Goal: Task Accomplishment & Management: Use online tool/utility

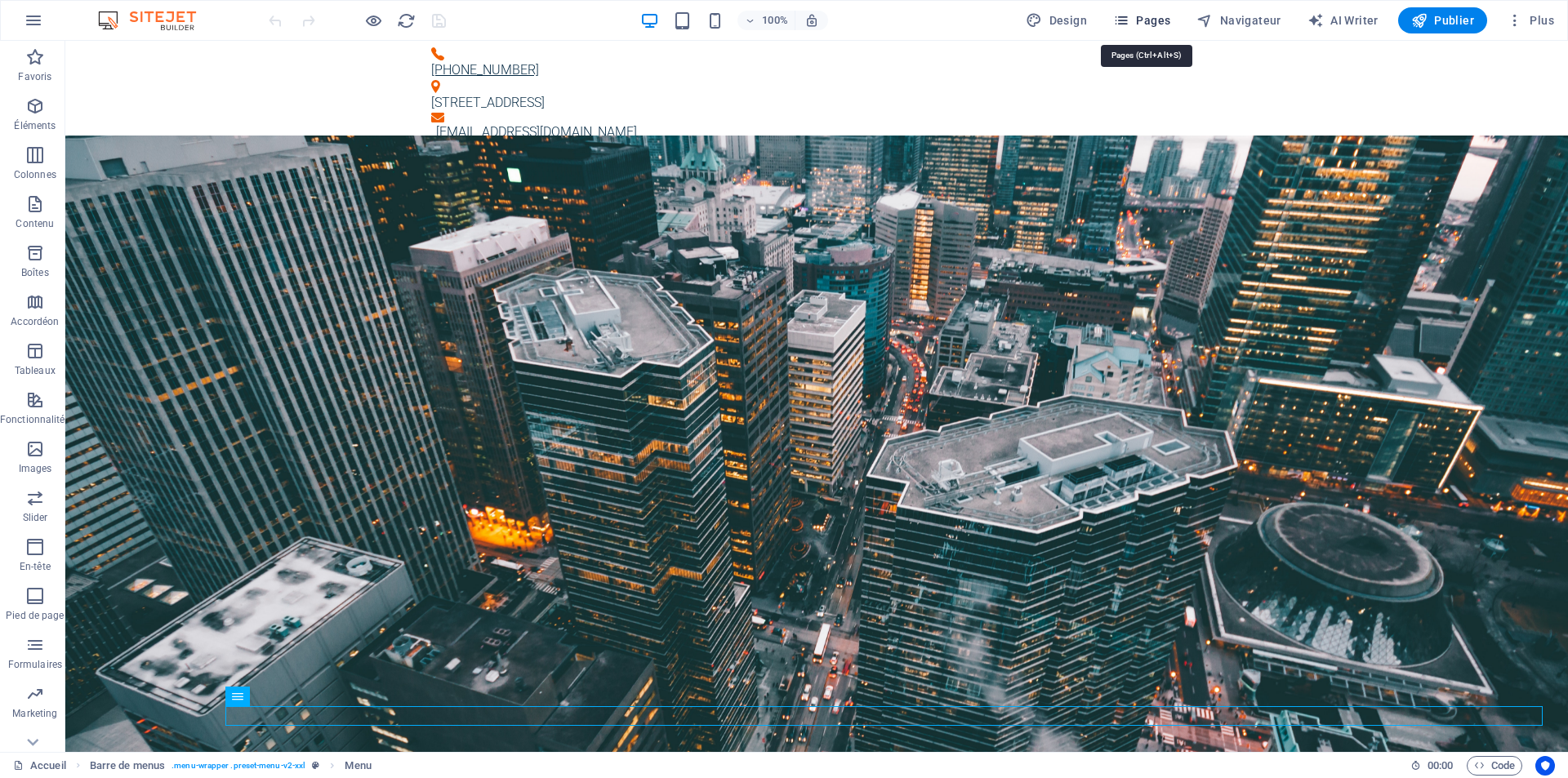
click at [1151, 20] on span "Pages" at bounding box center [1141, 20] width 57 height 16
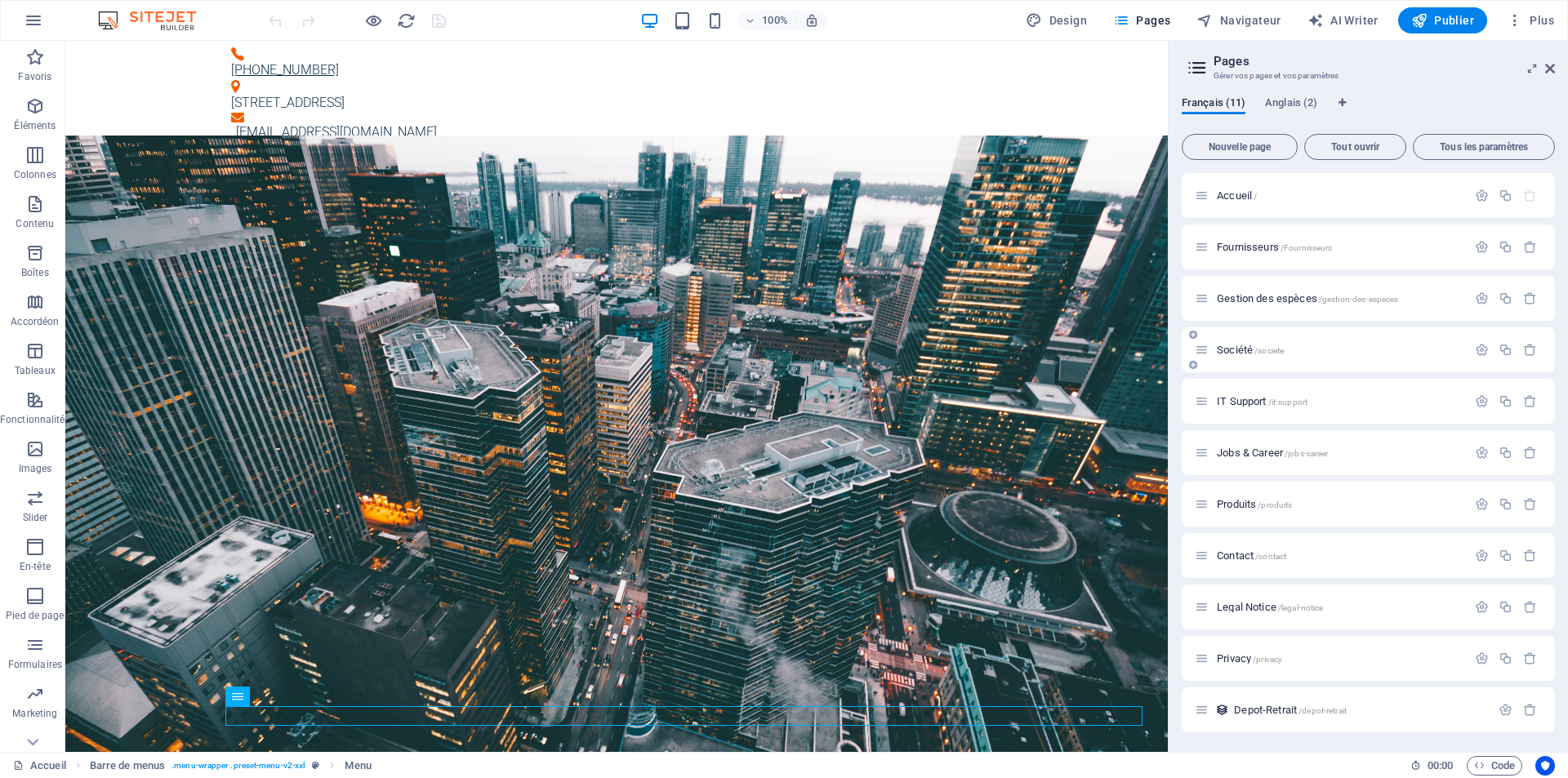
click at [1234, 351] on span "Société /societe" at bounding box center [1250, 349] width 67 height 13
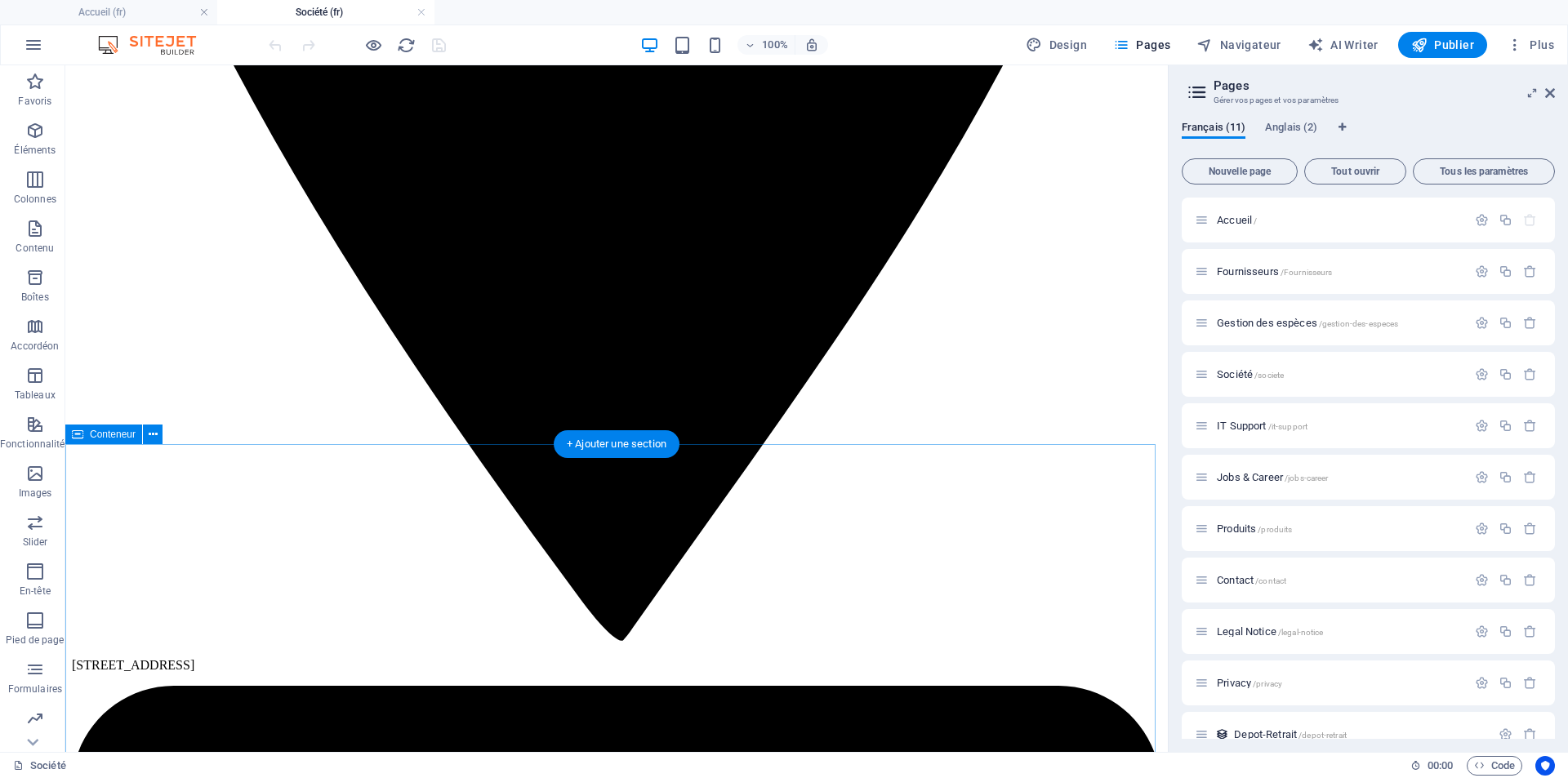
scroll to position [2204, 0]
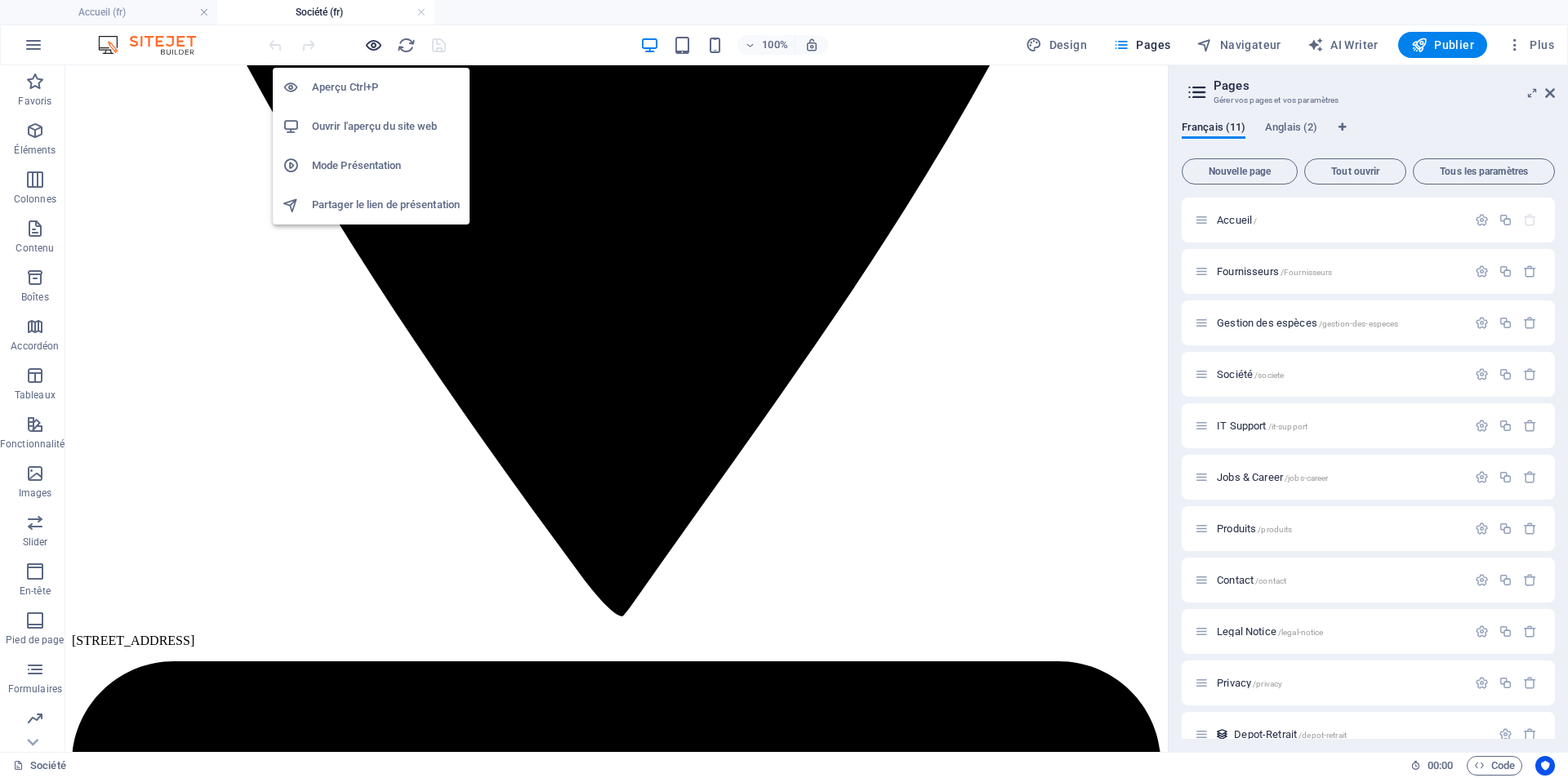
click at [376, 45] on icon "button" at bounding box center [373, 45] width 18 height 18
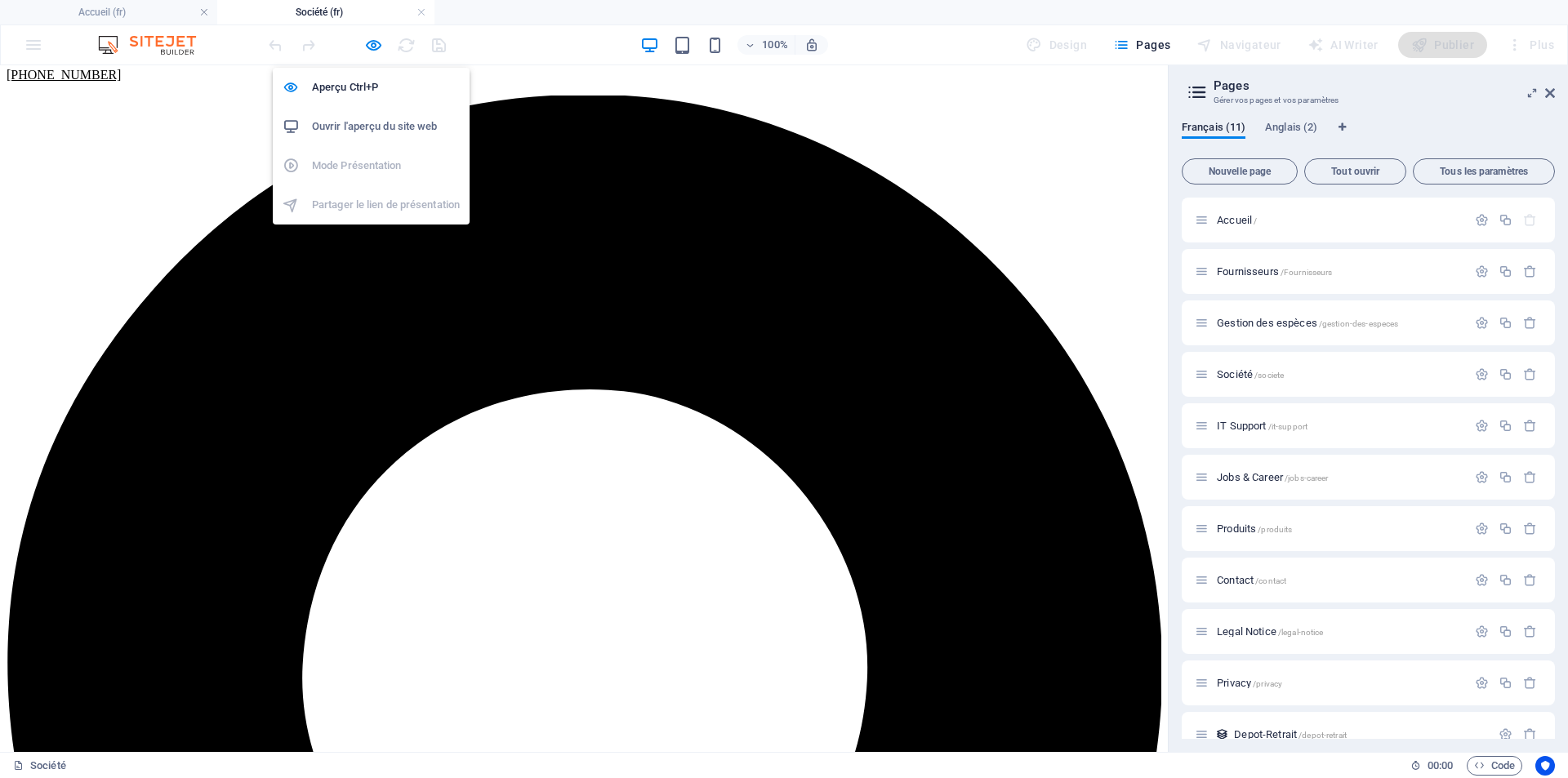
click at [366, 129] on h6 "Ouvrir l'aperçu du site web" at bounding box center [385, 126] width 147 height 19
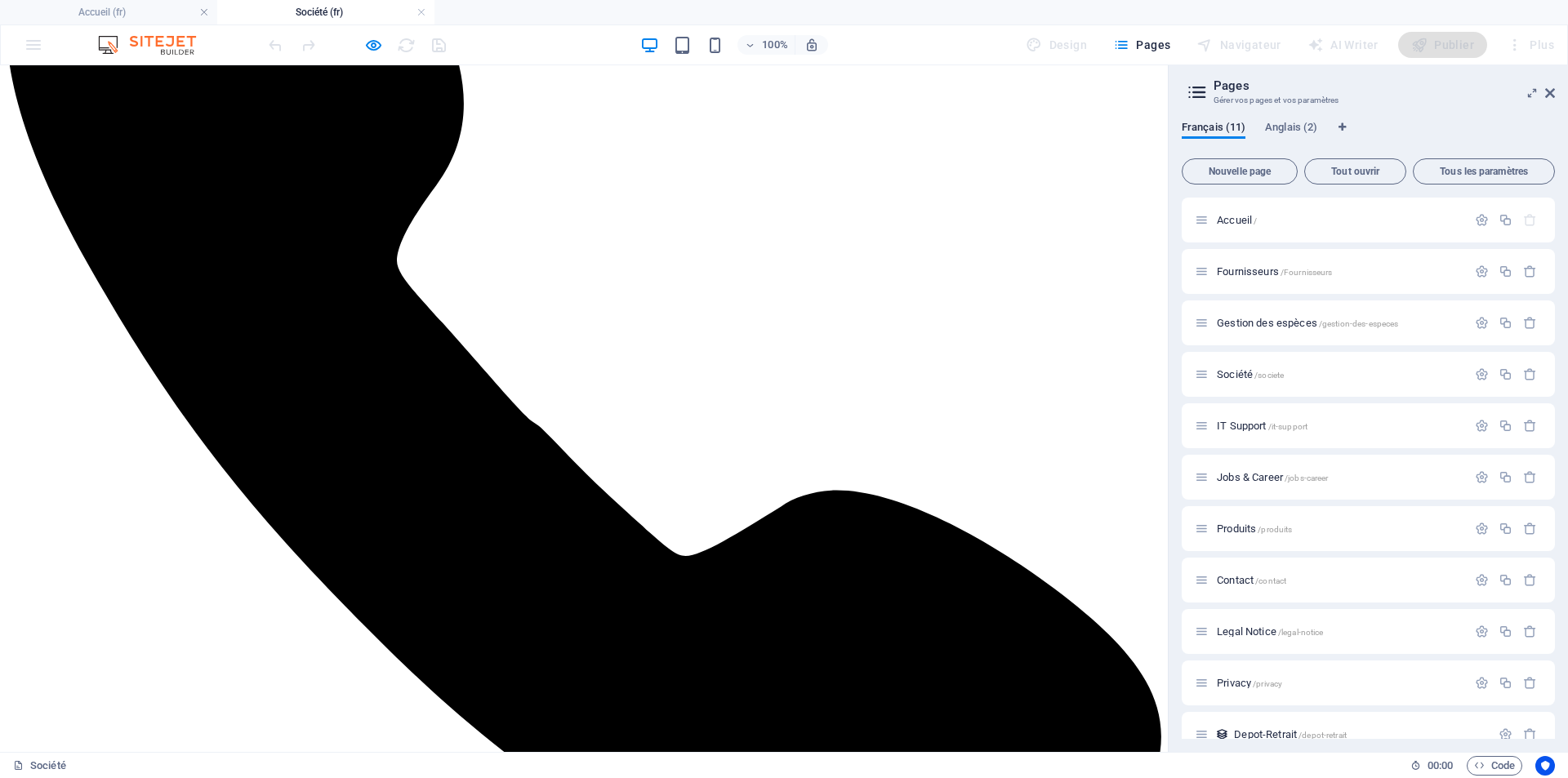
scroll to position [210, 0]
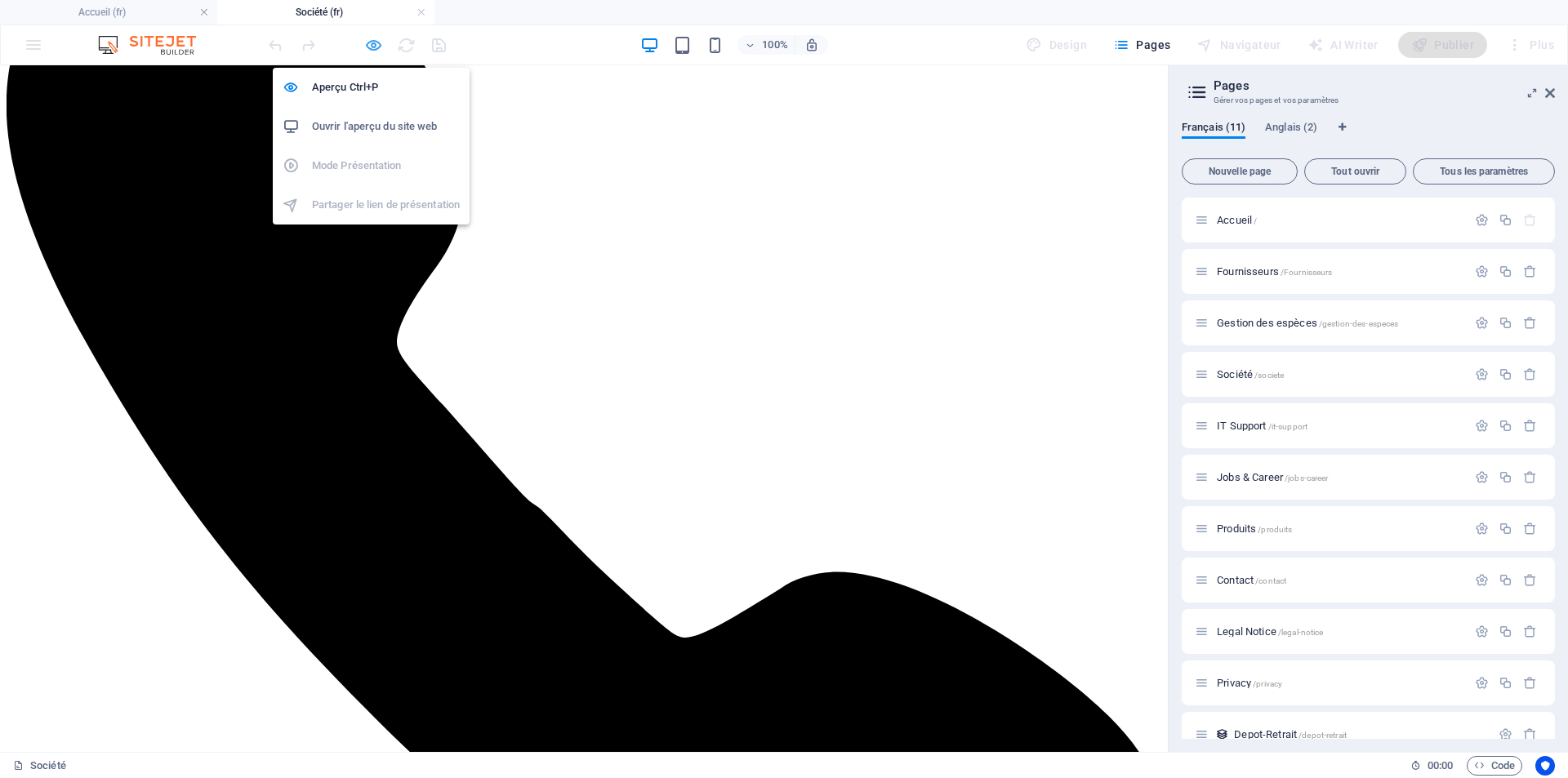
click at [373, 53] on icon "button" at bounding box center [373, 45] width 18 height 18
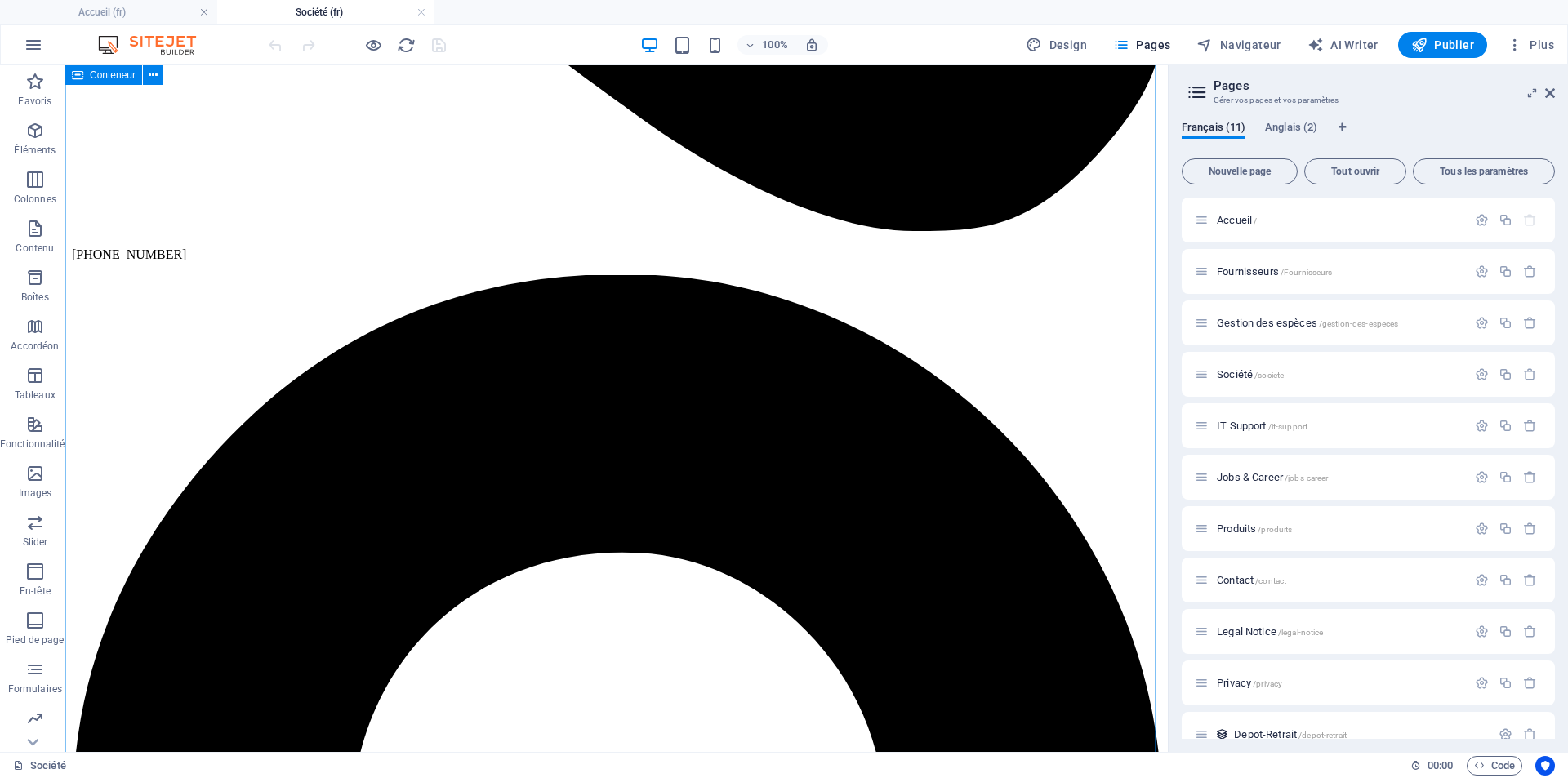
scroll to position [699, 0]
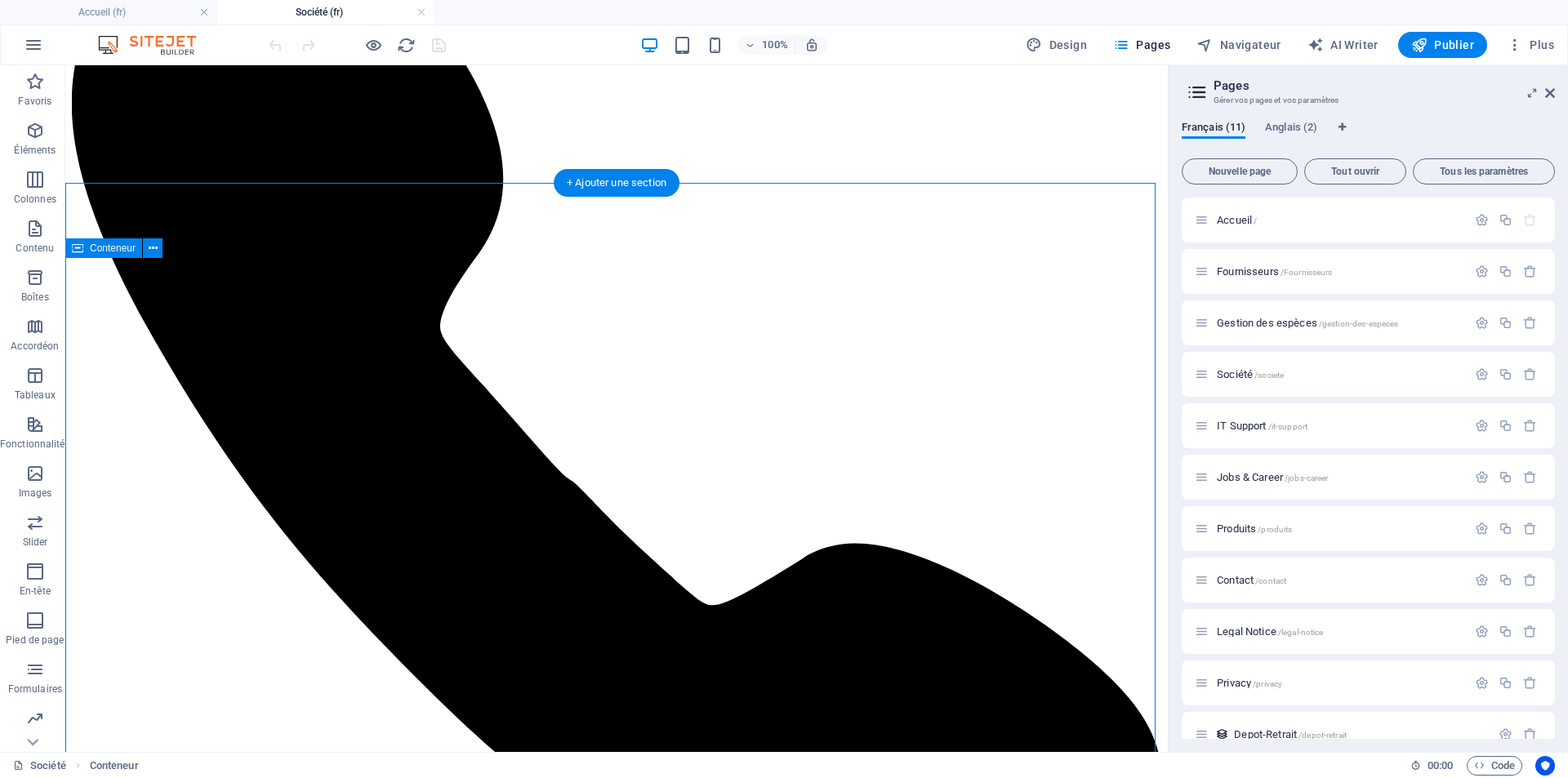
scroll to position [47, 0]
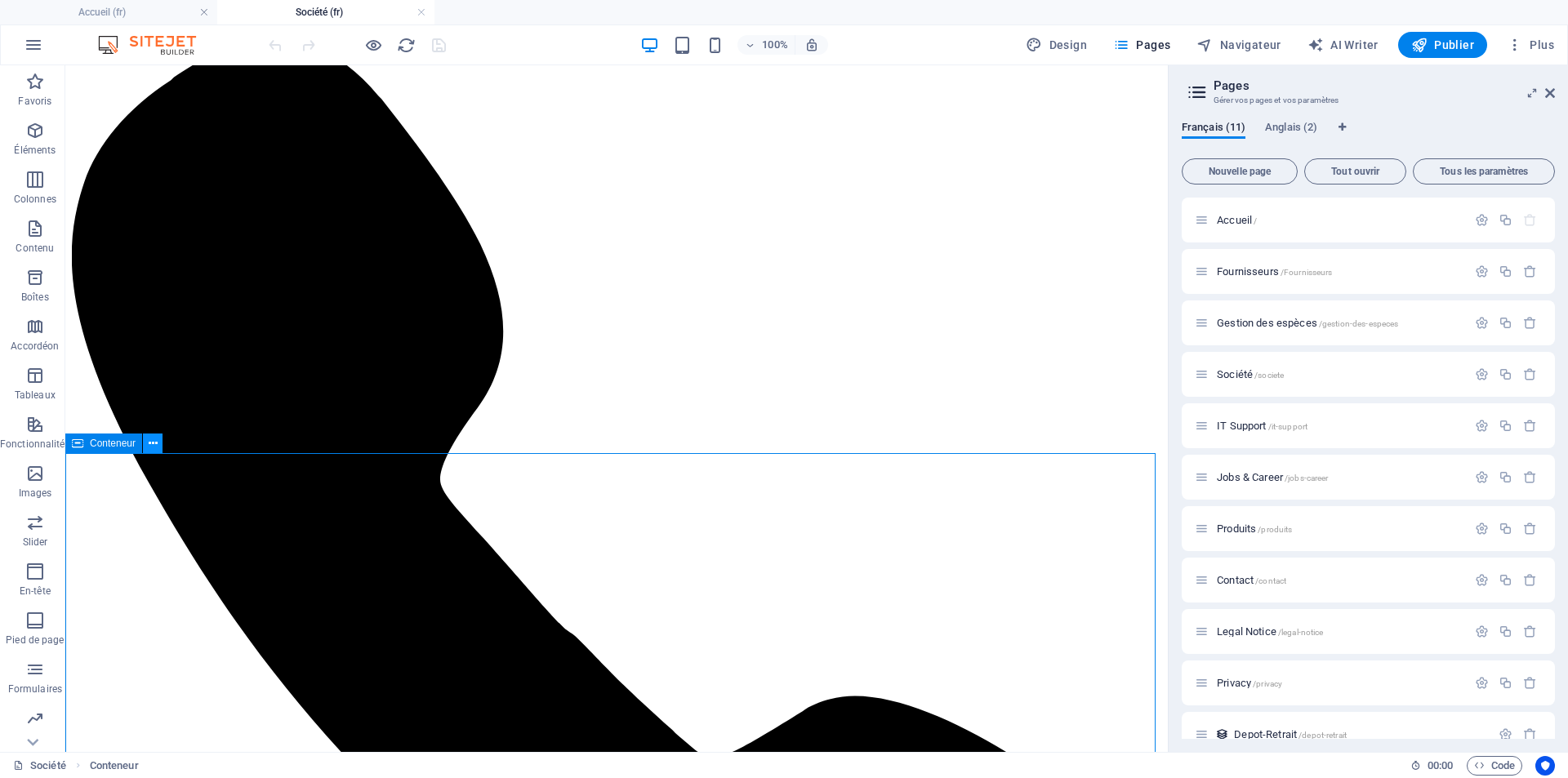
click at [147, 445] on button at bounding box center [152, 443] width 19 height 19
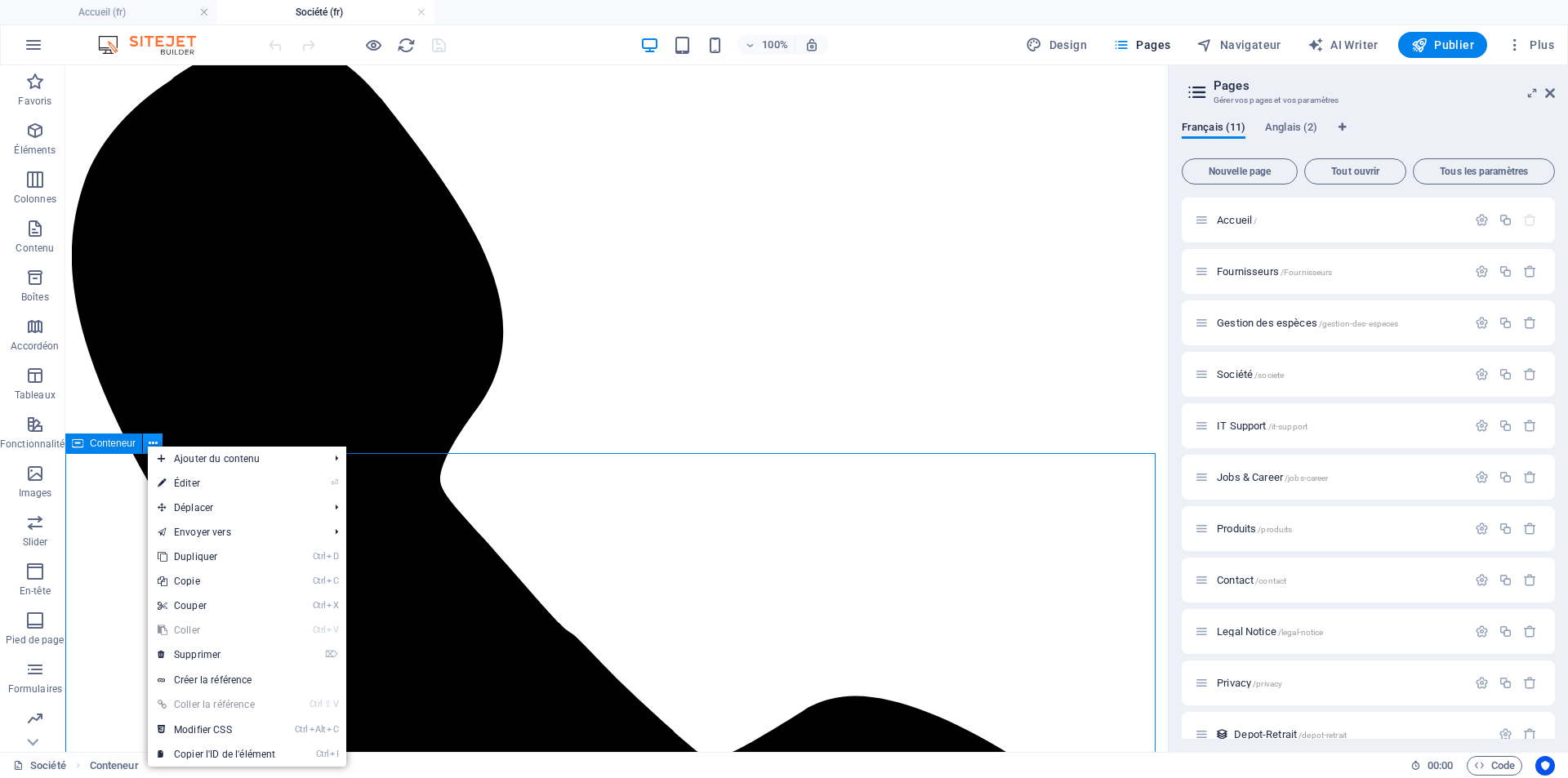
click at [147, 445] on button at bounding box center [152, 443] width 19 height 19
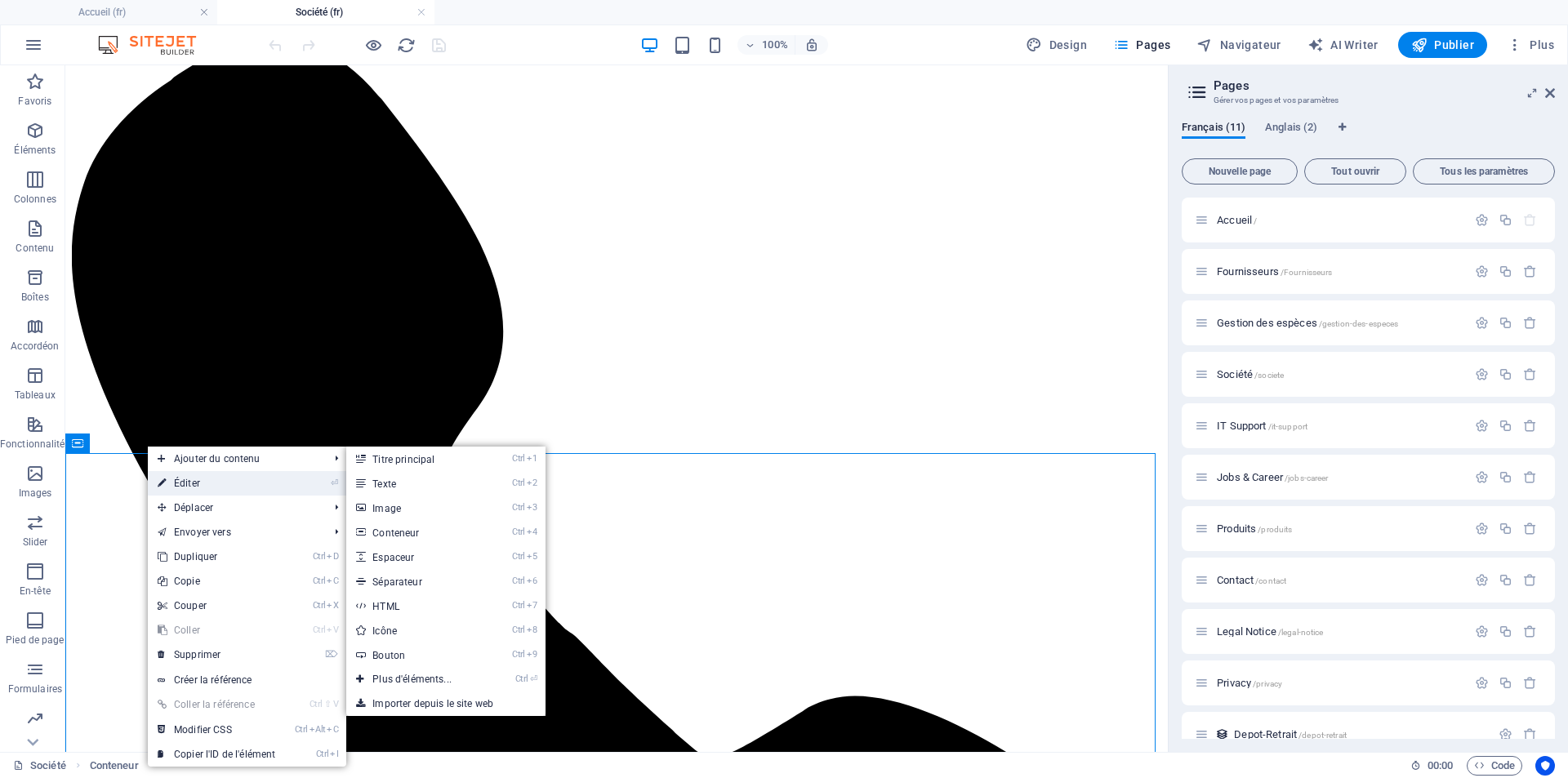
click at [171, 477] on link "⏎ Éditer" at bounding box center [215, 483] width 137 height 24
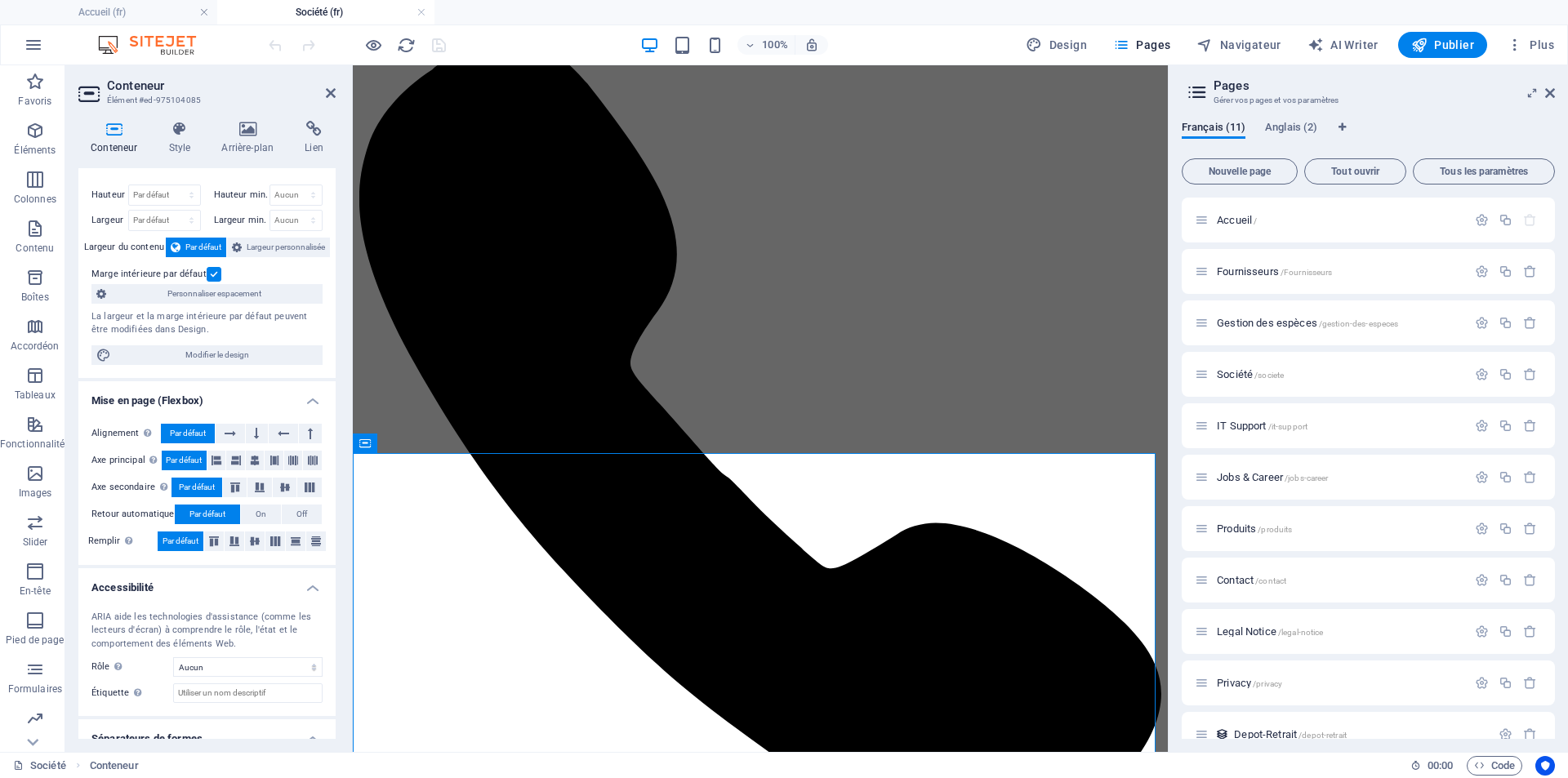
scroll to position [0, 0]
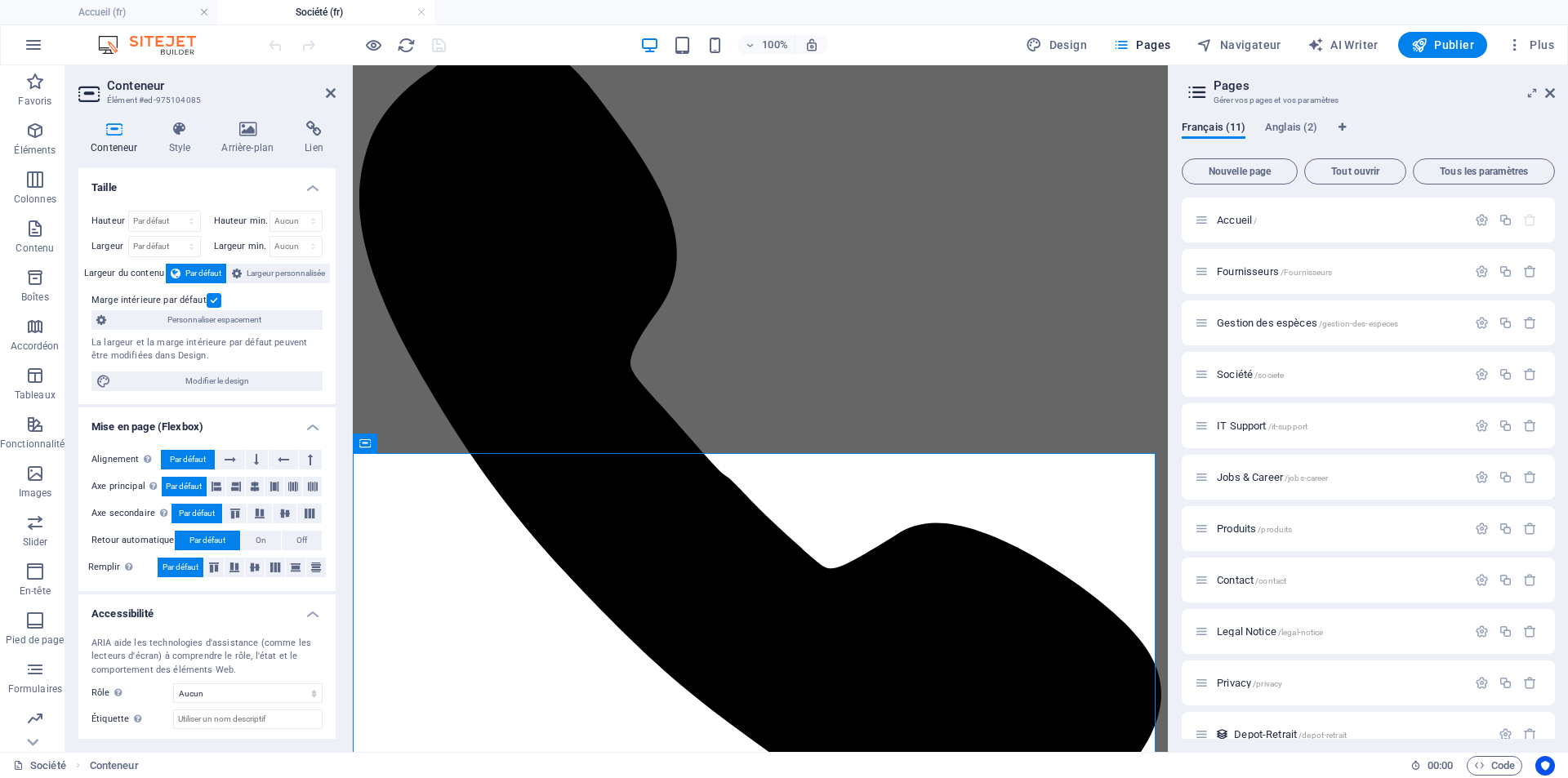
click at [114, 139] on h4 "Conteneur" at bounding box center [117, 138] width 78 height 34
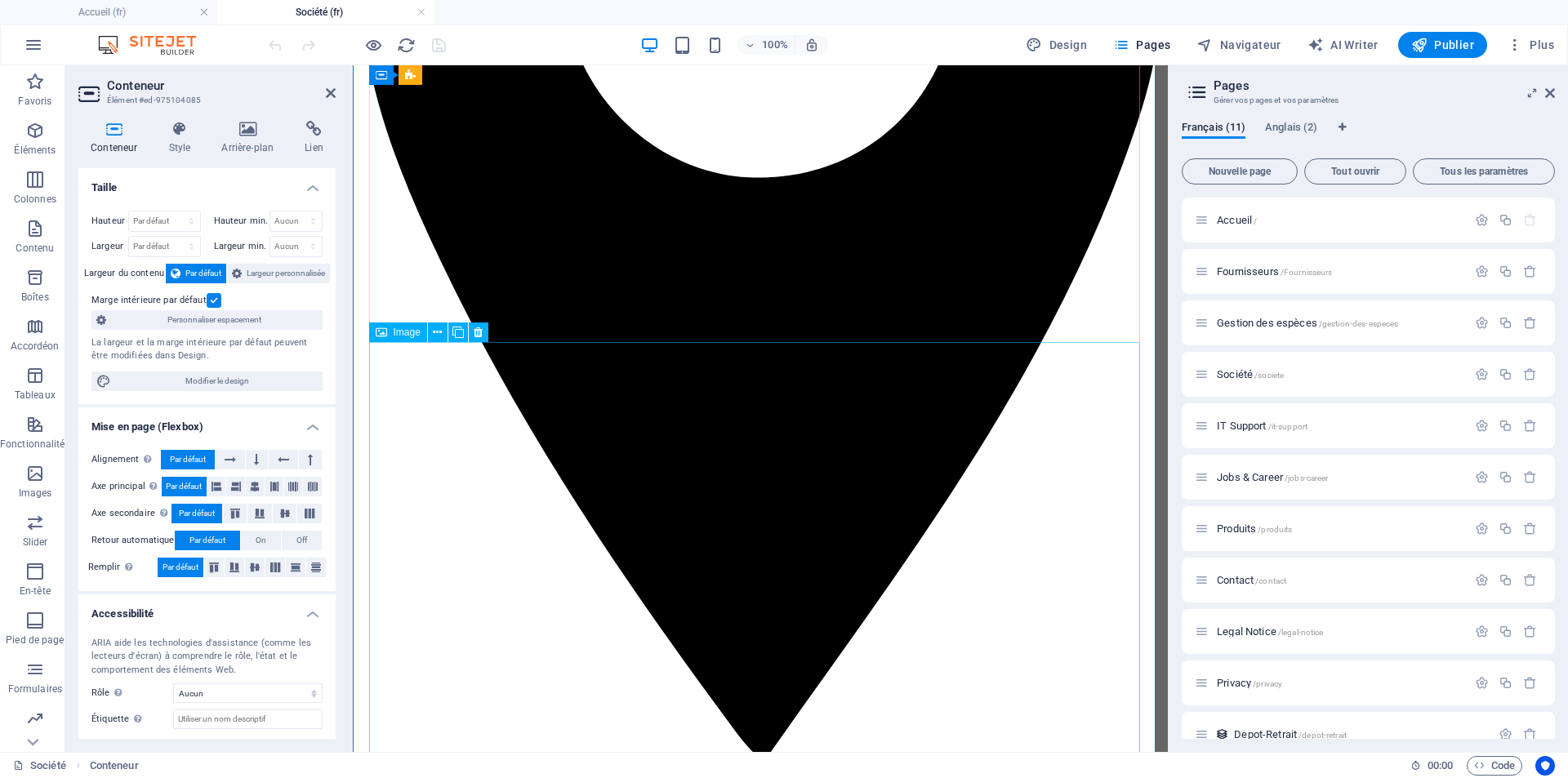
scroll to position [1352, 0]
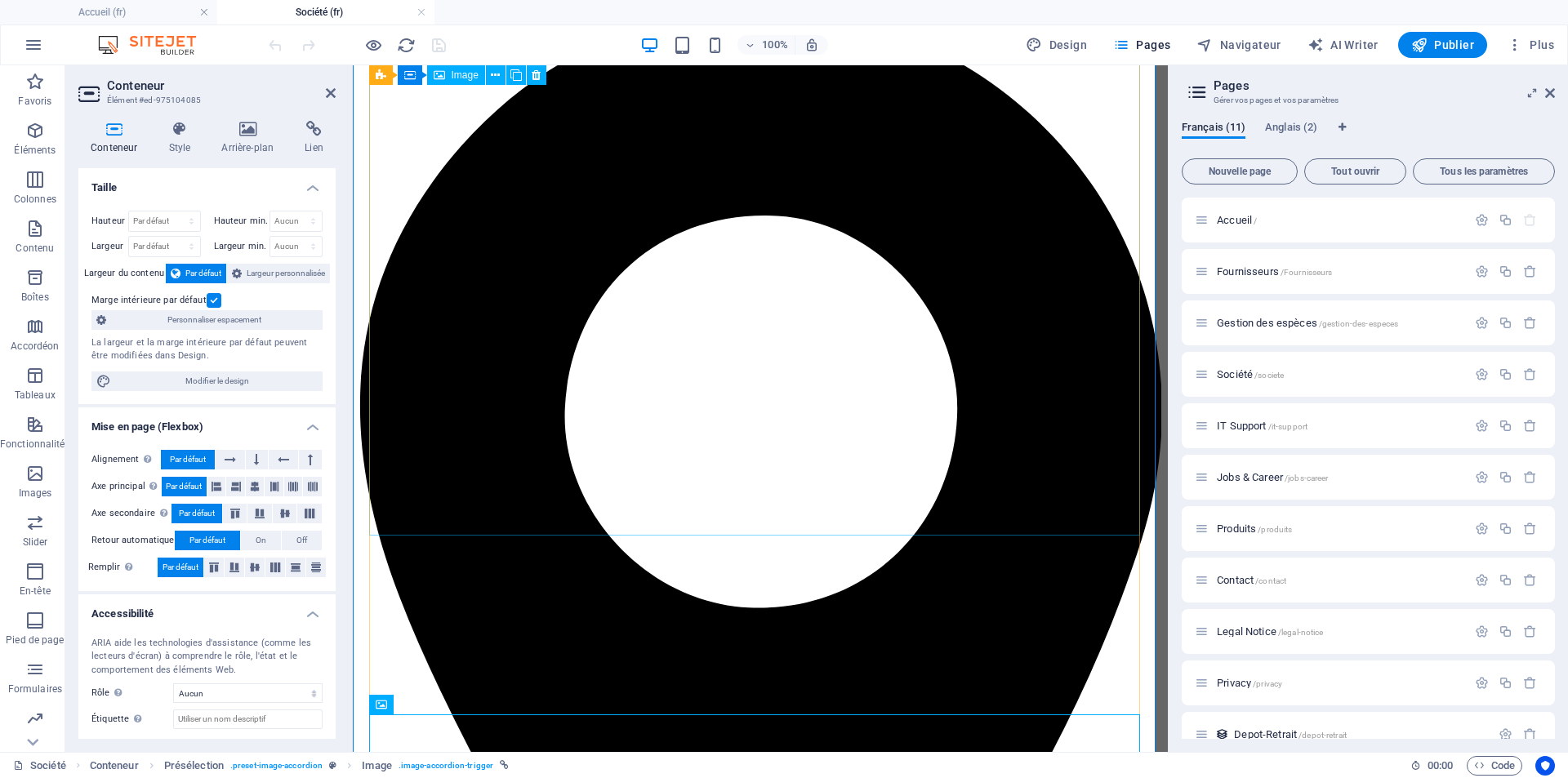
scroll to position [781, 0]
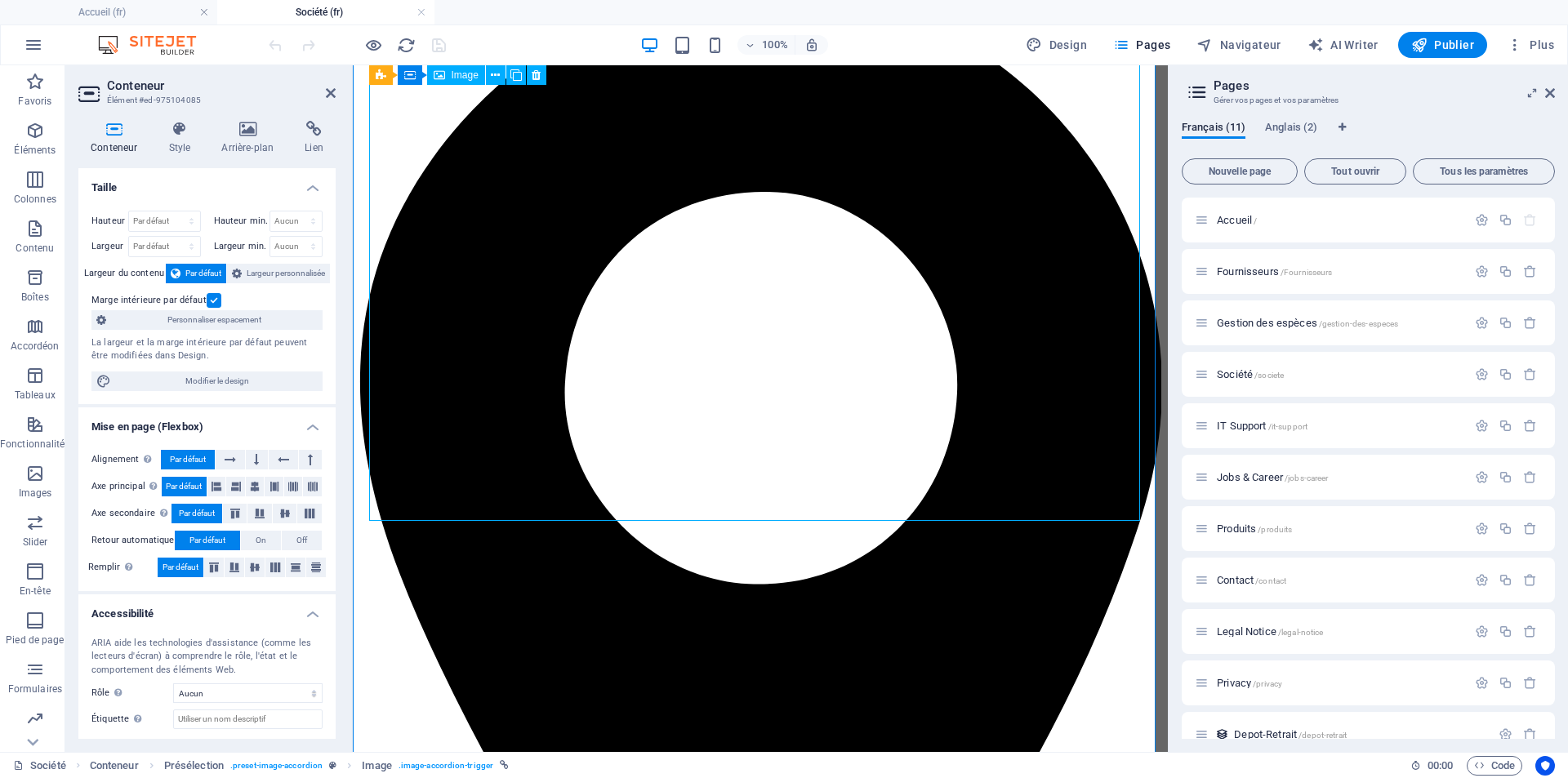
scroll to position [1189, 0]
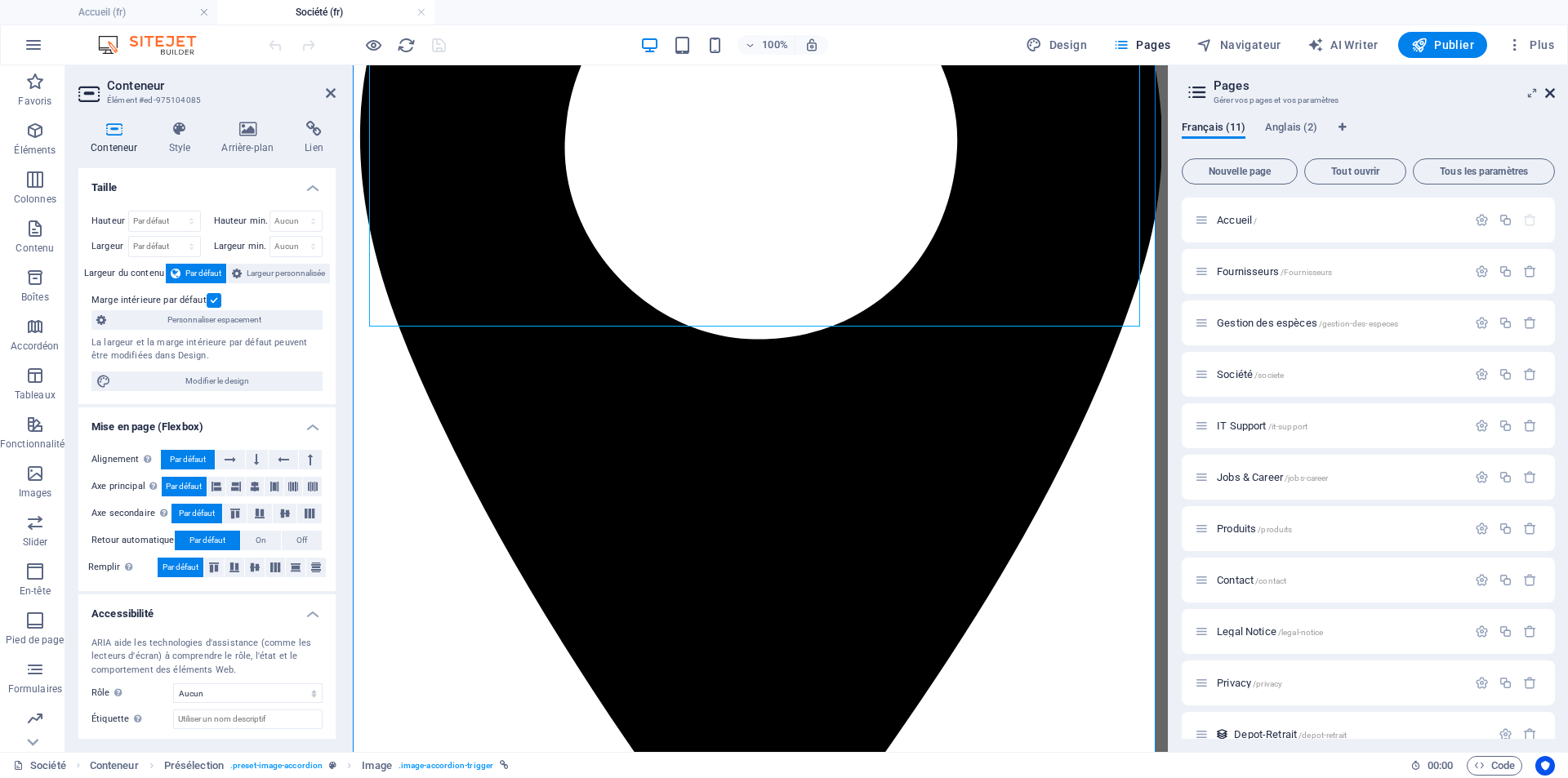
click at [1546, 91] on icon at bounding box center [1550, 92] width 10 height 13
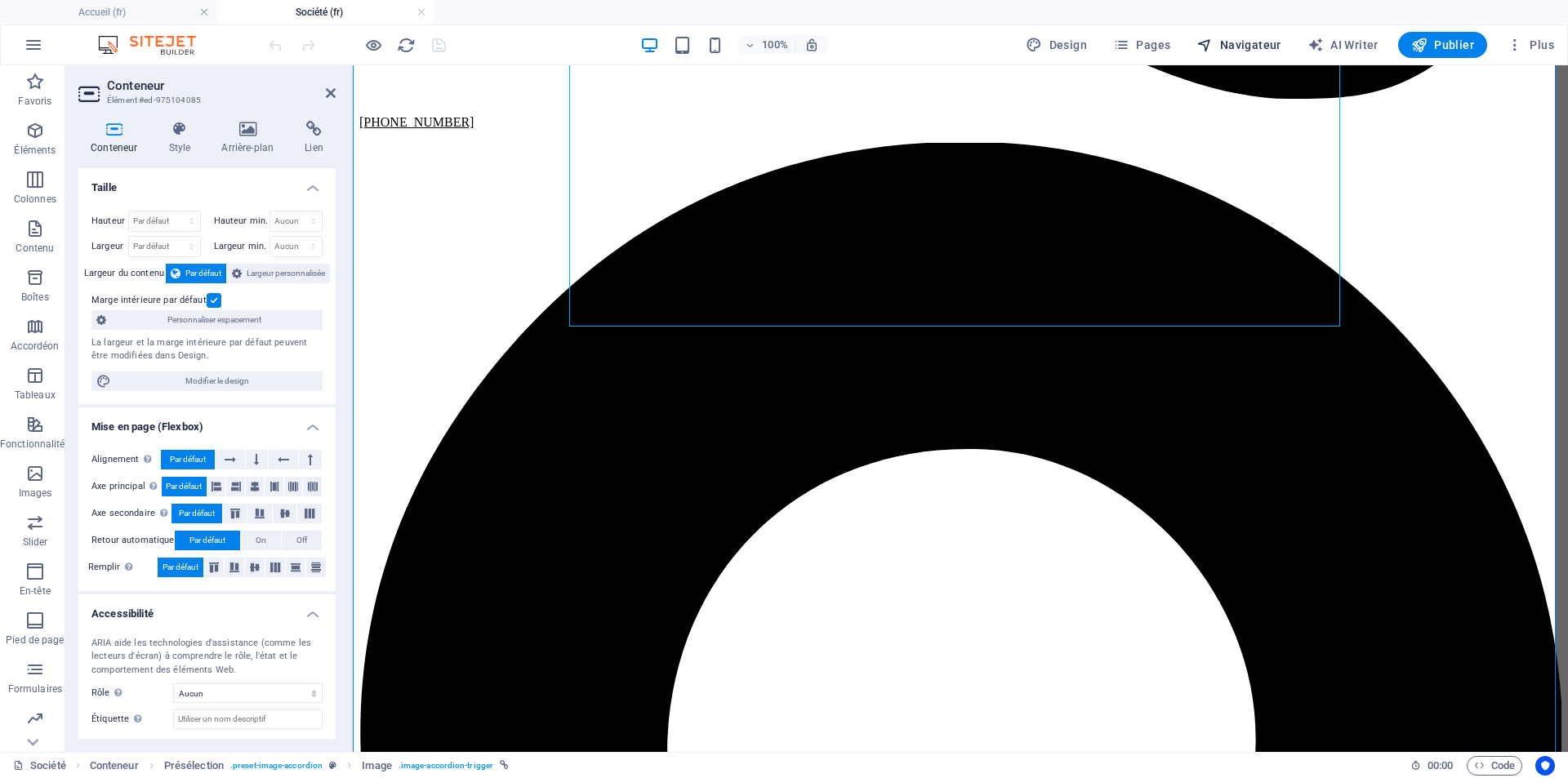
click at [1257, 54] on button "Navigateur" at bounding box center [1238, 45] width 97 height 26
select select "17799967-fr"
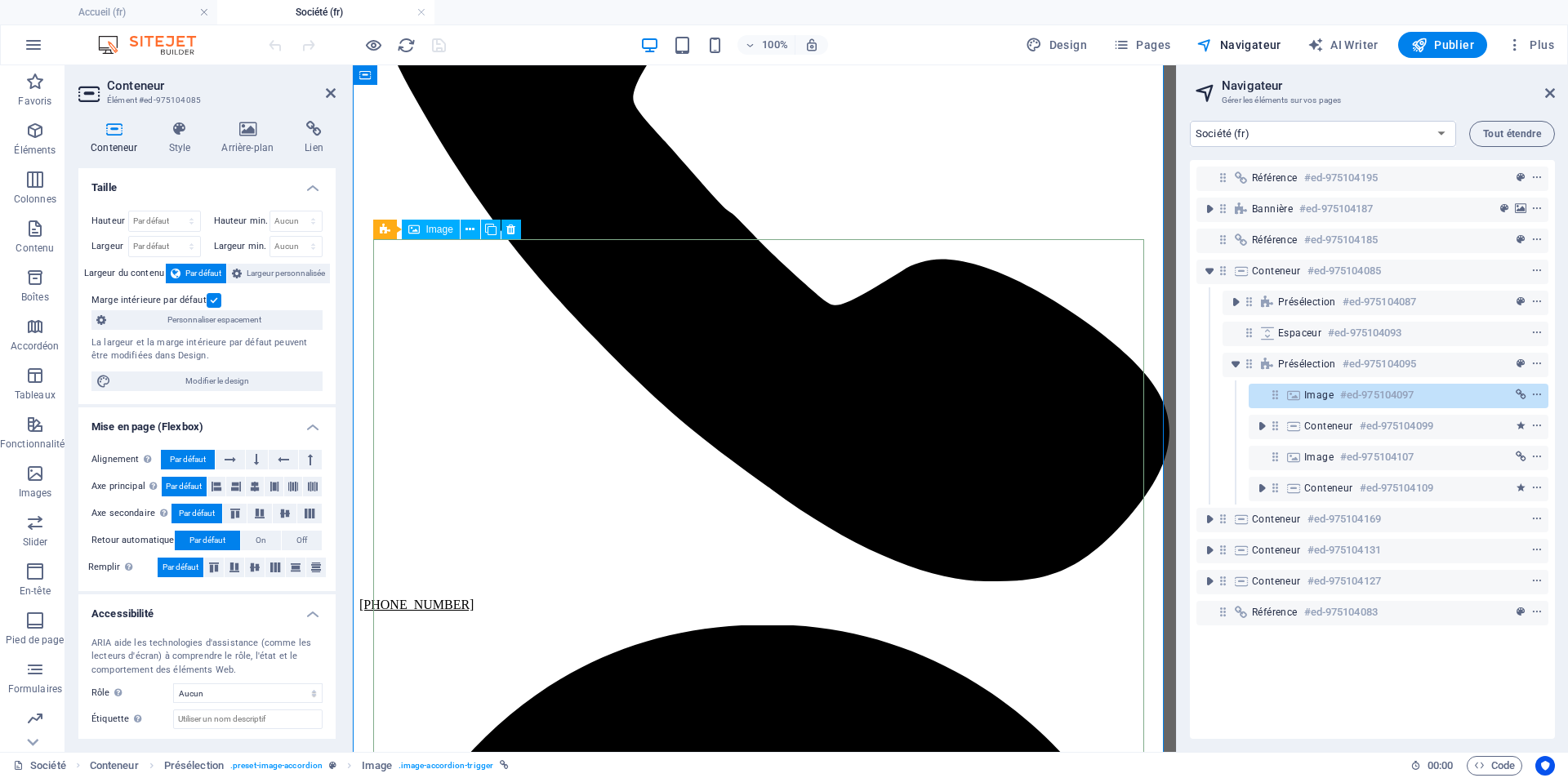
scroll to position [291, 0]
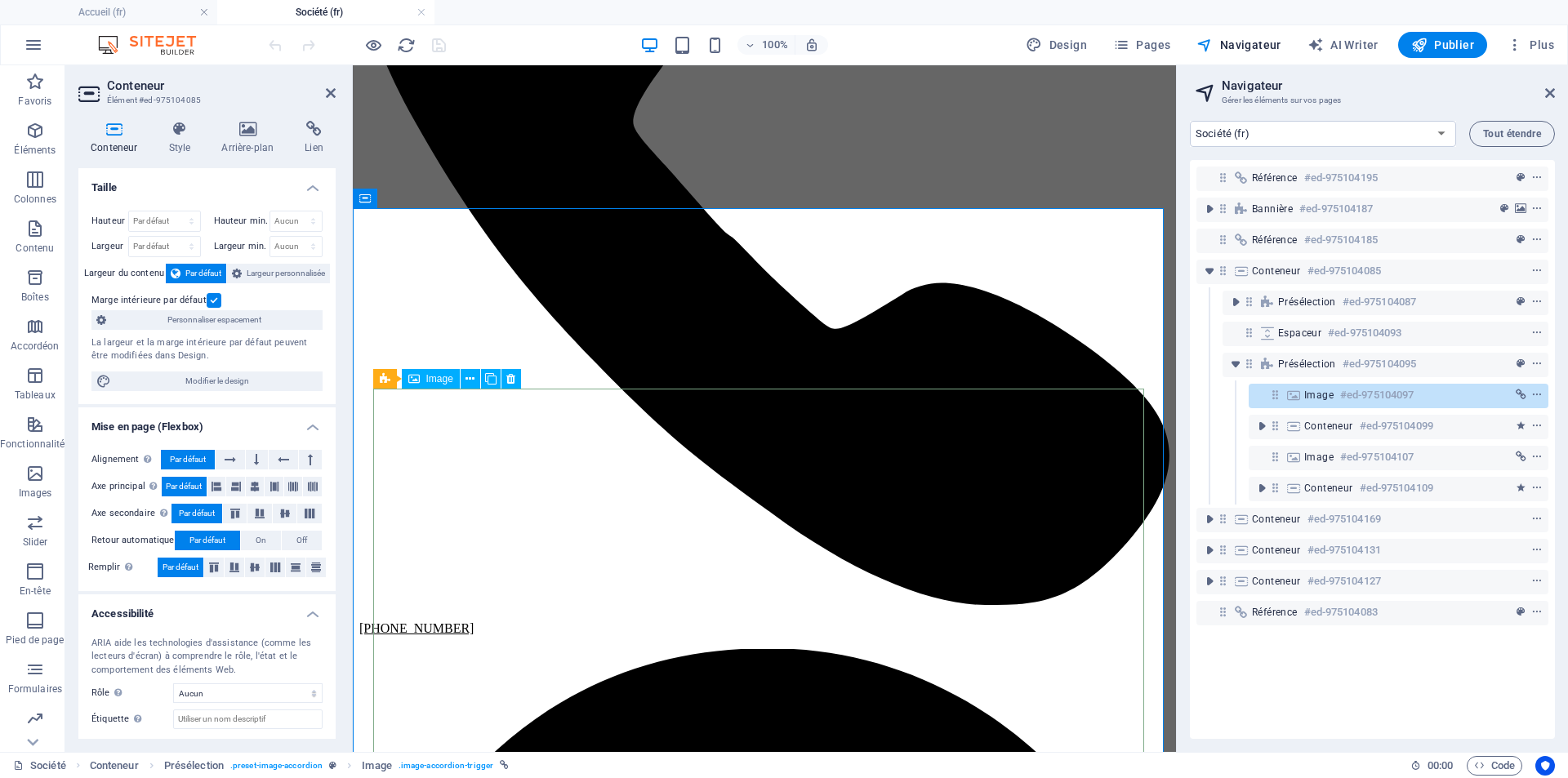
click at [1342, 402] on h6 "#ed-975104097" at bounding box center [1377, 395] width 74 height 19
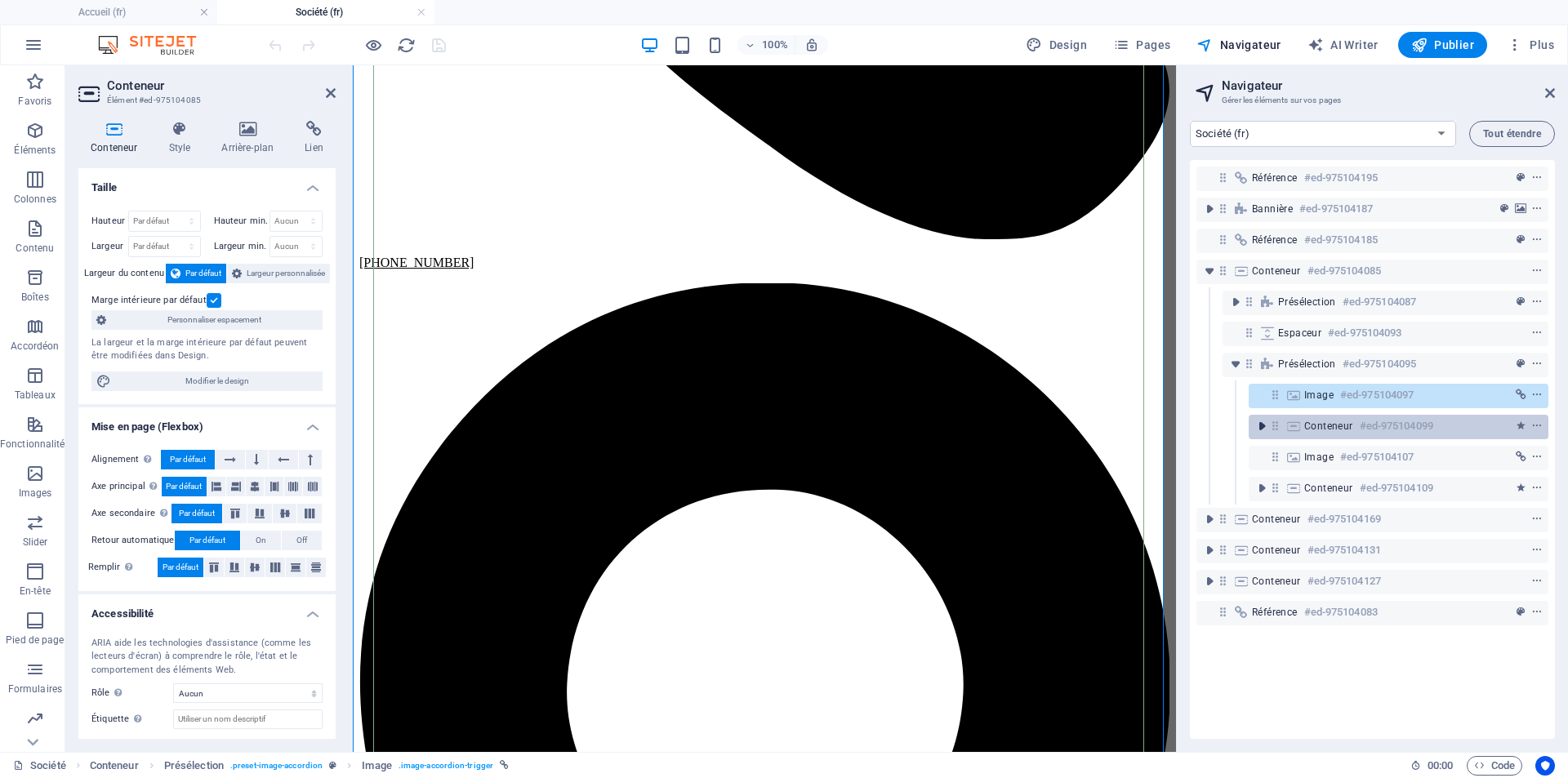
click at [1263, 430] on icon "toggle-expand" at bounding box center [1261, 426] width 16 height 16
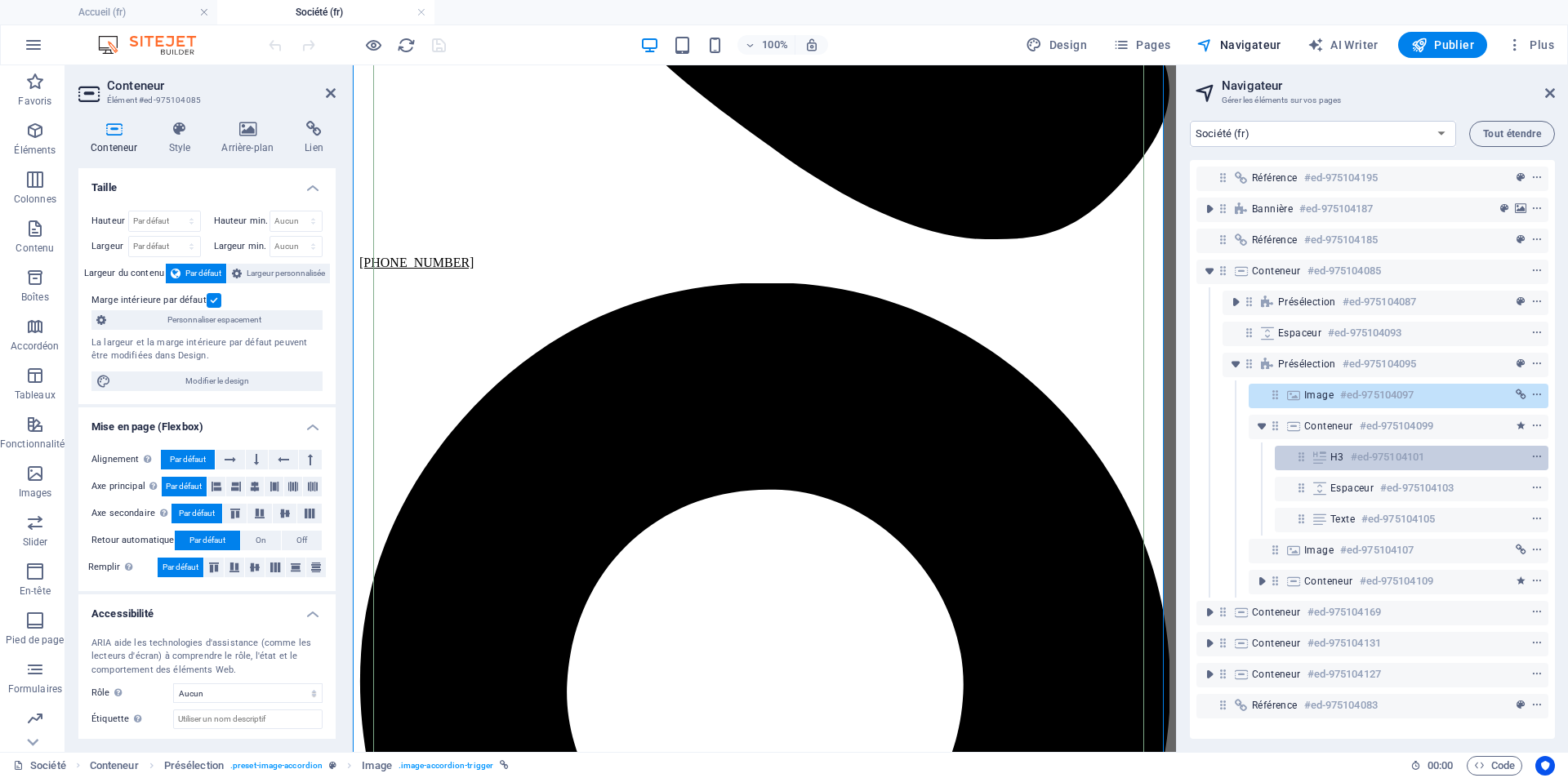
click at [1353, 461] on h6 "#ed-975104101" at bounding box center [1388, 457] width 74 height 19
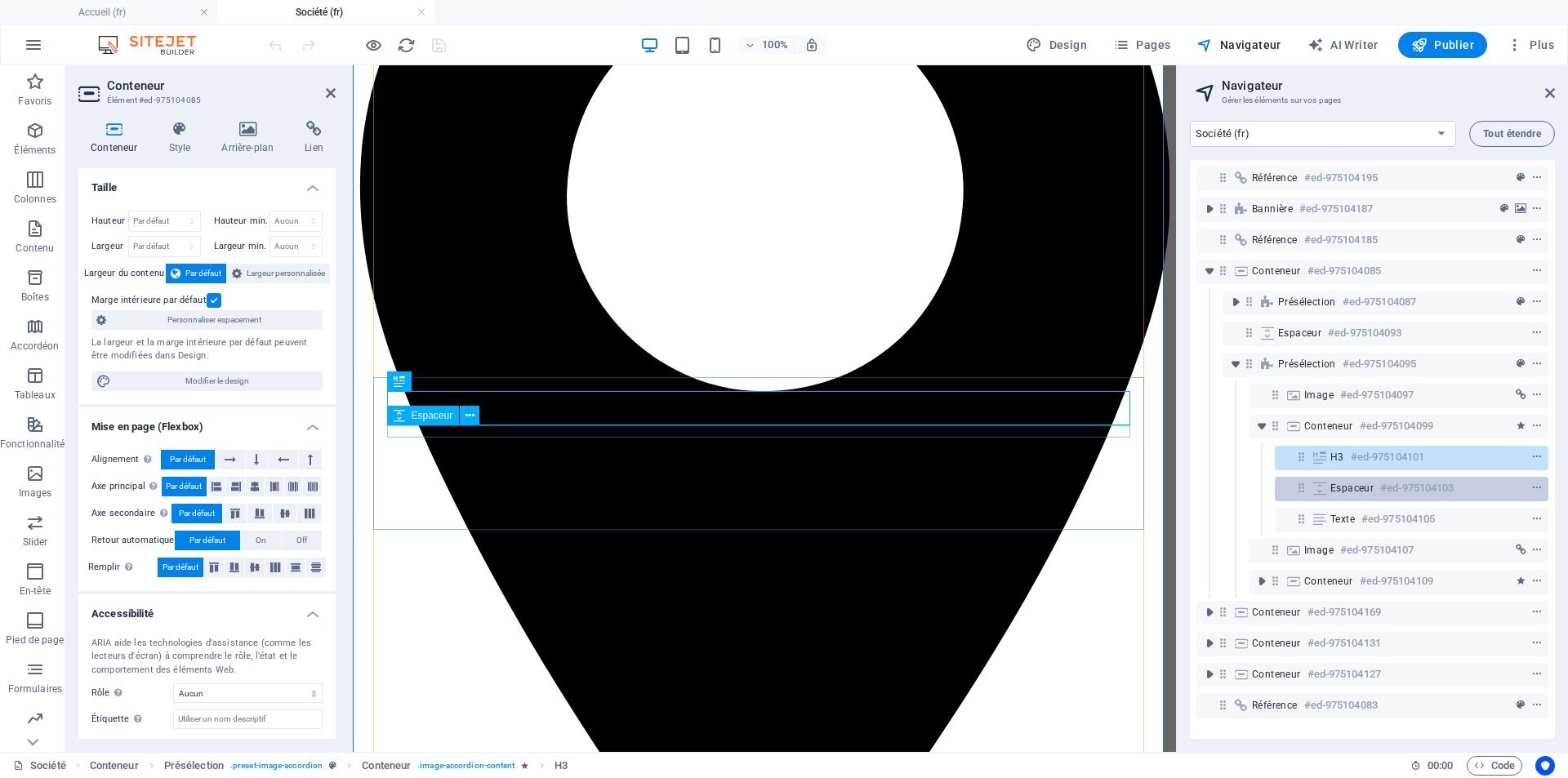
click at [1352, 487] on span "Espaceur" at bounding box center [1352, 487] width 44 height 13
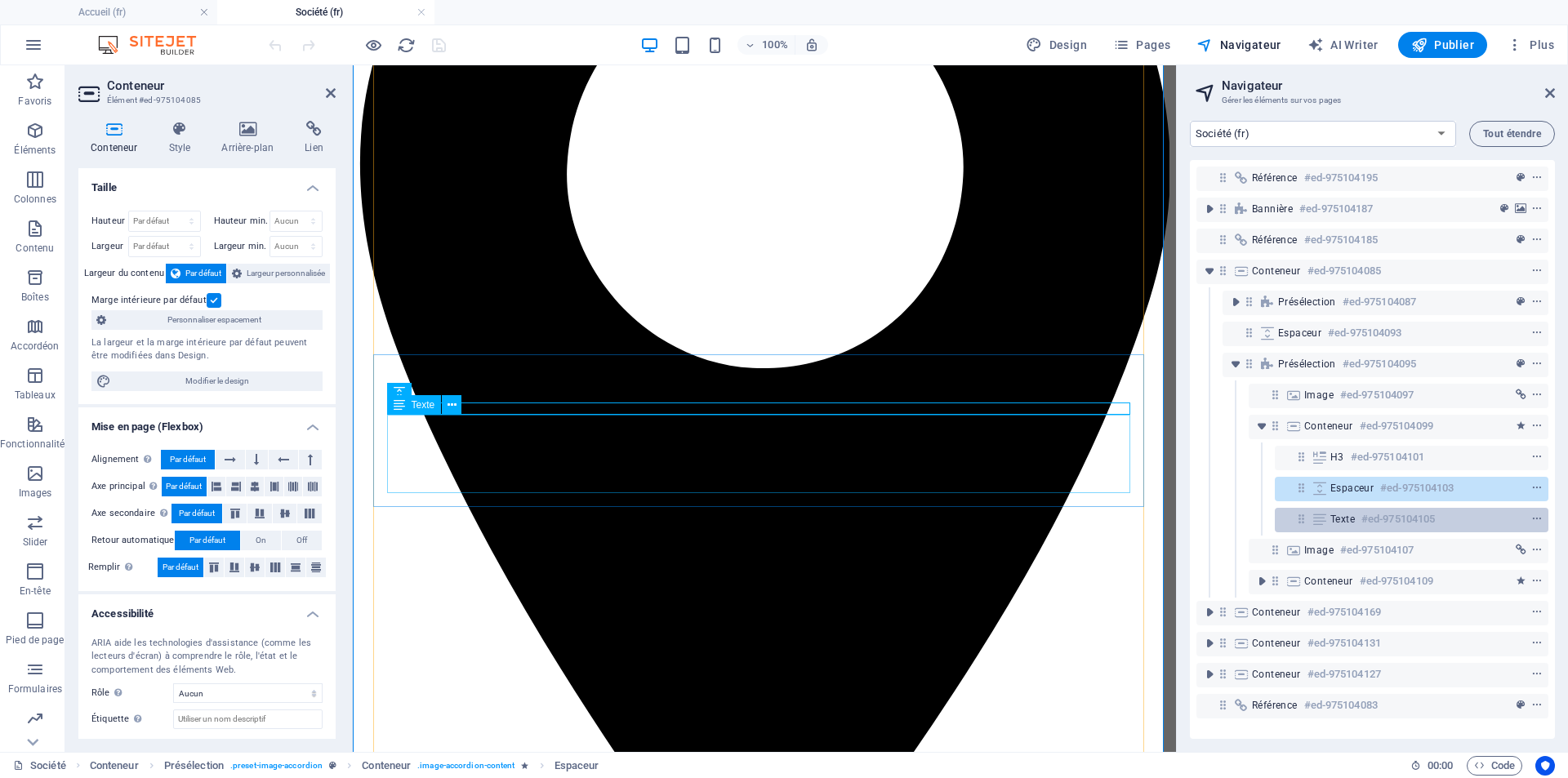
click at [1347, 518] on span "Texte" at bounding box center [1342, 518] width 24 height 13
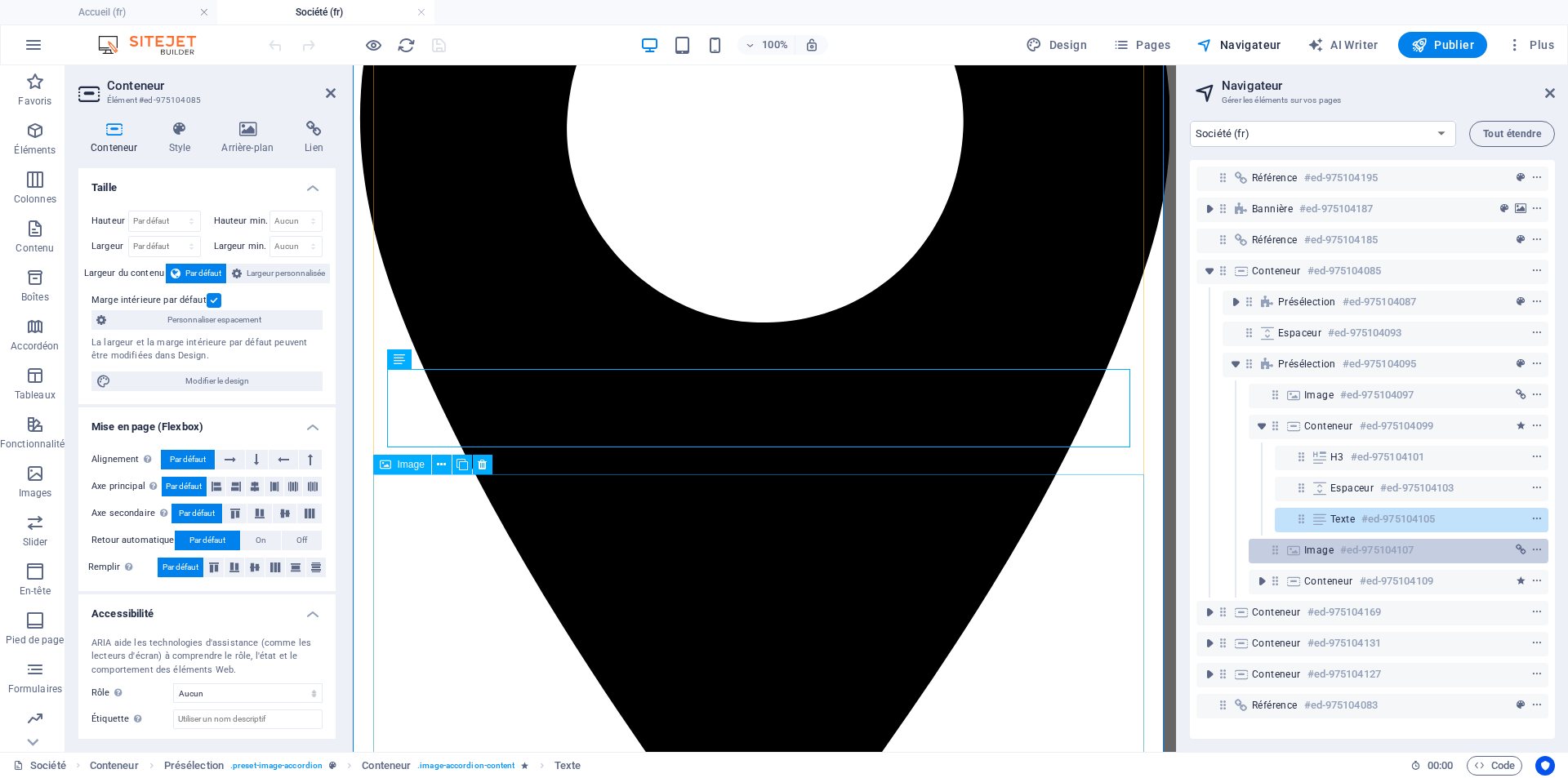
click at [1312, 555] on span "Image" at bounding box center [1319, 549] width 29 height 13
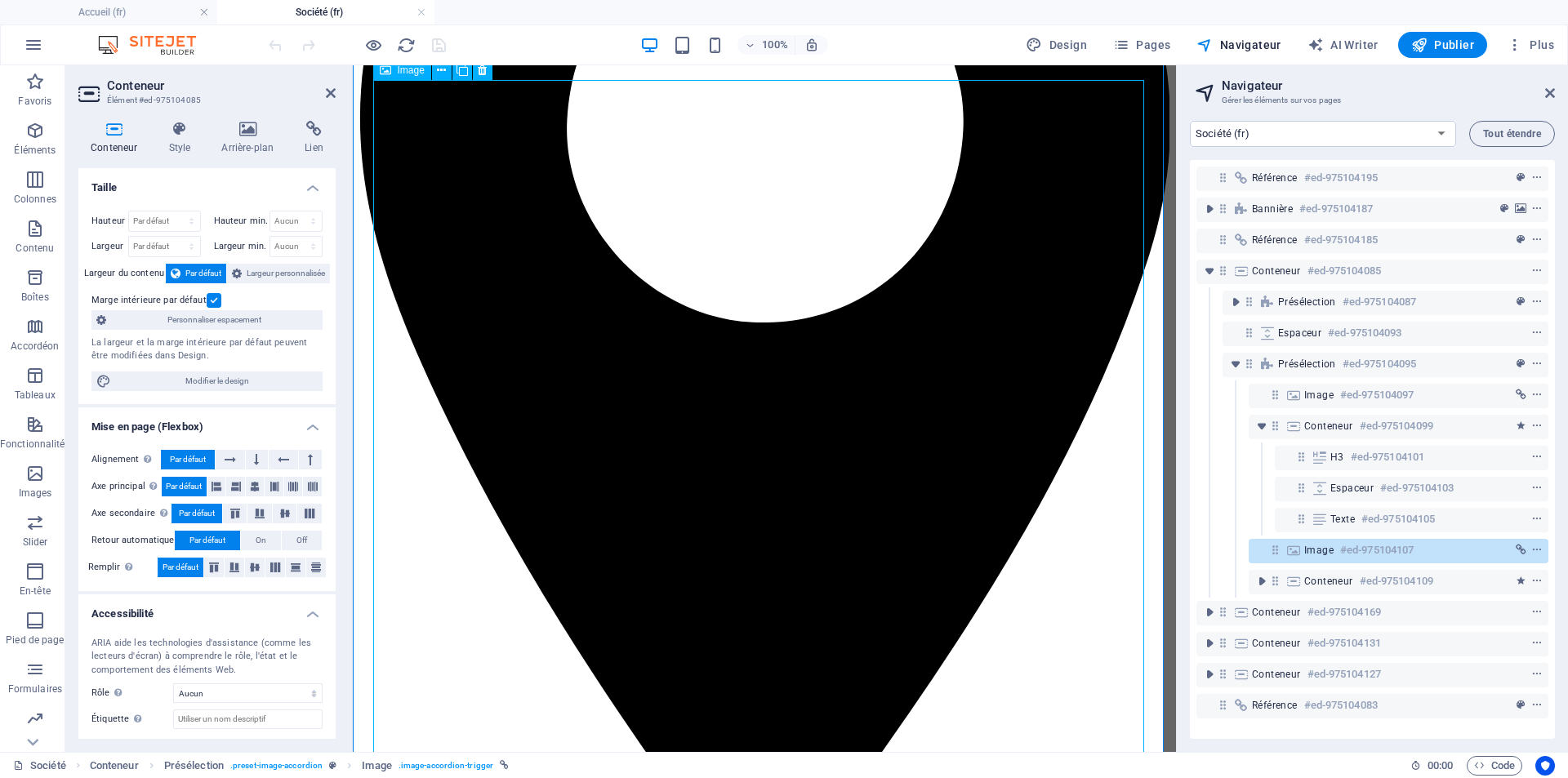
scroll to position [1614, 0]
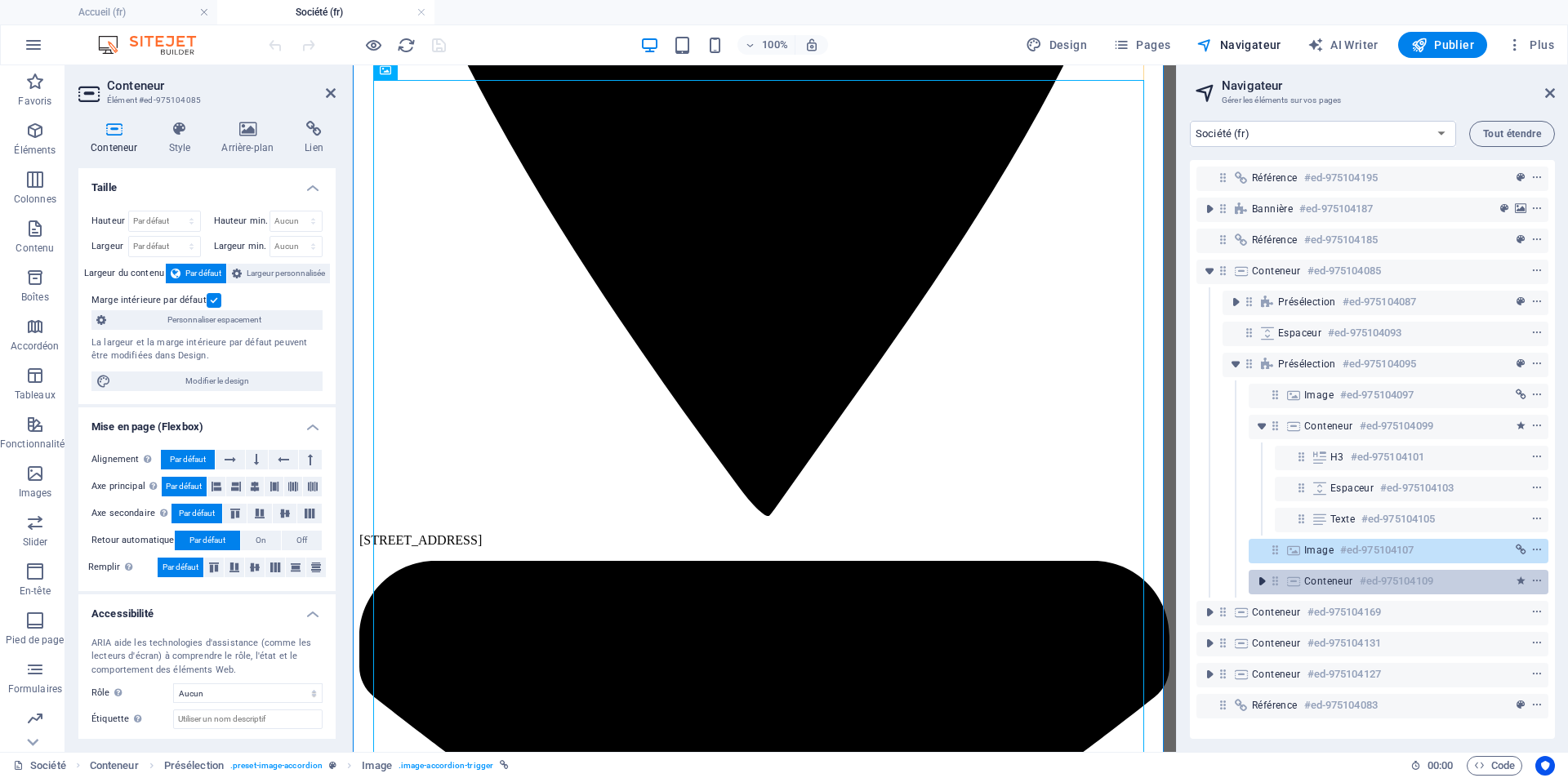
click at [1260, 581] on icon "toggle-expand" at bounding box center [1261, 581] width 16 height 16
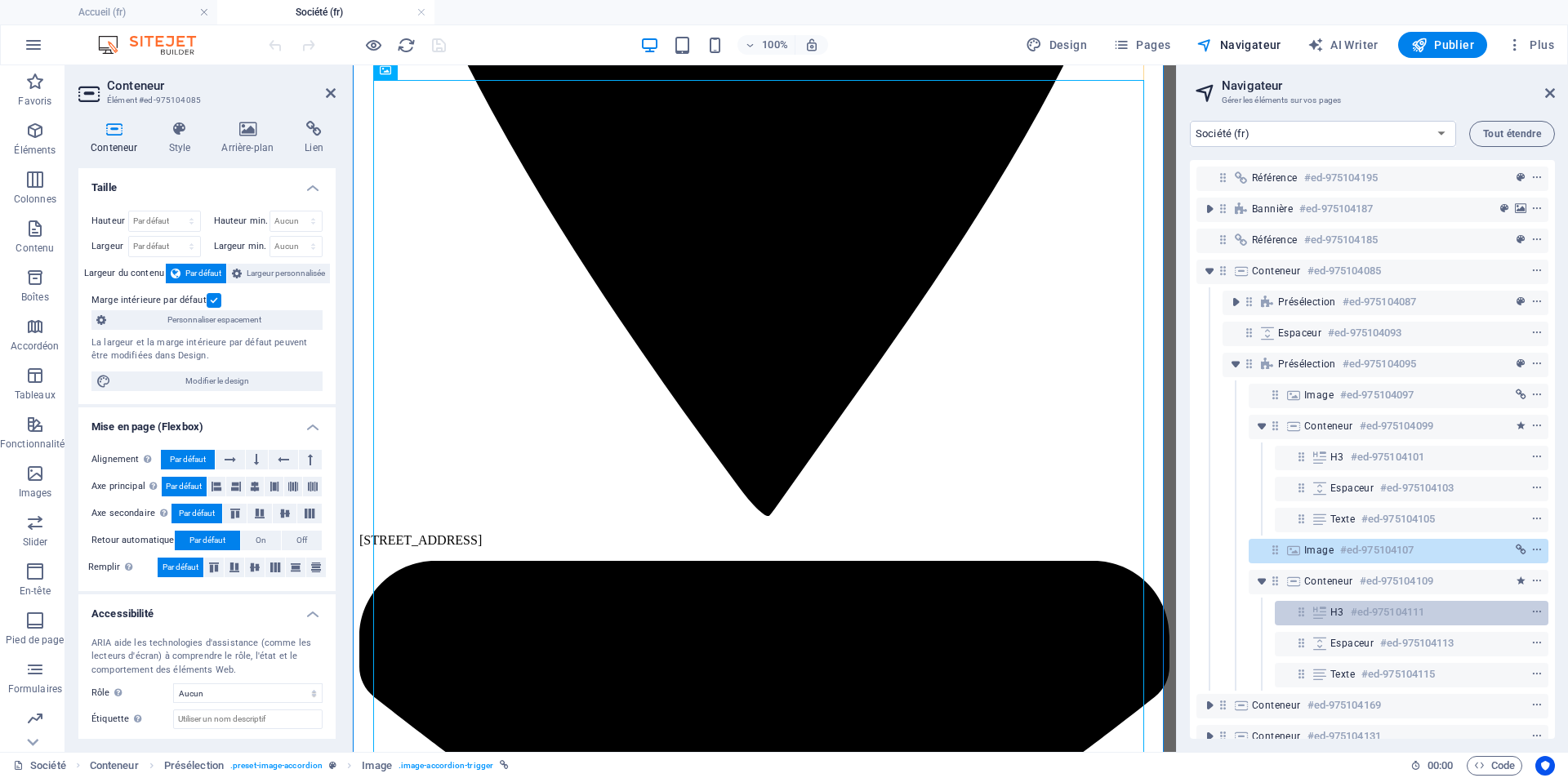
click at [1327, 614] on icon at bounding box center [1320, 611] width 18 height 13
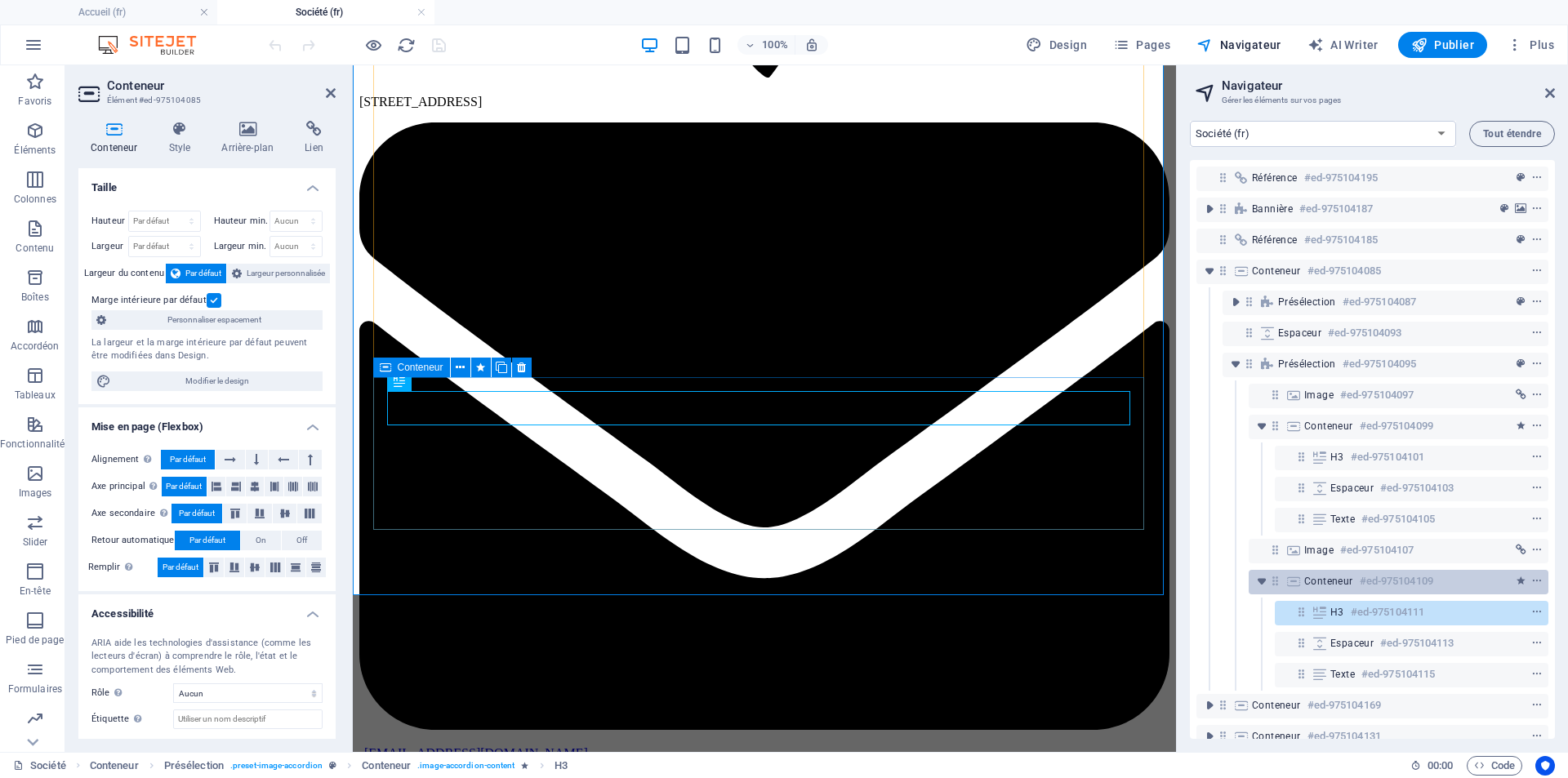
click at [1326, 581] on span "Conteneur" at bounding box center [1328, 580] width 49 height 13
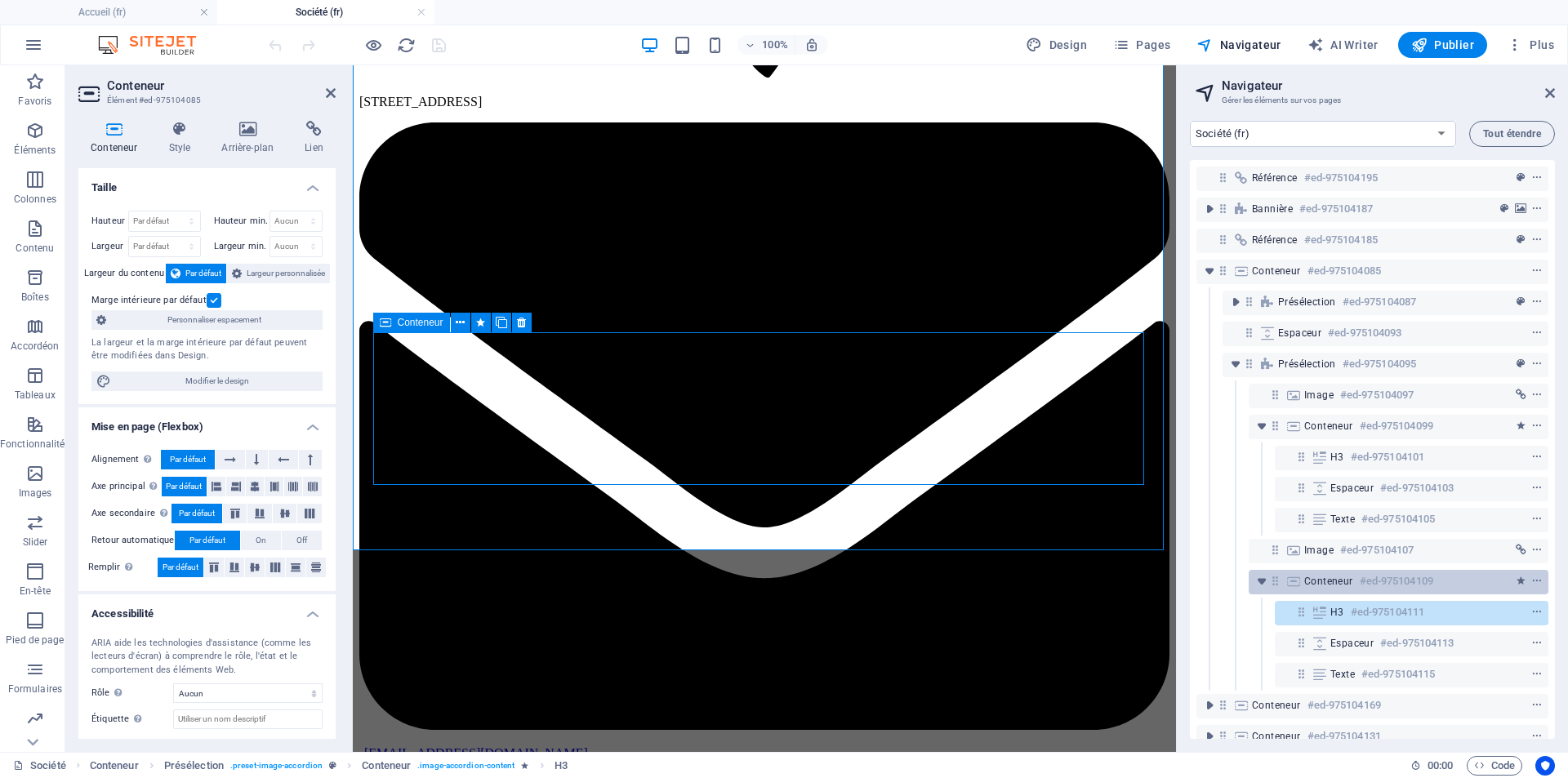
scroll to position [2098, 0]
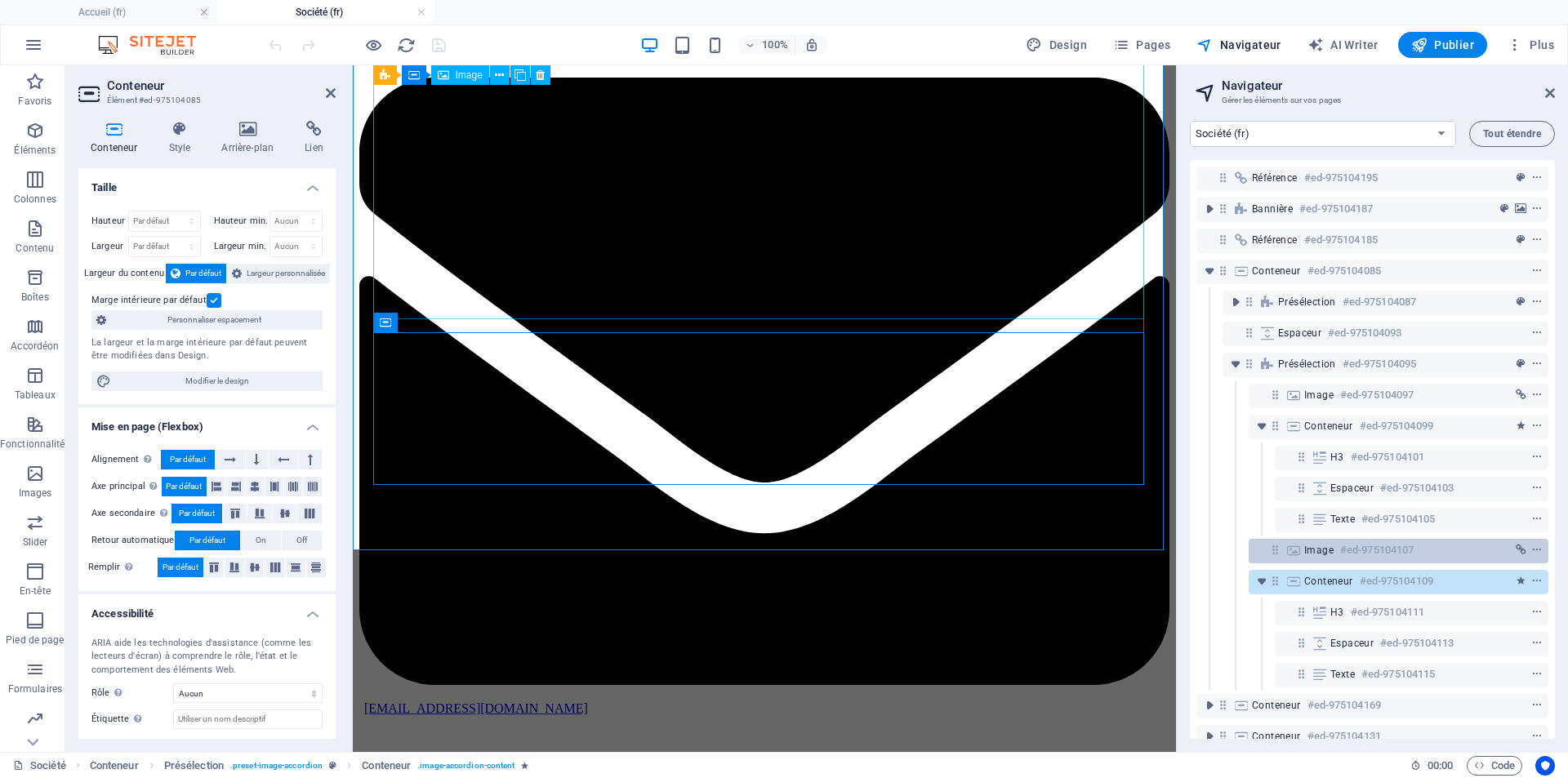
click at [1323, 544] on span "Image" at bounding box center [1319, 549] width 29 height 13
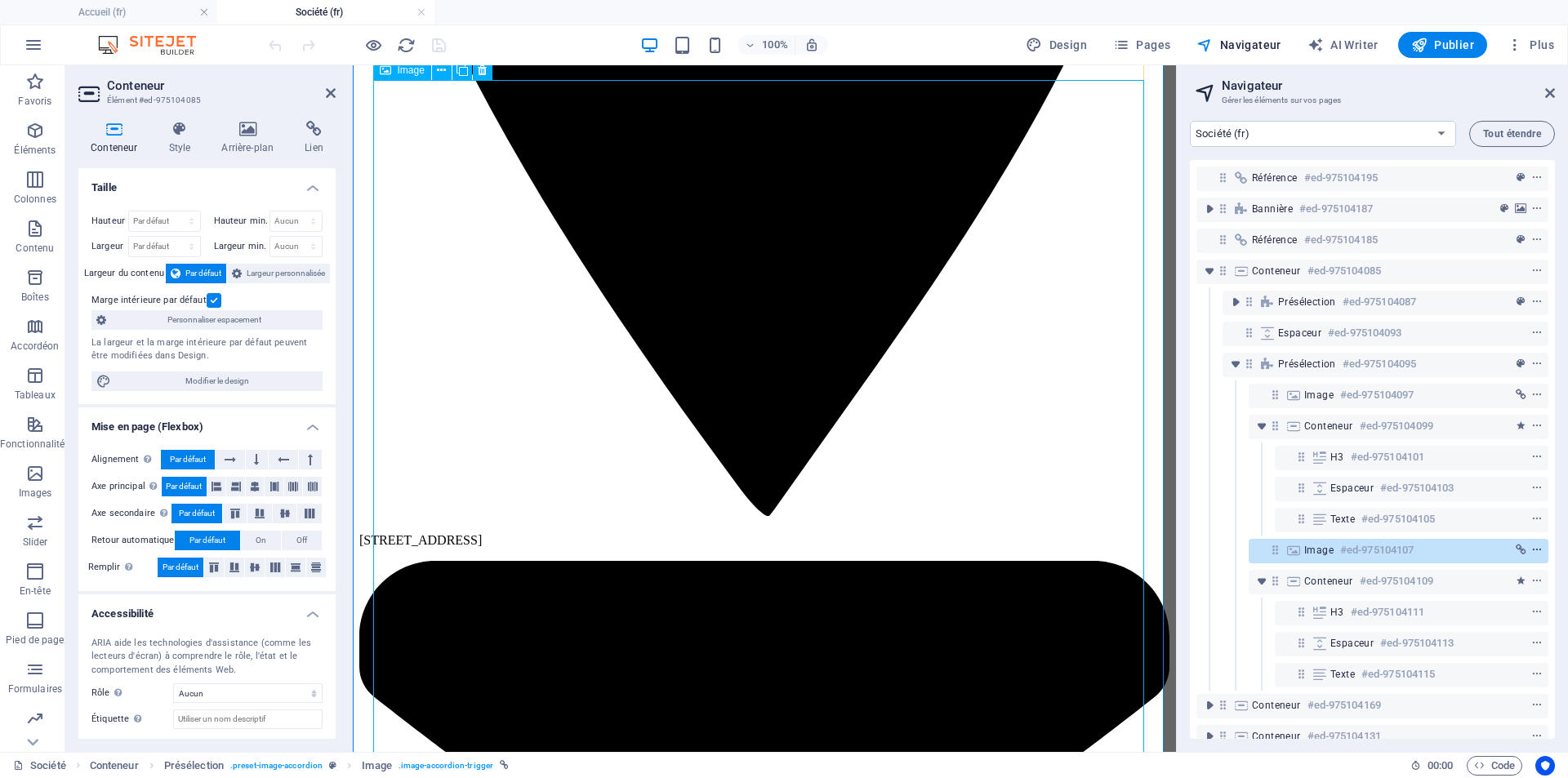
click at [1536, 549] on icon "context-menu" at bounding box center [1537, 550] width 12 height 12
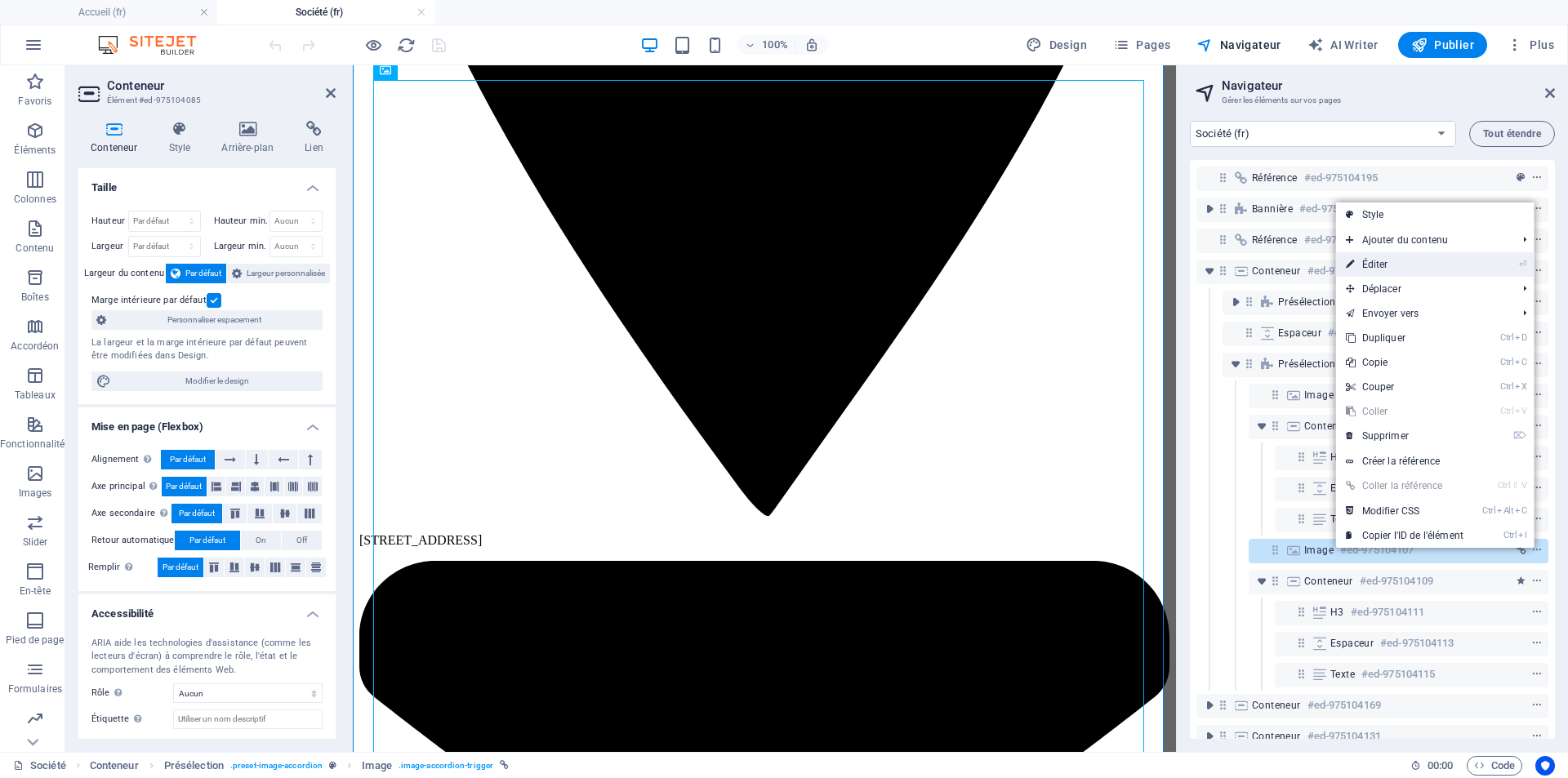
click at [1421, 269] on link "⏎ Éditer" at bounding box center [1404, 264] width 137 height 24
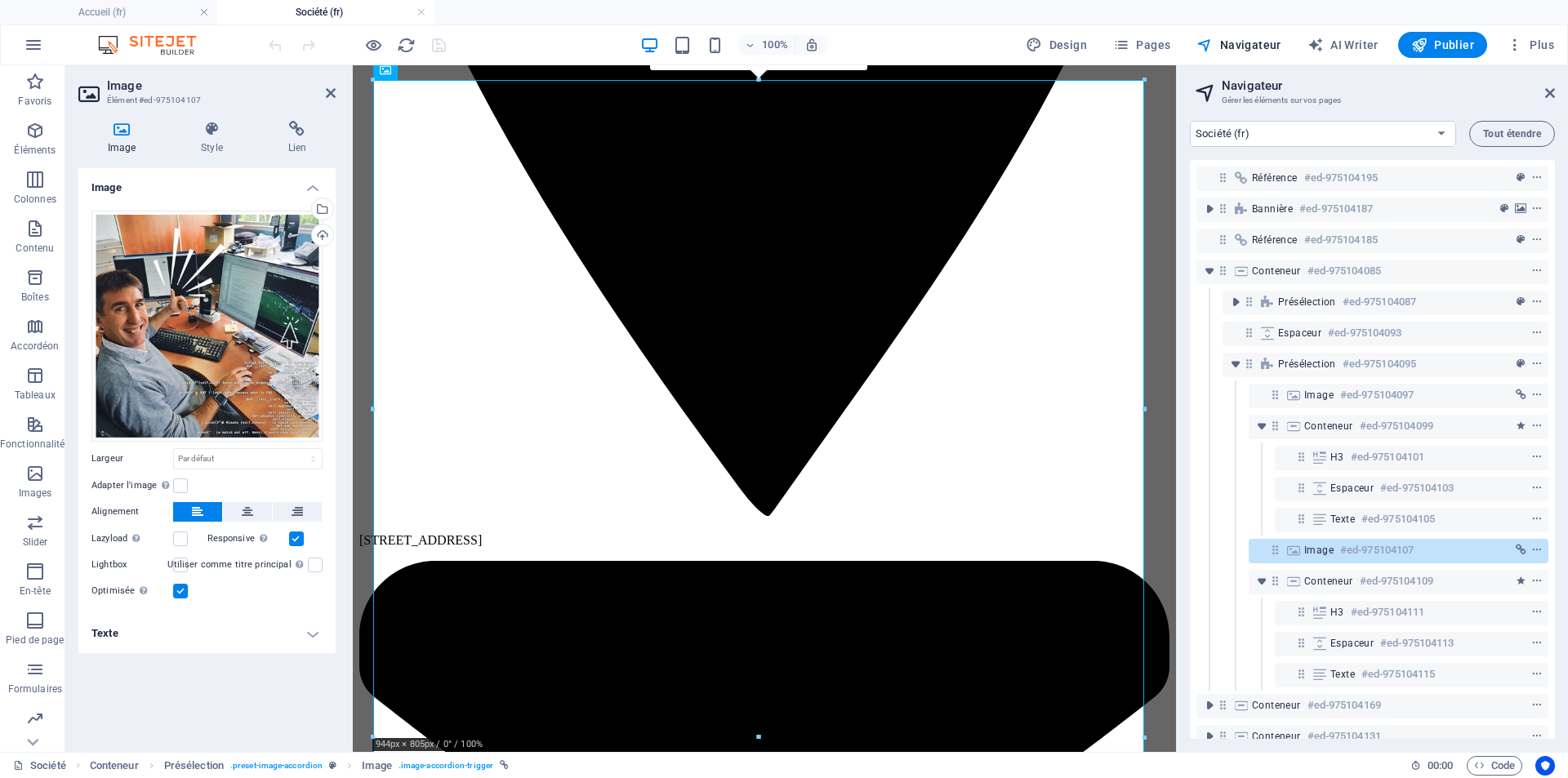
click at [307, 634] on h4 "Texte" at bounding box center [207, 633] width 257 height 39
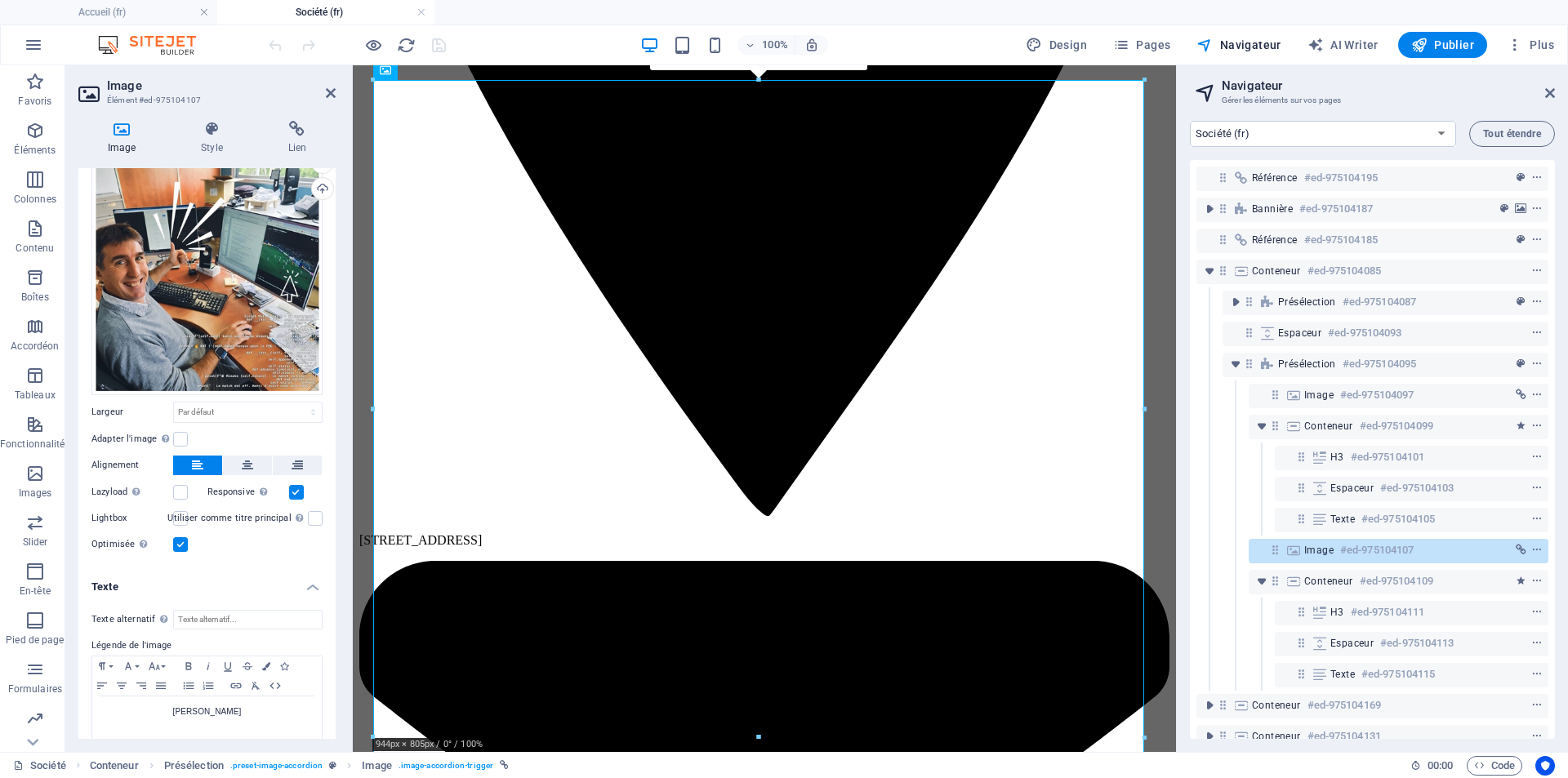
scroll to position [64, 0]
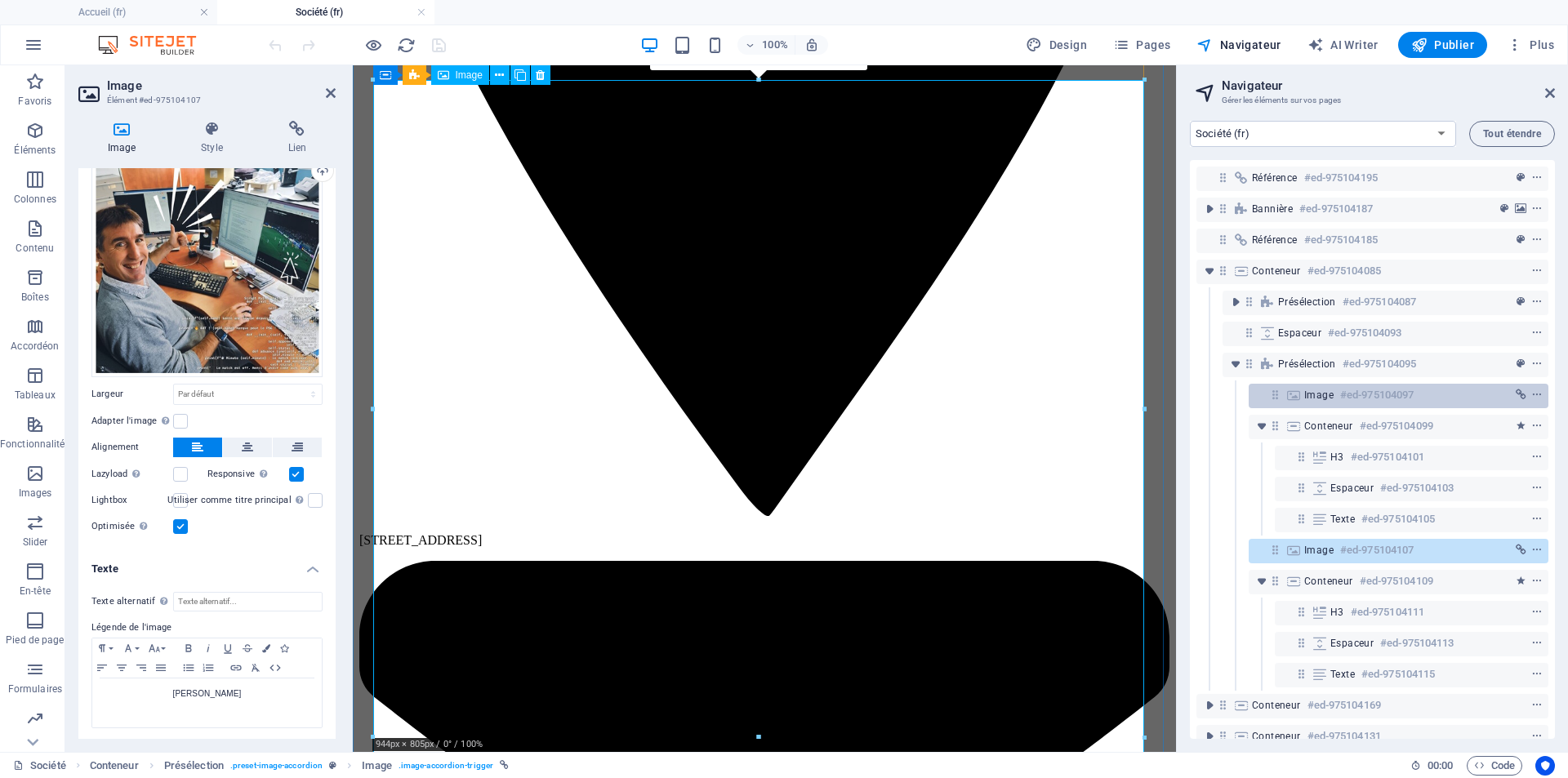
click at [1333, 403] on div "Image #ed-975104097" at bounding box center [1385, 395] width 162 height 19
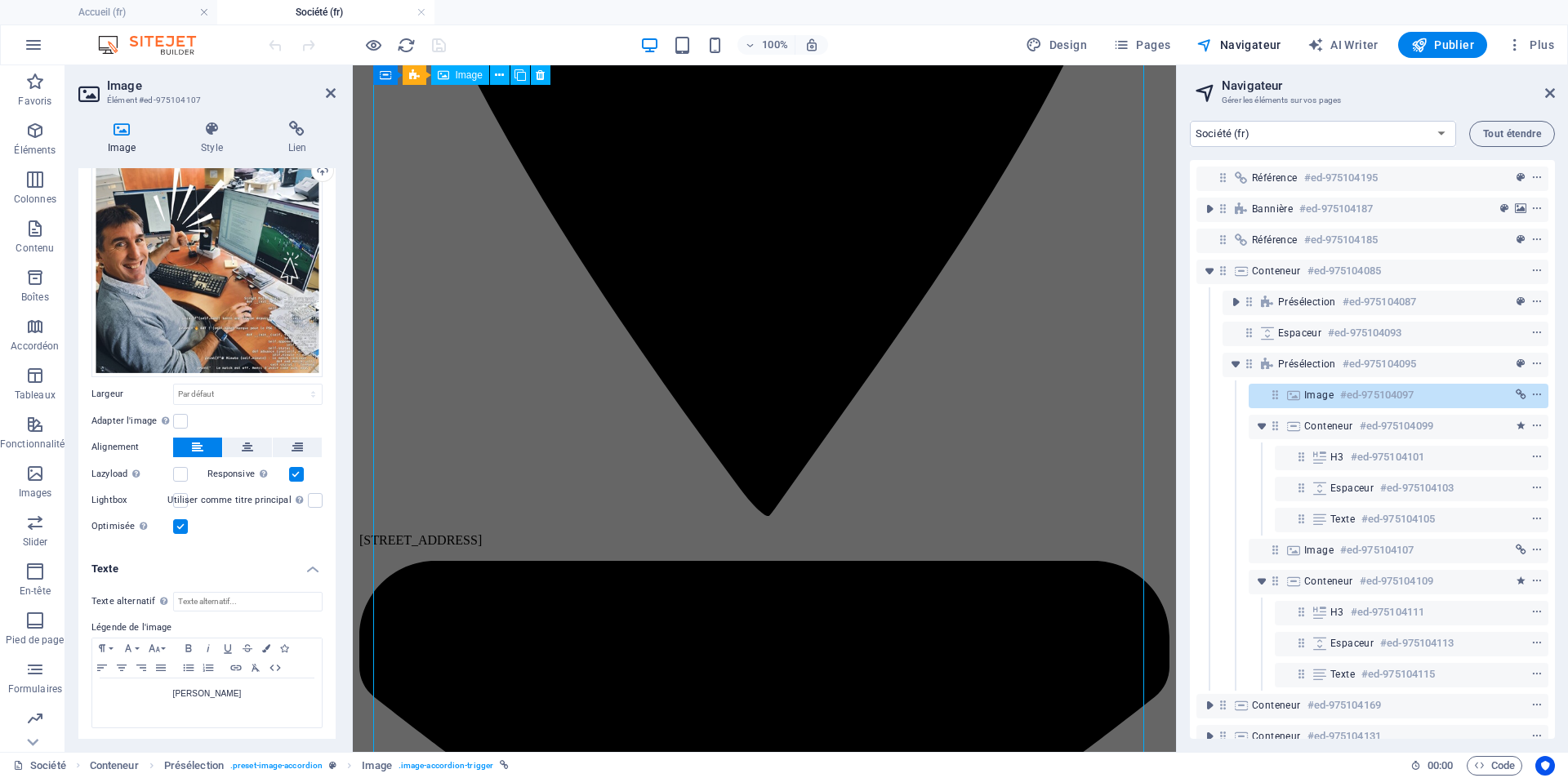
scroll to position [657, 0]
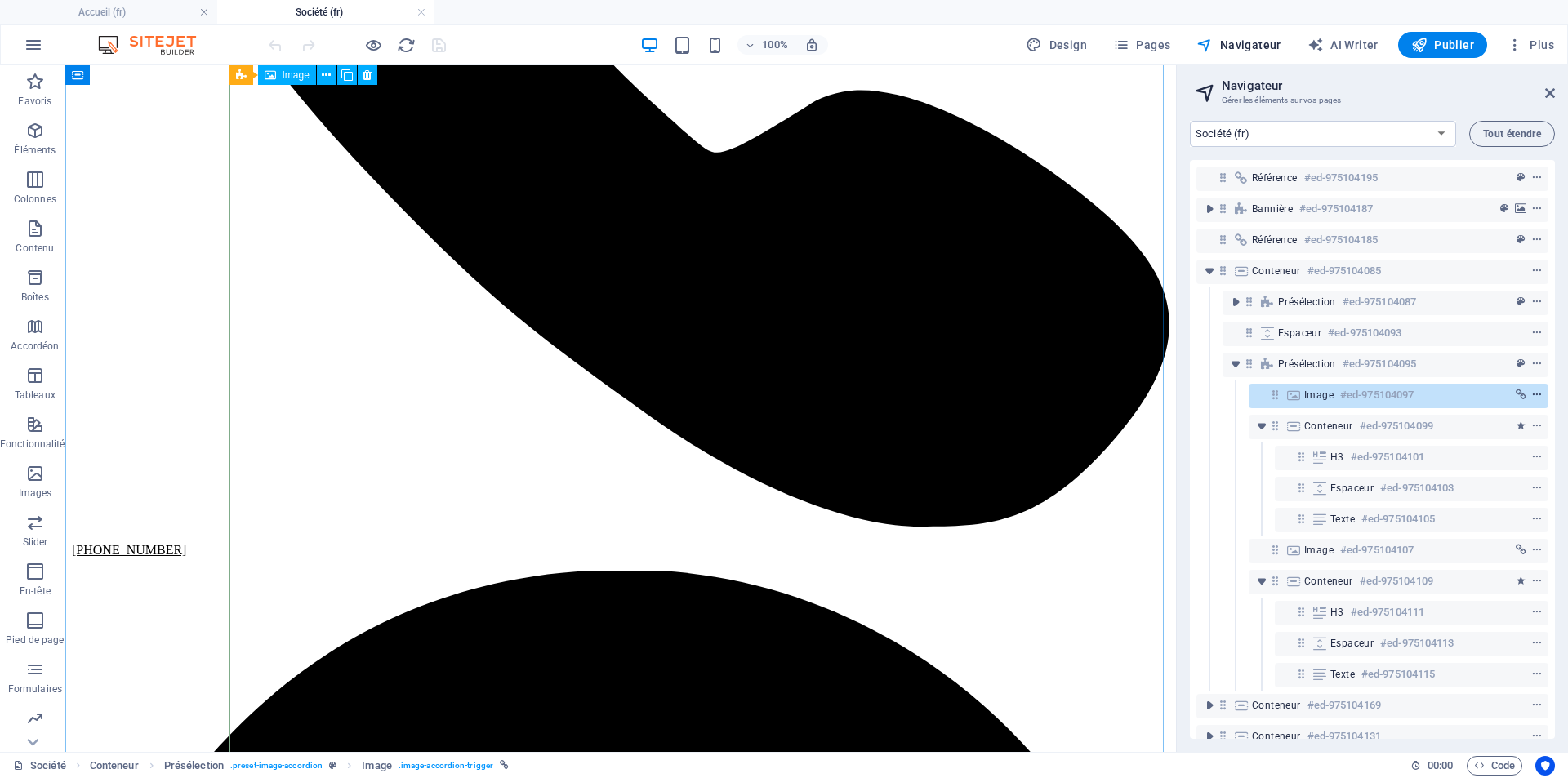
click at [1541, 396] on span "context-menu" at bounding box center [1536, 395] width 16 height 12
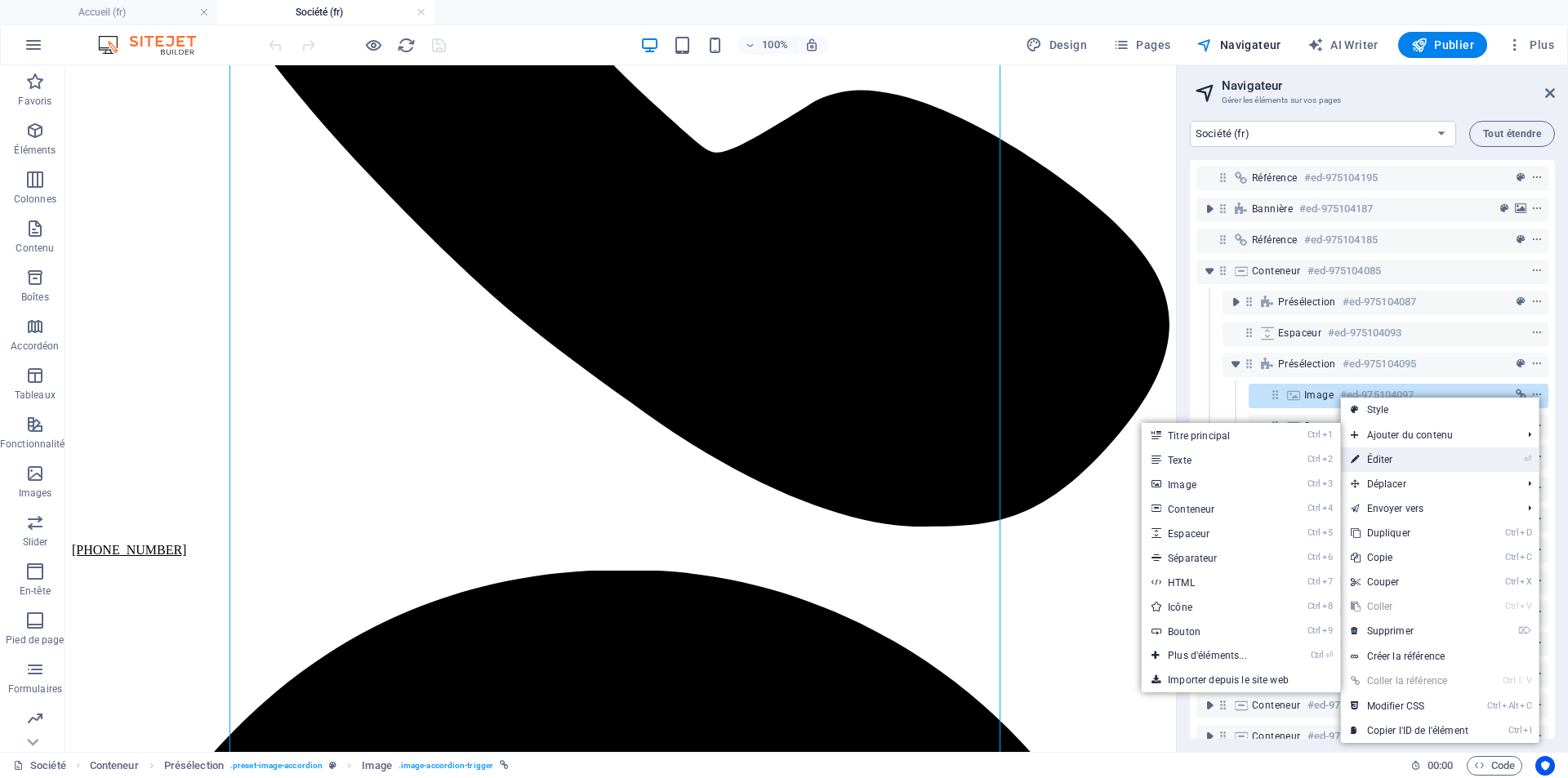
click at [1433, 461] on link "⏎ Éditer" at bounding box center [1409, 459] width 137 height 24
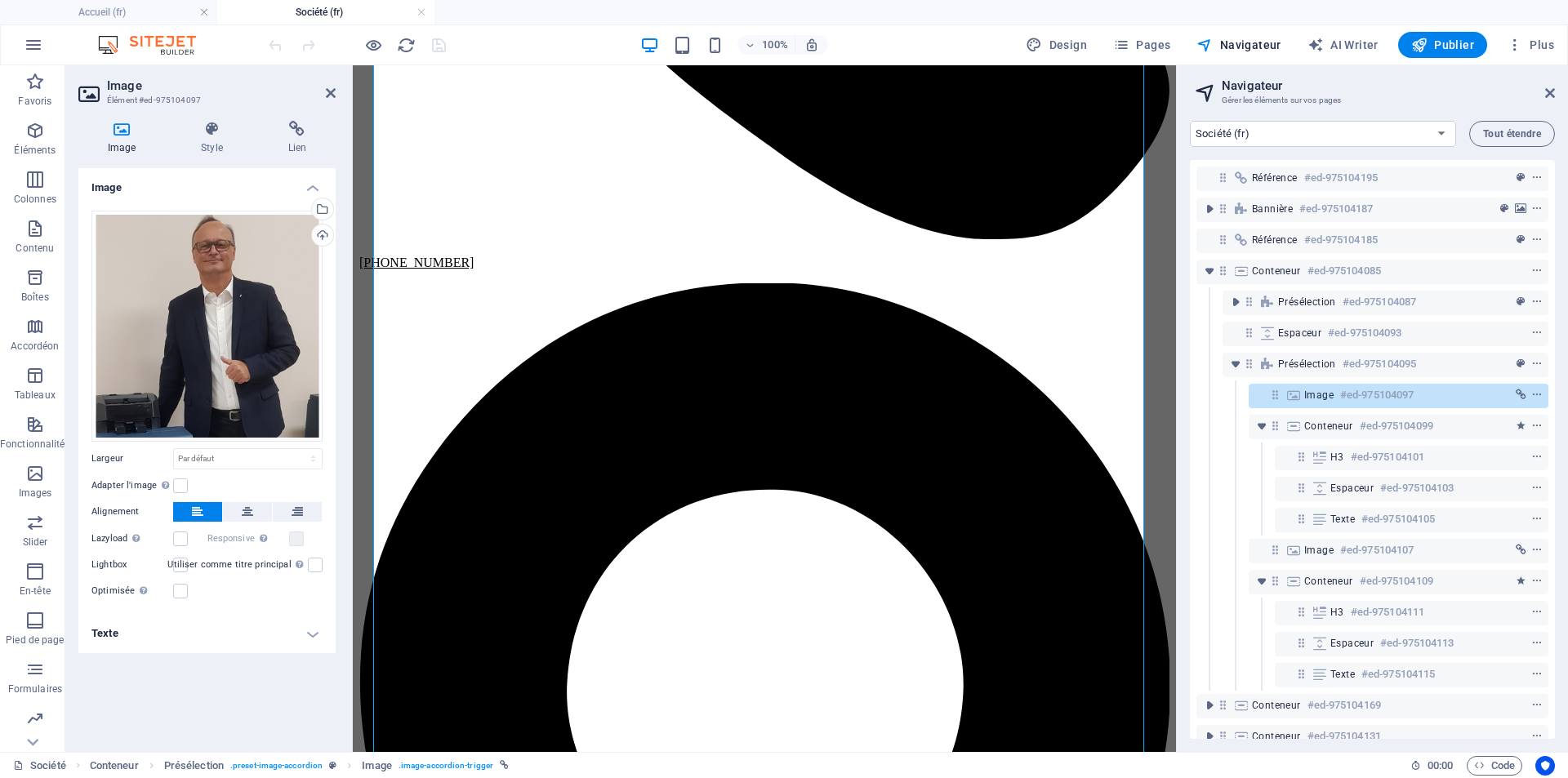
click at [317, 631] on h4 "Texte" at bounding box center [207, 633] width 257 height 39
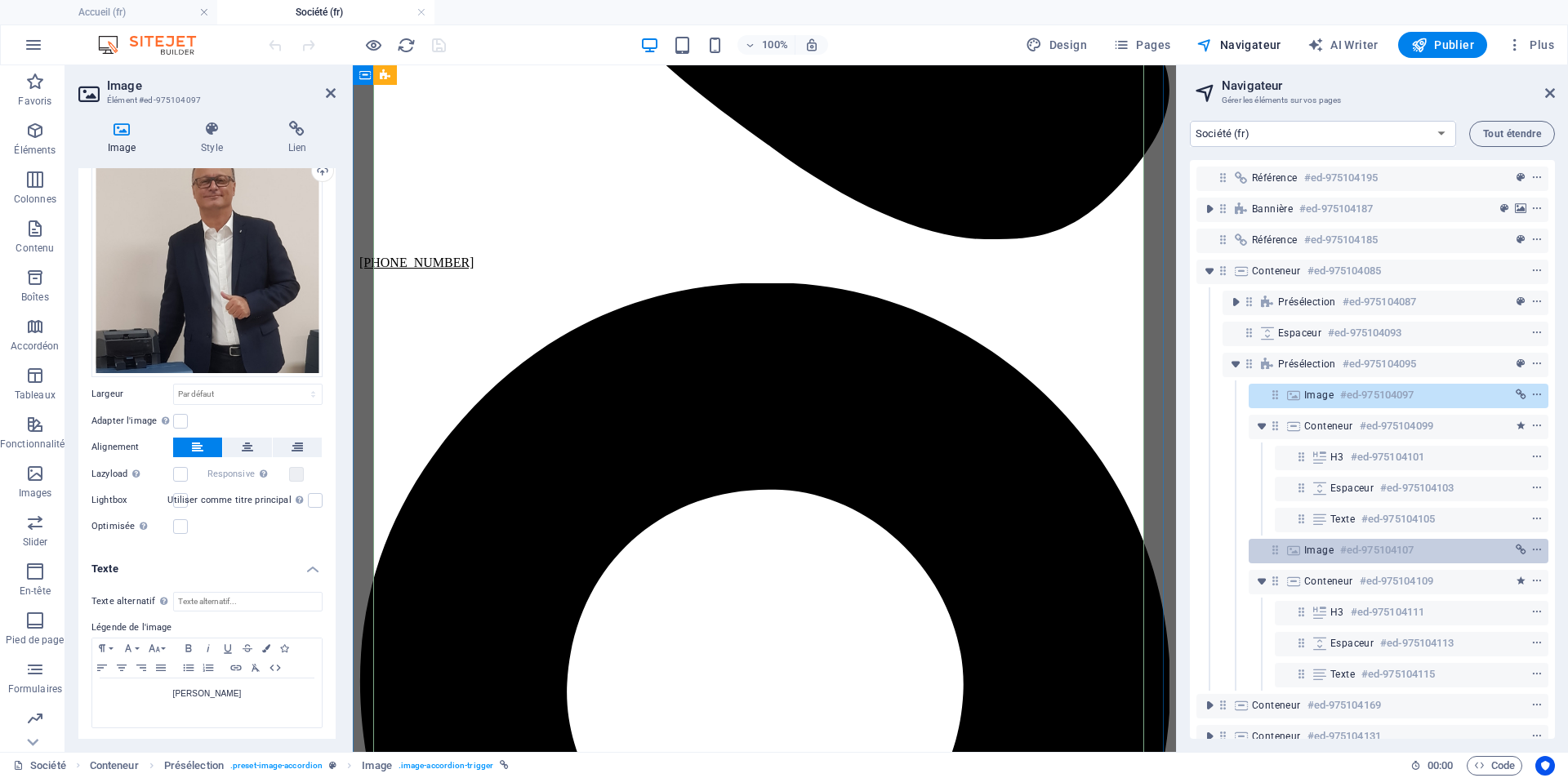
click at [1353, 554] on h6 "#ed-975104107" at bounding box center [1377, 550] width 74 height 19
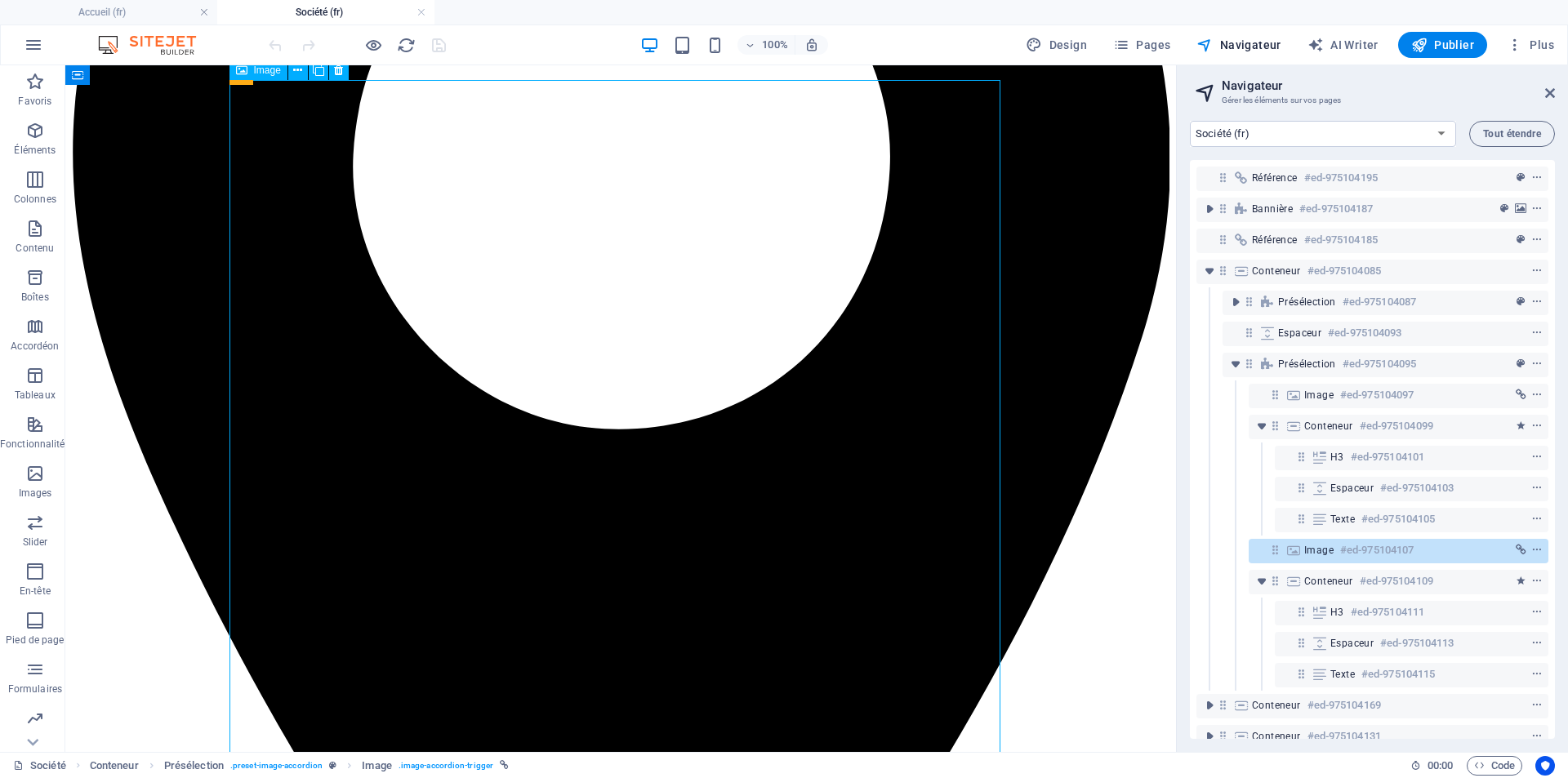
click at [1353, 554] on h6 "#ed-975104107" at bounding box center [1377, 550] width 74 height 19
click at [1531, 548] on icon "context-menu" at bounding box center [1537, 550] width 12 height 12
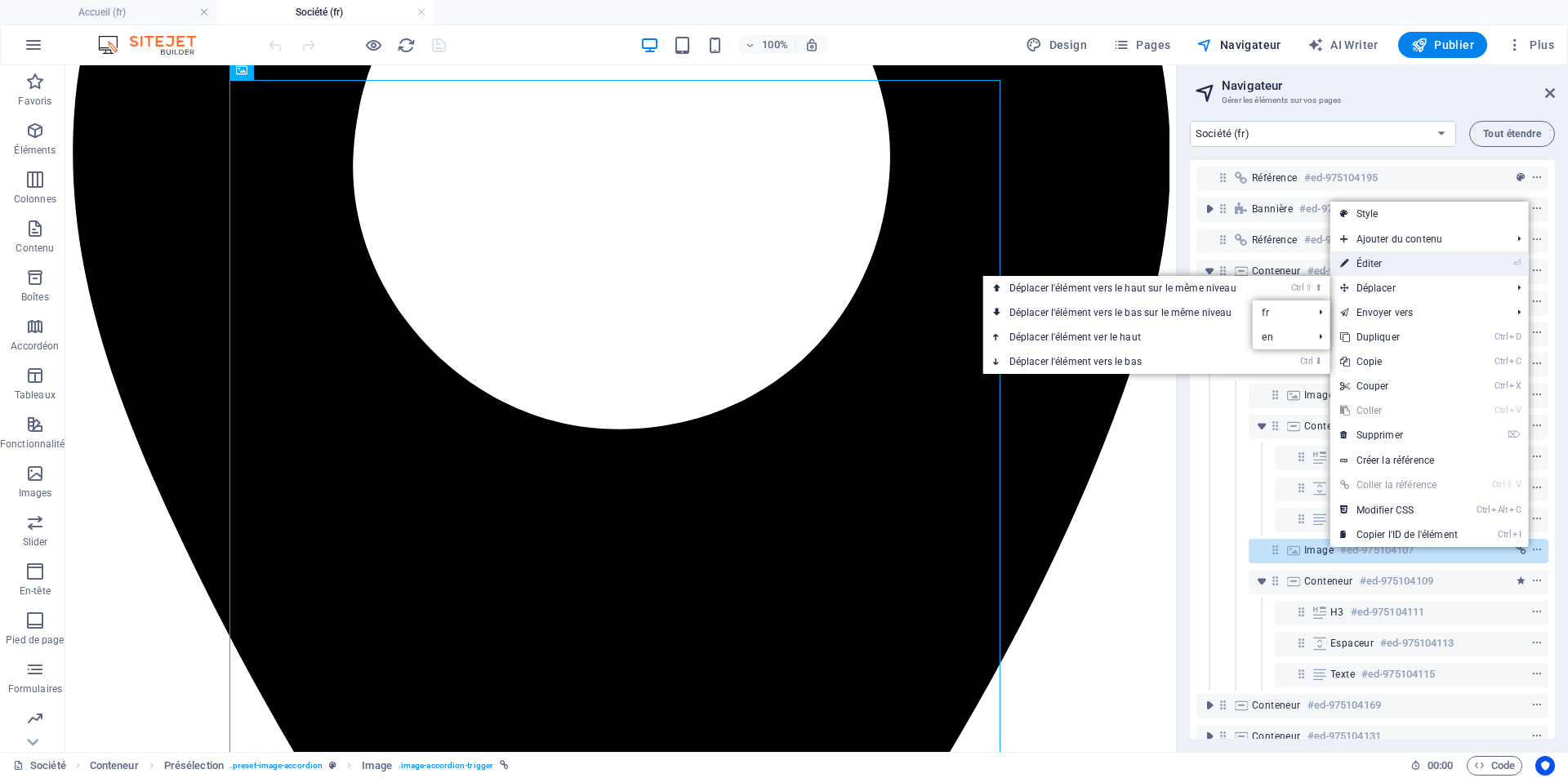
click at [1393, 260] on link "⏎ Éditer" at bounding box center [1398, 263] width 137 height 24
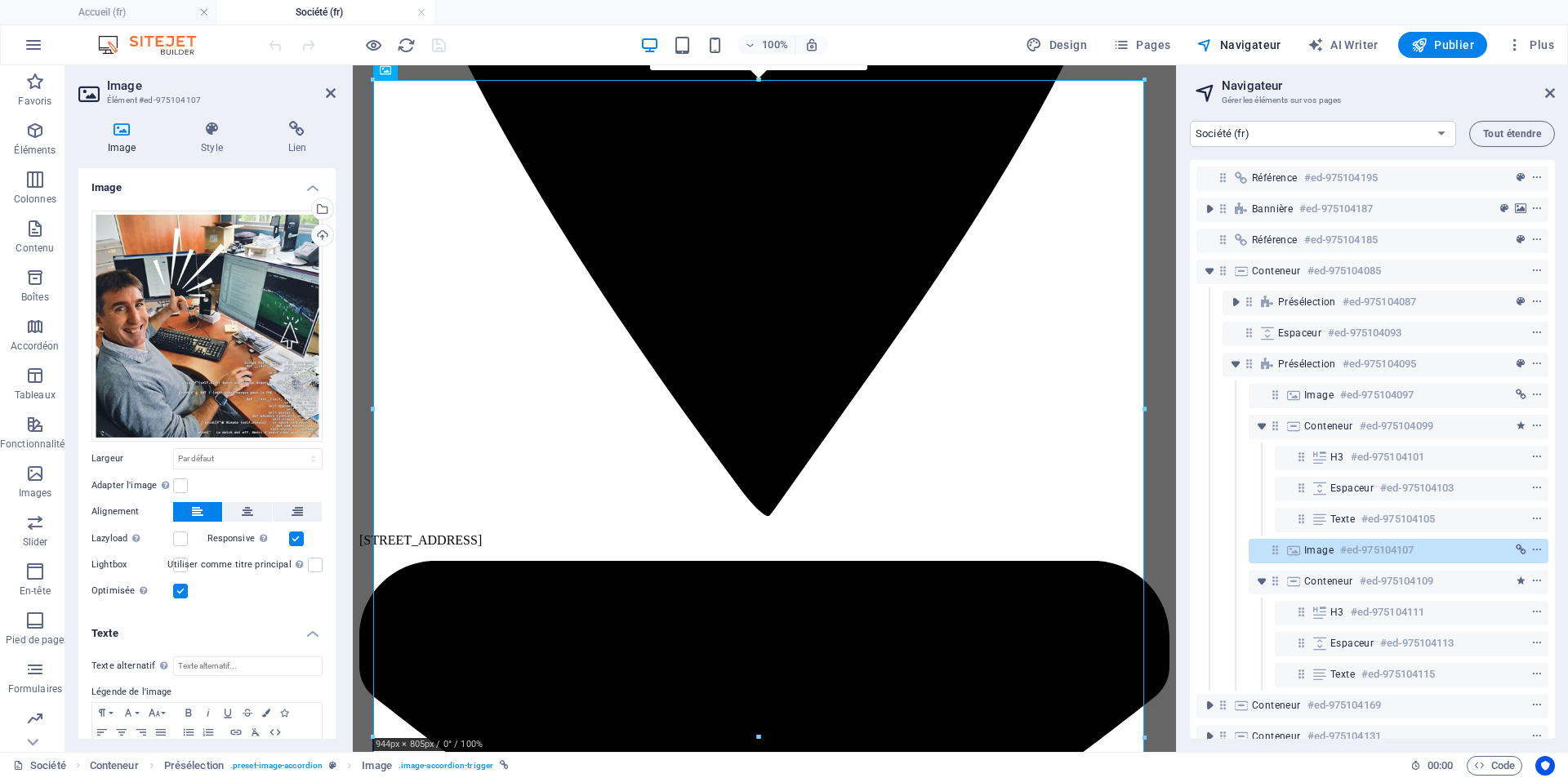
click at [177, 588] on label at bounding box center [180, 591] width 15 height 15
click at [0, 0] on input "Optimisée Les images sont compressées pour améliorer la vitesse de la page." at bounding box center [0, 0] width 0 height 0
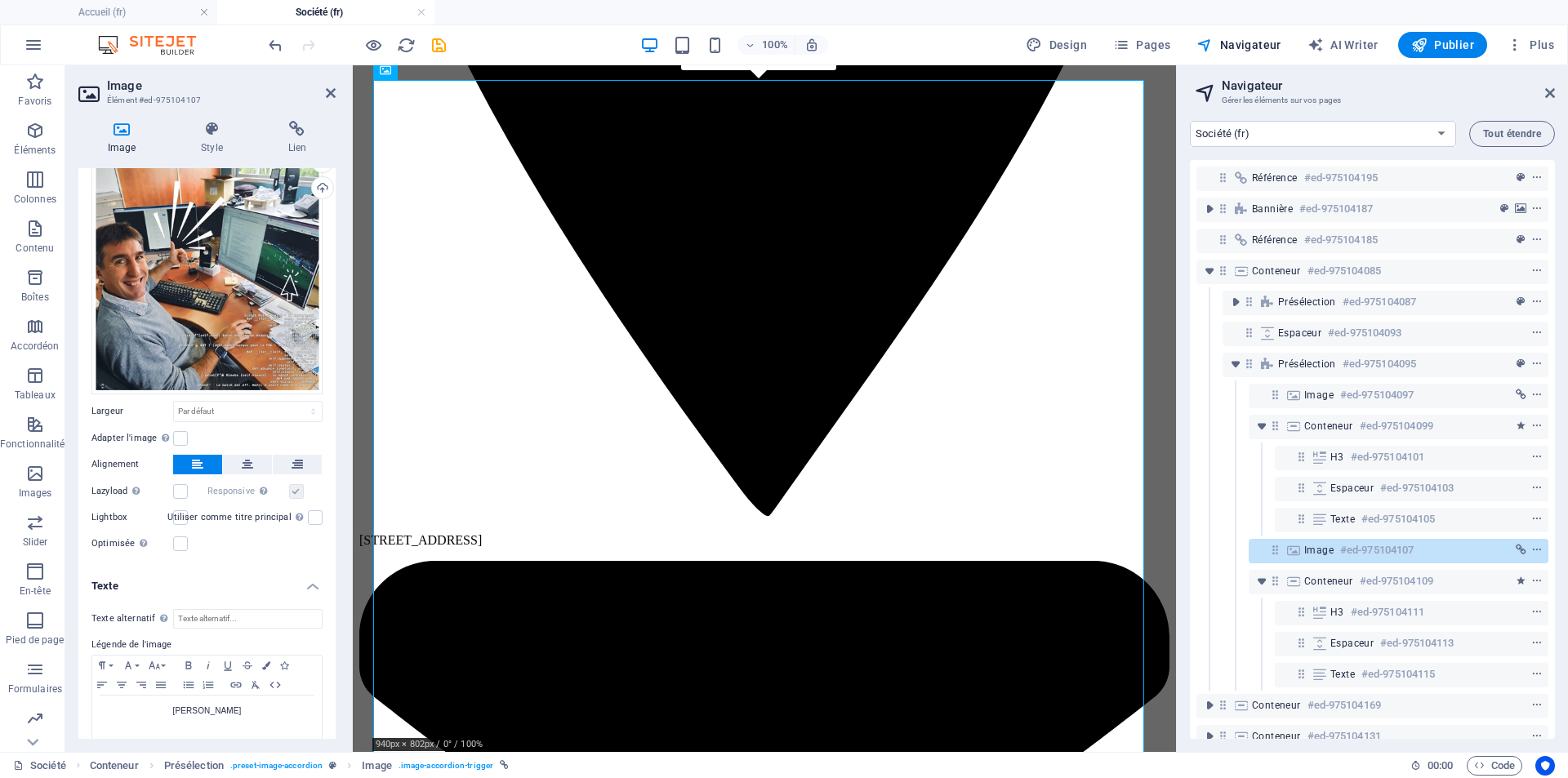
scroll to position [64, 0]
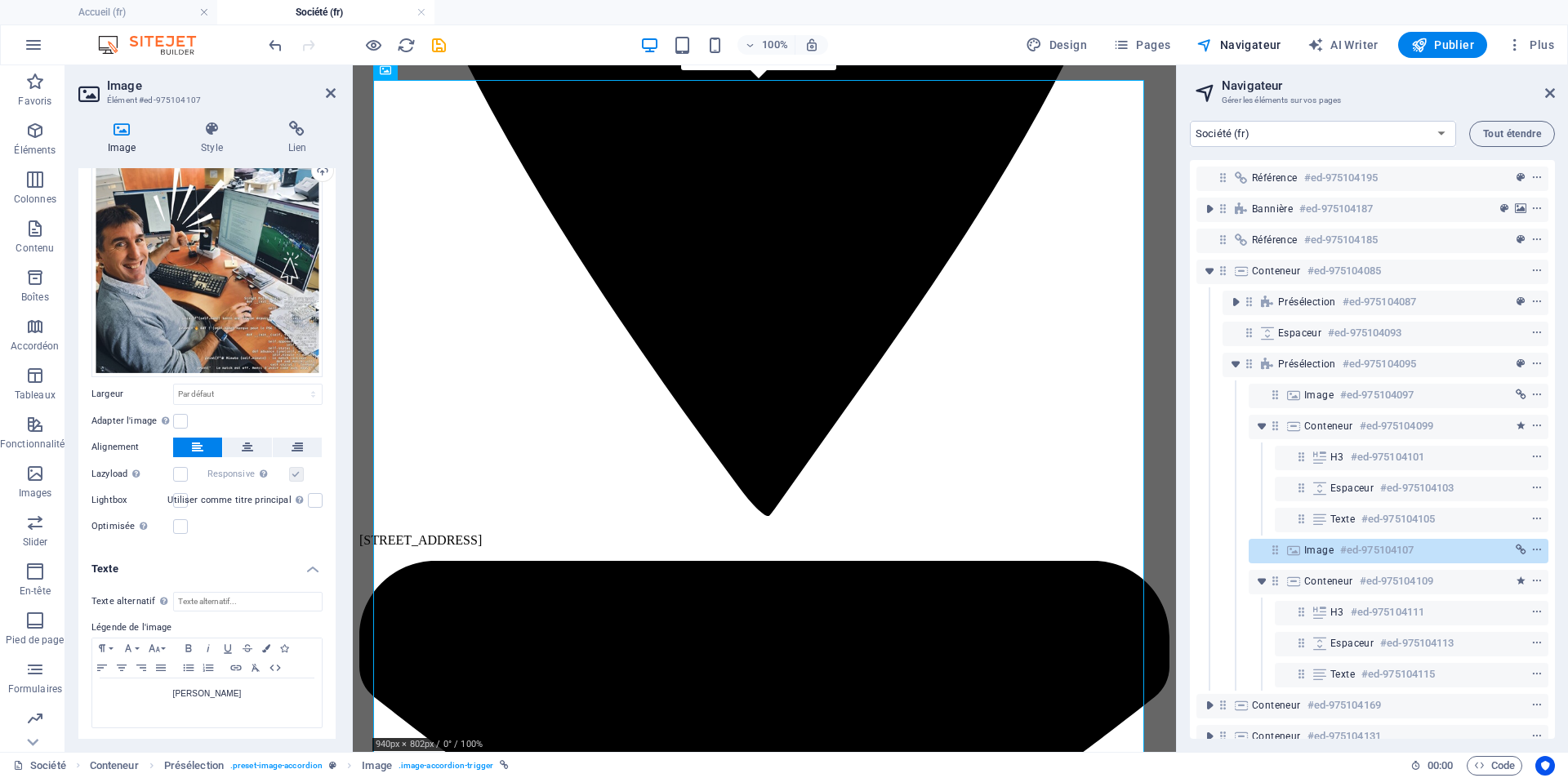
click at [436, 54] on div at bounding box center [356, 45] width 182 height 26
click at [438, 45] on icon "save" at bounding box center [439, 45] width 18 height 18
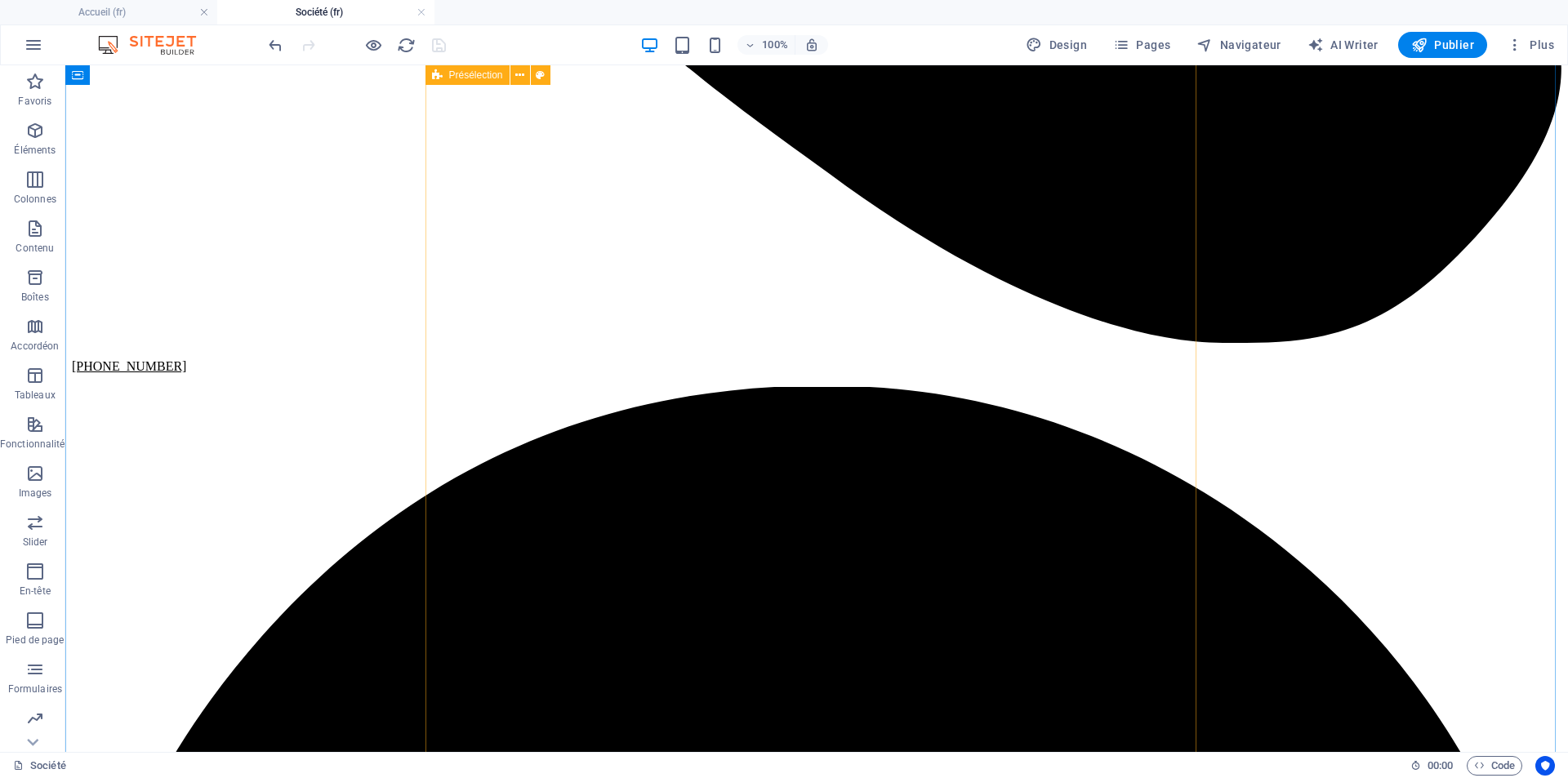
scroll to position [1288, 0]
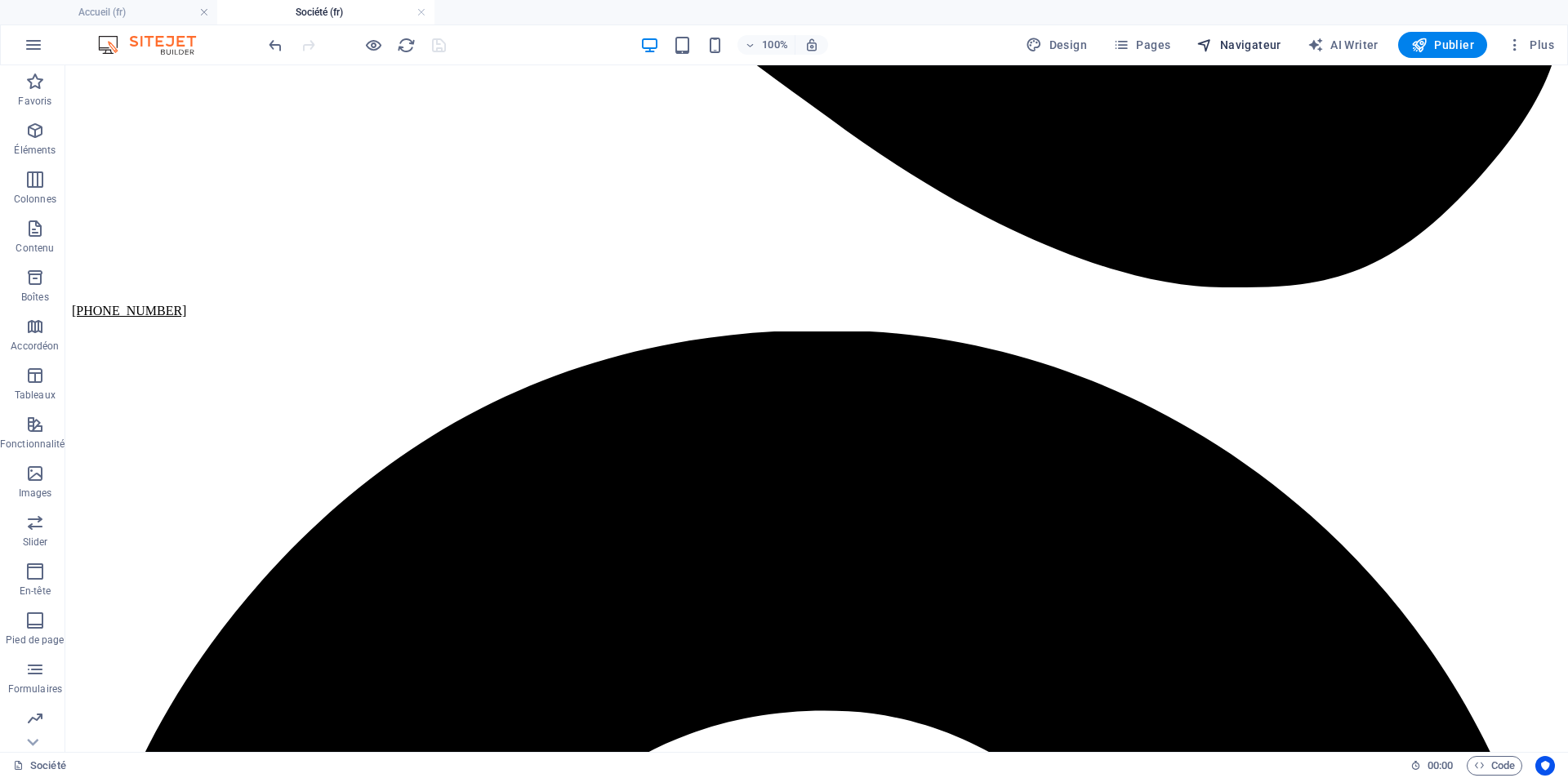
click at [1243, 42] on span "Navigateur" at bounding box center [1238, 45] width 84 height 16
select select "17799967-fr"
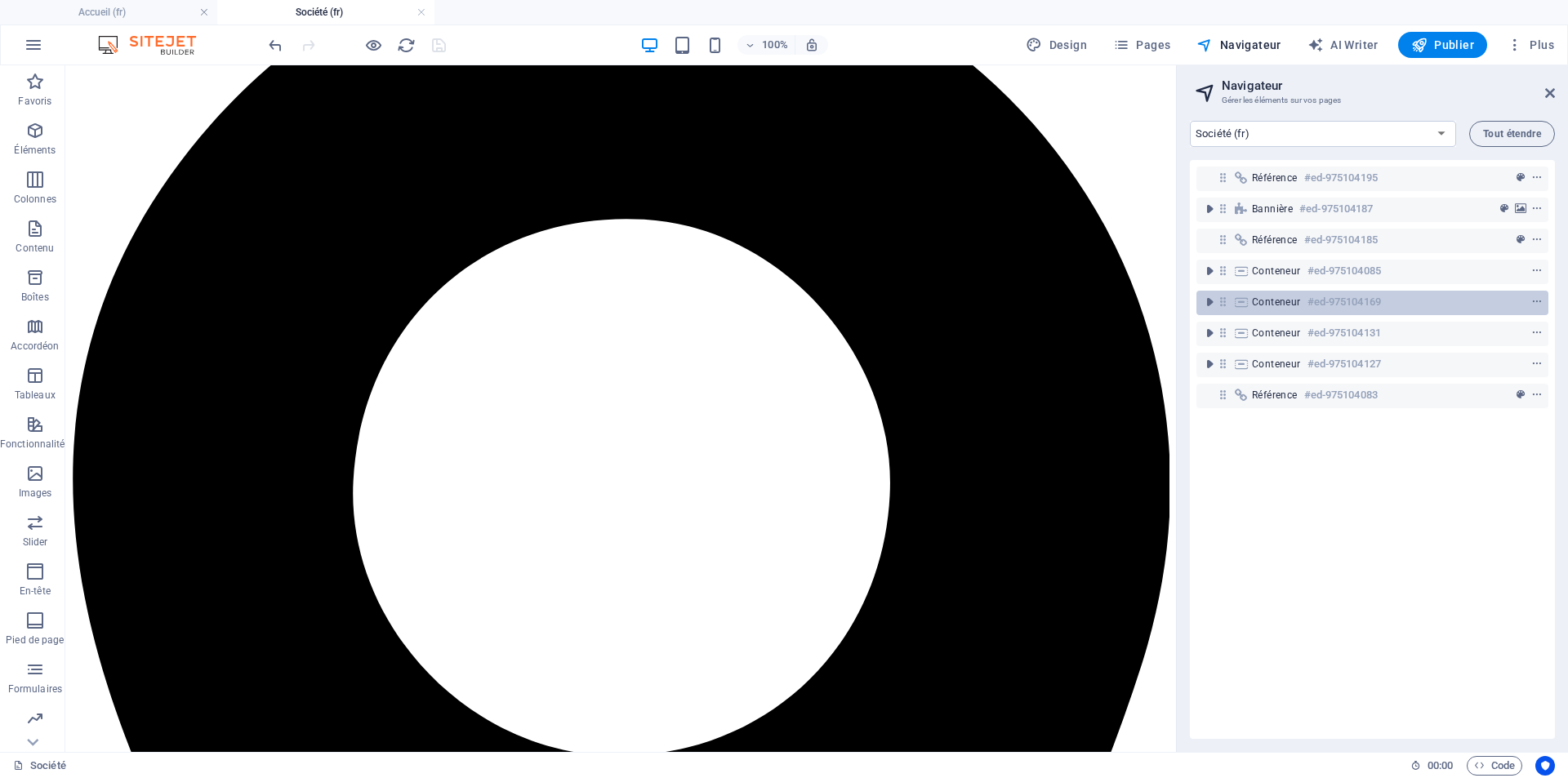
click at [1312, 302] on h6 "#ed-975104169" at bounding box center [1344, 302] width 74 height 19
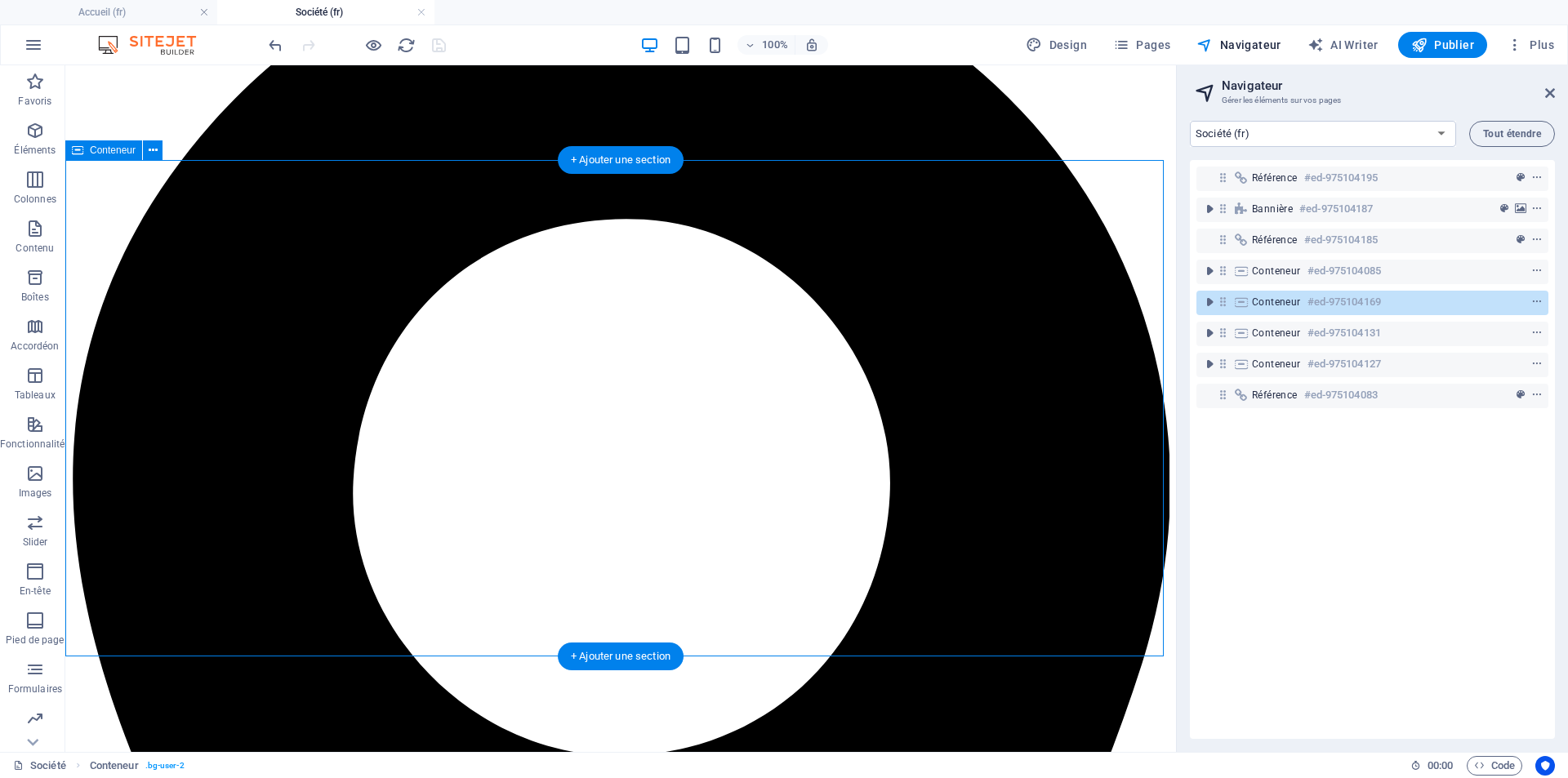
scroll to position [2602, 0]
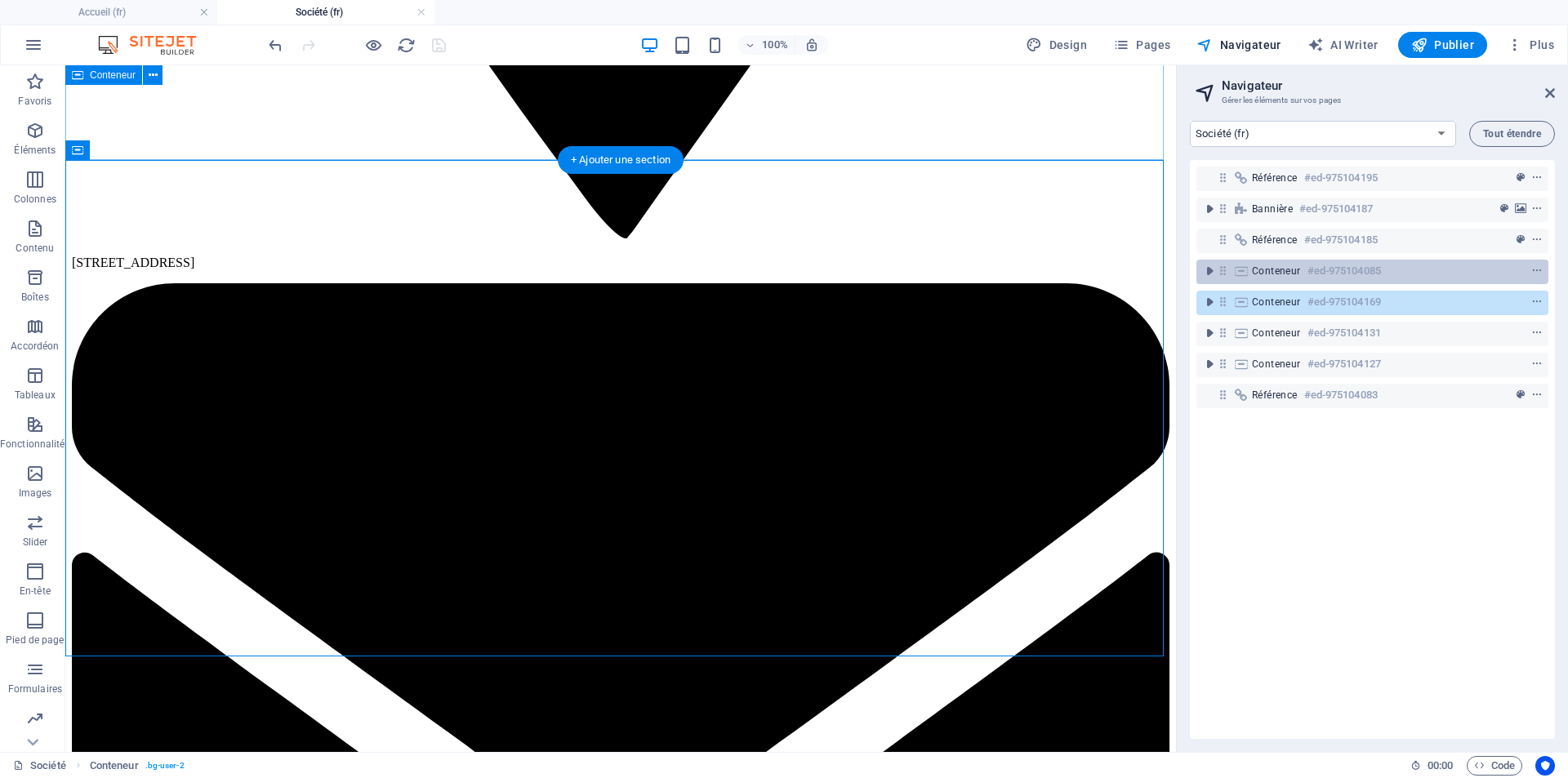
click at [1290, 278] on div "Conteneur #ed-975104085" at bounding box center [1358, 271] width 214 height 19
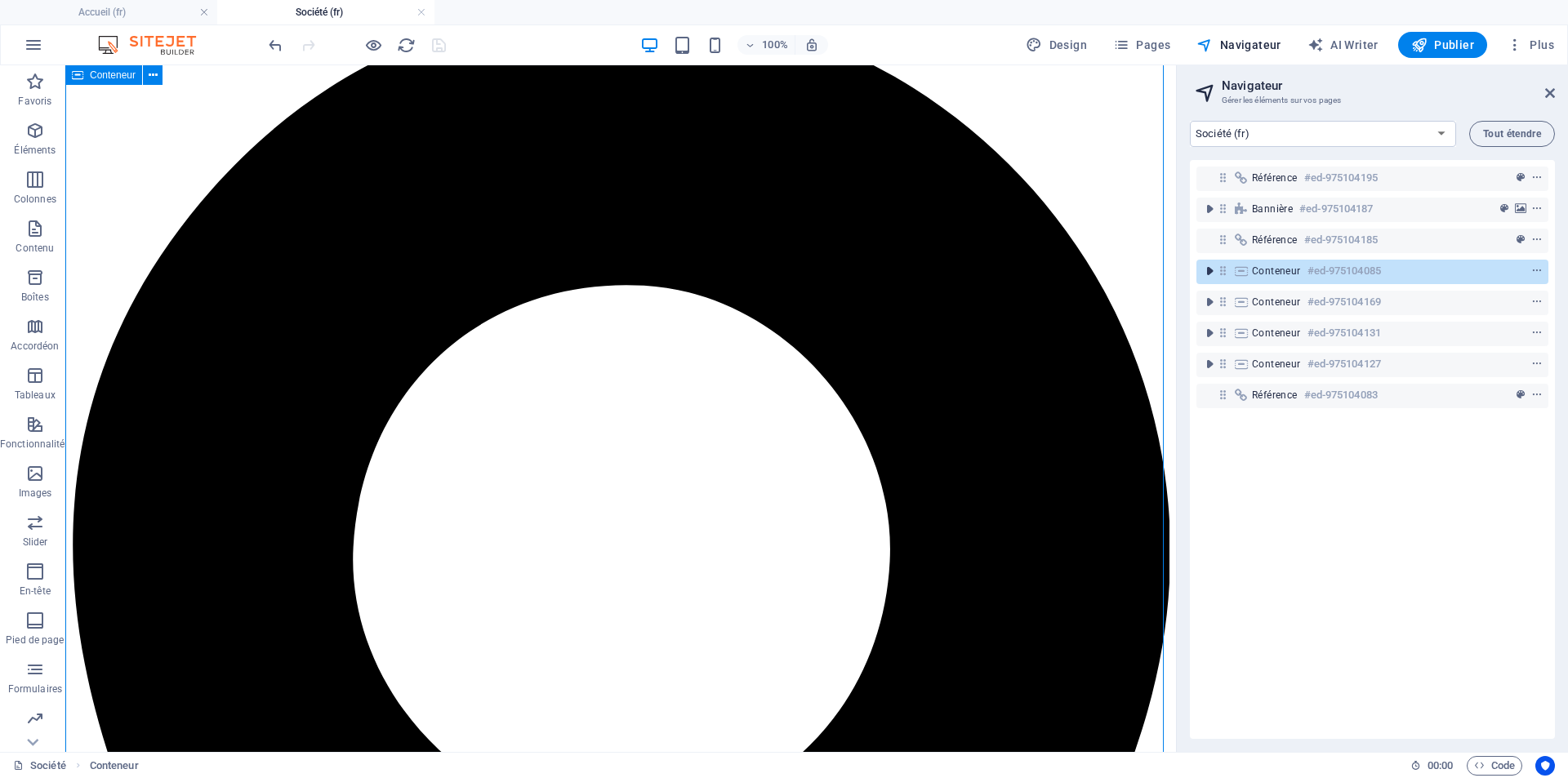
click at [1206, 274] on icon "toggle-expand" at bounding box center [1209, 271] width 16 height 16
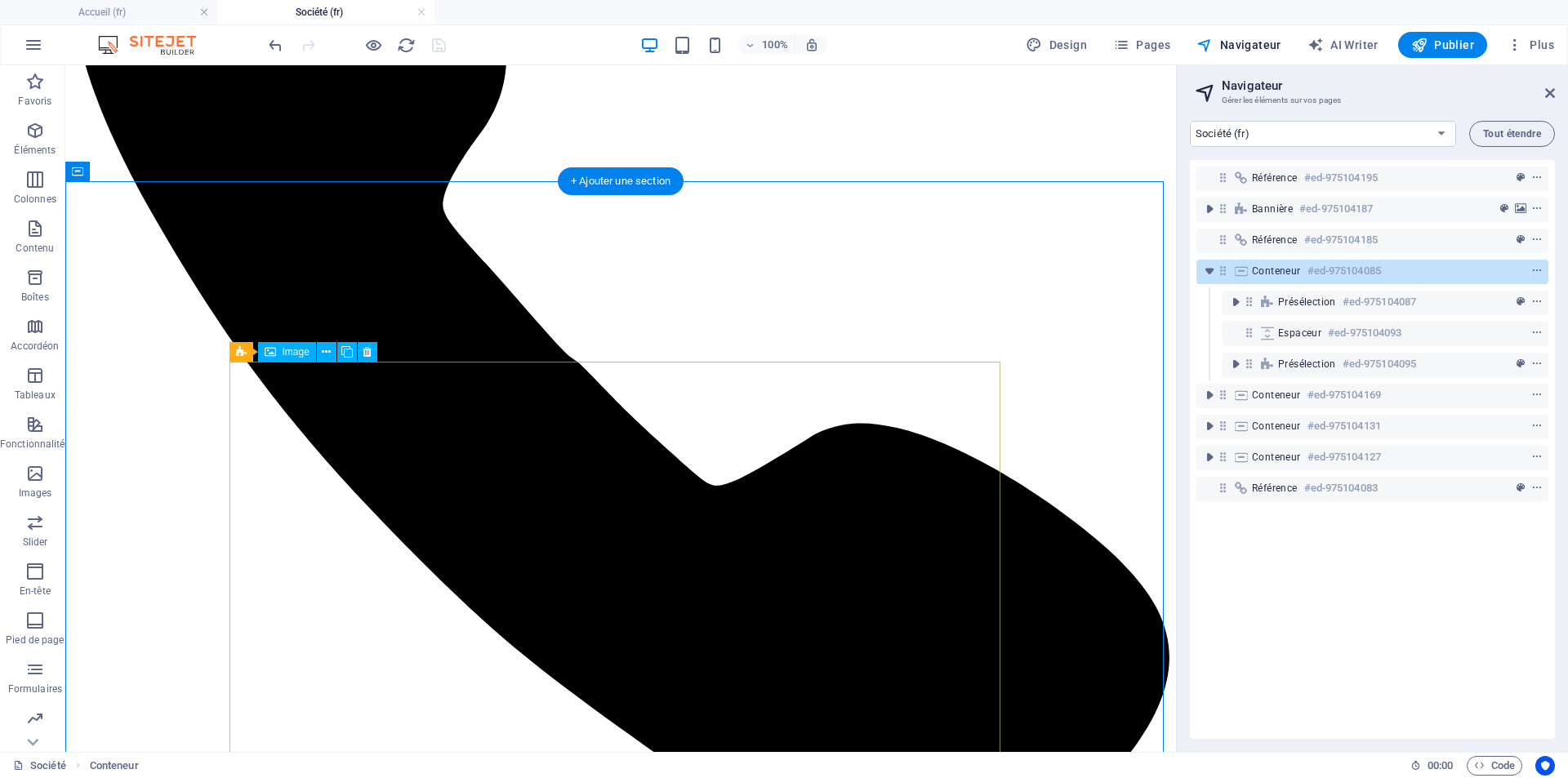
scroll to position [243, 0]
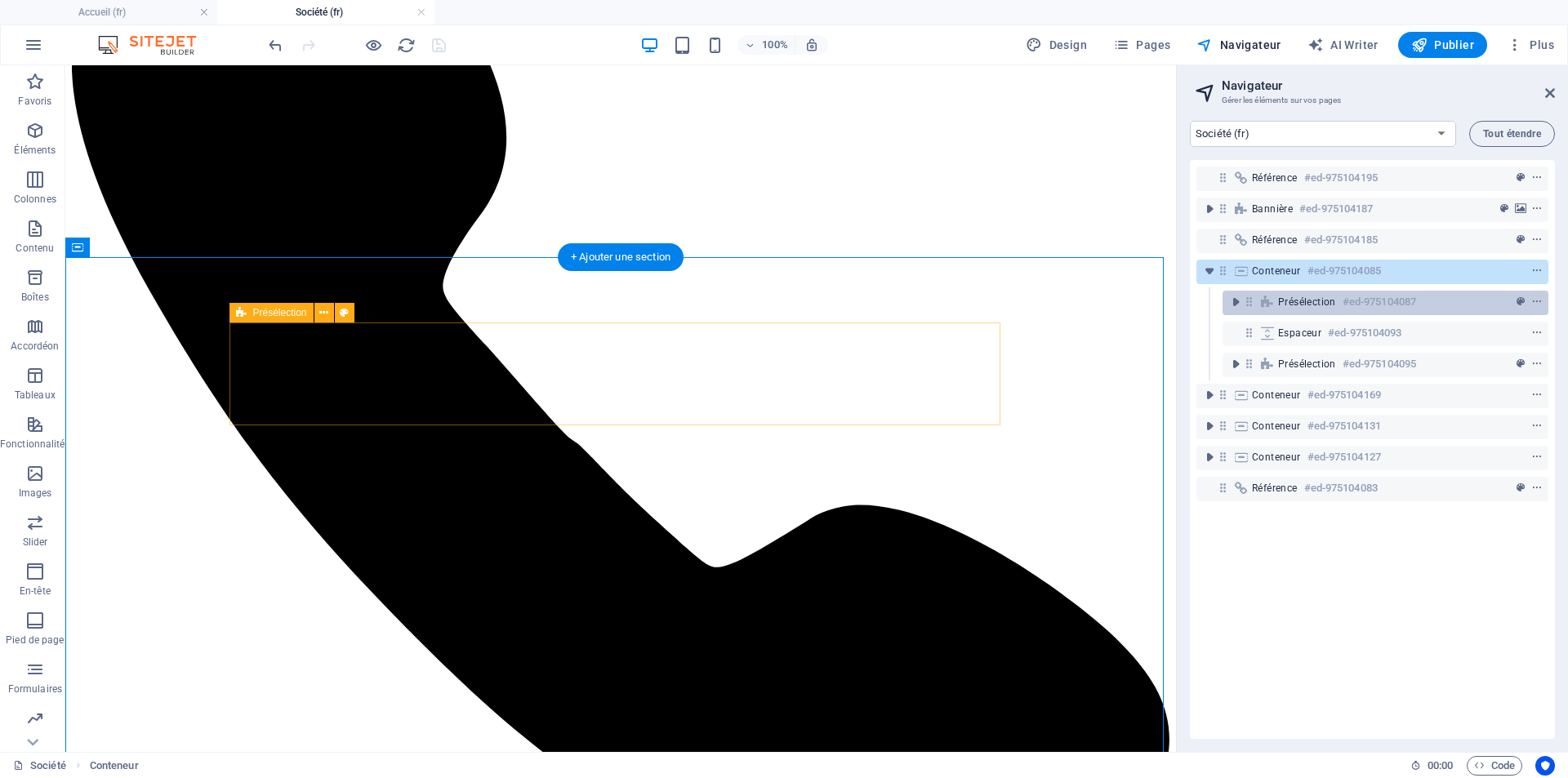
click at [1334, 306] on span "Présélection" at bounding box center [1307, 302] width 58 height 13
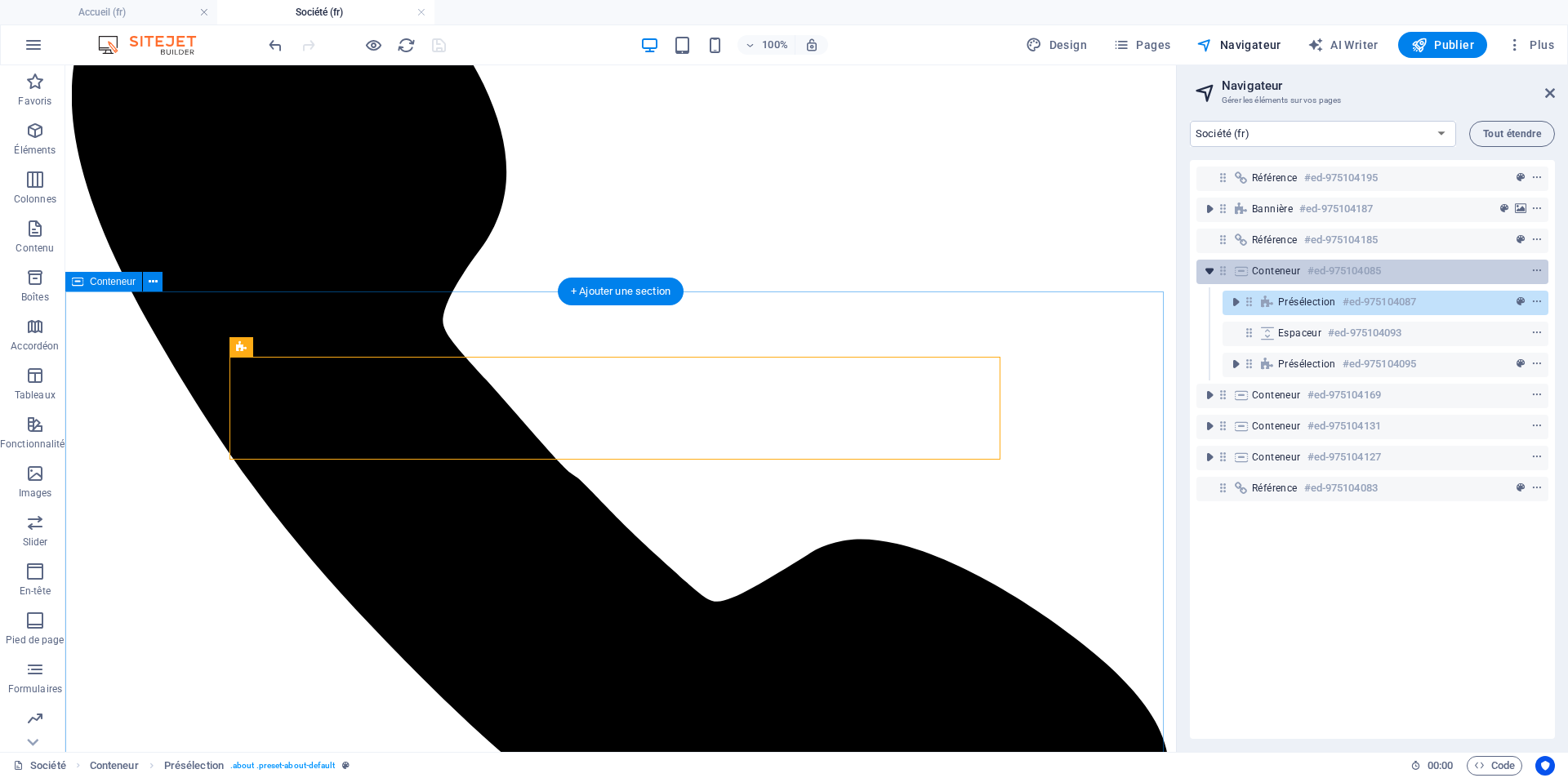
click at [1208, 275] on icon "toggle-expand" at bounding box center [1209, 271] width 16 height 16
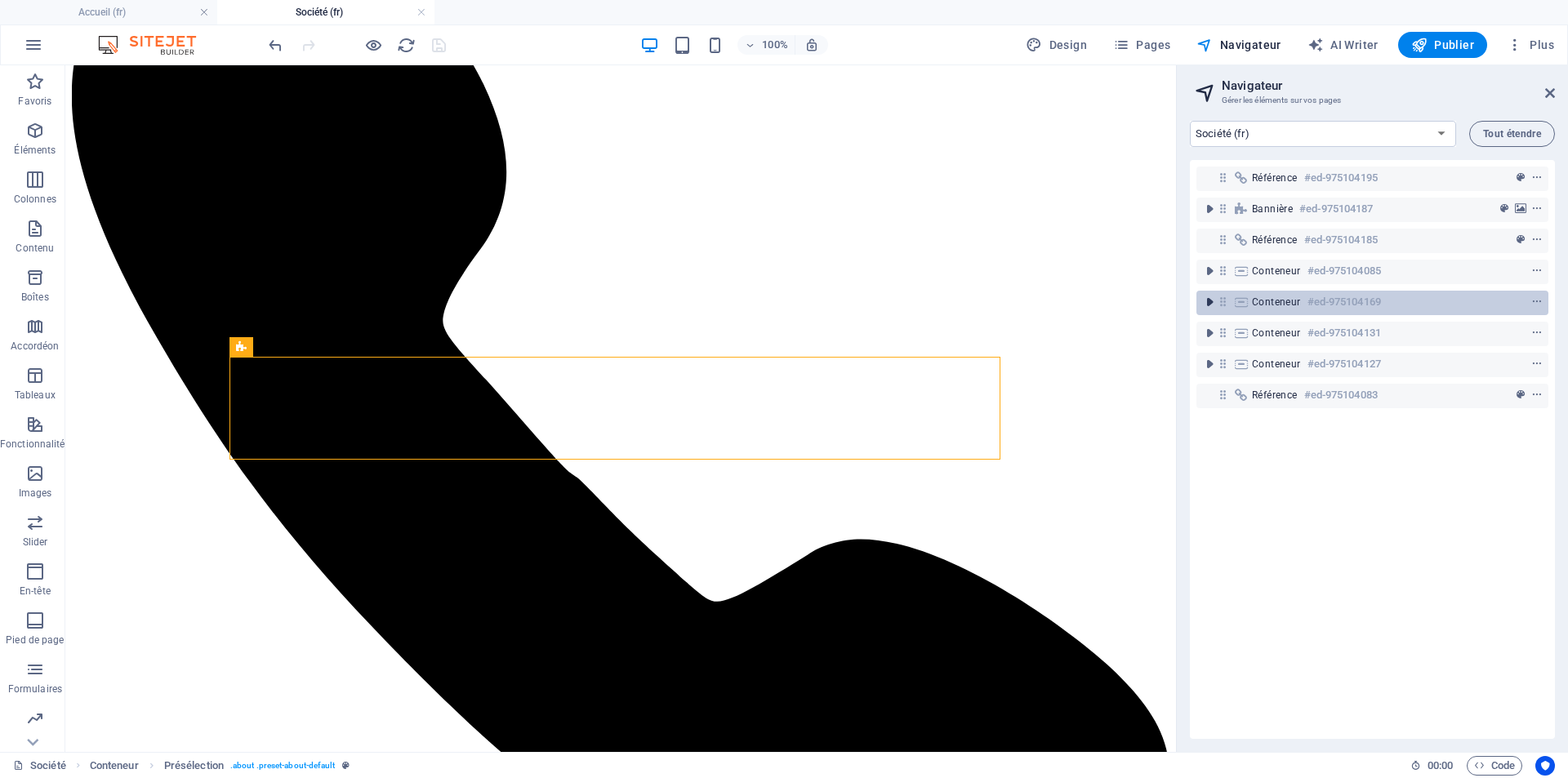
click at [1211, 307] on icon "toggle-expand" at bounding box center [1209, 302] width 16 height 16
click at [1296, 307] on span "Conteneur" at bounding box center [1276, 302] width 49 height 13
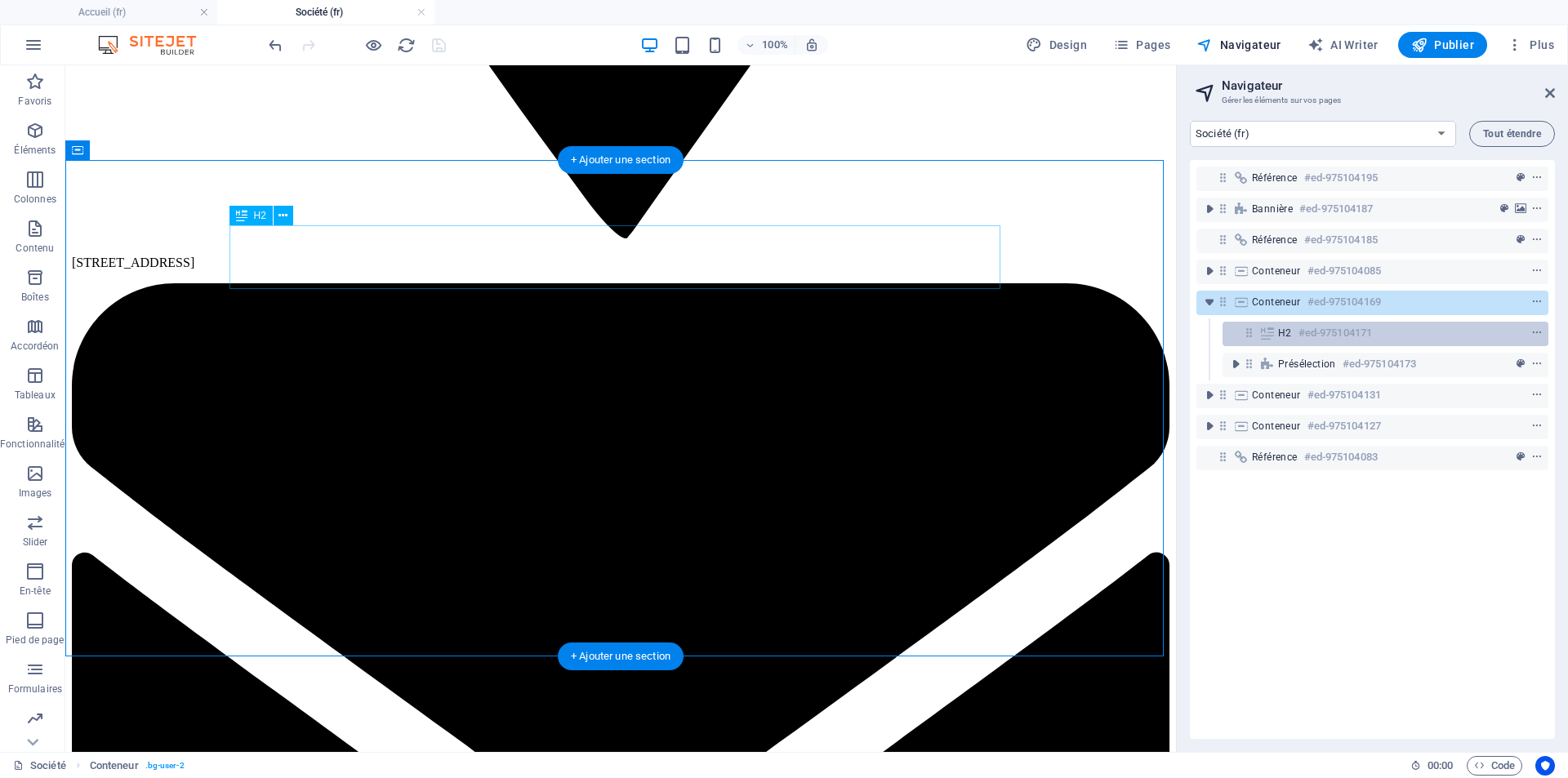
click at [1295, 331] on div "H2 #ed-975104171" at bounding box center [1372, 333] width 188 height 19
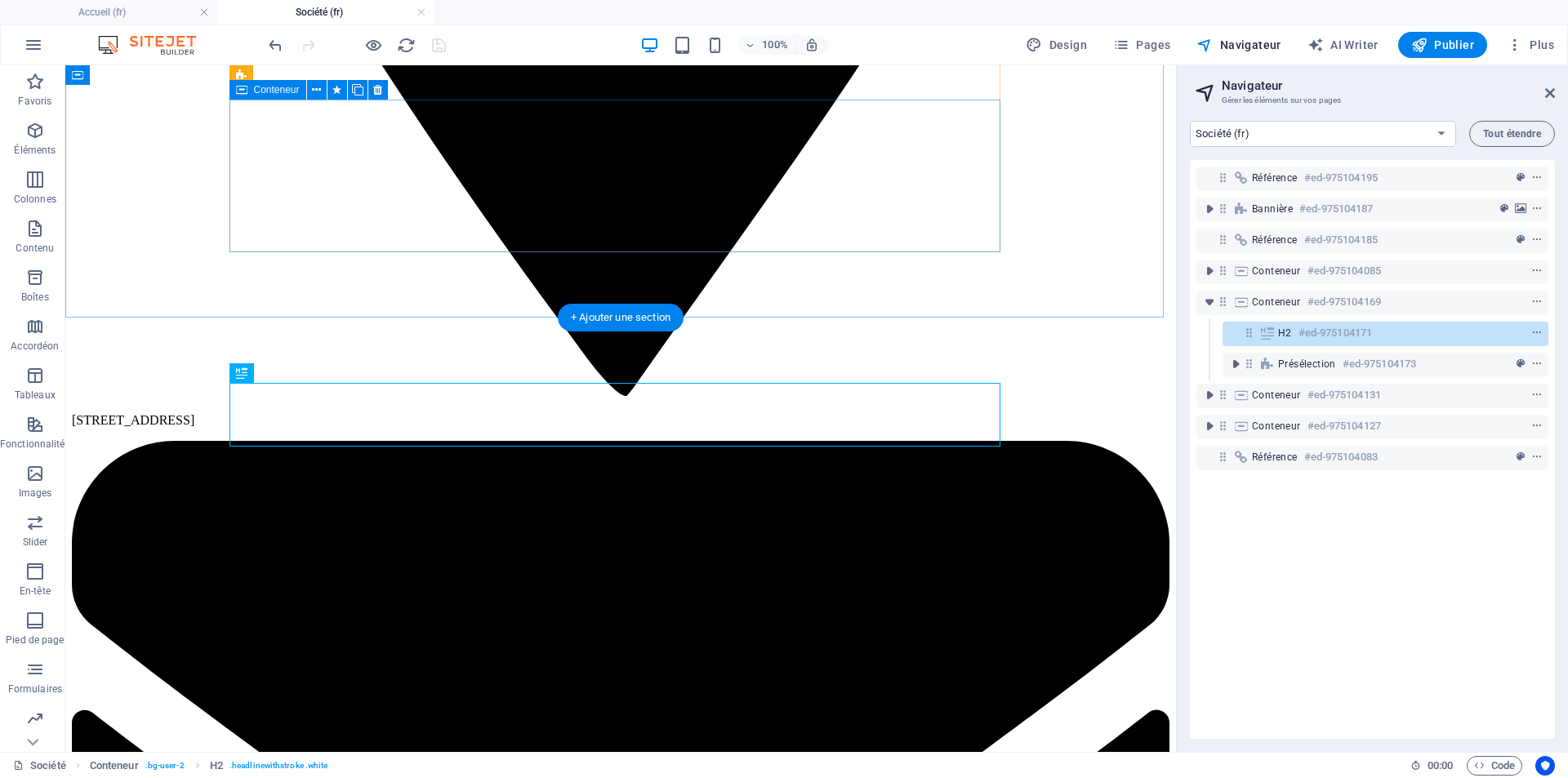
scroll to position [2199, 0]
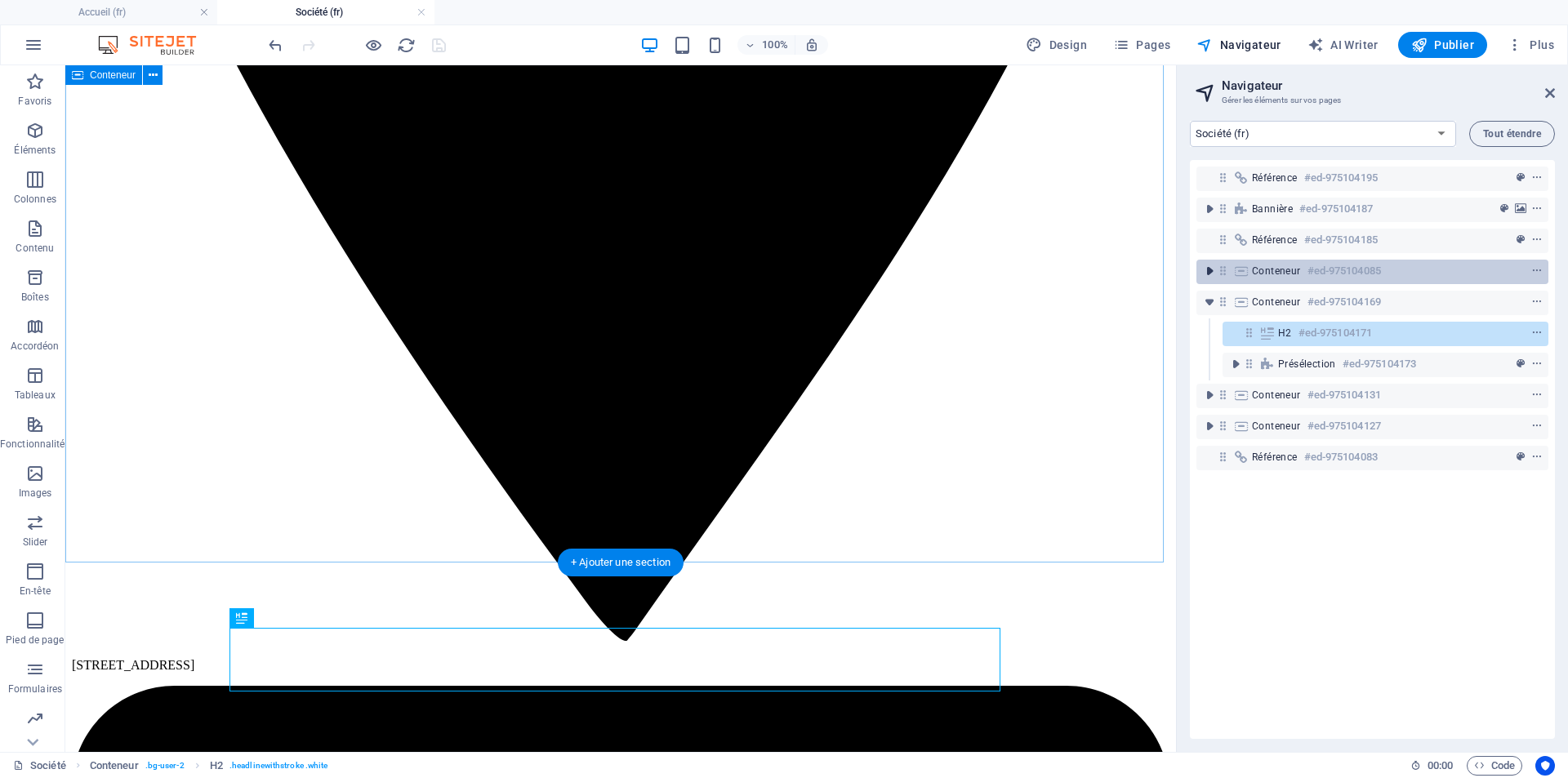
click at [1208, 278] on icon "toggle-expand" at bounding box center [1209, 271] width 16 height 16
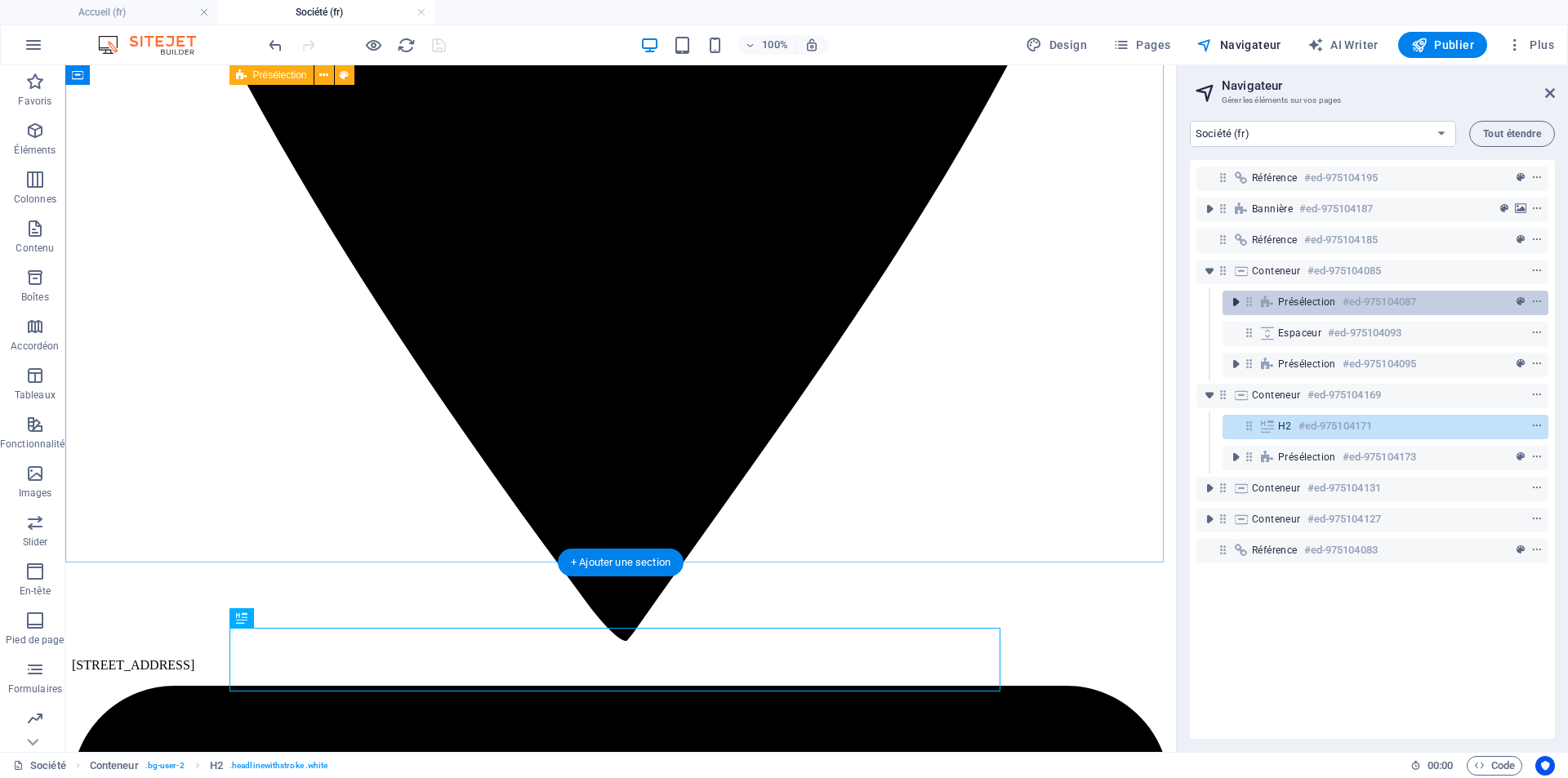
click at [1228, 307] on icon "toggle-expand" at bounding box center [1235, 302] width 16 height 16
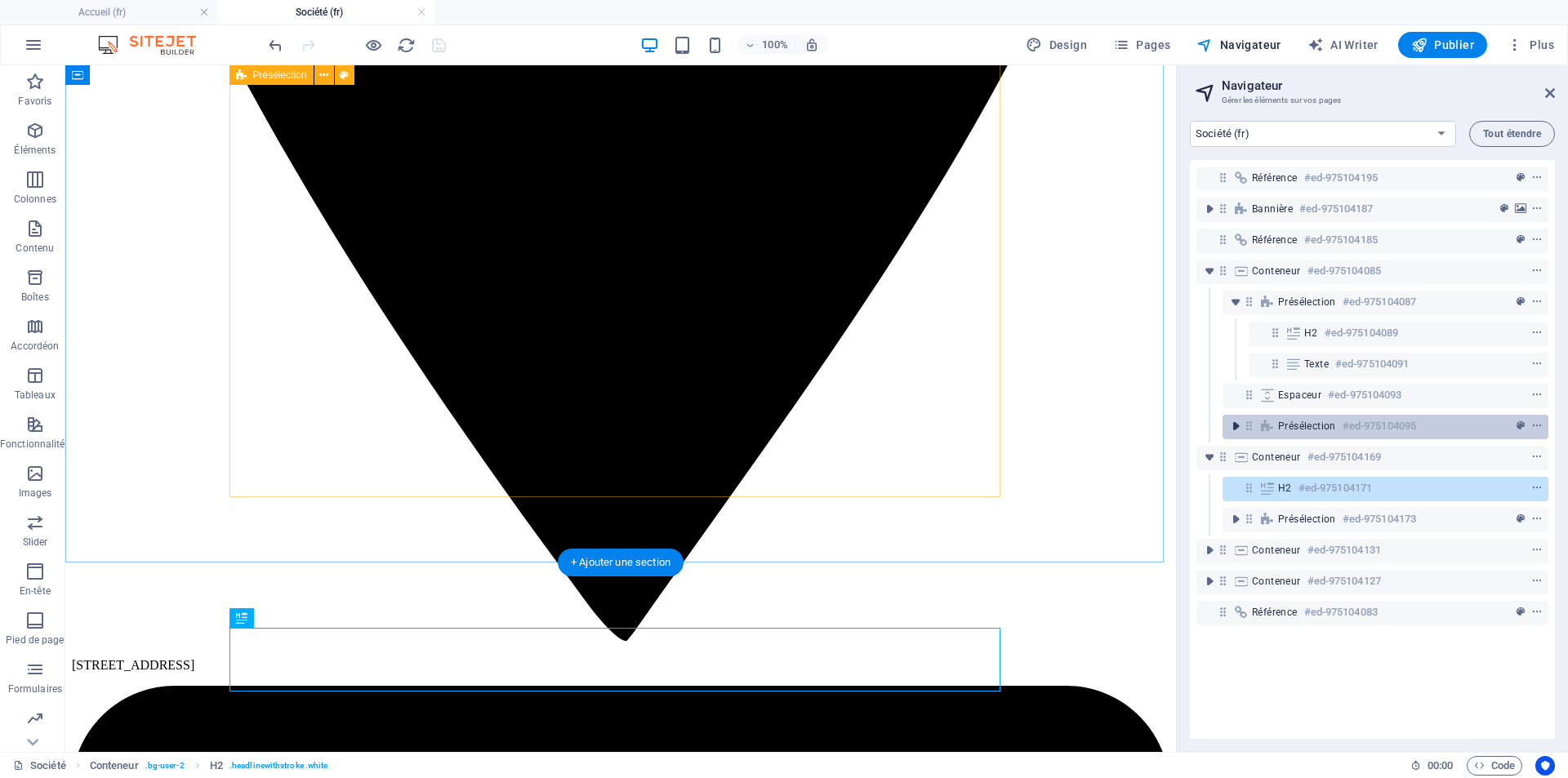
click at [1230, 427] on icon "toggle-expand" at bounding box center [1235, 426] width 16 height 16
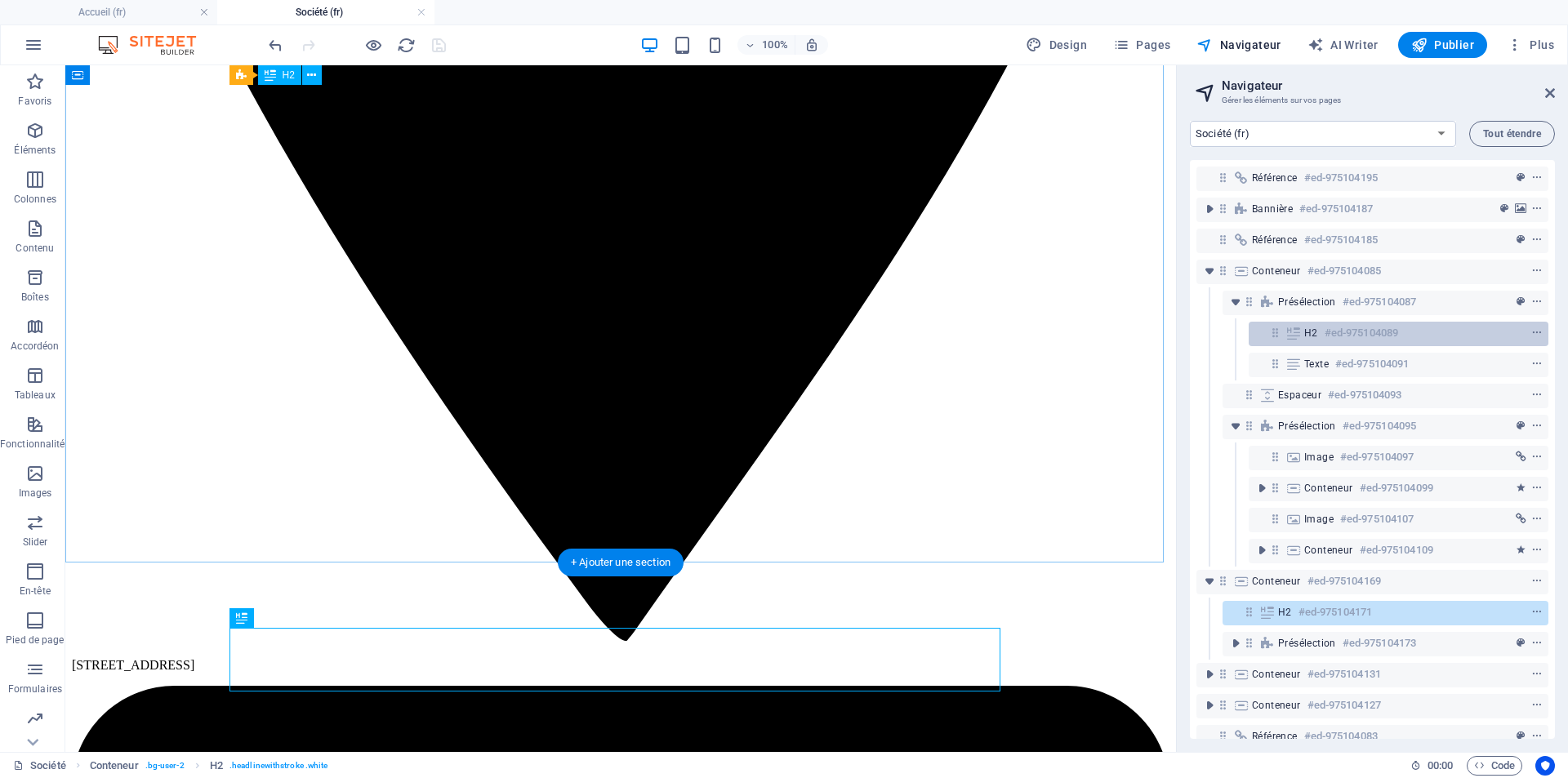
click at [1324, 338] on h6 "#ed-975104089" at bounding box center [1361, 333] width 74 height 19
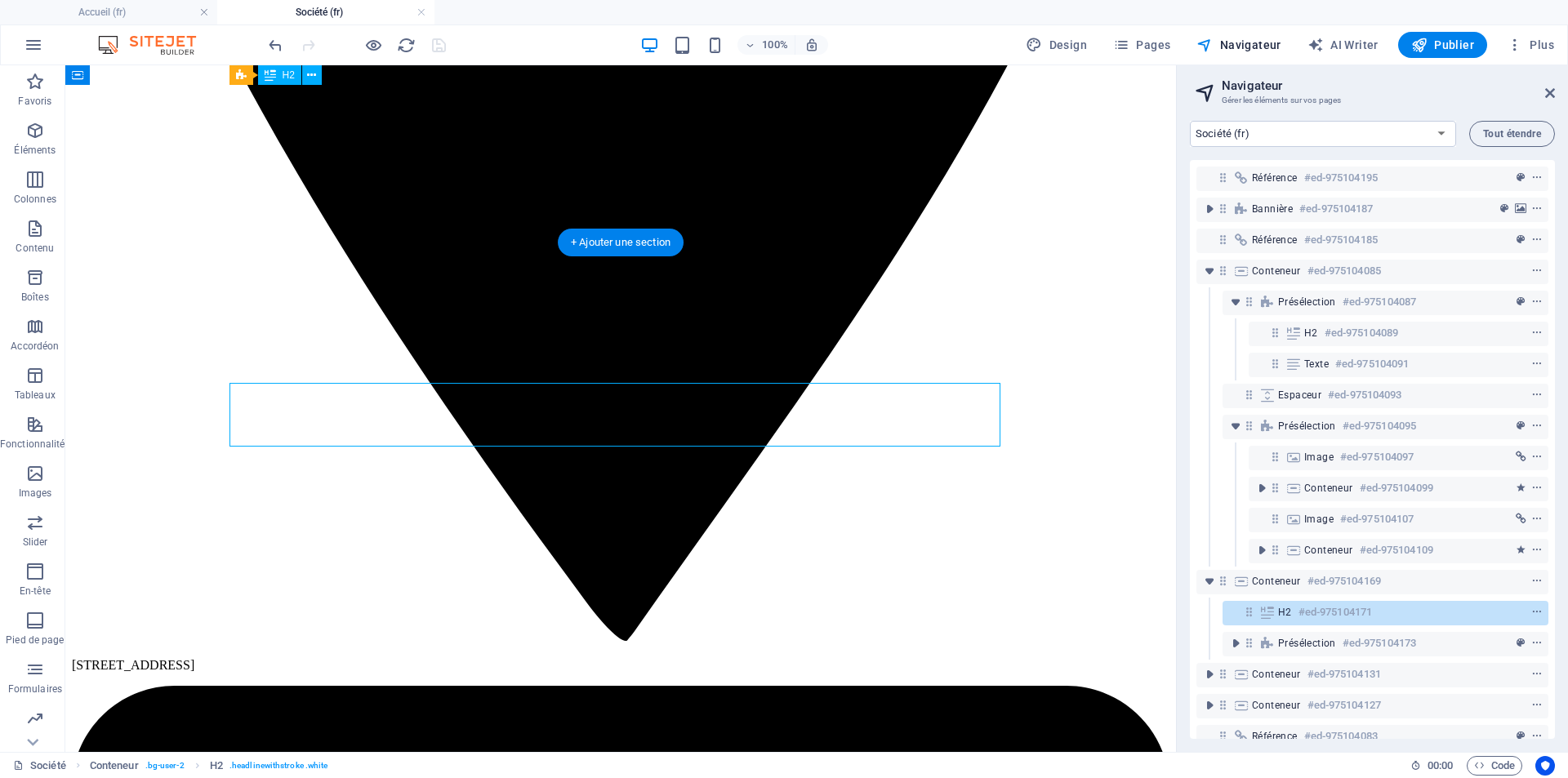
scroll to position [182, 0]
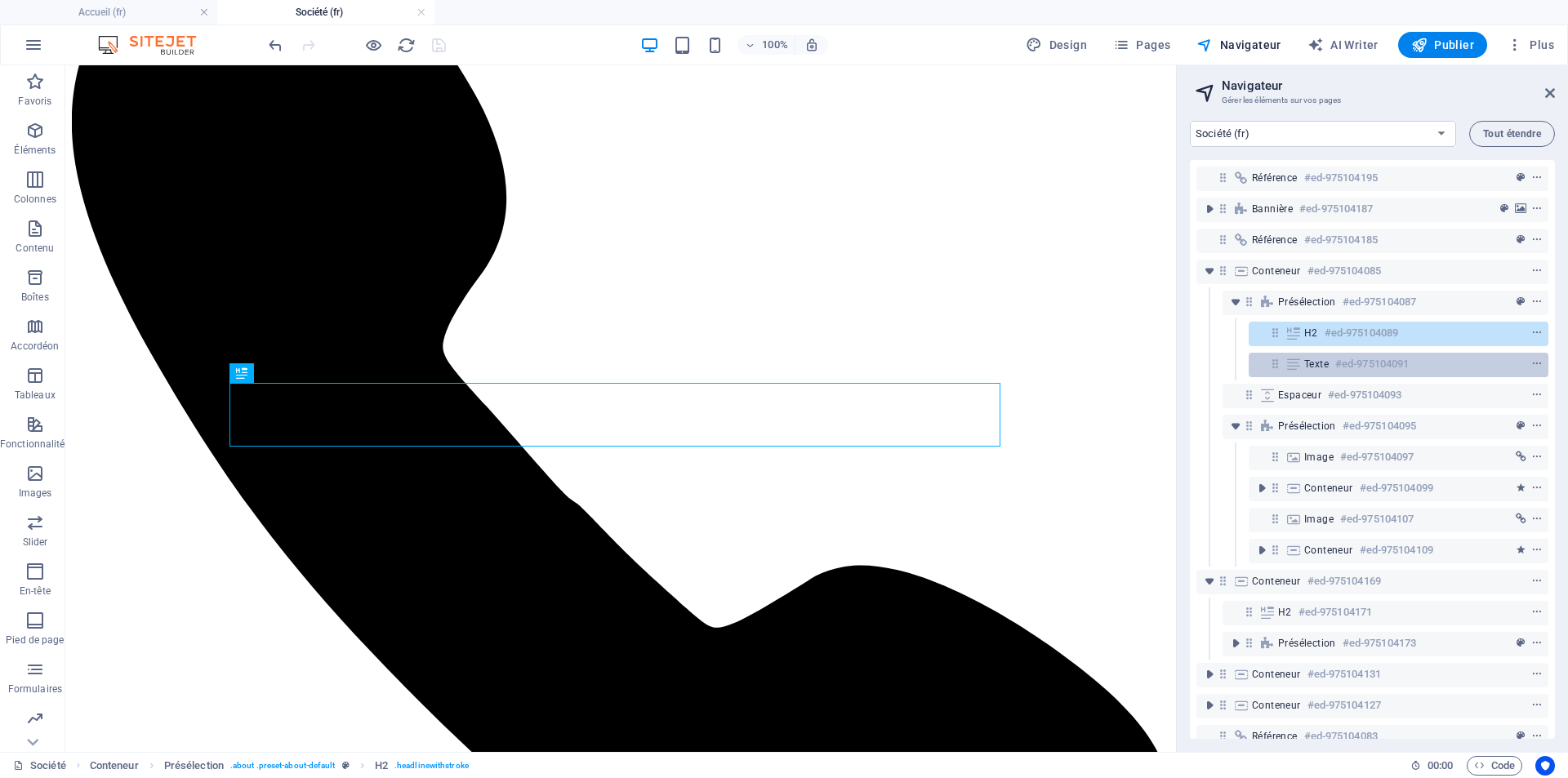
click at [1338, 372] on h6 "#ed-975104091" at bounding box center [1372, 364] width 74 height 19
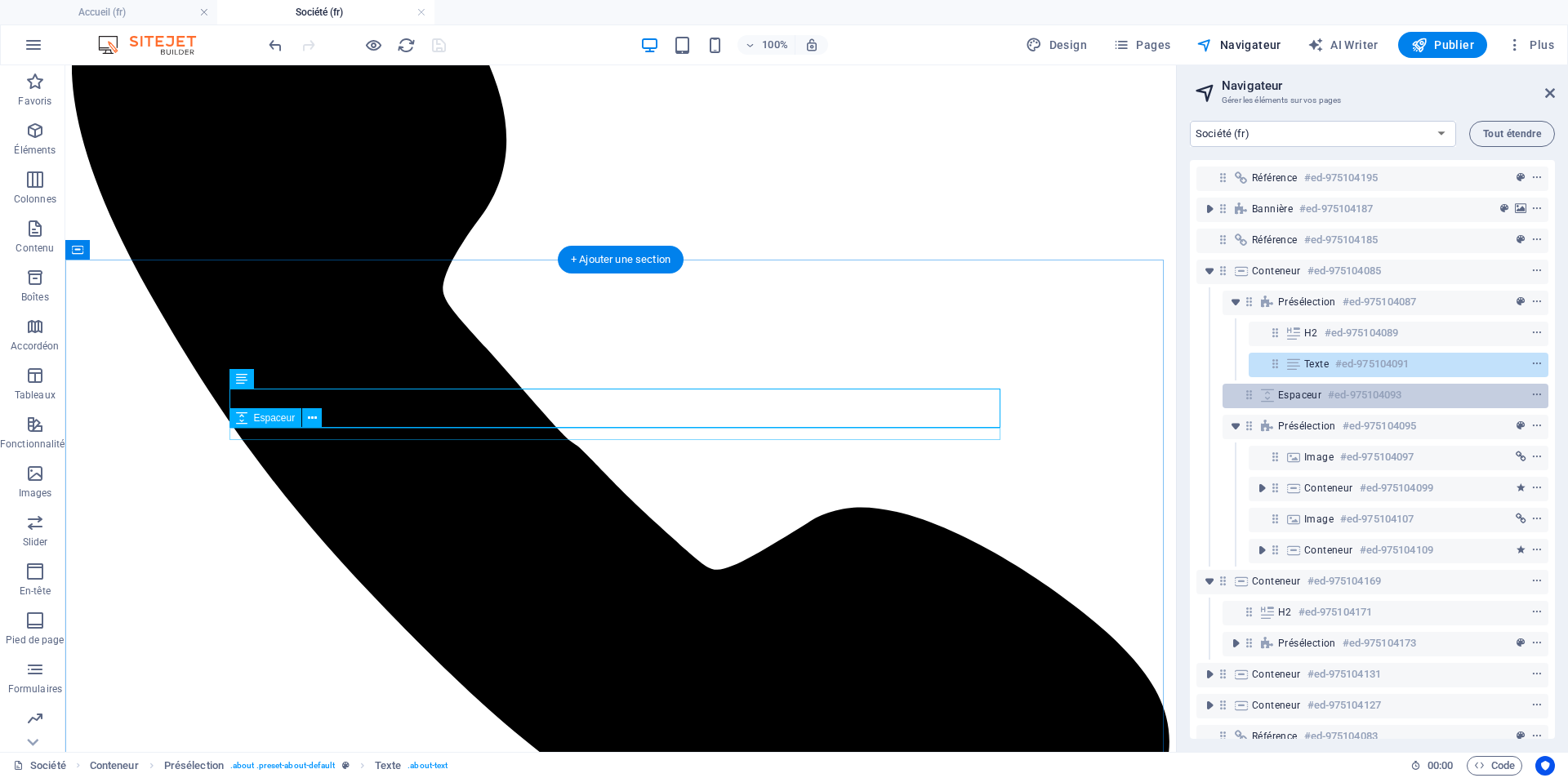
click at [1330, 402] on h6 "#ed-975104093" at bounding box center [1364, 395] width 74 height 19
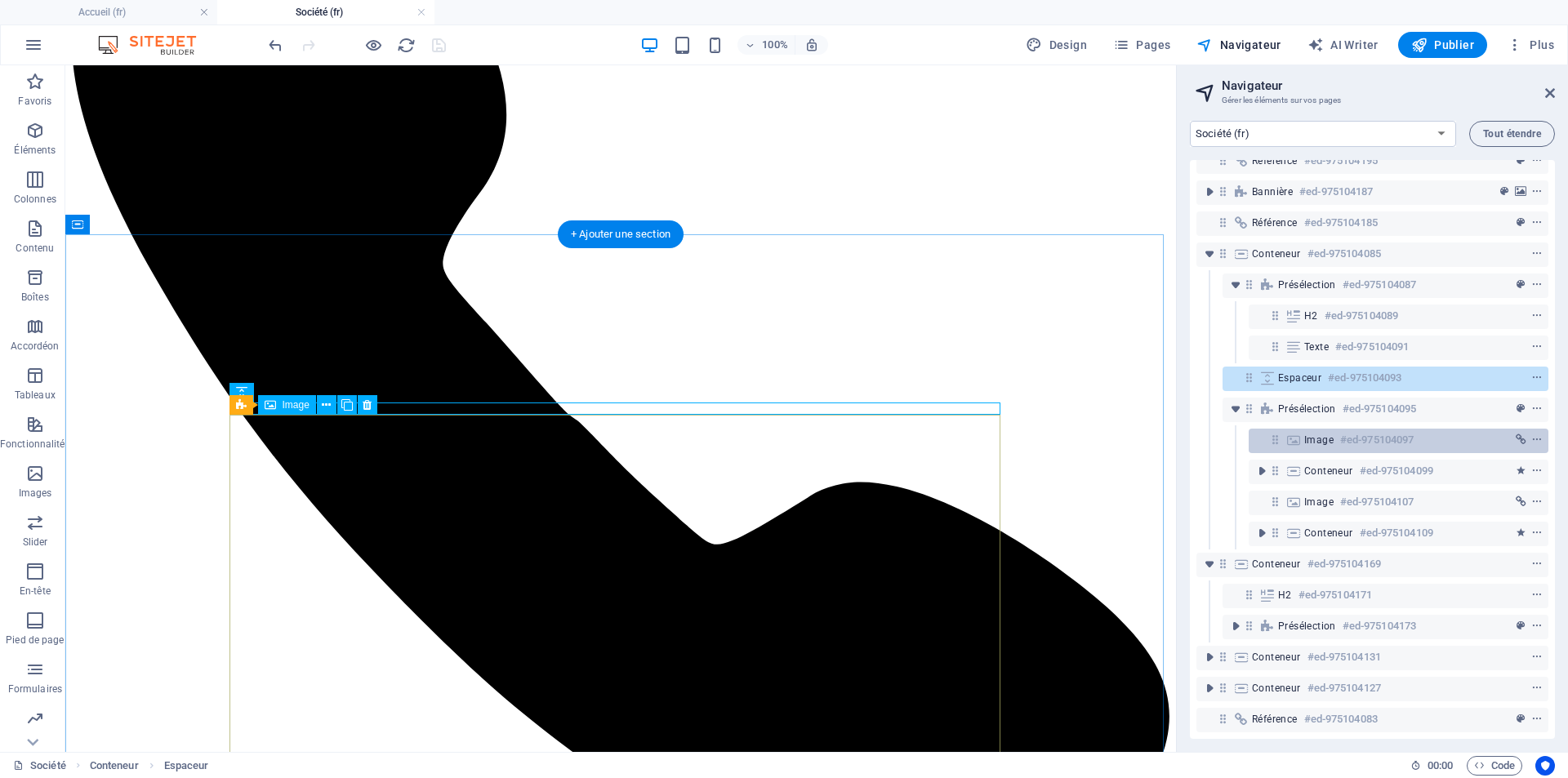
scroll to position [29, 0]
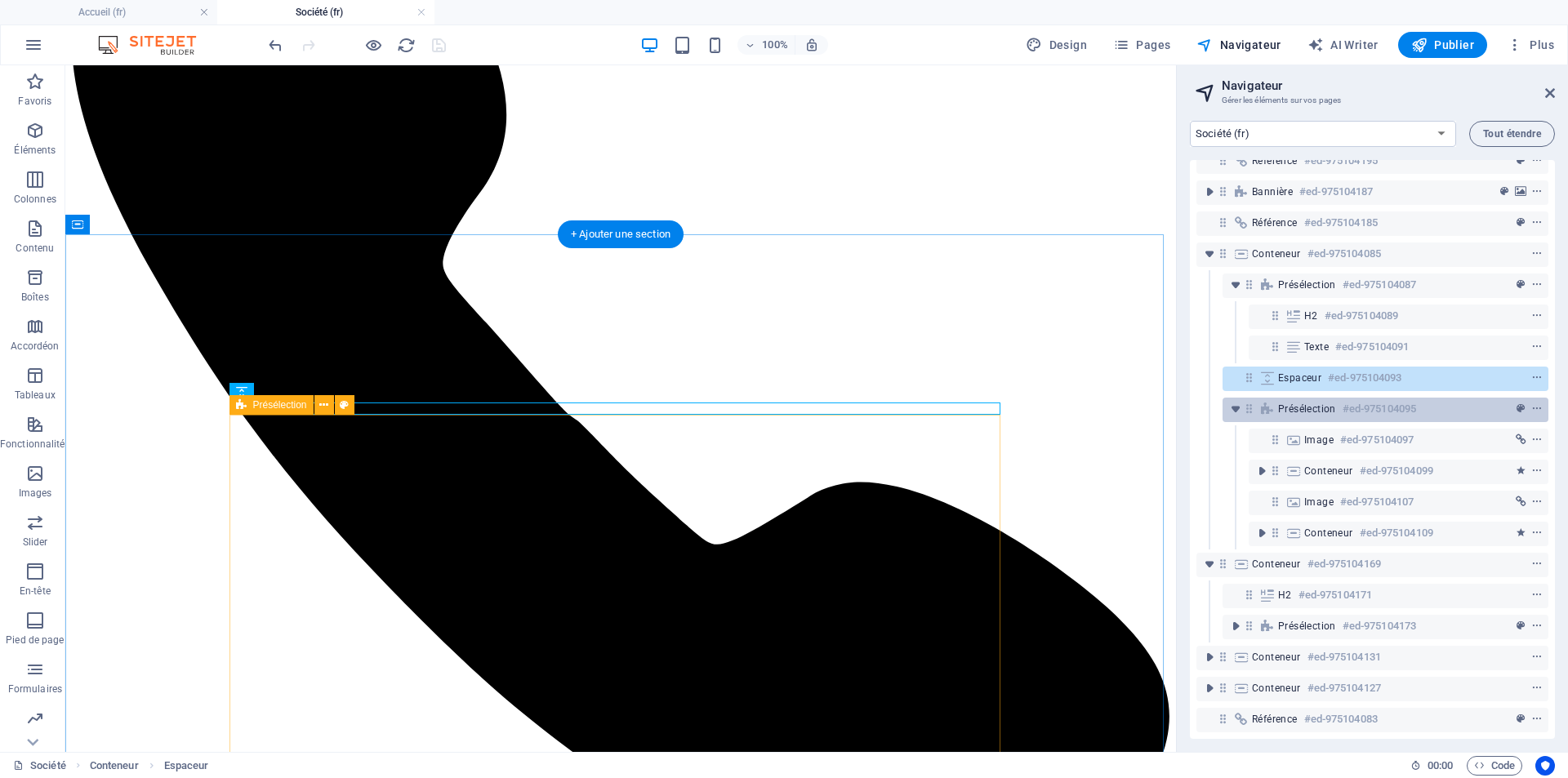
click at [1355, 405] on h6 "#ed-975104095" at bounding box center [1379, 408] width 74 height 19
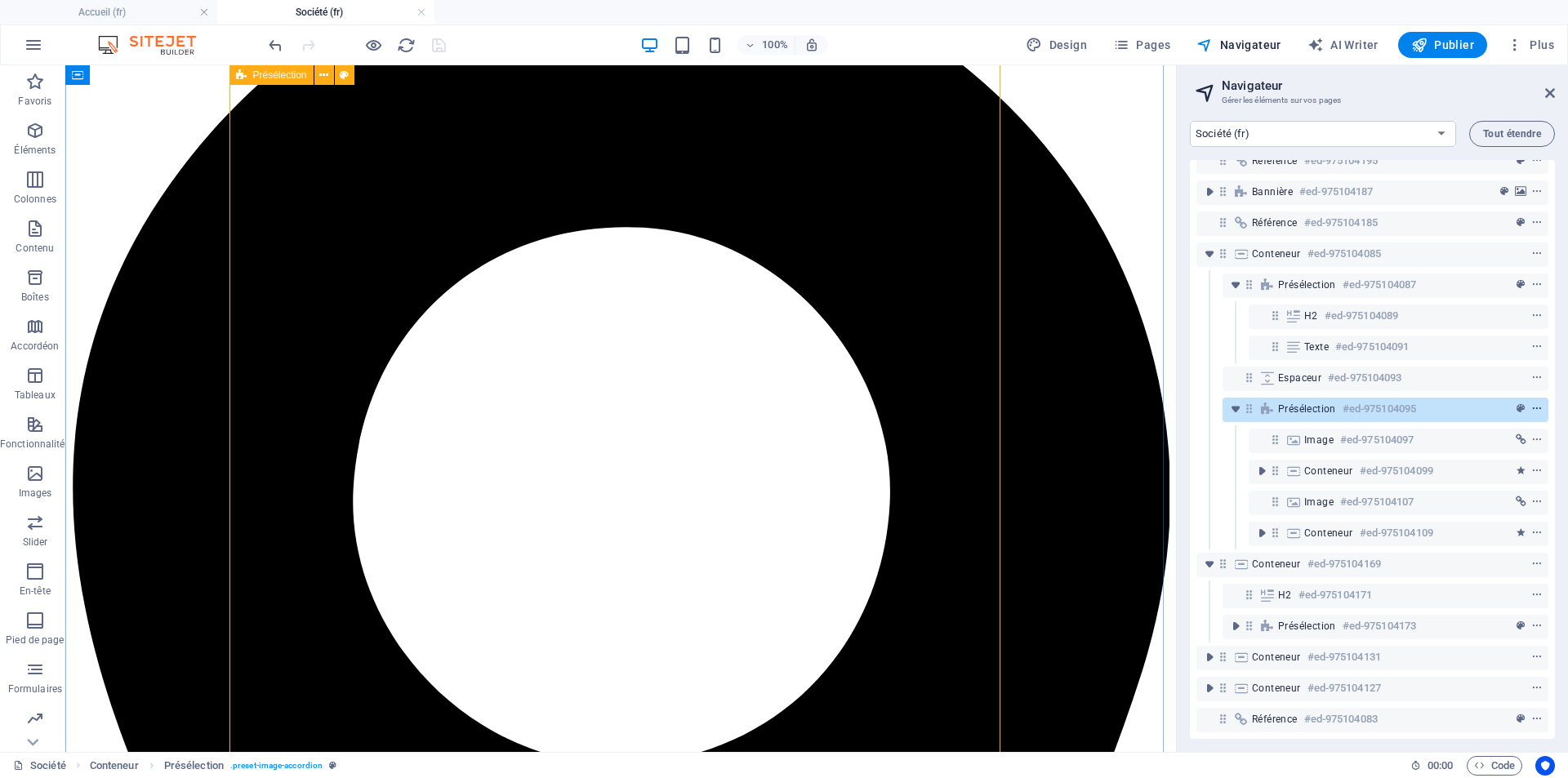
click at [1538, 404] on icon "context-menu" at bounding box center [1537, 409] width 12 height 12
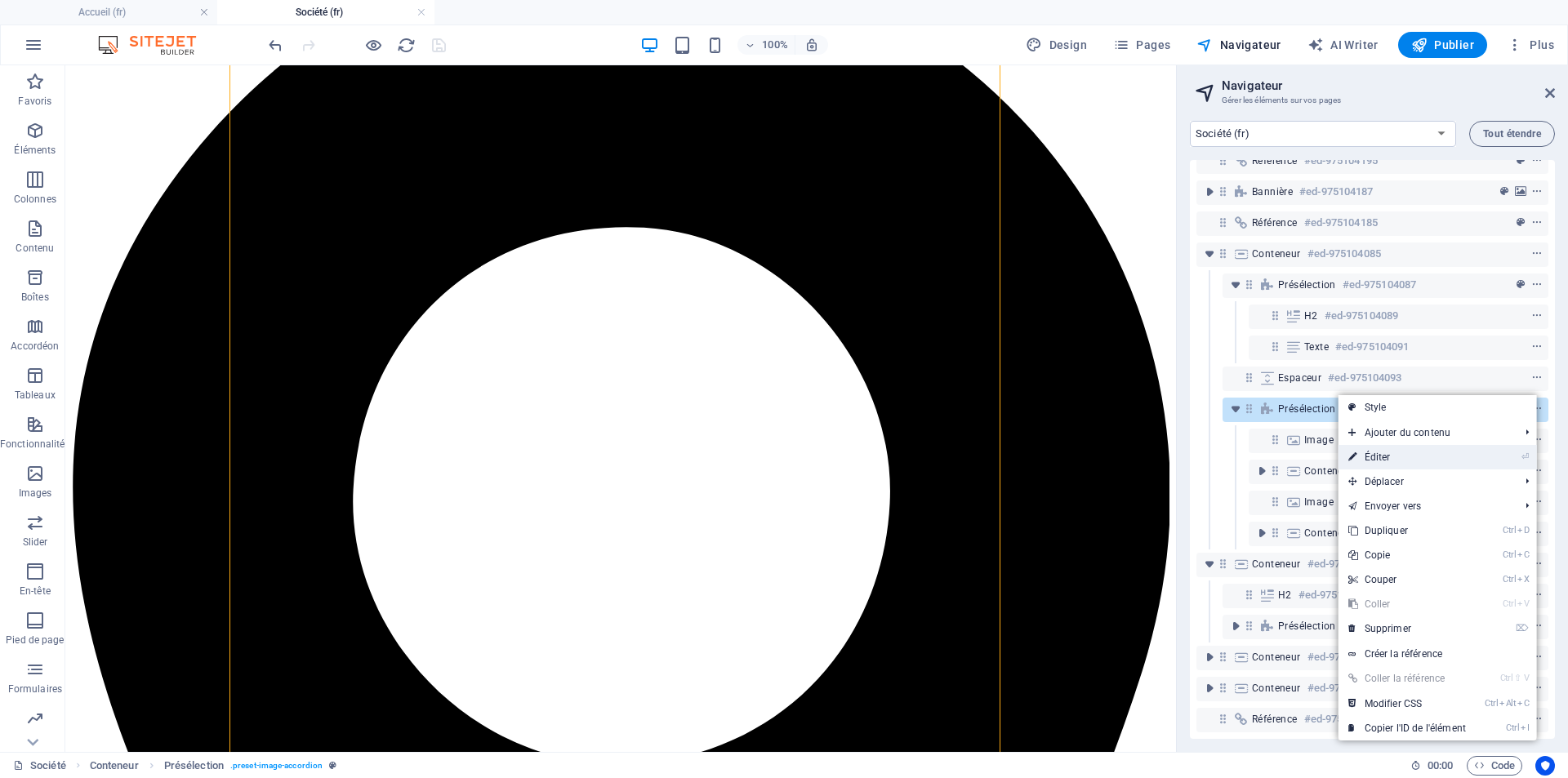
click at [1395, 451] on link "⏎ Éditer" at bounding box center [1406, 457] width 137 height 24
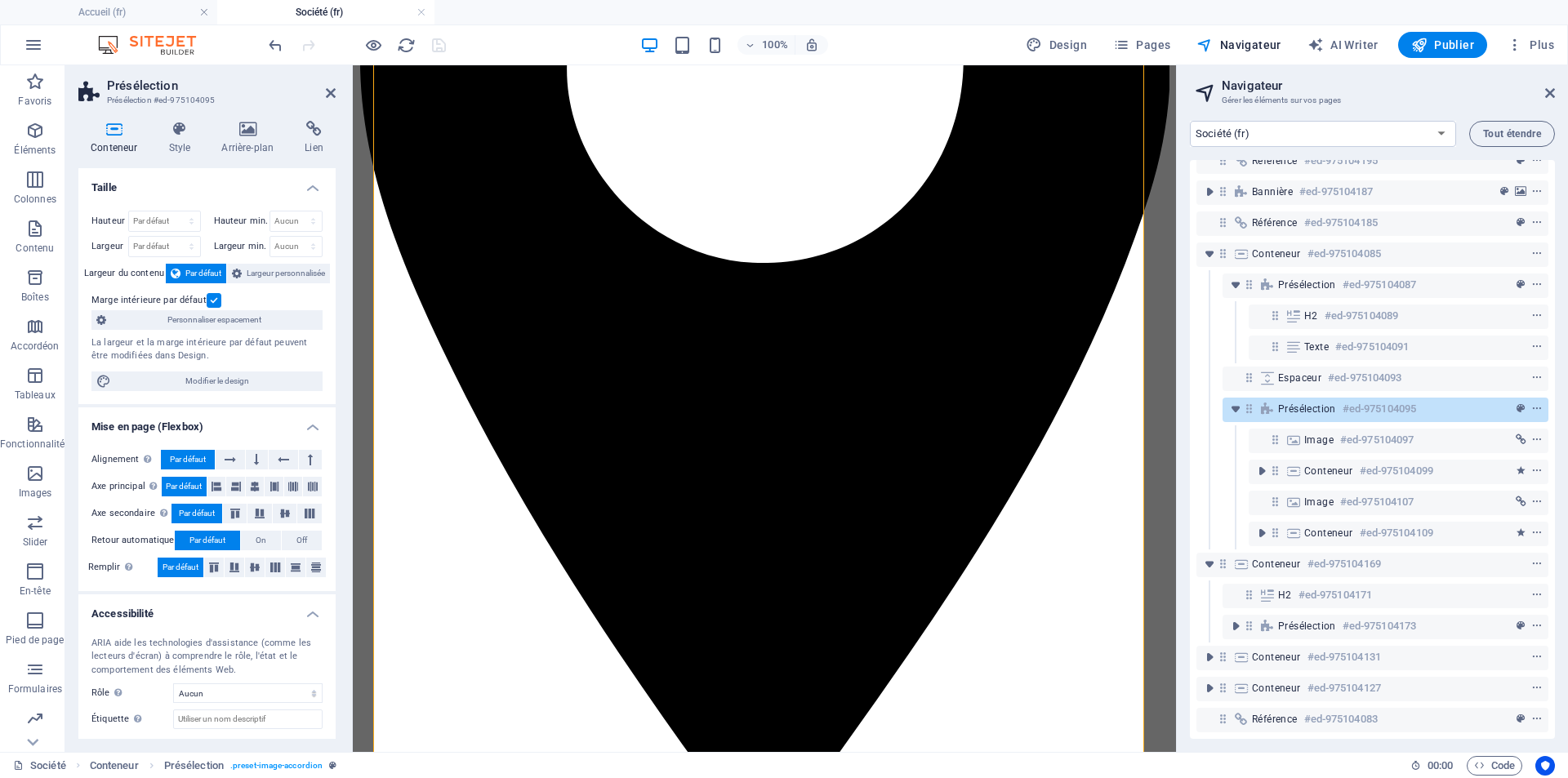
scroll to position [81, 0]
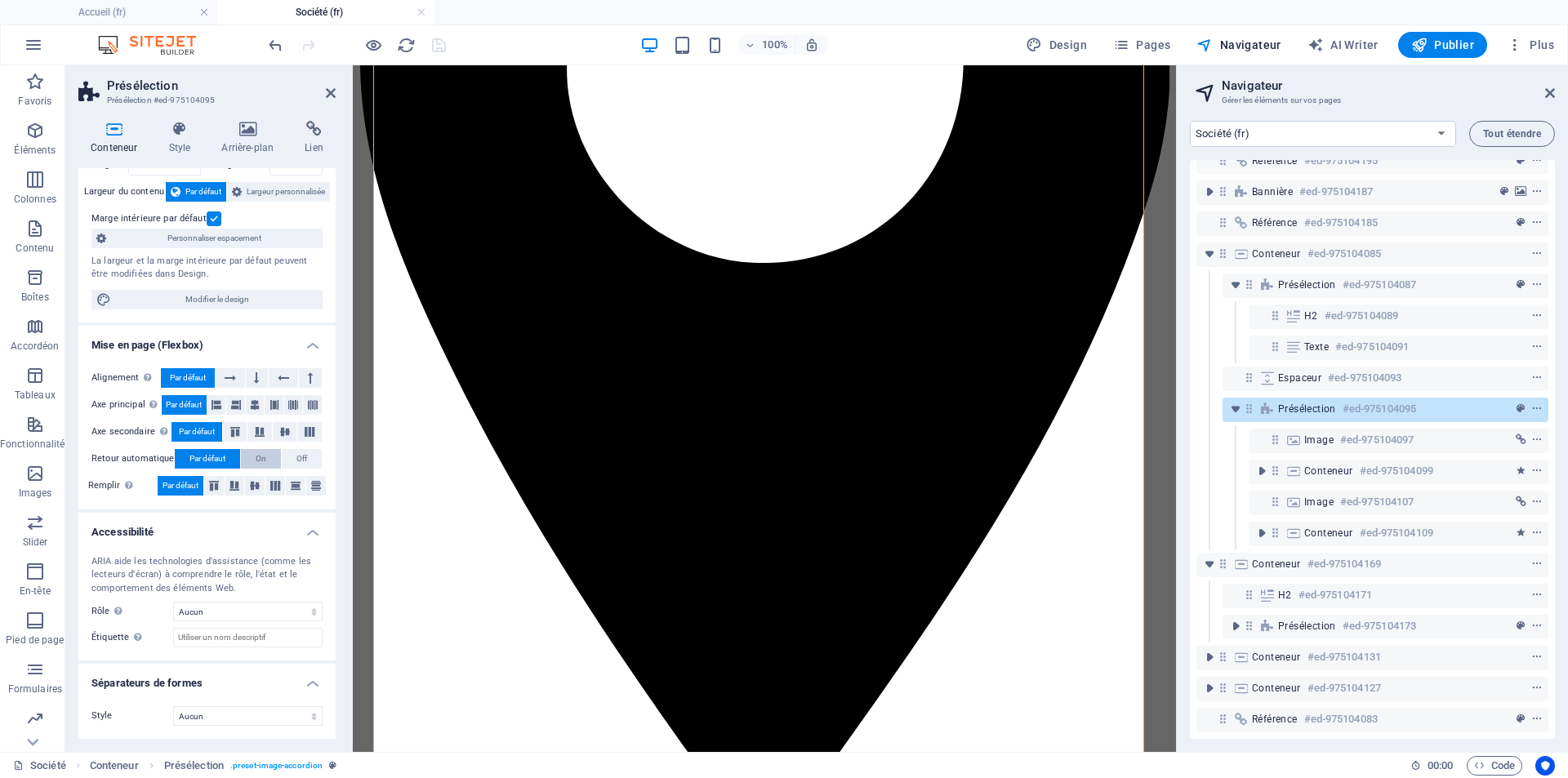
click at [265, 459] on button "On" at bounding box center [260, 459] width 40 height 19
click at [276, 484] on icon at bounding box center [275, 486] width 19 height 10
drag, startPoint x: 441, startPoint y: 49, endPoint x: 384, endPoint y: 31, distance: 59.8
click at [441, 49] on icon "save" at bounding box center [439, 45] width 18 height 18
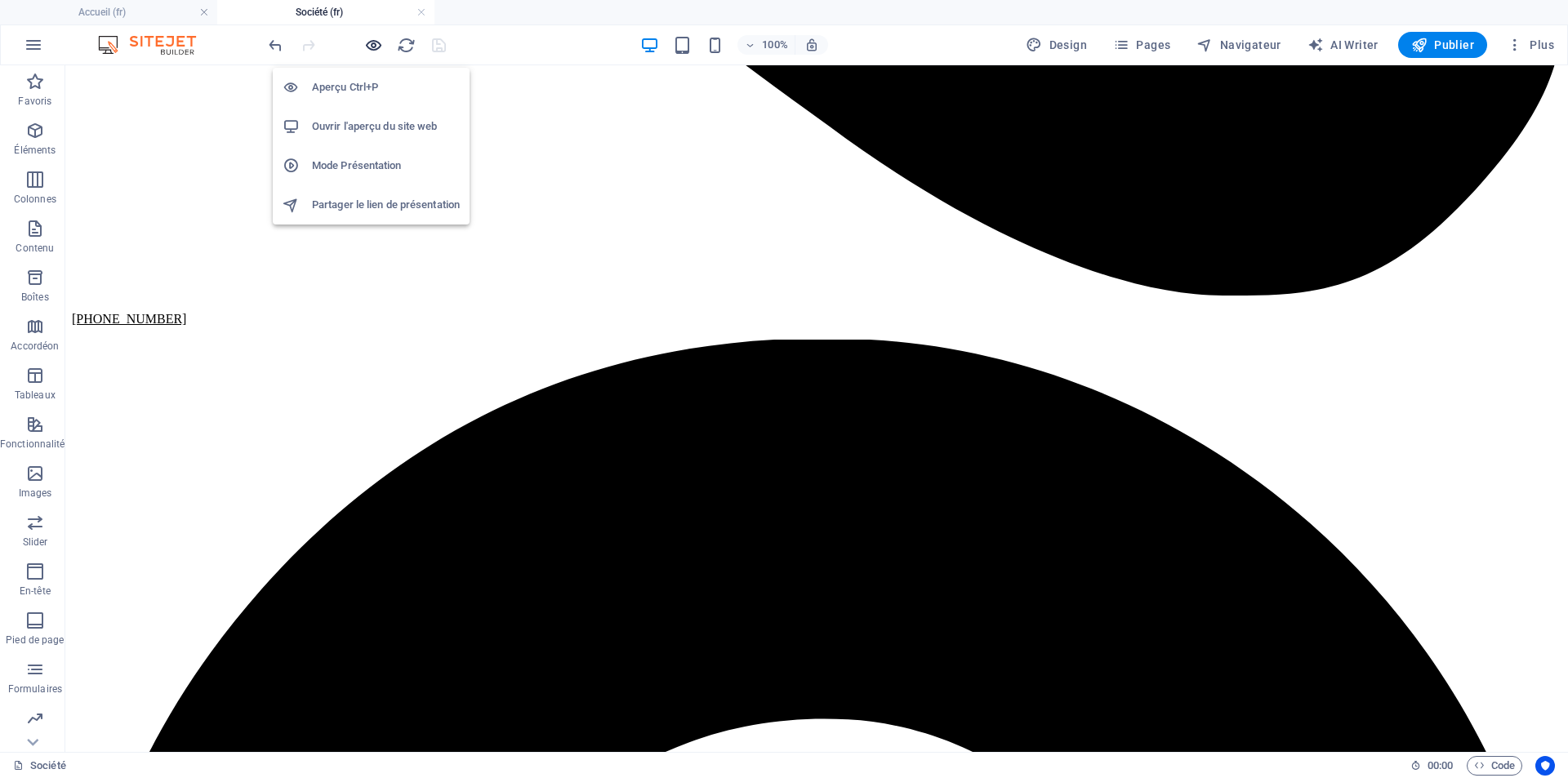
click at [374, 47] on icon "button" at bounding box center [373, 45] width 18 height 18
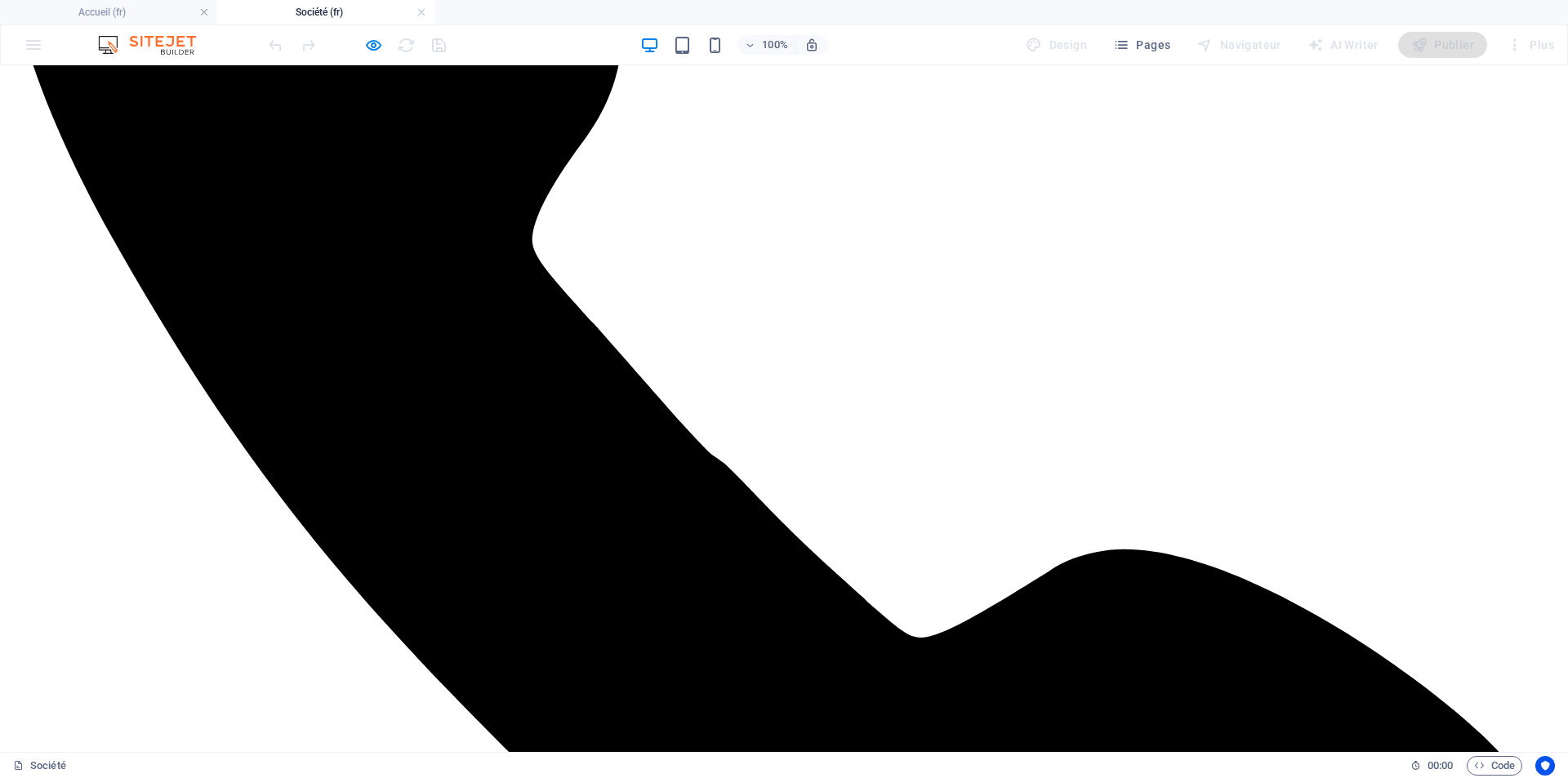
scroll to position [464, 0]
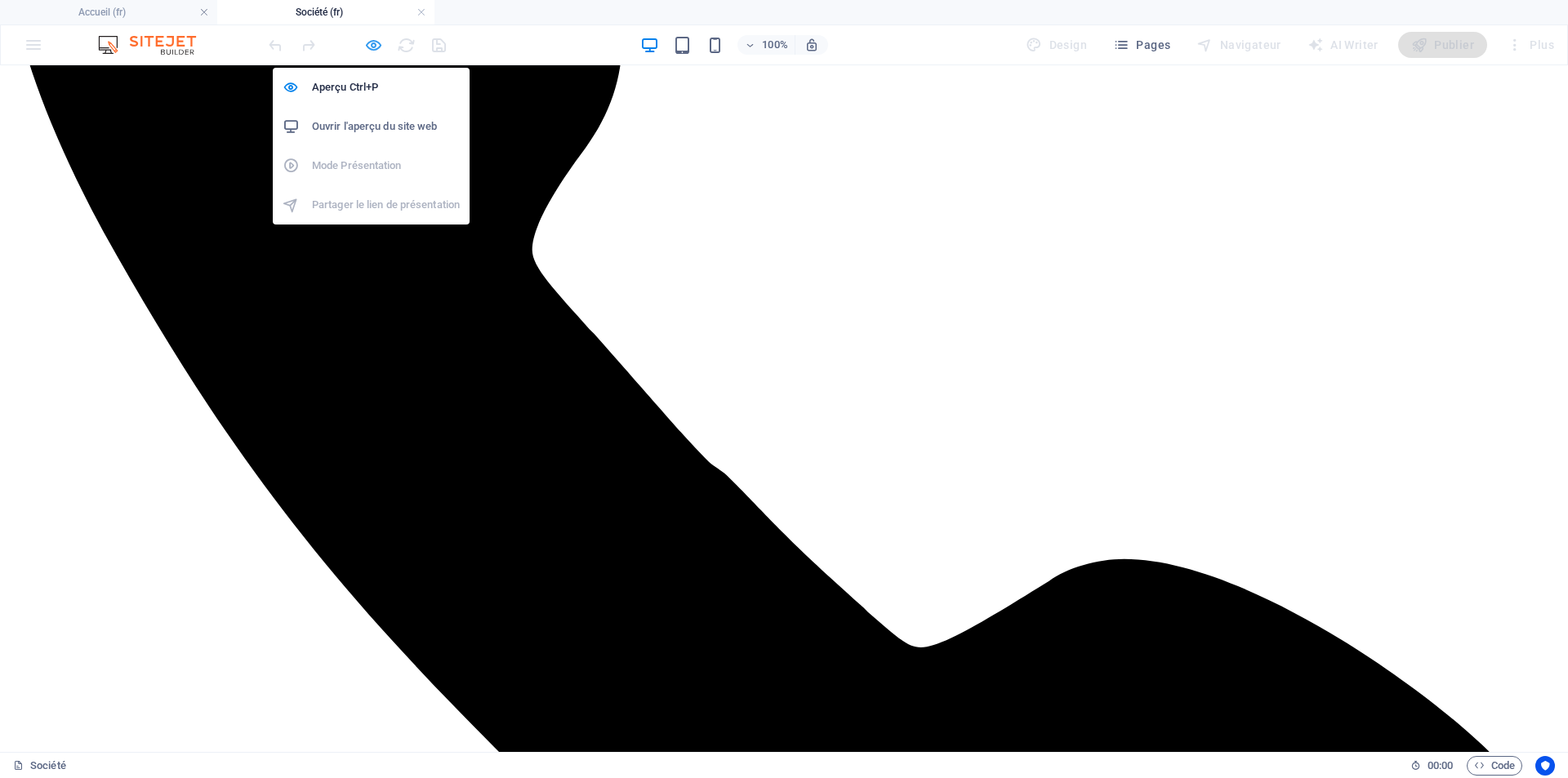
click at [375, 40] on icon "button" at bounding box center [373, 45] width 18 height 18
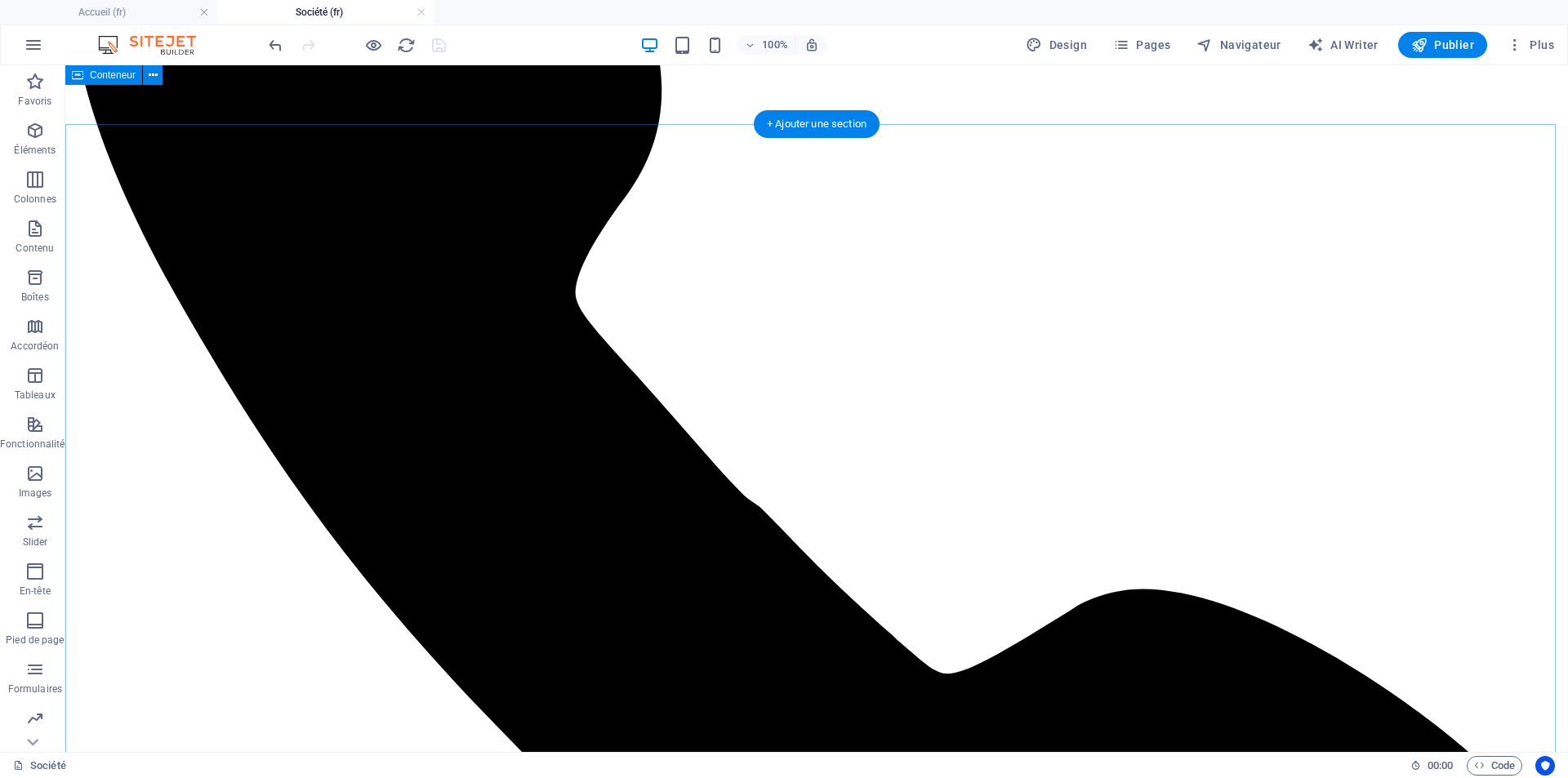
scroll to position [301, 0]
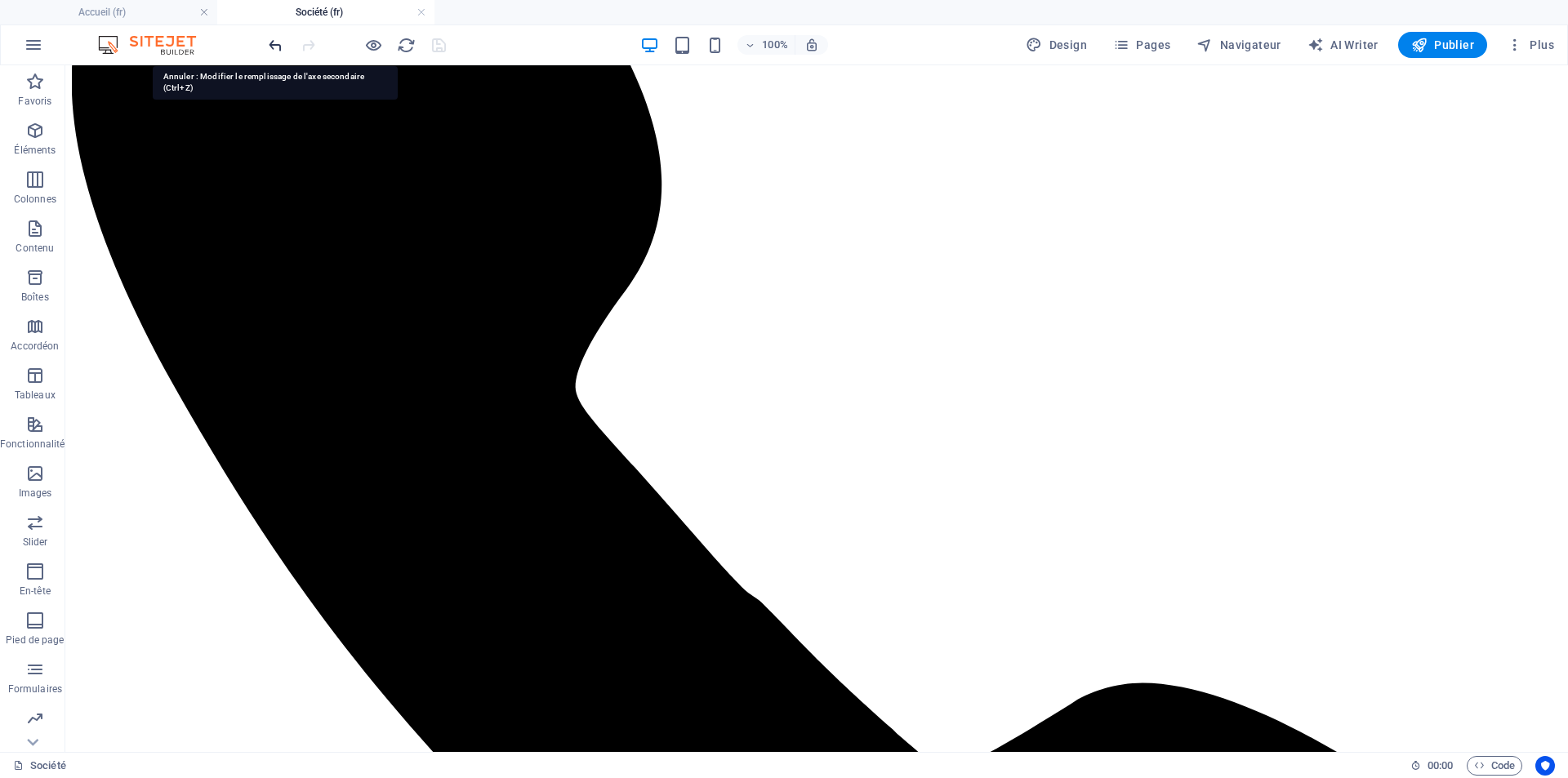
click at [277, 47] on icon "undo" at bounding box center [275, 45] width 18 height 18
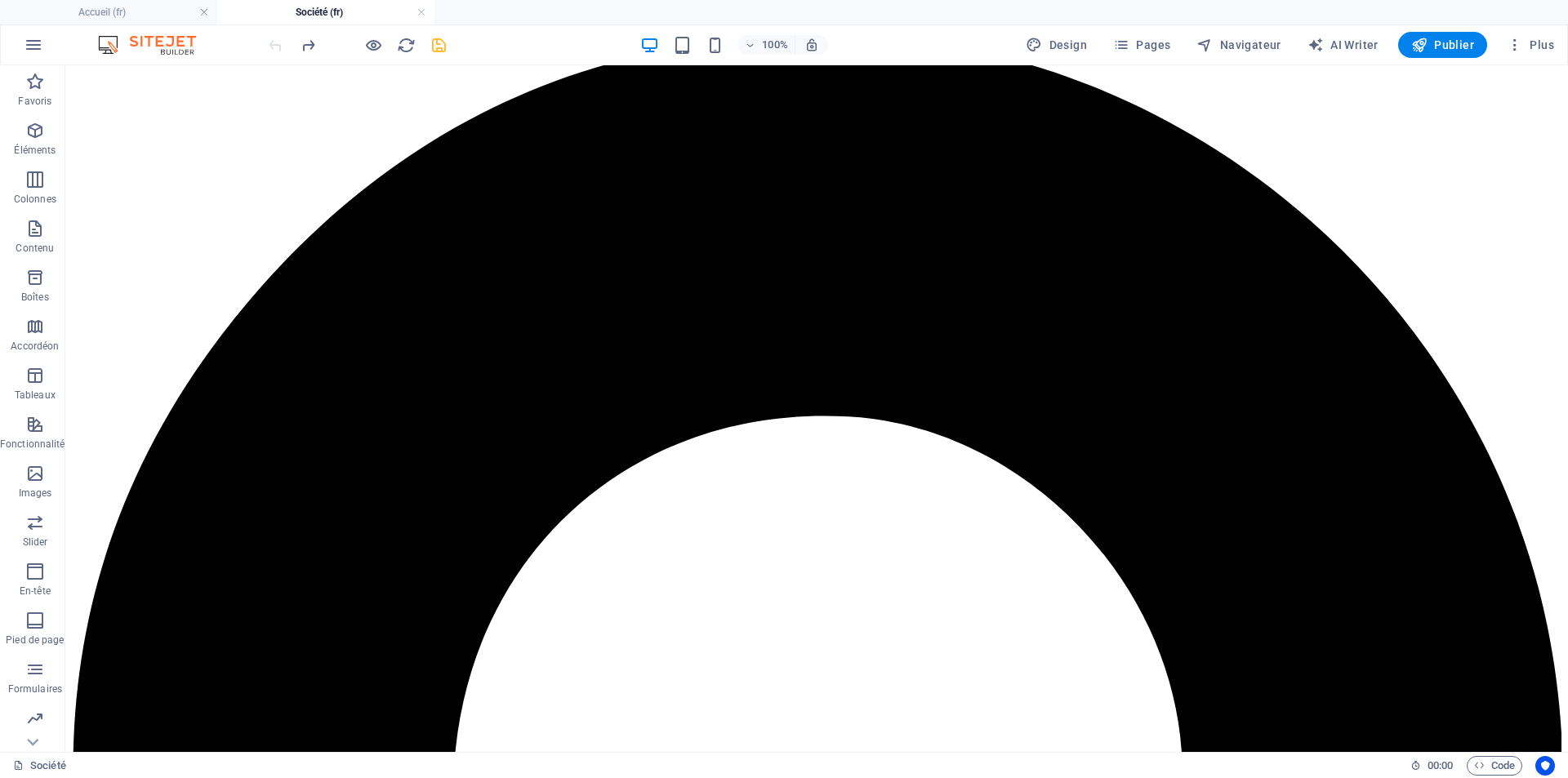
click at [277, 47] on div at bounding box center [356, 45] width 182 height 26
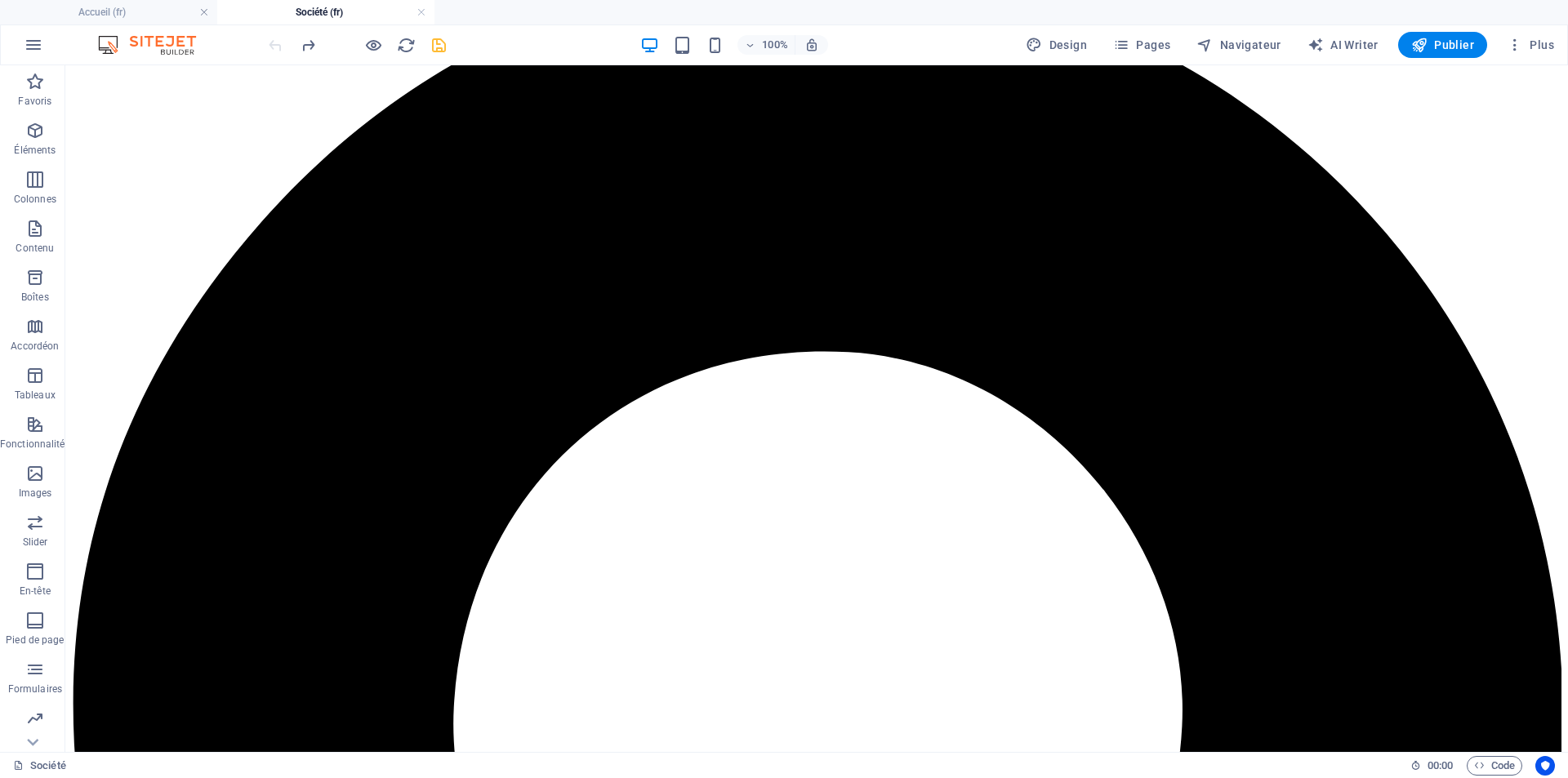
click at [277, 47] on div at bounding box center [356, 45] width 182 height 26
click at [306, 46] on icon "redo" at bounding box center [308, 45] width 18 height 18
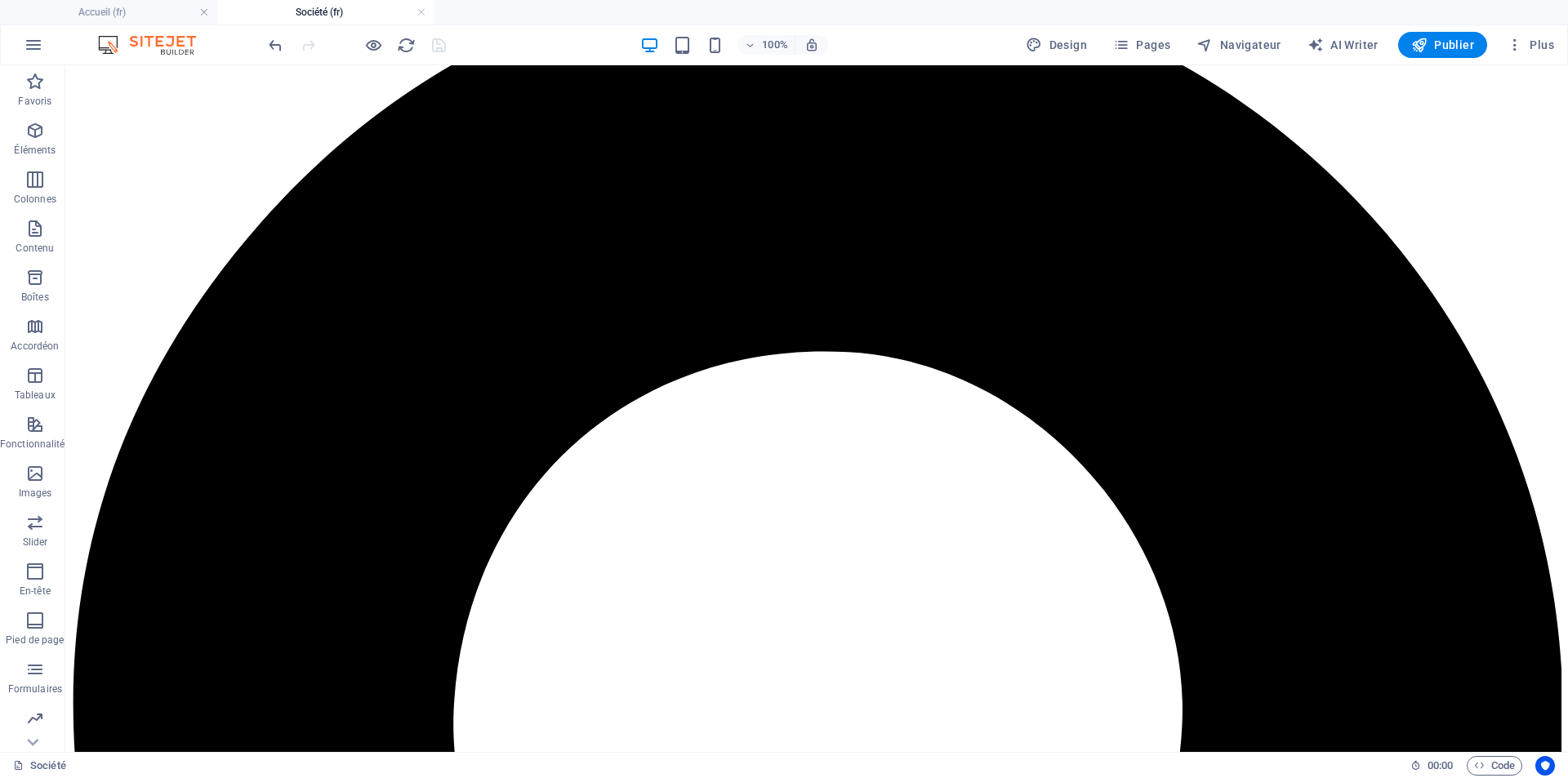
click at [306, 46] on div at bounding box center [356, 45] width 182 height 26
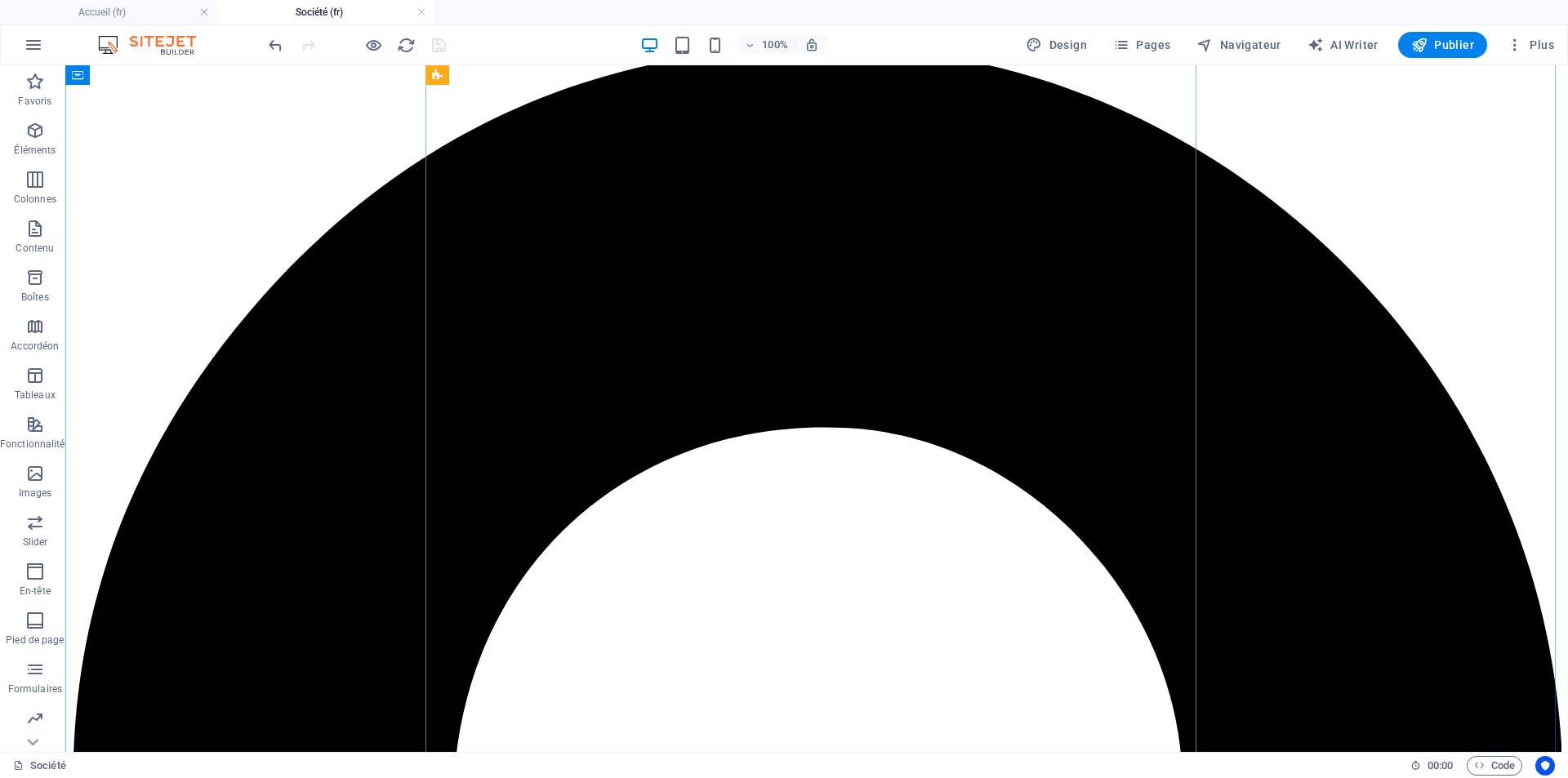
scroll to position [1810, 0]
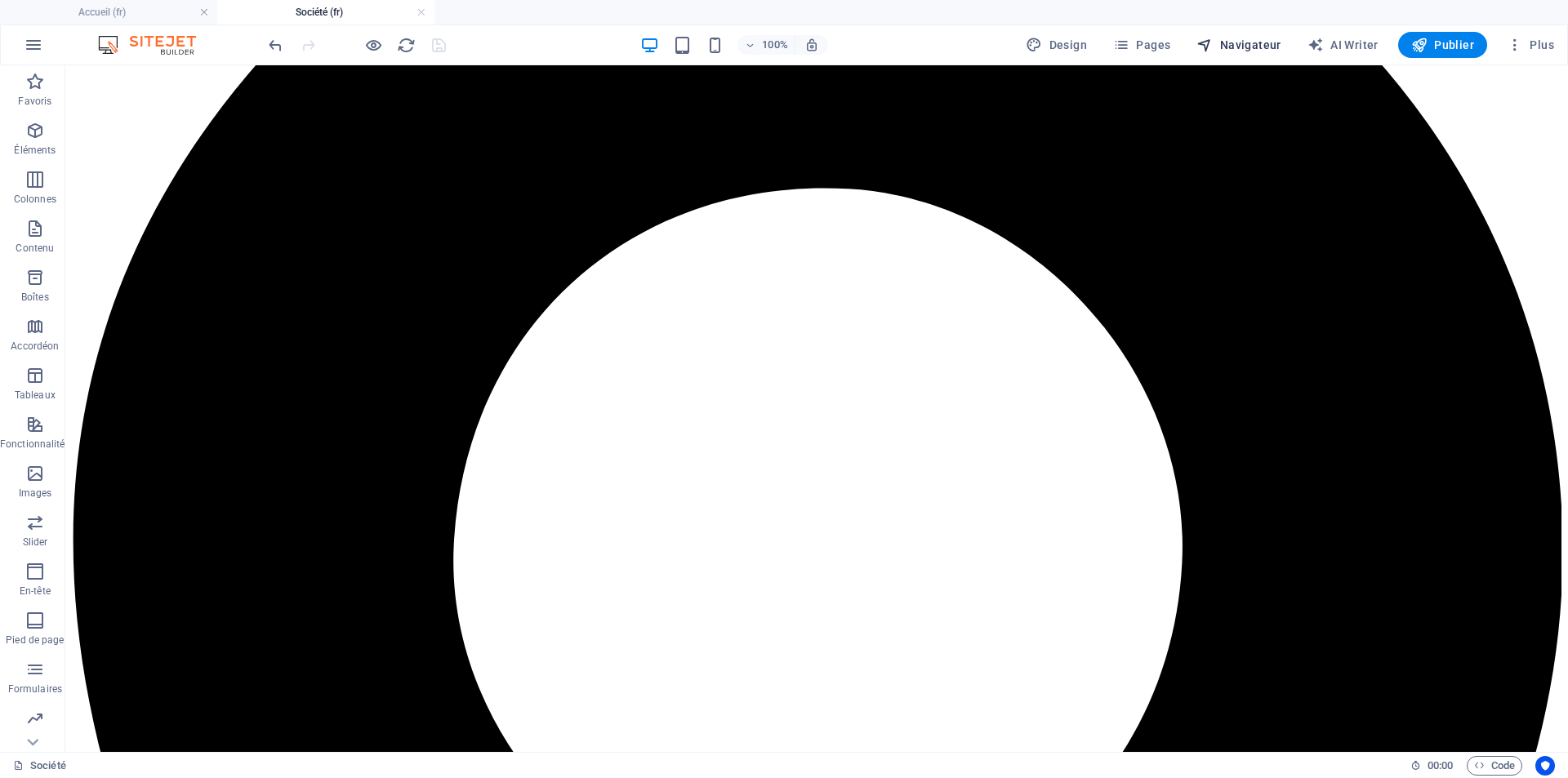
click at [1248, 41] on span "Navigateur" at bounding box center [1238, 45] width 84 height 16
select select "17799967-fr"
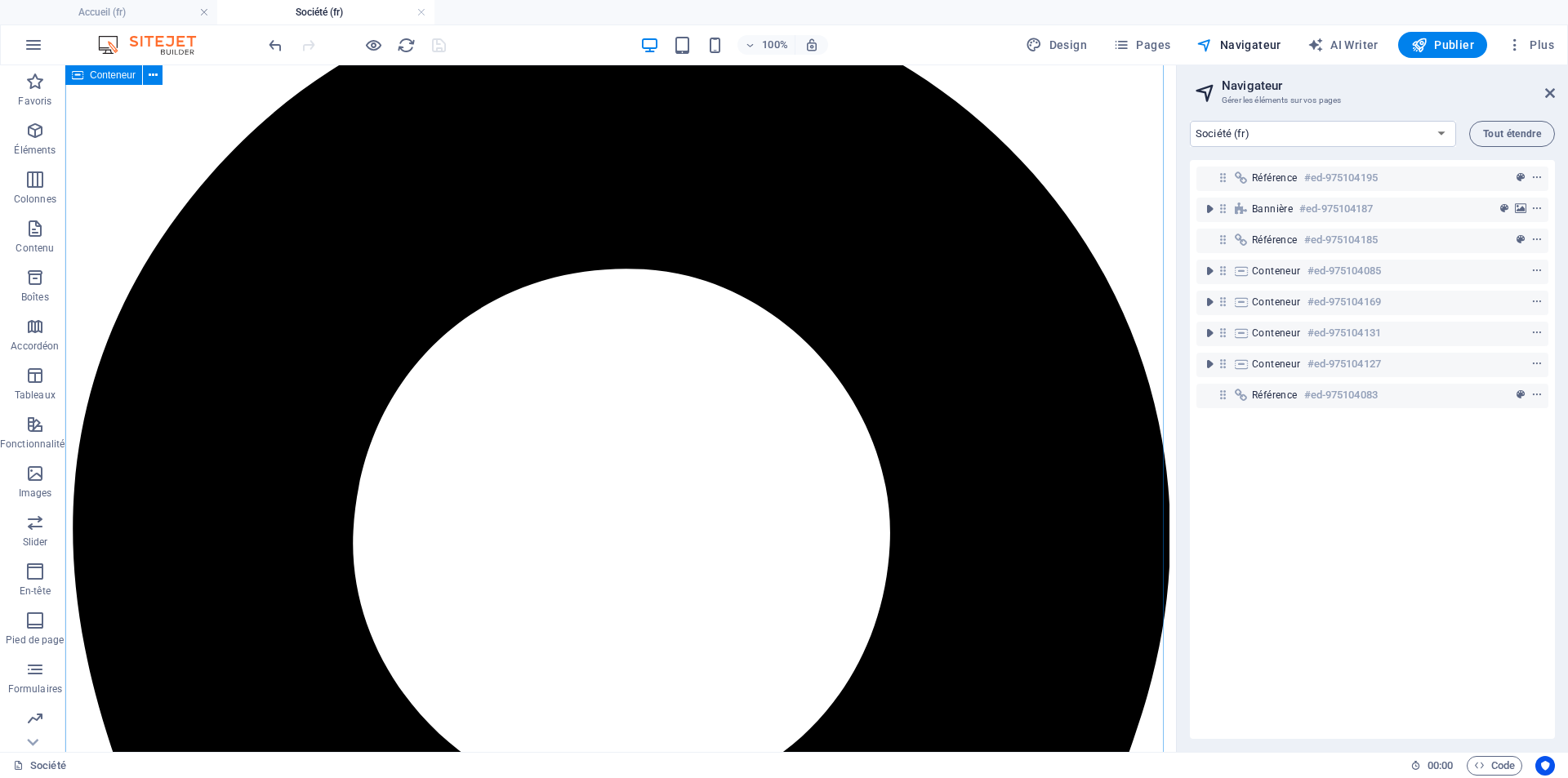
scroll to position [1239, 0]
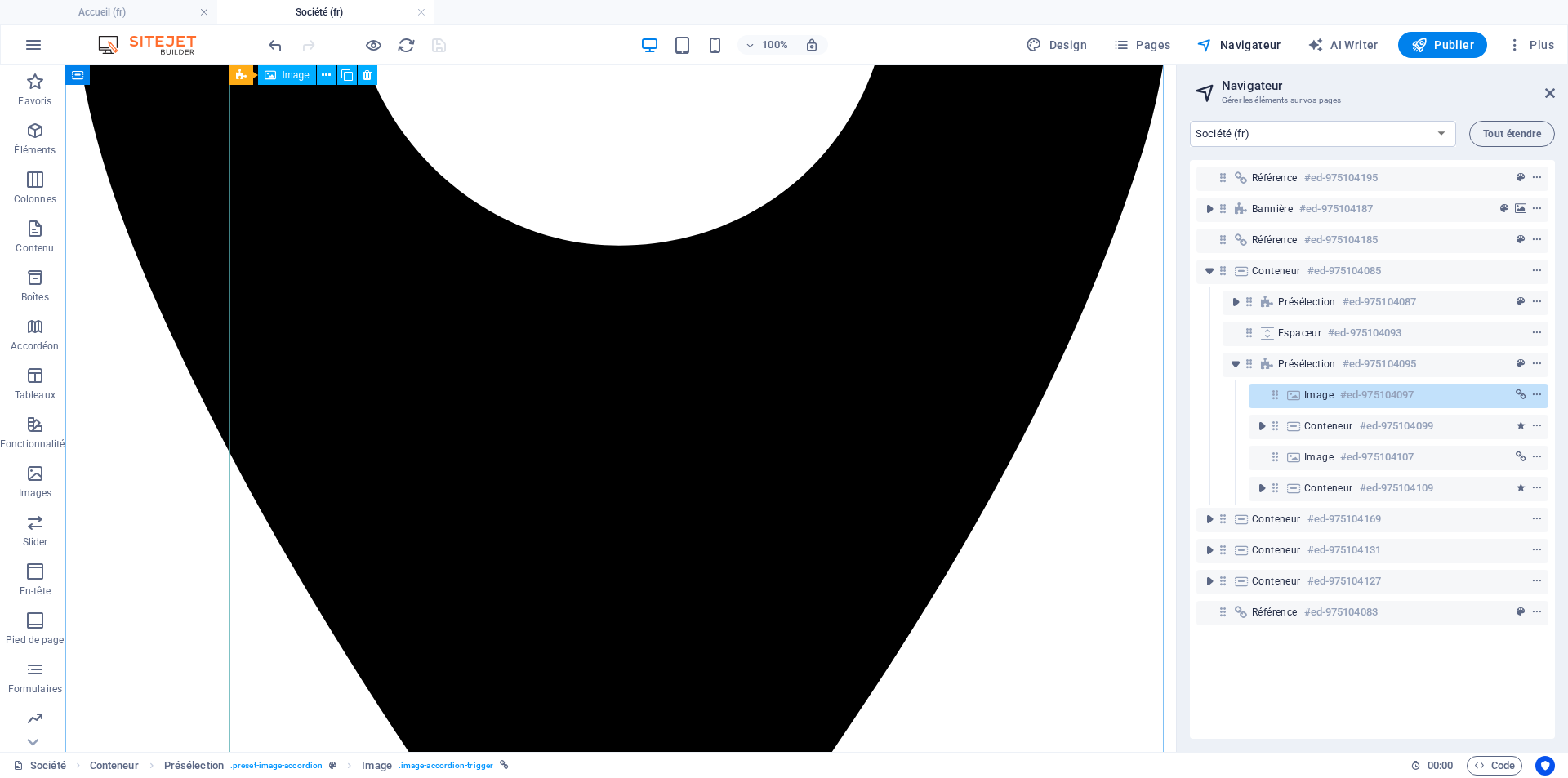
scroll to position [1974, 0]
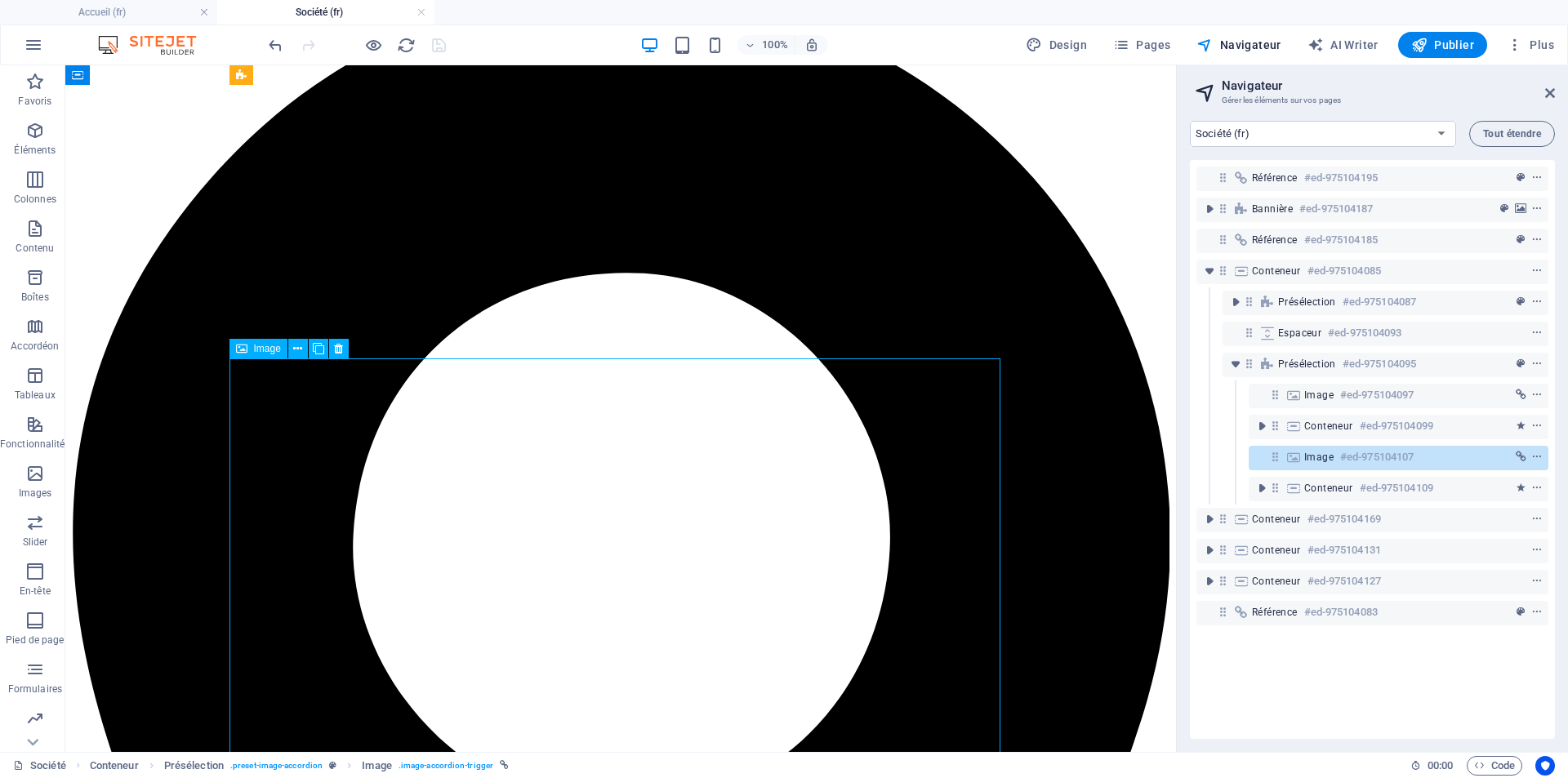
scroll to position [1157, 0]
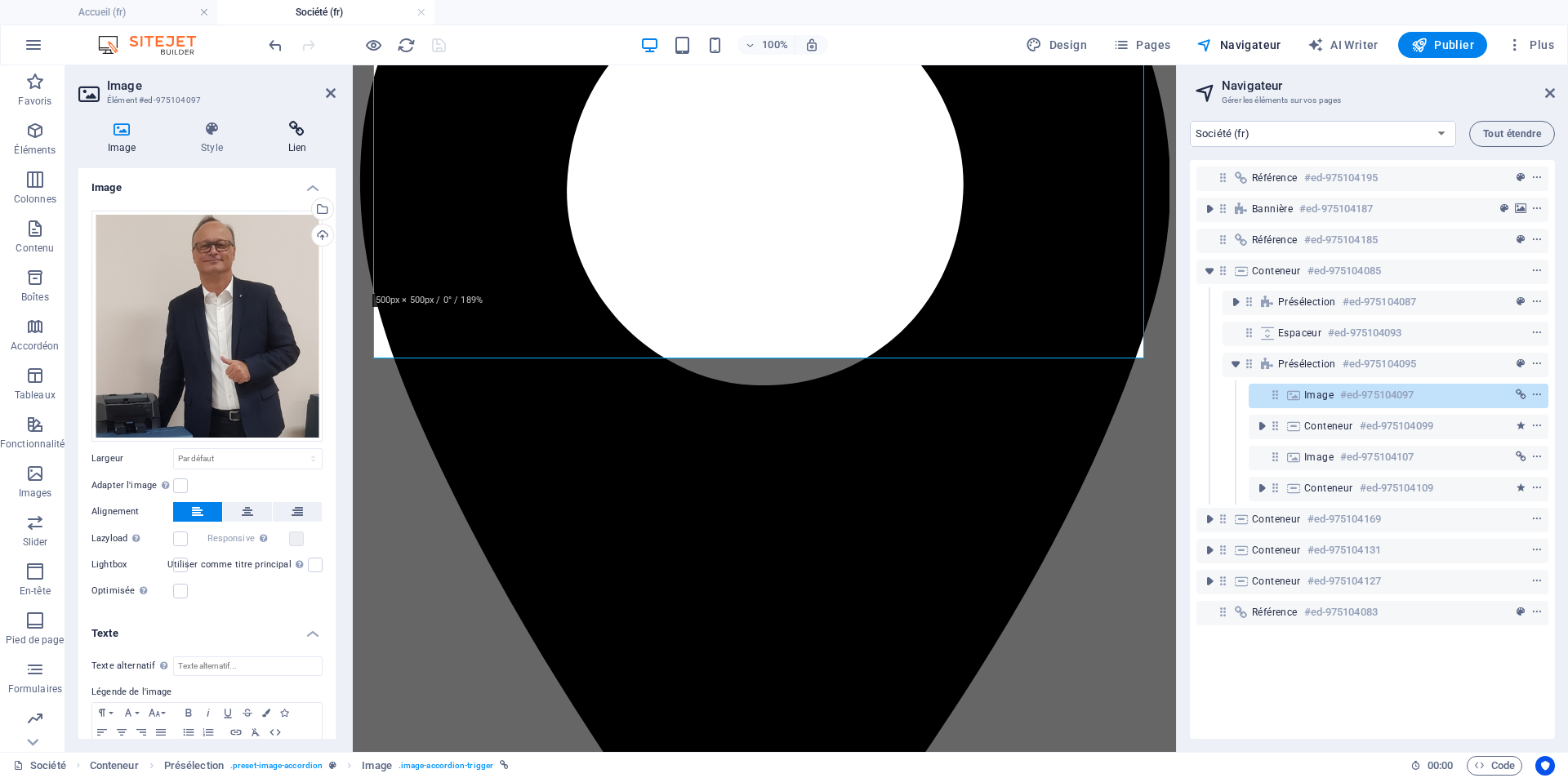
click at [295, 132] on icon at bounding box center [297, 129] width 77 height 16
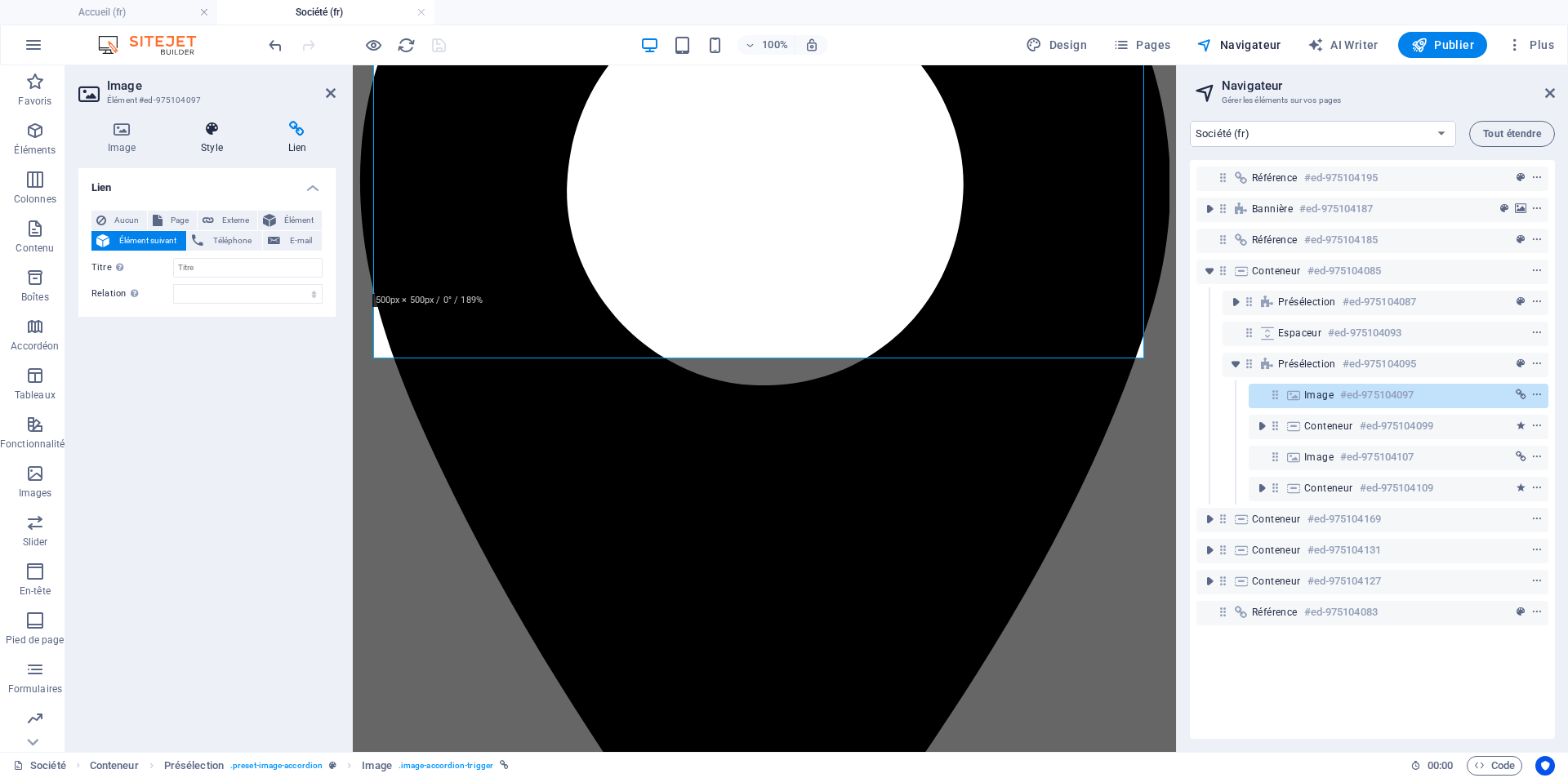
click at [210, 129] on icon at bounding box center [212, 129] width 80 height 16
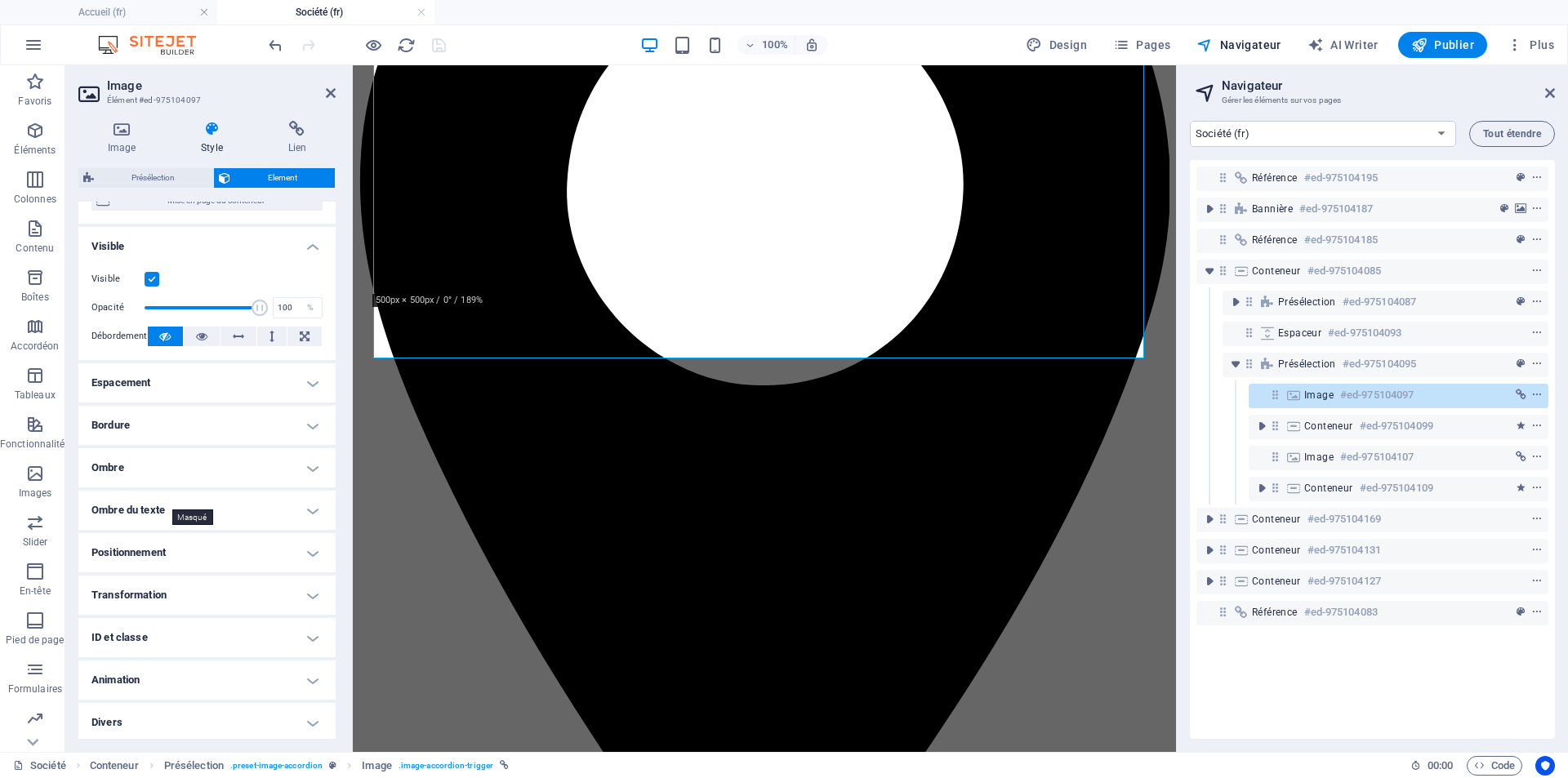
scroll to position [167, 0]
click at [178, 587] on h4 "Transformation" at bounding box center [207, 592] width 257 height 39
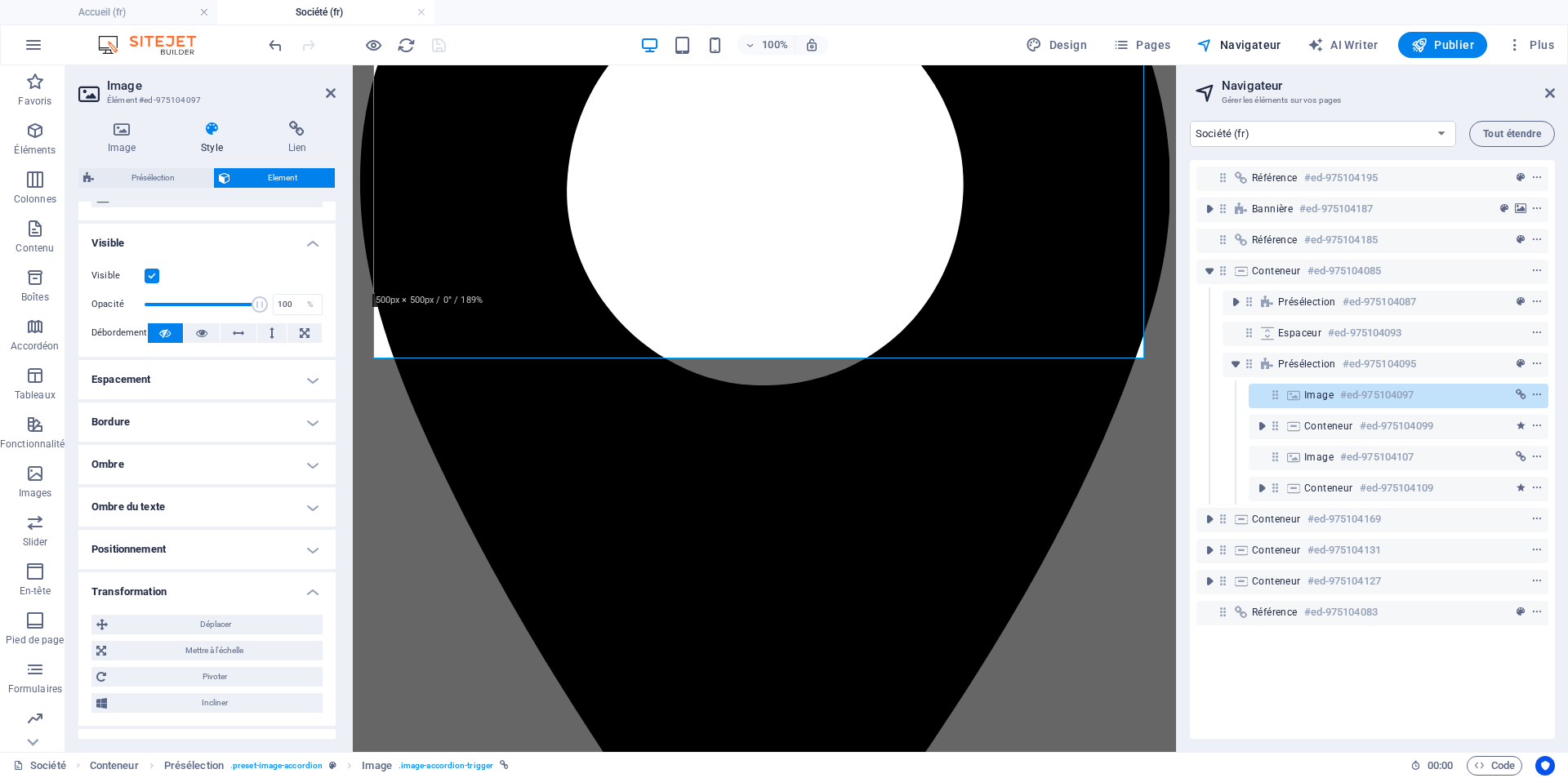
click at [178, 587] on h4 "Transformation" at bounding box center [207, 587] width 257 height 29
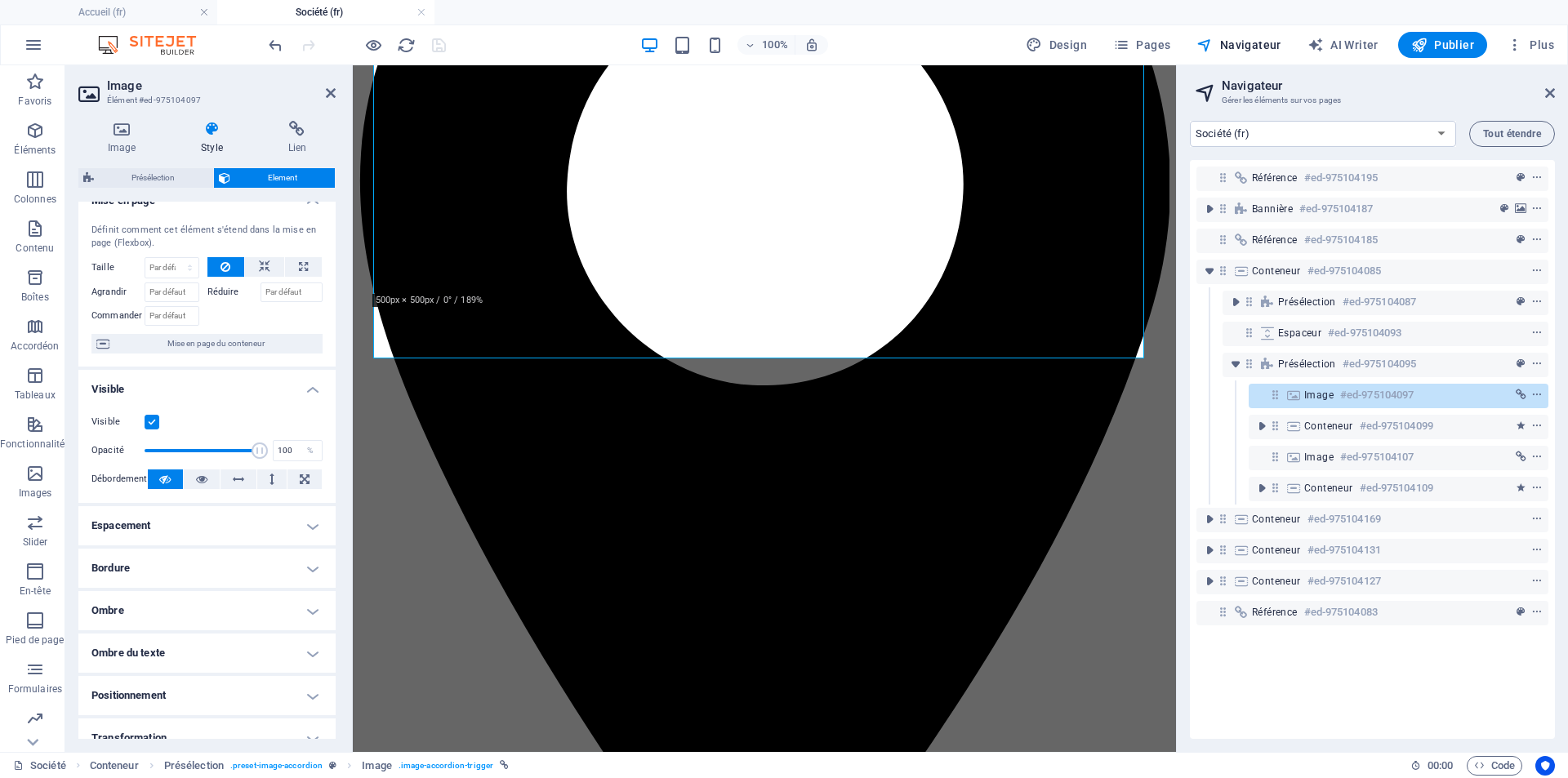
scroll to position [0, 0]
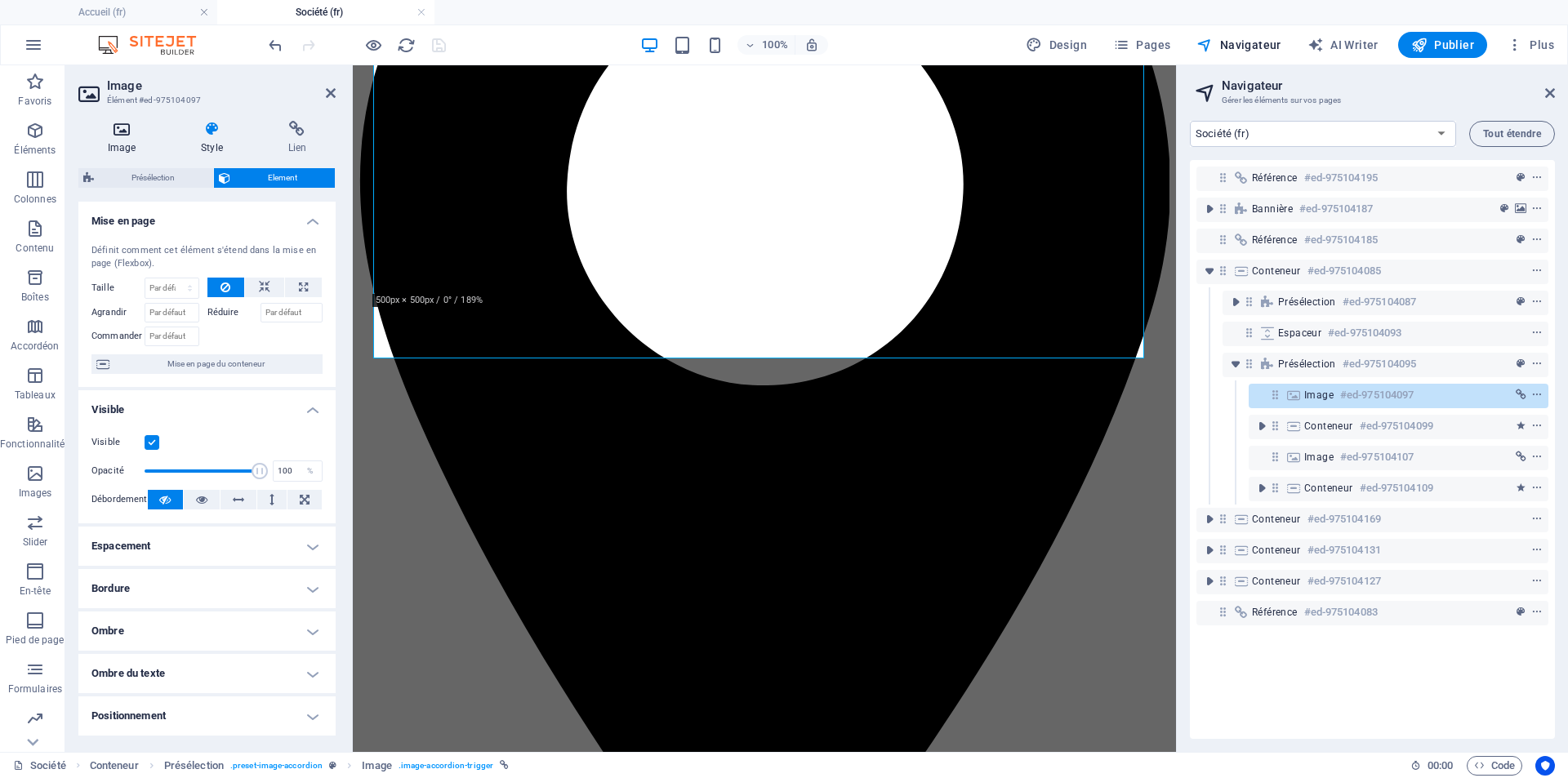
click at [126, 131] on icon at bounding box center [121, 129] width 86 height 16
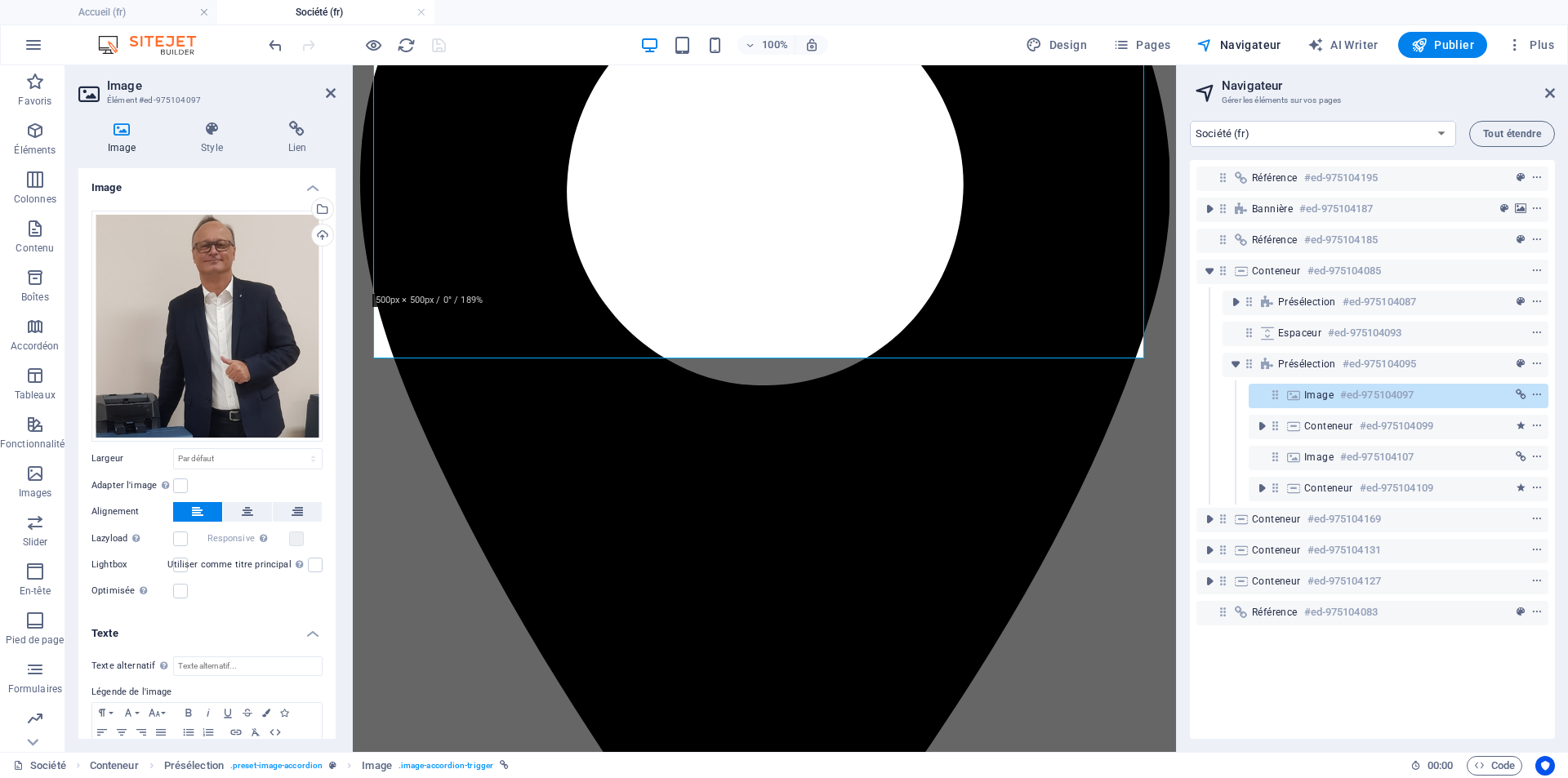
scroll to position [64, 0]
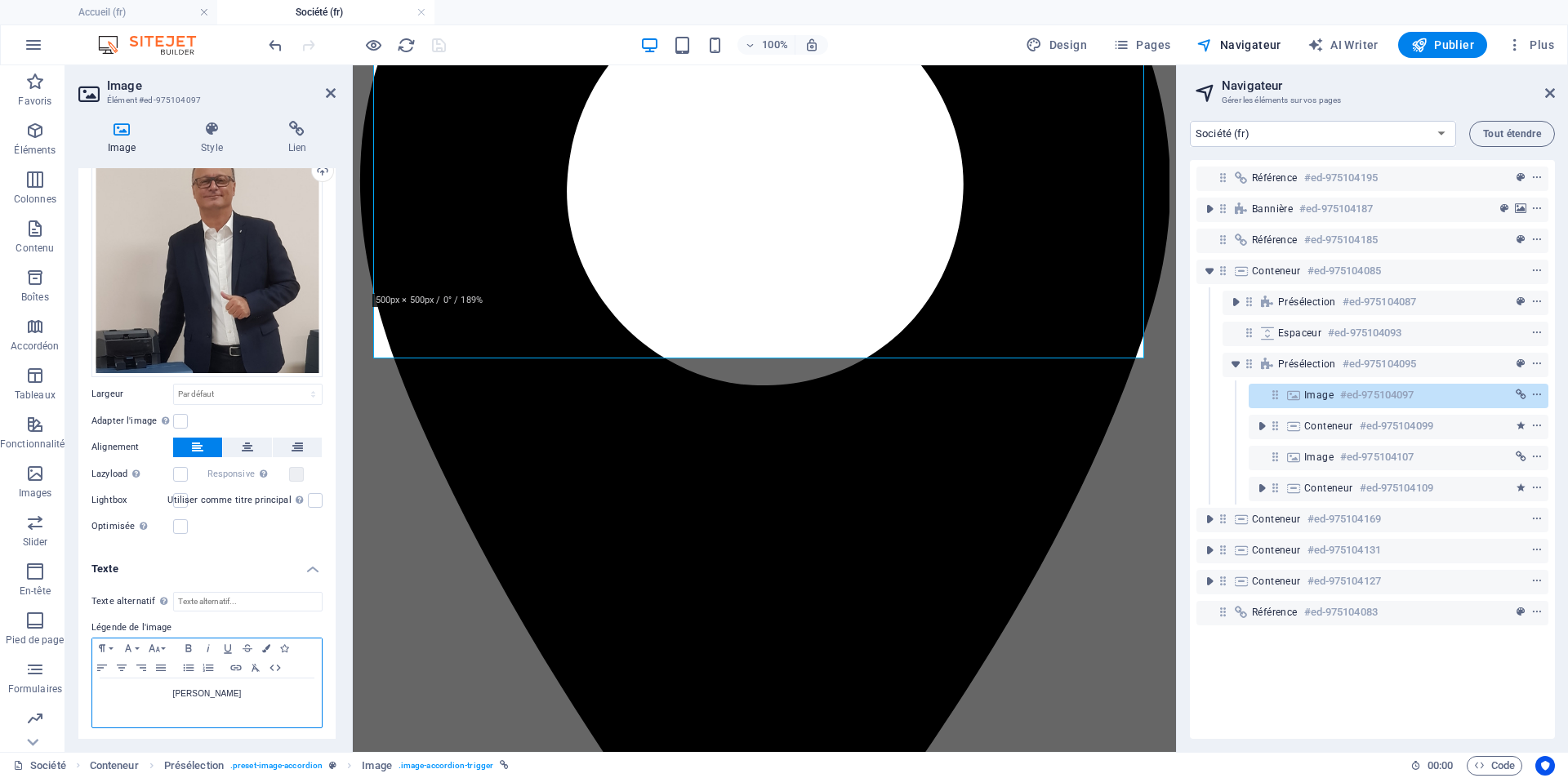
click at [212, 697] on p "[PERSON_NAME]" at bounding box center [208, 694] width 213 height 15
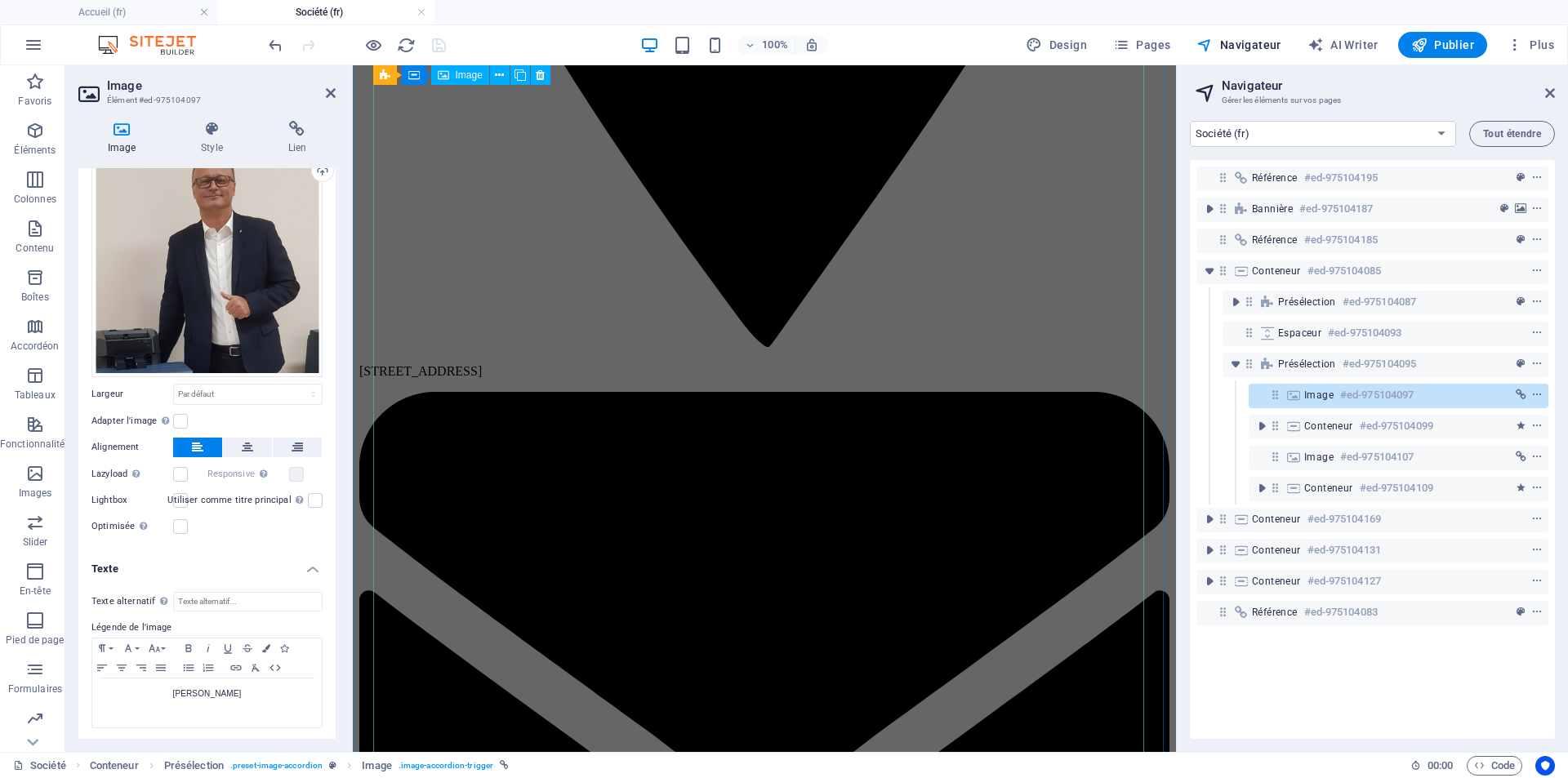
scroll to position [1647, 0]
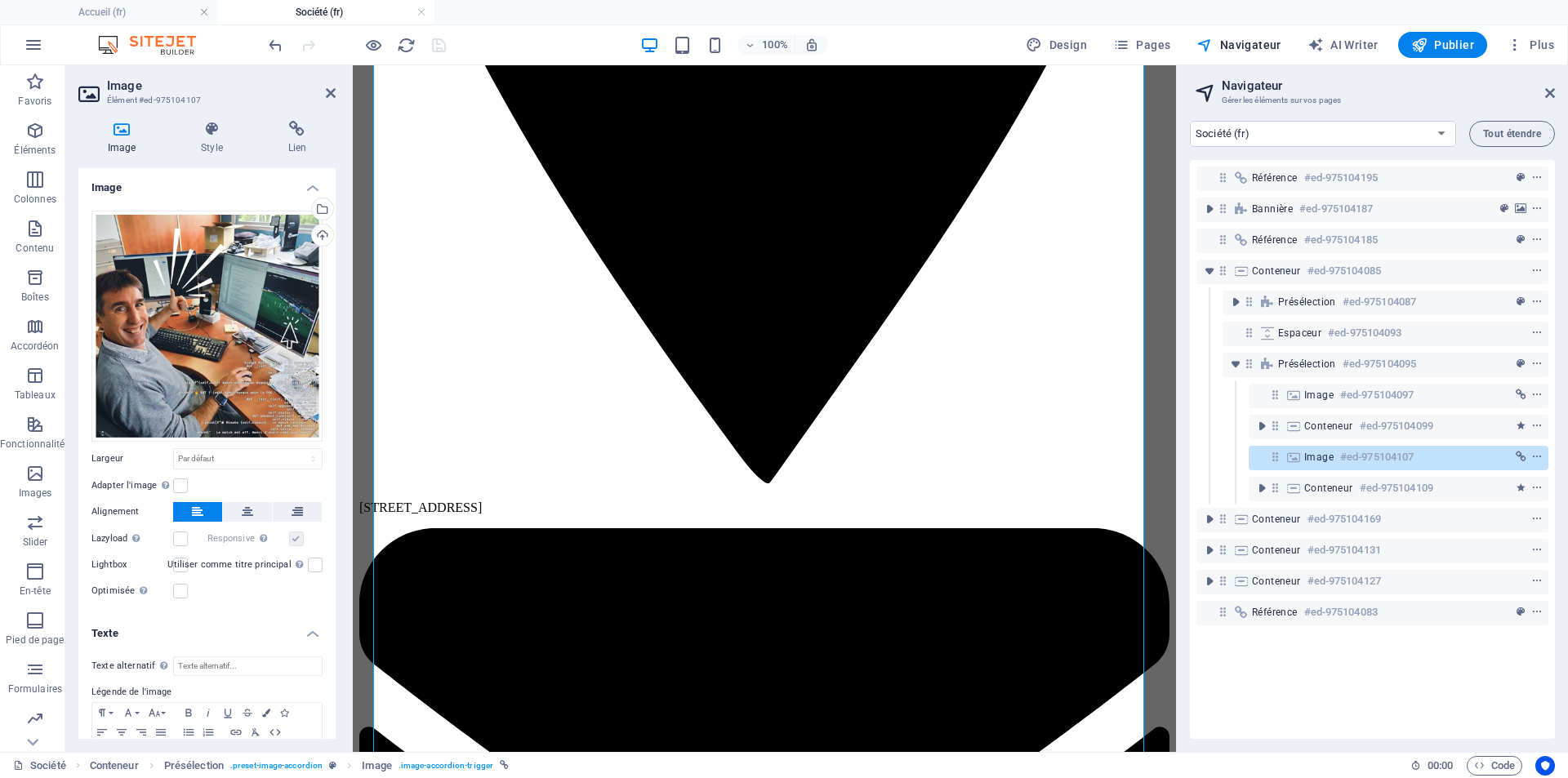
scroll to position [64, 0]
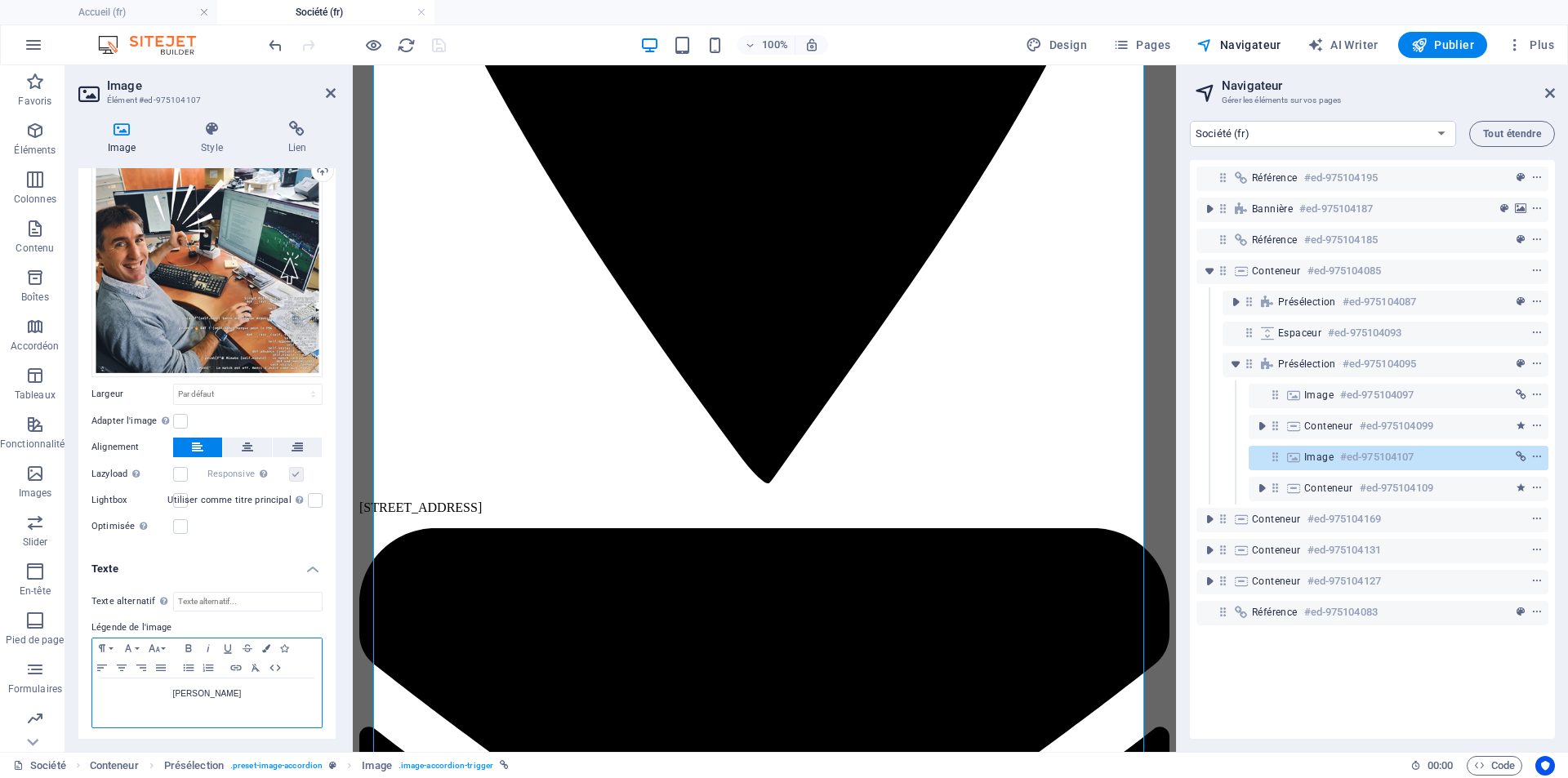
click at [193, 678] on div "[PERSON_NAME]" at bounding box center [207, 702] width 229 height 49
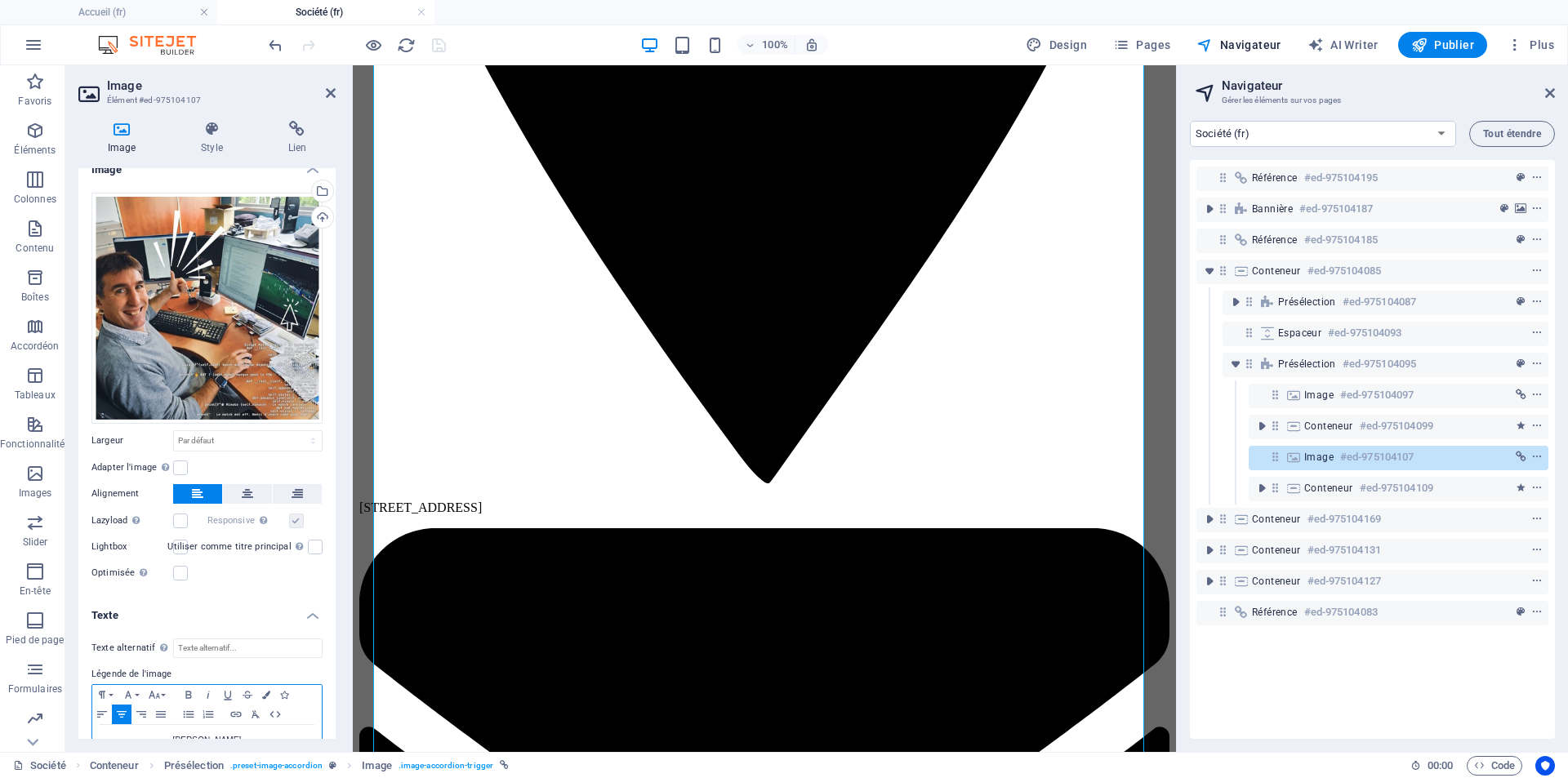
scroll to position [0, 0]
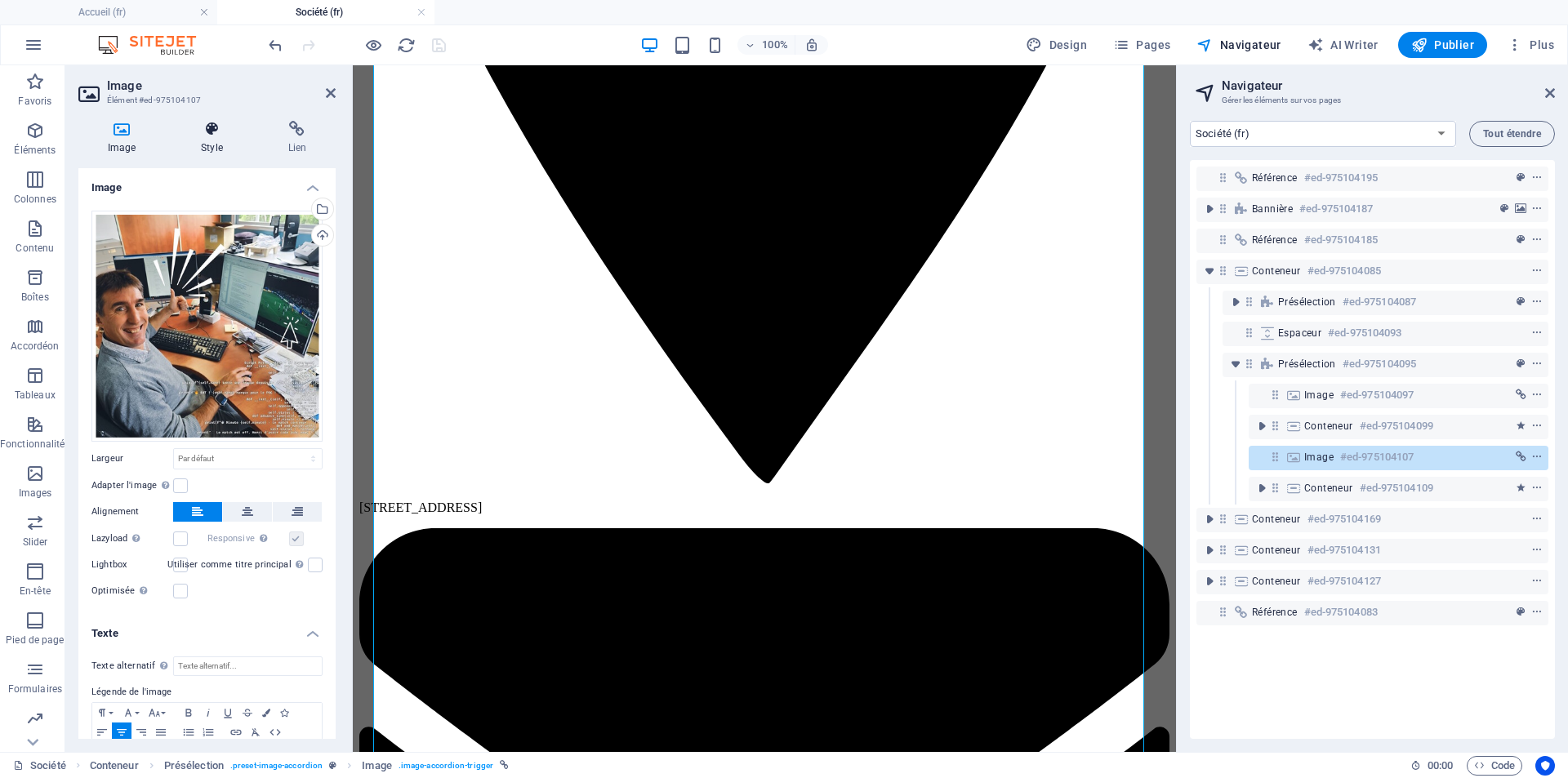
click at [207, 135] on icon at bounding box center [212, 129] width 80 height 16
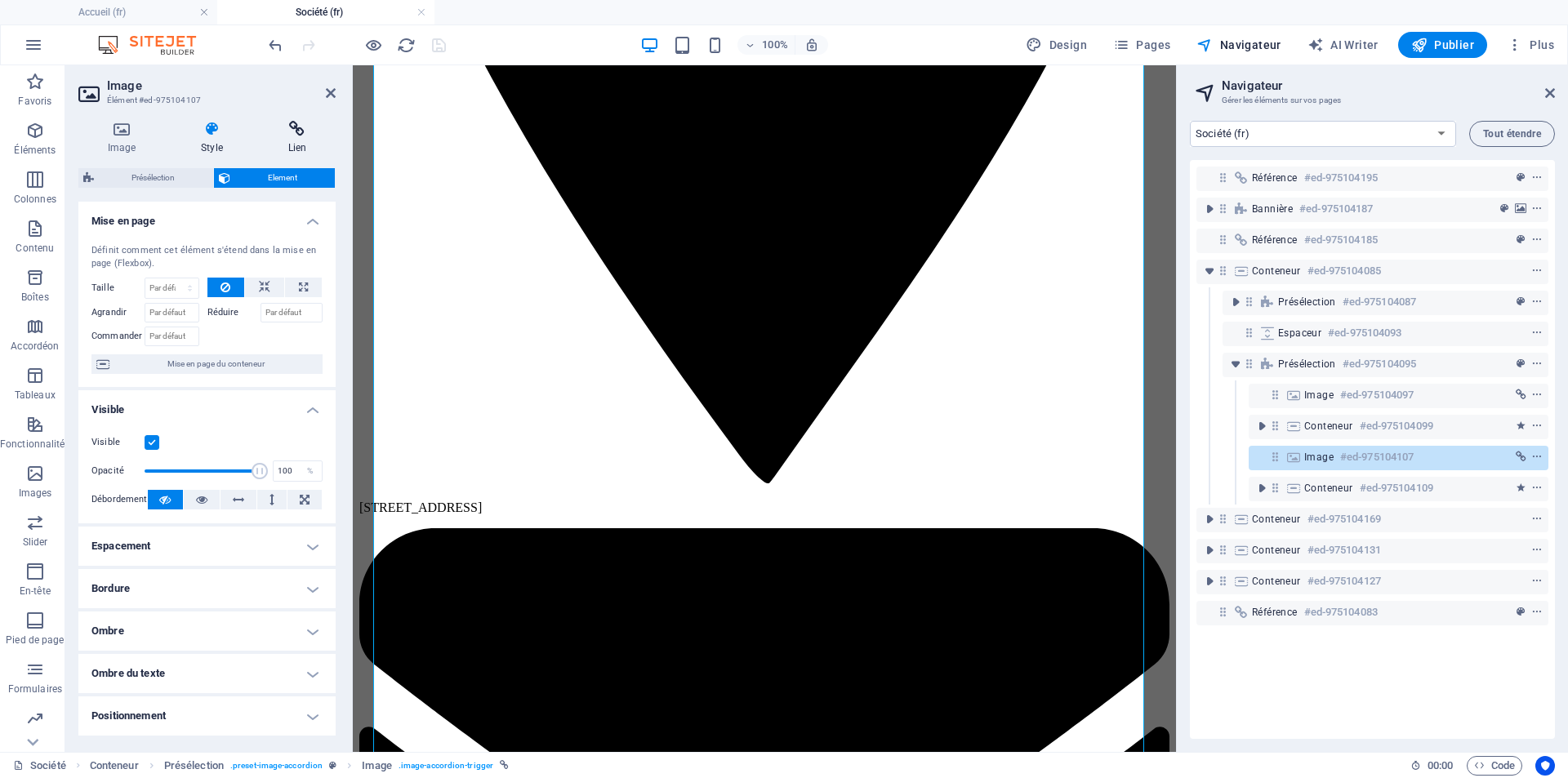
click at [301, 137] on icon at bounding box center [297, 129] width 77 height 16
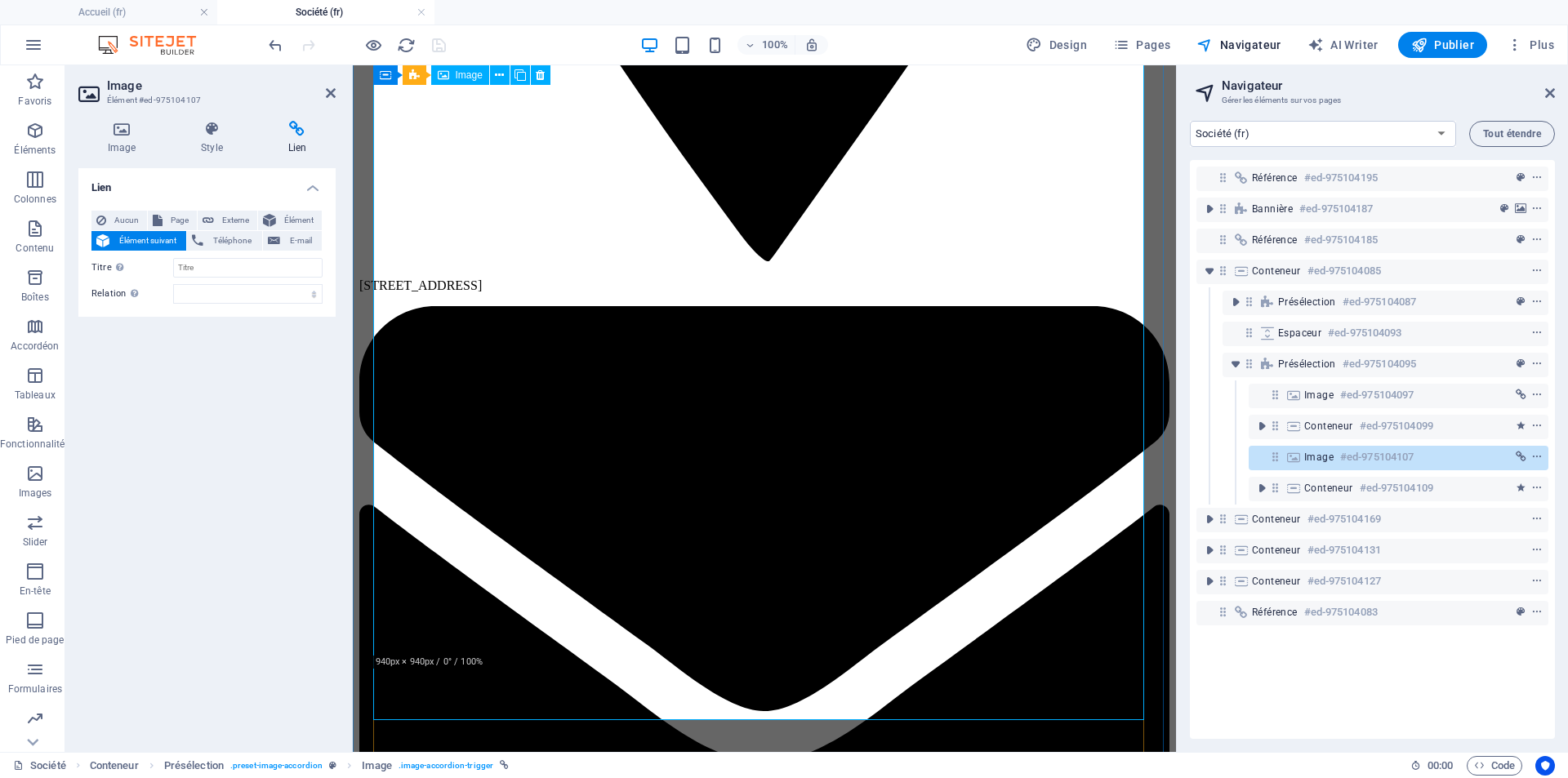
scroll to position [1974, 0]
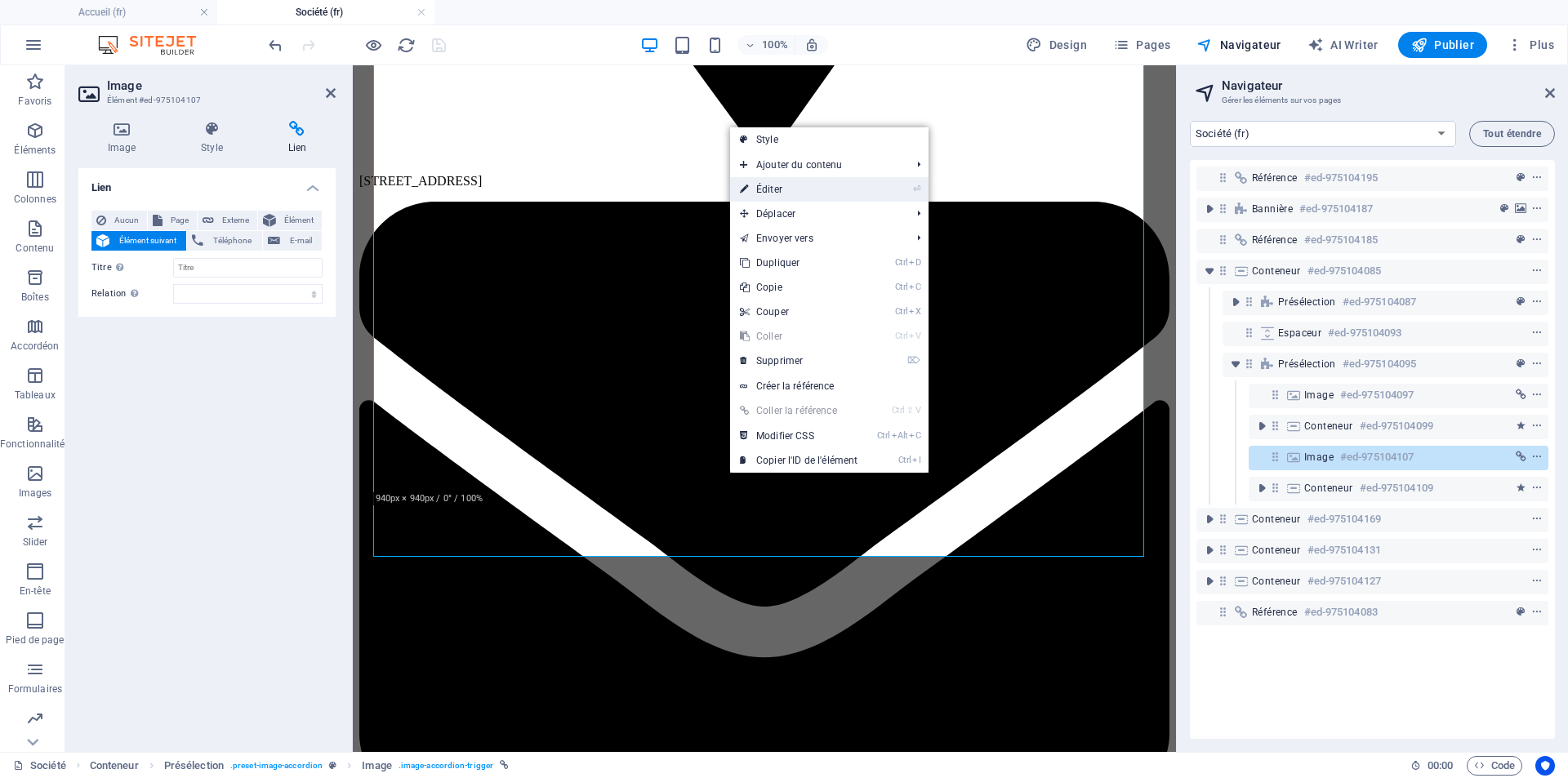
click at [799, 193] on link "⏎ Éditer" at bounding box center [798, 189] width 137 height 24
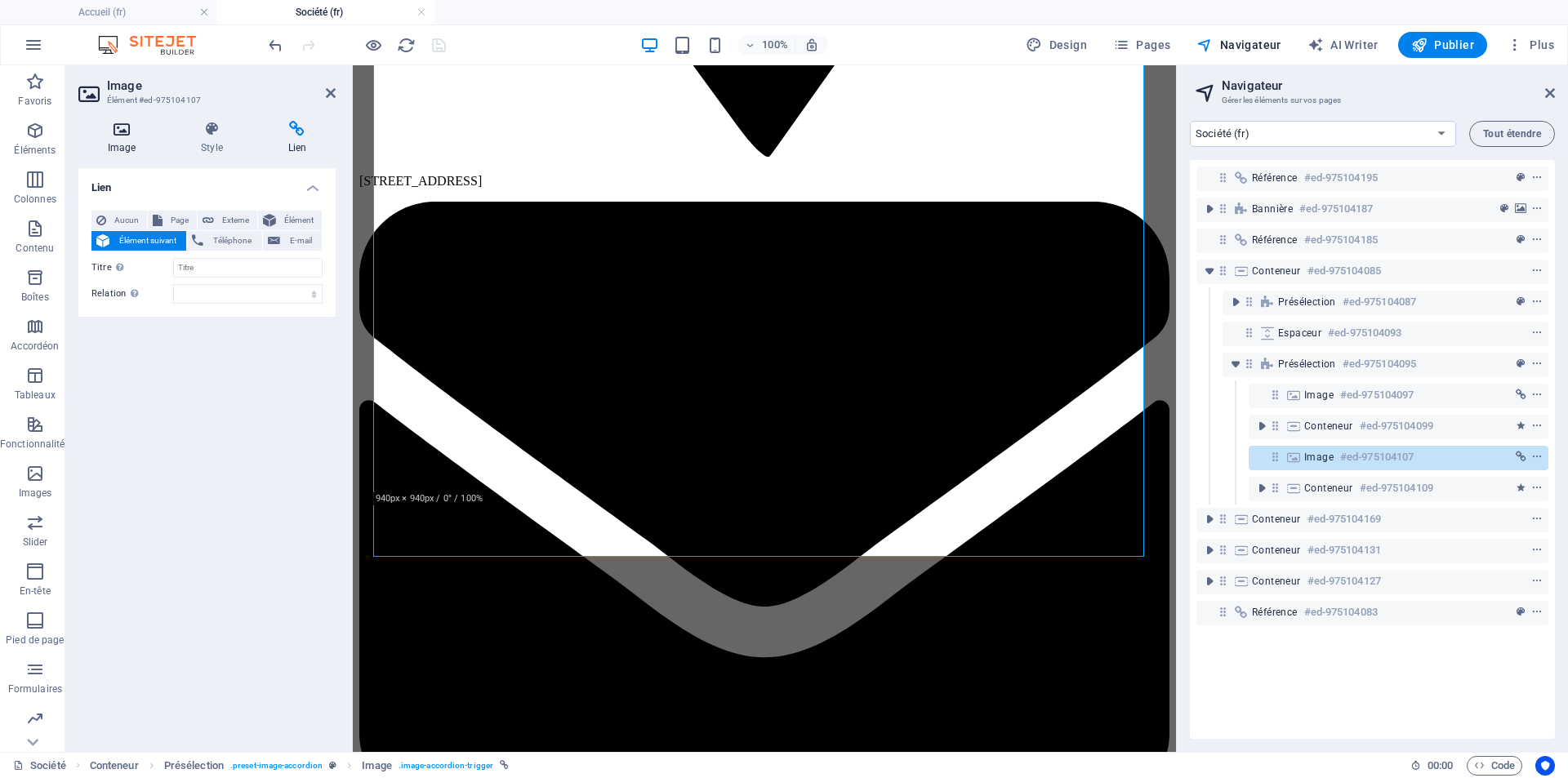
click at [129, 134] on icon at bounding box center [121, 129] width 86 height 16
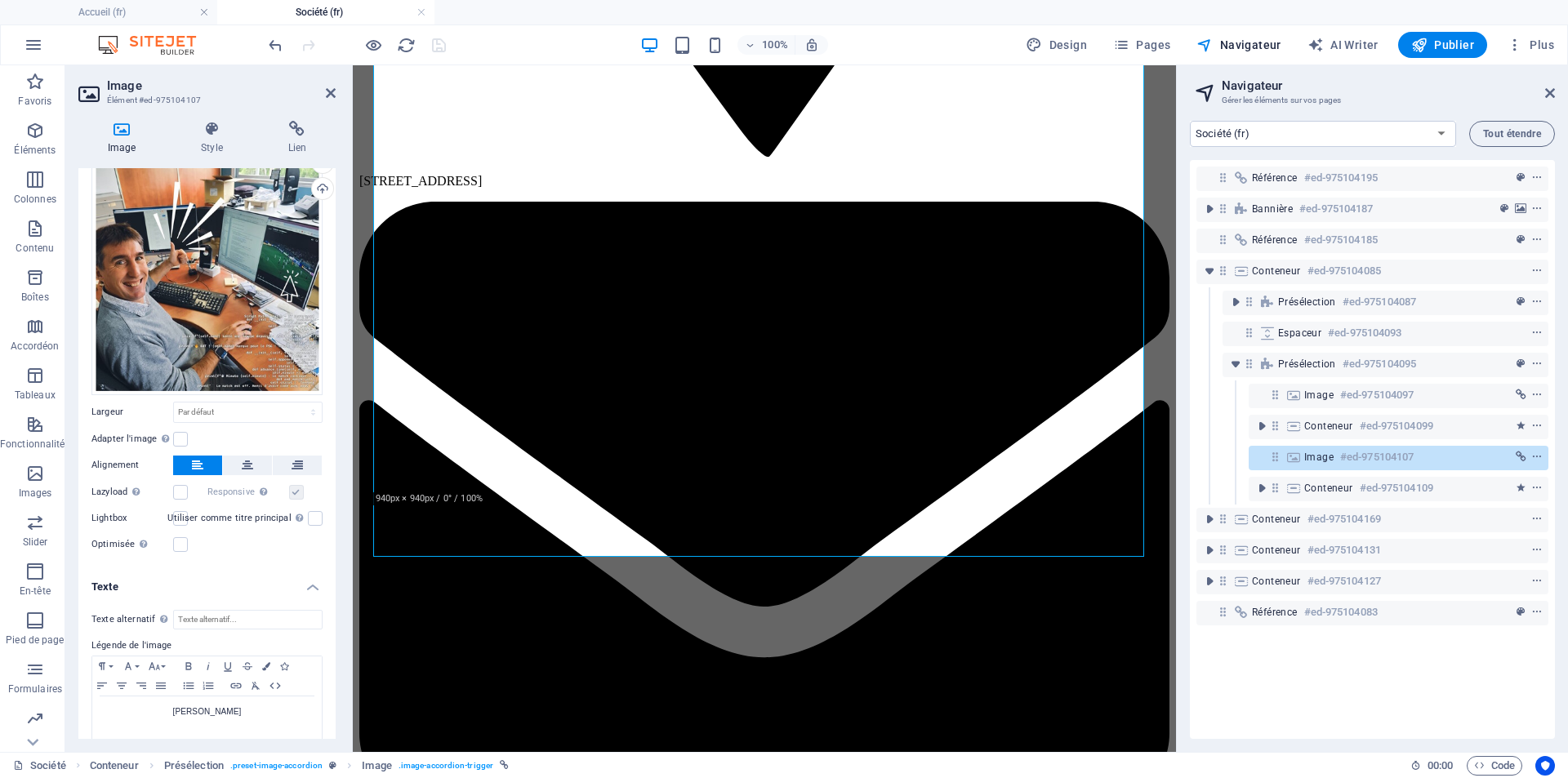
scroll to position [64, 0]
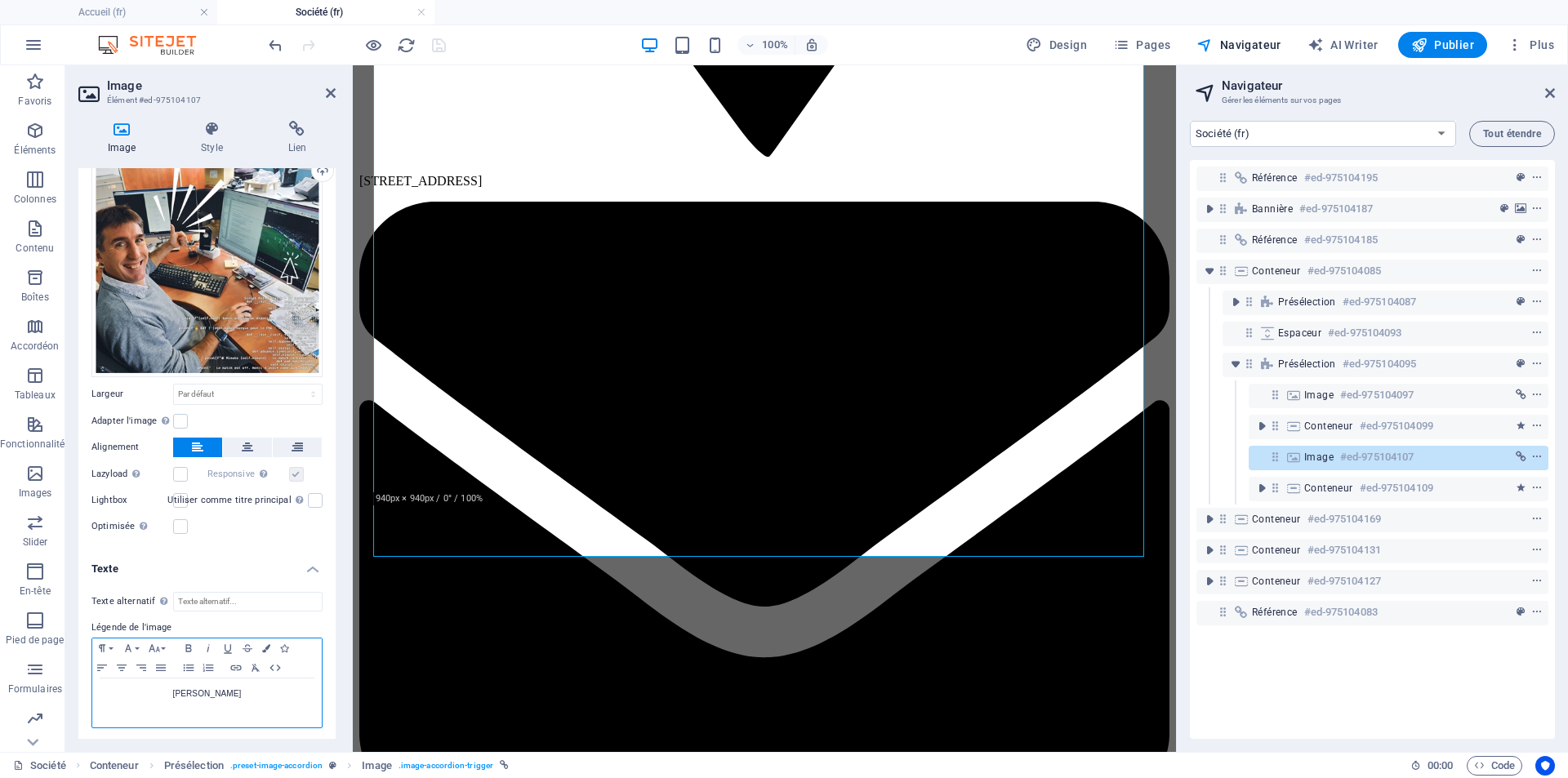
click at [168, 707] on div "[PERSON_NAME]" at bounding box center [207, 702] width 229 height 49
click at [272, 665] on icon "button" at bounding box center [275, 667] width 11 height 7
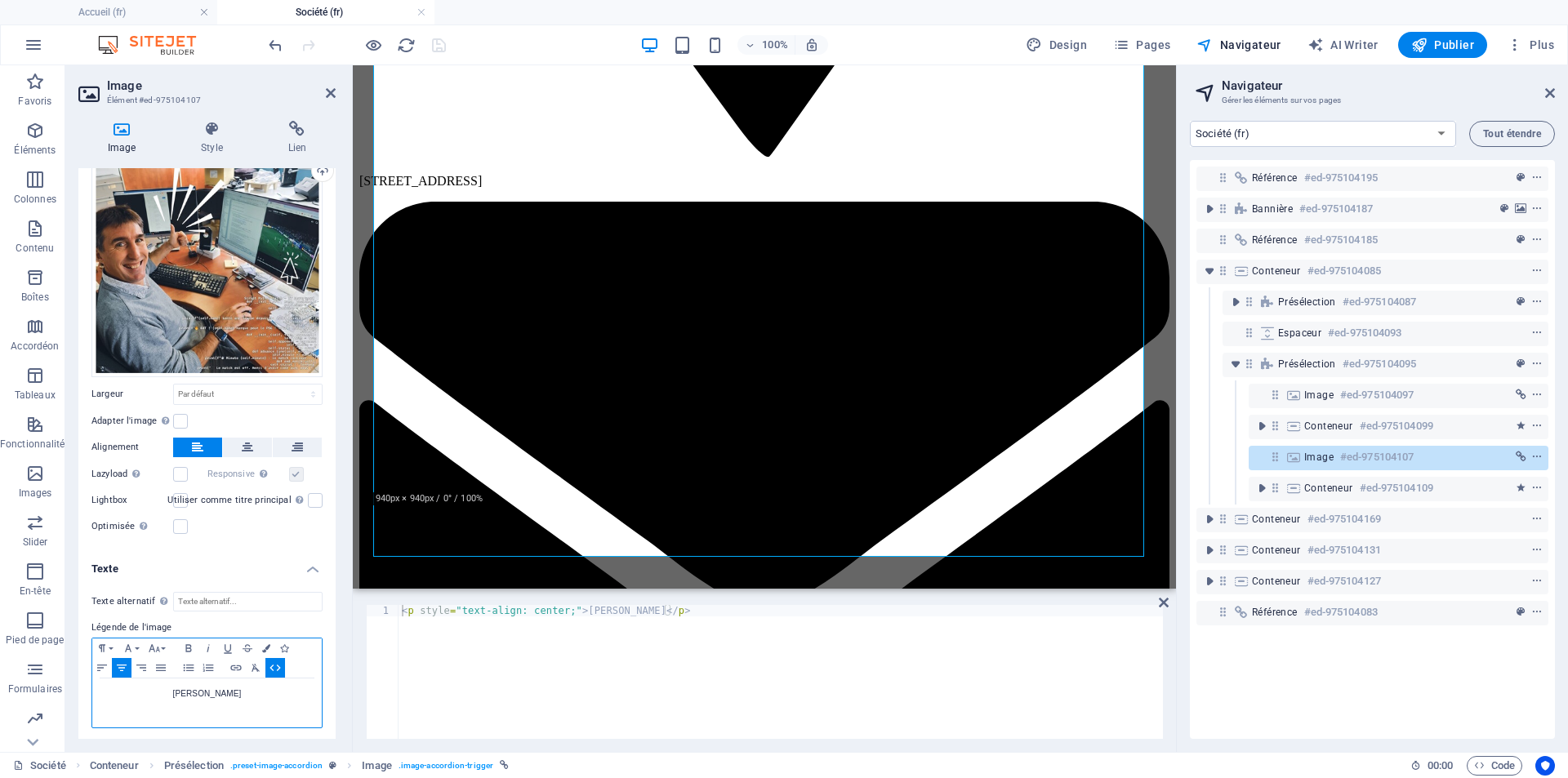
click at [227, 723] on div "[PERSON_NAME]" at bounding box center [207, 702] width 229 height 49
click at [306, 568] on h4 "Texte" at bounding box center [207, 564] width 257 height 29
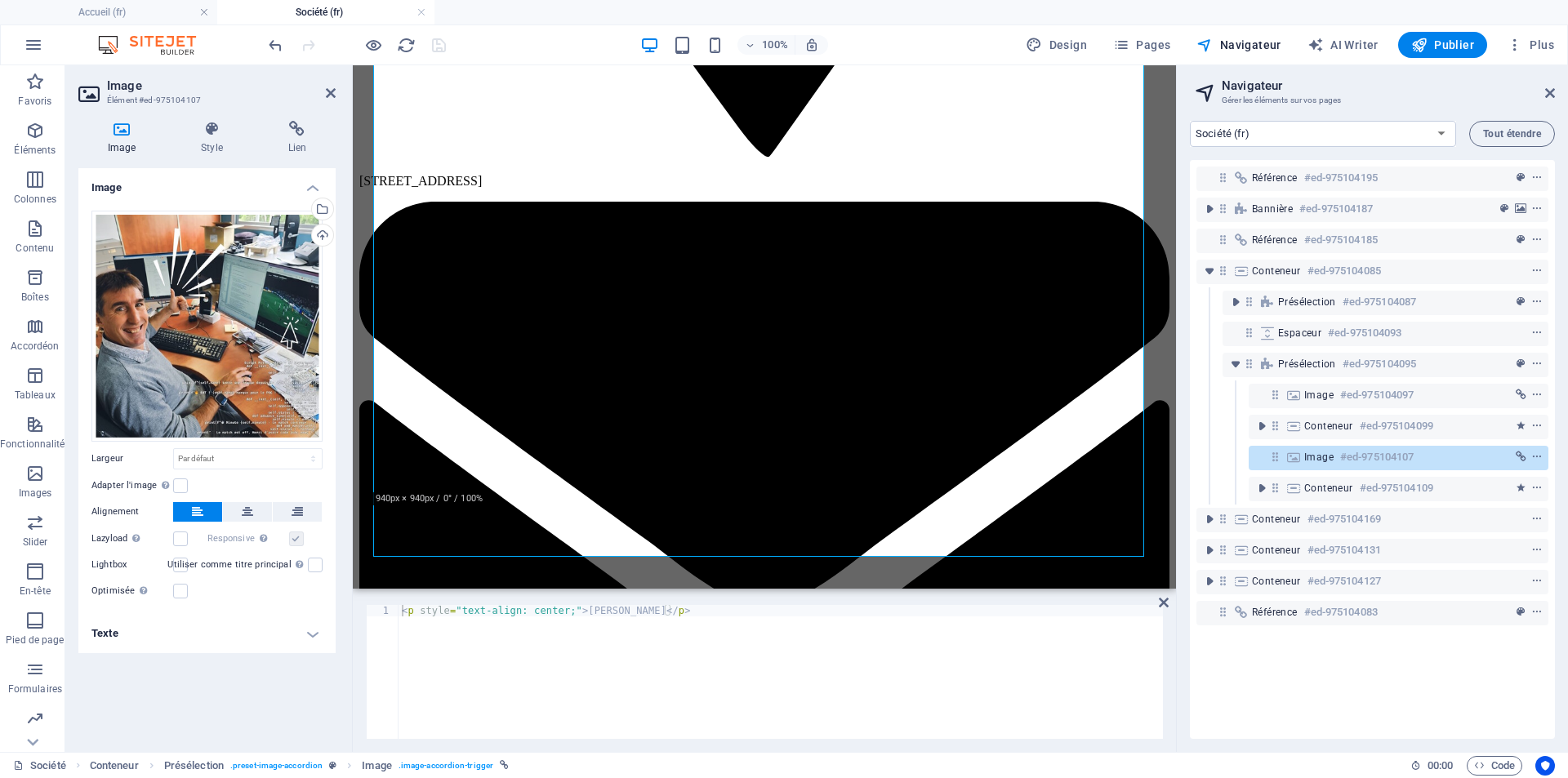
scroll to position [0, 0]
click at [245, 396] on div "Glissez les fichiers ici, cliquez pour choisir les fichiers ou sélectionnez les…" at bounding box center [207, 326] width 231 height 231
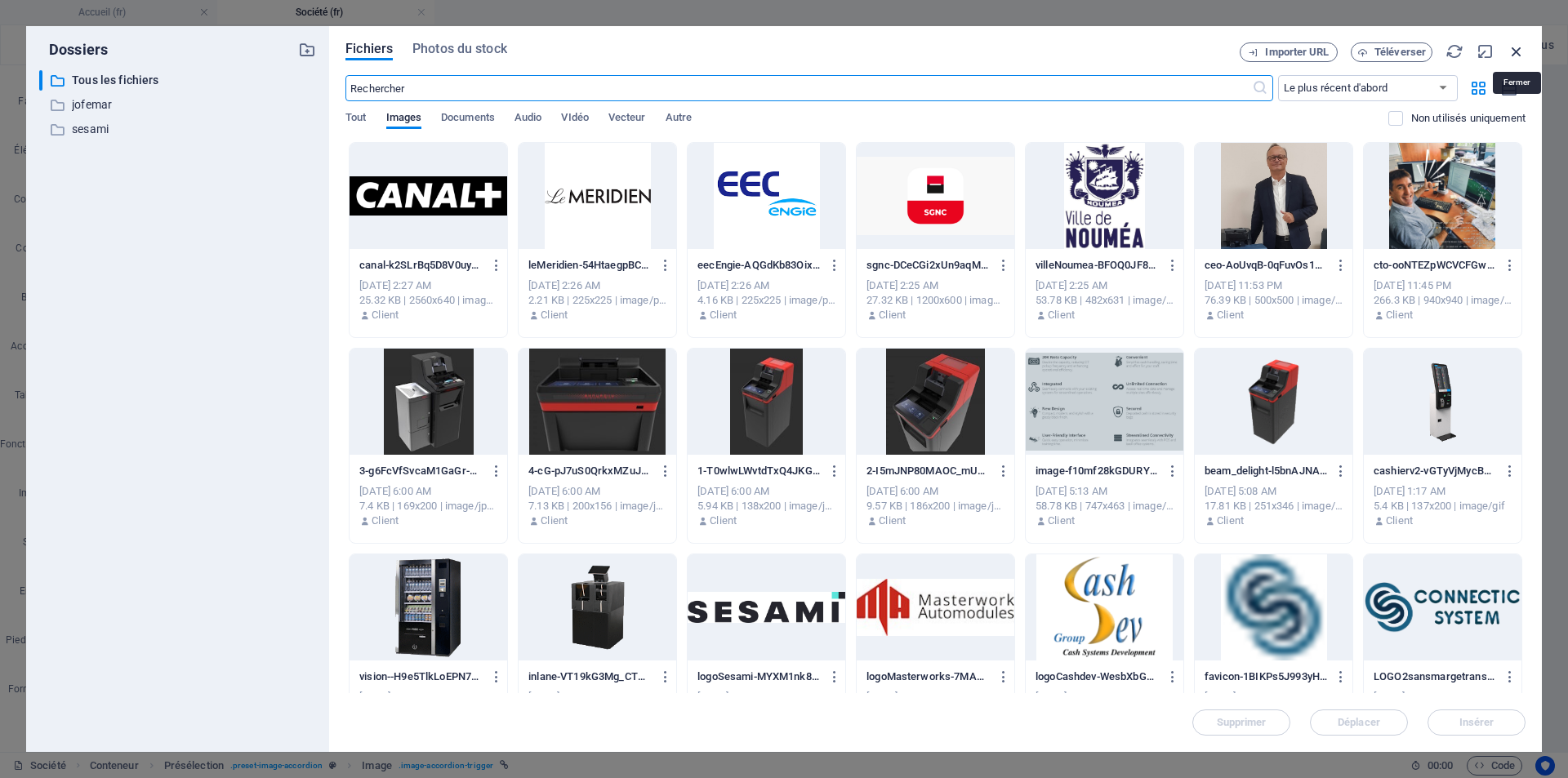
click at [1508, 50] on icon "button" at bounding box center [1516, 51] width 18 height 18
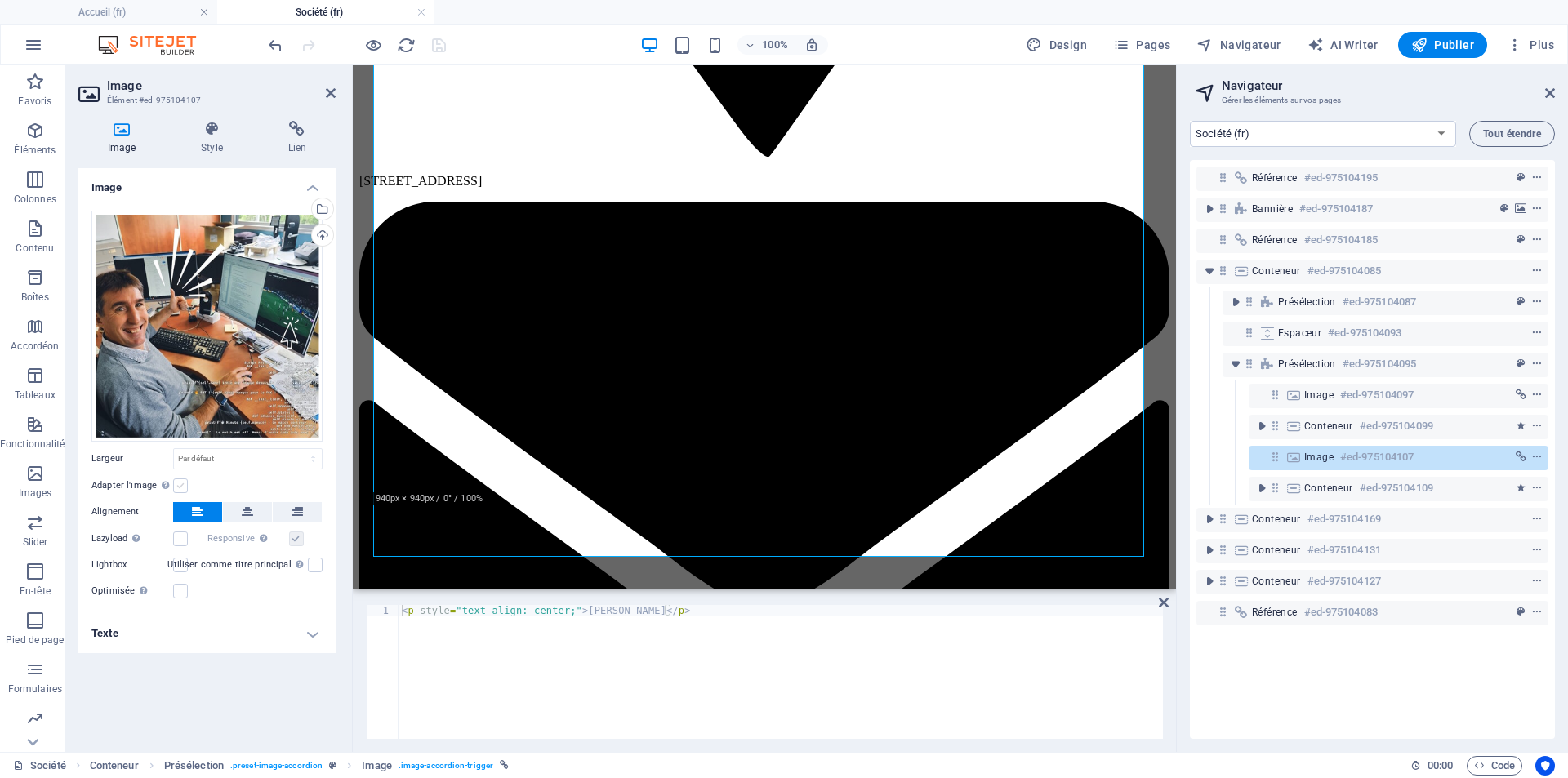
click at [184, 486] on label at bounding box center [180, 485] width 15 height 15
click at [0, 0] on input "Adapter l'image Adapter automatiquement l'image à une largeur et une hauteur fi…" at bounding box center [0, 0] width 0 height 0
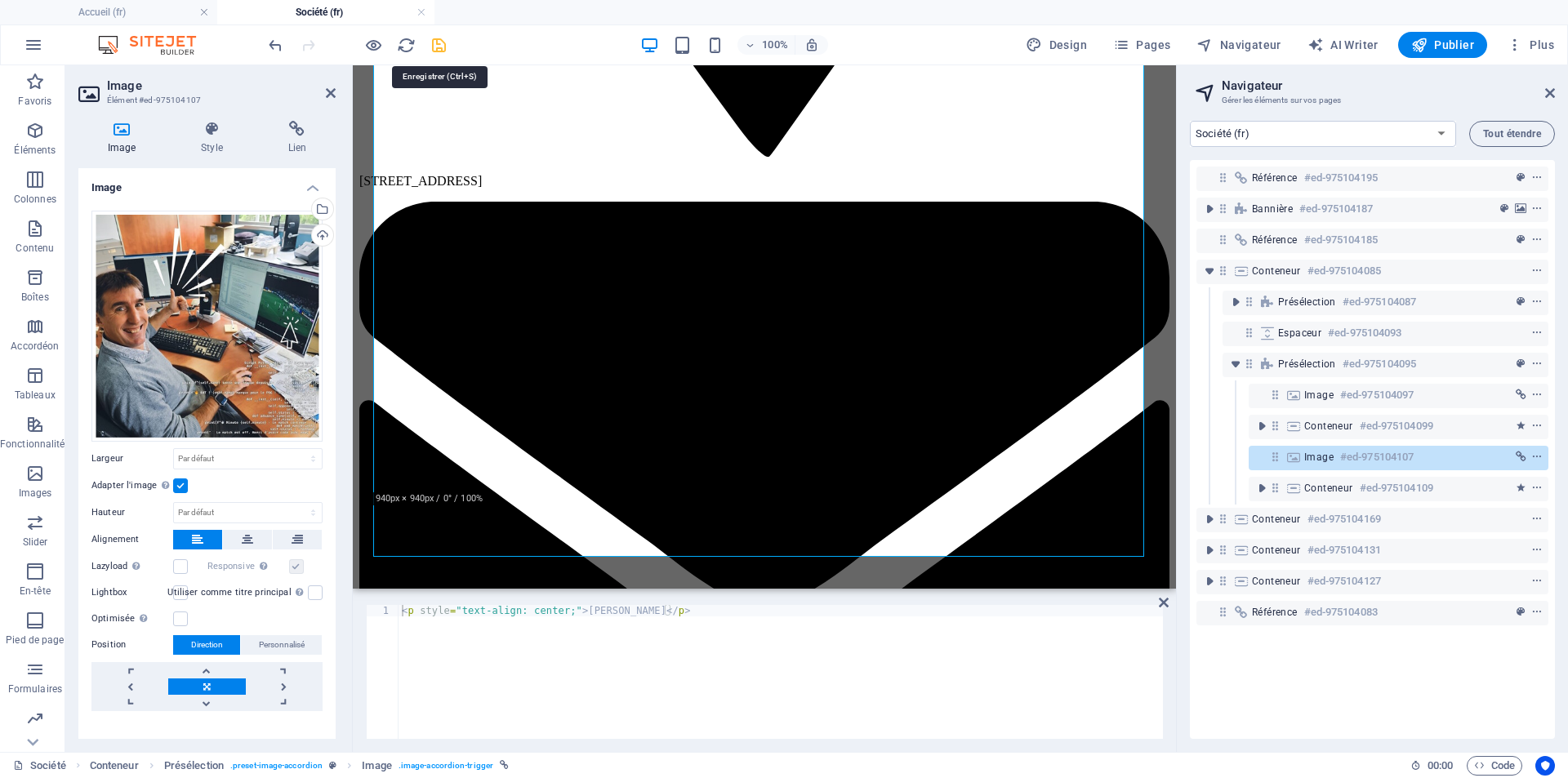
drag, startPoint x: 435, startPoint y: 45, endPoint x: 370, endPoint y: 33, distance: 66.1
click at [435, 45] on icon "save" at bounding box center [439, 45] width 18 height 18
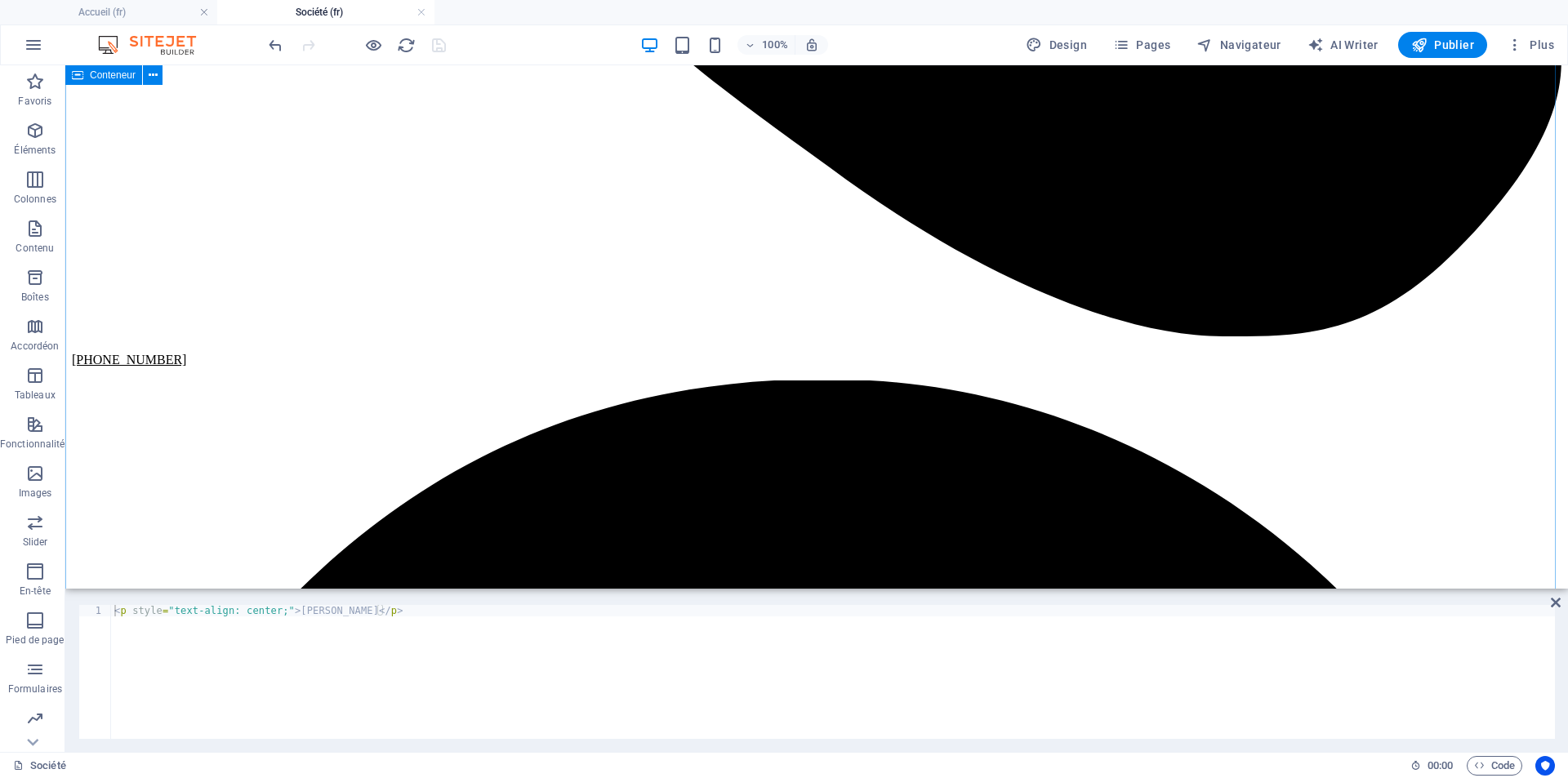
scroll to position [994, 0]
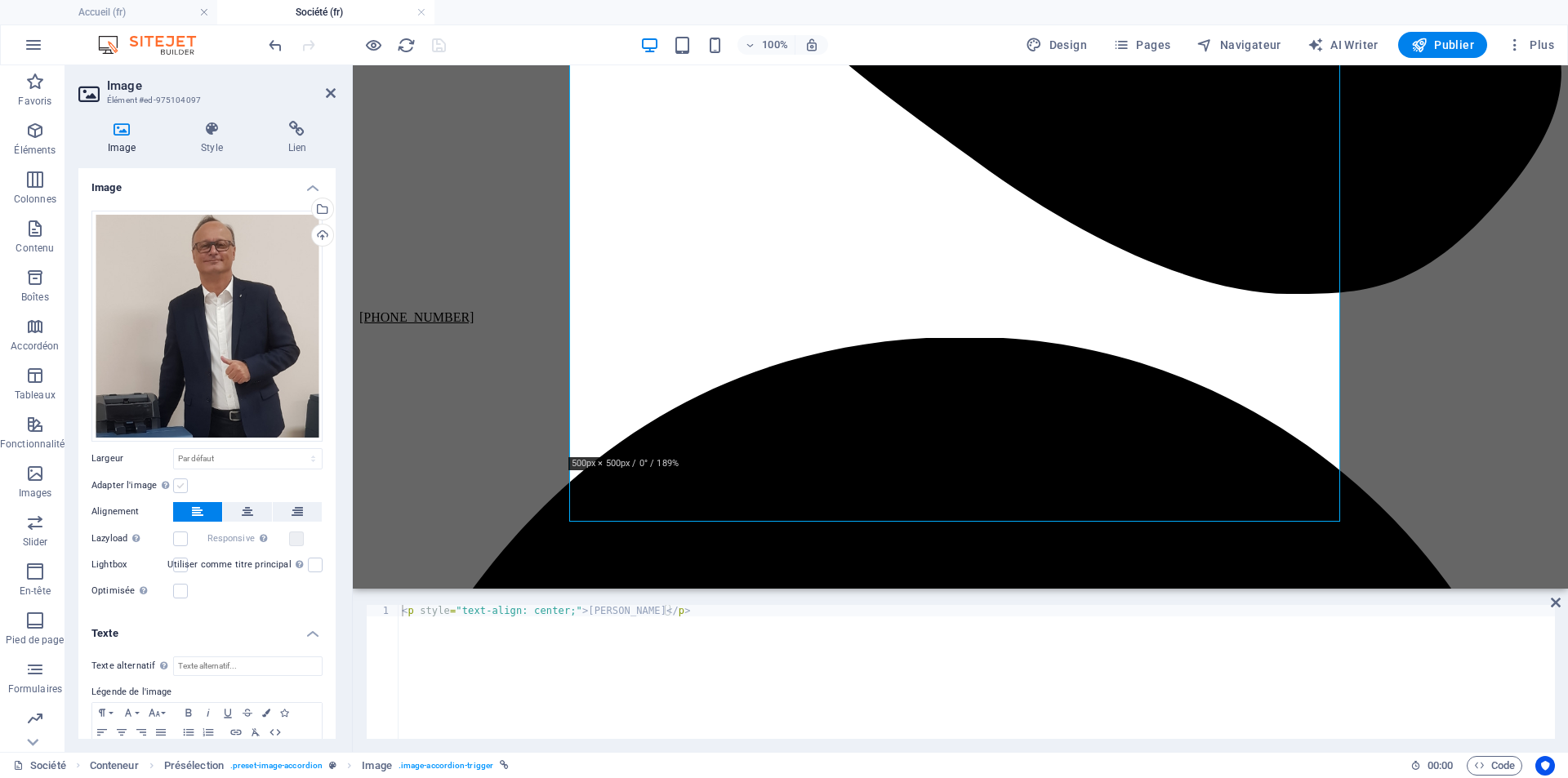
click at [182, 480] on label at bounding box center [180, 485] width 15 height 15
click at [0, 0] on input "Adapter l'image Adapter automatiquement l'image à une largeur et une hauteur fi…" at bounding box center [0, 0] width 0 height 0
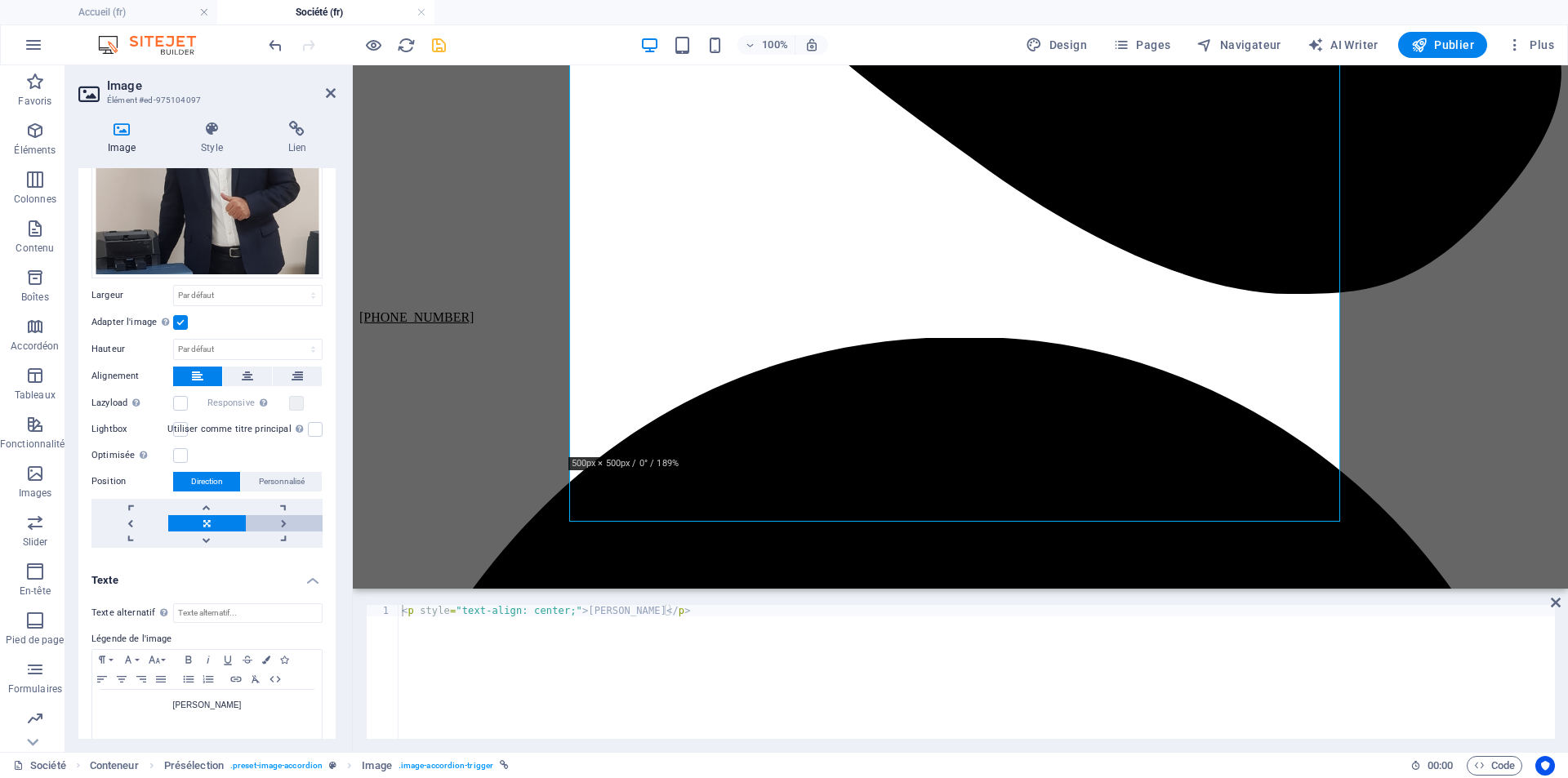
scroll to position [175, 0]
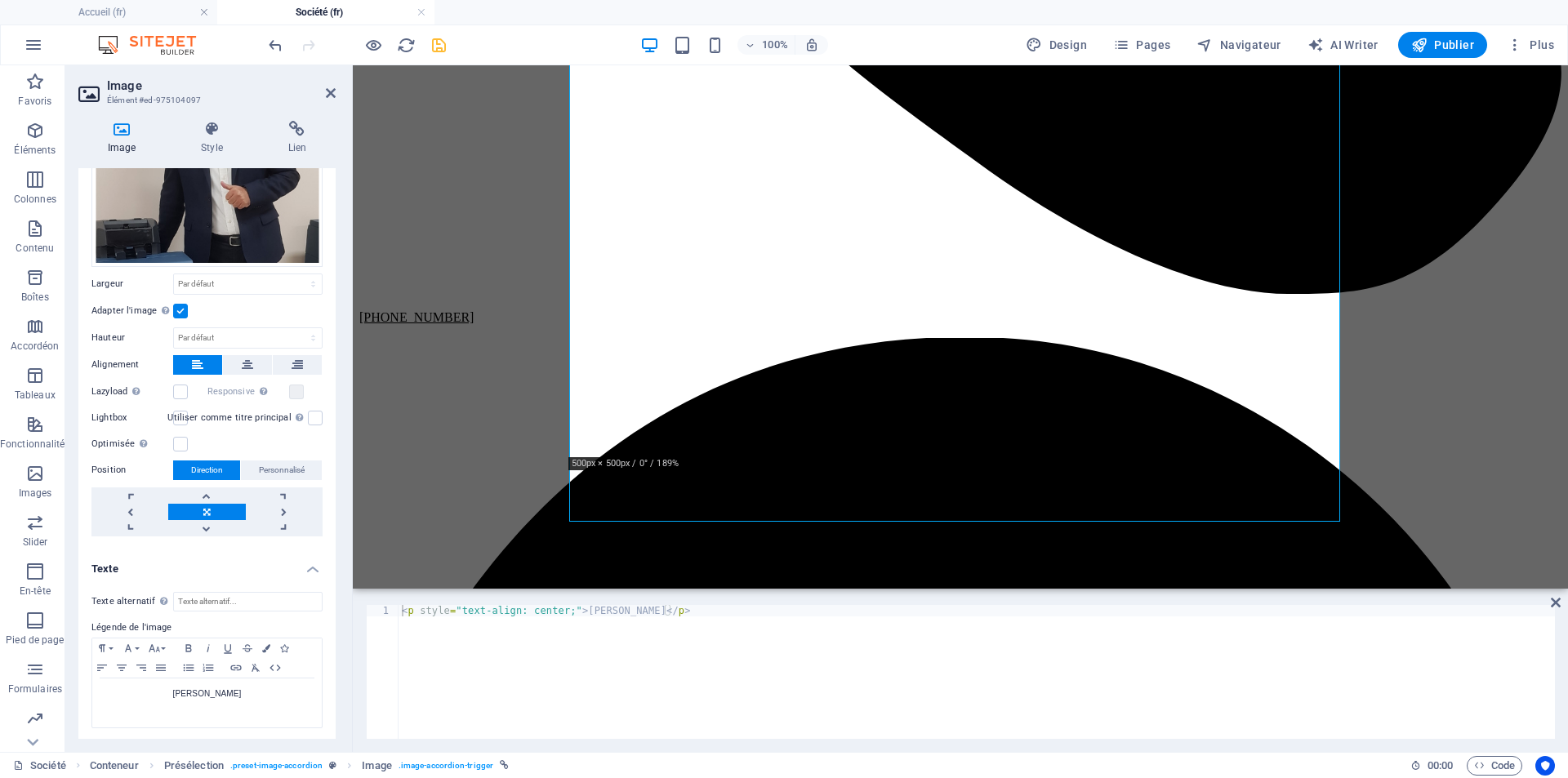
click at [311, 569] on h4 "Texte" at bounding box center [207, 564] width 257 height 29
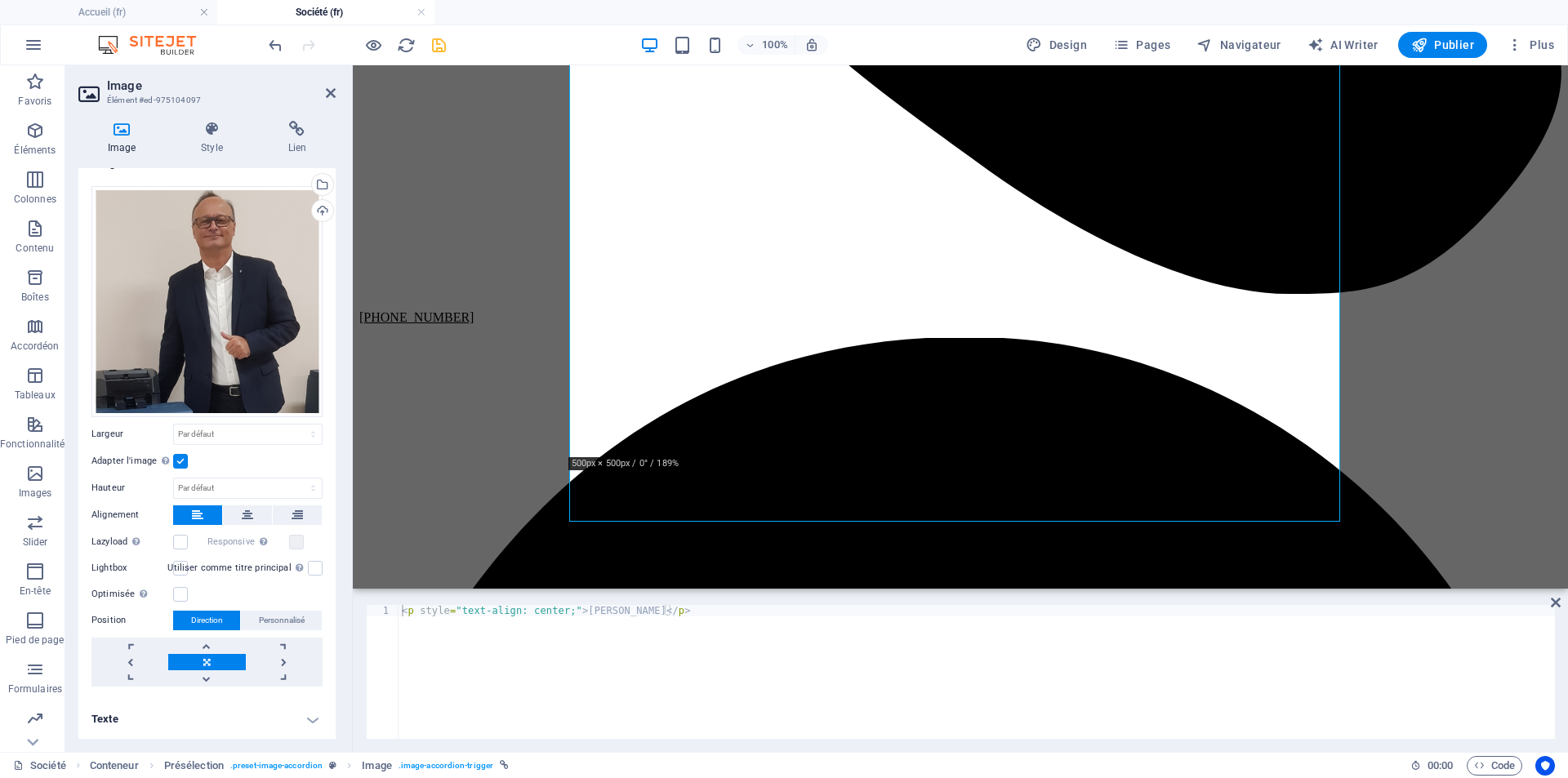
scroll to position [21, 0]
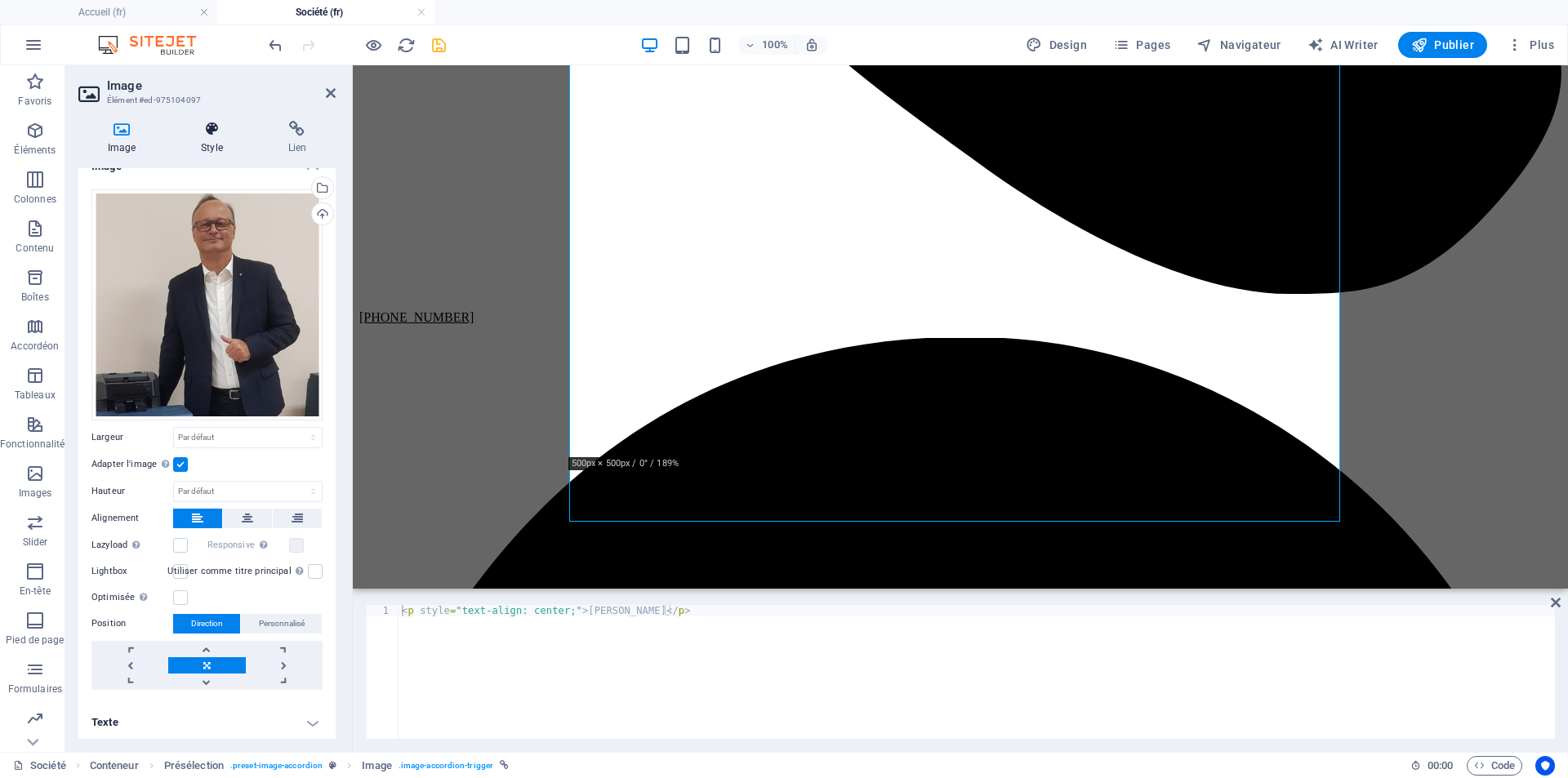
click at [204, 137] on h4 "Style" at bounding box center [214, 138] width 86 height 34
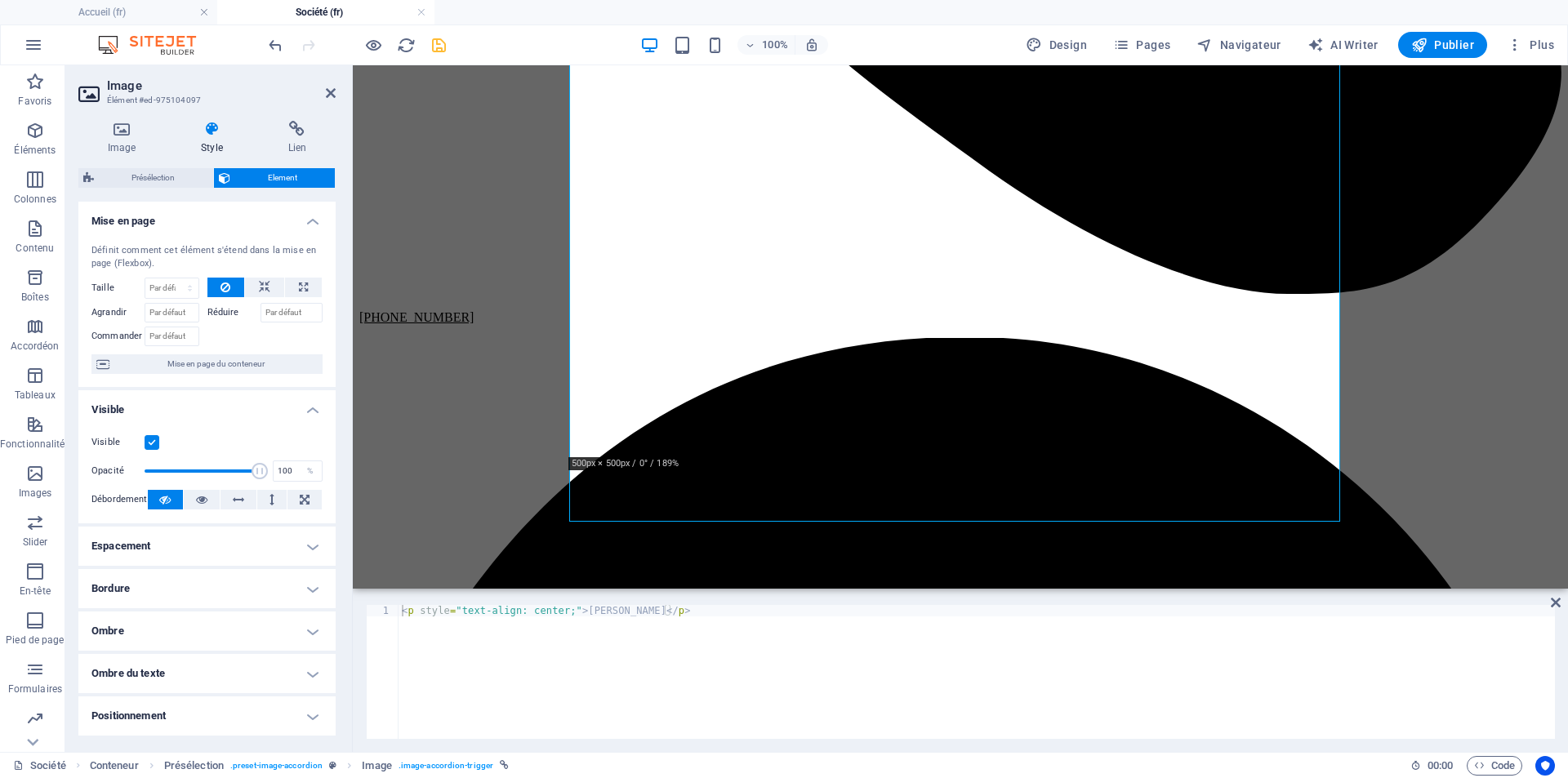
click at [305, 545] on h4 "Espacement" at bounding box center [207, 546] width 257 height 39
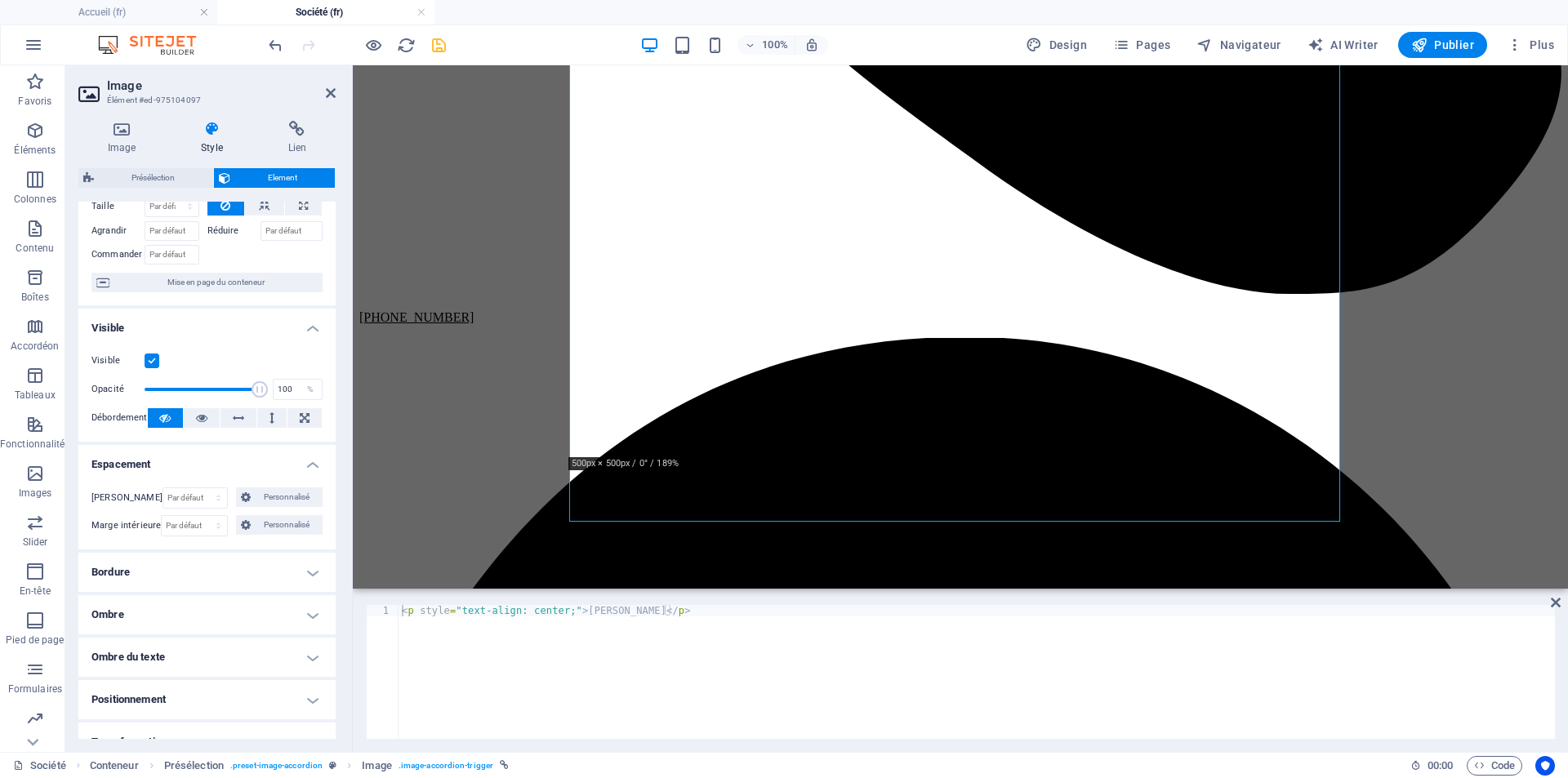
click at [310, 565] on h4 "Bordure" at bounding box center [207, 572] width 257 height 39
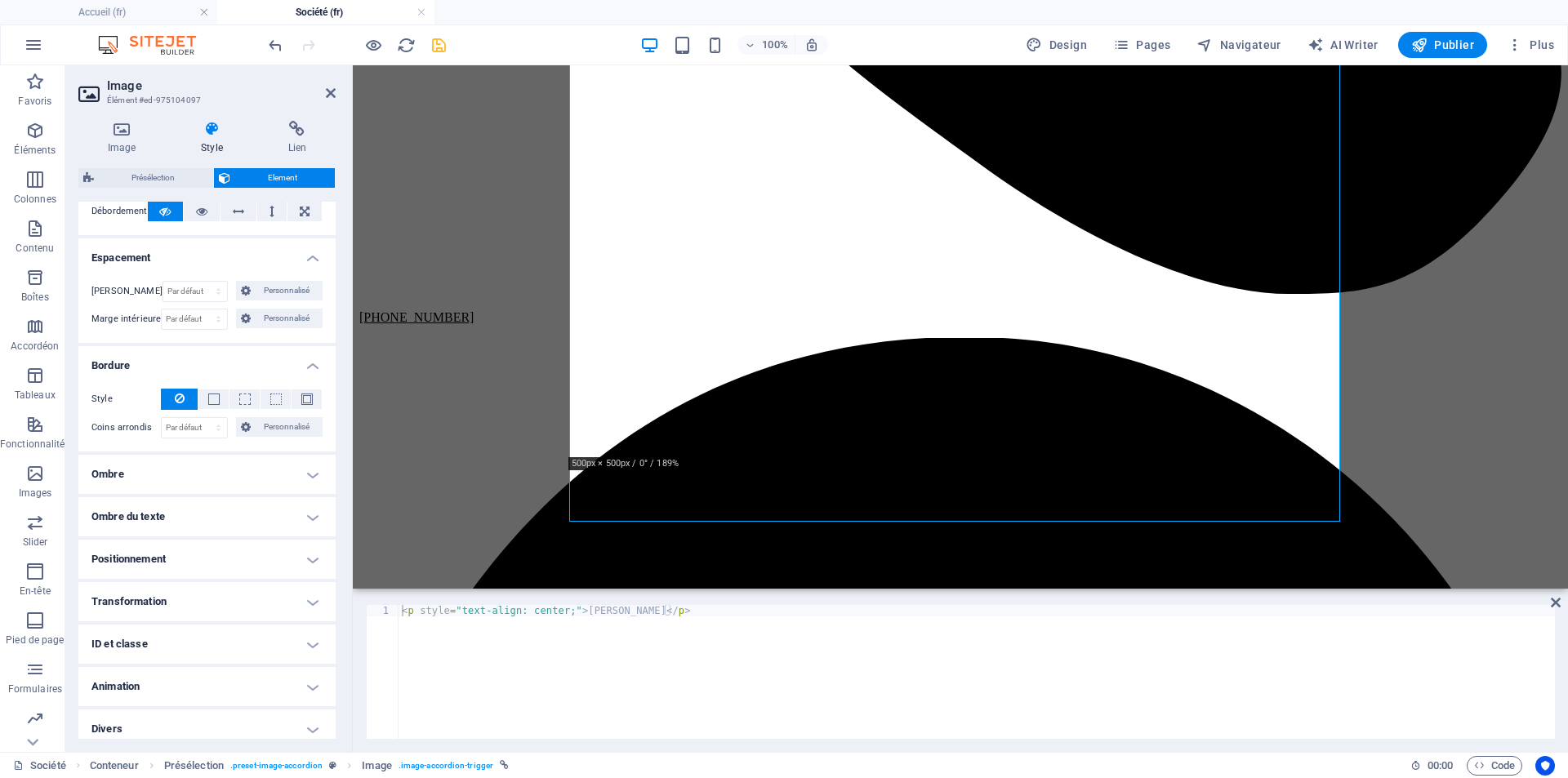
scroll to position [298, 0]
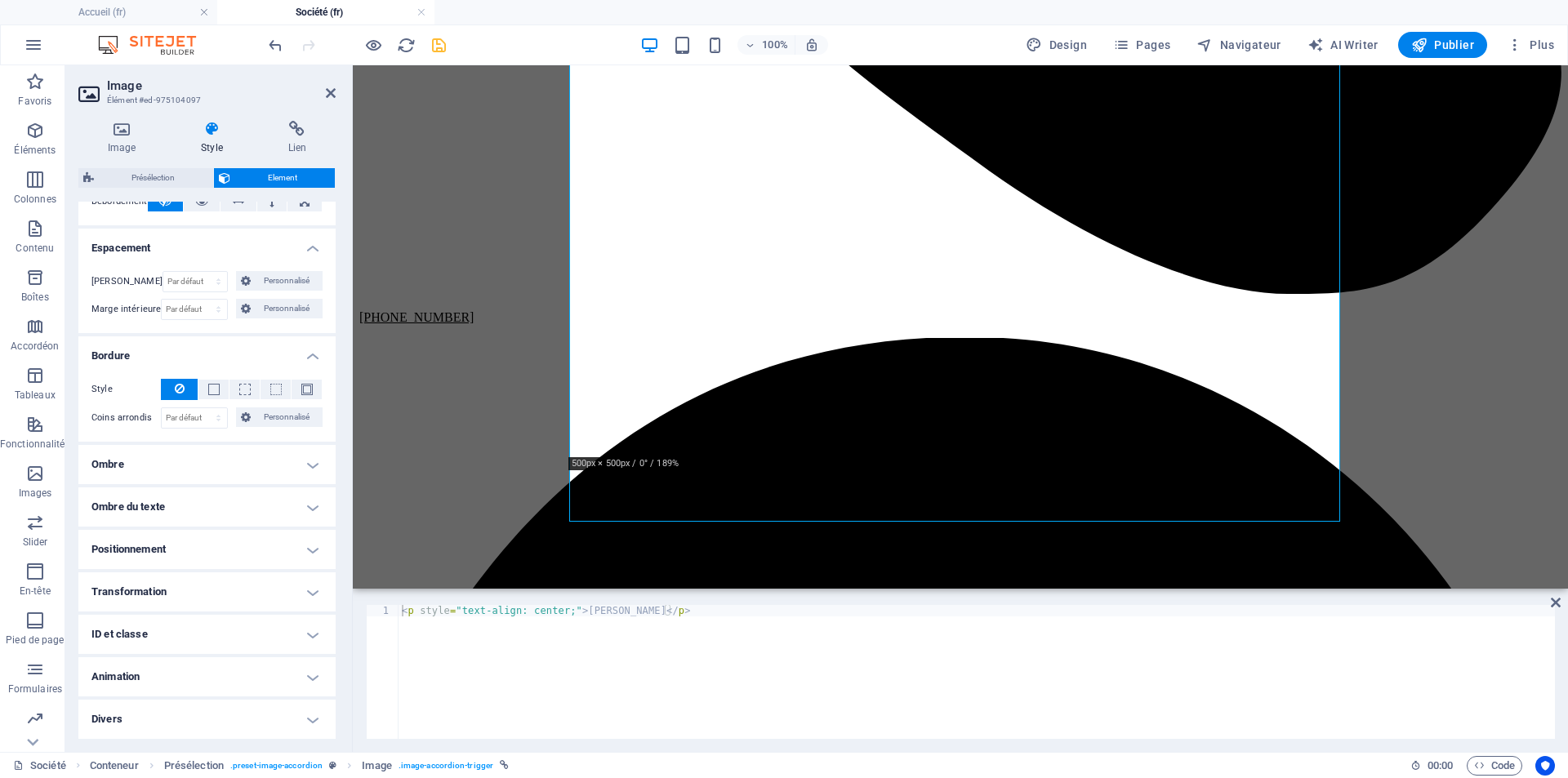
click at [310, 466] on h4 "Ombre" at bounding box center [207, 465] width 257 height 39
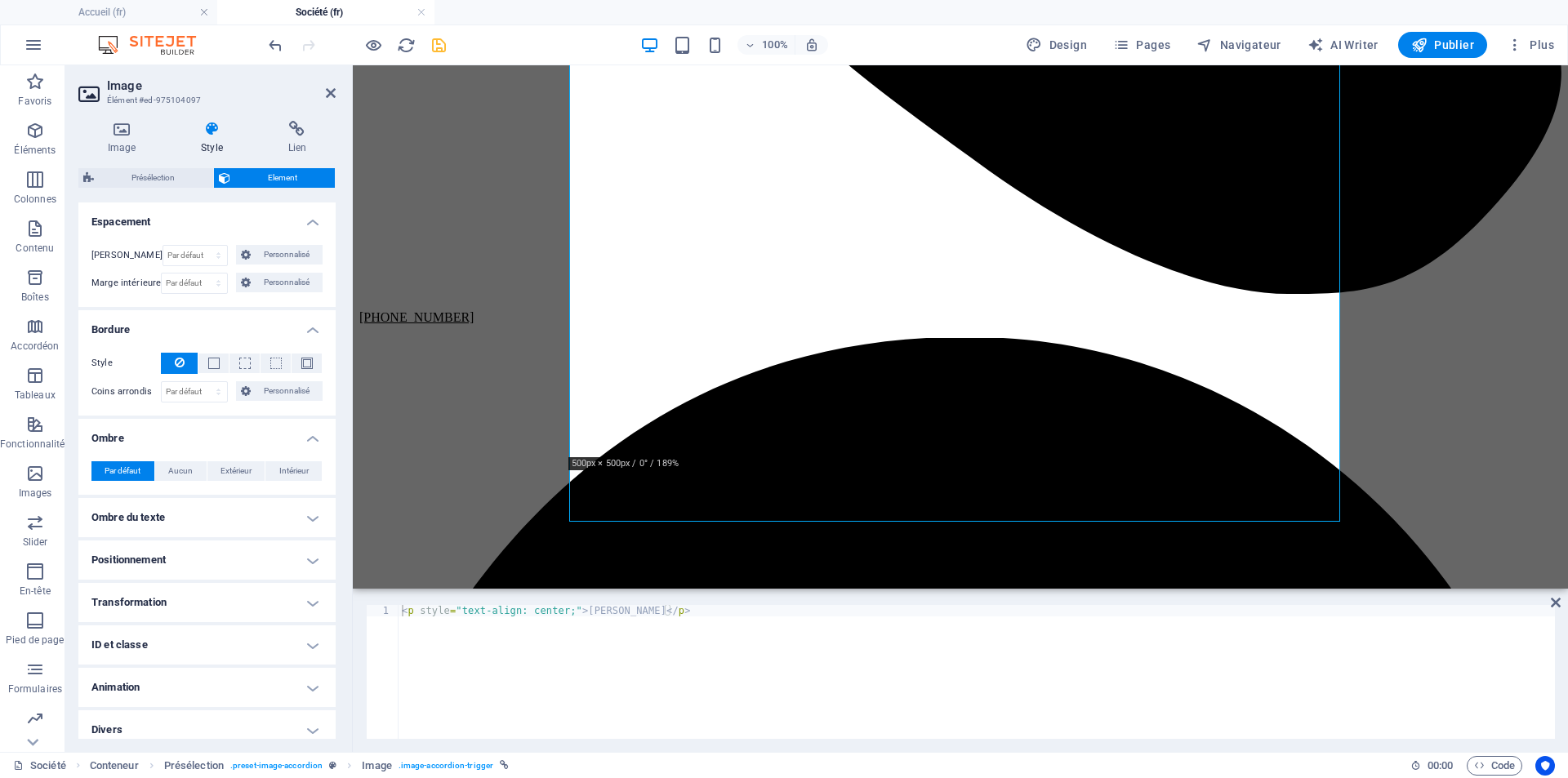
scroll to position [335, 0]
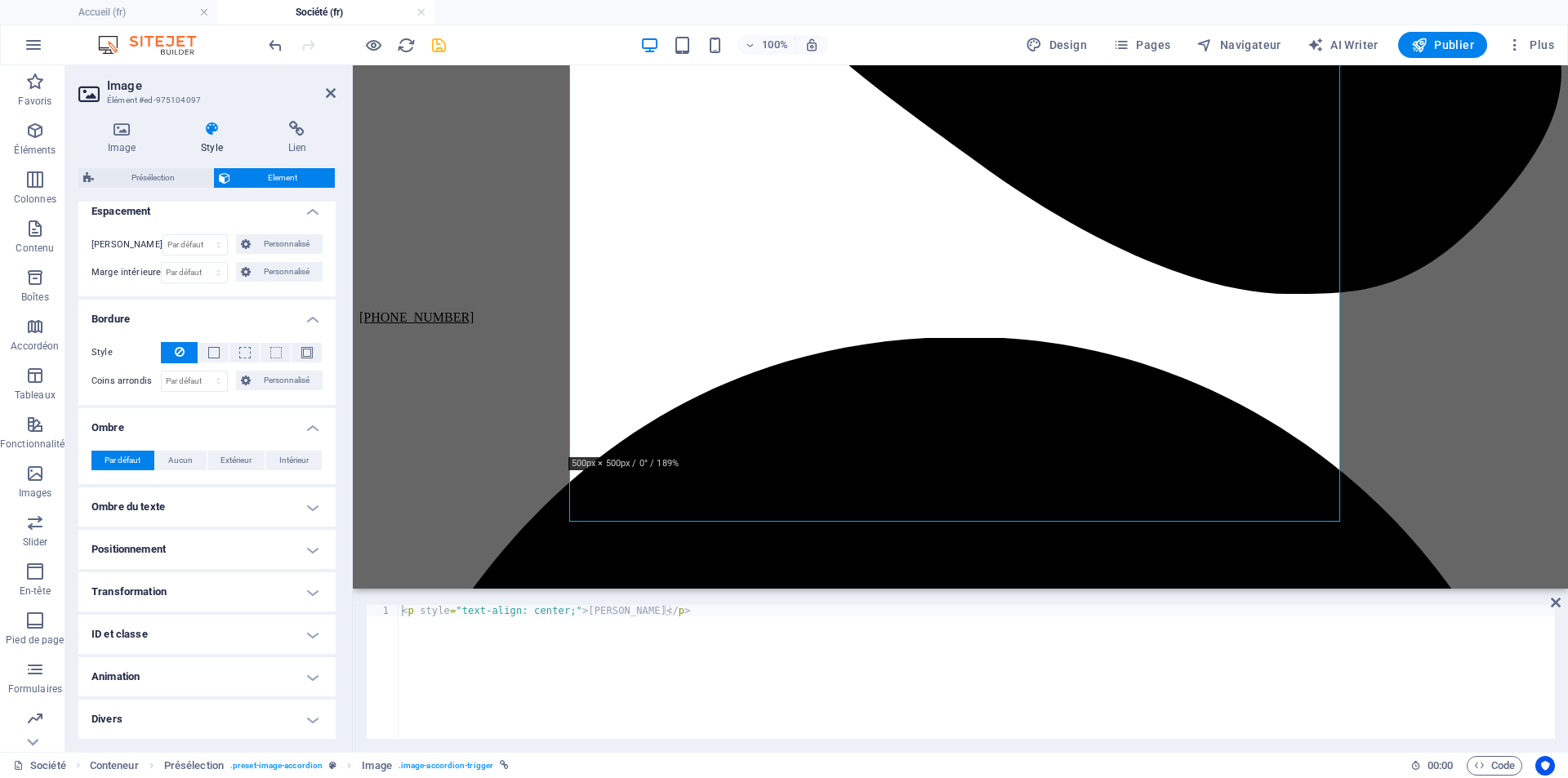
click at [307, 502] on h4 "Ombre du texte" at bounding box center [207, 506] width 257 height 39
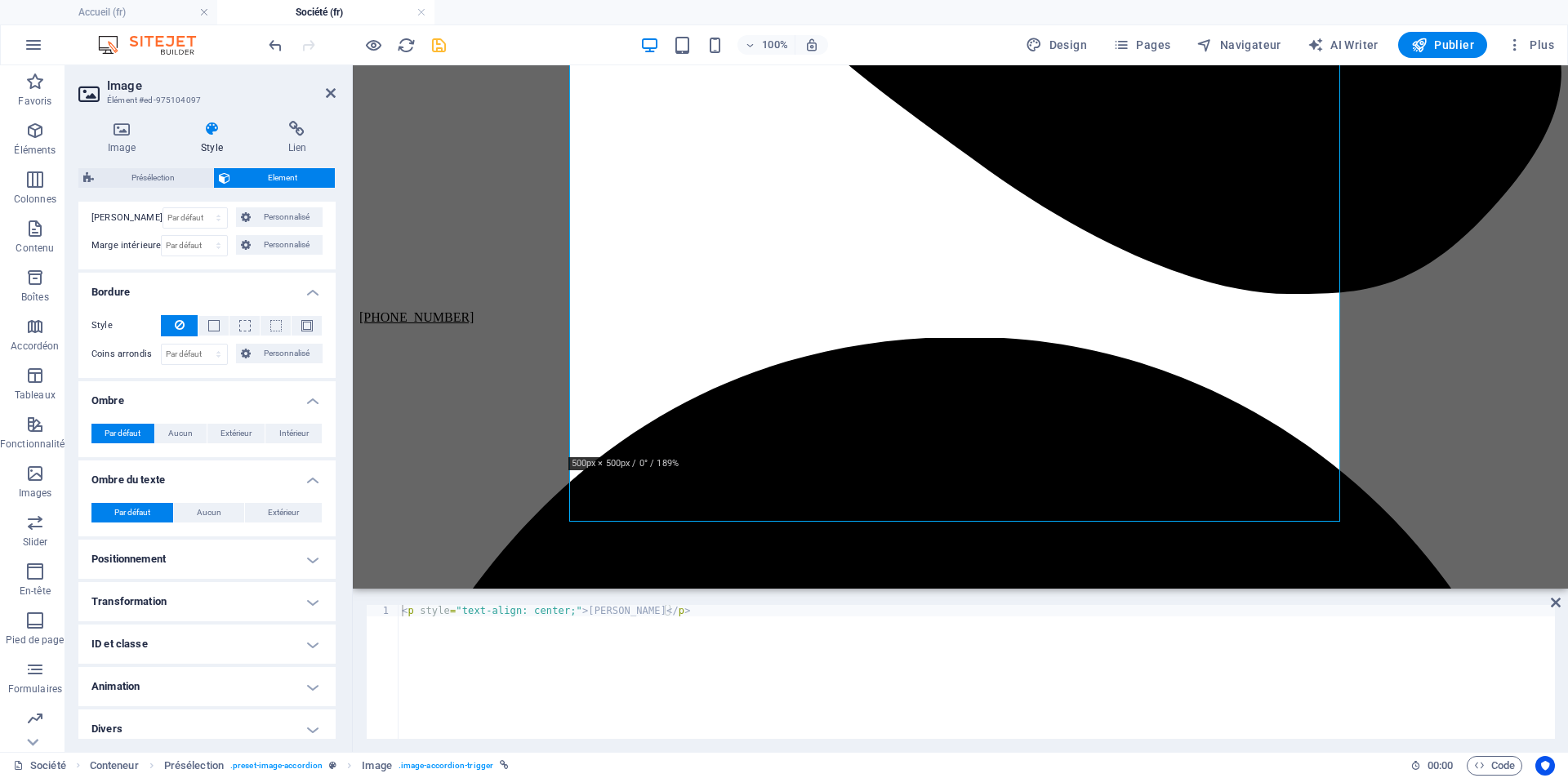
scroll to position [372, 0]
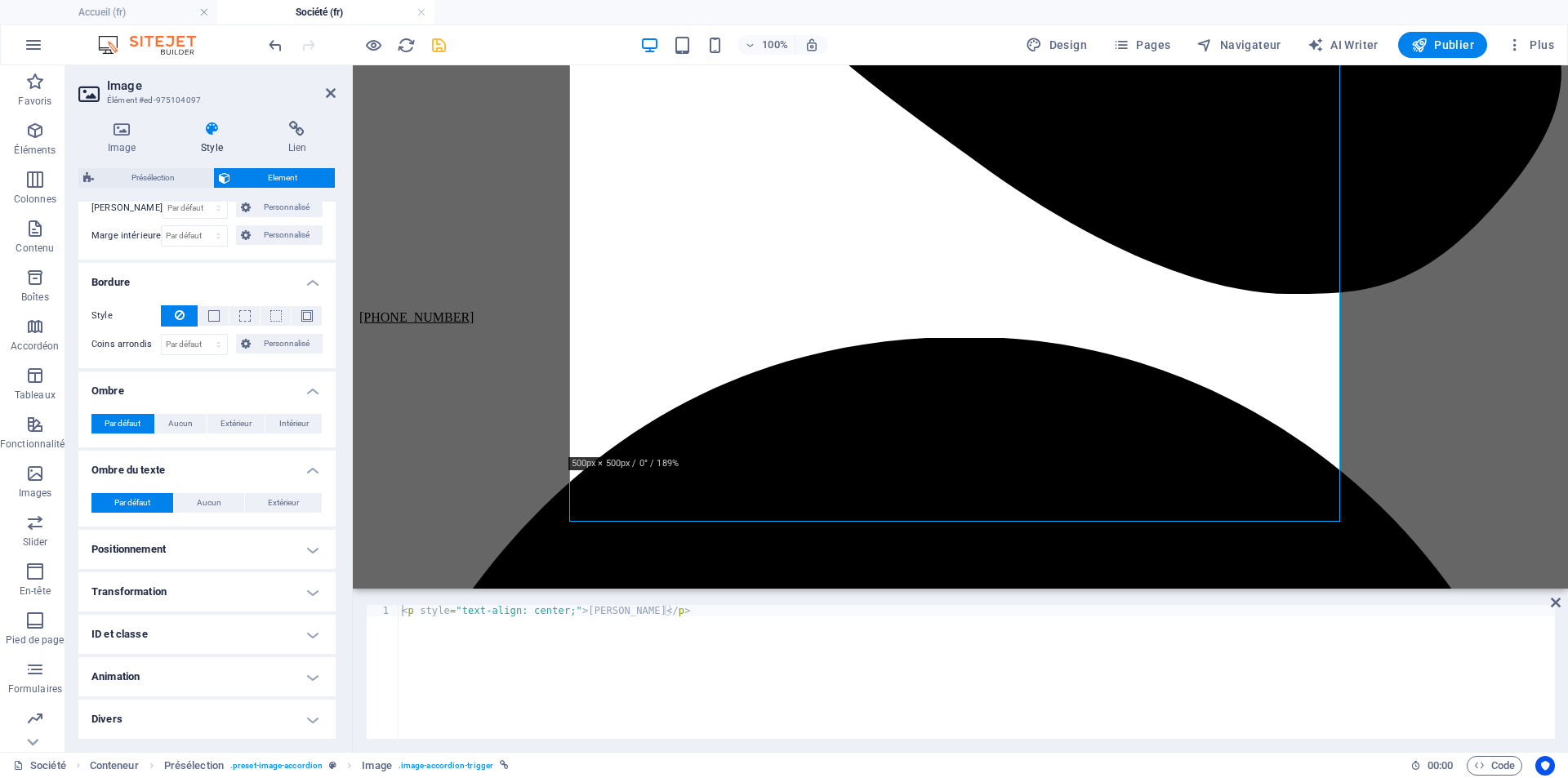
click at [310, 551] on h4 "Positionnement" at bounding box center [207, 549] width 257 height 39
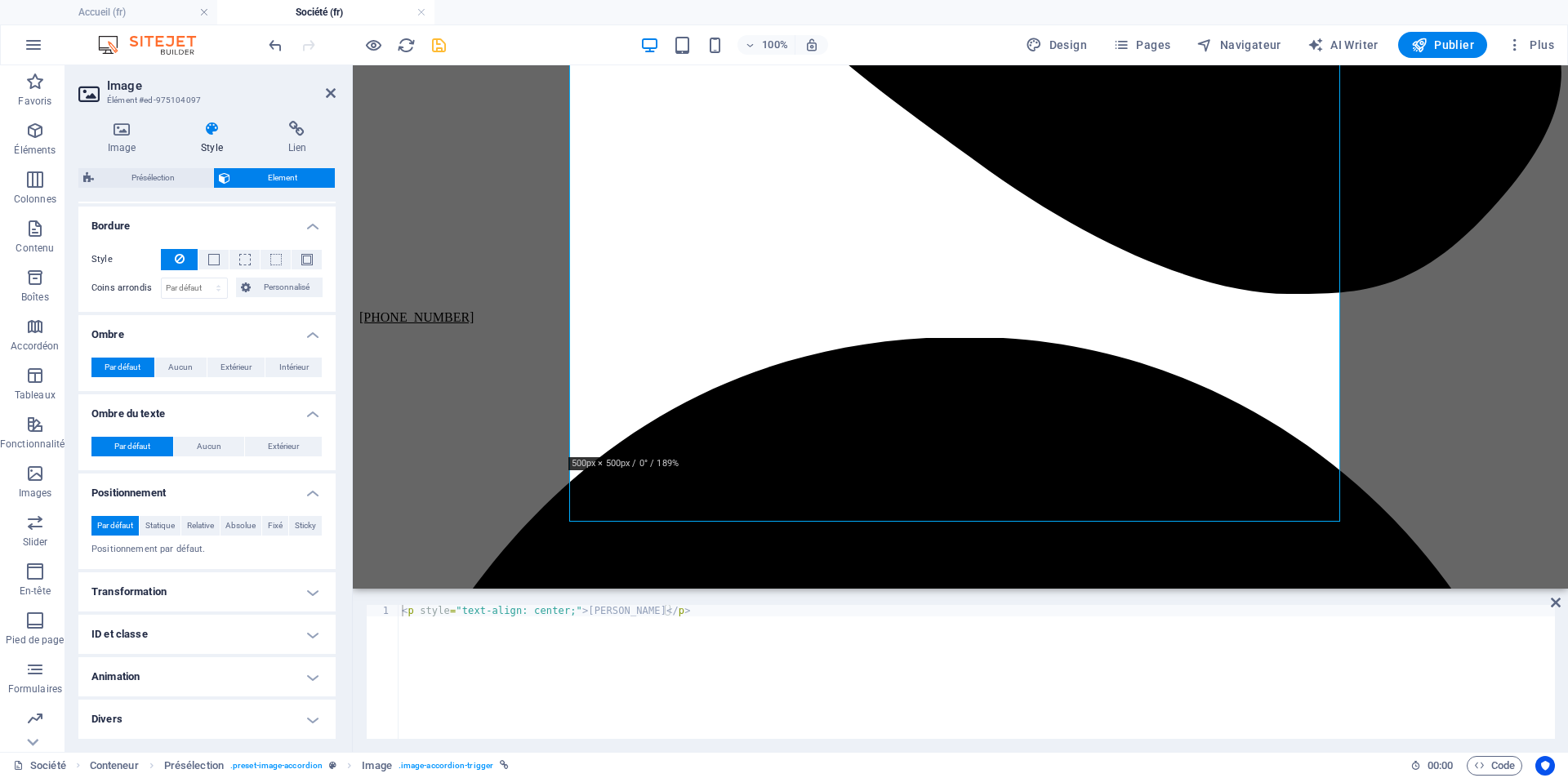
click at [307, 579] on h4 "Transformation" at bounding box center [207, 592] width 257 height 39
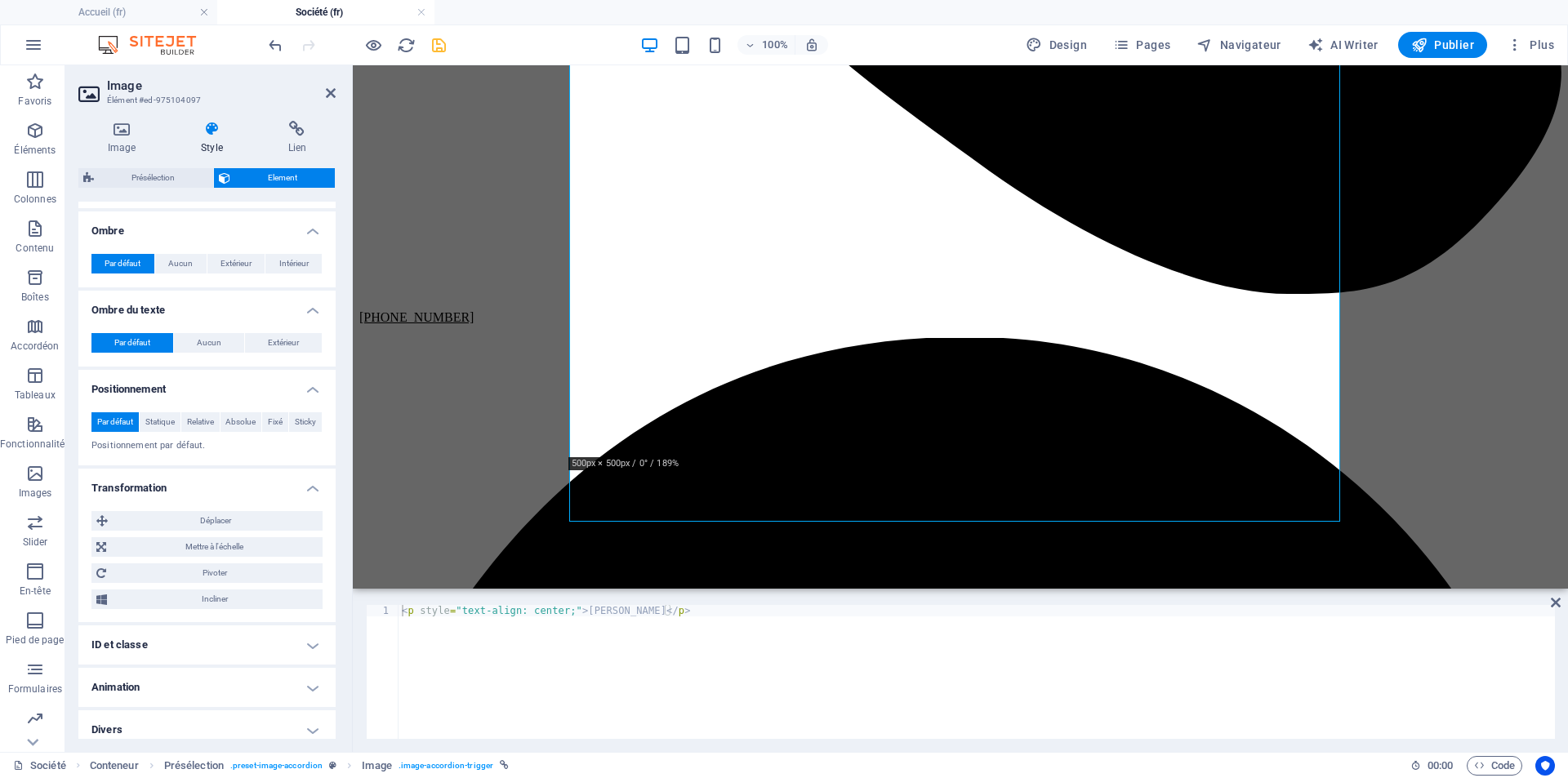
scroll to position [542, 0]
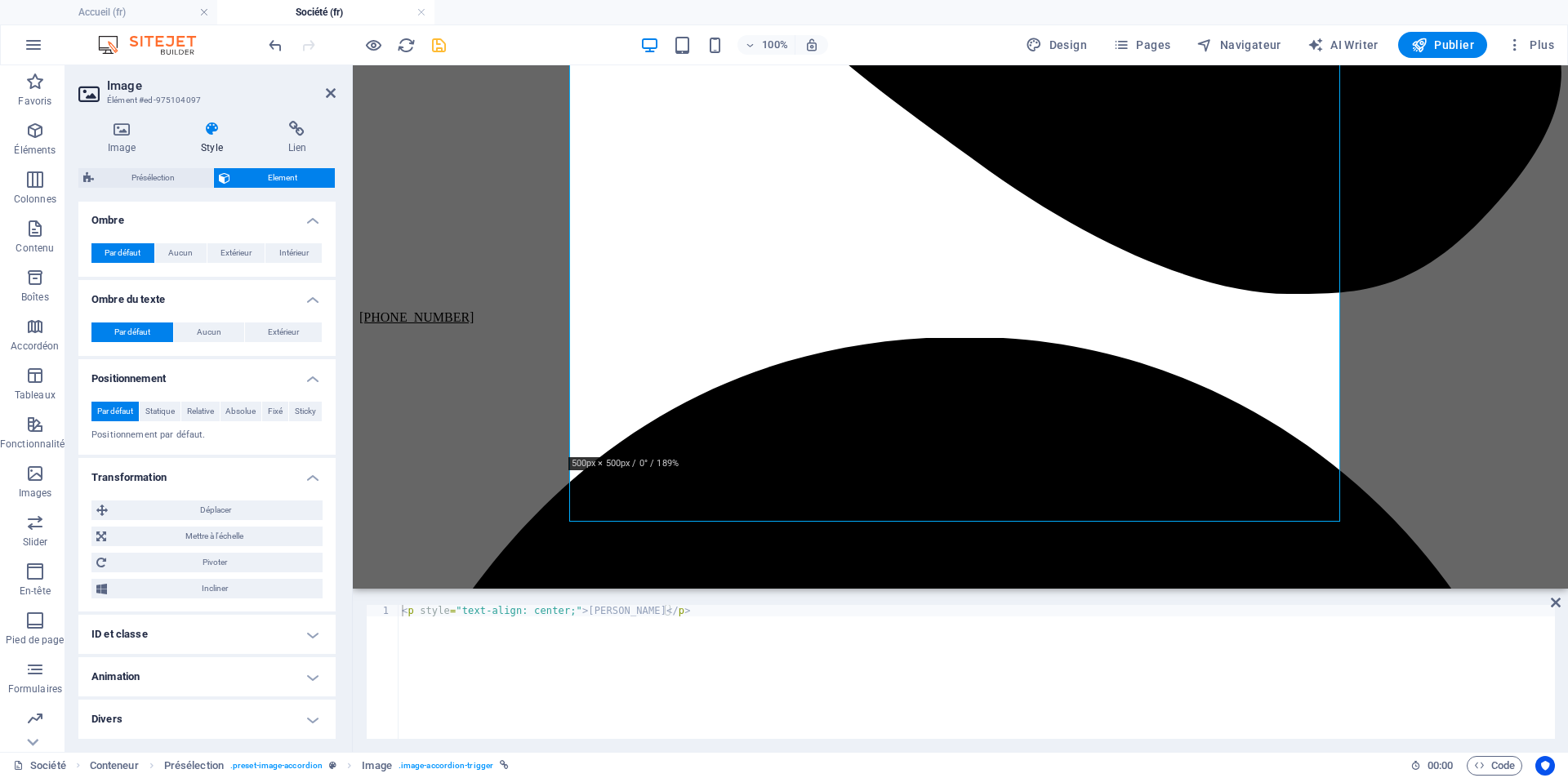
click at [312, 631] on h4 "ID et classe" at bounding box center [207, 634] width 257 height 39
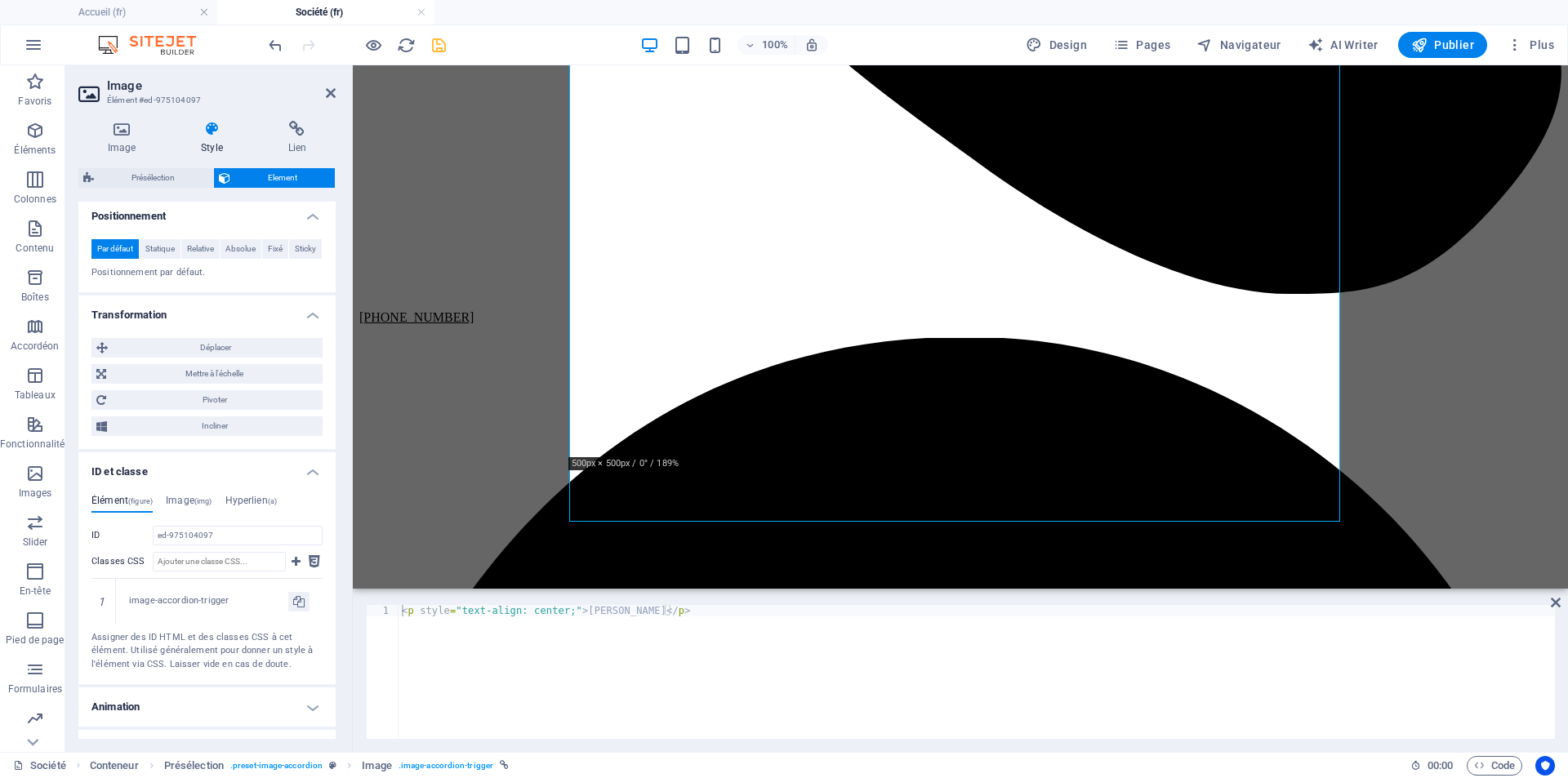
scroll to position [705, 0]
click at [198, 502] on span "(img)" at bounding box center [203, 501] width 18 height 8
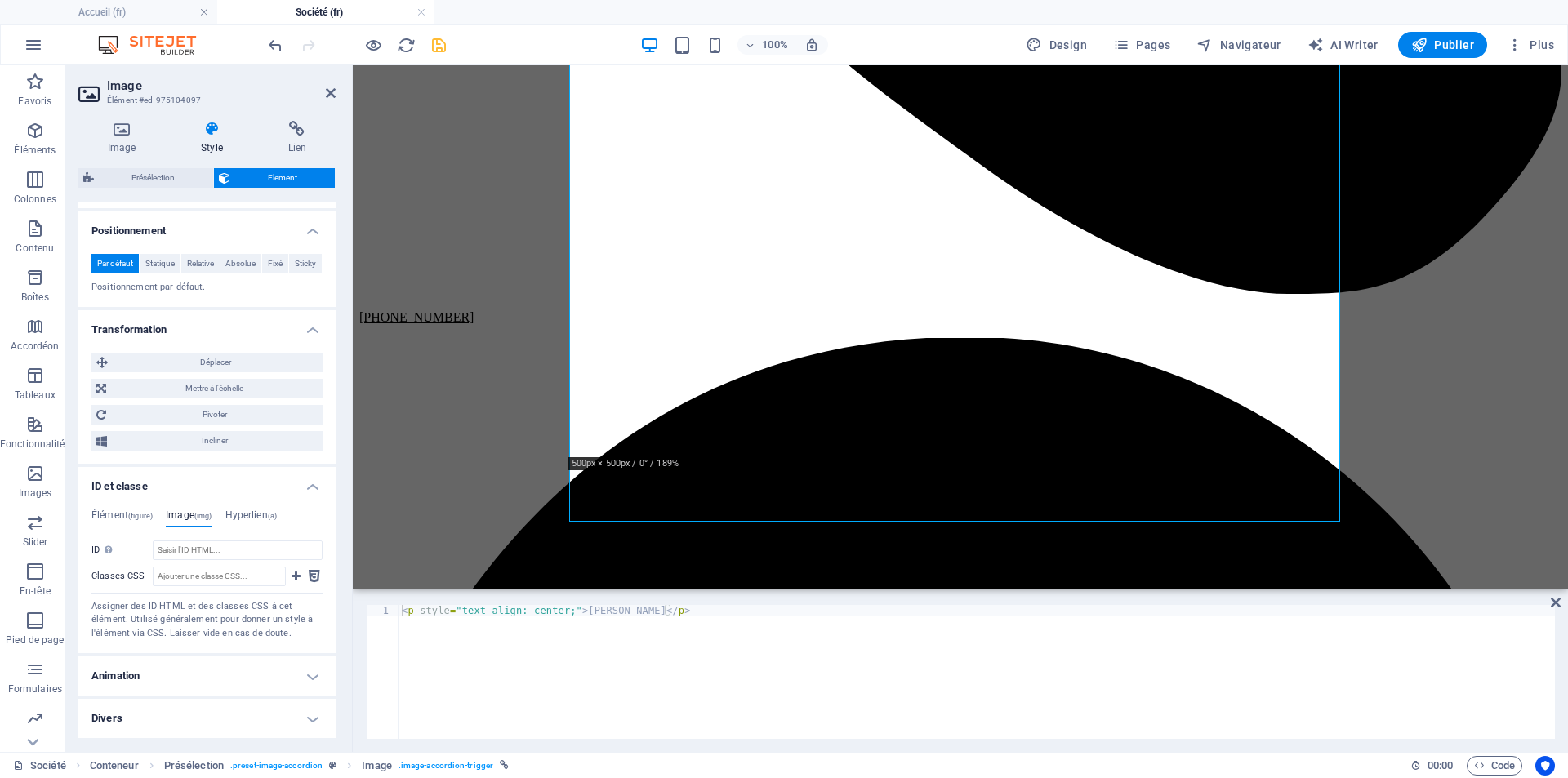
scroll to position [690, 0]
click at [261, 514] on h4 "Hyperlien (a)" at bounding box center [251, 518] width 52 height 18
click at [202, 517] on span "(img)" at bounding box center [203, 516] width 18 height 8
click at [120, 511] on h4 "Élément (figure)" at bounding box center [121, 518] width 61 height 18
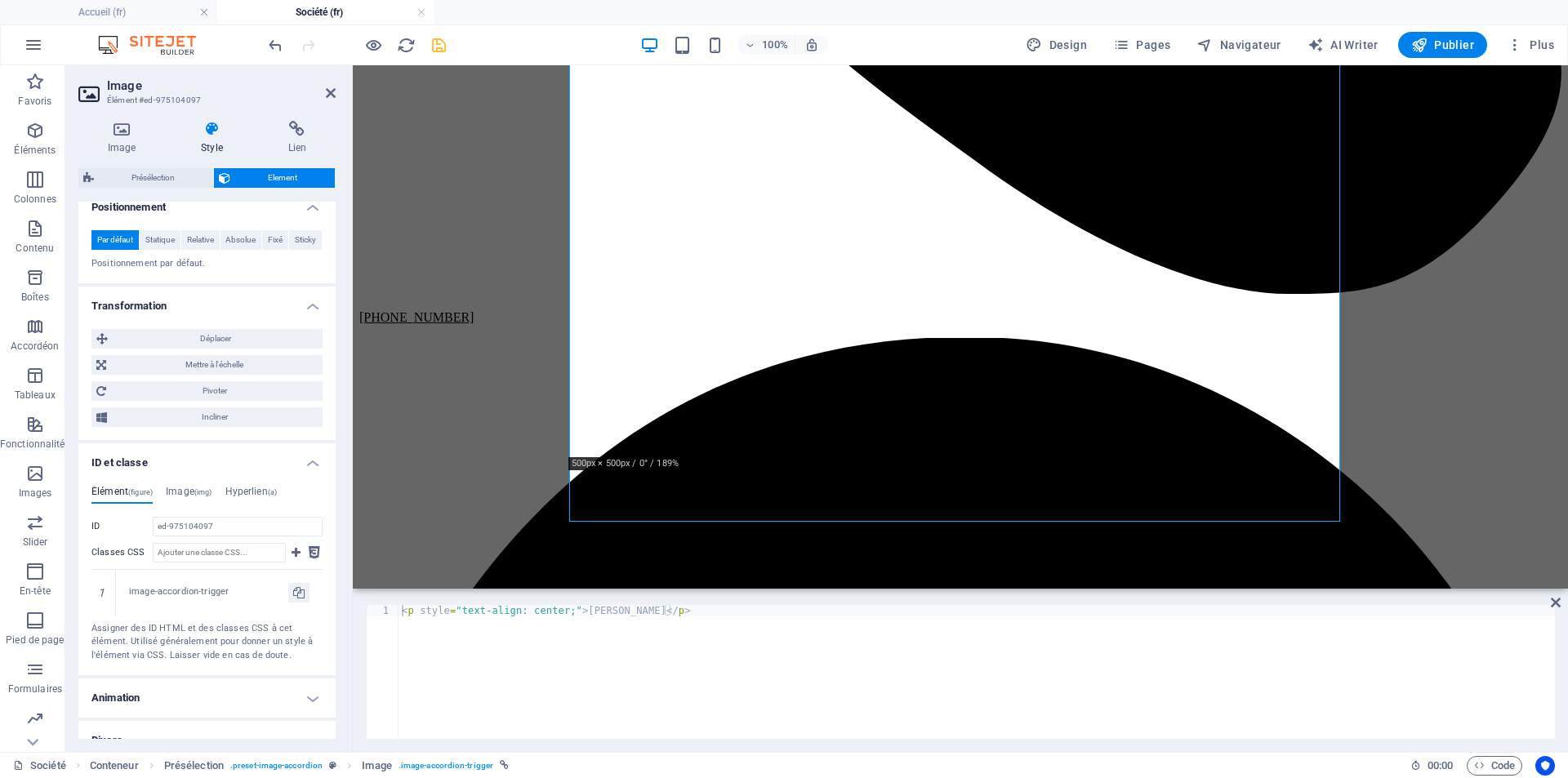
scroll to position [734, 0]
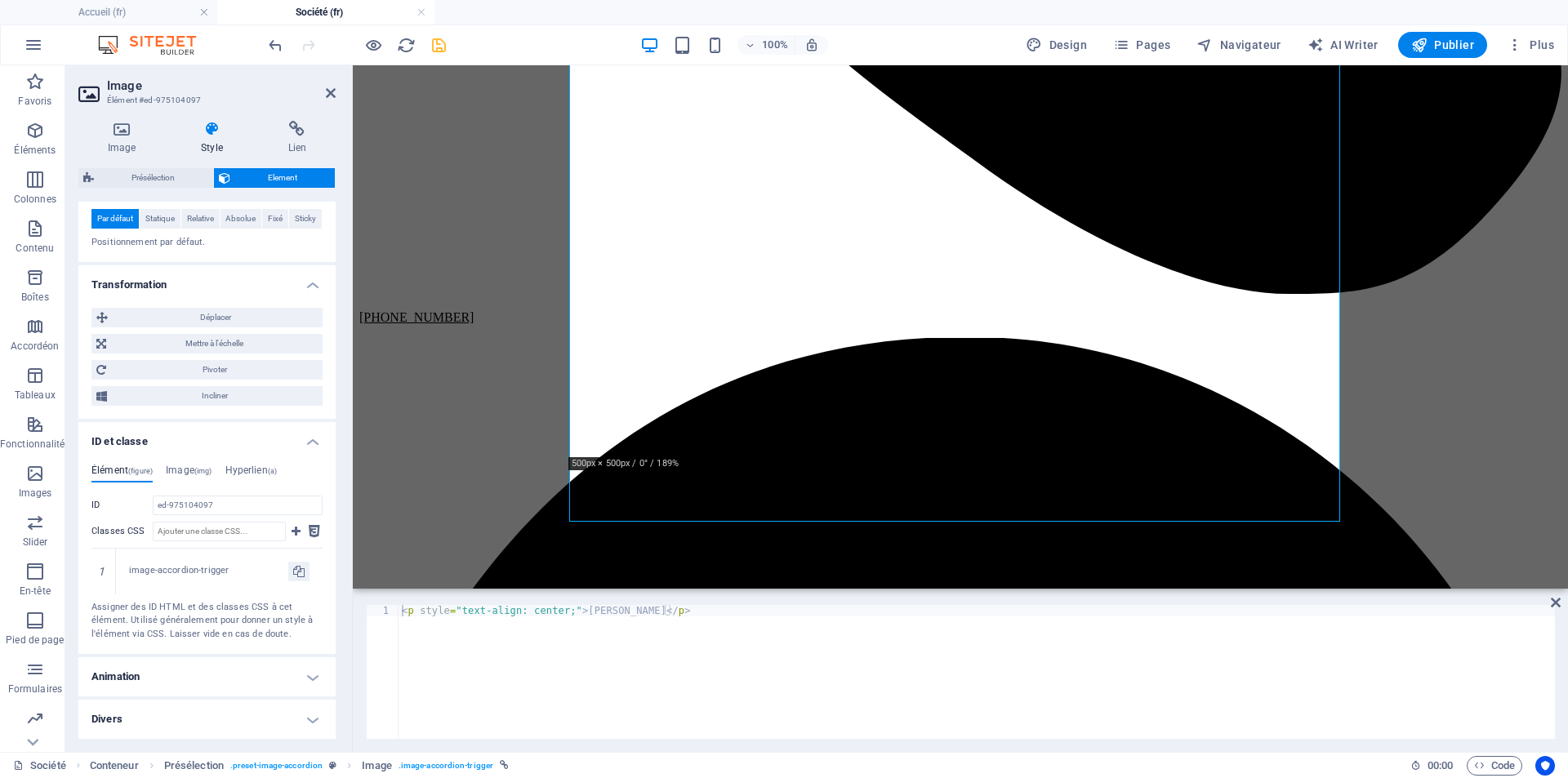
click at [302, 672] on h4 "Animation" at bounding box center [207, 676] width 257 height 39
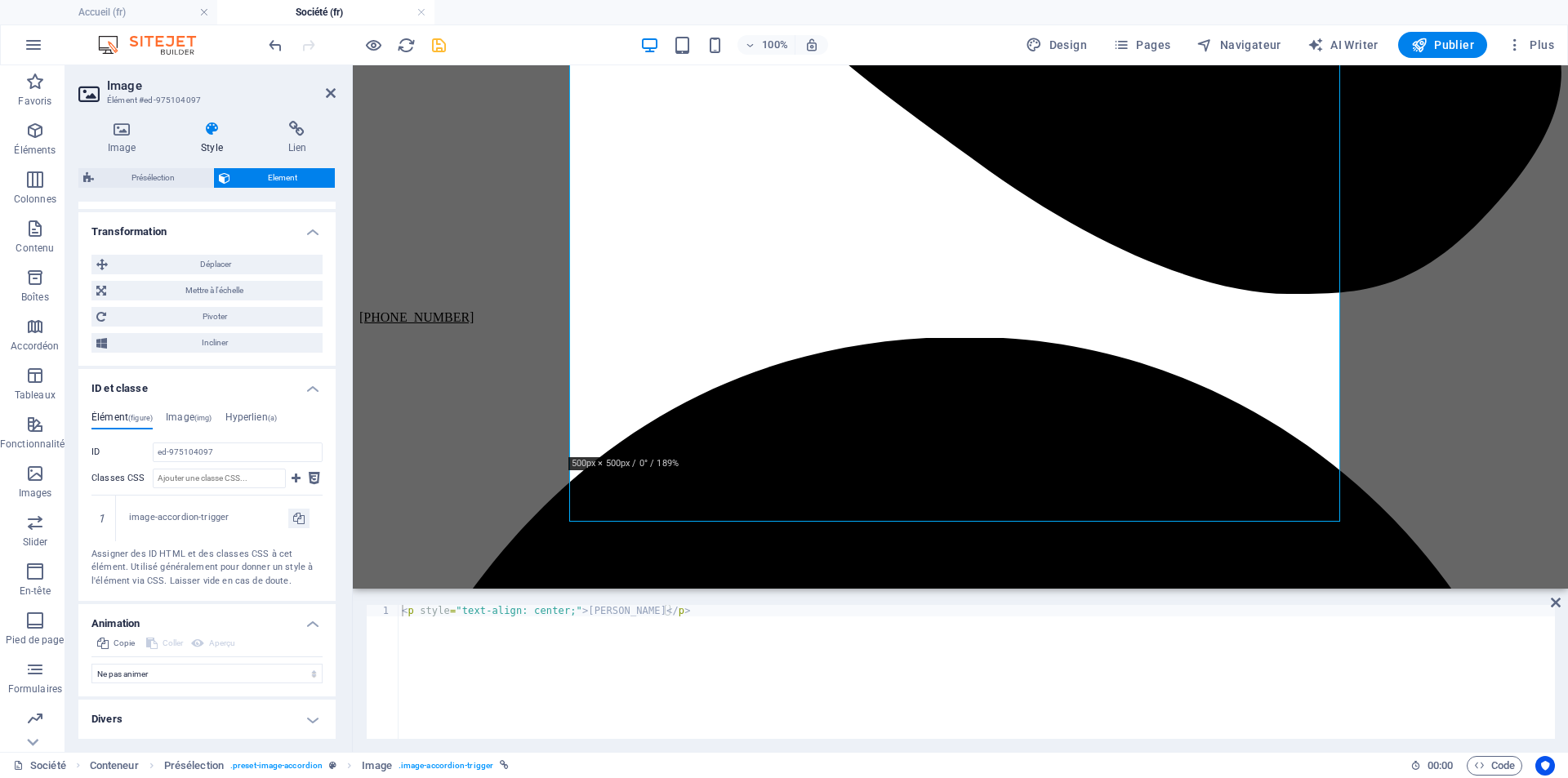
click at [307, 722] on h4 "Divers" at bounding box center [207, 719] width 257 height 39
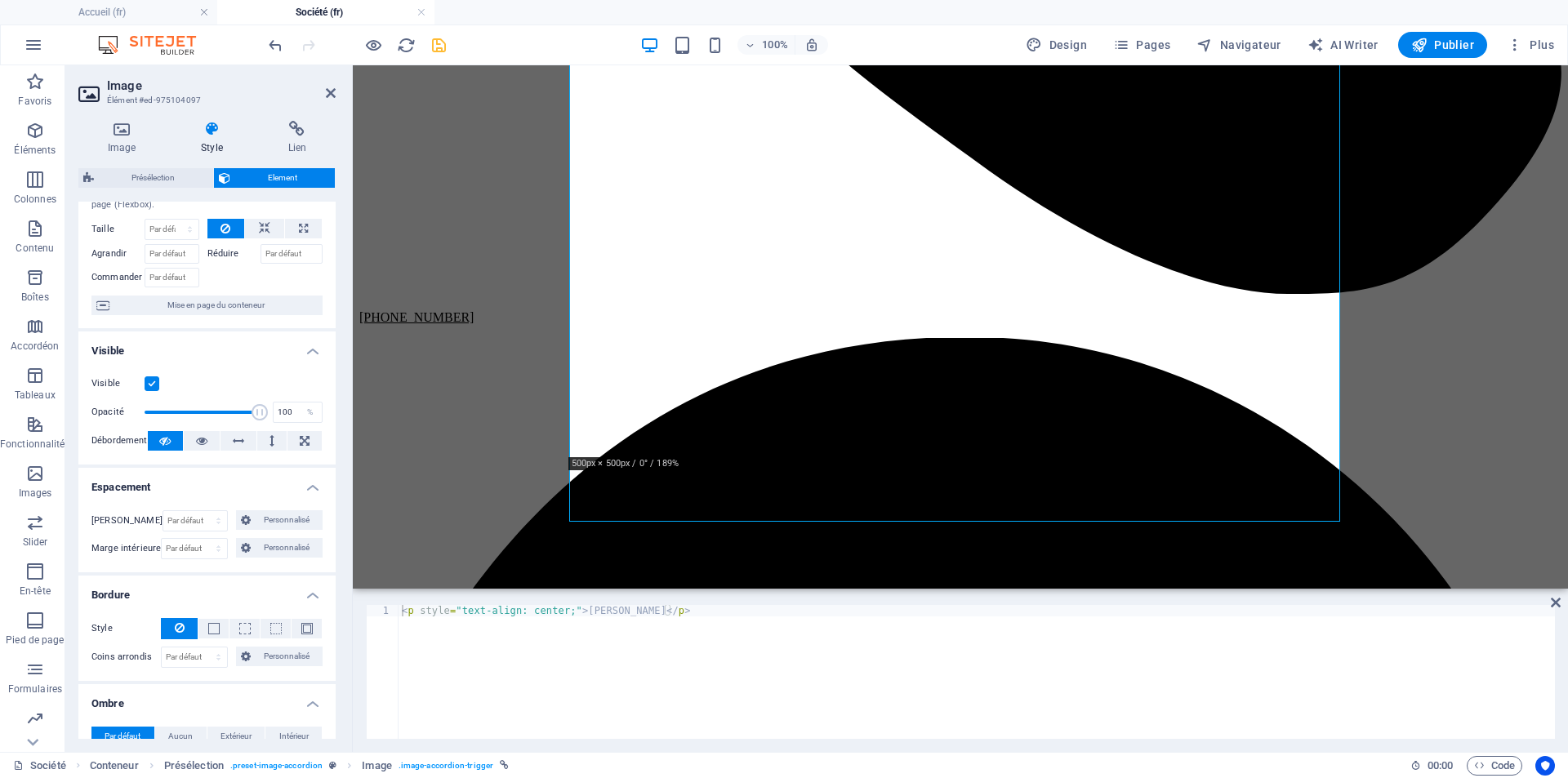
scroll to position [0, 0]
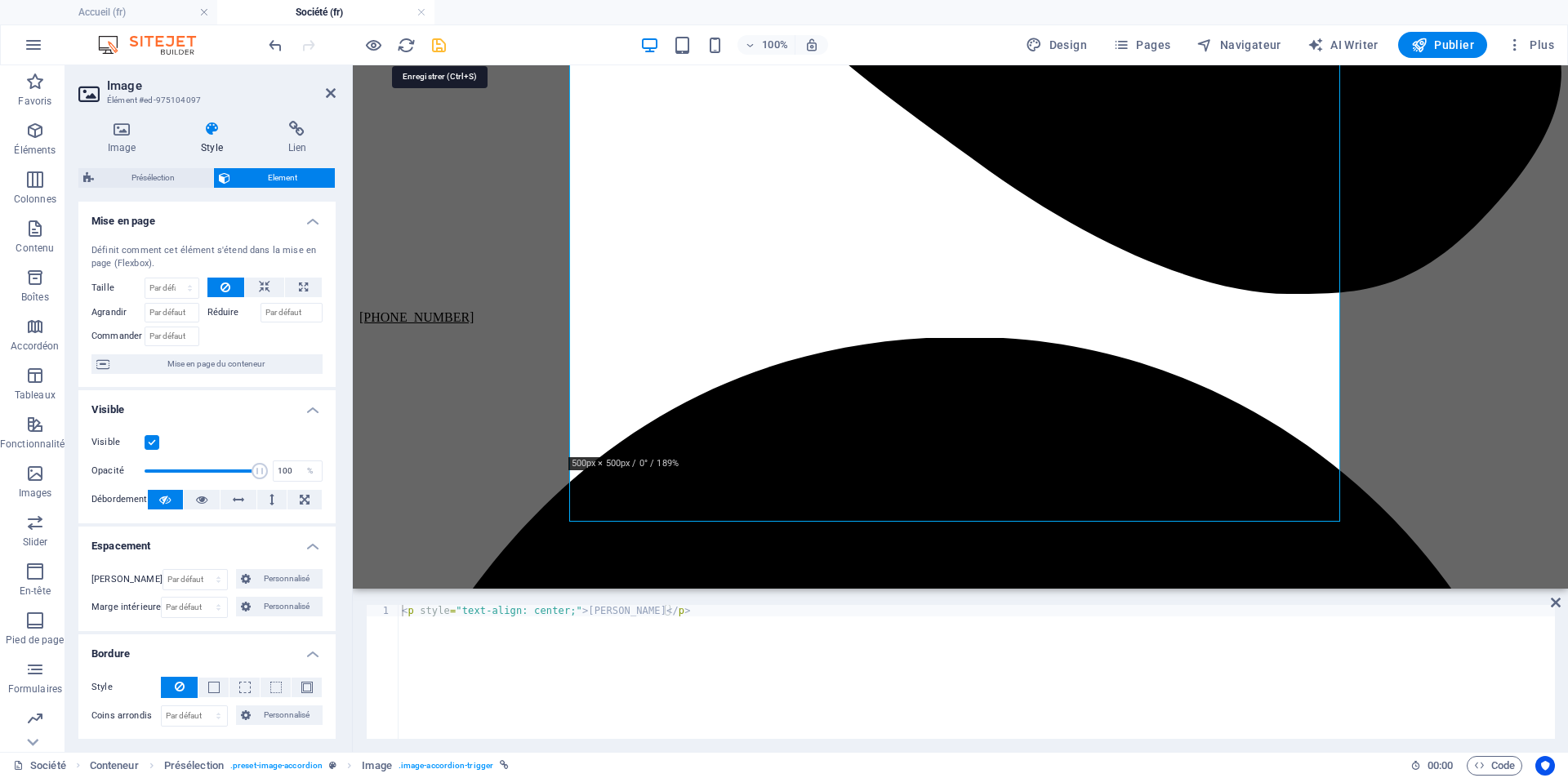
click at [440, 47] on icon "save" at bounding box center [439, 45] width 18 height 18
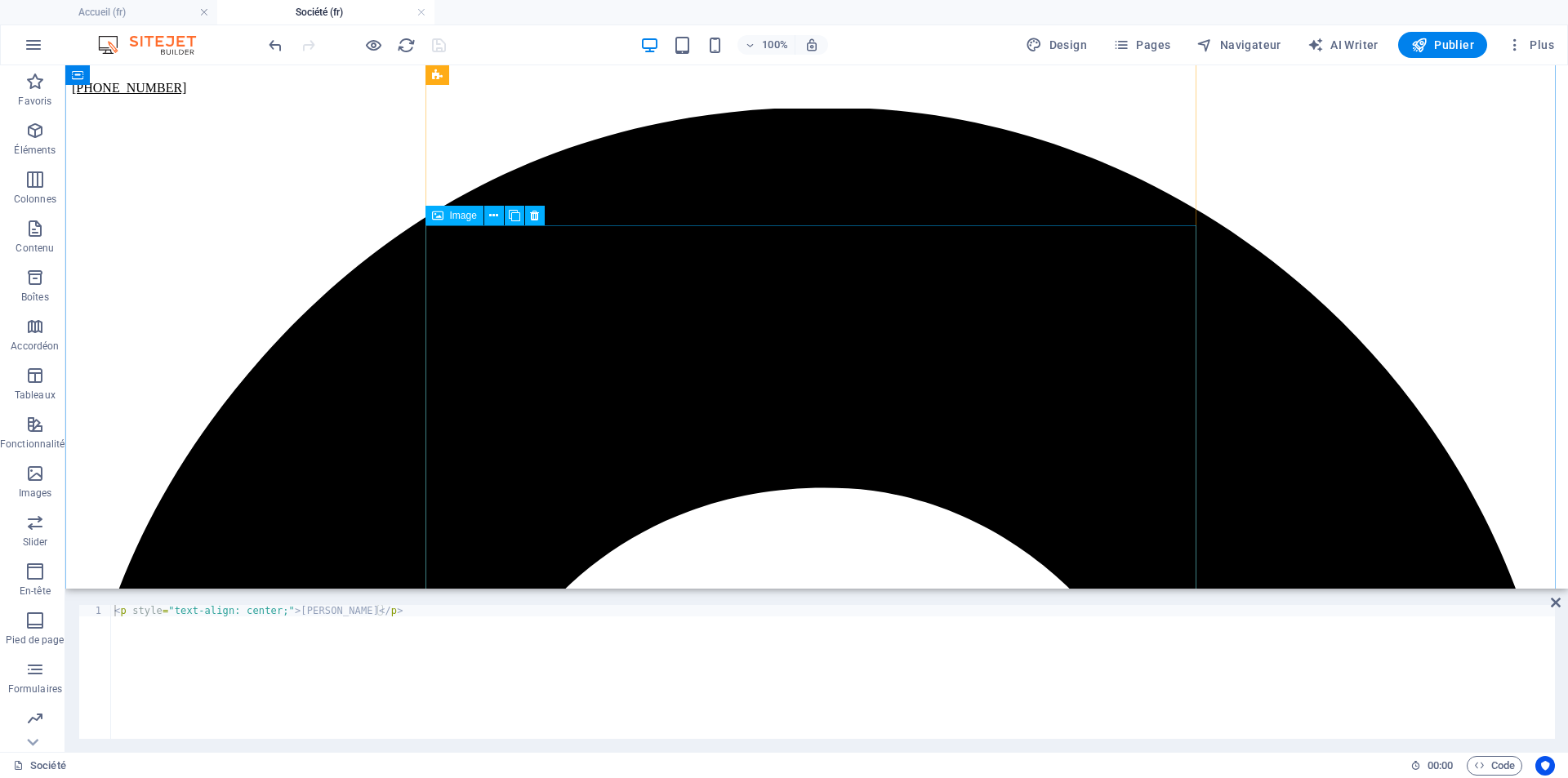
scroll to position [1877, 0]
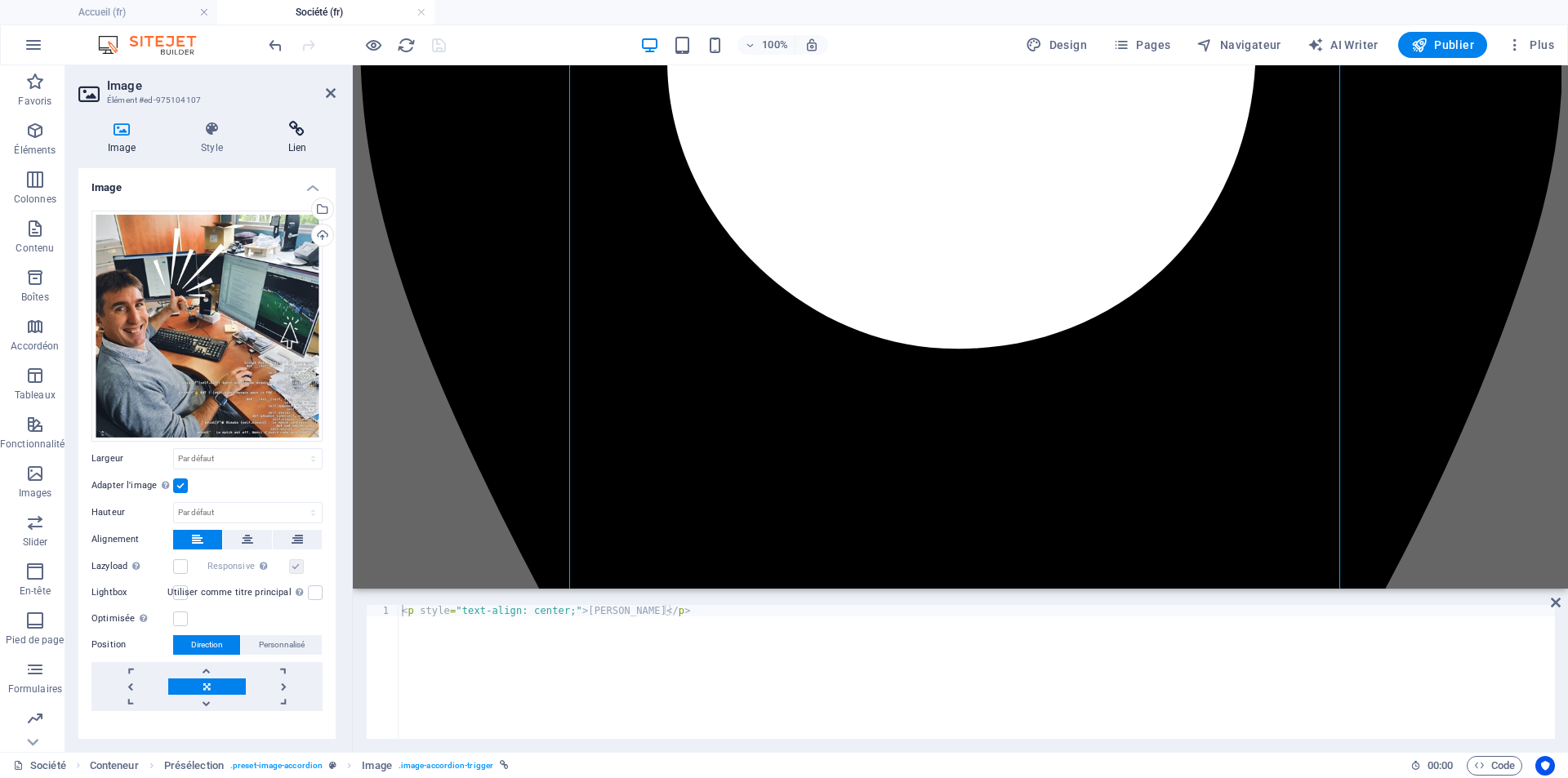
click at [306, 135] on icon at bounding box center [297, 129] width 77 height 16
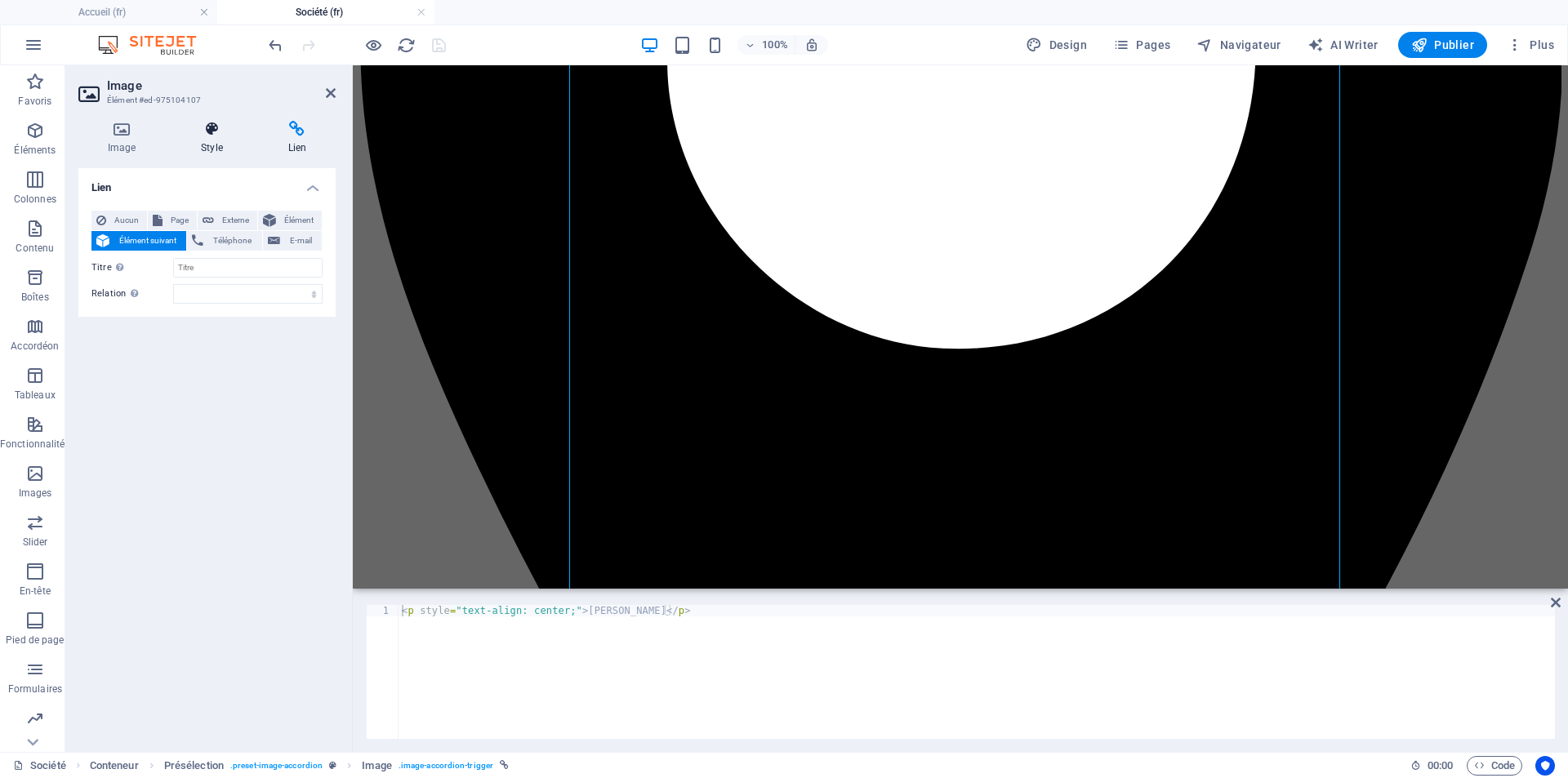
click at [229, 135] on icon at bounding box center [212, 129] width 80 height 16
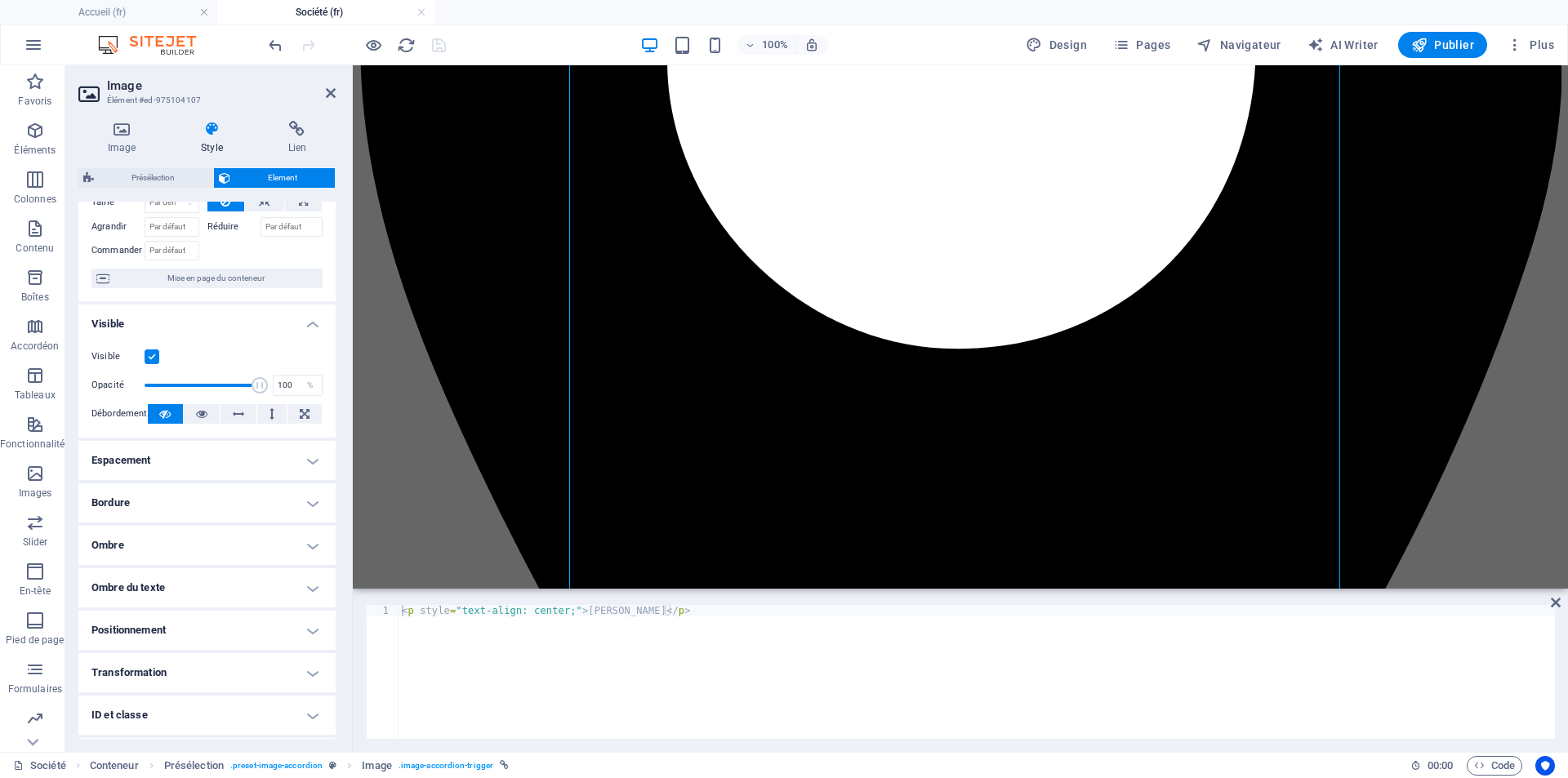
scroll to position [167, 0]
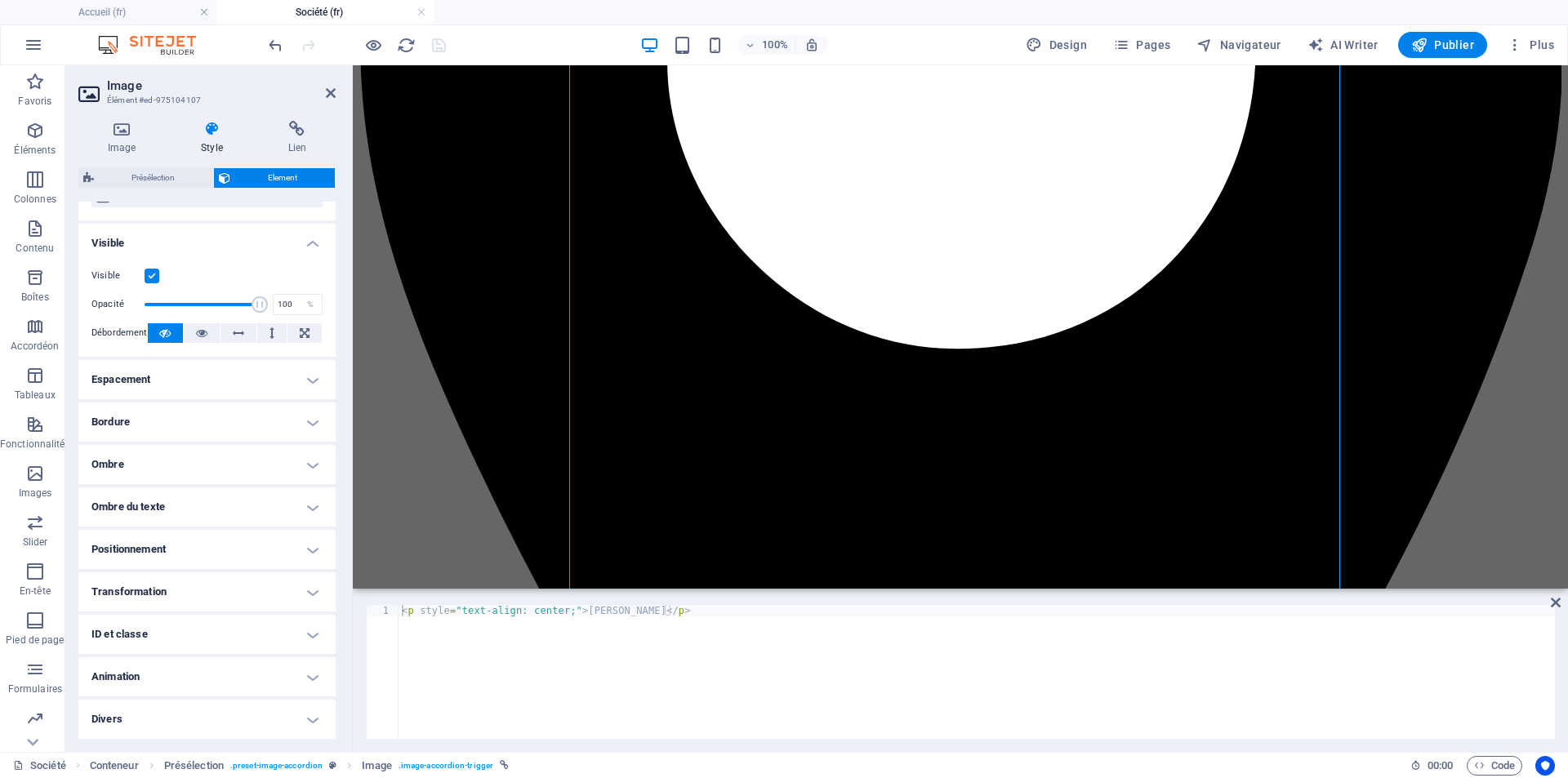
click at [304, 373] on h4 "Espacement" at bounding box center [207, 379] width 257 height 39
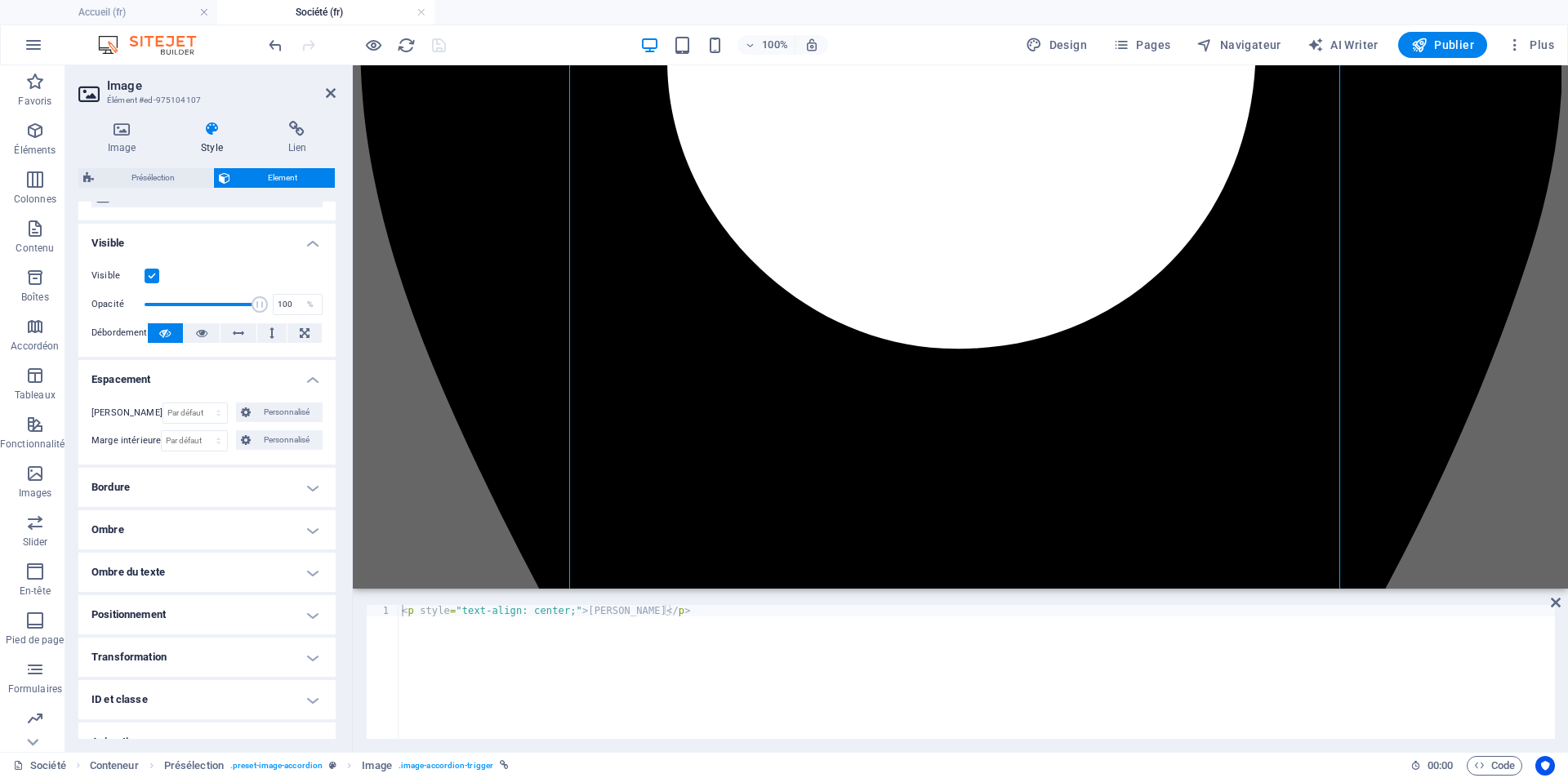
click at [310, 487] on h4 "Bordure" at bounding box center [207, 487] width 257 height 39
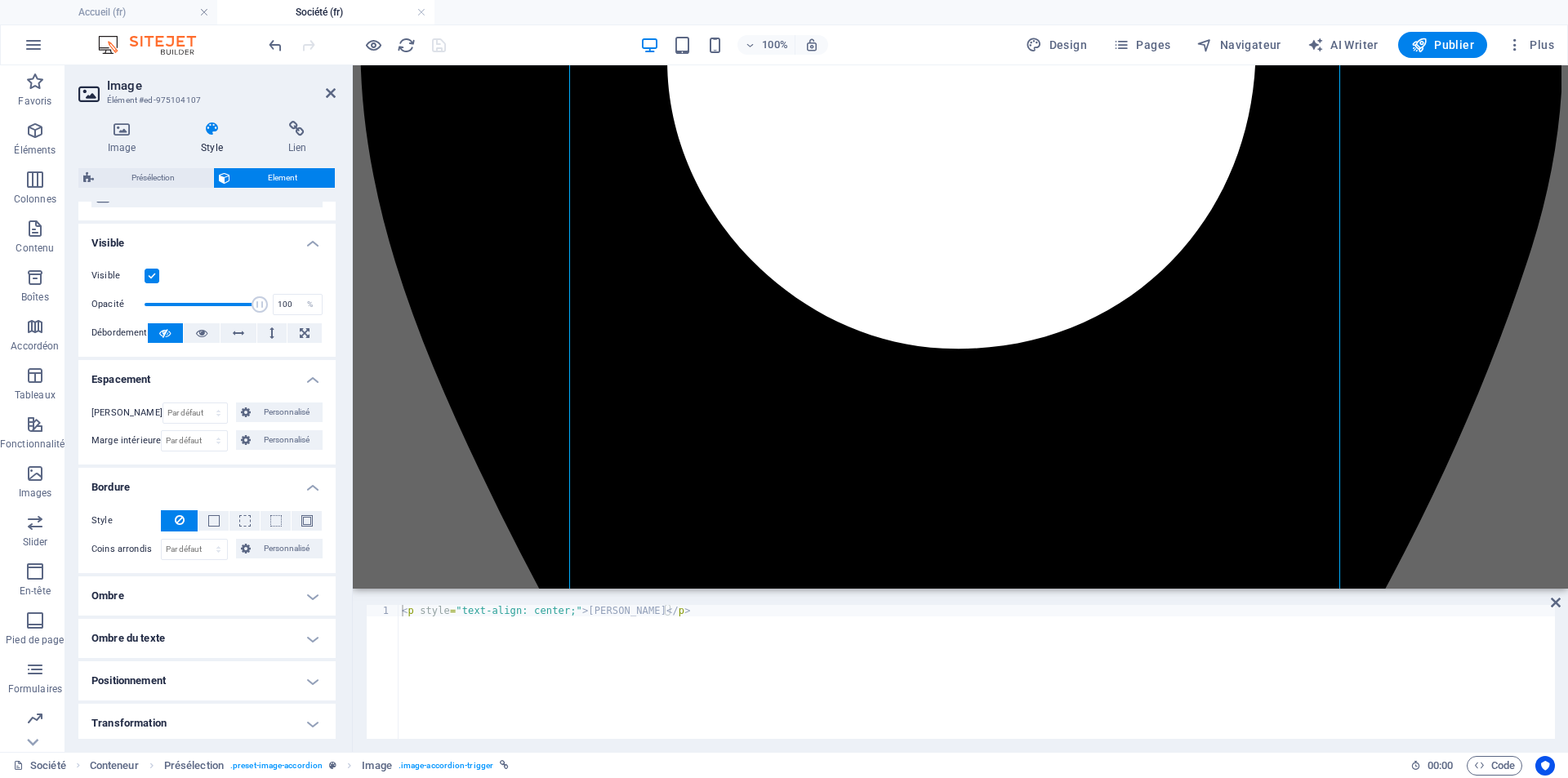
scroll to position [298, 0]
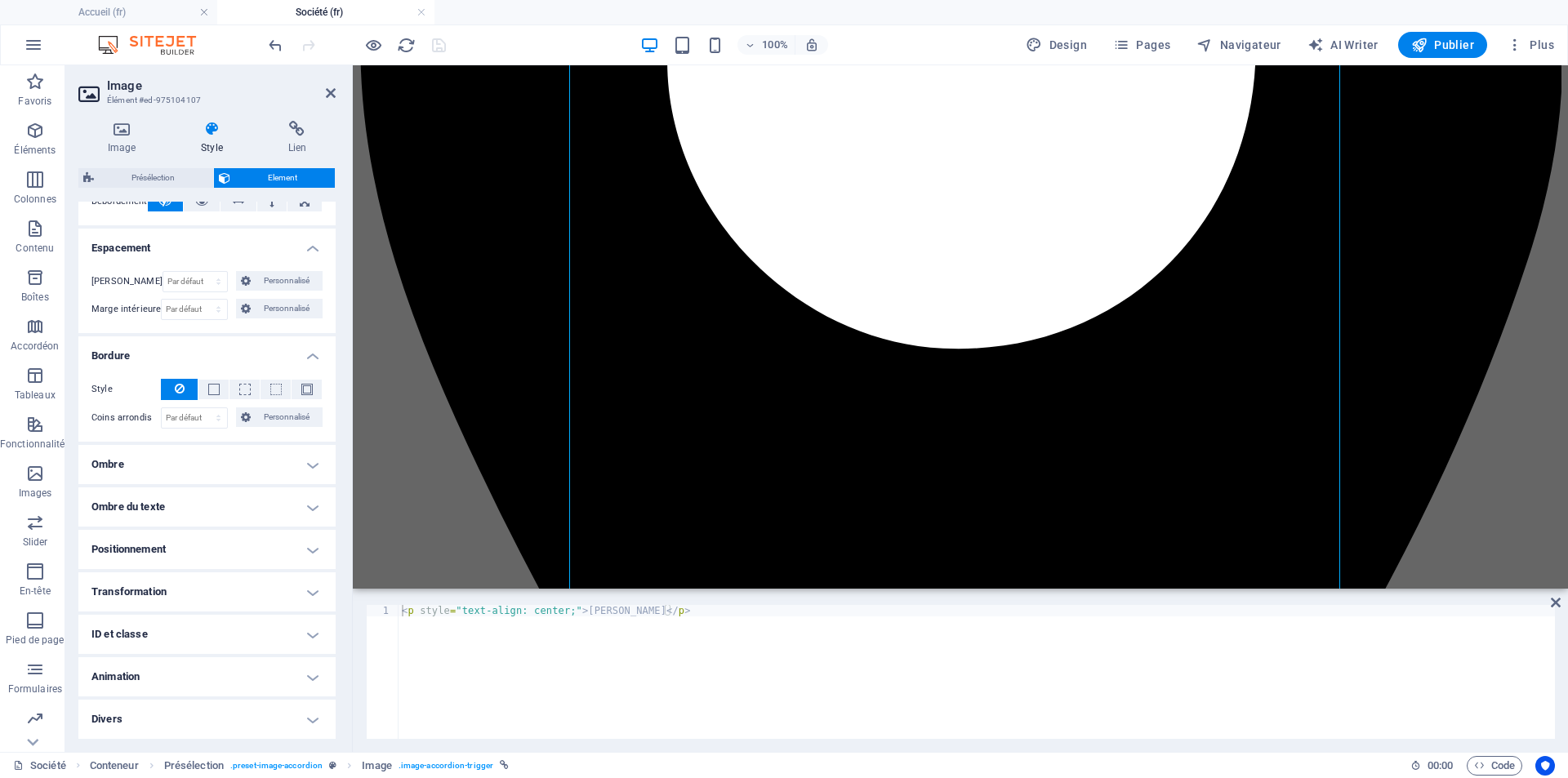
click at [309, 464] on h4 "Ombre" at bounding box center [207, 465] width 257 height 39
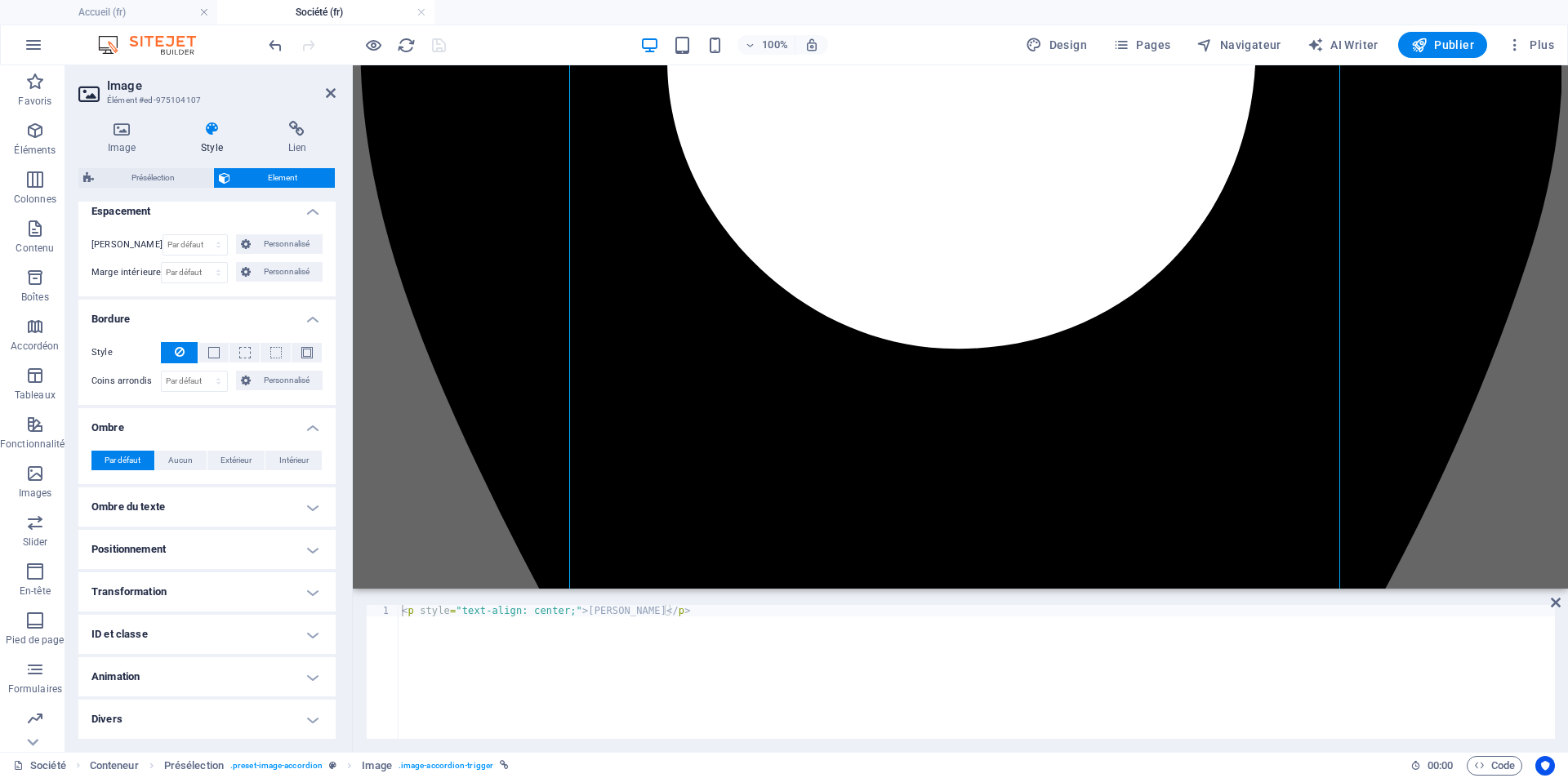
click at [314, 495] on h4 "Ombre du texte" at bounding box center [207, 506] width 257 height 39
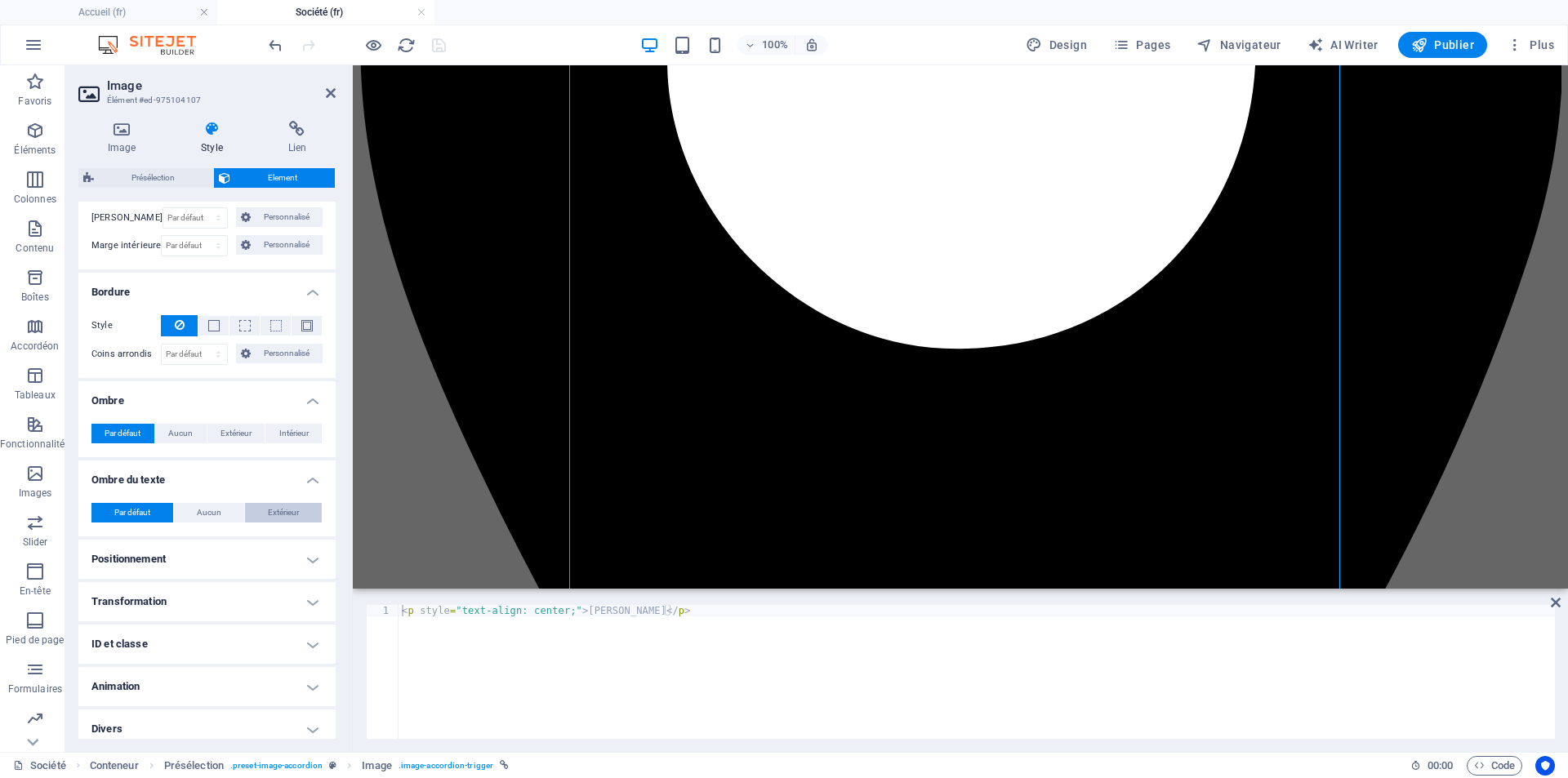
scroll to position [372, 0]
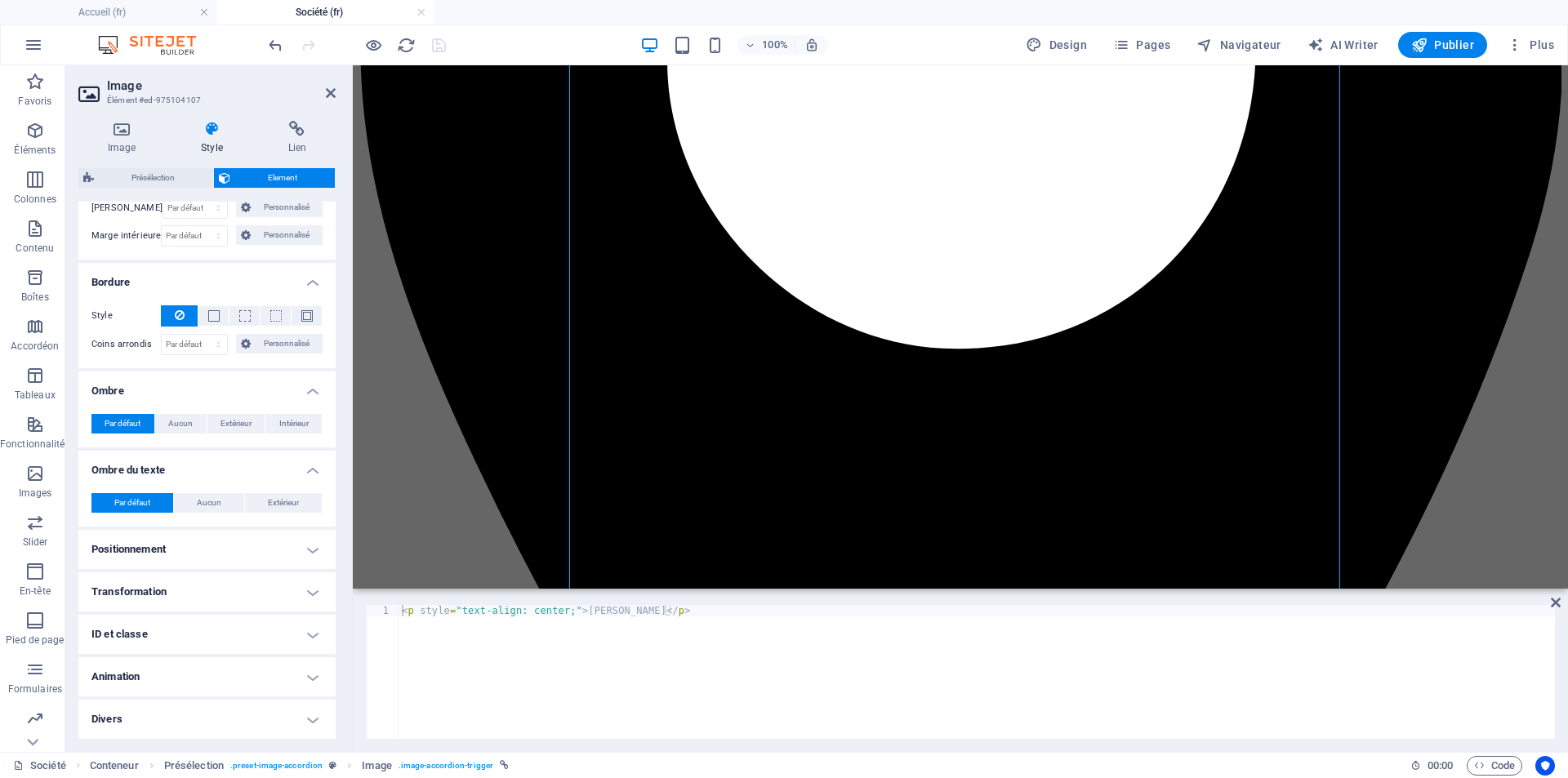
click at [310, 544] on h4 "Positionnement" at bounding box center [207, 549] width 257 height 39
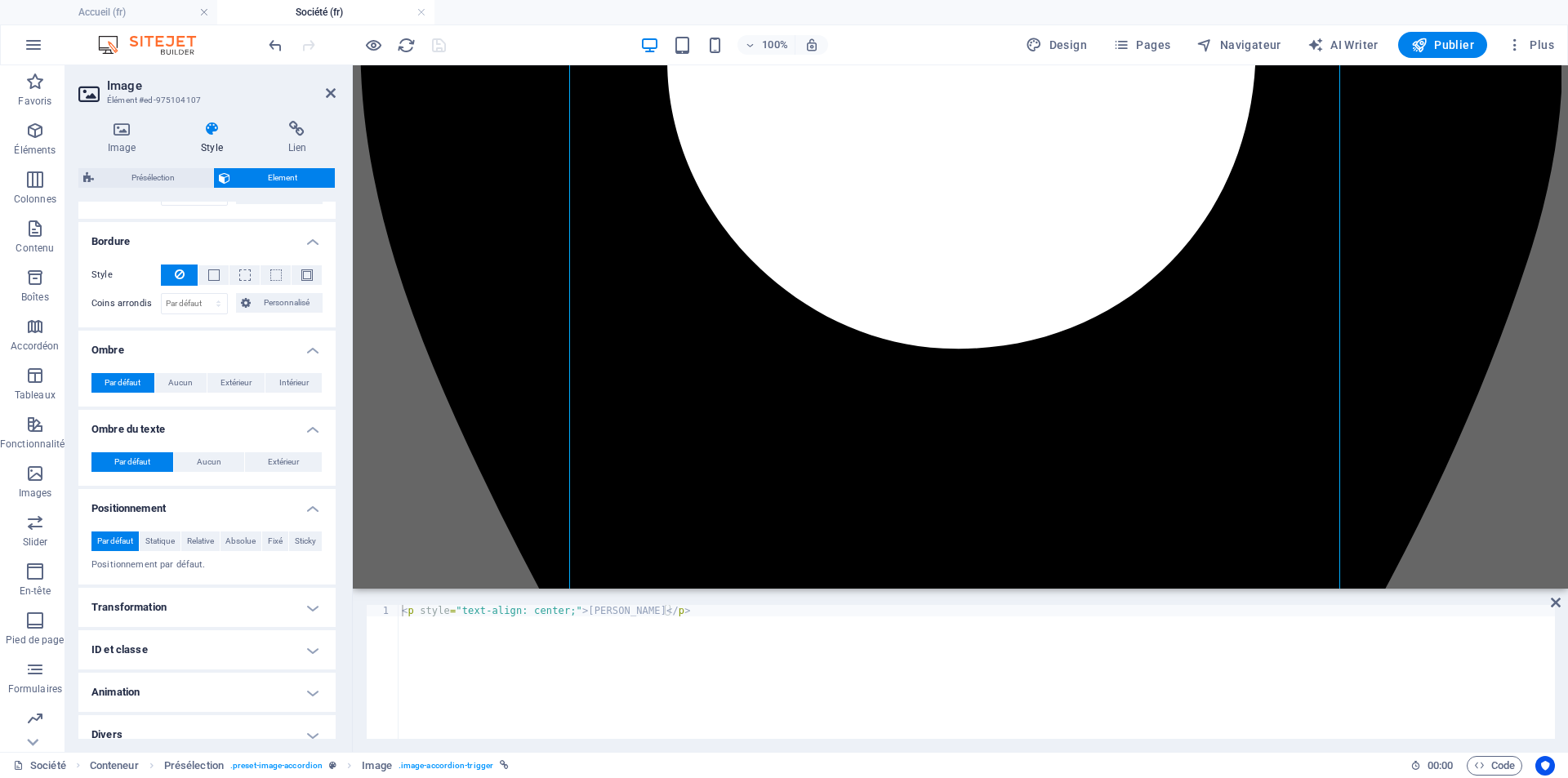
scroll to position [428, 0]
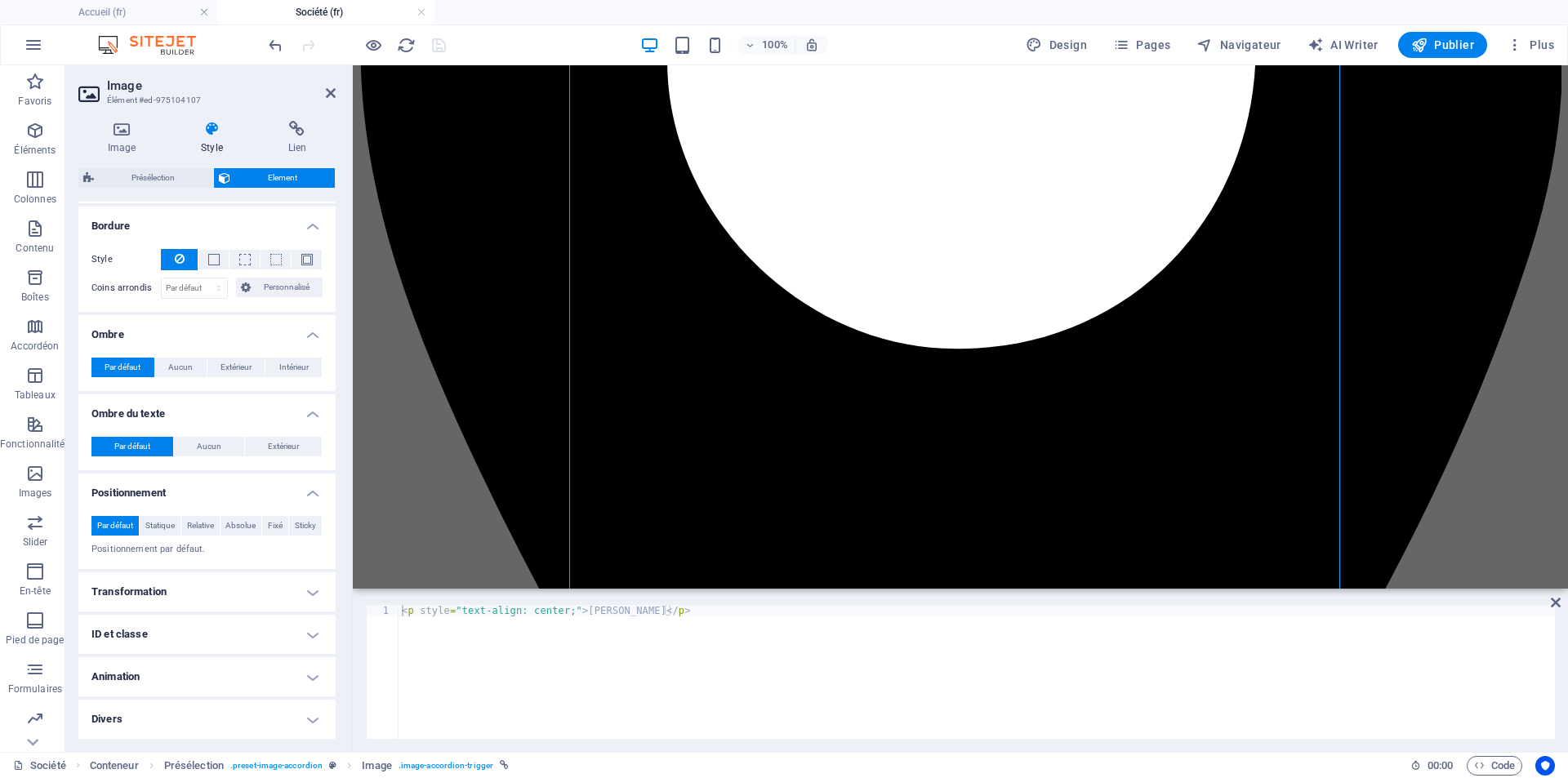
click at [307, 587] on h4 "Transformation" at bounding box center [207, 592] width 257 height 39
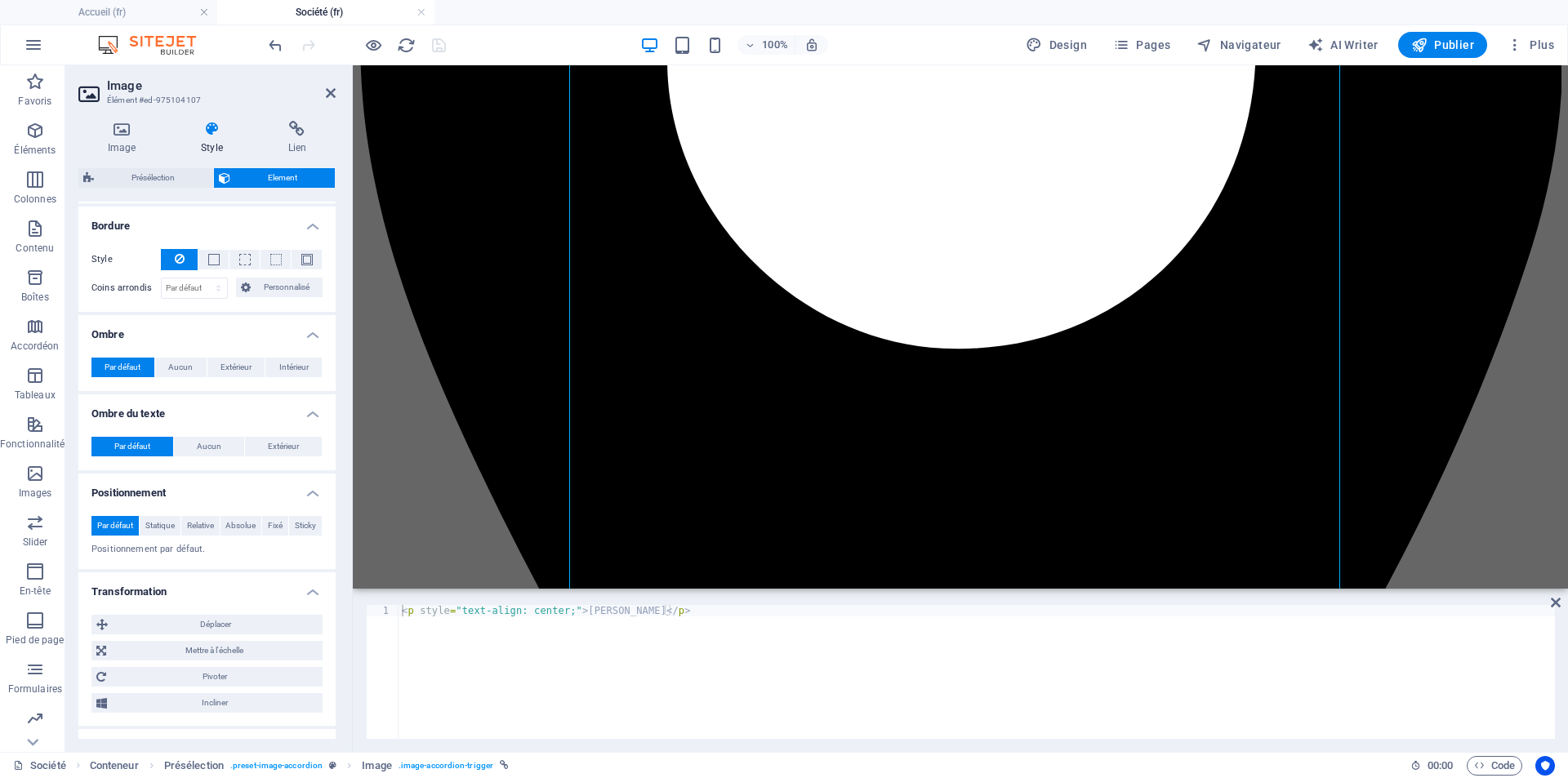
scroll to position [542, 0]
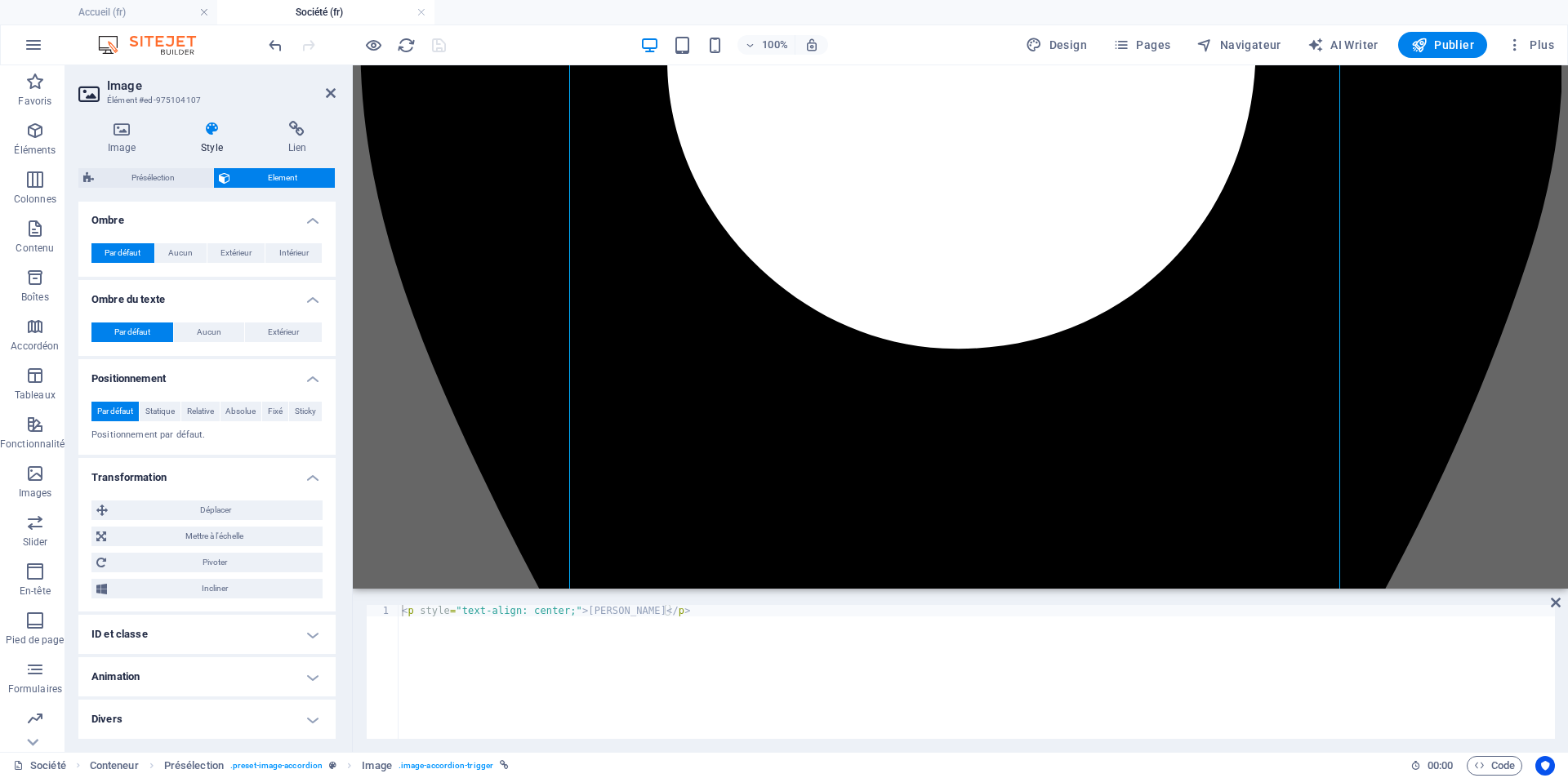
click at [301, 632] on h4 "ID et classe" at bounding box center [207, 634] width 257 height 39
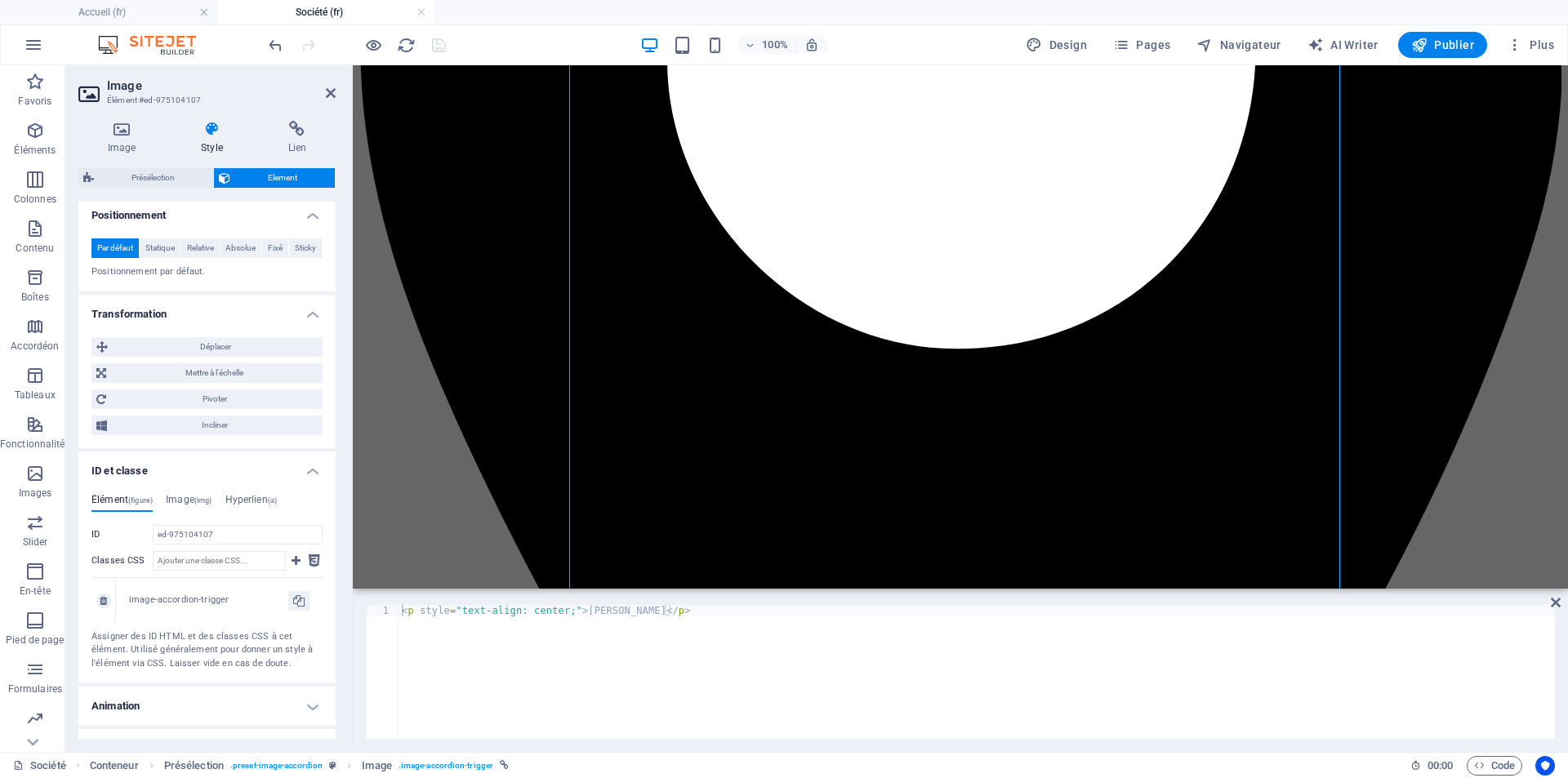
scroll to position [734, 0]
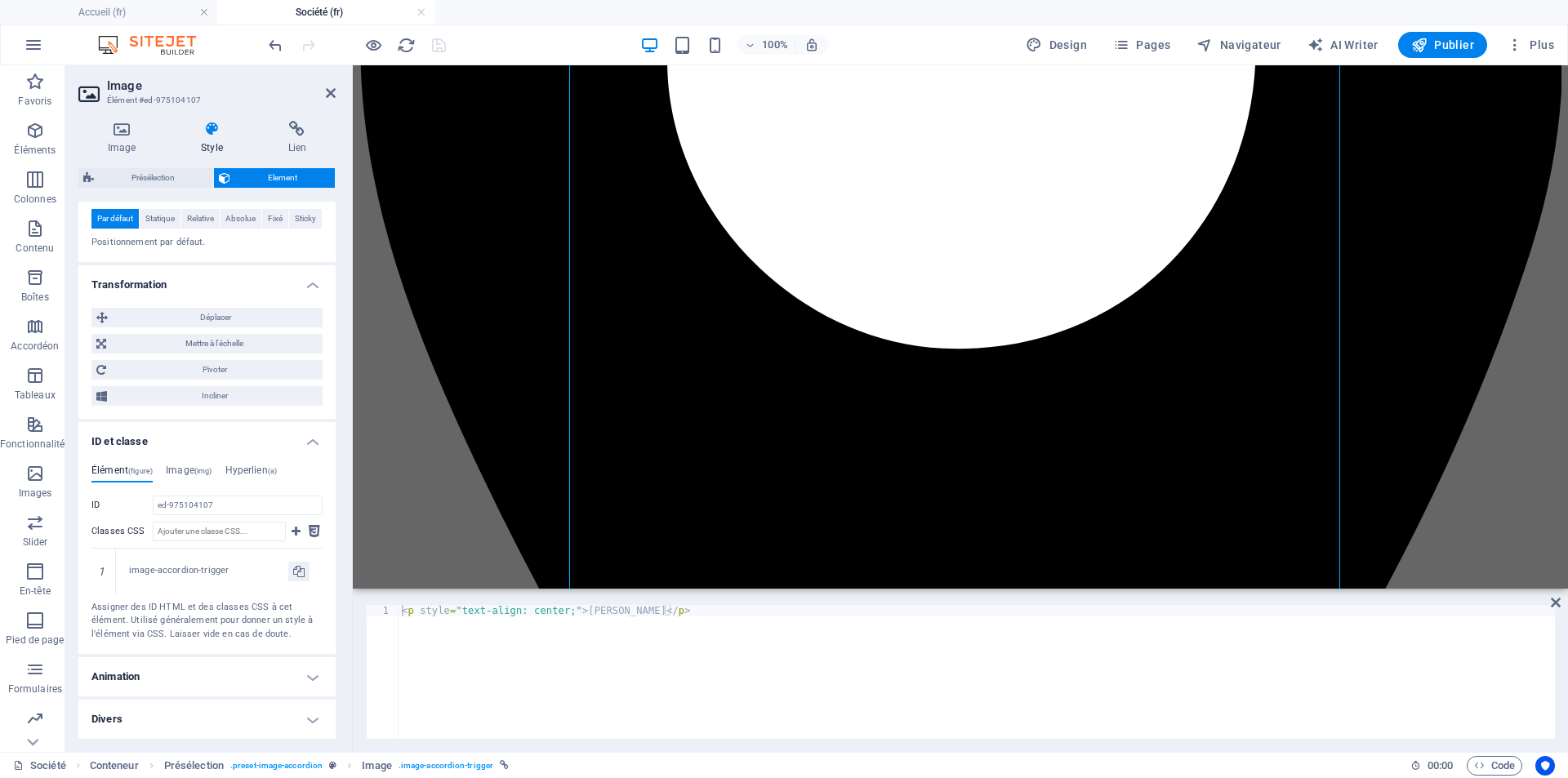
click at [310, 678] on h4 "Animation" at bounding box center [207, 676] width 257 height 39
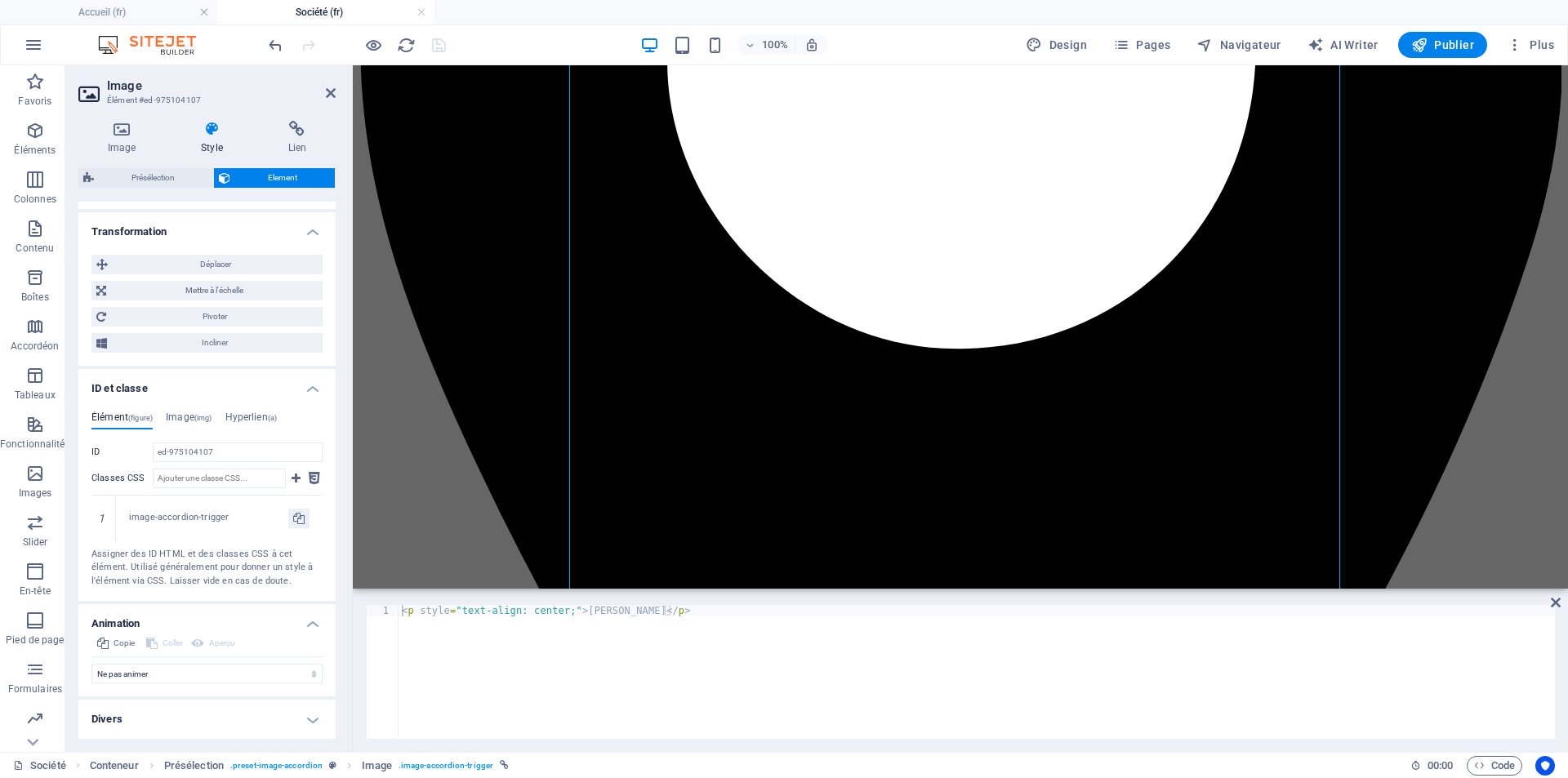
click at [303, 722] on h4 "Divers" at bounding box center [207, 719] width 257 height 39
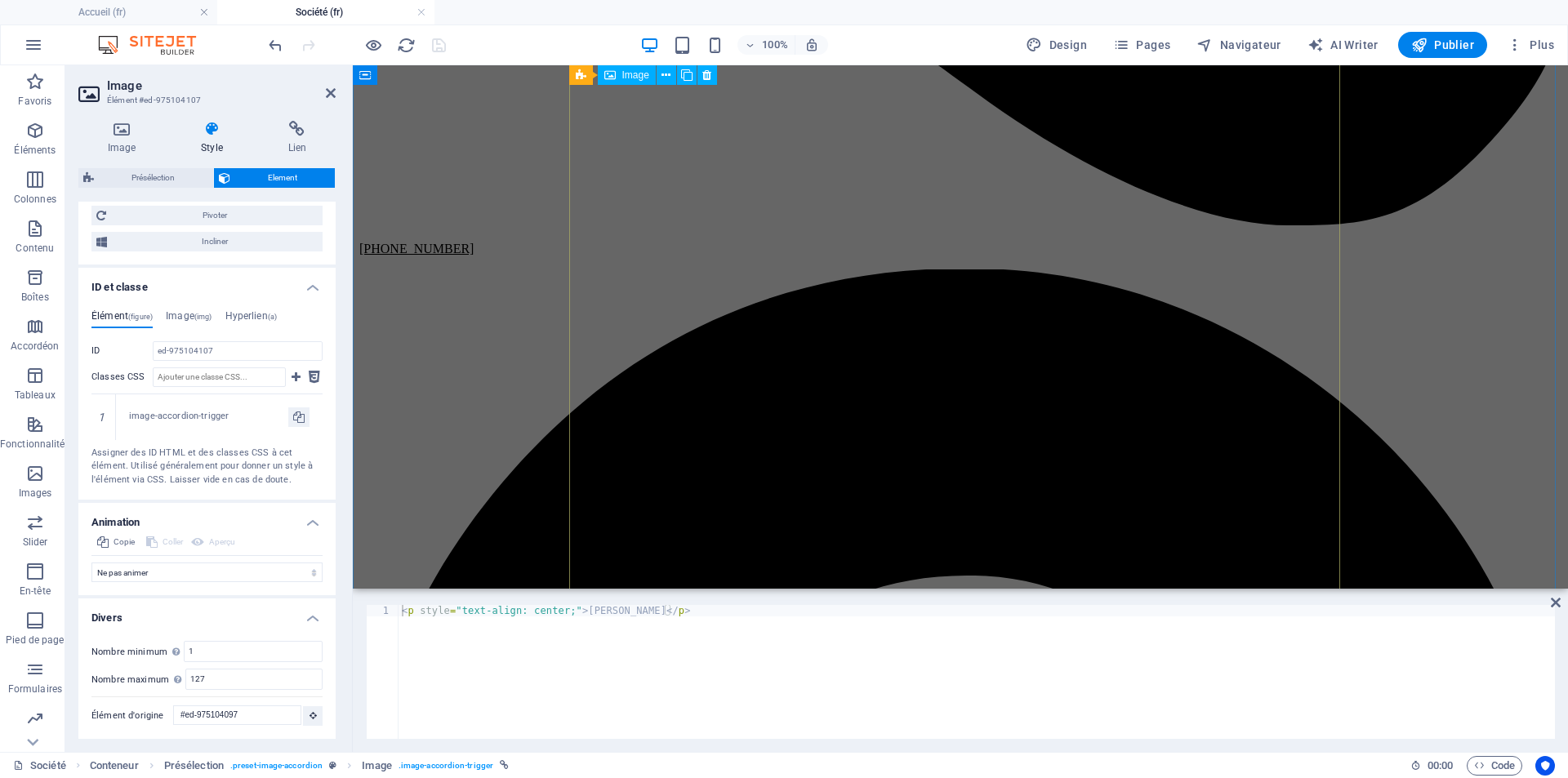
scroll to position [817, 0]
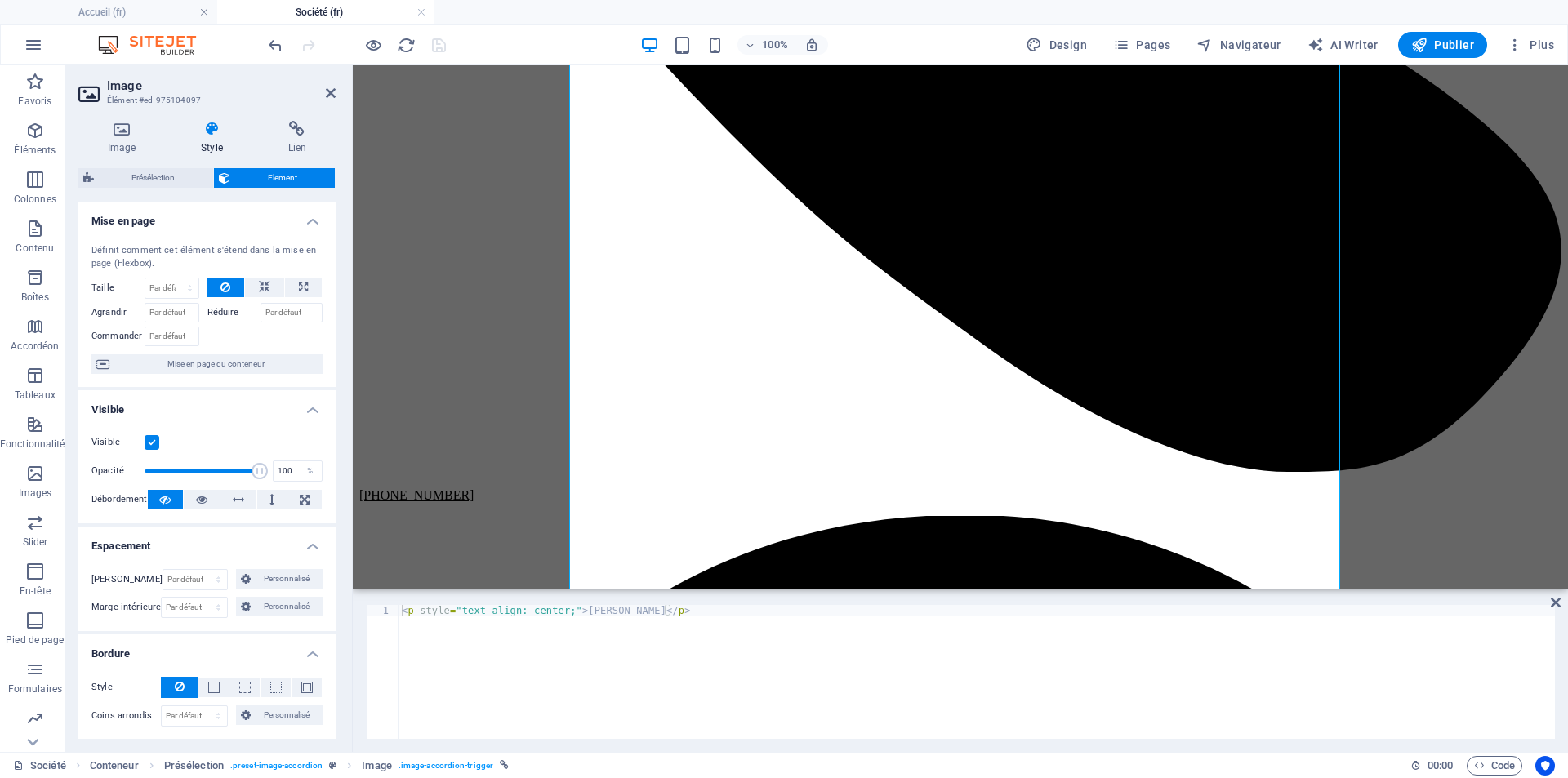
scroll to position [889, 0]
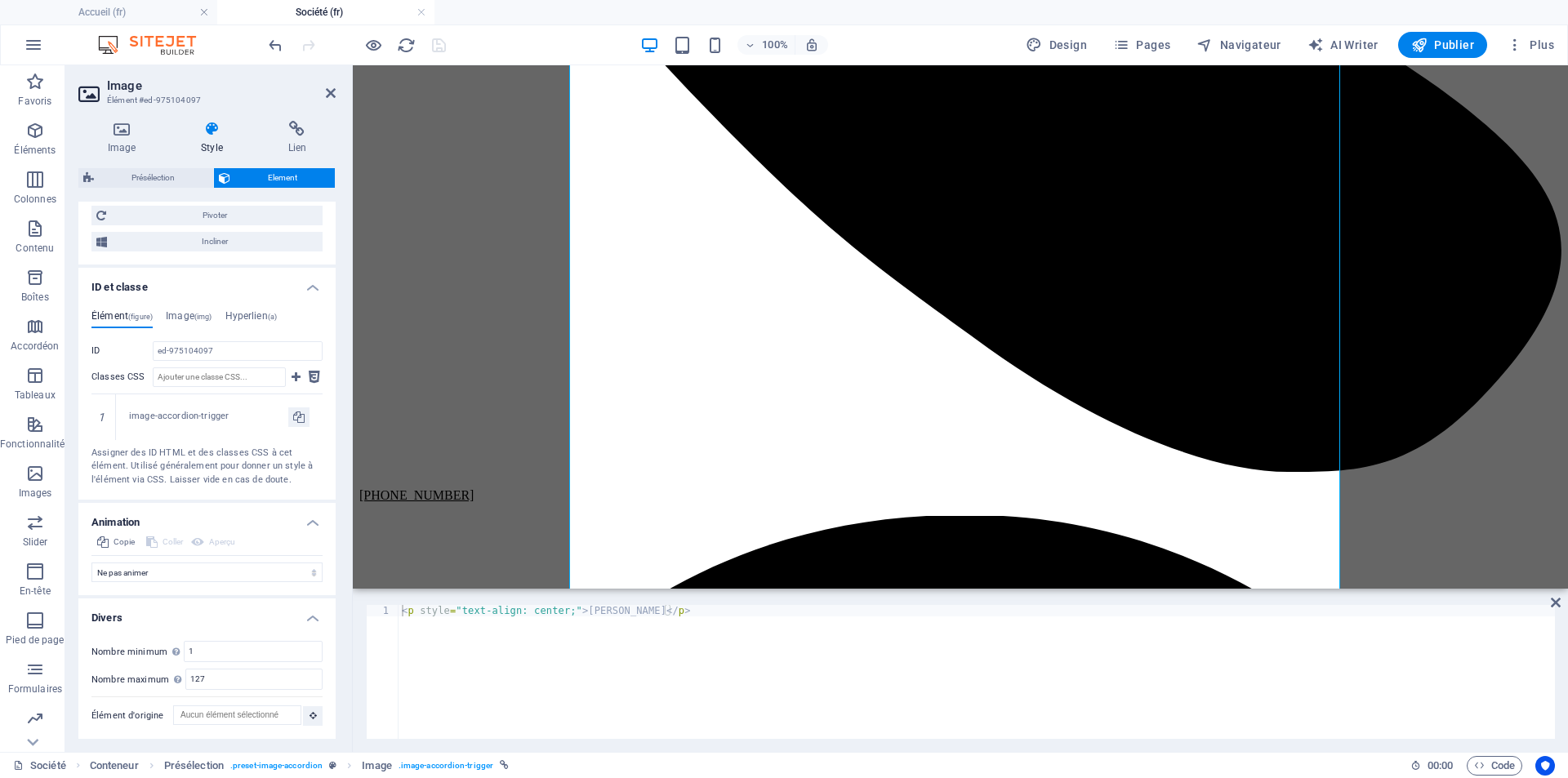
click at [262, 302] on div "Élément (figure) Image (img) Hyperlien (a) ID ed-975104097 Classes CSS 1 image-…" at bounding box center [207, 398] width 257 height 203
click at [259, 316] on h4 "Hyperlien (a)" at bounding box center [251, 319] width 52 height 18
click at [203, 317] on span "(img)" at bounding box center [203, 316] width 18 height 8
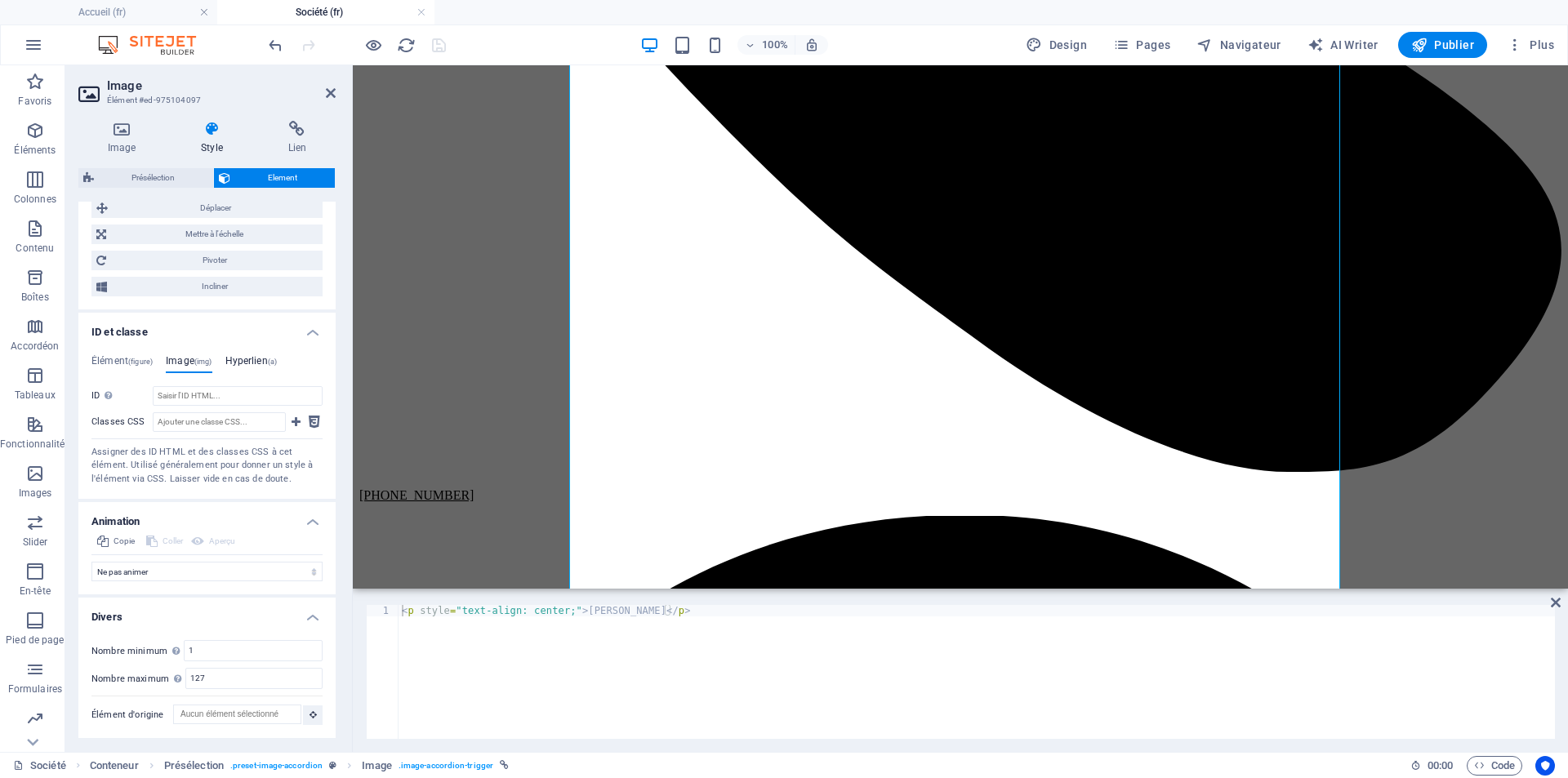
click at [258, 358] on h4 "Hyperlien (a)" at bounding box center [251, 364] width 52 height 18
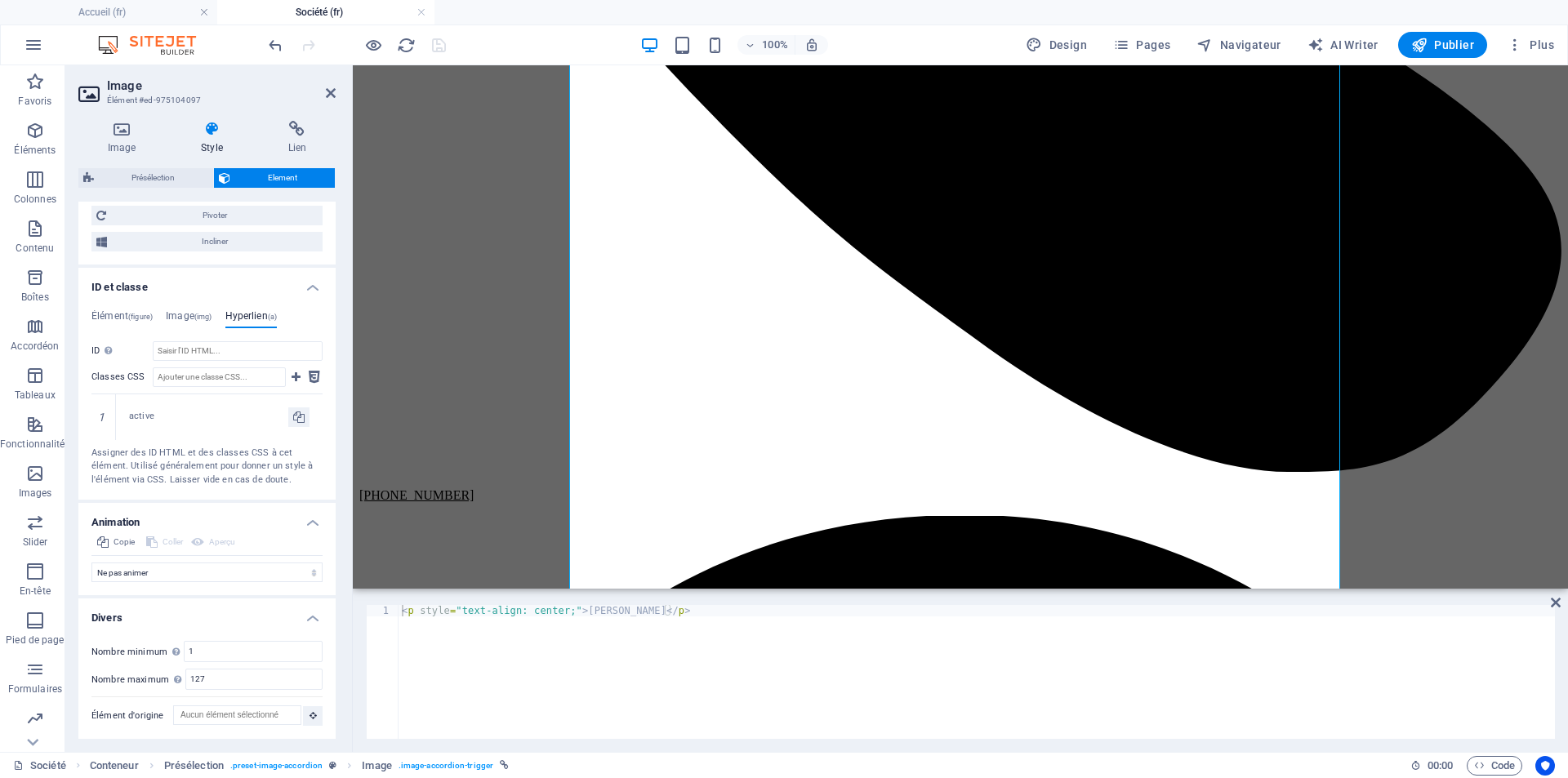
click at [185, 335] on div "Élément (figure) Image (img) Hyperlien (a) ID ed-975104097 Classes CSS 1 image-…" at bounding box center [207, 399] width 231 height 177
click at [184, 323] on h4 "Image (img)" at bounding box center [188, 319] width 46 height 18
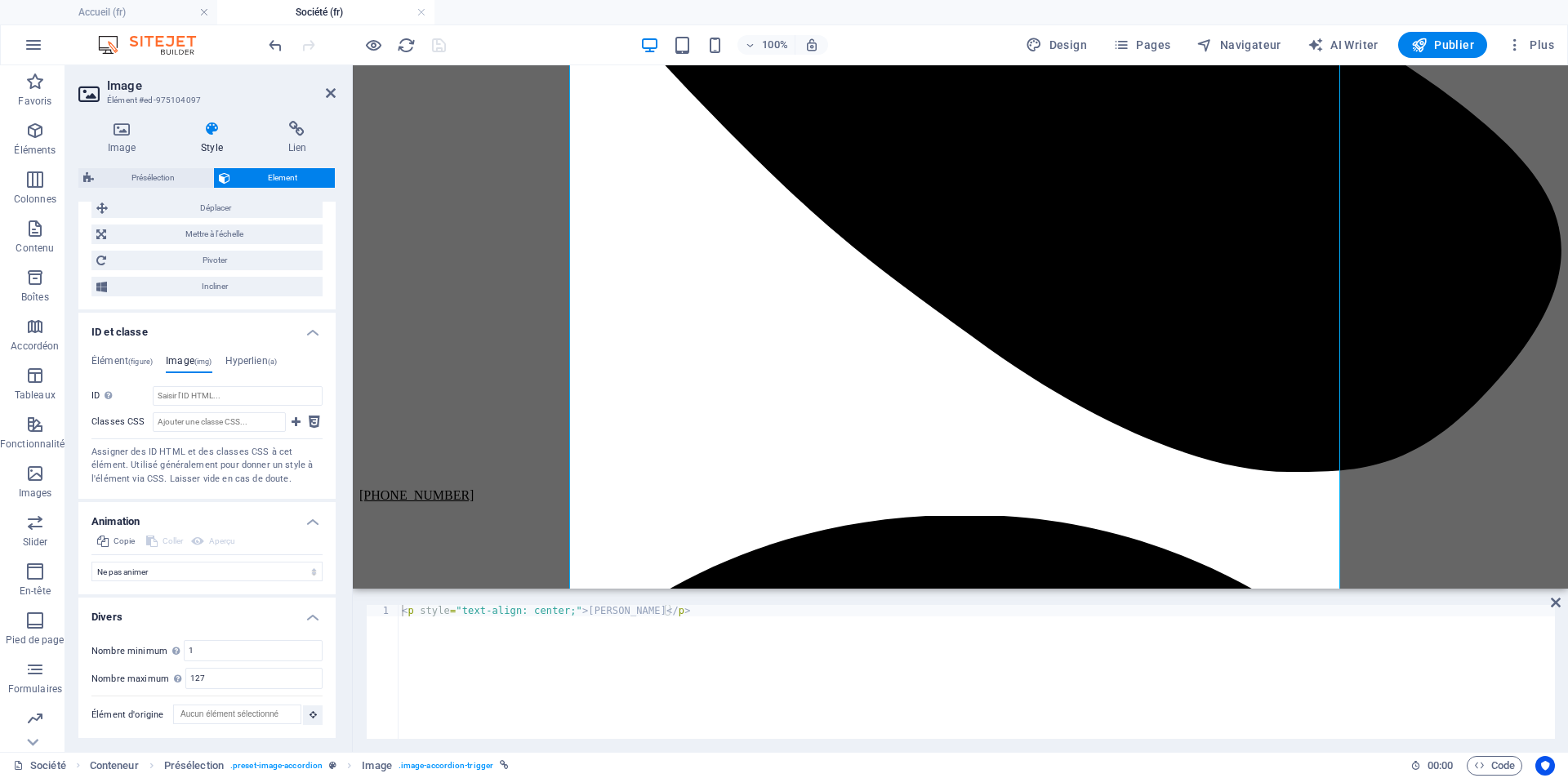
click at [265, 324] on h4 "ID et classe" at bounding box center [207, 327] width 257 height 29
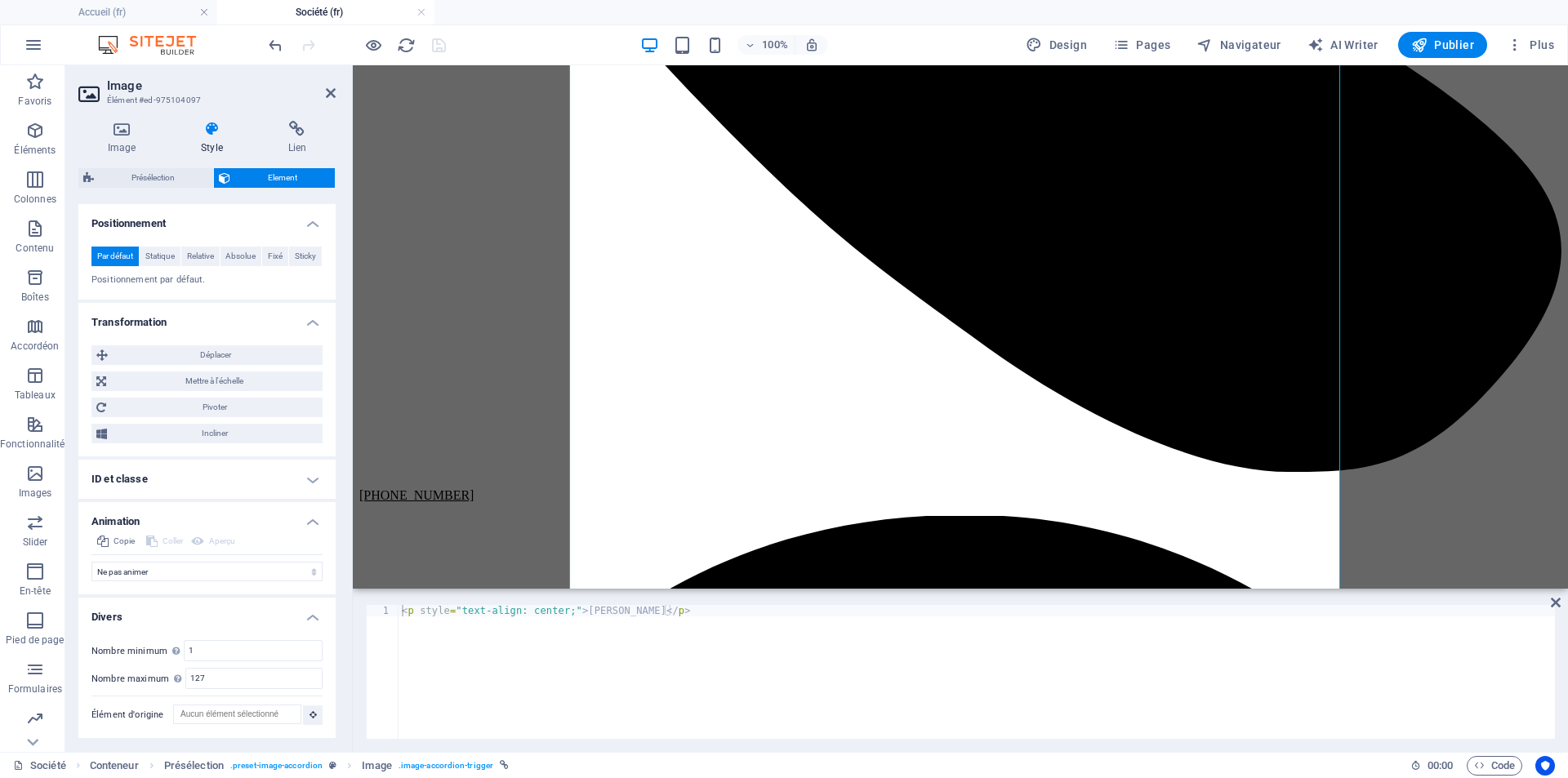
scroll to position [697, 0]
click at [311, 475] on h4 "ID et classe" at bounding box center [207, 479] width 257 height 39
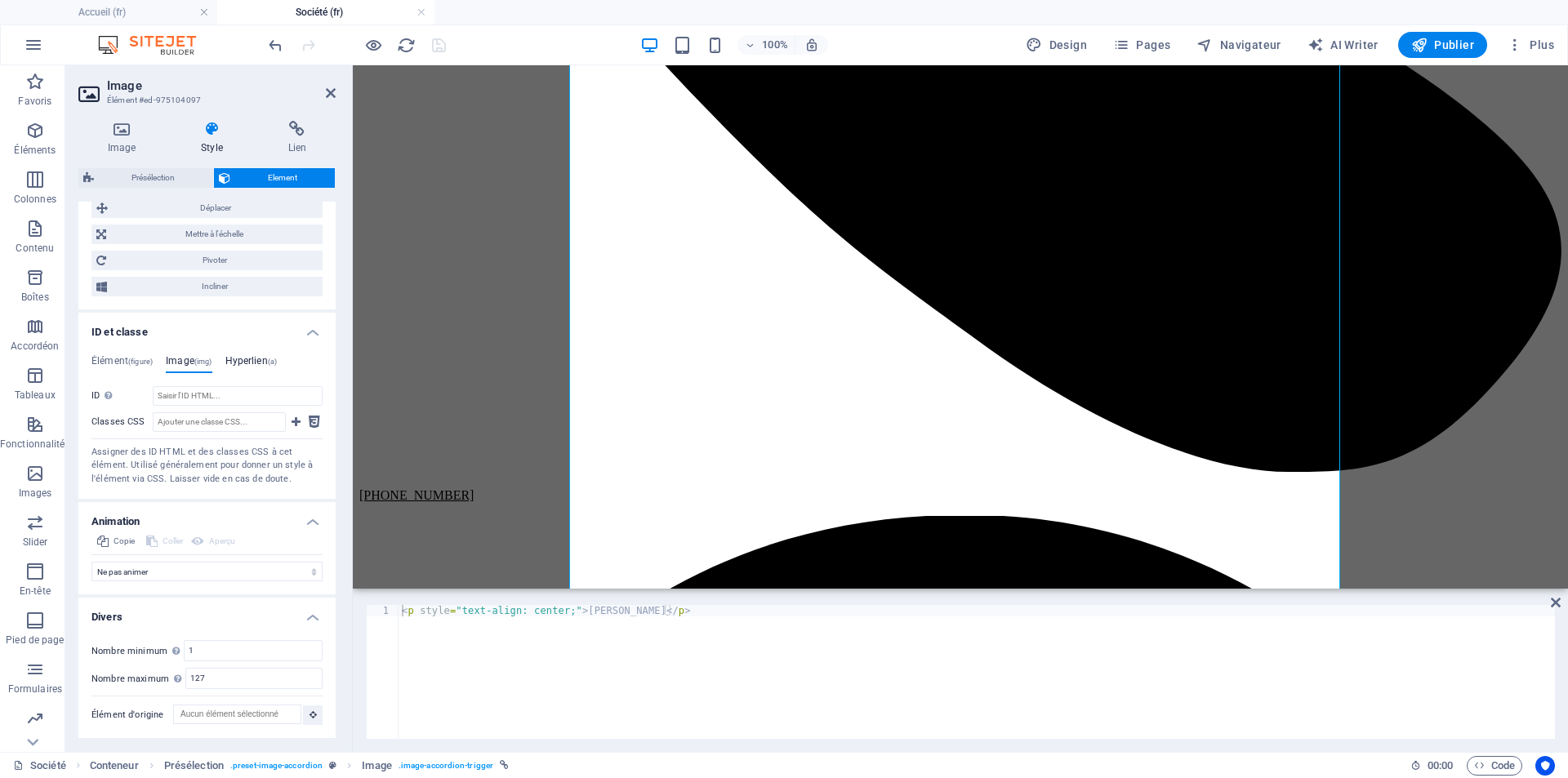
click at [271, 363] on h4 "Hyperlien (a)" at bounding box center [251, 364] width 52 height 18
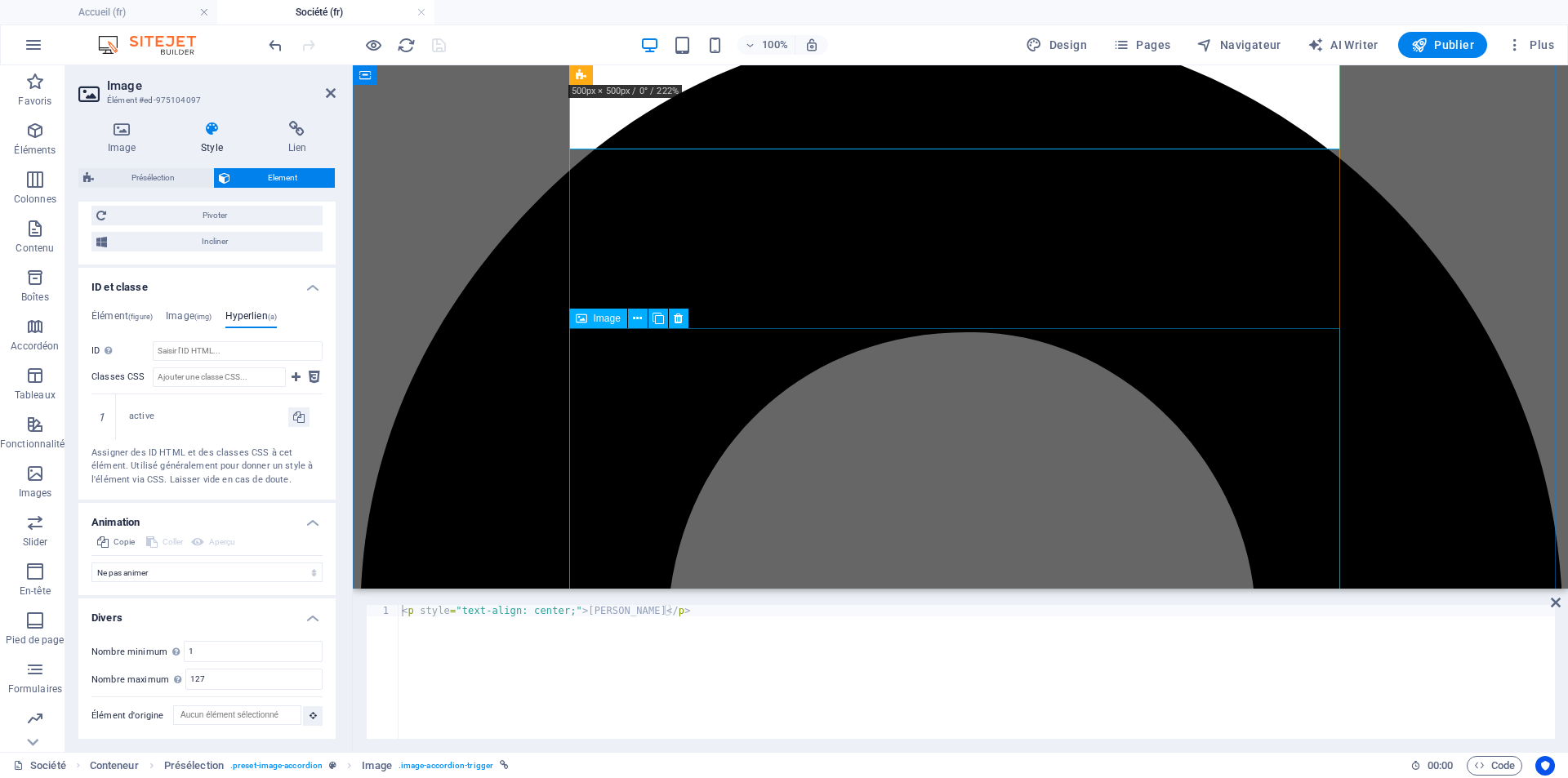
scroll to position [1633, 0]
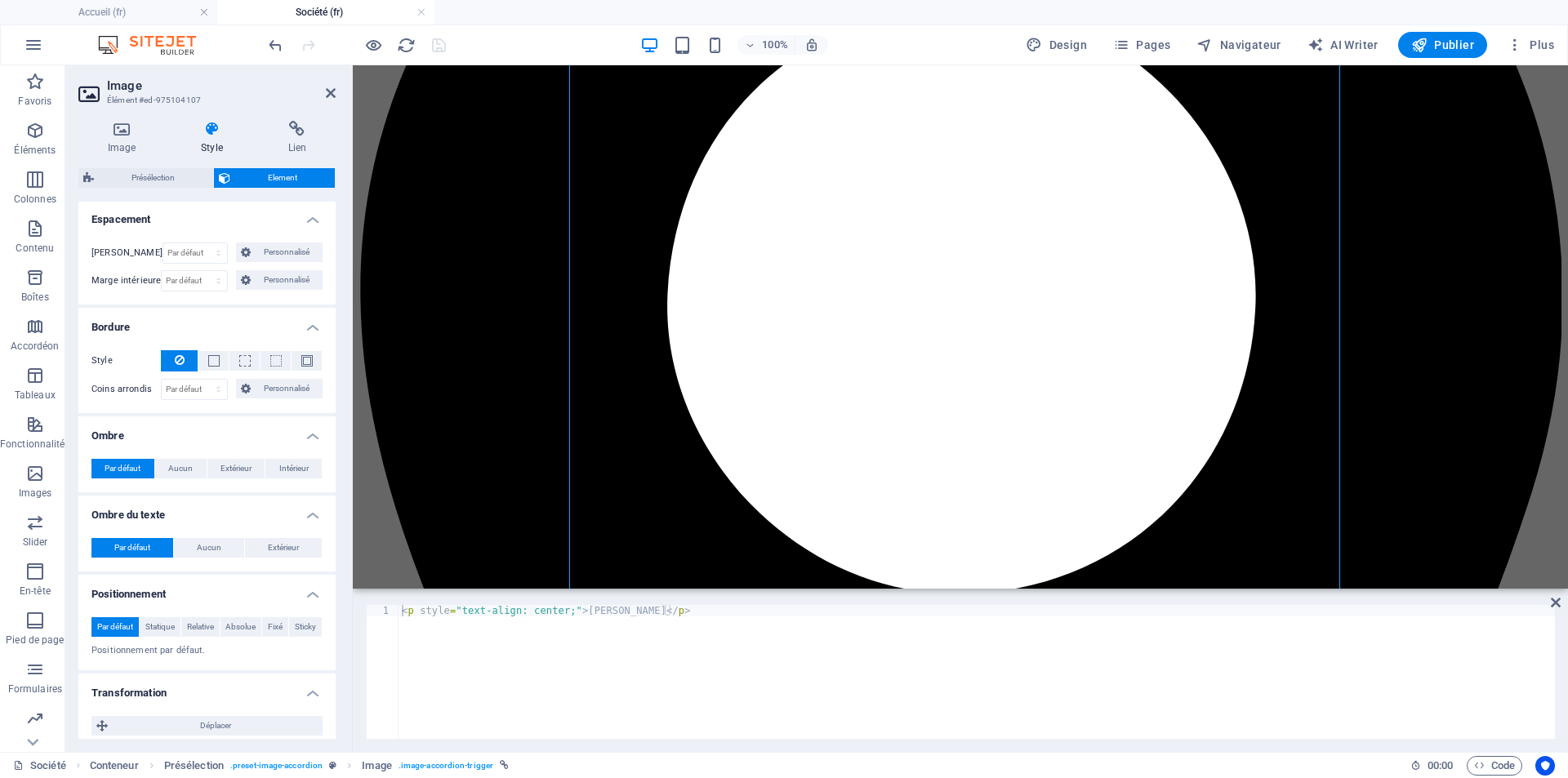
scroll to position [653, 0]
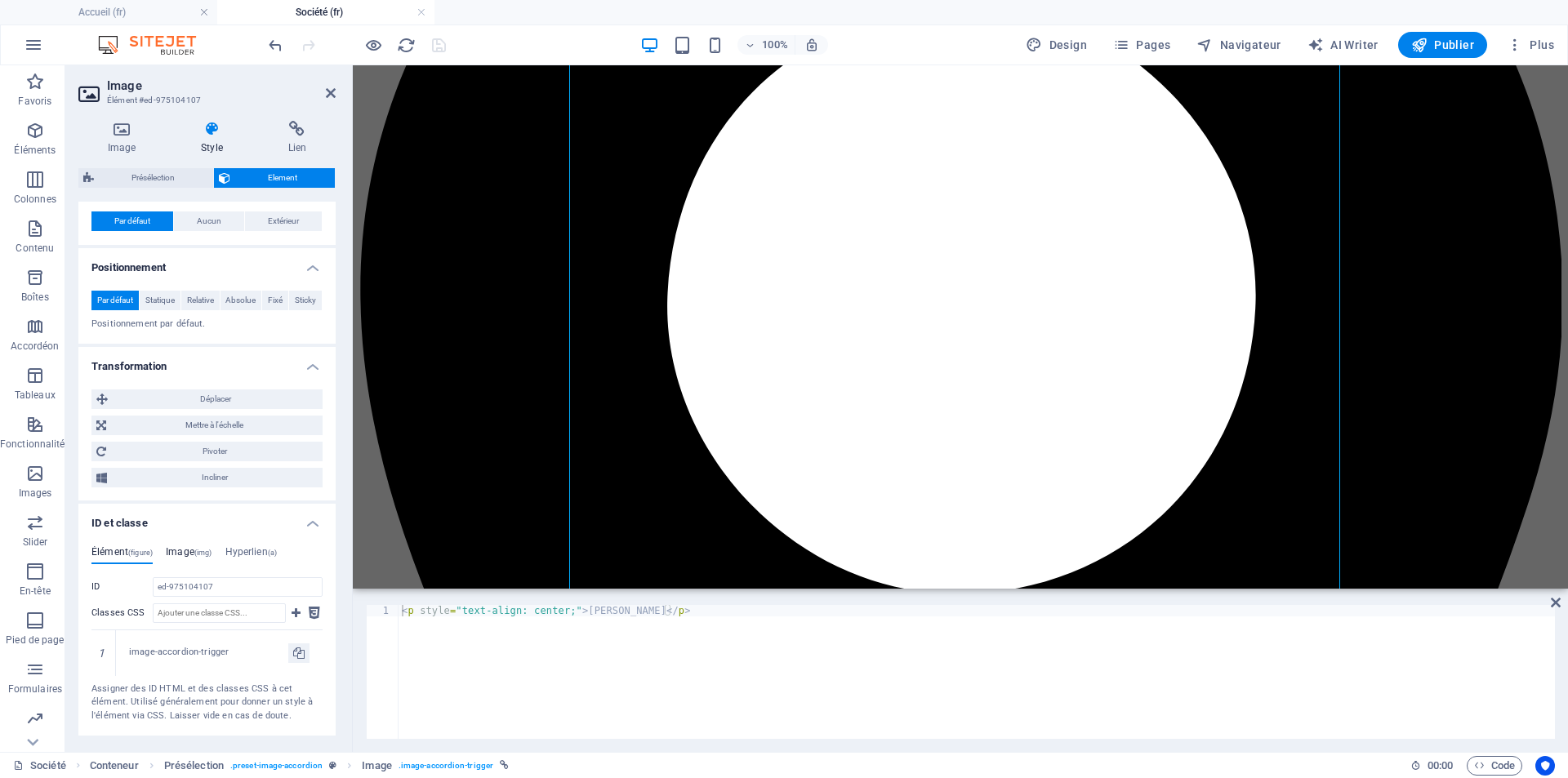
click at [201, 554] on span "(img)" at bounding box center [203, 552] width 18 height 8
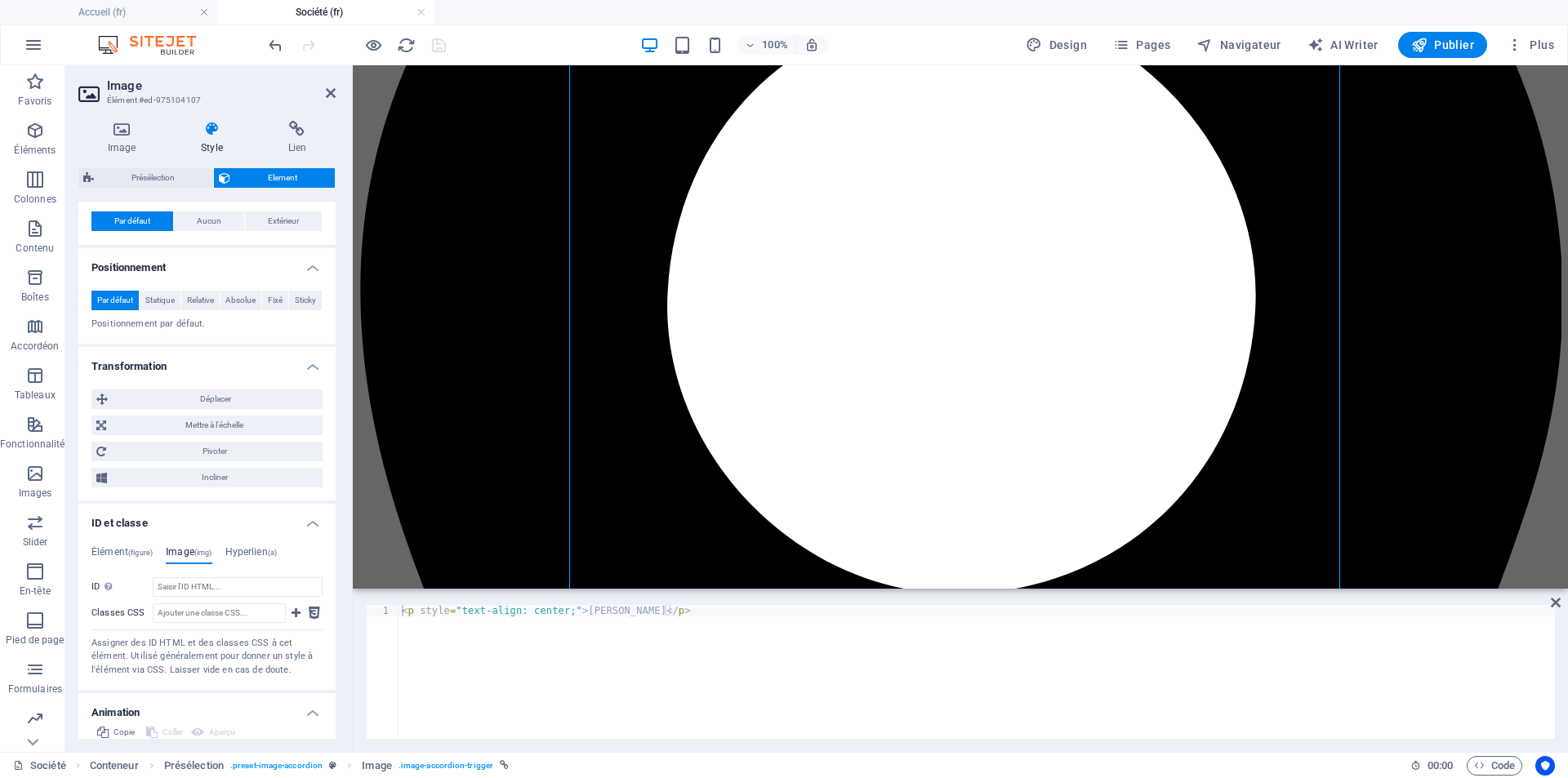
scroll to position [734, 0]
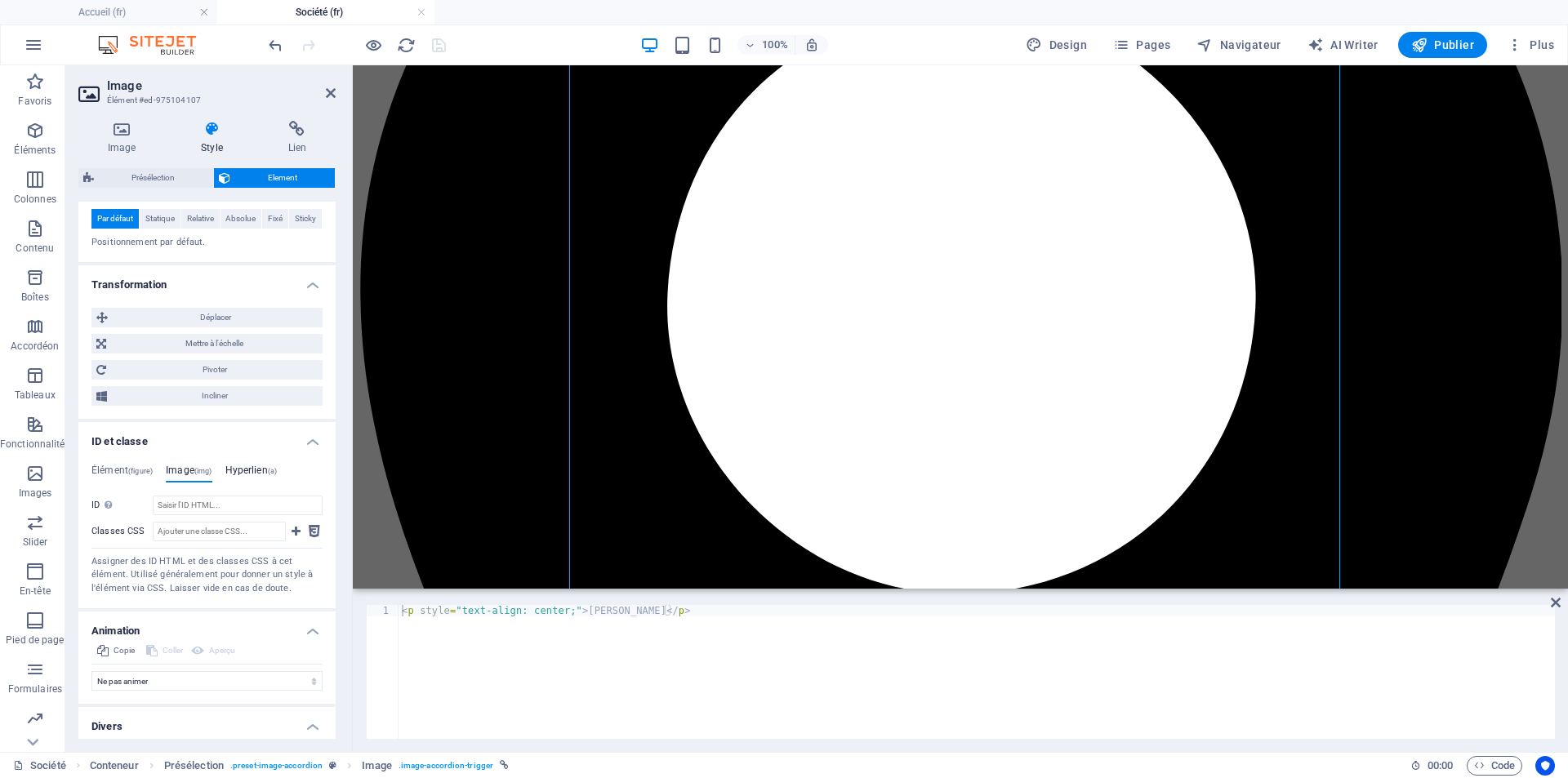
click at [269, 467] on h4 "Hyperlien (a)" at bounding box center [251, 473] width 52 height 18
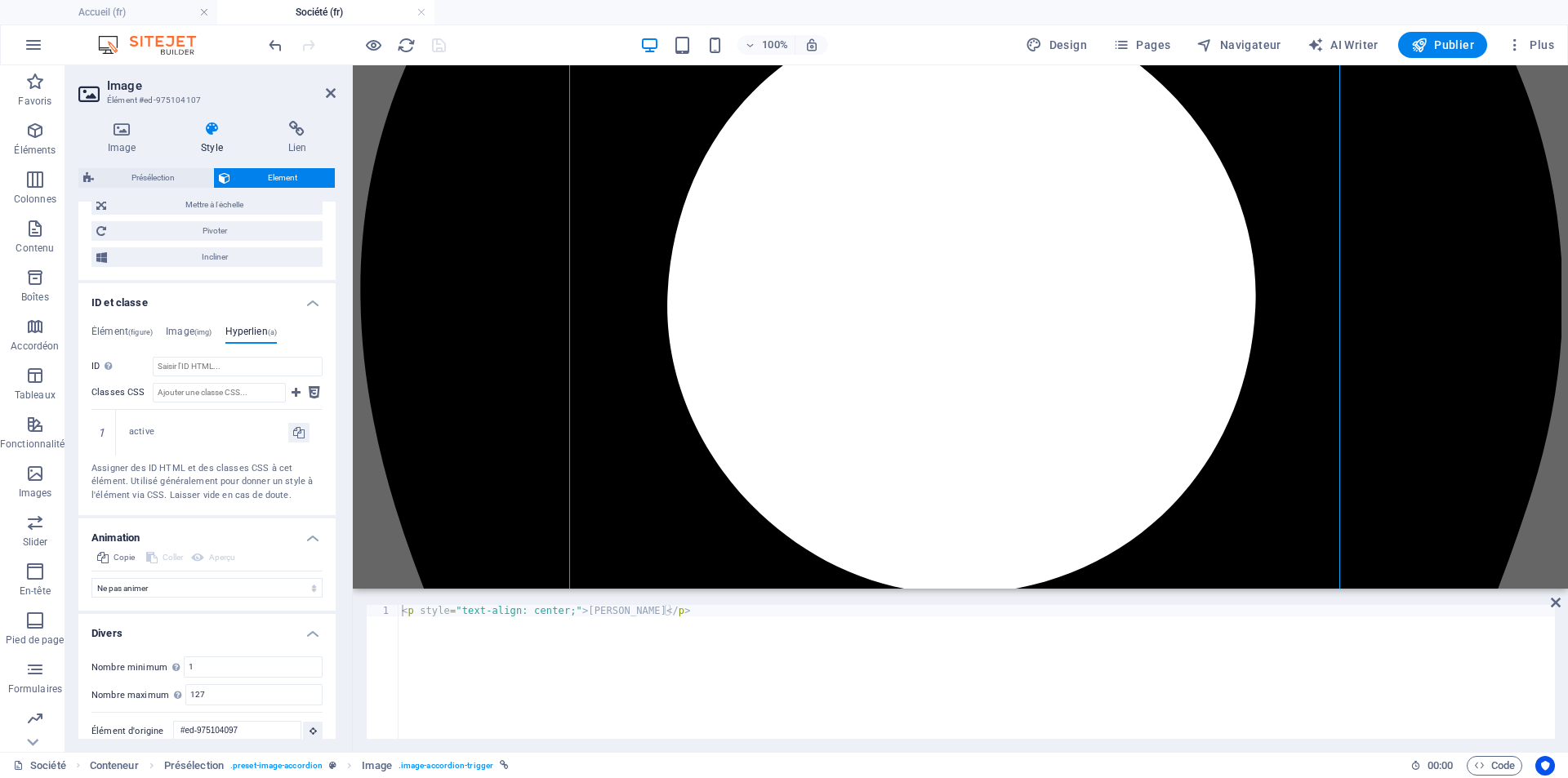
scroll to position [889, 0]
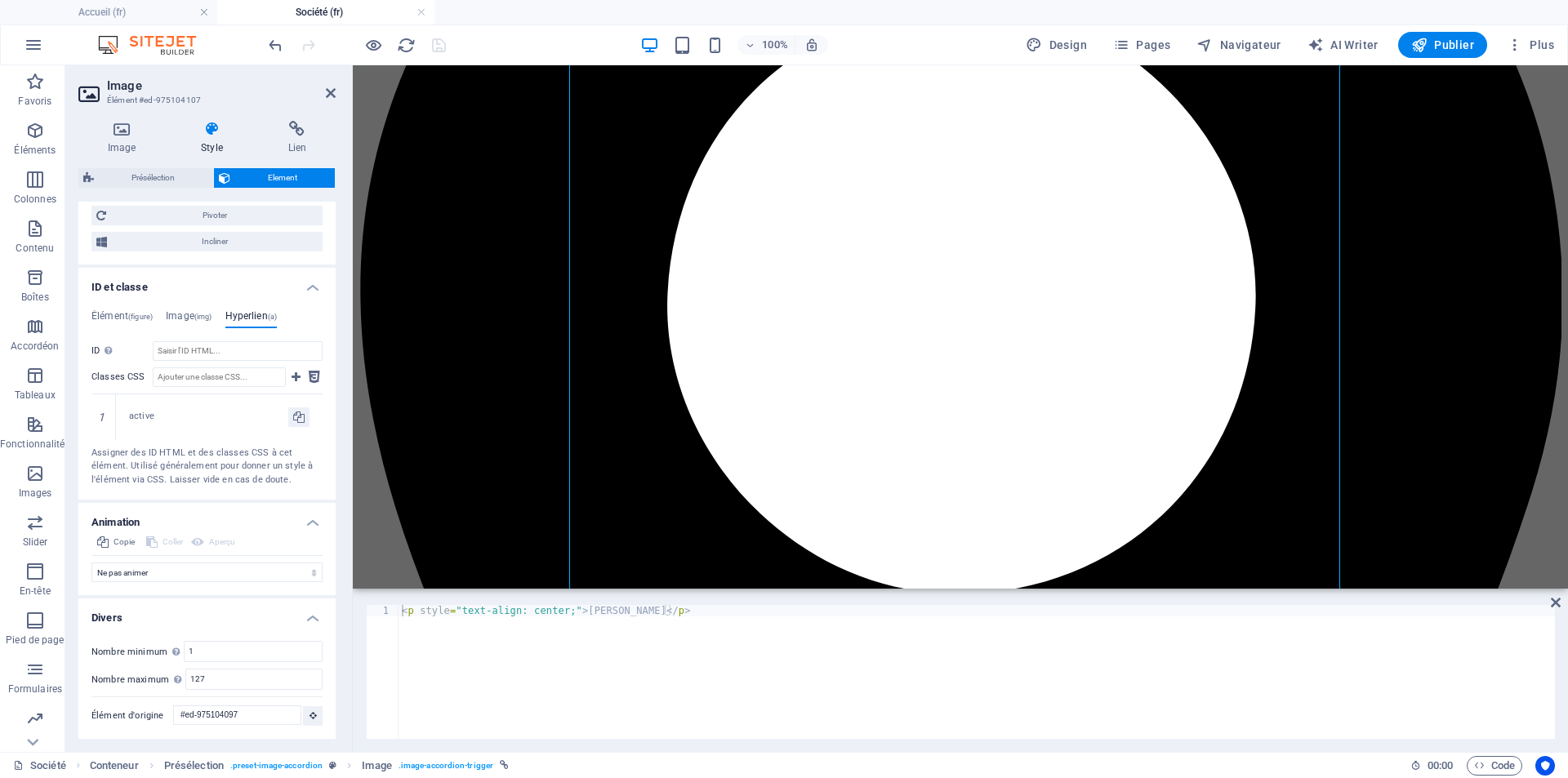
click at [441, 49] on div at bounding box center [356, 45] width 182 height 26
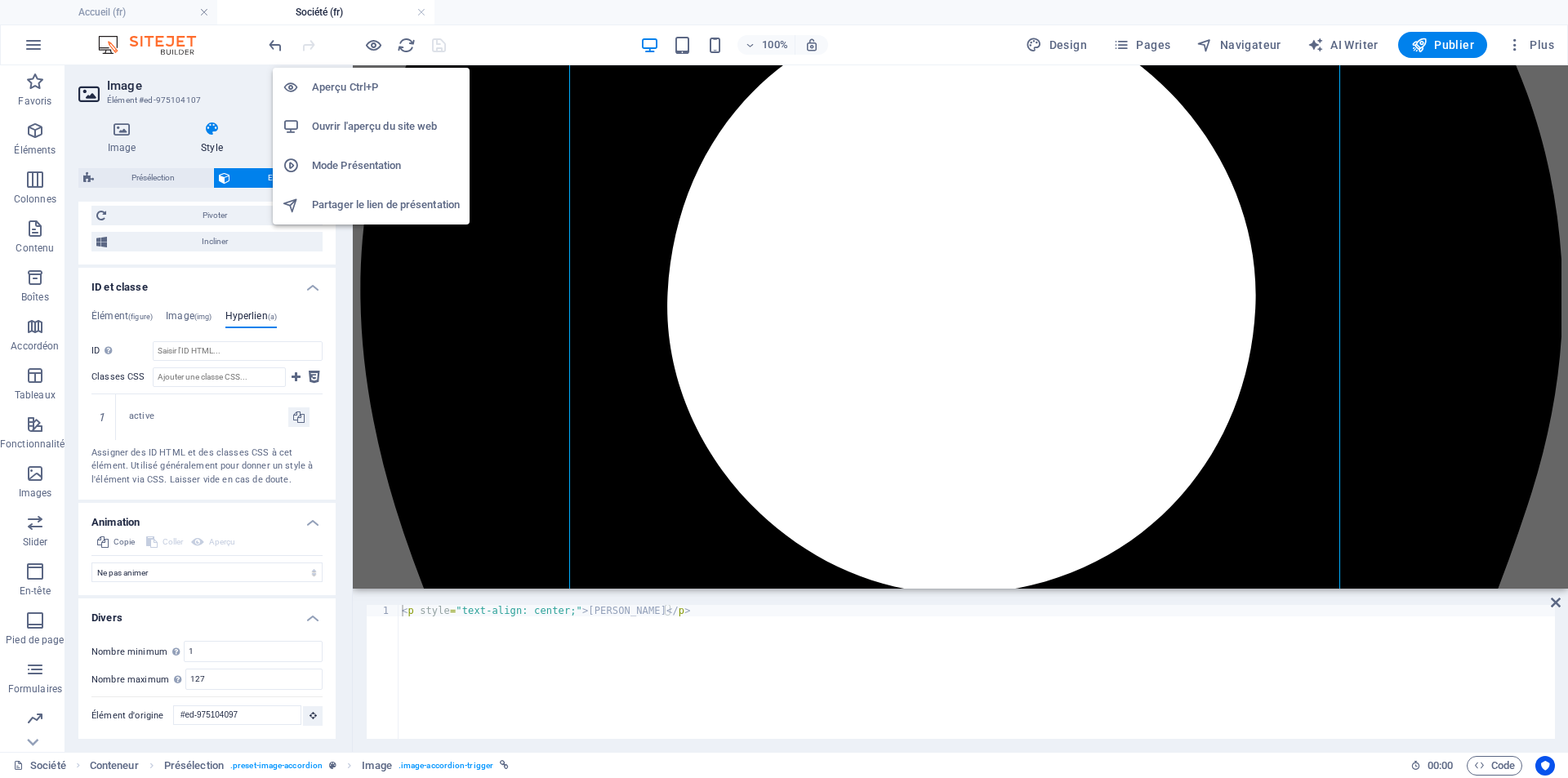
click at [375, 117] on h6 "Ouvrir l'aperçu du site web" at bounding box center [385, 126] width 147 height 19
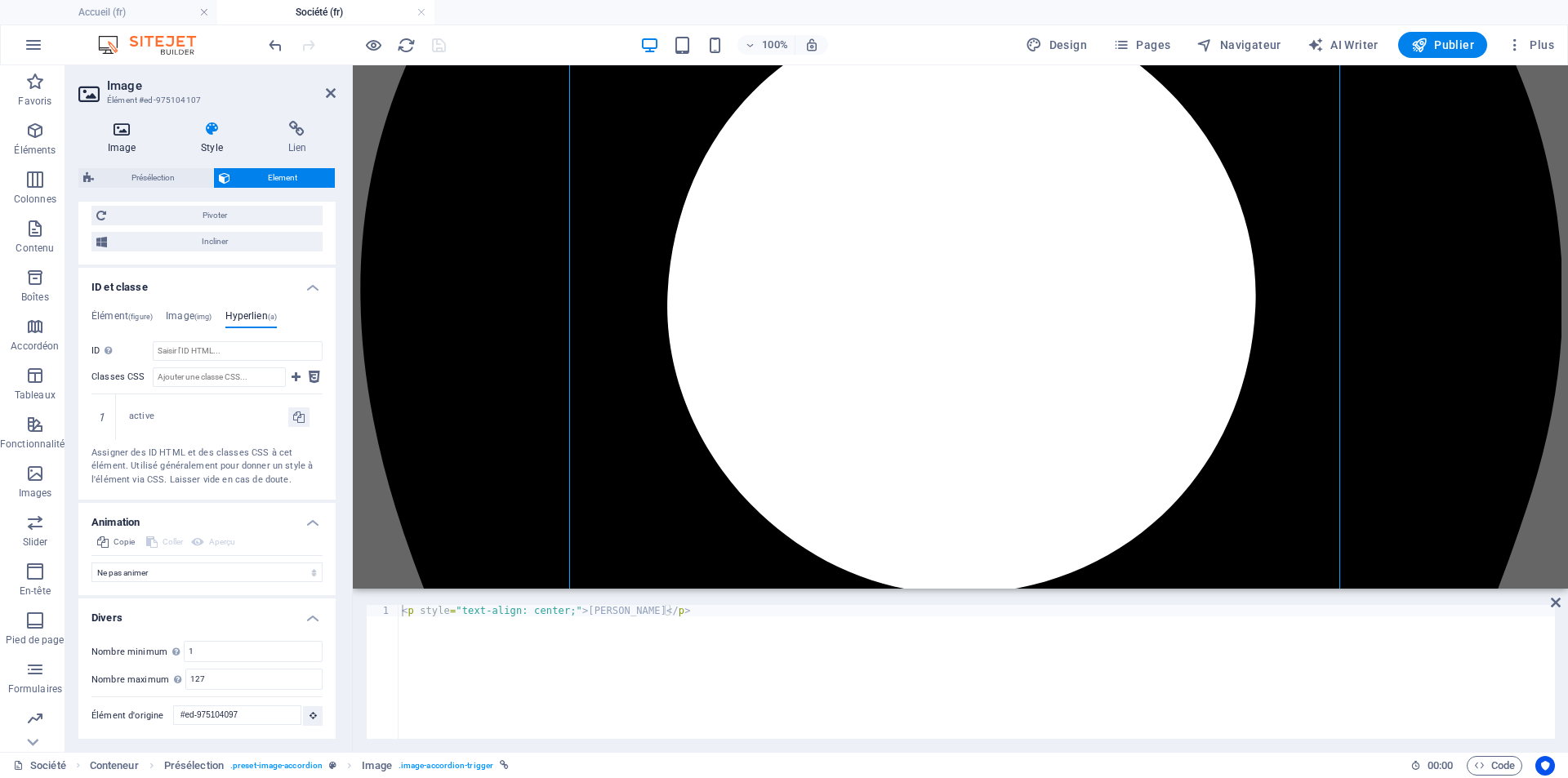
click at [108, 140] on h4 "Image" at bounding box center [125, 138] width 93 height 34
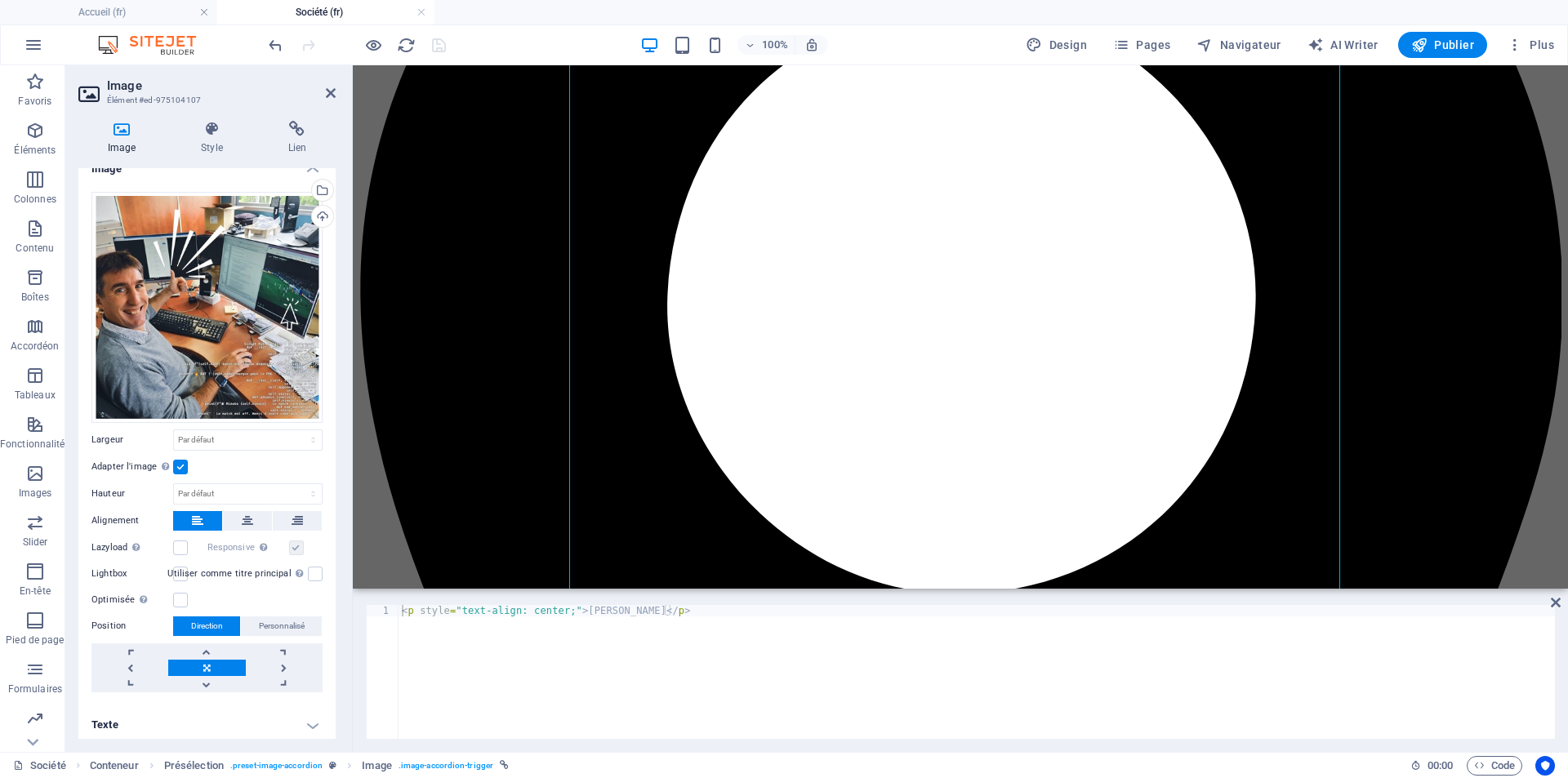
scroll to position [21, 0]
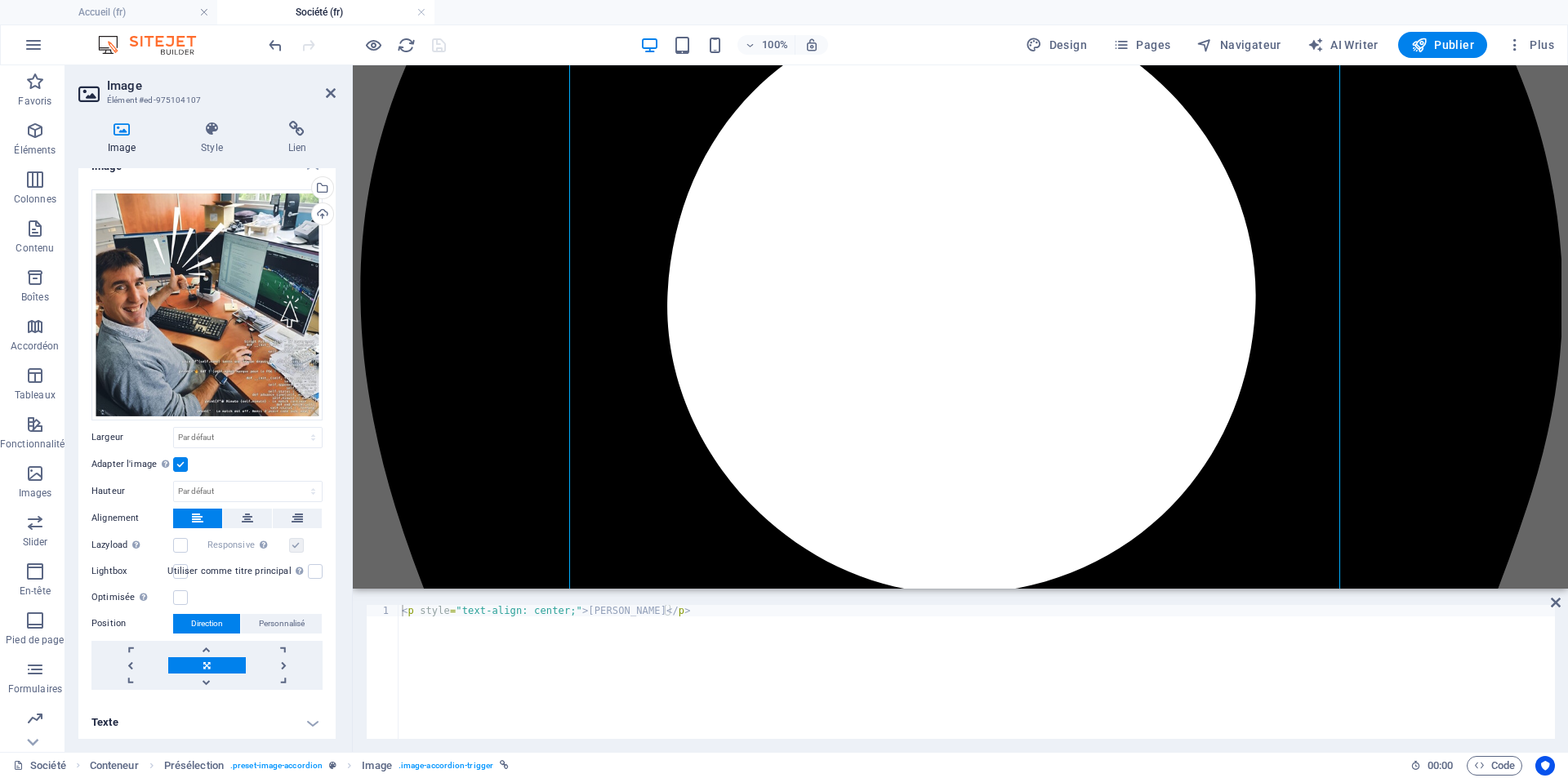
click at [309, 719] on h4 "Texte" at bounding box center [207, 723] width 257 height 39
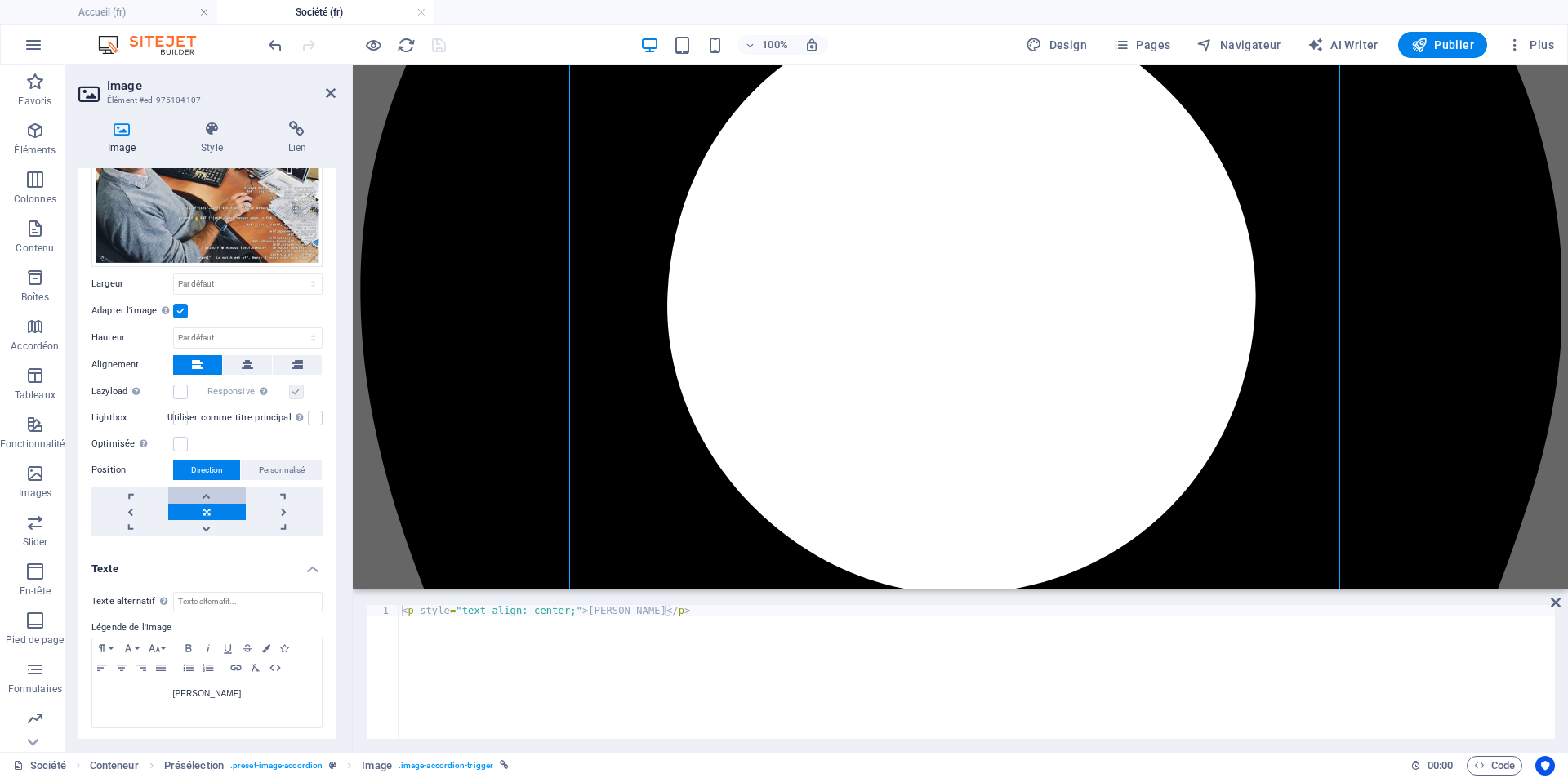
scroll to position [0, 0]
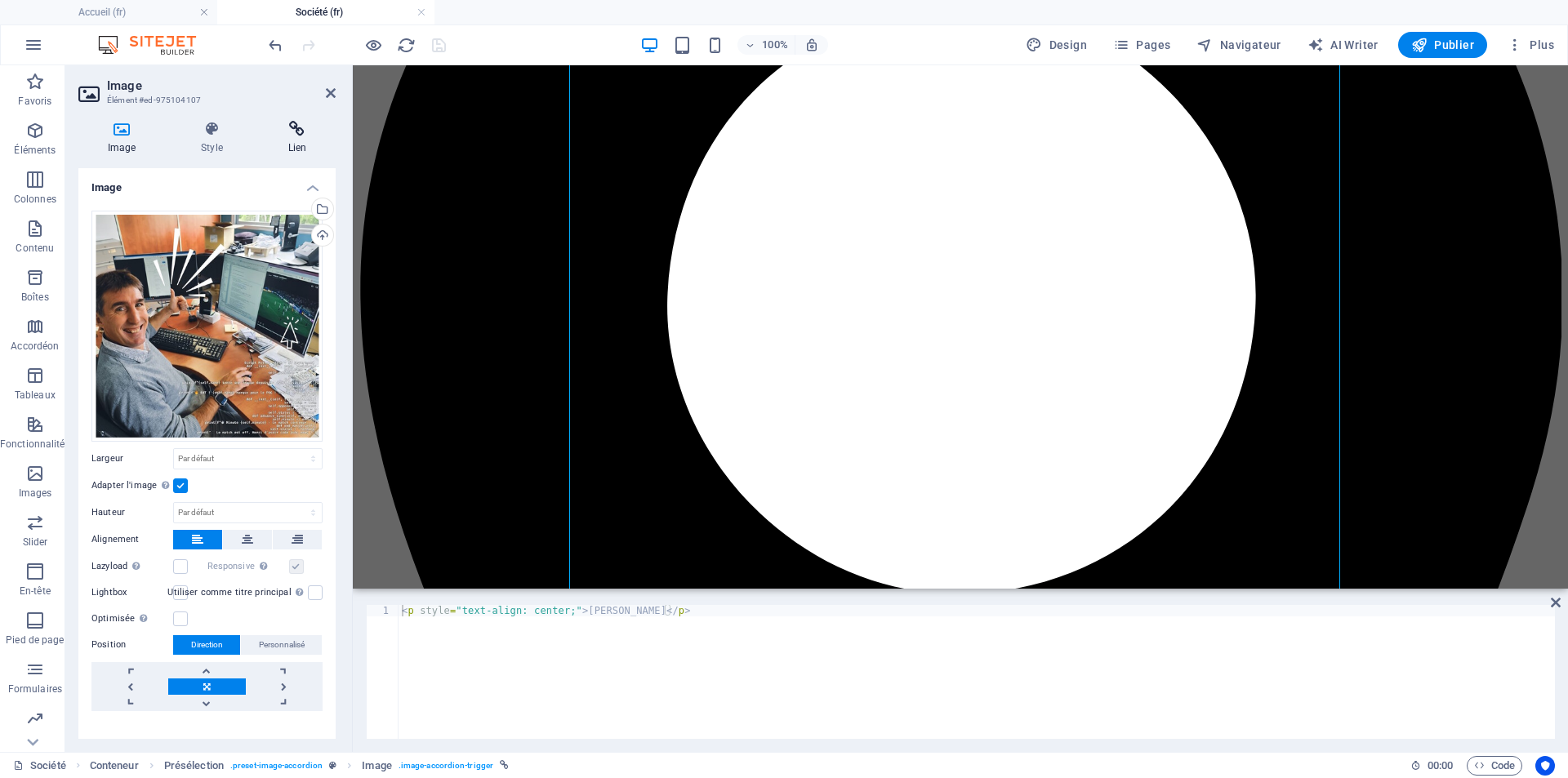
click at [296, 135] on icon at bounding box center [297, 129] width 77 height 16
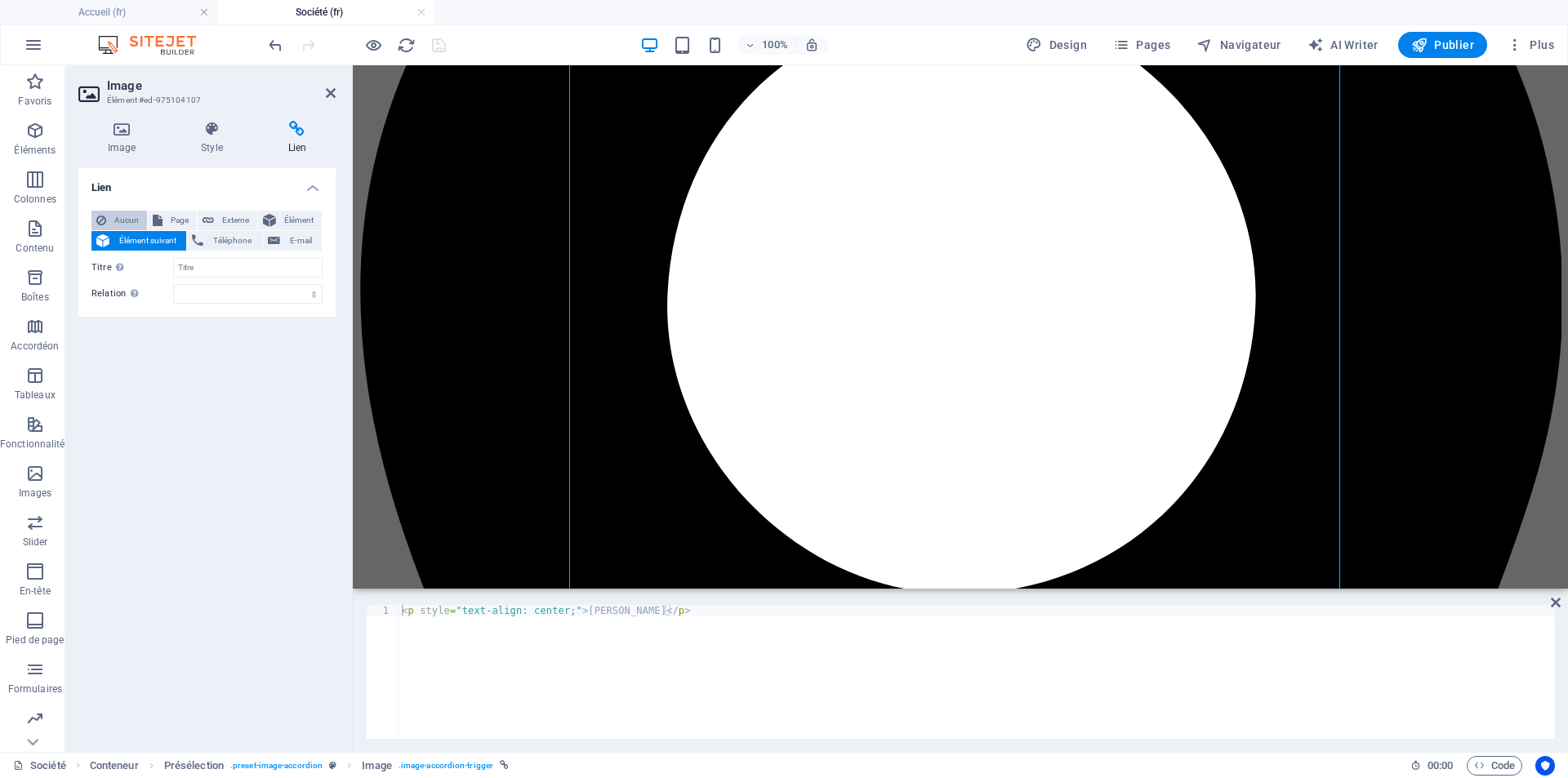
click at [123, 219] on span "Aucun" at bounding box center [126, 220] width 31 height 19
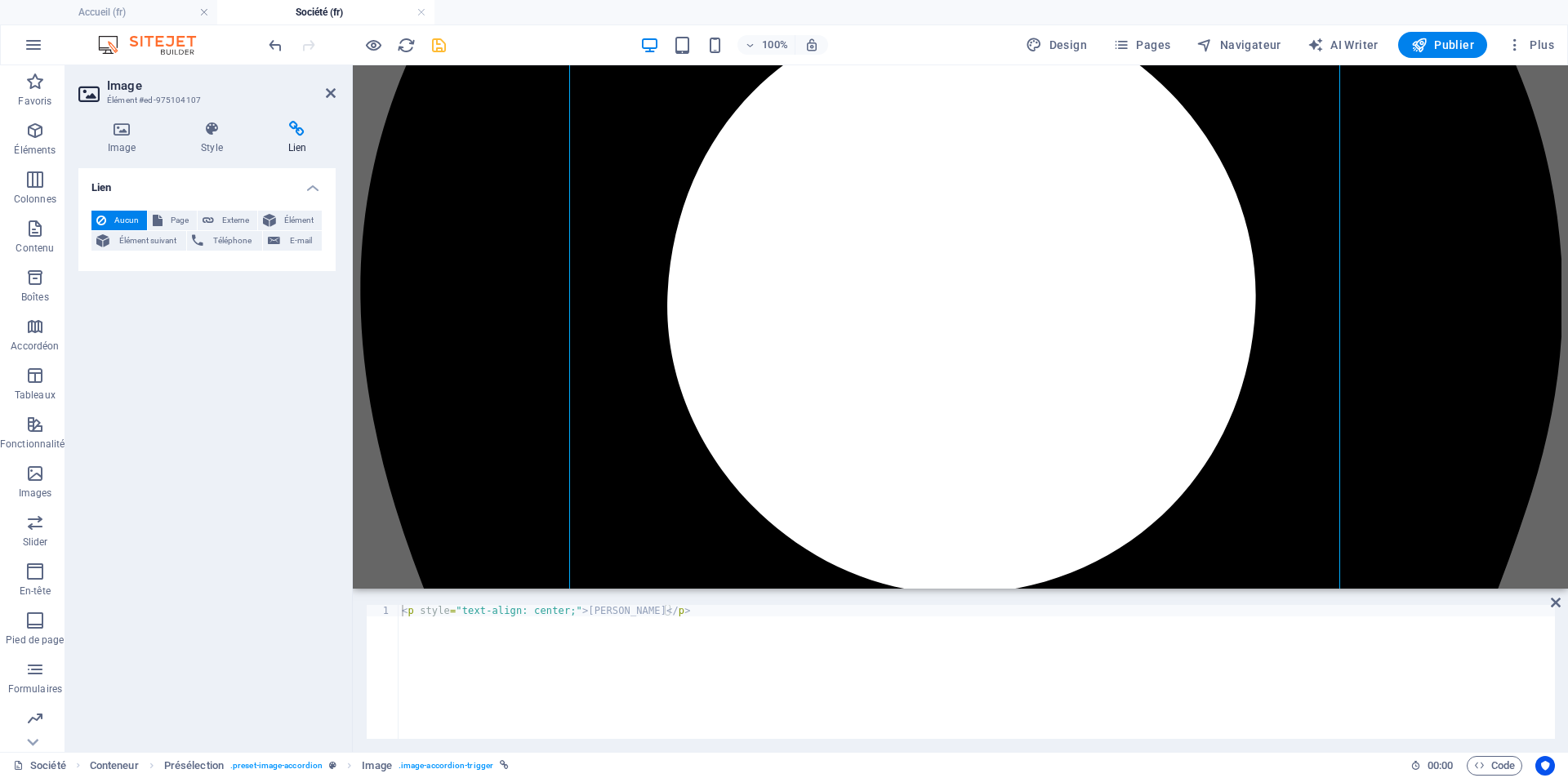
click at [428, 48] on div at bounding box center [356, 45] width 182 height 26
click at [441, 44] on icon "save" at bounding box center [439, 45] width 18 height 18
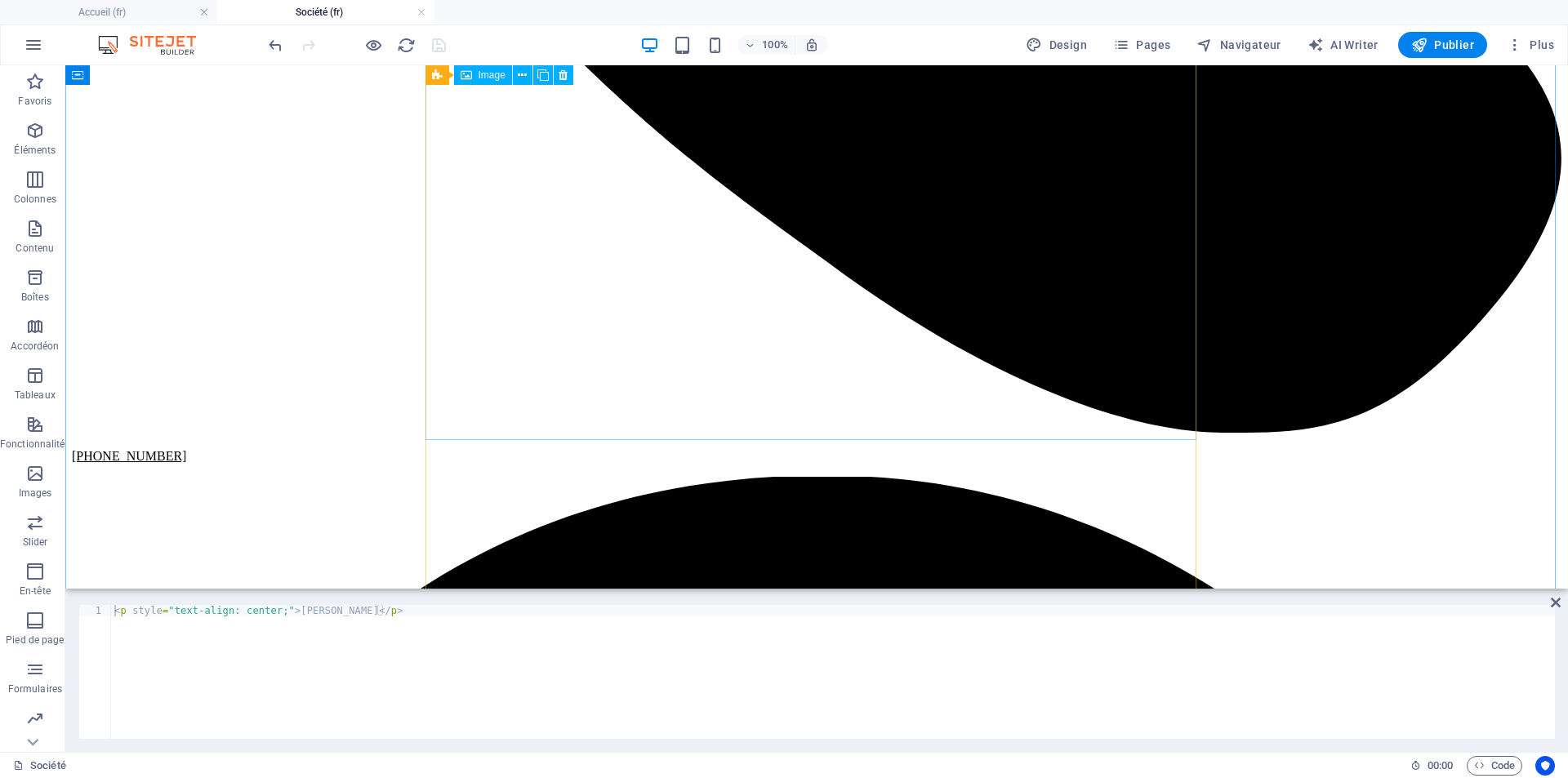
scroll to position [734, 0]
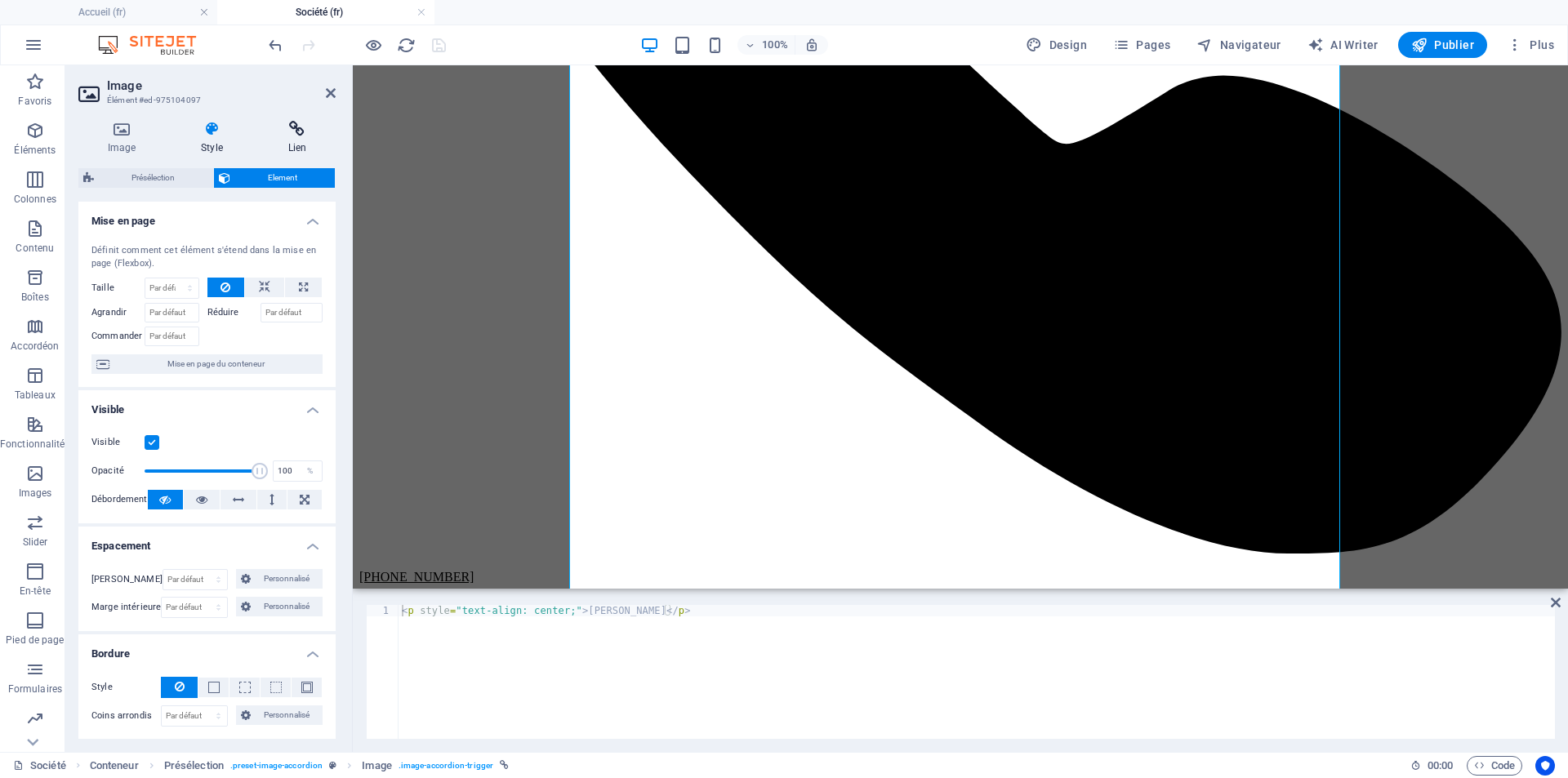
click at [299, 133] on icon at bounding box center [297, 129] width 77 height 16
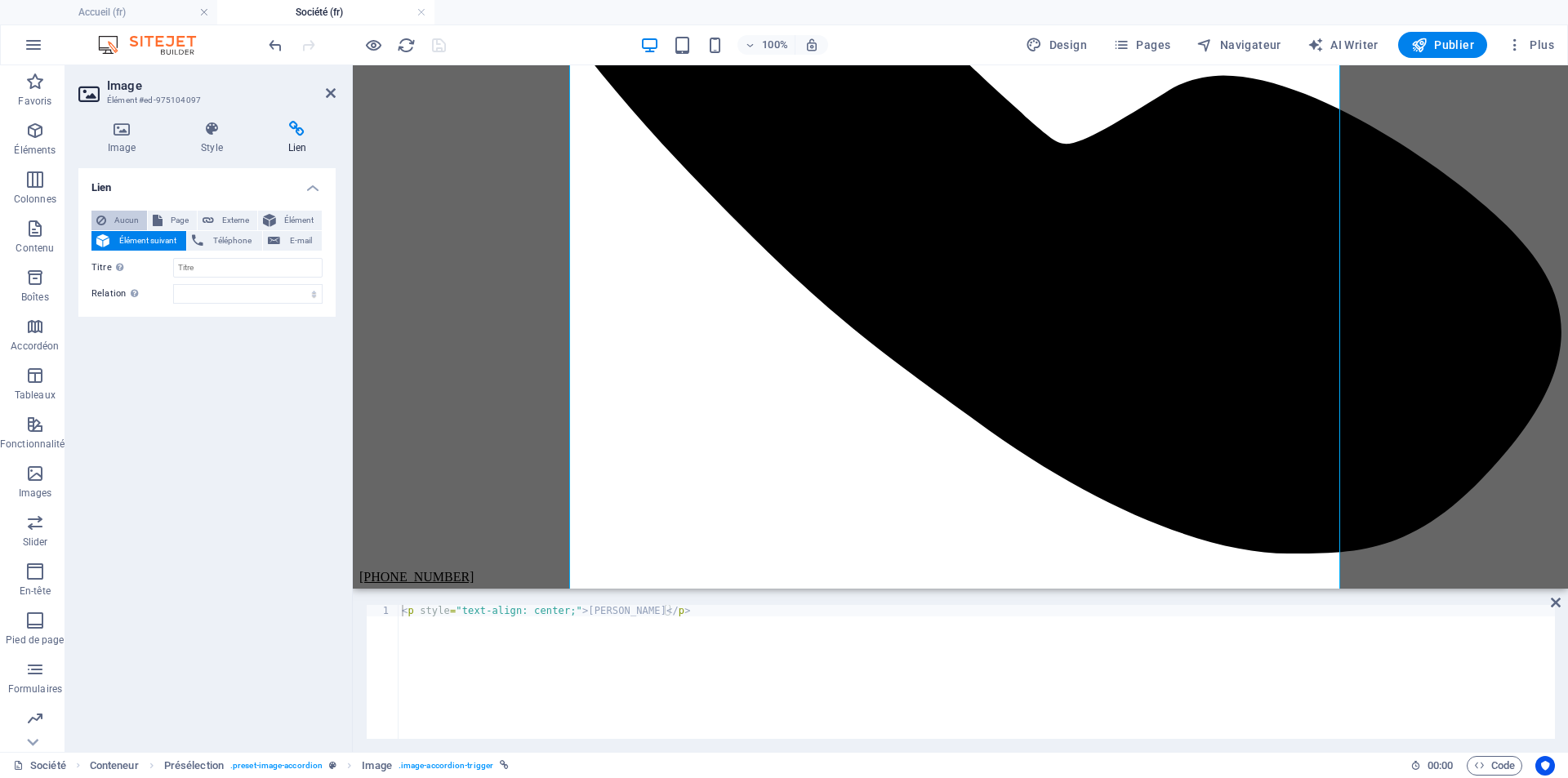
click at [125, 219] on span "Aucun" at bounding box center [126, 220] width 31 height 19
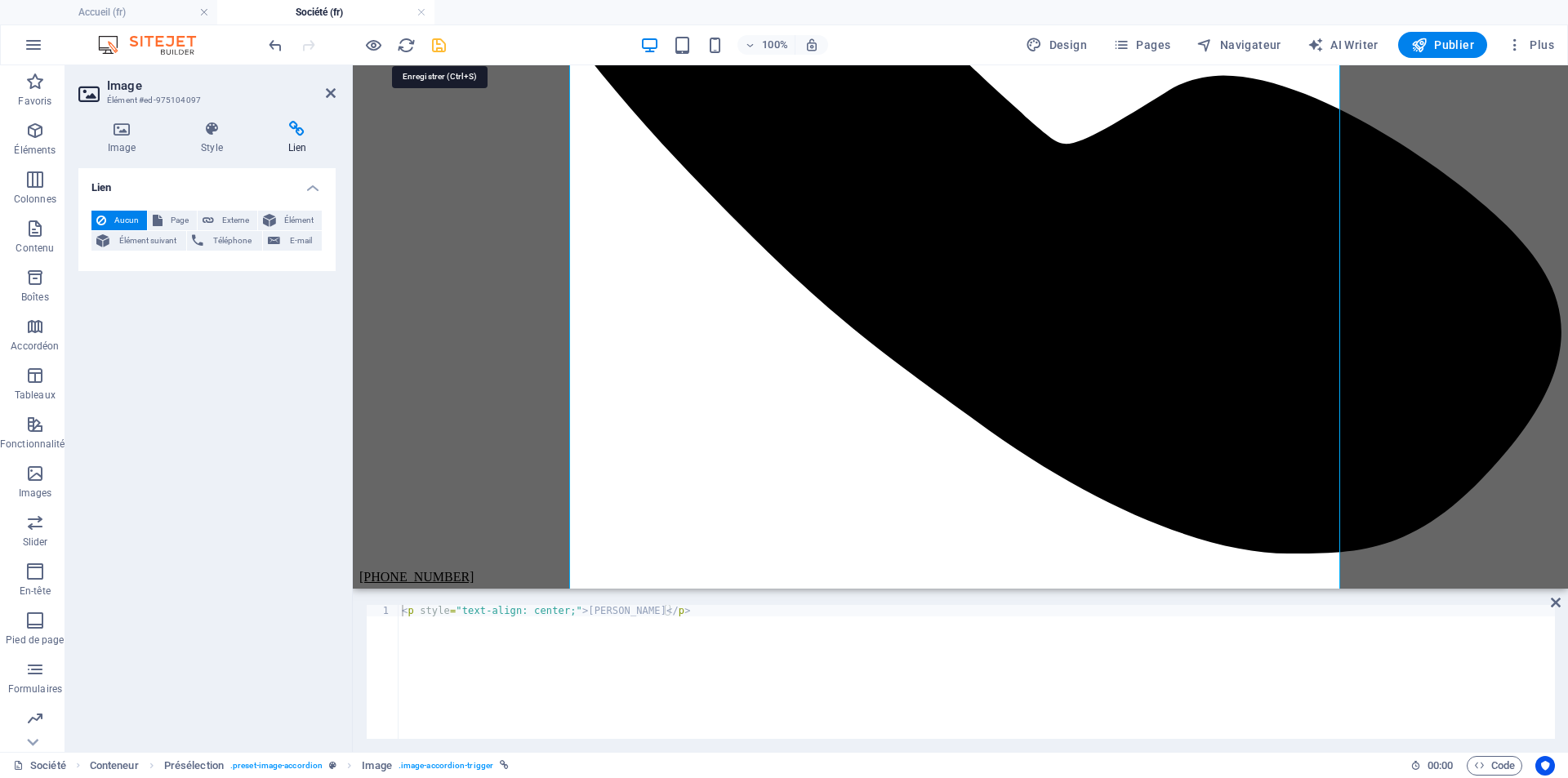
click at [431, 51] on icon "save" at bounding box center [439, 45] width 18 height 18
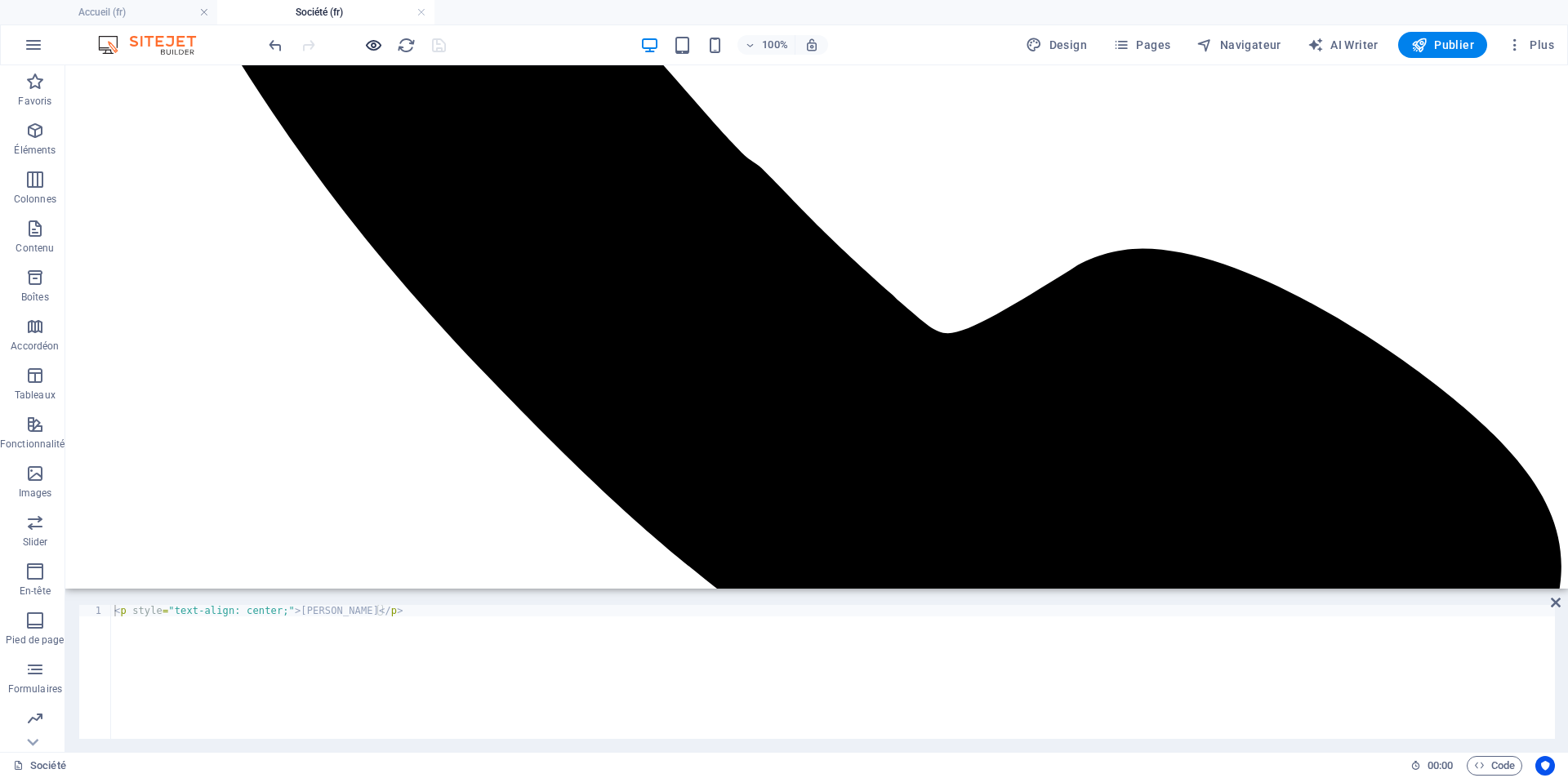
click at [371, 47] on icon "button" at bounding box center [373, 45] width 18 height 18
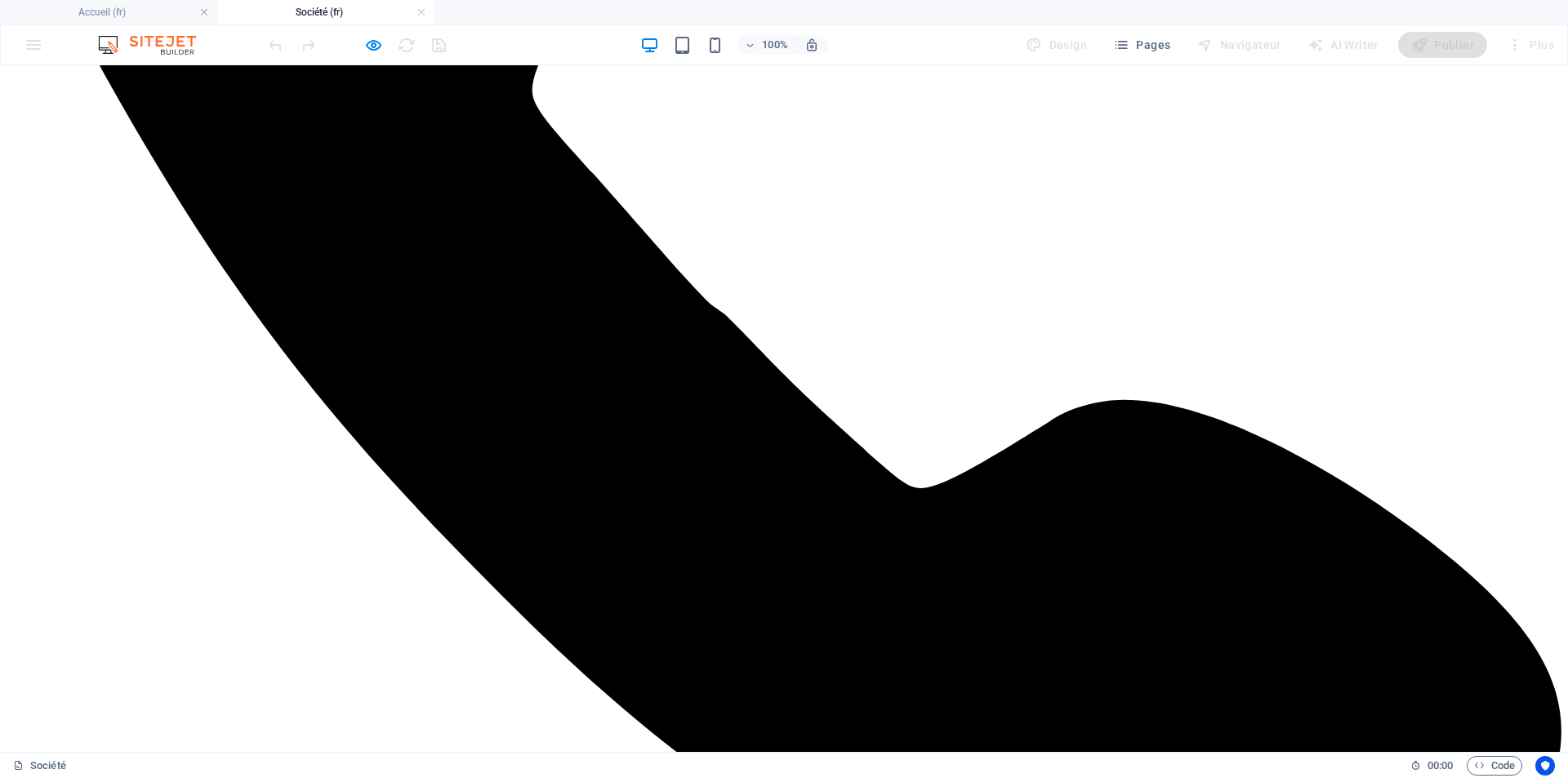
scroll to position [490, 0]
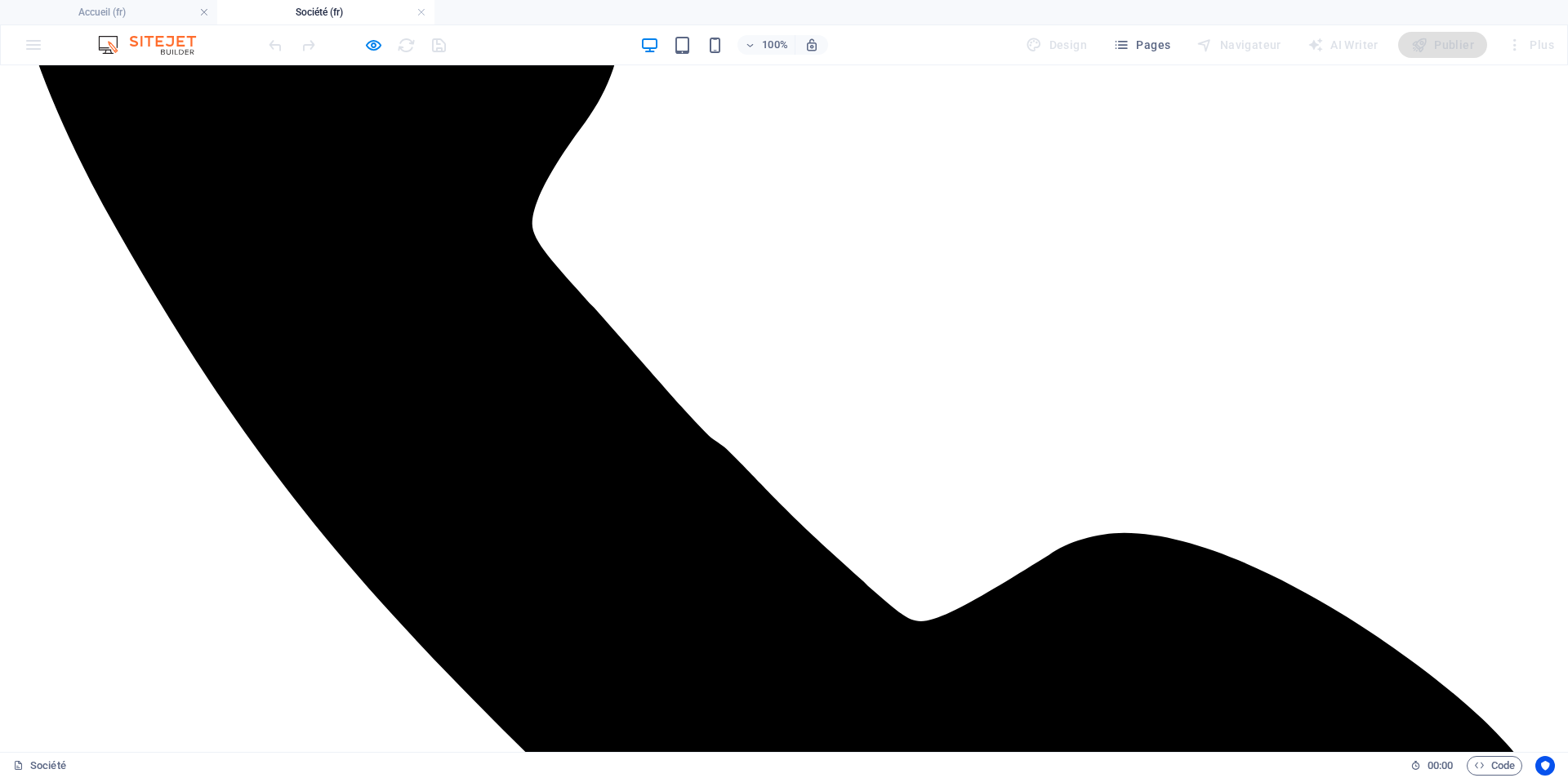
drag, startPoint x: 950, startPoint y: 642, endPoint x: 1050, endPoint y: 643, distance: 100.0
drag, startPoint x: 548, startPoint y: 654, endPoint x: 682, endPoint y: 645, distance: 134.3
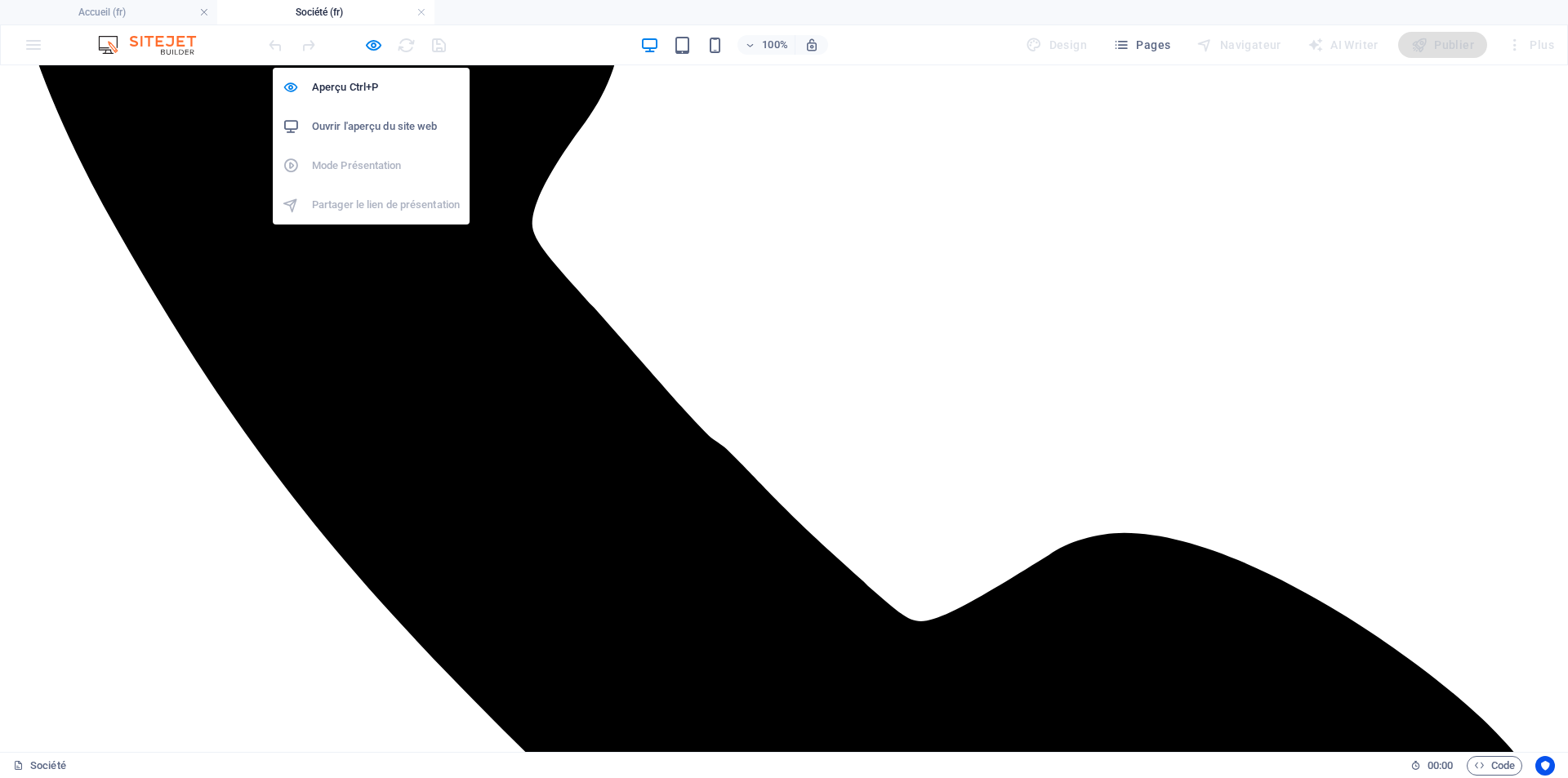
click at [374, 38] on icon "button" at bounding box center [373, 45] width 18 height 18
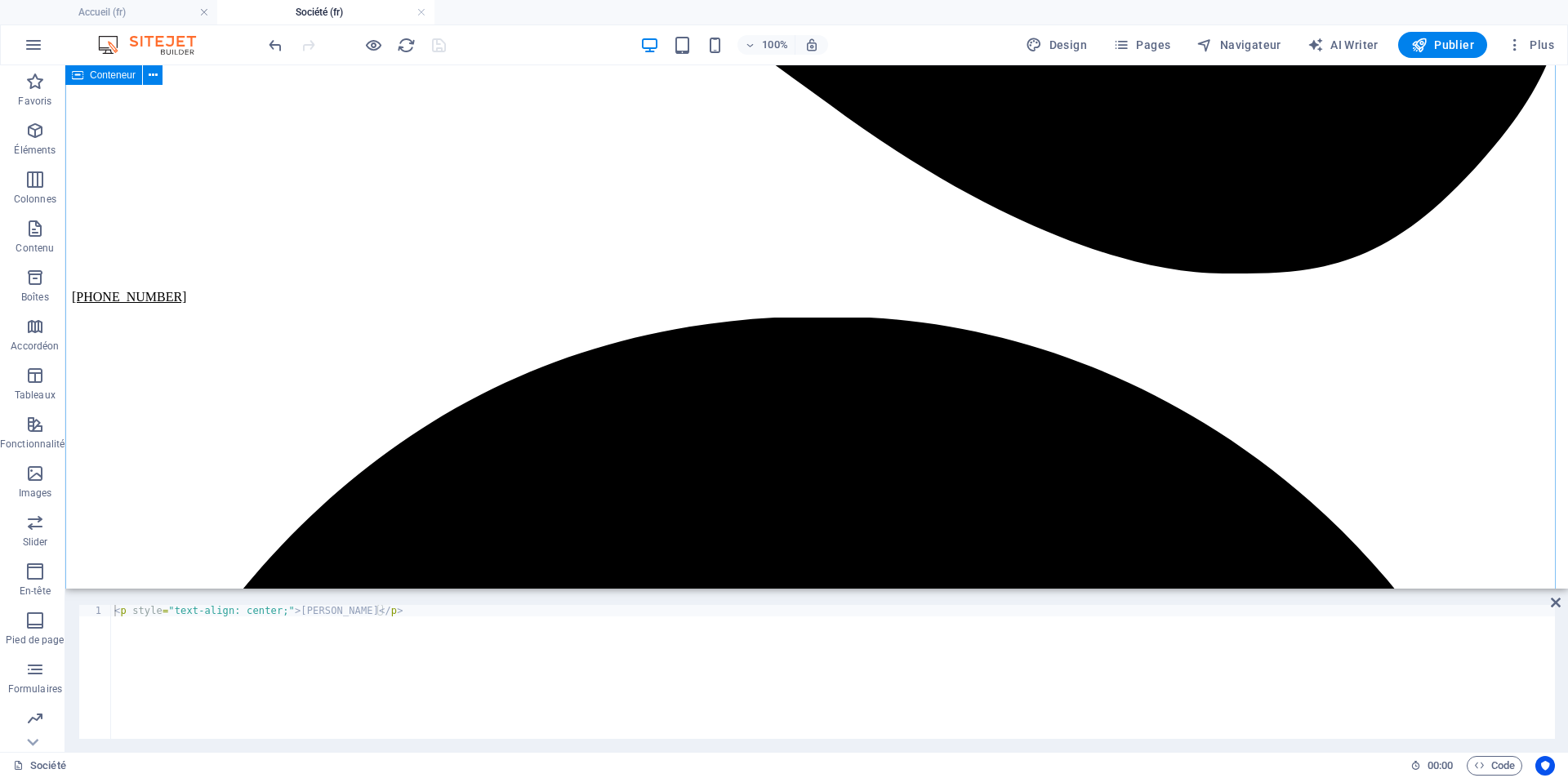
scroll to position [1224, 0]
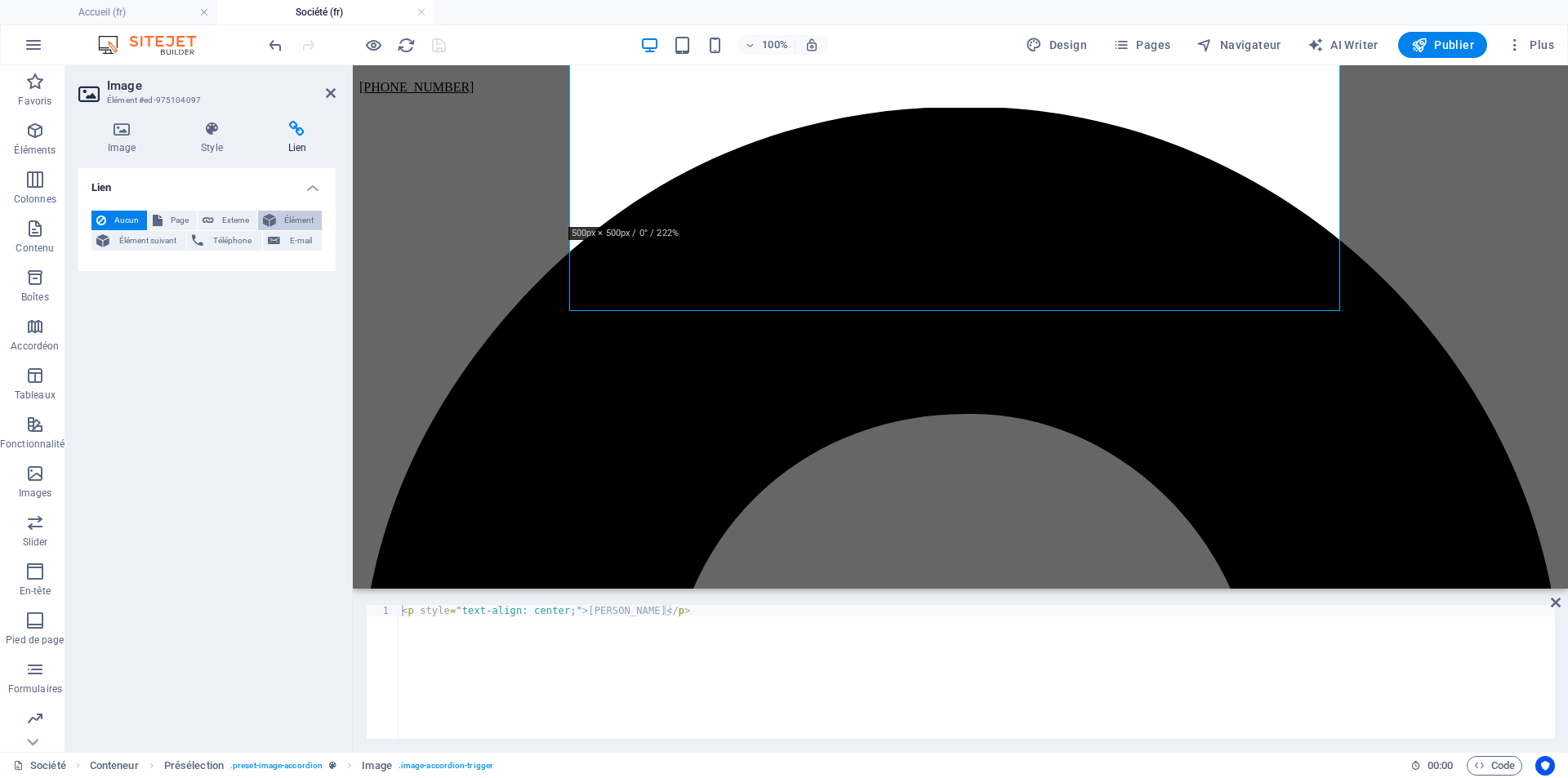
click at [279, 211] on button "Élément" at bounding box center [290, 220] width 64 height 19
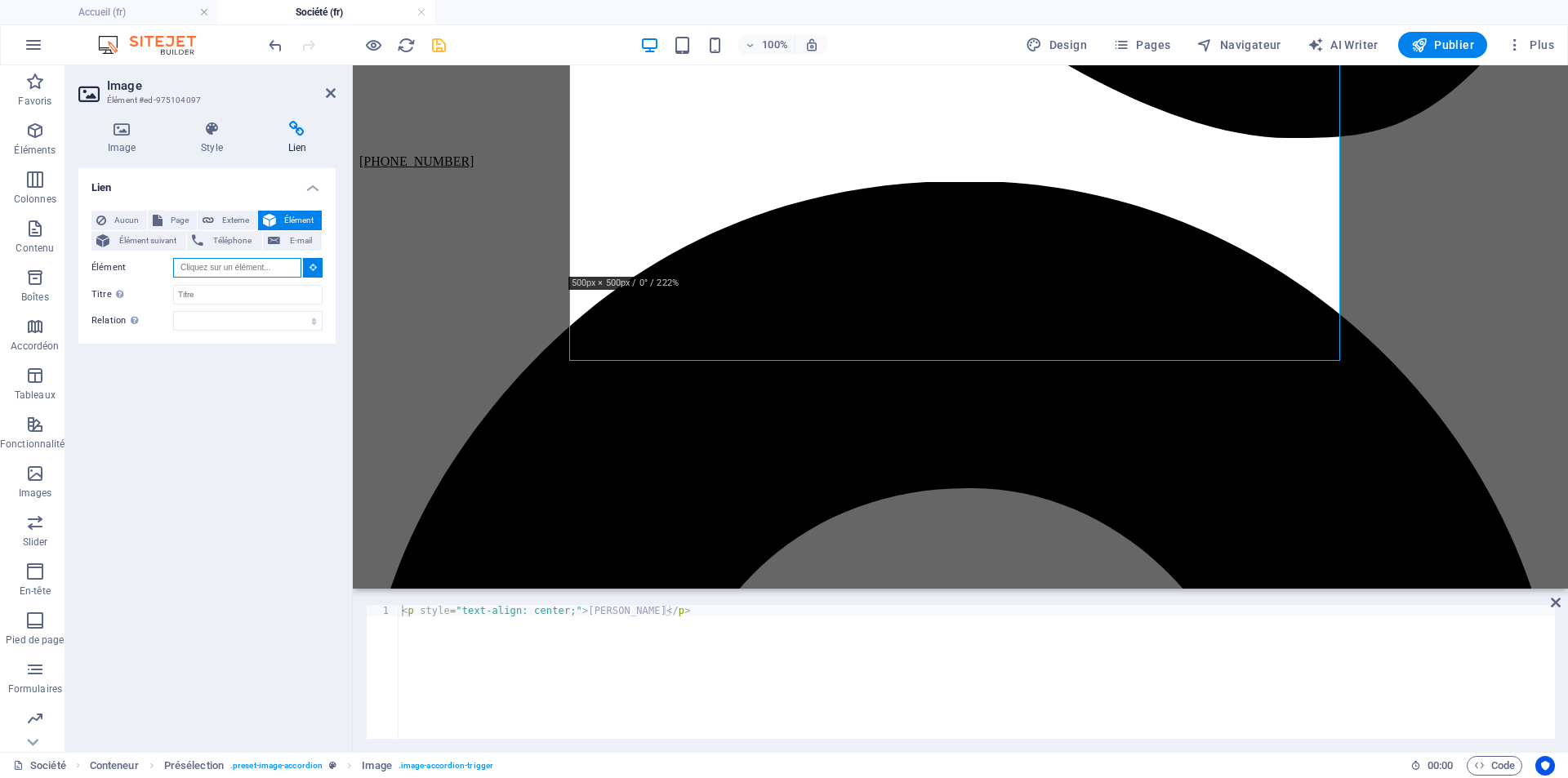
scroll to position [1150, 0]
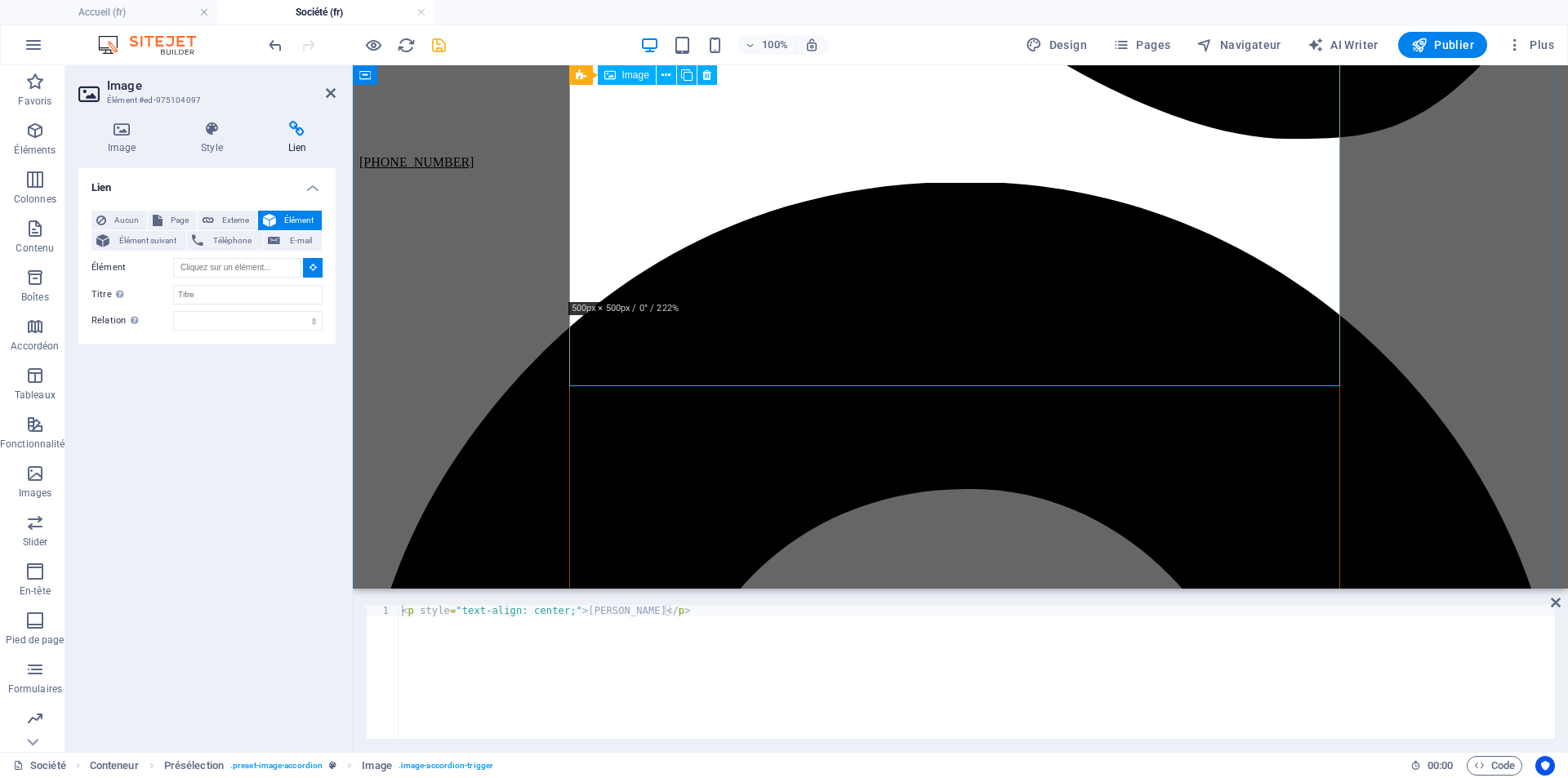
type input "#ed-975104097"
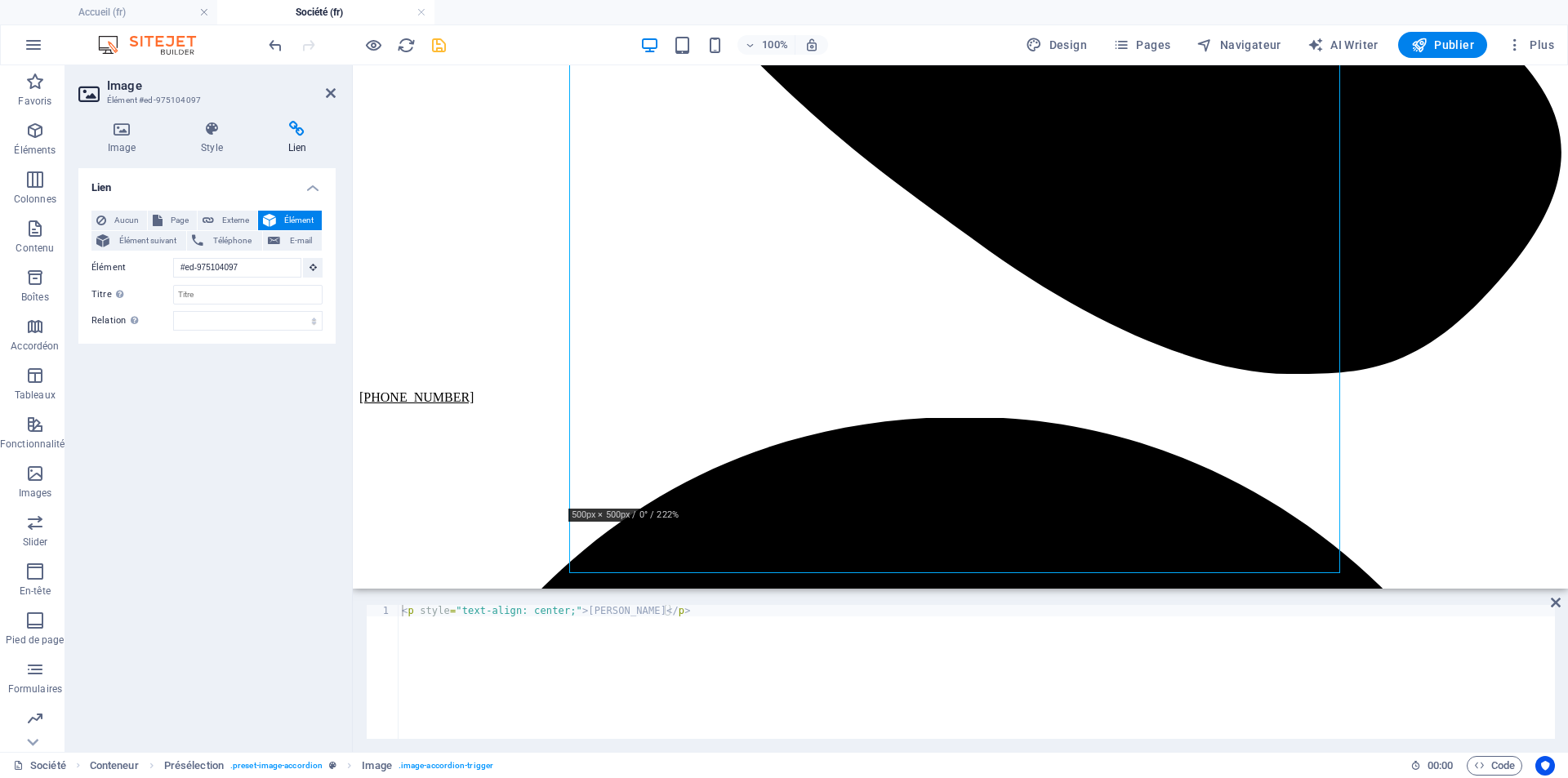
scroll to position [911, 0]
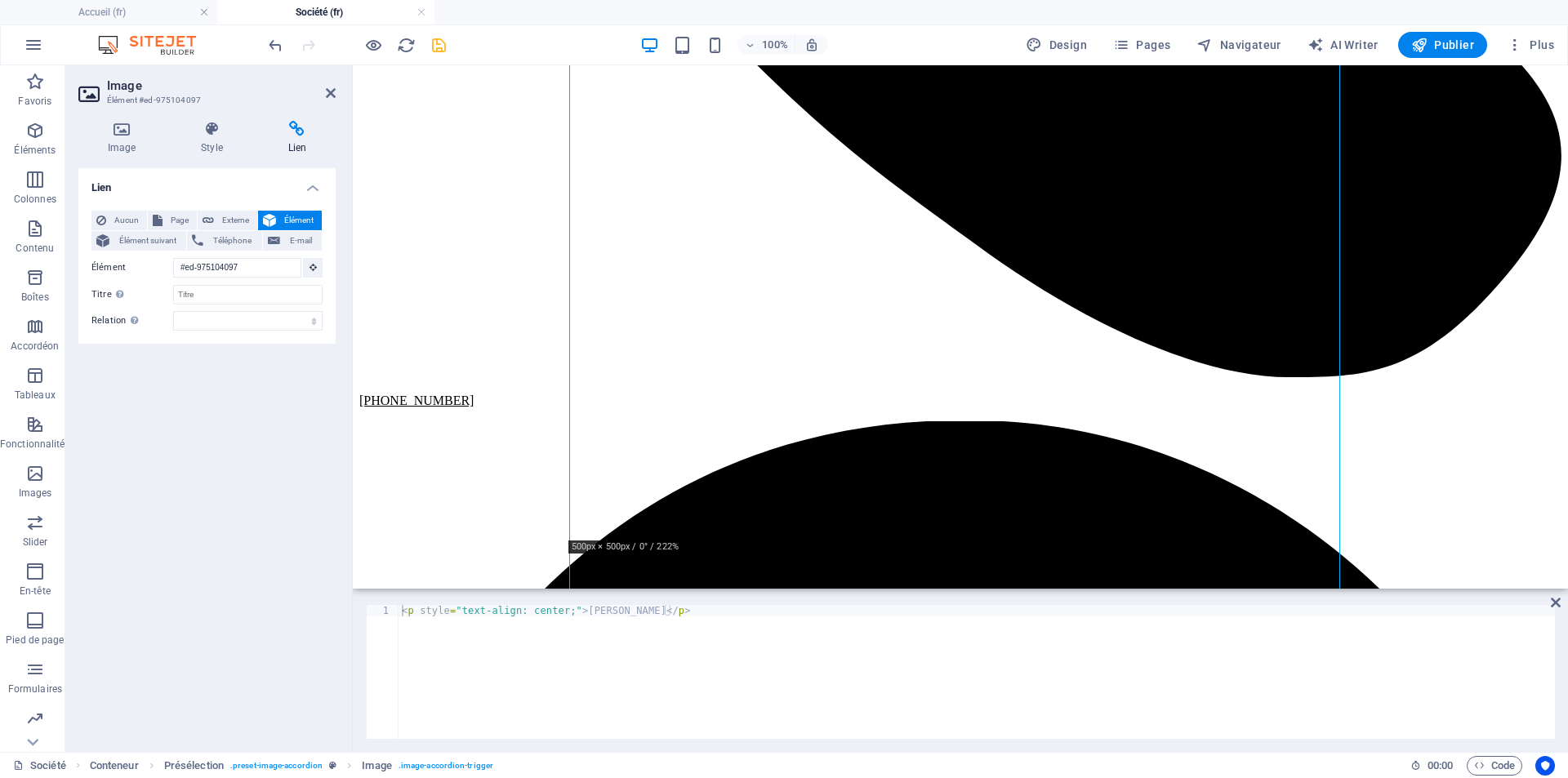
click at [438, 49] on icon "save" at bounding box center [439, 45] width 18 height 18
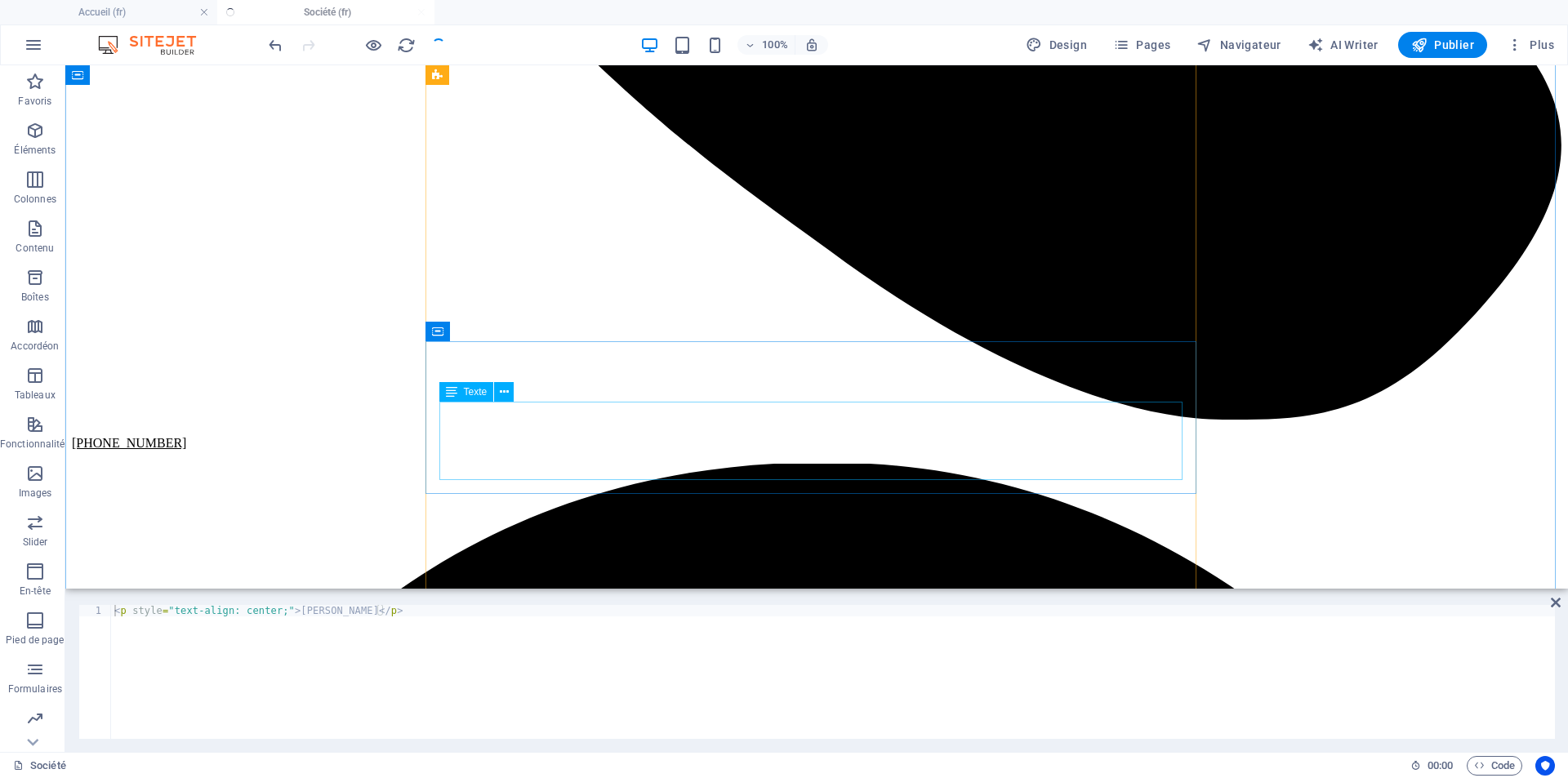
scroll to position [1482, 0]
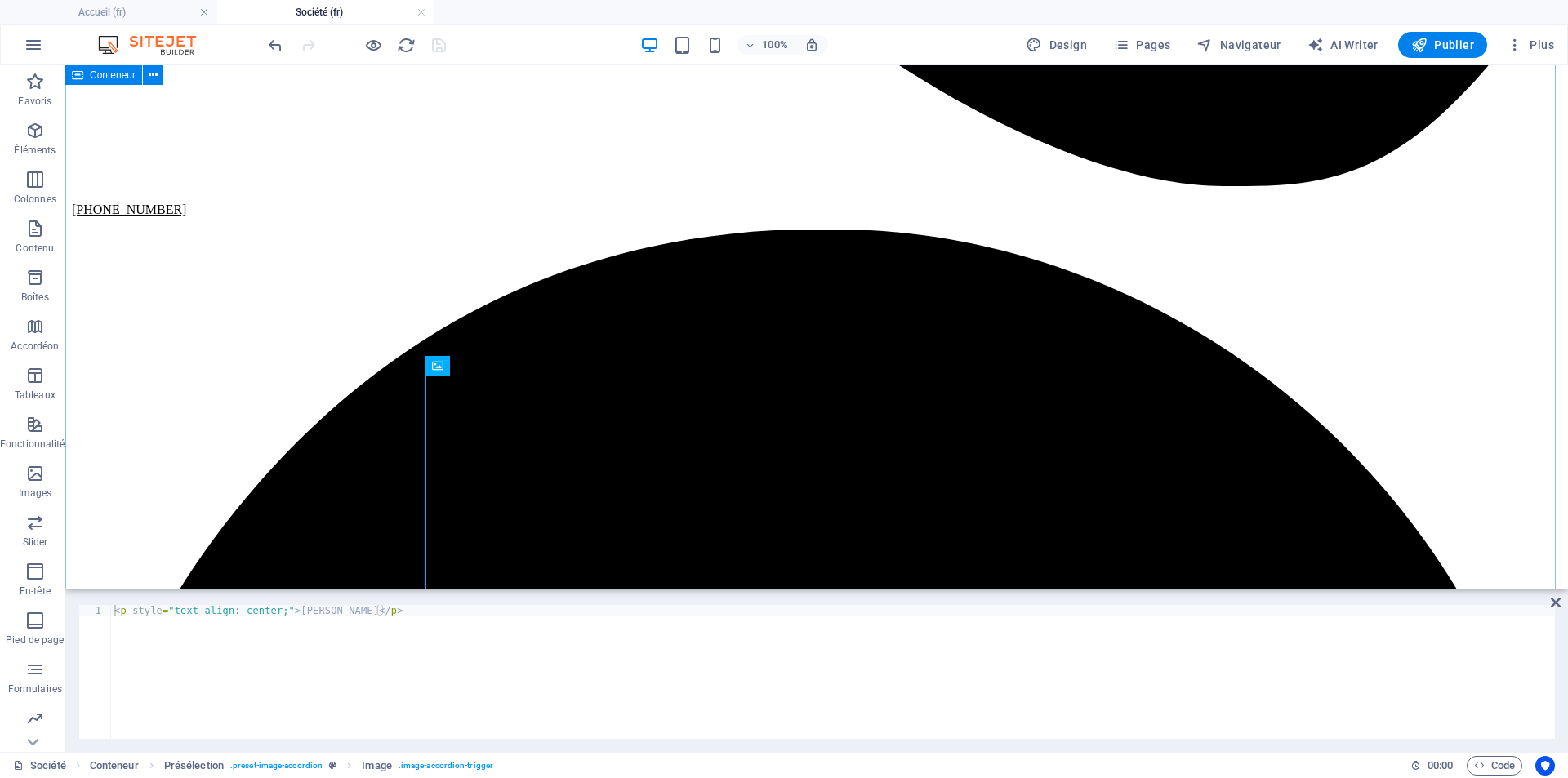
scroll to position [1319, 0]
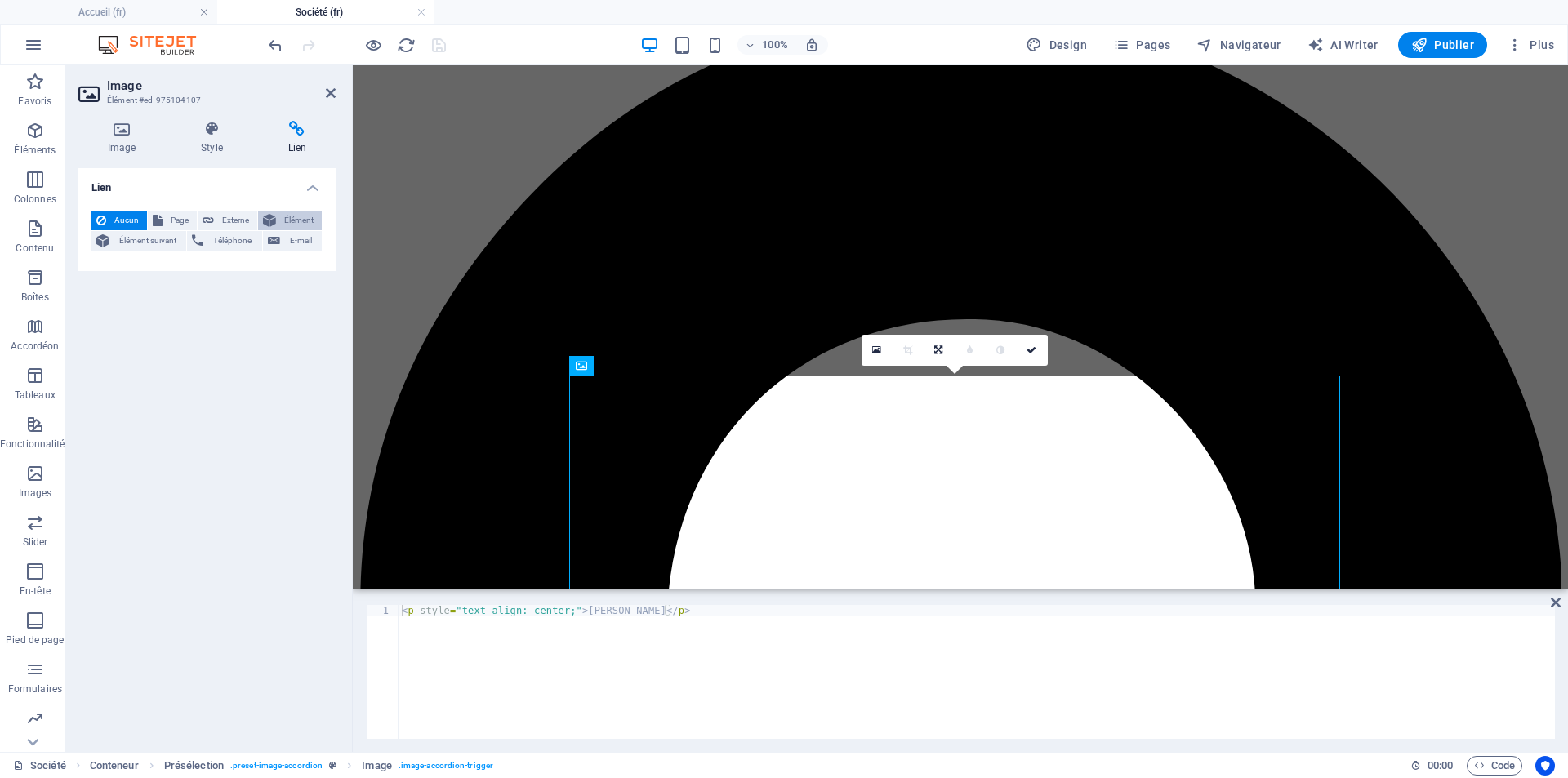
click at [291, 216] on span "Élément" at bounding box center [298, 220] width 36 height 19
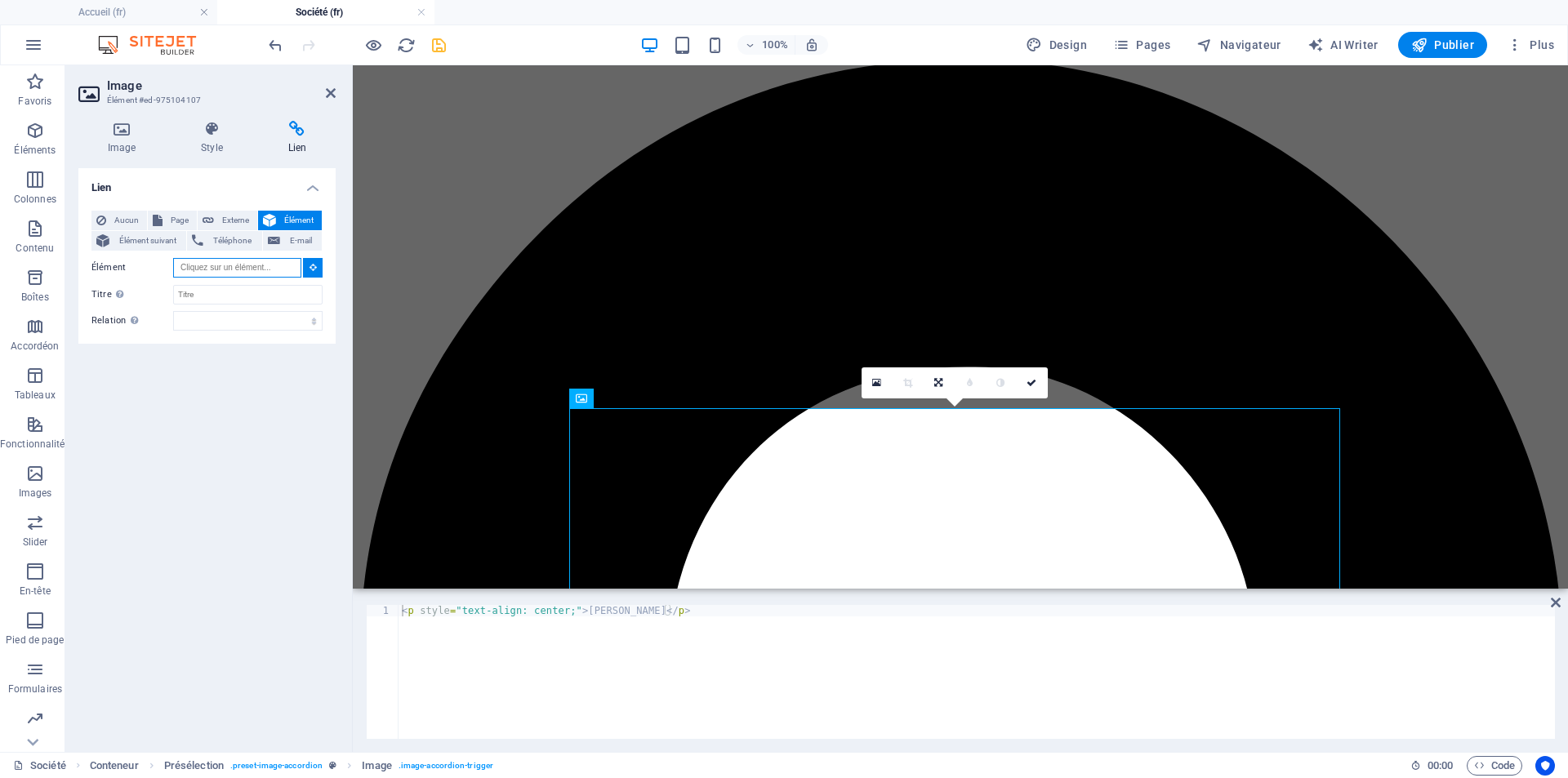
scroll to position [1244, 0]
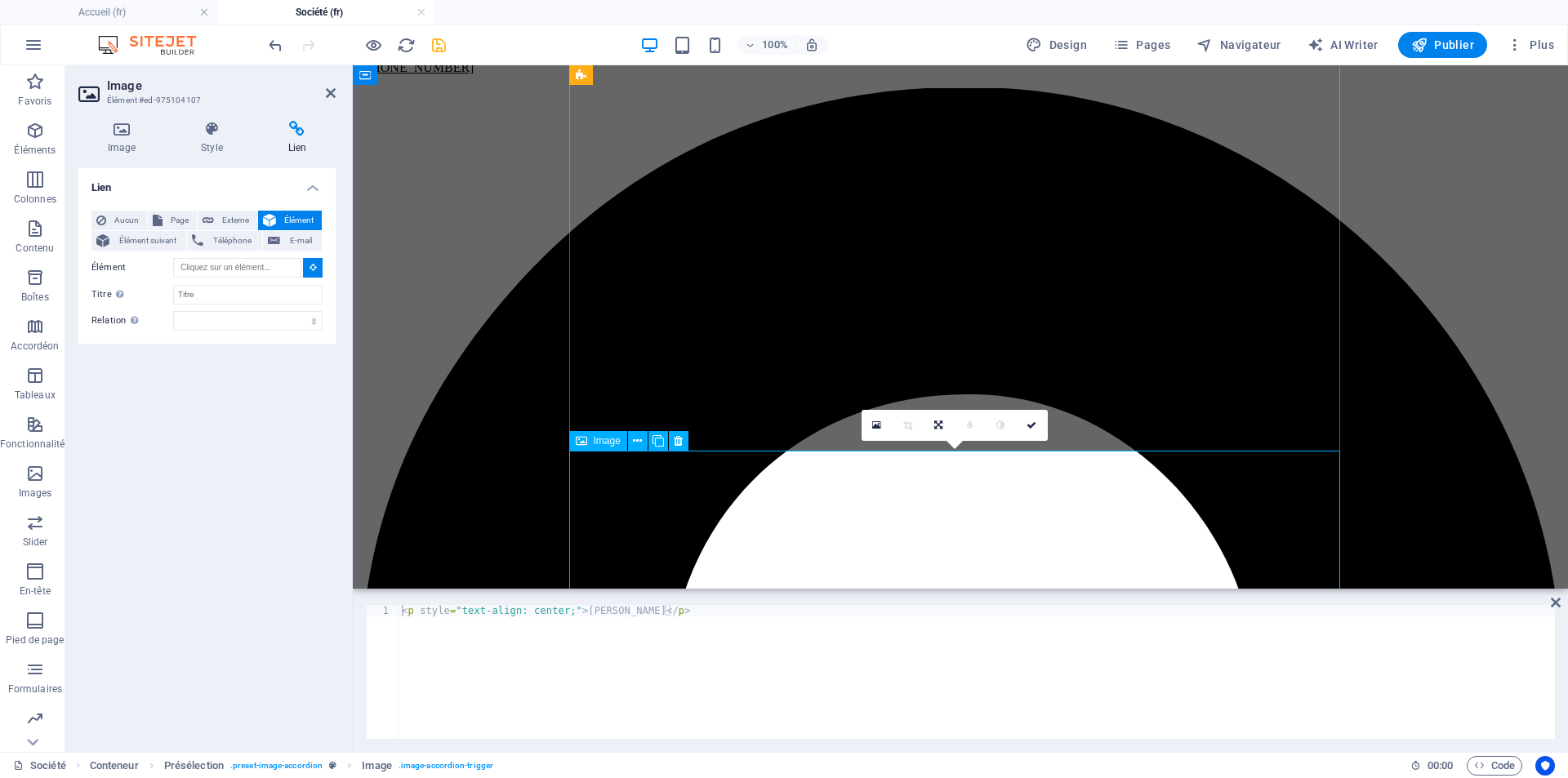
type input "#ed-975104107"
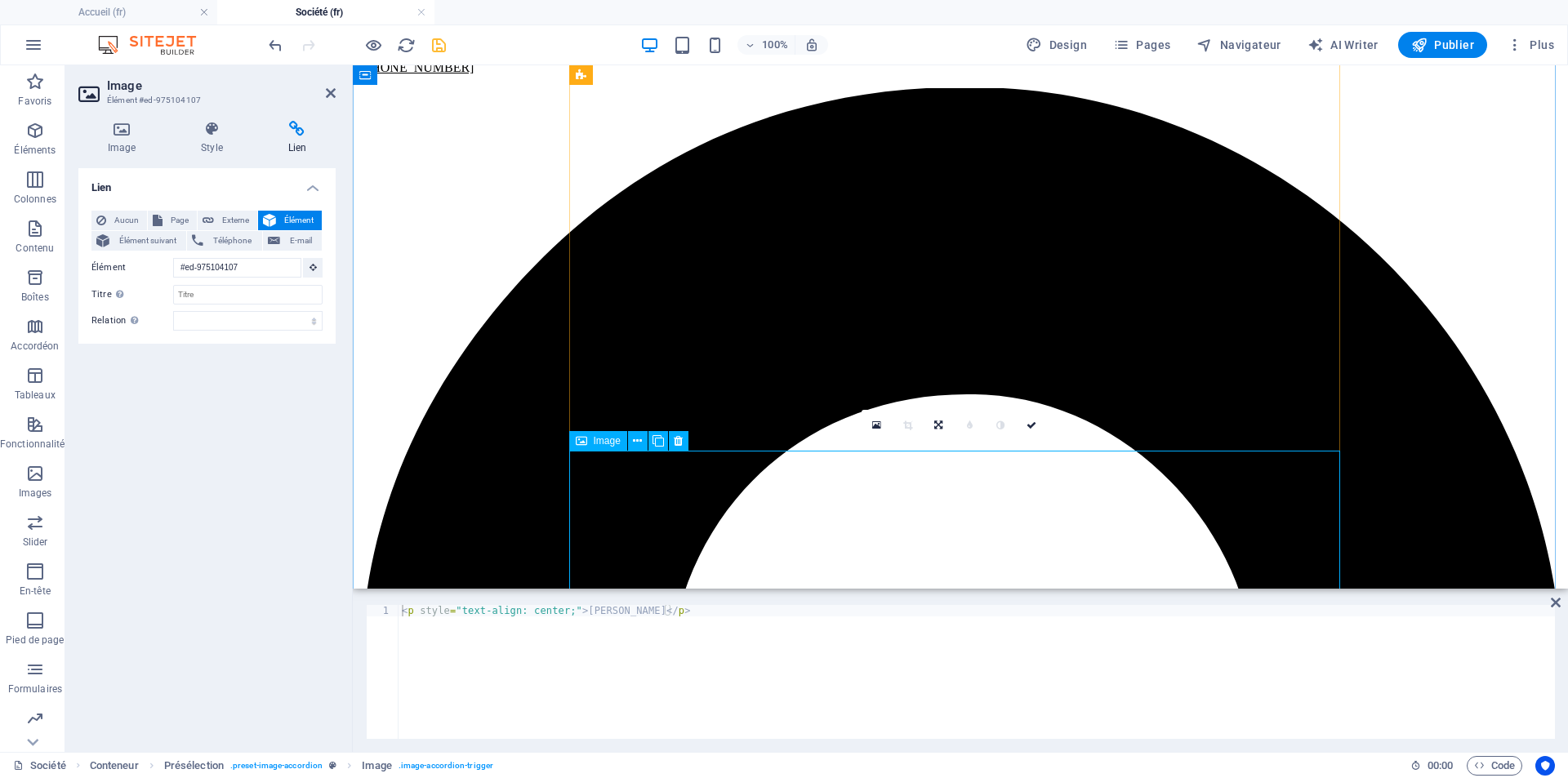
click at [443, 37] on icon "save" at bounding box center [439, 45] width 18 height 18
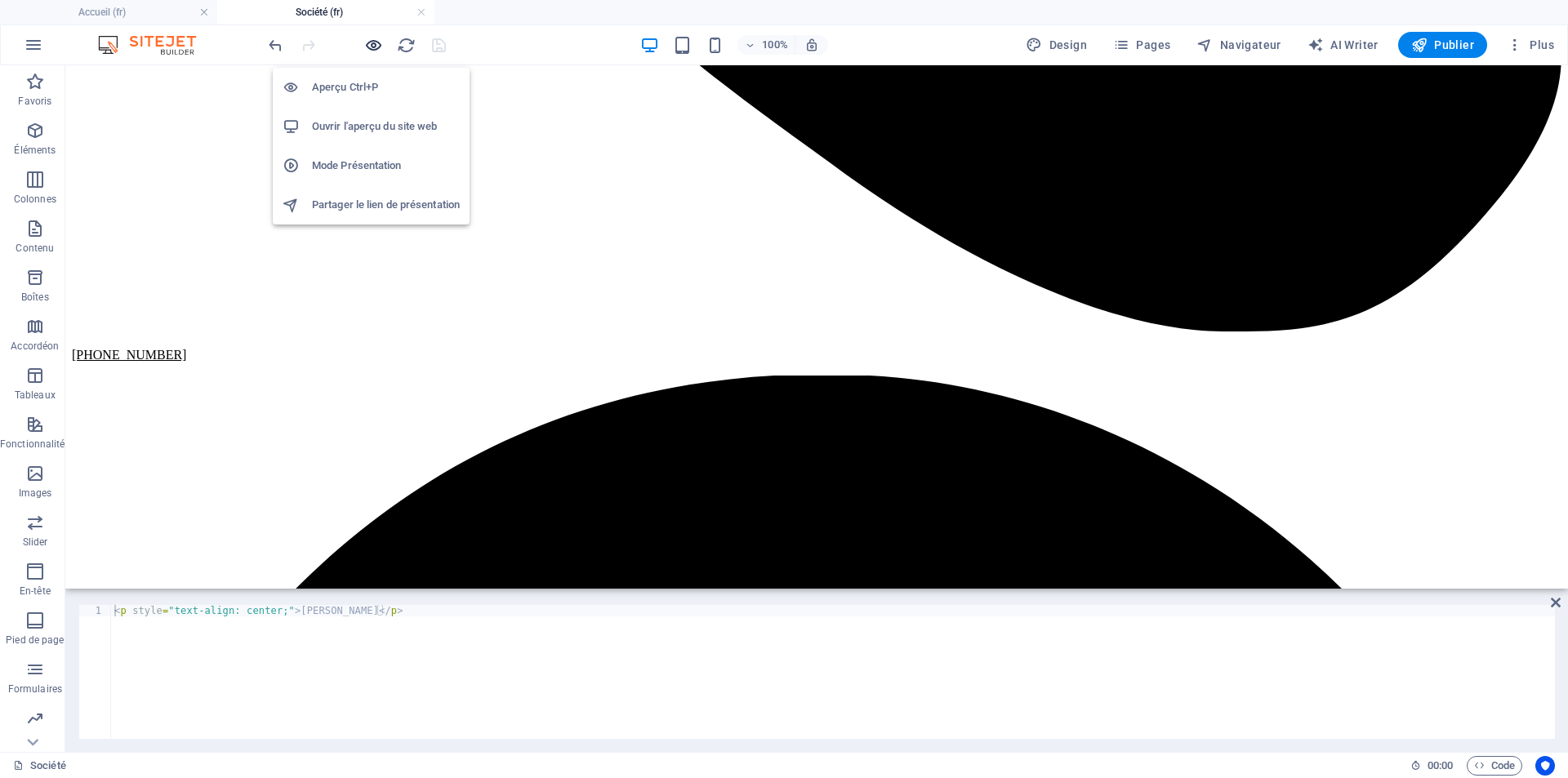
click at [371, 49] on icon "button" at bounding box center [373, 45] width 18 height 18
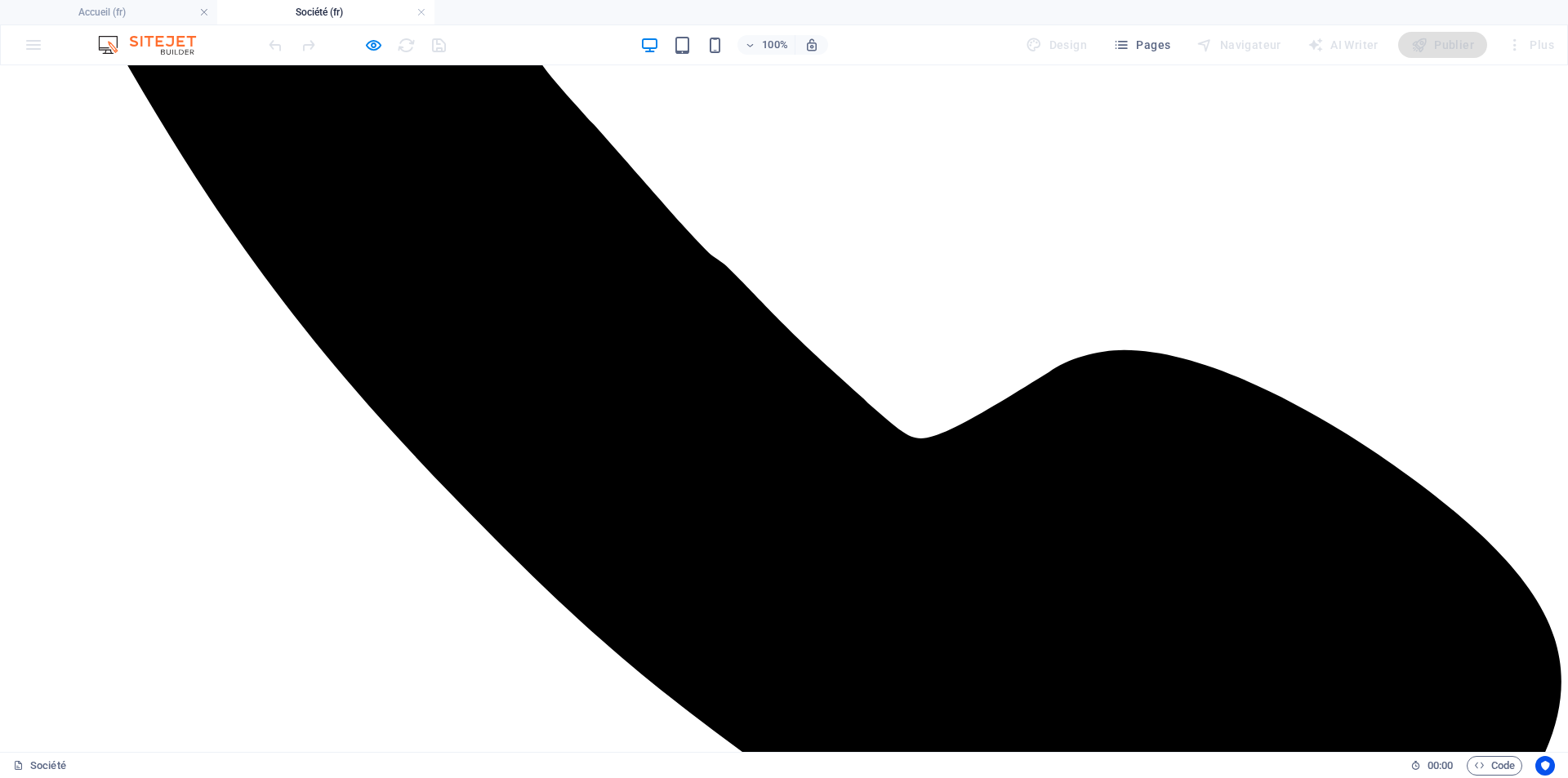
scroll to position [755, 0]
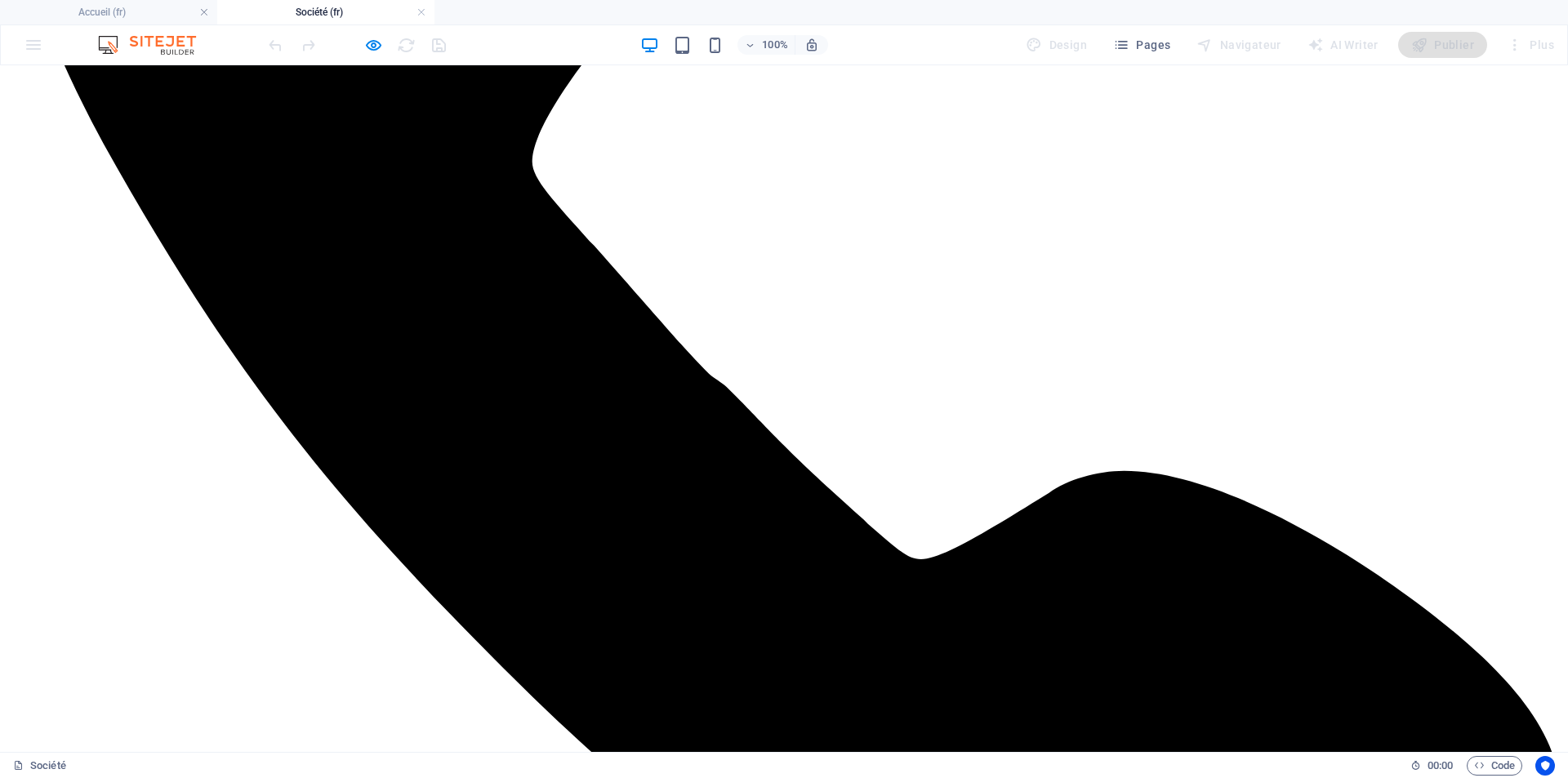
scroll to position [539, 0]
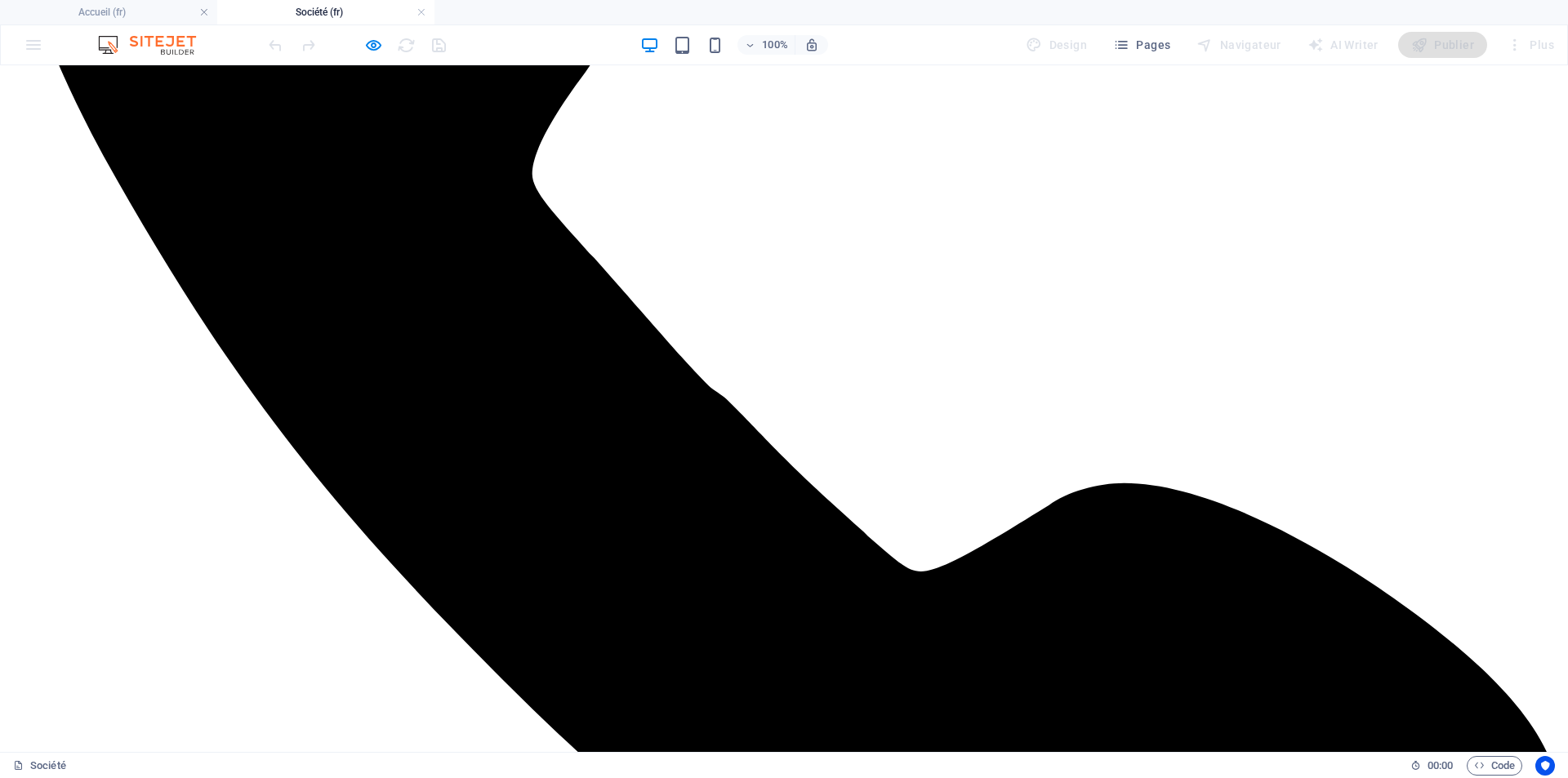
click at [388, 46] on div at bounding box center [356, 45] width 182 height 26
click at [362, 48] on div at bounding box center [356, 45] width 182 height 26
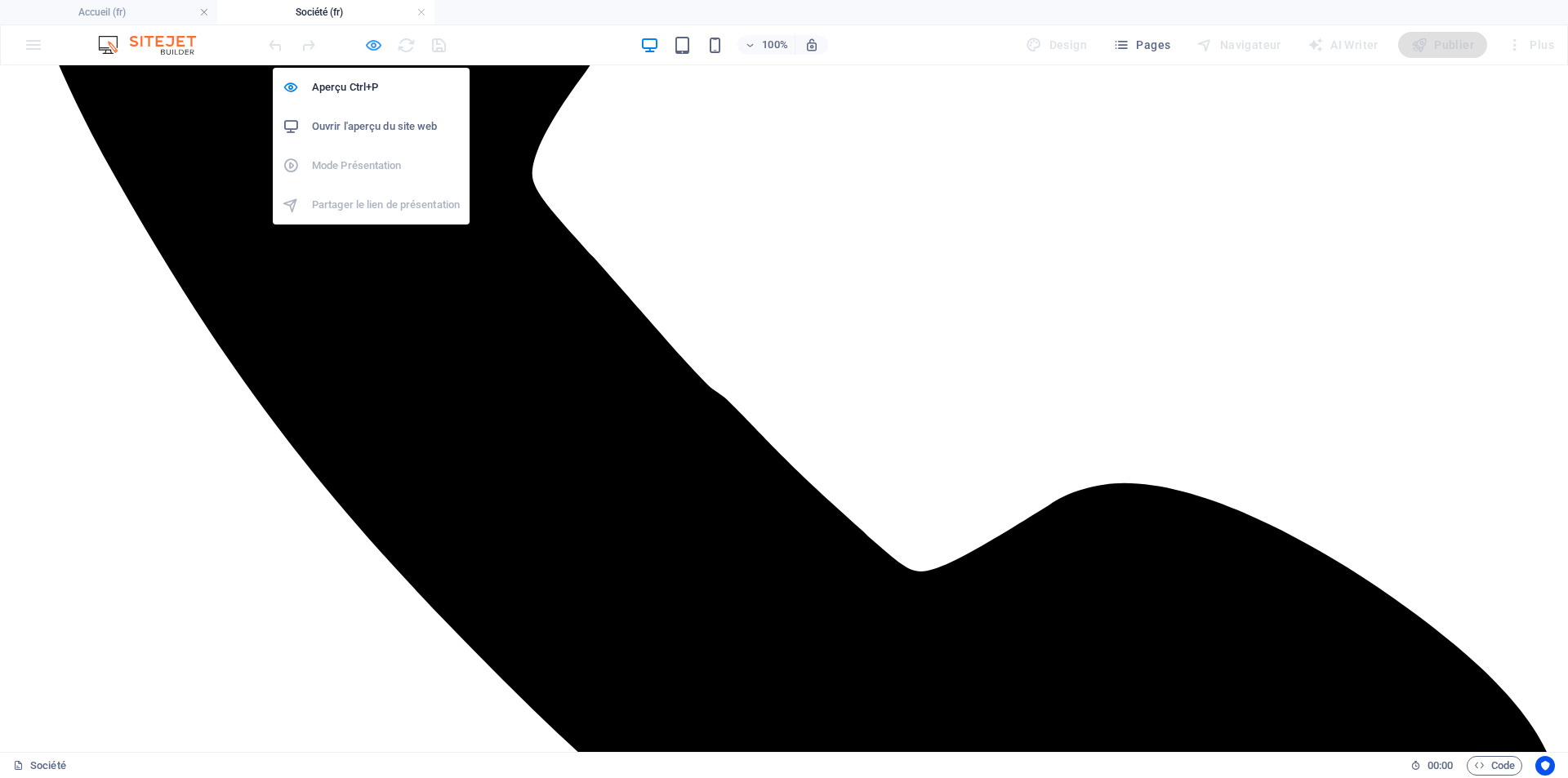
click at [369, 44] on icon "button" at bounding box center [373, 45] width 18 height 18
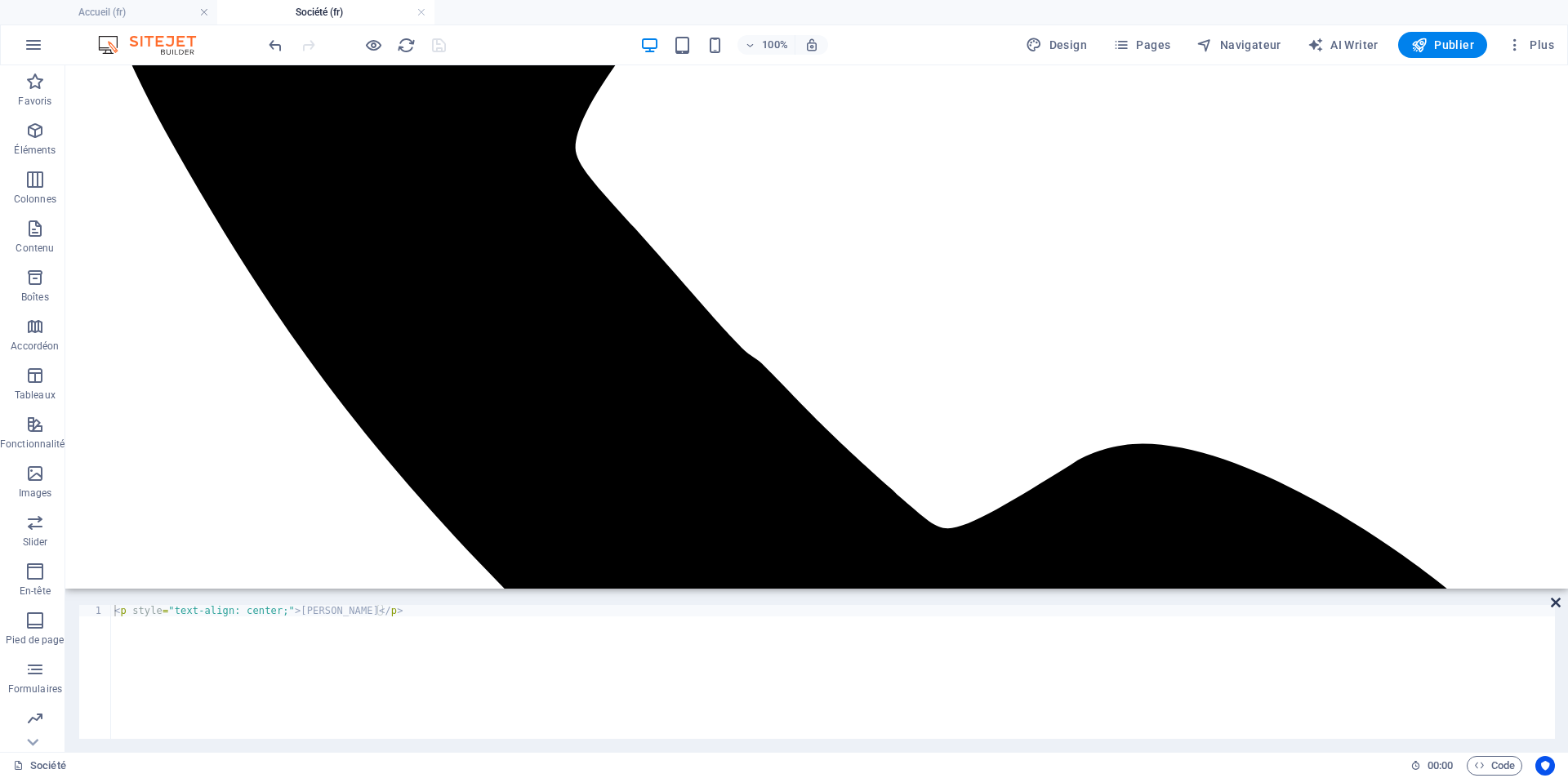
click at [1553, 603] on icon at bounding box center [1555, 601] width 10 height 13
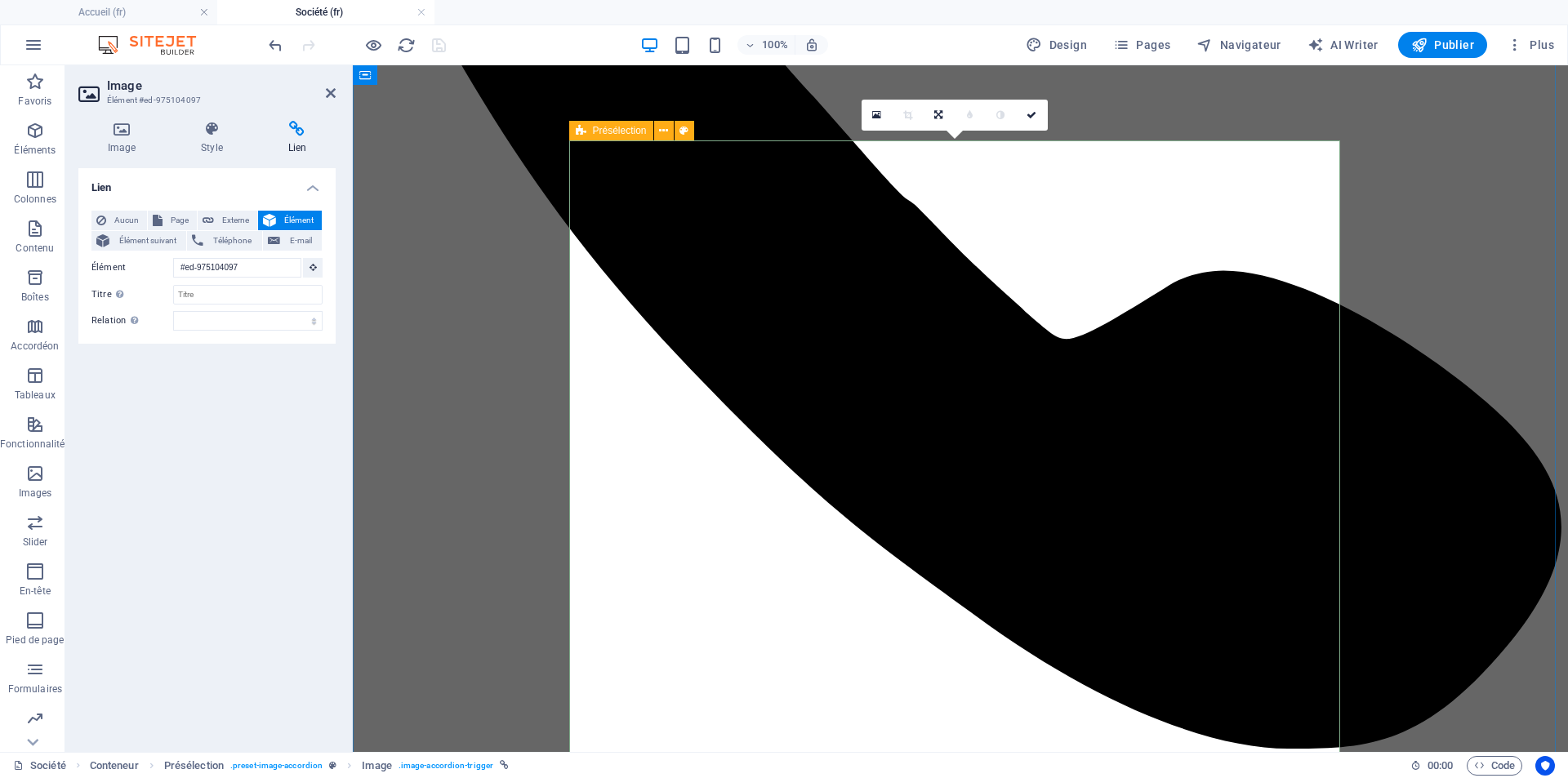
click at [579, 130] on icon at bounding box center [580, 131] width 11 height 19
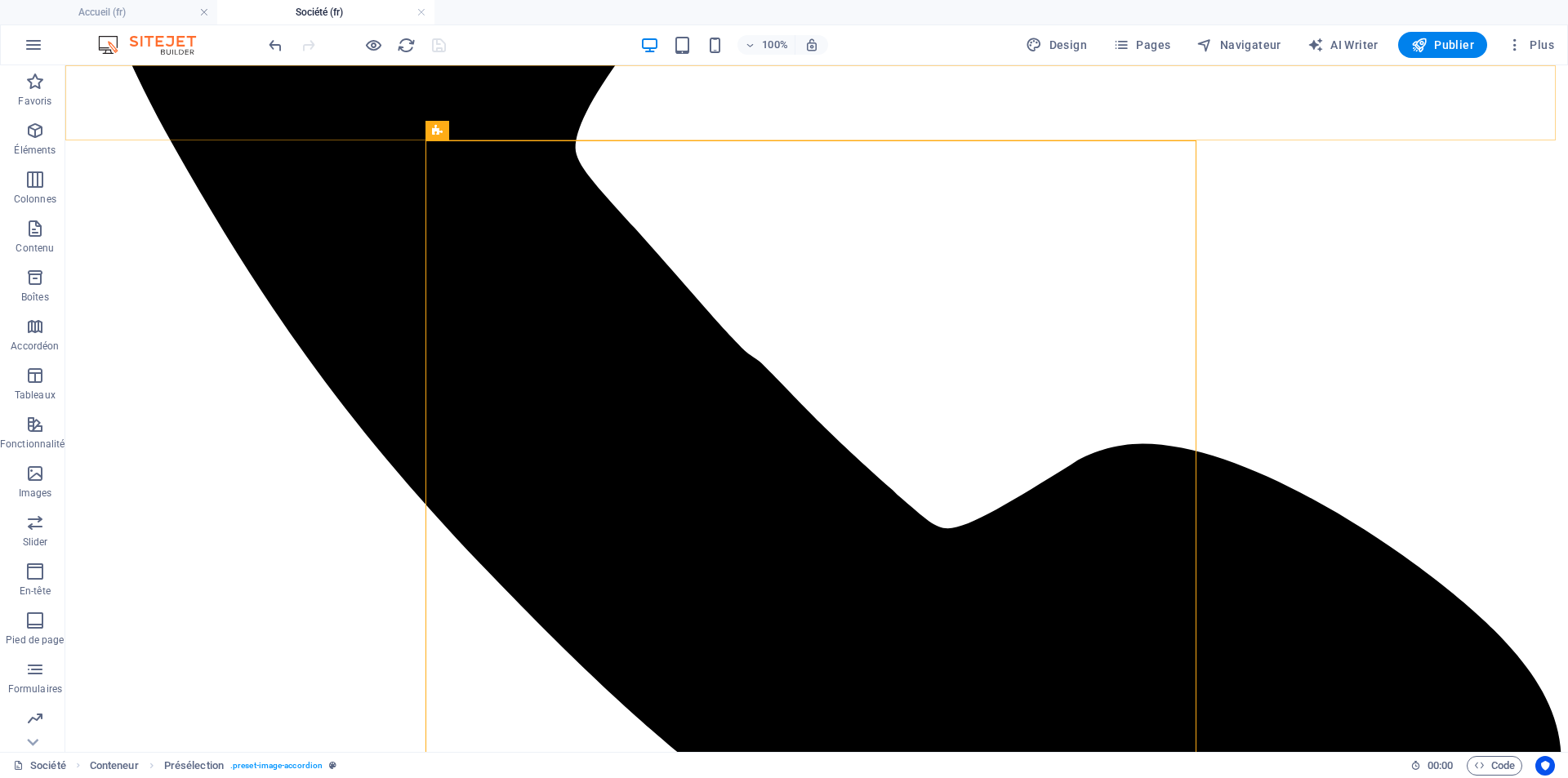
click at [453, 126] on span "Présélection" at bounding box center [476, 131] width 54 height 10
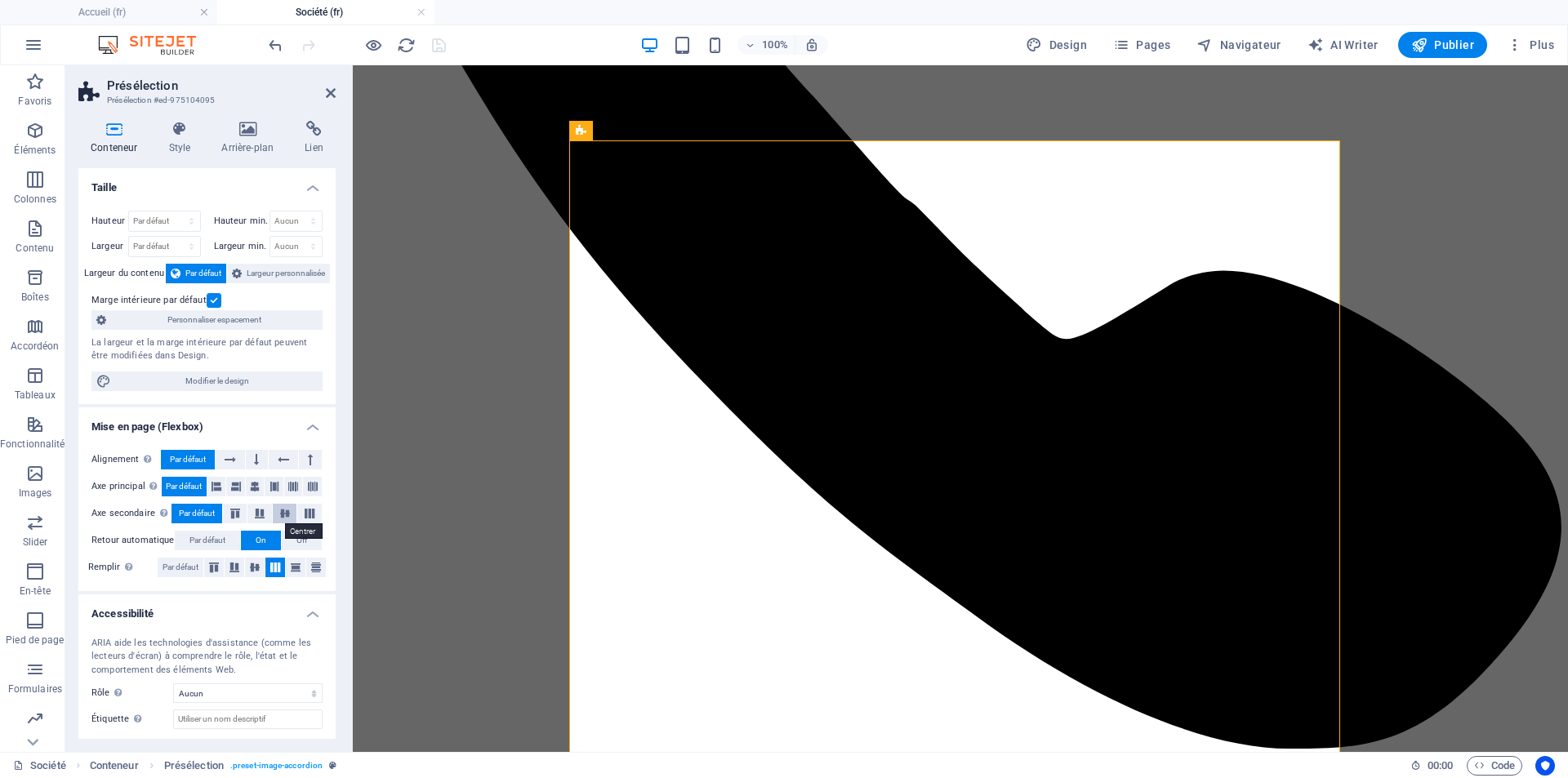
click at [284, 513] on icon at bounding box center [285, 513] width 19 height 10
click at [254, 487] on icon at bounding box center [255, 486] width 10 height 19
click at [254, 461] on icon at bounding box center [256, 460] width 5 height 19
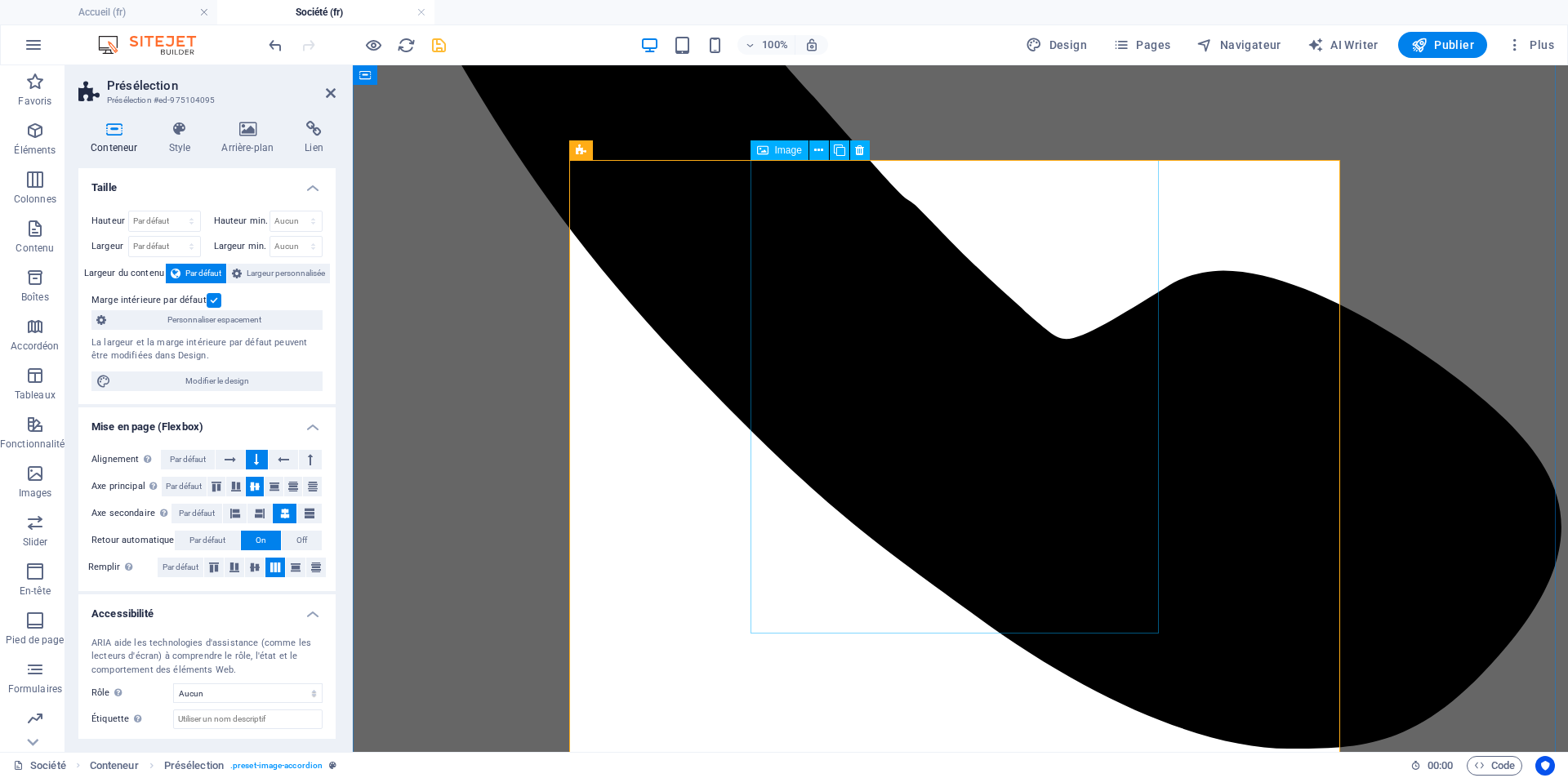
scroll to position [458, 0]
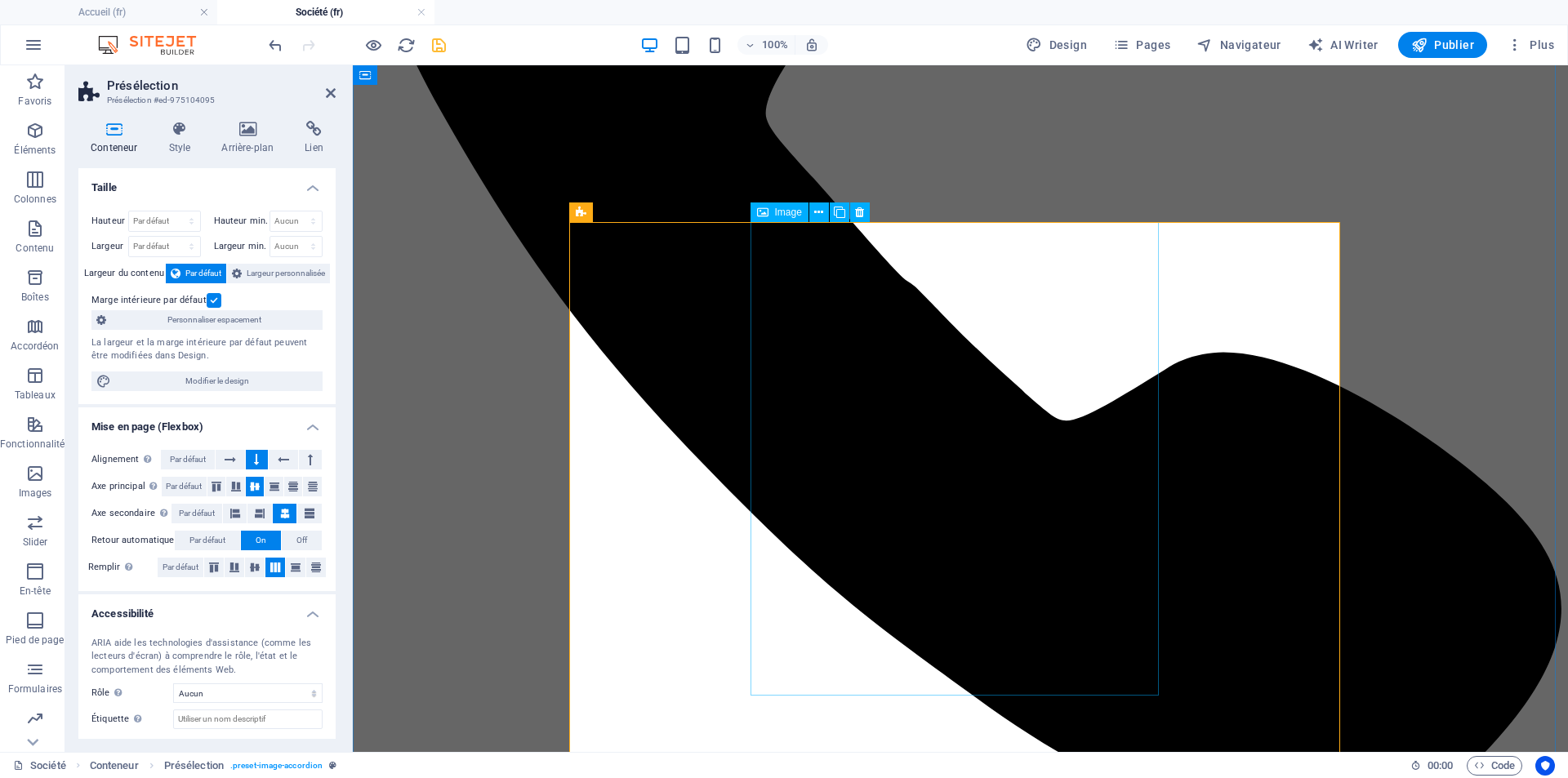
click at [792, 216] on span "Image" at bounding box center [789, 212] width 27 height 10
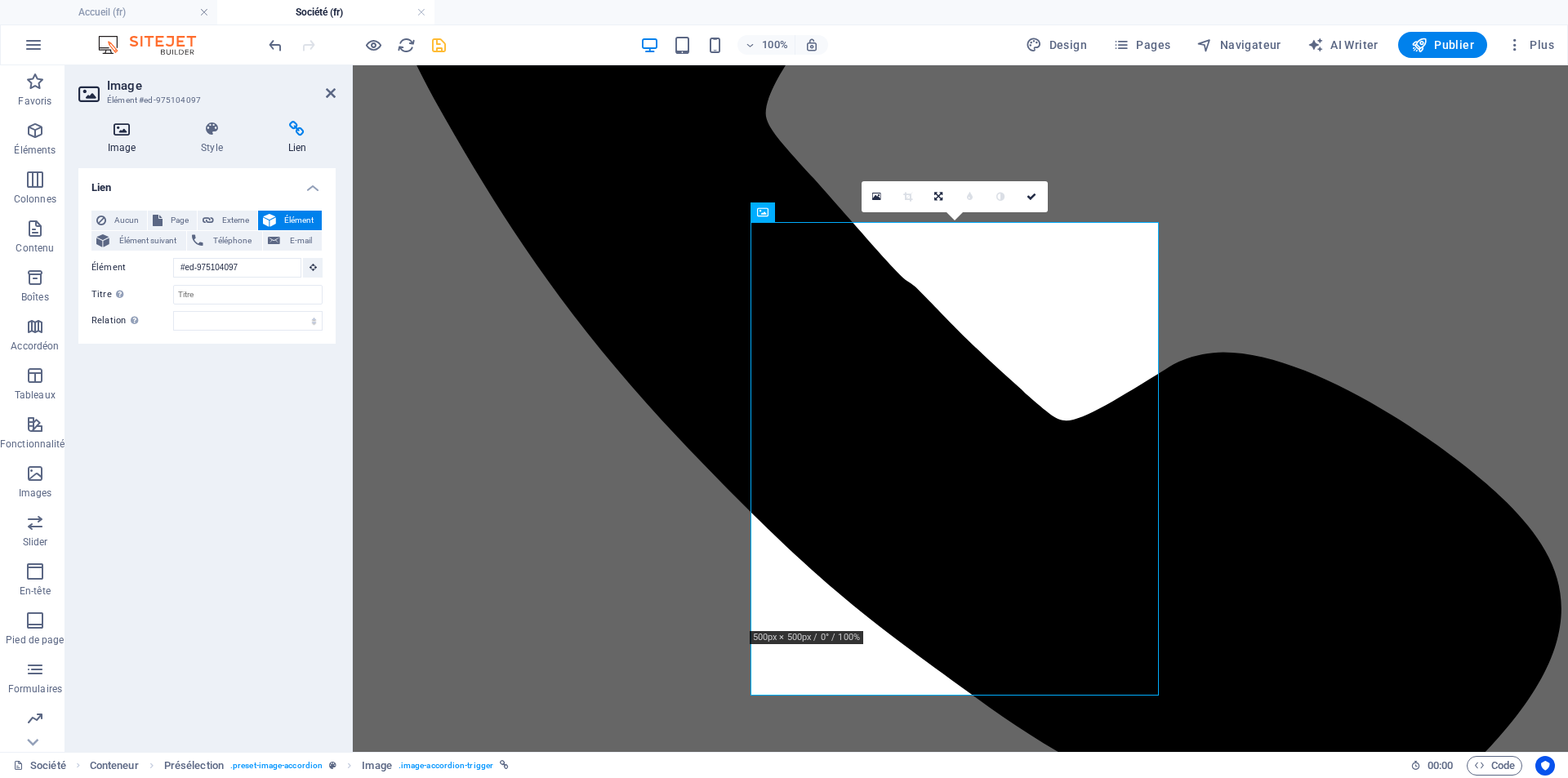
click at [121, 141] on h4 "Image" at bounding box center [125, 138] width 93 height 34
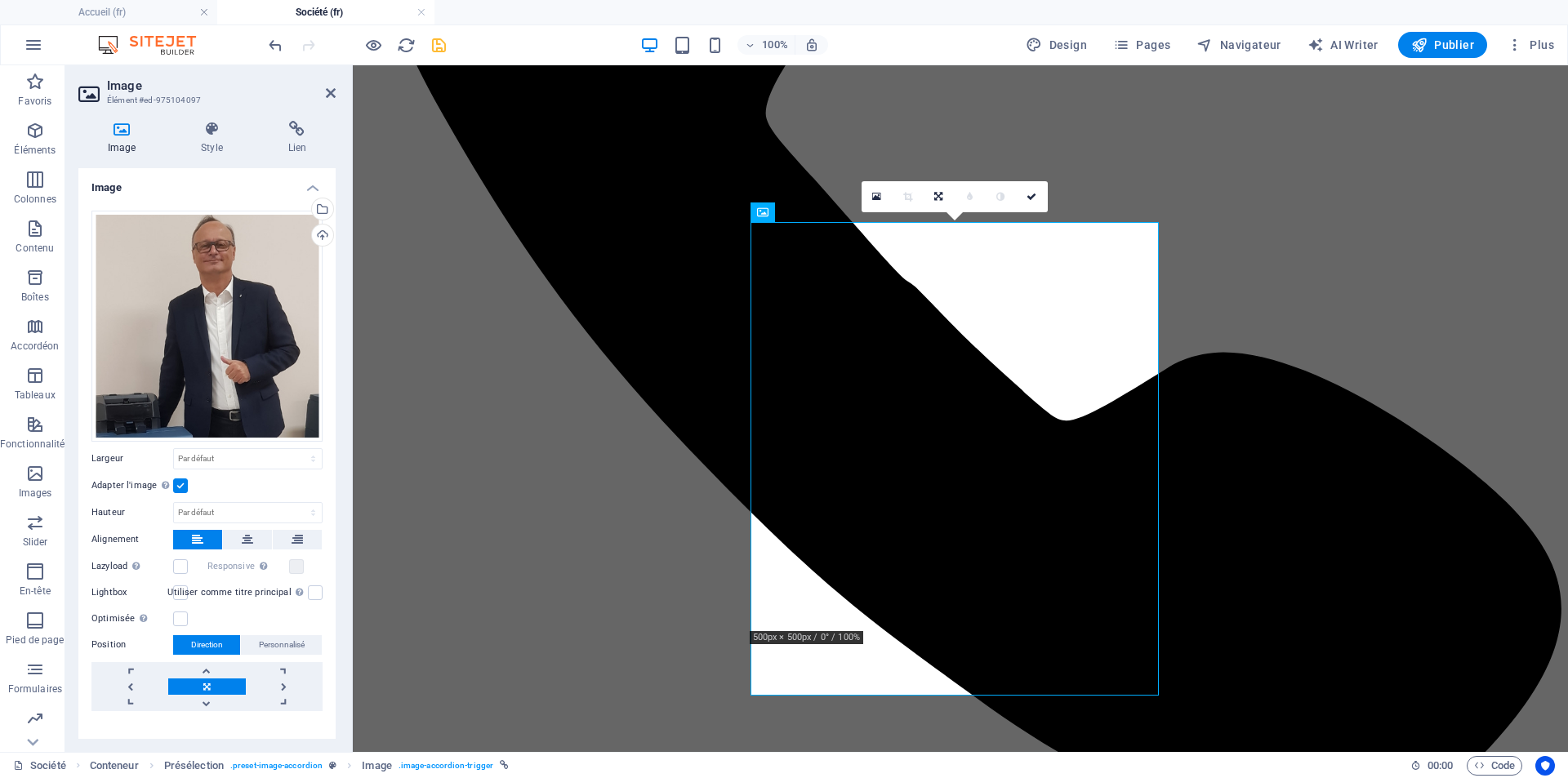
click at [182, 480] on label at bounding box center [180, 485] width 15 height 15
click at [0, 0] on input "Adapter l'image Adapter automatiquement l'image à une largeur et une hauteur fi…" at bounding box center [0, 0] width 0 height 0
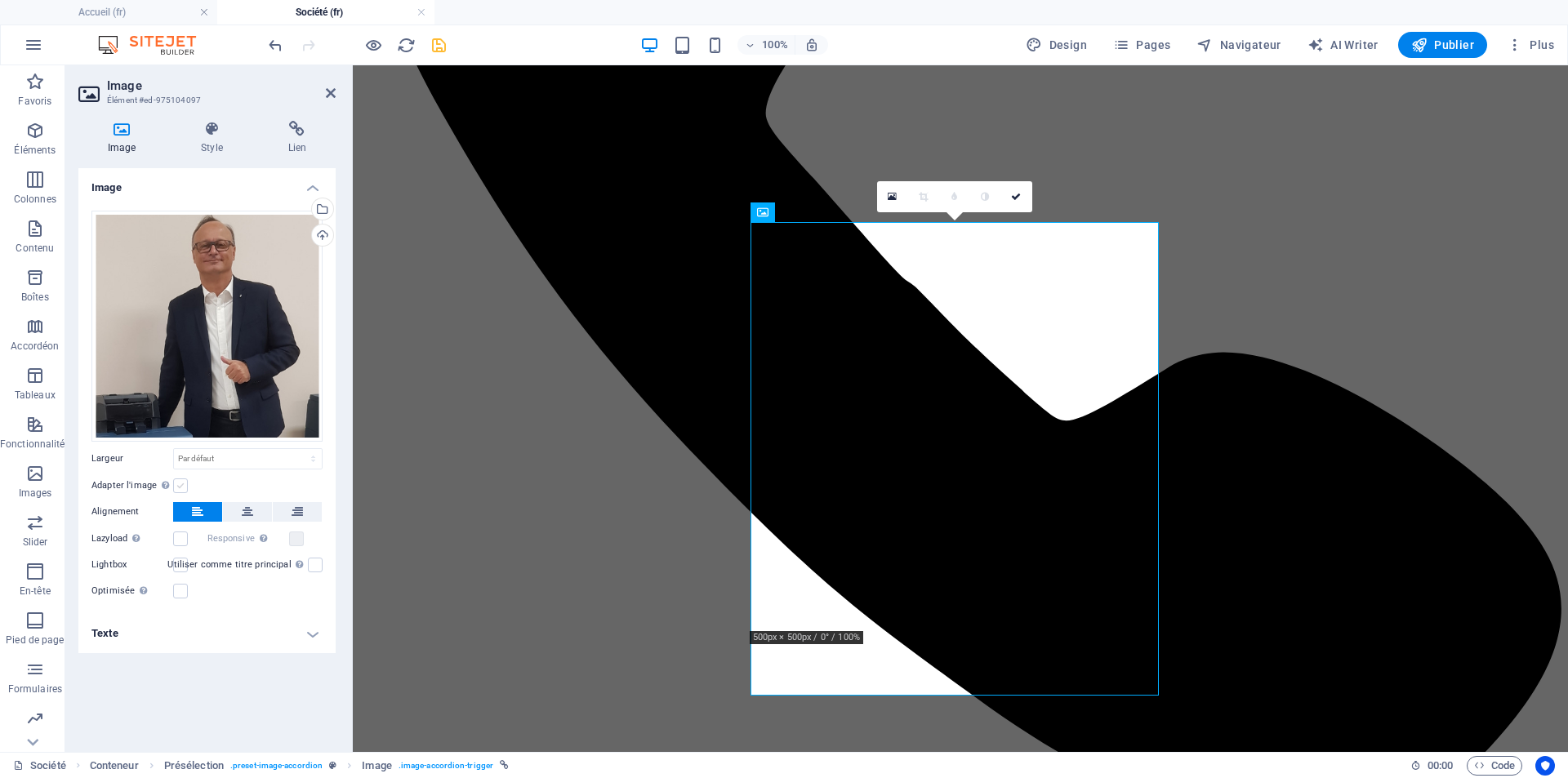
click at [183, 492] on label at bounding box center [180, 485] width 15 height 15
click at [0, 0] on input "Adapter l'image Adapter automatiquement l'image à une largeur et une hauteur fi…" at bounding box center [0, 0] width 0 height 0
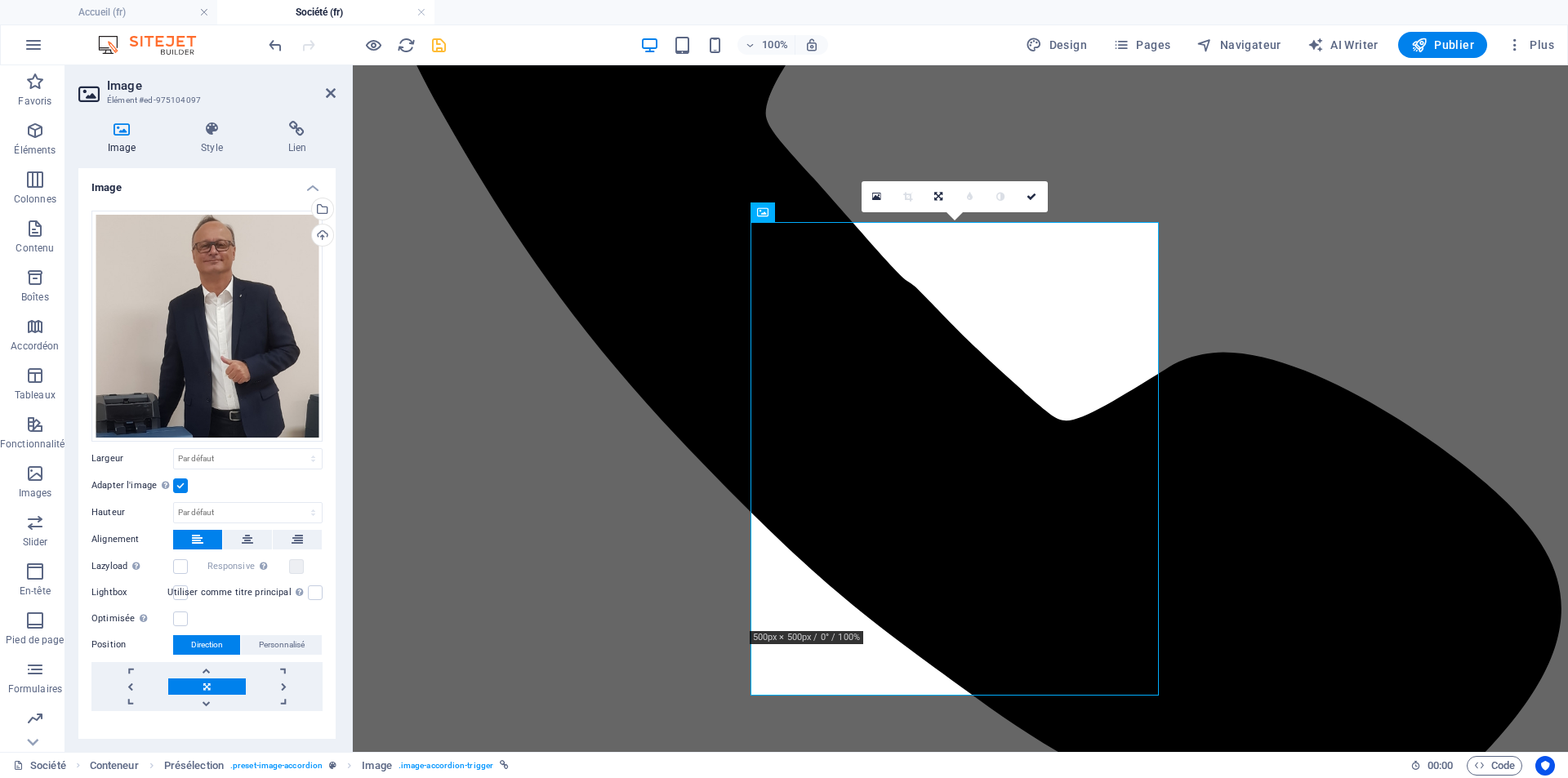
scroll to position [21, 0]
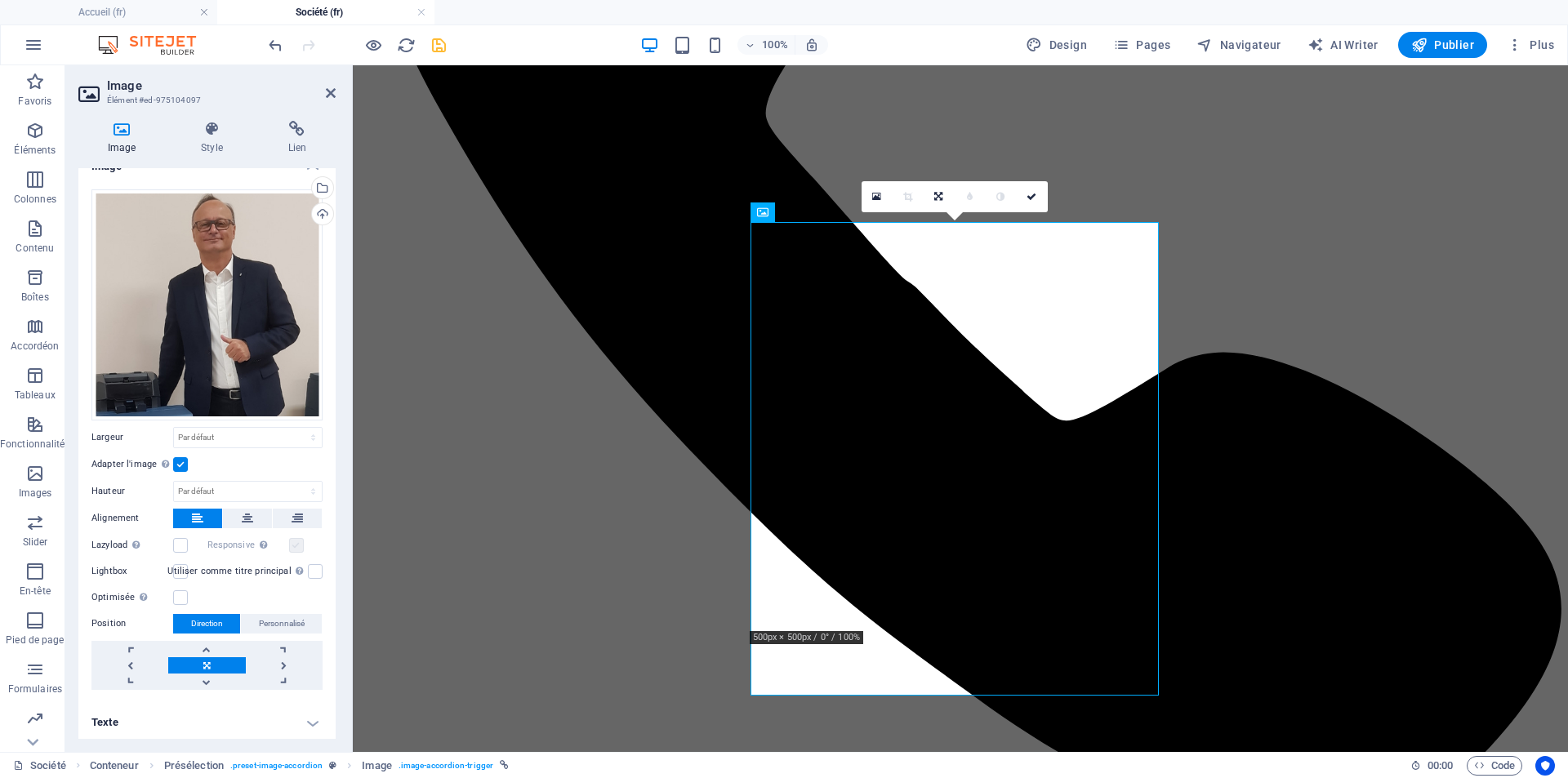
click at [293, 543] on label at bounding box center [296, 545] width 15 height 15
click at [184, 457] on label at bounding box center [180, 464] width 15 height 15
click at [0, 0] on input "Adapter l'image Adapter automatiquement l'image à une largeur et une hauteur fi…" at bounding box center [0, 0] width 0 height 0
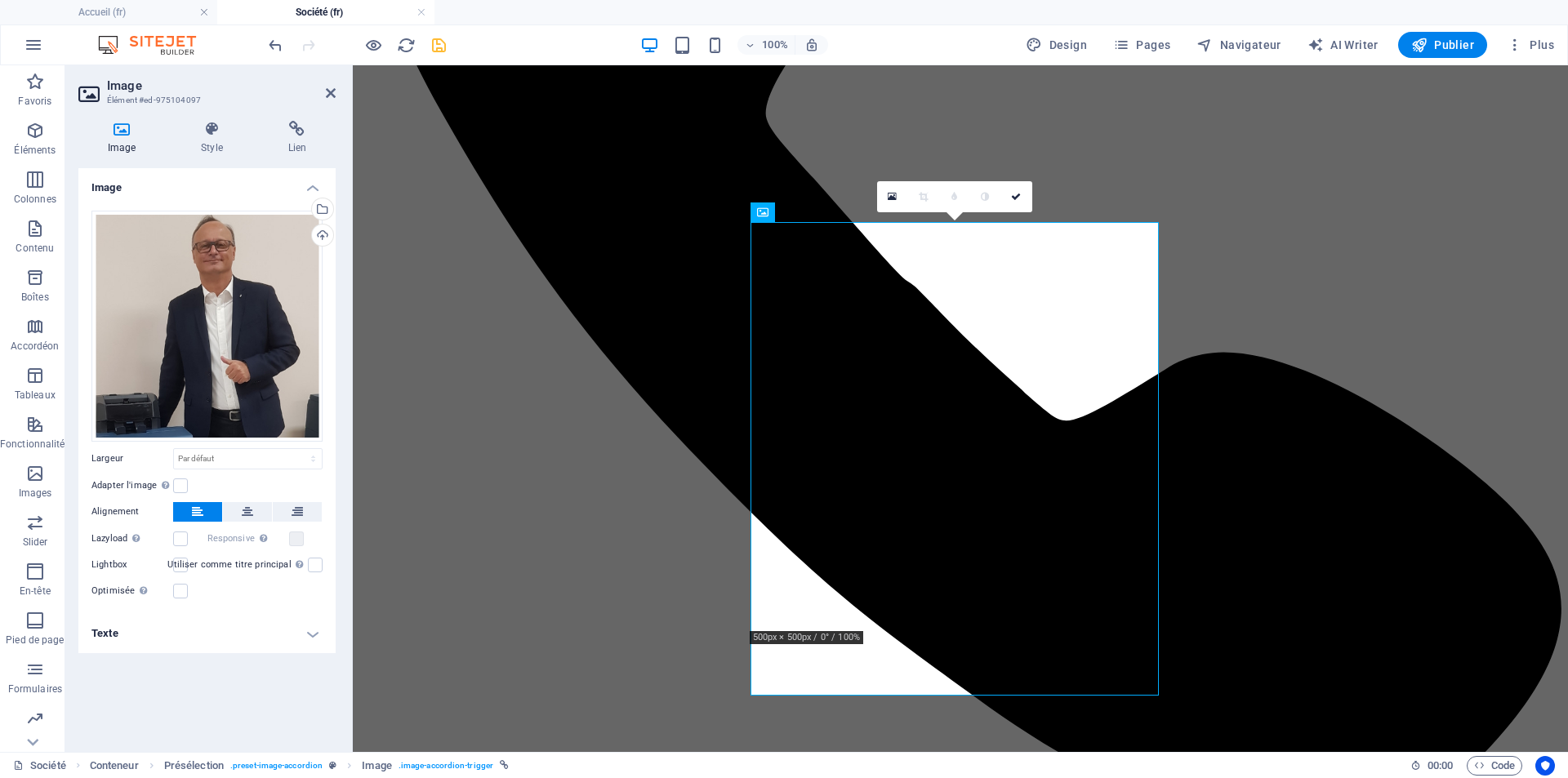
scroll to position [0, 0]
click at [294, 541] on label at bounding box center [296, 538] width 15 height 15
click at [182, 487] on label at bounding box center [180, 485] width 15 height 15
click at [0, 0] on input "Adapter l'image Adapter automatiquement l'image à une largeur et une hauteur fi…" at bounding box center [0, 0] width 0 height 0
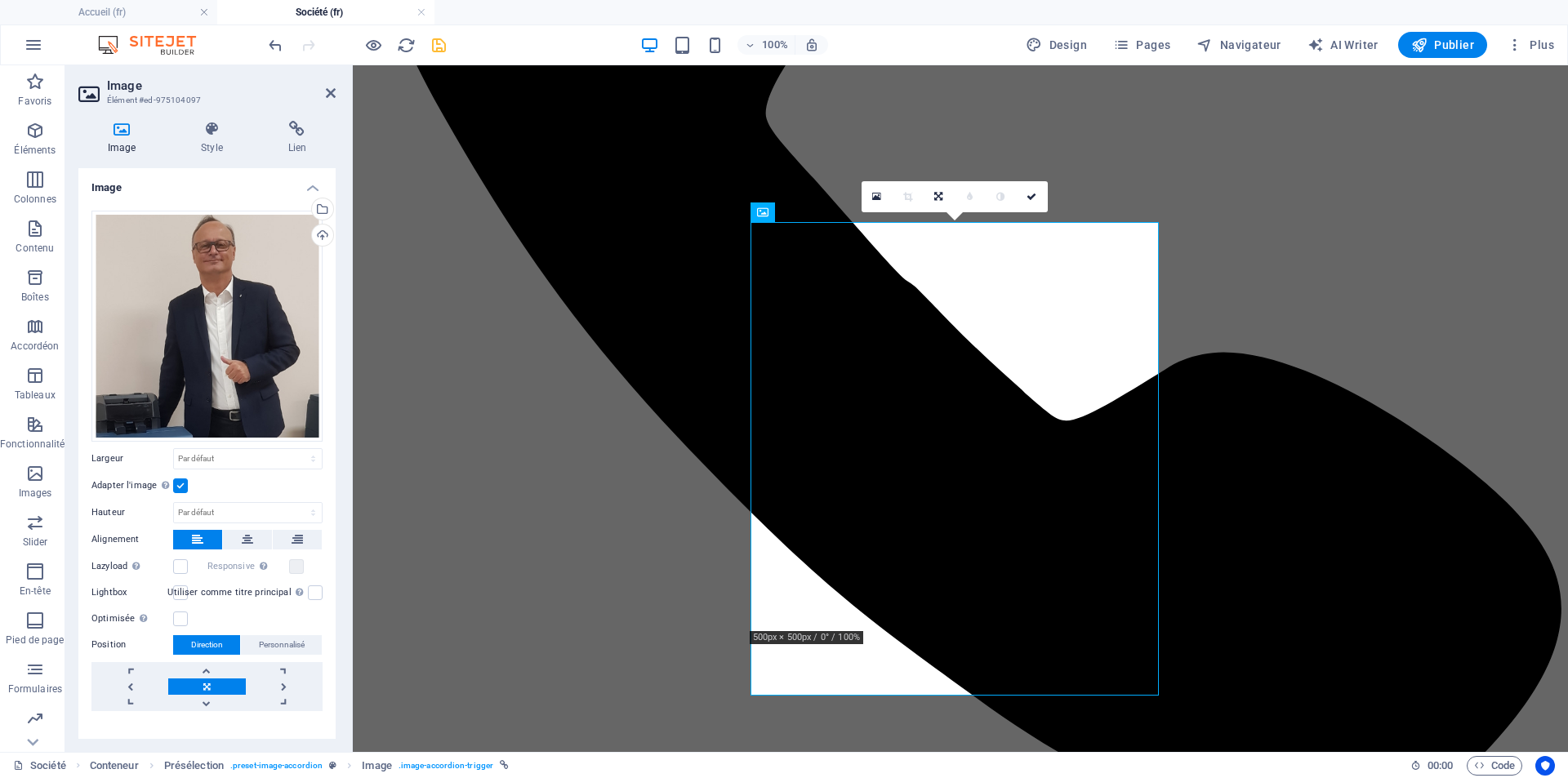
drag, startPoint x: 172, startPoint y: 615, endPoint x: 207, endPoint y: 617, distance: 35.1
click at [173, 615] on label "Optimisée Les images sont compressées pour améliorer la vitesse de la page." at bounding box center [132, 619] width 82 height 19
click at [0, 0] on input "Optimisée Les images sont compressées pour améliorer la vitesse de la page." at bounding box center [0, 0] width 0 height 0
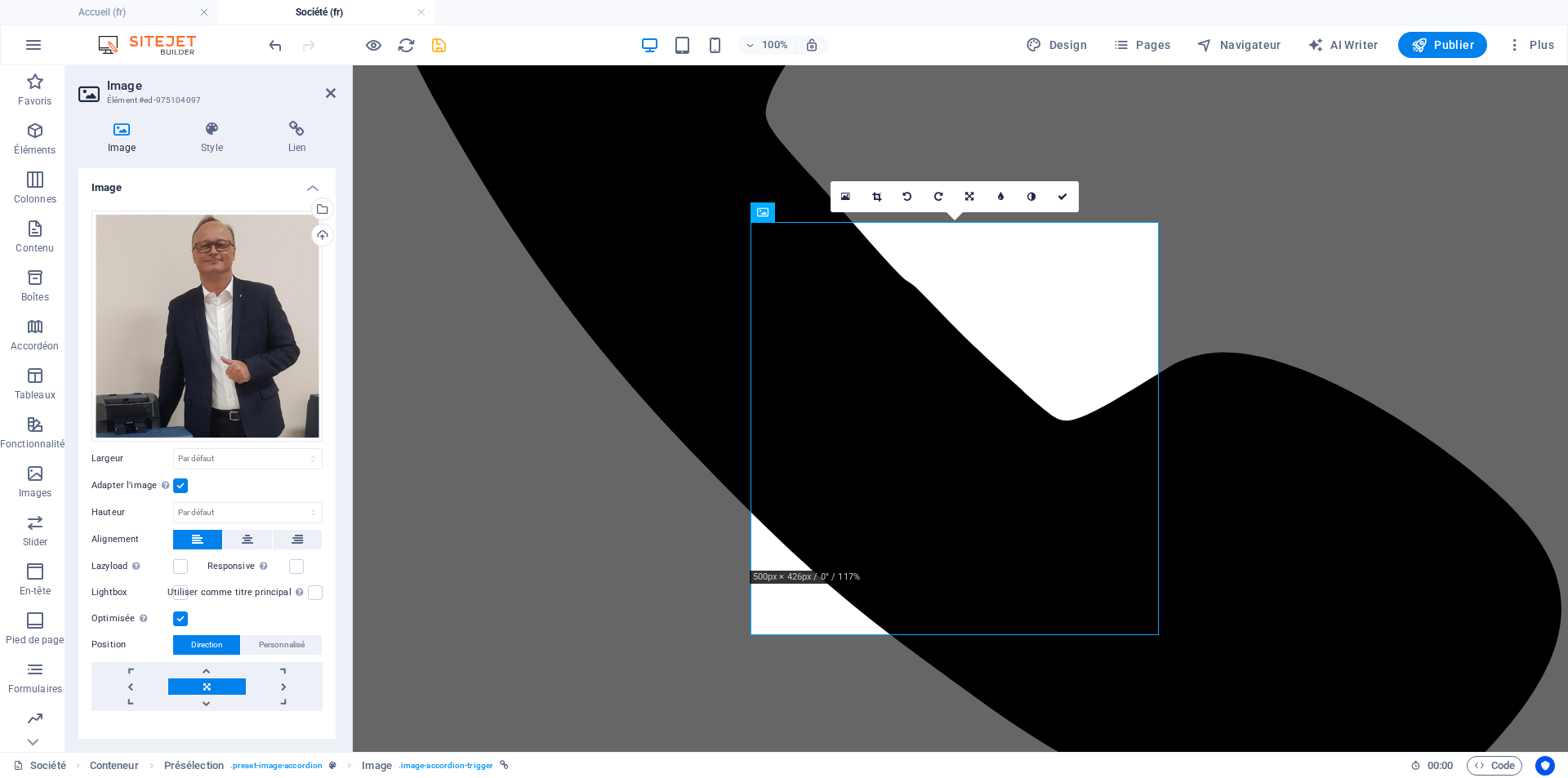
click at [182, 615] on label at bounding box center [180, 618] width 15 height 15
click at [0, 0] on input "Optimisée Les images sont compressées pour améliorer la vitesse de la page." at bounding box center [0, 0] width 0 height 0
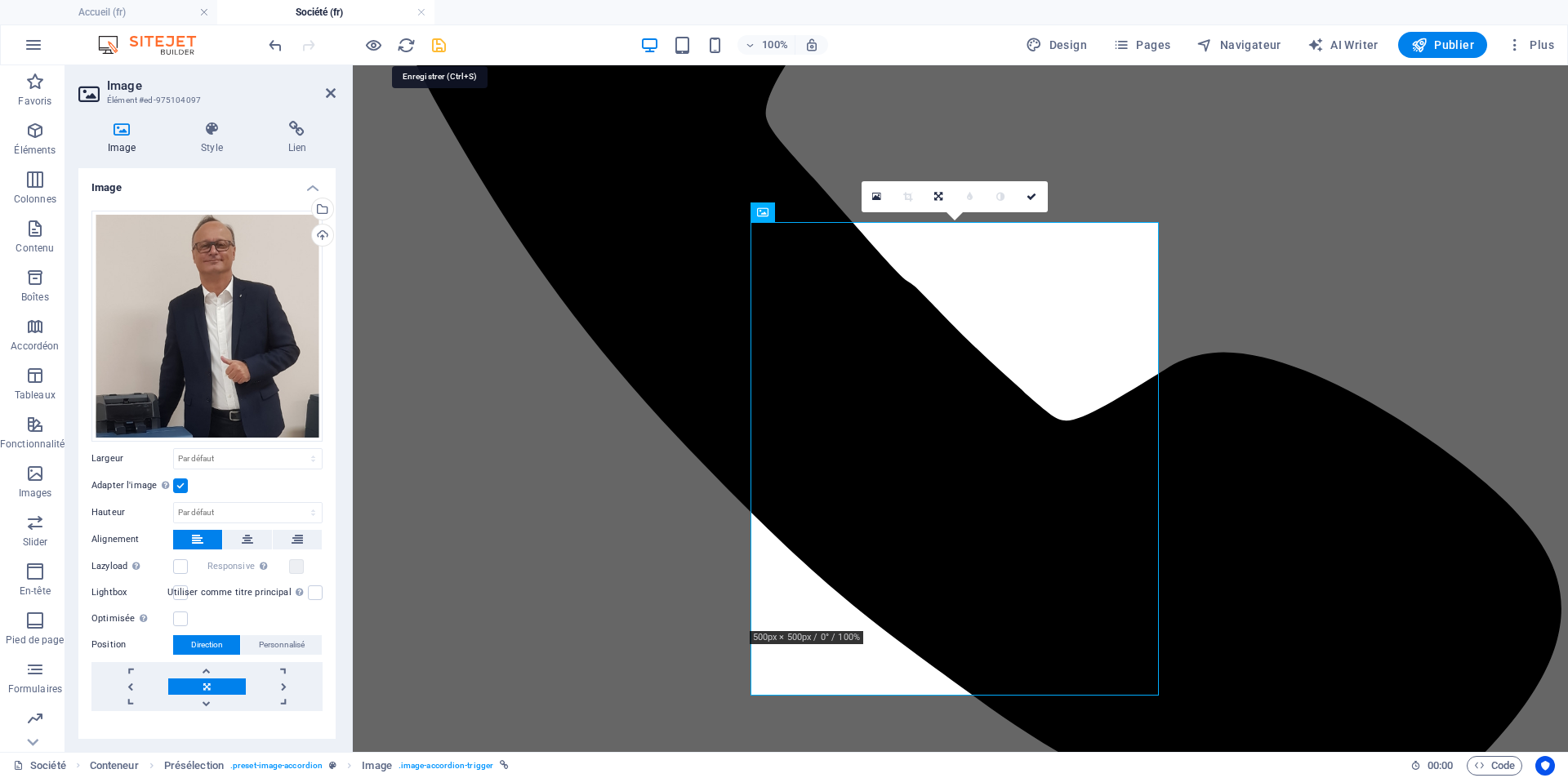
click at [440, 47] on icon "save" at bounding box center [439, 45] width 18 height 18
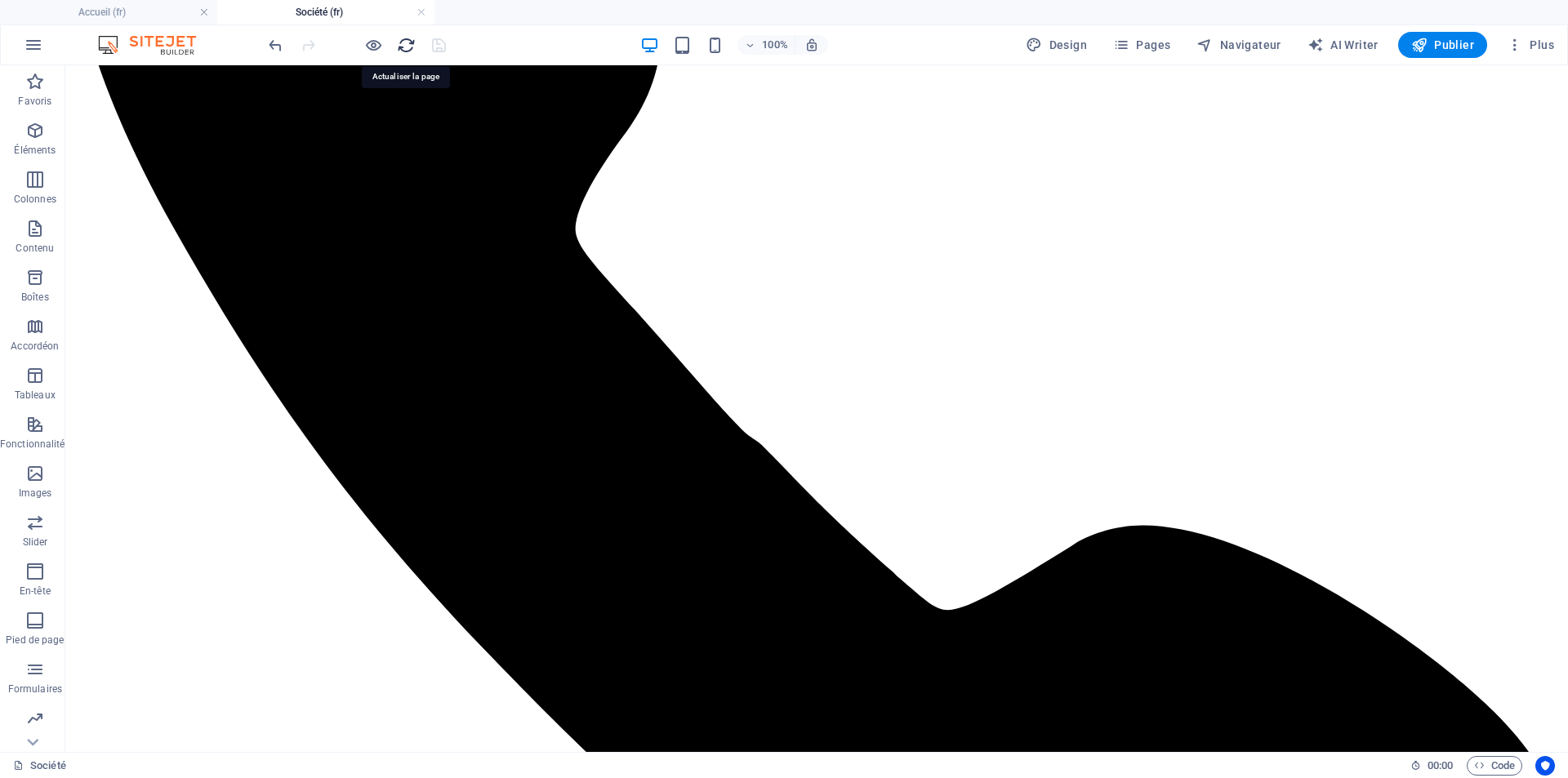
click at [409, 43] on icon "reload" at bounding box center [406, 45] width 18 height 18
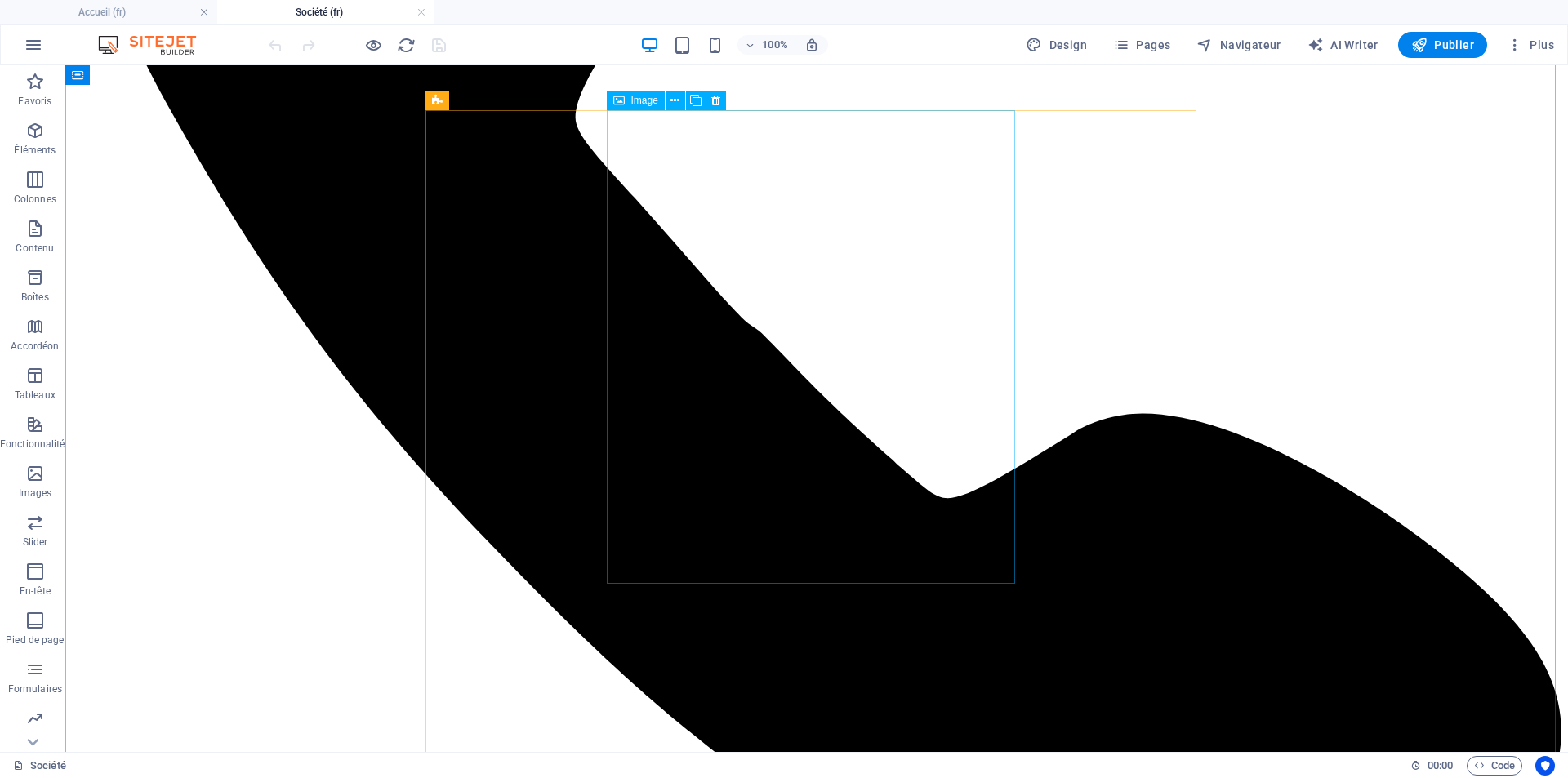
scroll to position [327, 0]
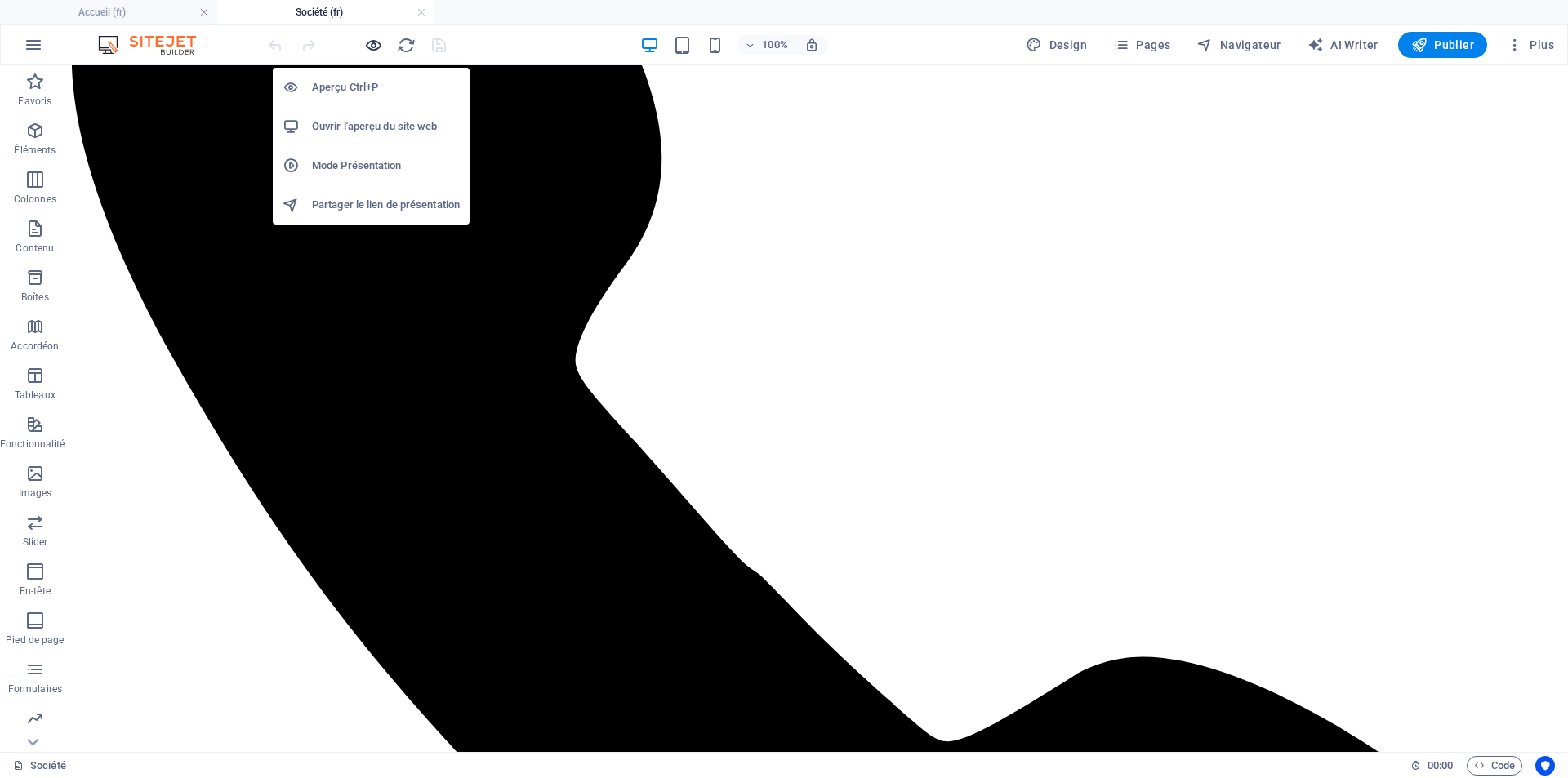
click at [375, 48] on icon "button" at bounding box center [373, 45] width 18 height 18
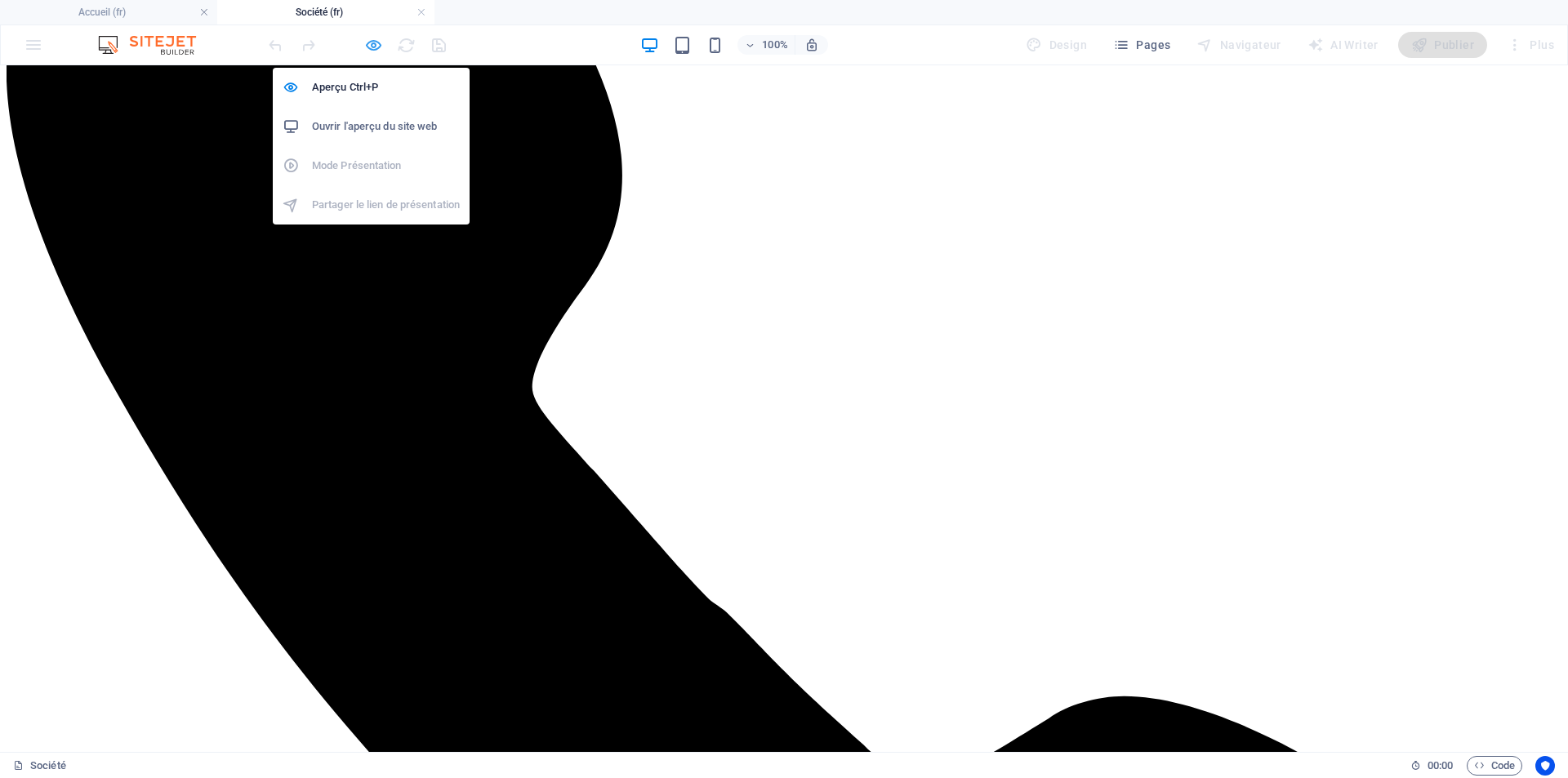
click at [372, 45] on icon "button" at bounding box center [373, 45] width 18 height 18
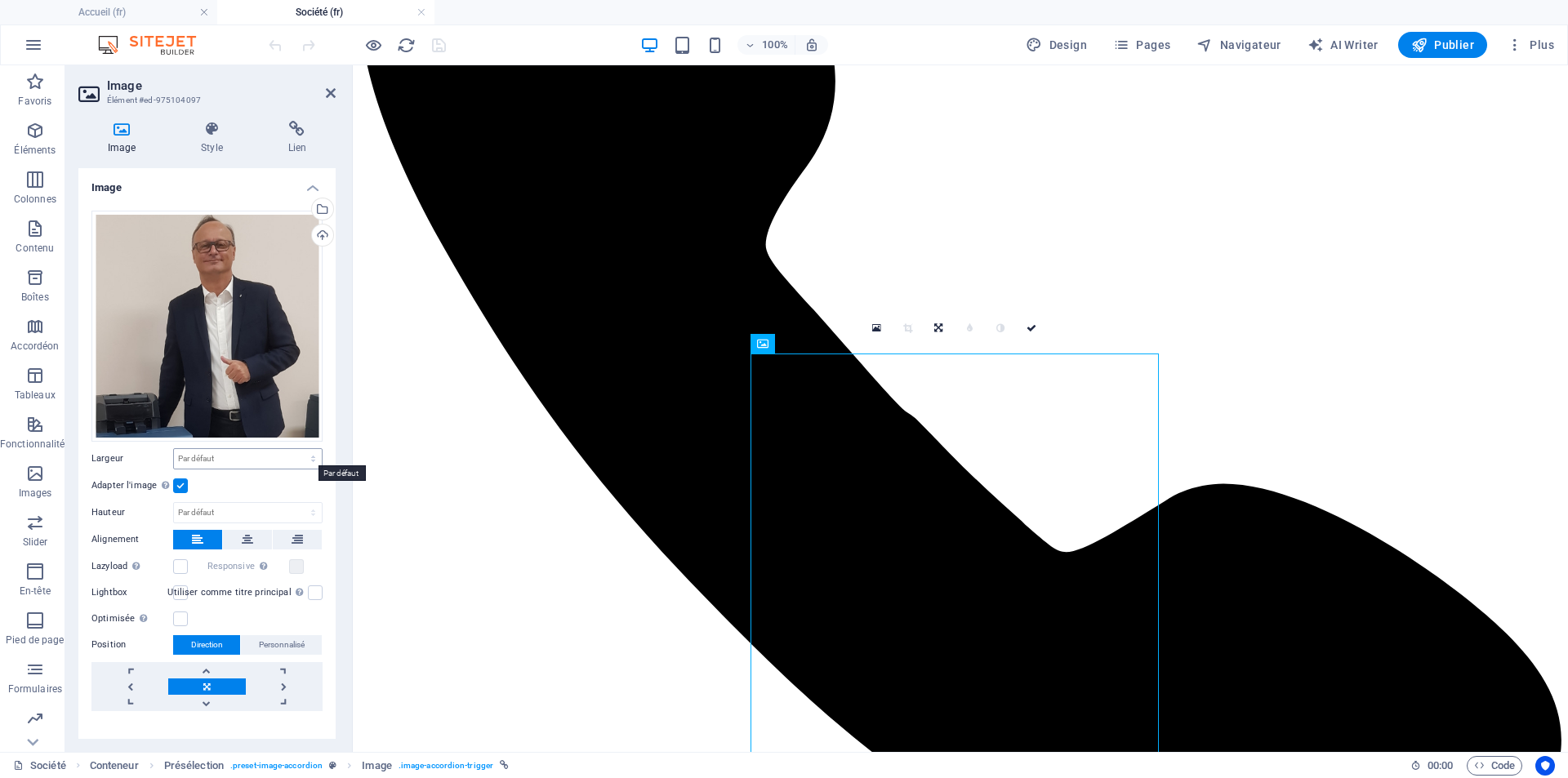
scroll to position [21, 0]
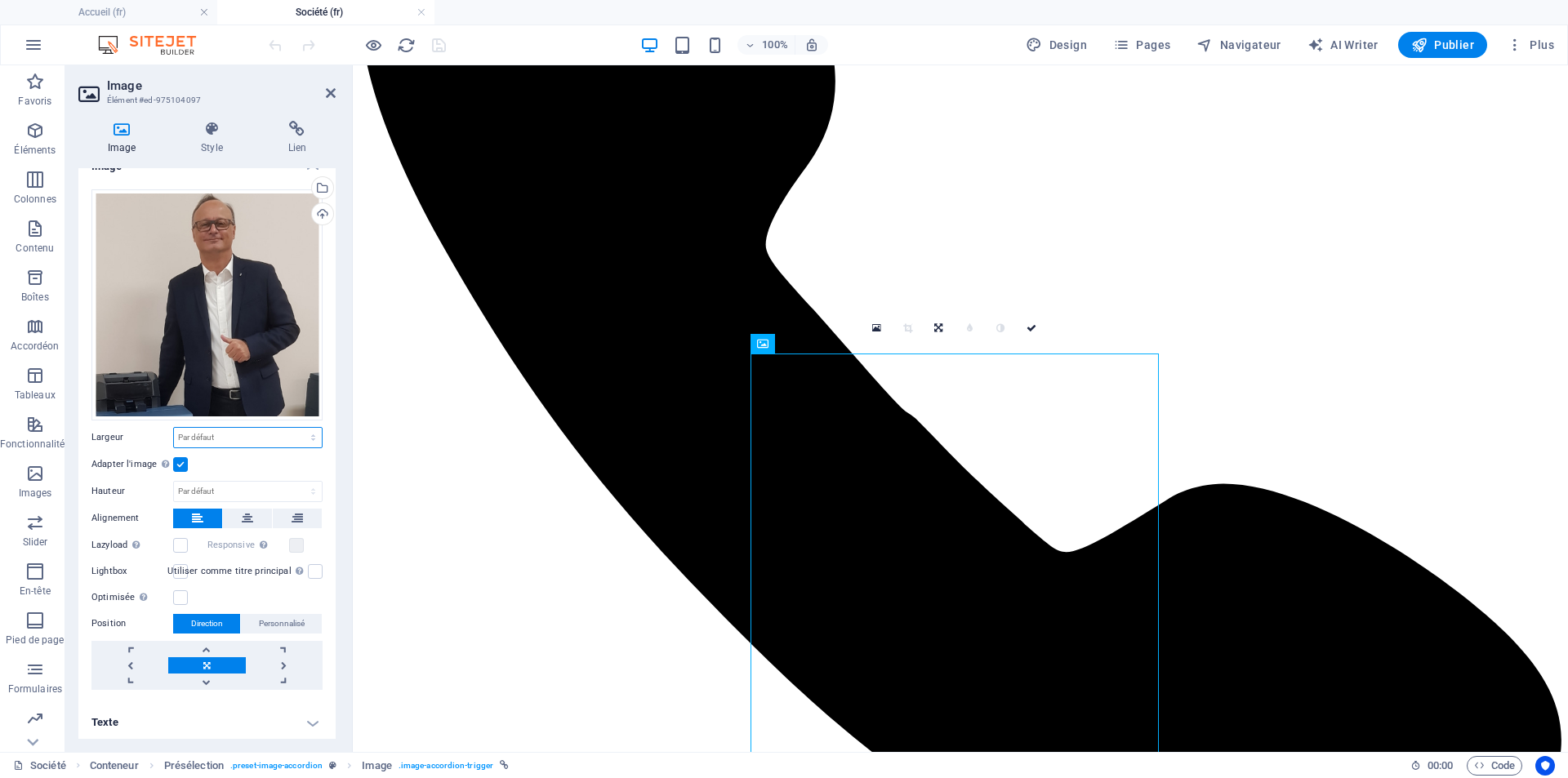
click at [265, 428] on select "Par défaut auto px rem % em vh vw" at bounding box center [247, 438] width 147 height 19
select select "%"
click at [296, 428] on select "Par défaut auto px rem % em vh vw" at bounding box center [247, 438] width 147 height 19
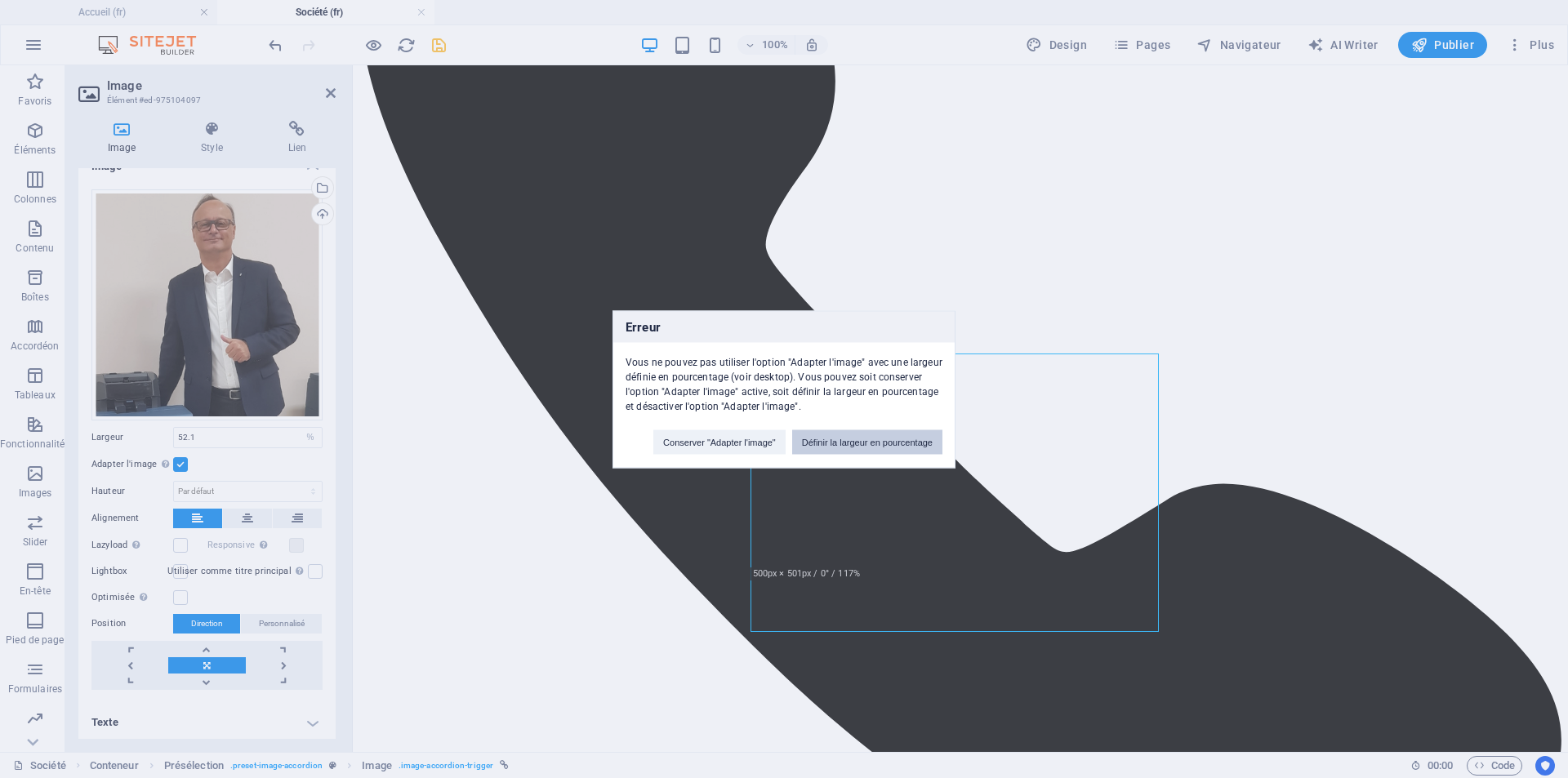
click at [843, 441] on button "Définir la largeur en pourcentage" at bounding box center [866, 441] width 150 height 24
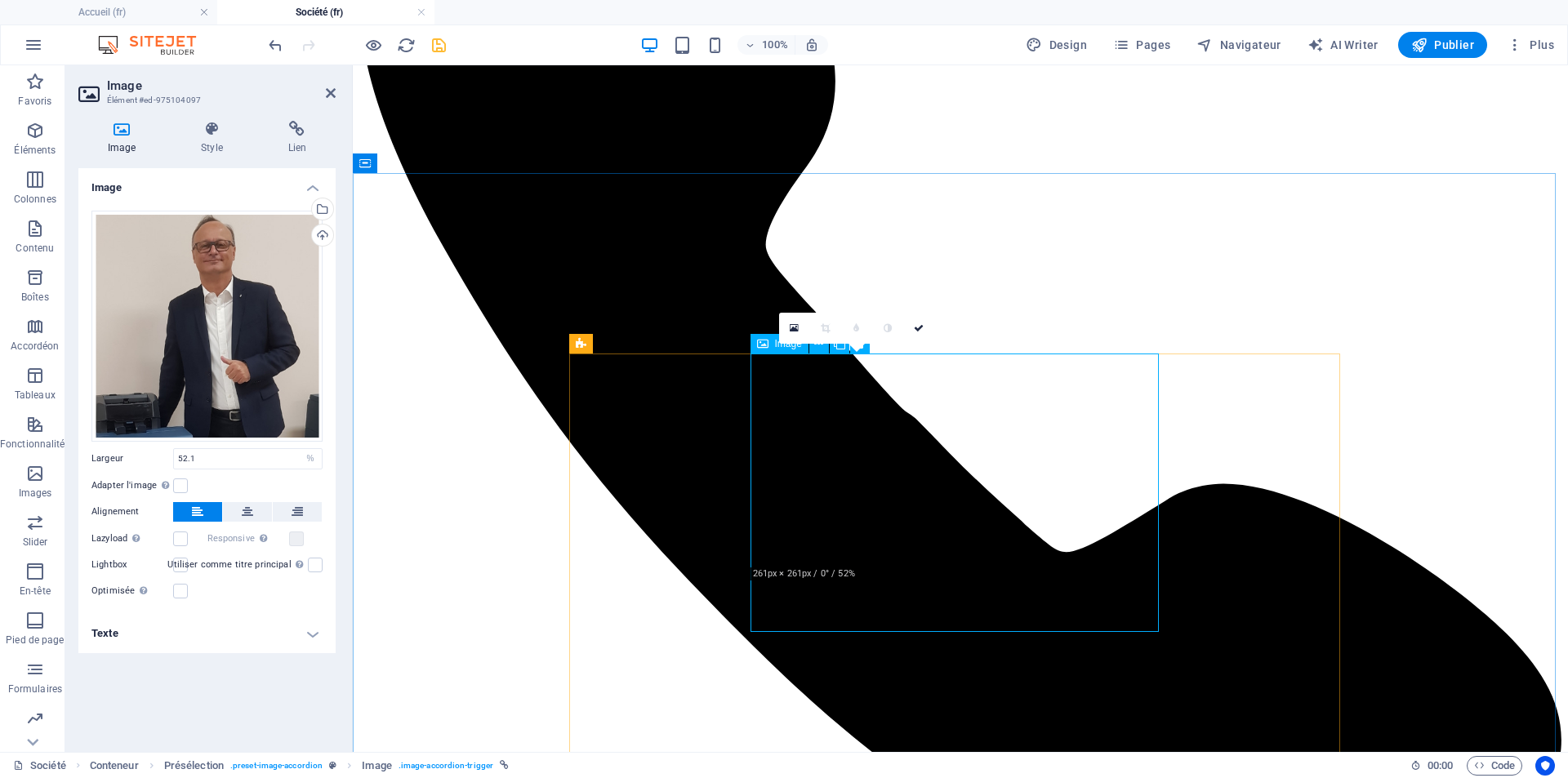
scroll to position [0, 0]
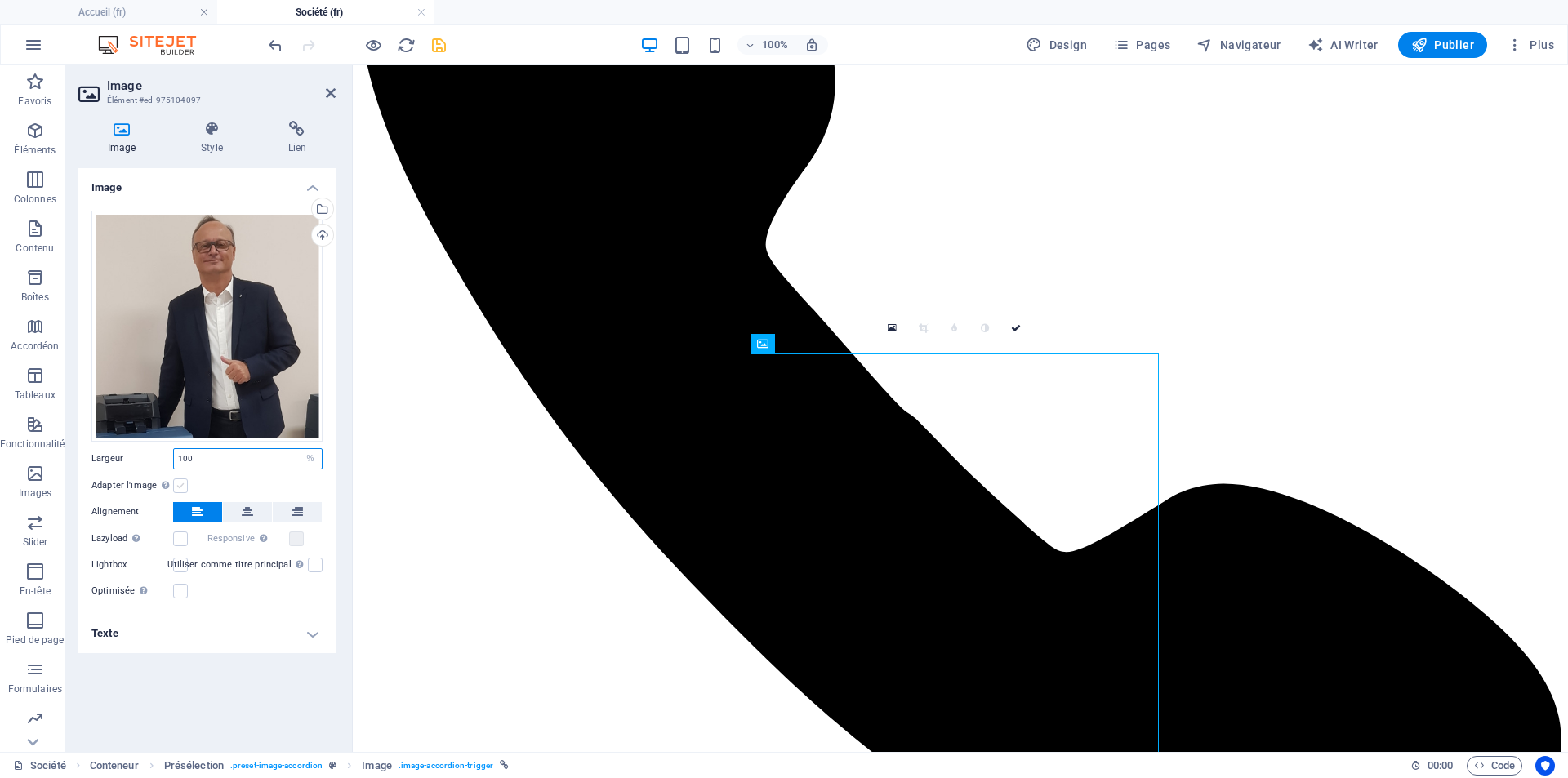
type input "100"
click at [181, 481] on label at bounding box center [180, 485] width 15 height 15
click at [0, 0] on input "Adapter l'image Adapter automatiquement l'image à une largeur et une hauteur fi…" at bounding box center [0, 0] width 0 height 0
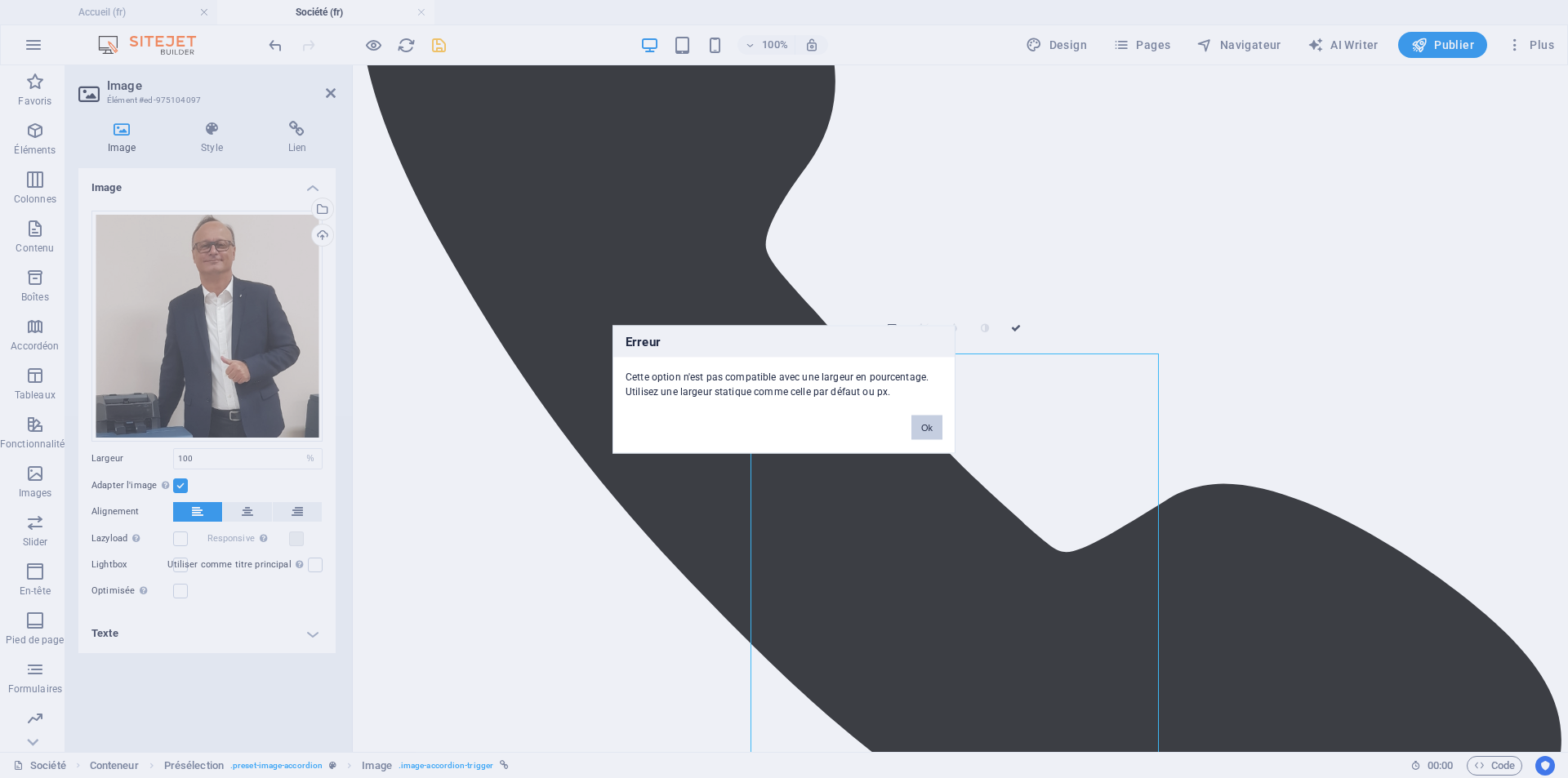
click at [927, 424] on button "Ok" at bounding box center [927, 426] width 31 height 24
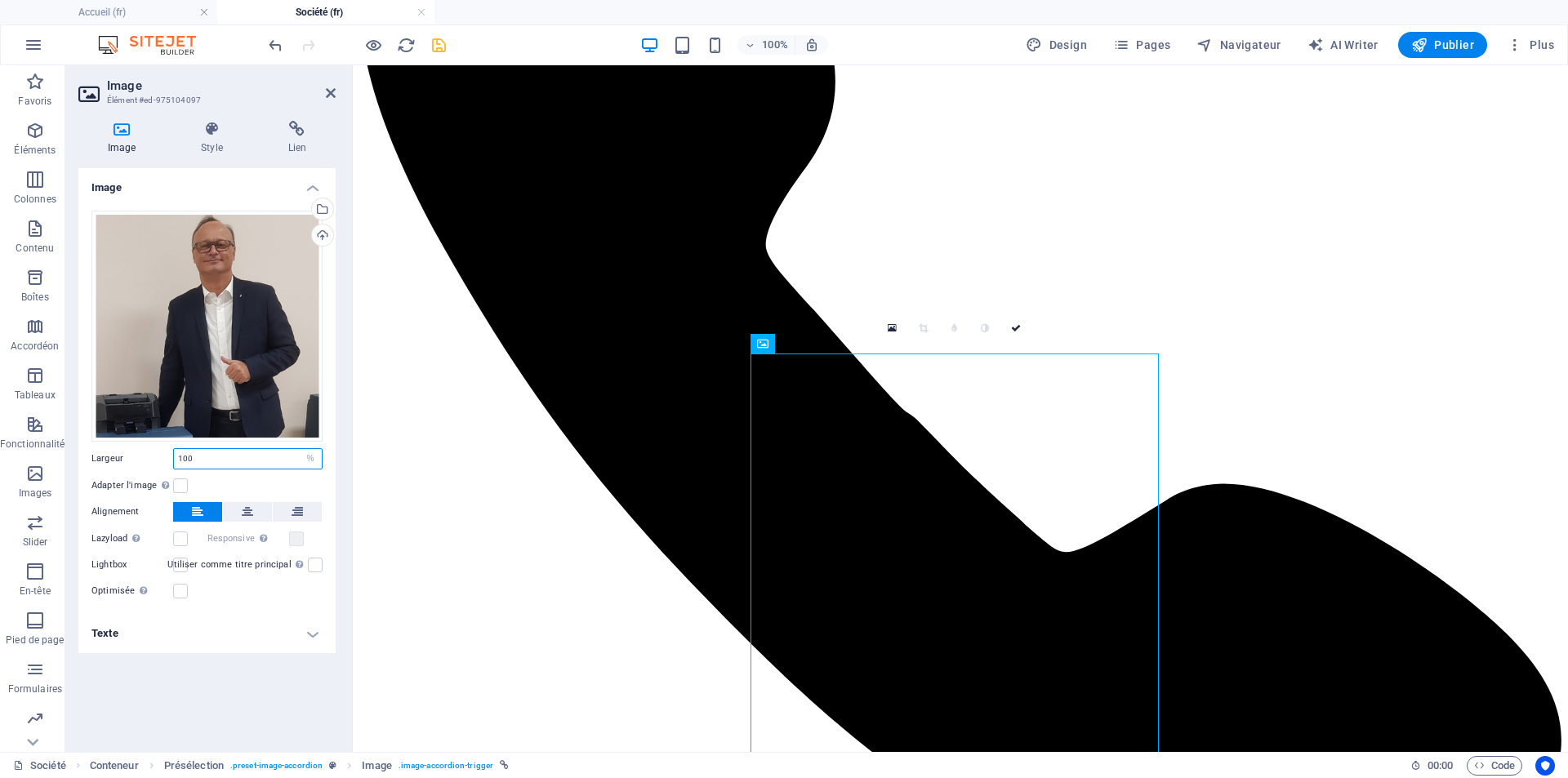
click at [273, 461] on input "100" at bounding box center [247, 459] width 147 height 19
click at [318, 457] on select "Par défaut auto px rem % em vh vw" at bounding box center [310, 459] width 23 height 19
select select "default"
click at [299, 449] on select "Par défaut auto px rem % em vh vw" at bounding box center [310, 459] width 23 height 19
select select "DISABLED_OPTION_VALUE"
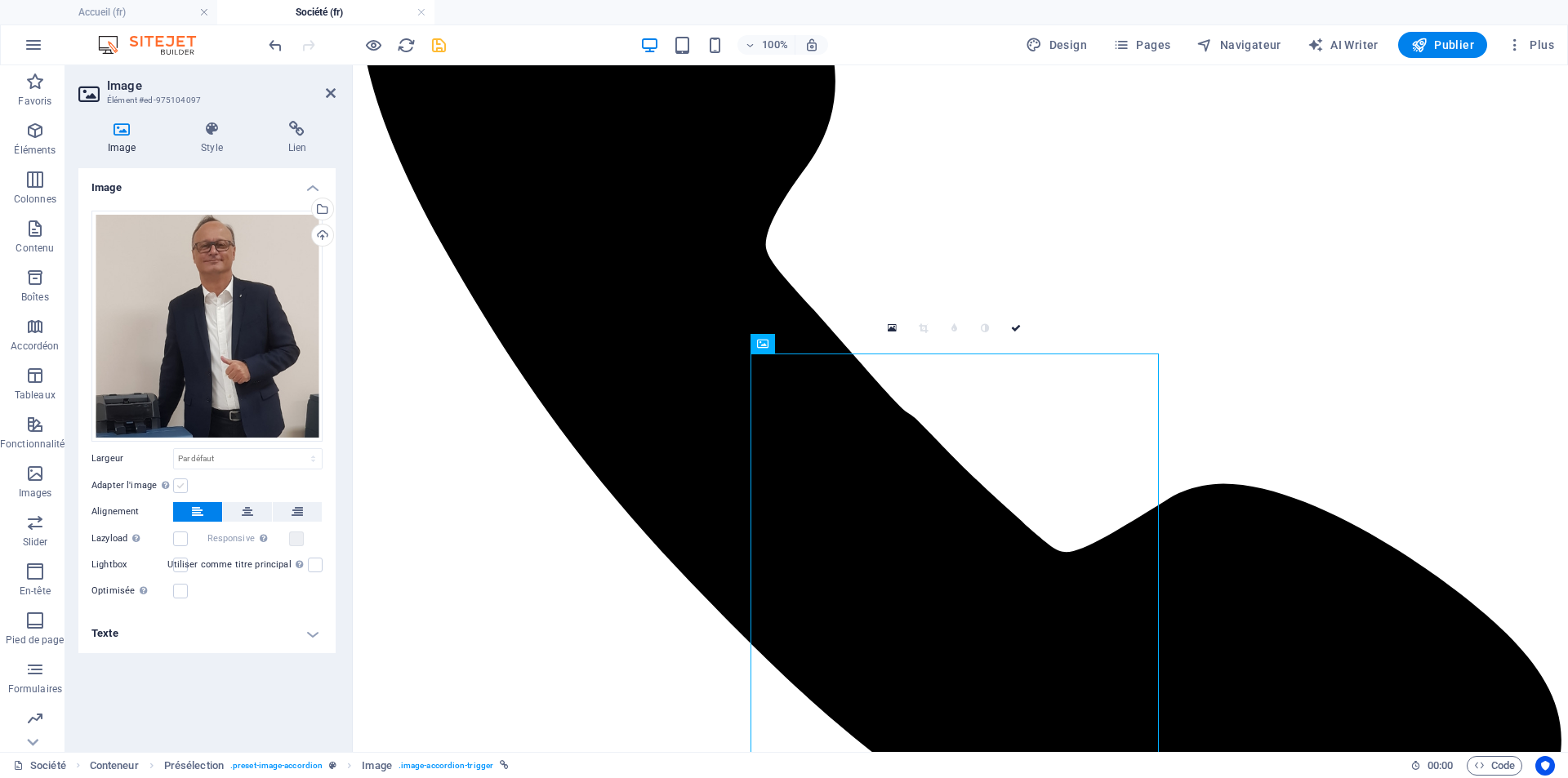
click at [176, 487] on label at bounding box center [180, 485] width 15 height 15
click at [0, 0] on input "Adapter l'image Adapter automatiquement l'image à une largeur et une hauteur fi…" at bounding box center [0, 0] width 0 height 0
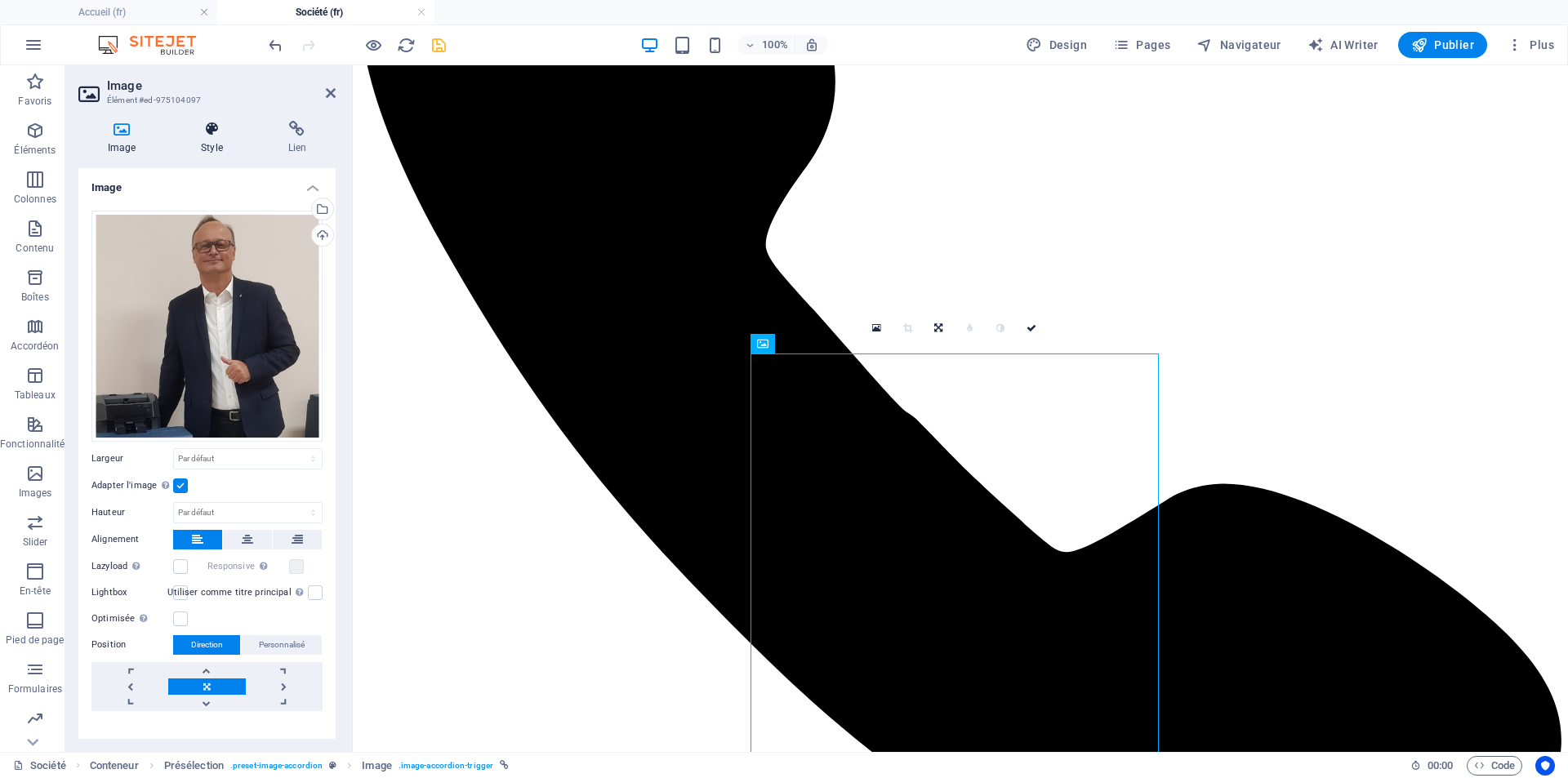
click at [212, 137] on icon at bounding box center [212, 129] width 80 height 16
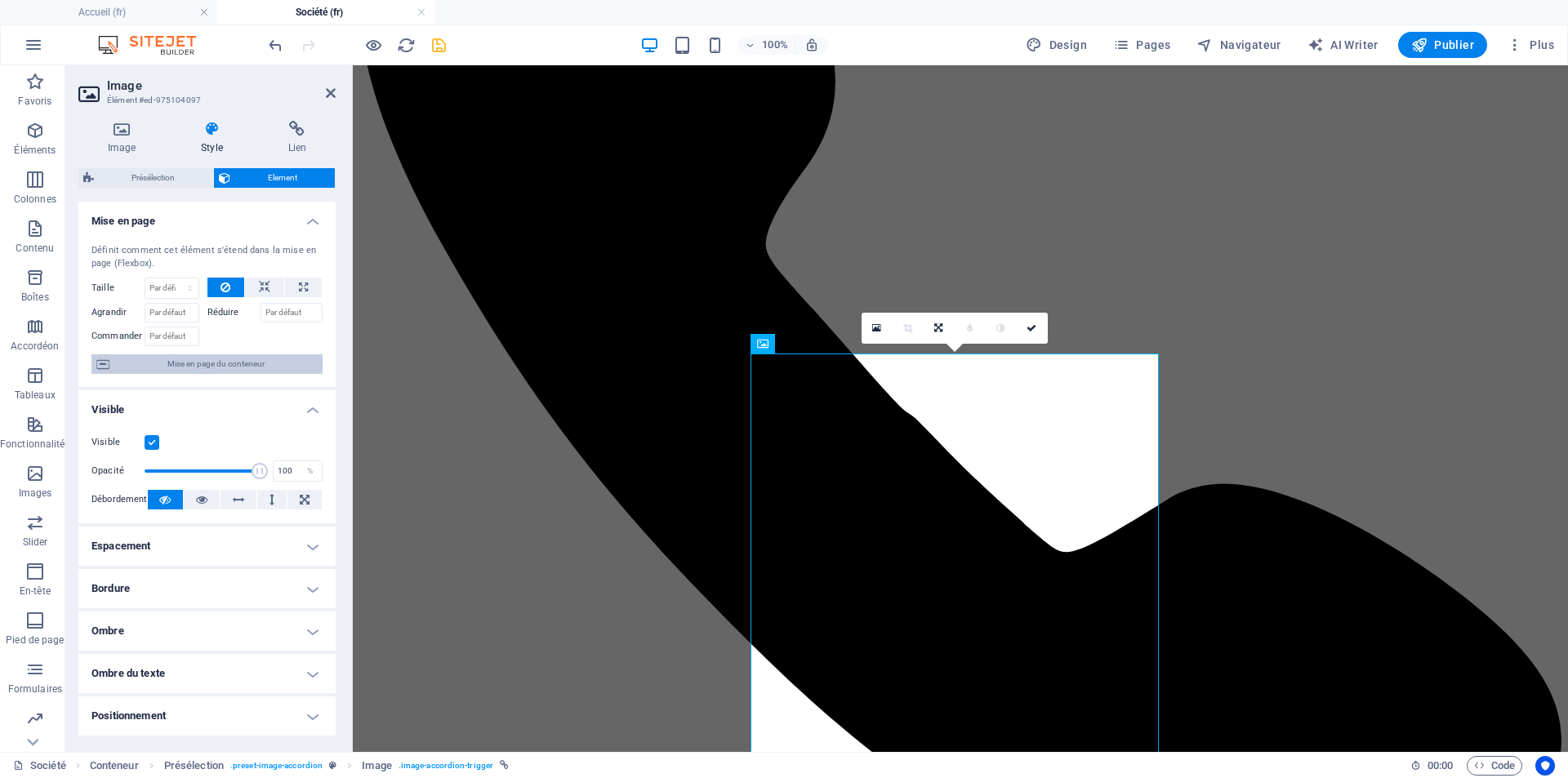
click at [227, 361] on span "Mise en page du conteneur" at bounding box center [216, 364] width 204 height 19
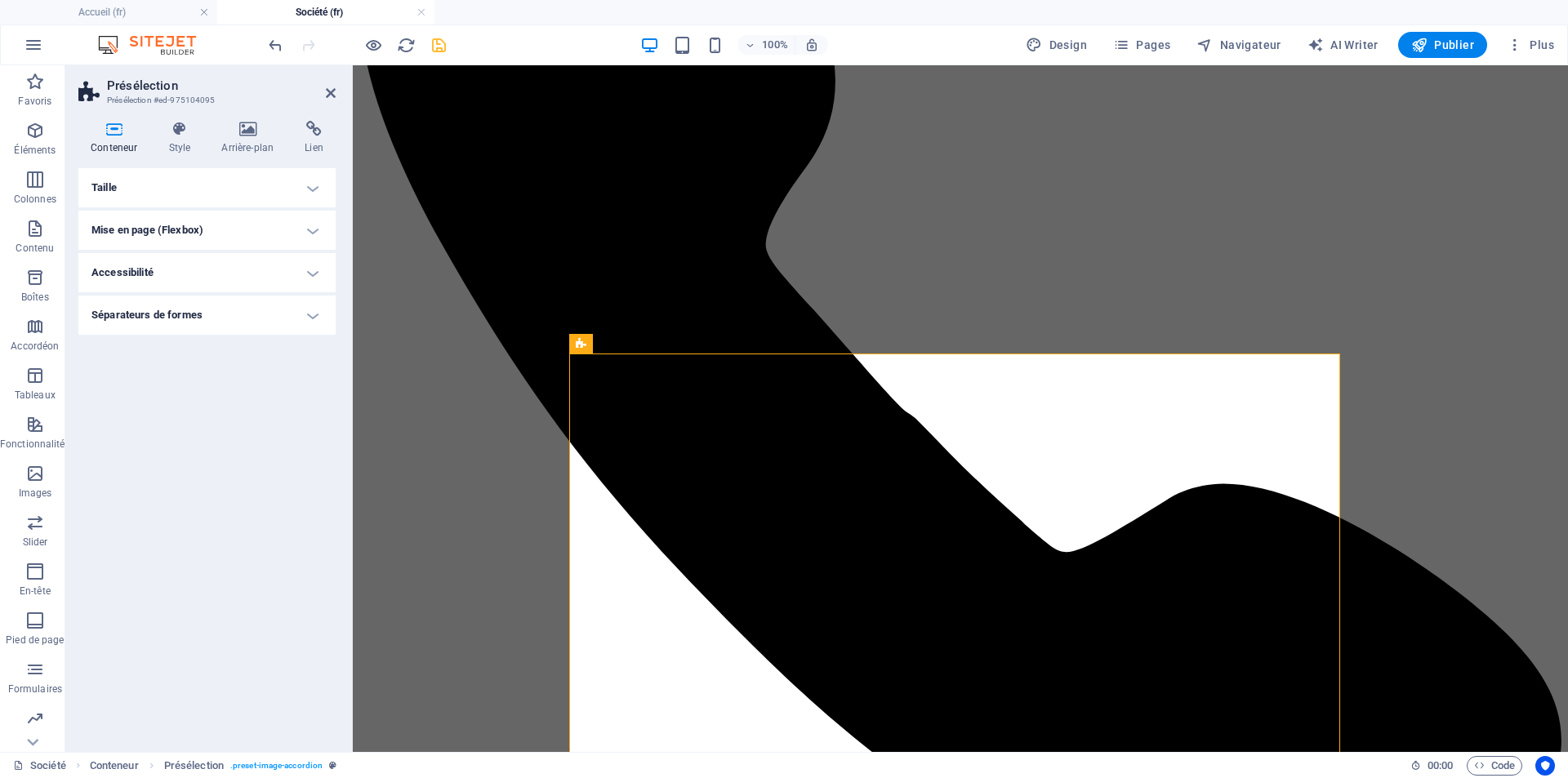
click at [180, 231] on h4 "Mise en page (Flexbox)" at bounding box center [207, 230] width 257 height 39
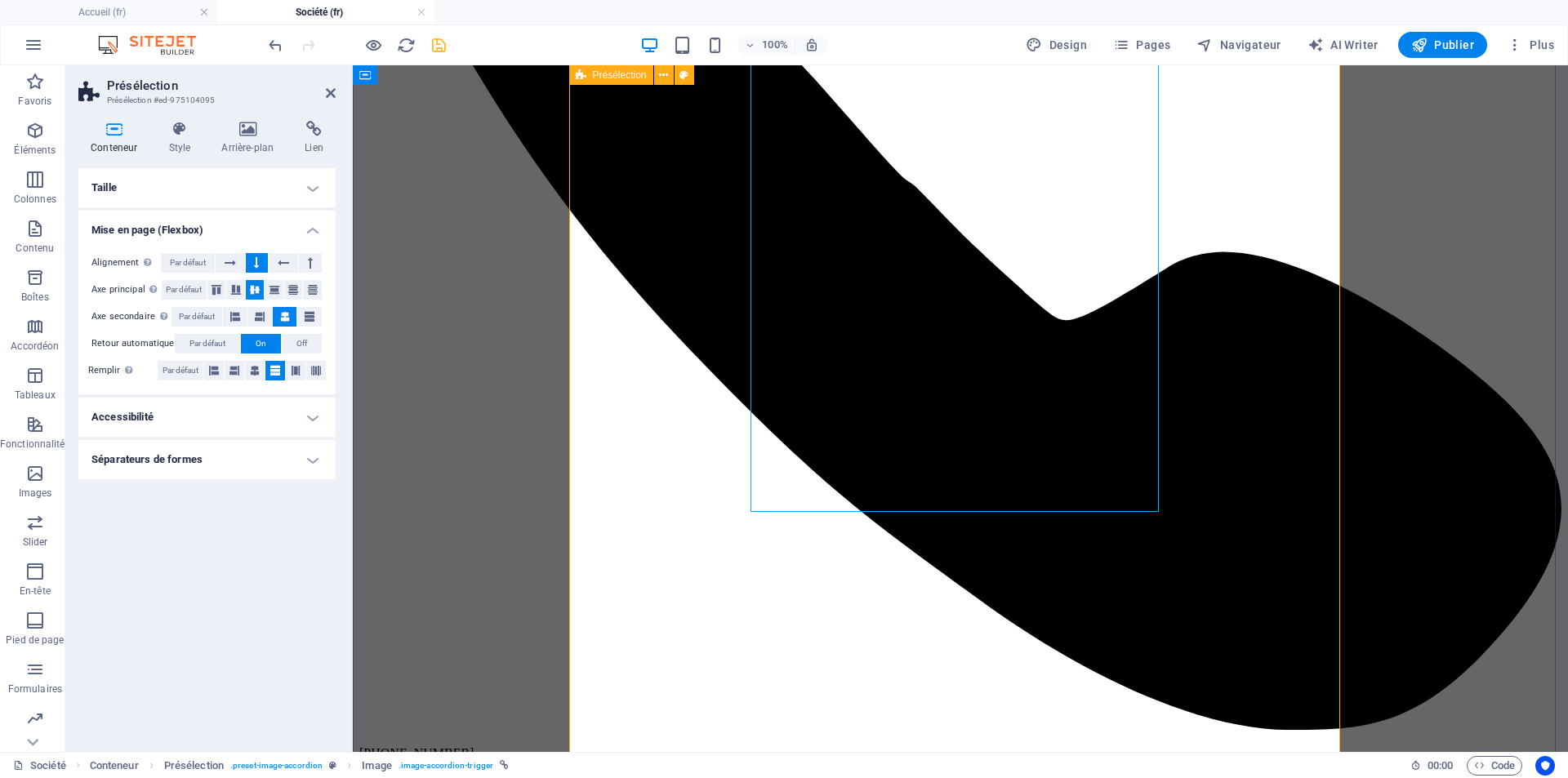
scroll to position [408, 0]
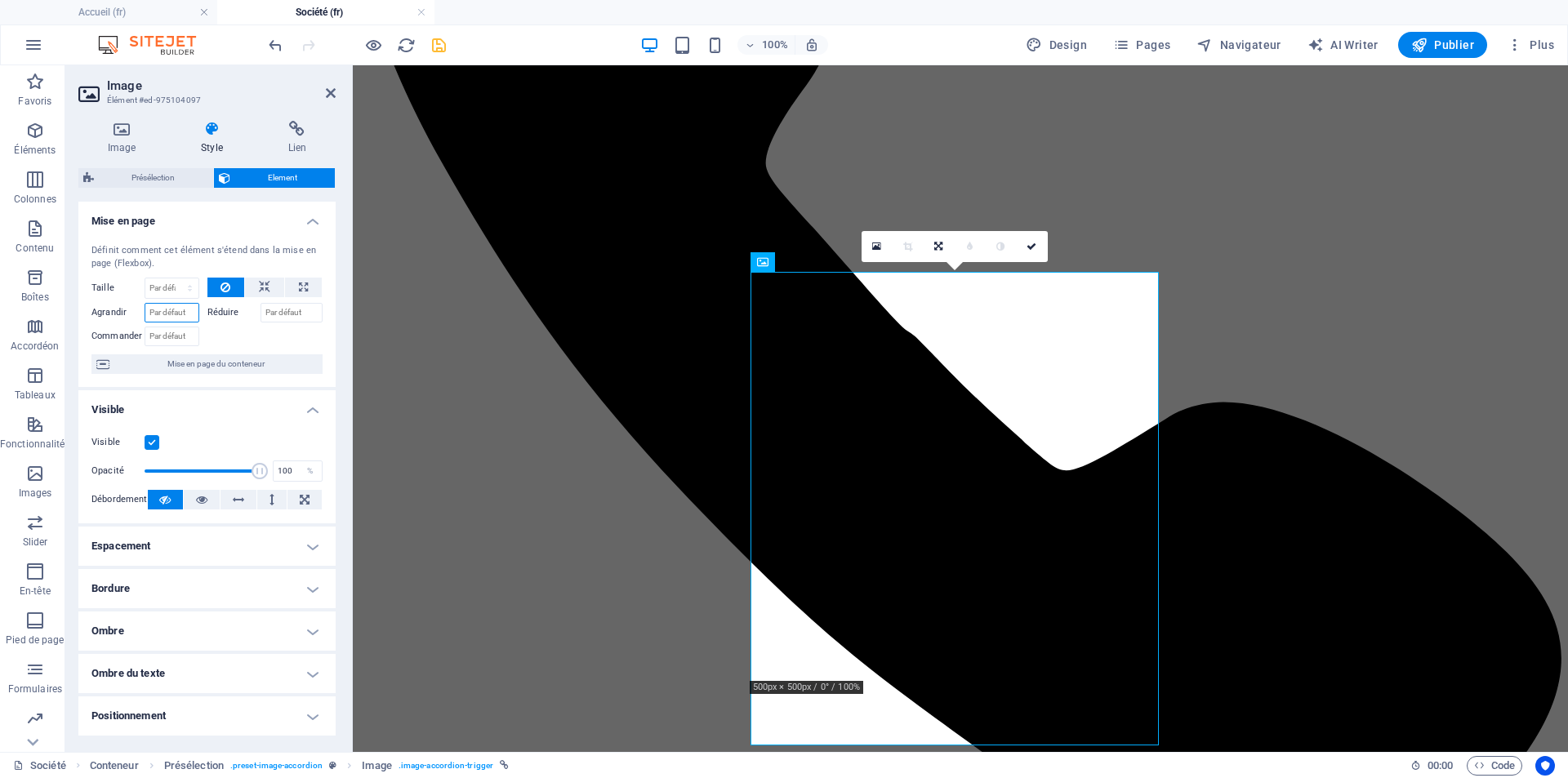
click at [171, 309] on input "Agrandir" at bounding box center [172, 312] width 54 height 19
click at [173, 309] on input "Agrandir" at bounding box center [172, 312] width 54 height 19
click at [299, 287] on icon at bounding box center [303, 287] width 9 height 19
type input "100"
select select "%"
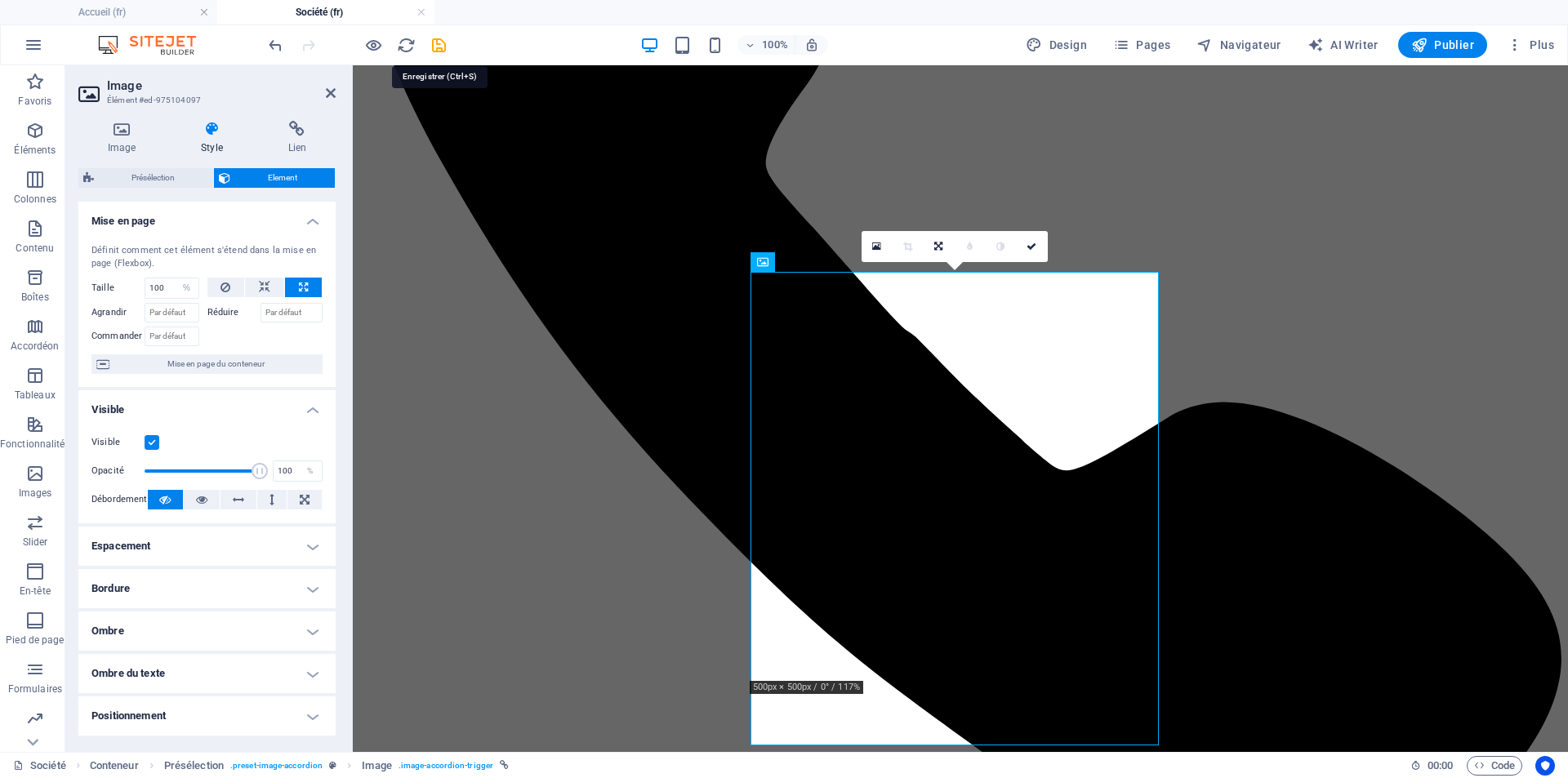
click at [440, 47] on icon "save" at bounding box center [439, 45] width 18 height 18
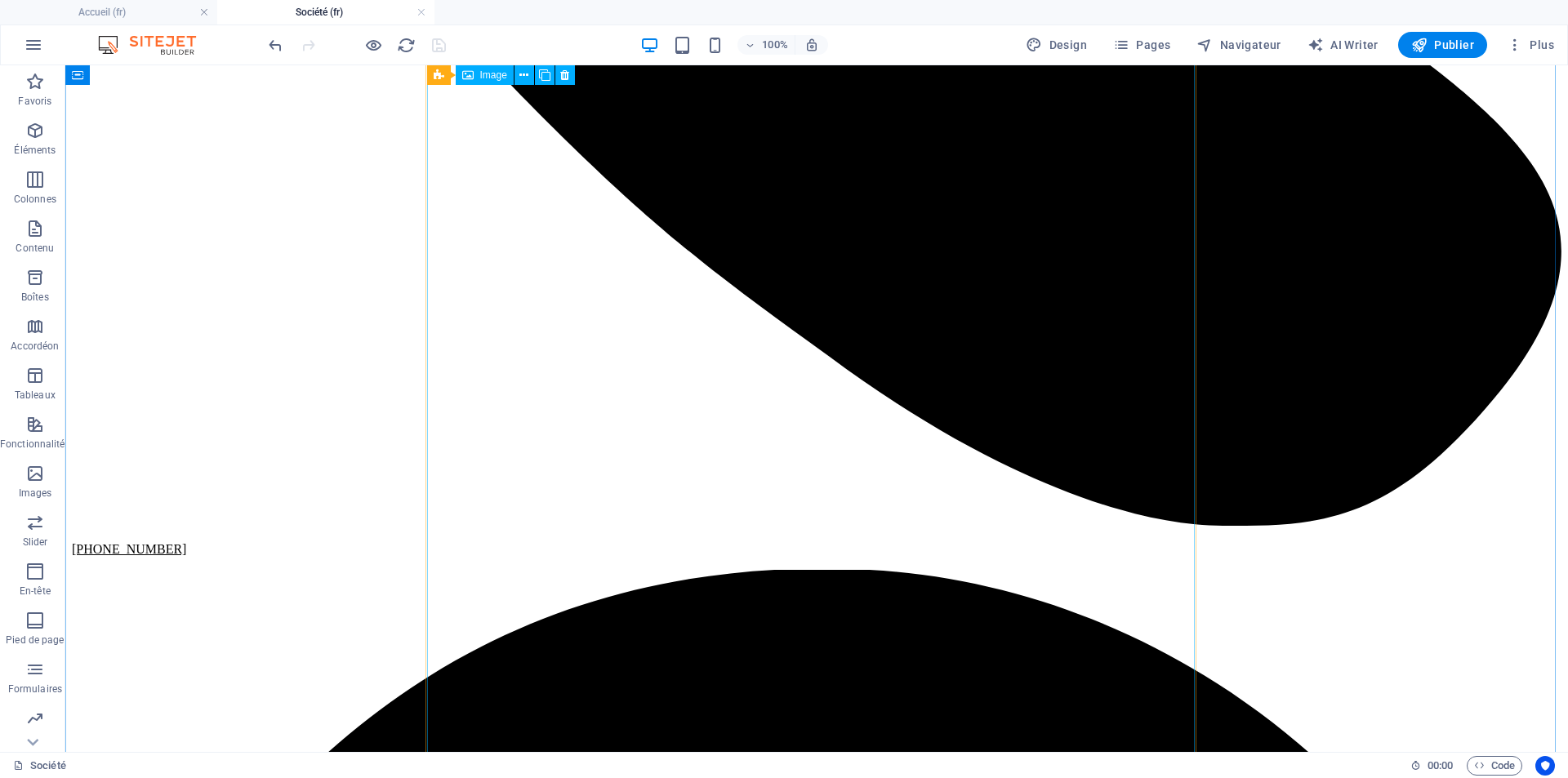
scroll to position [898, 0]
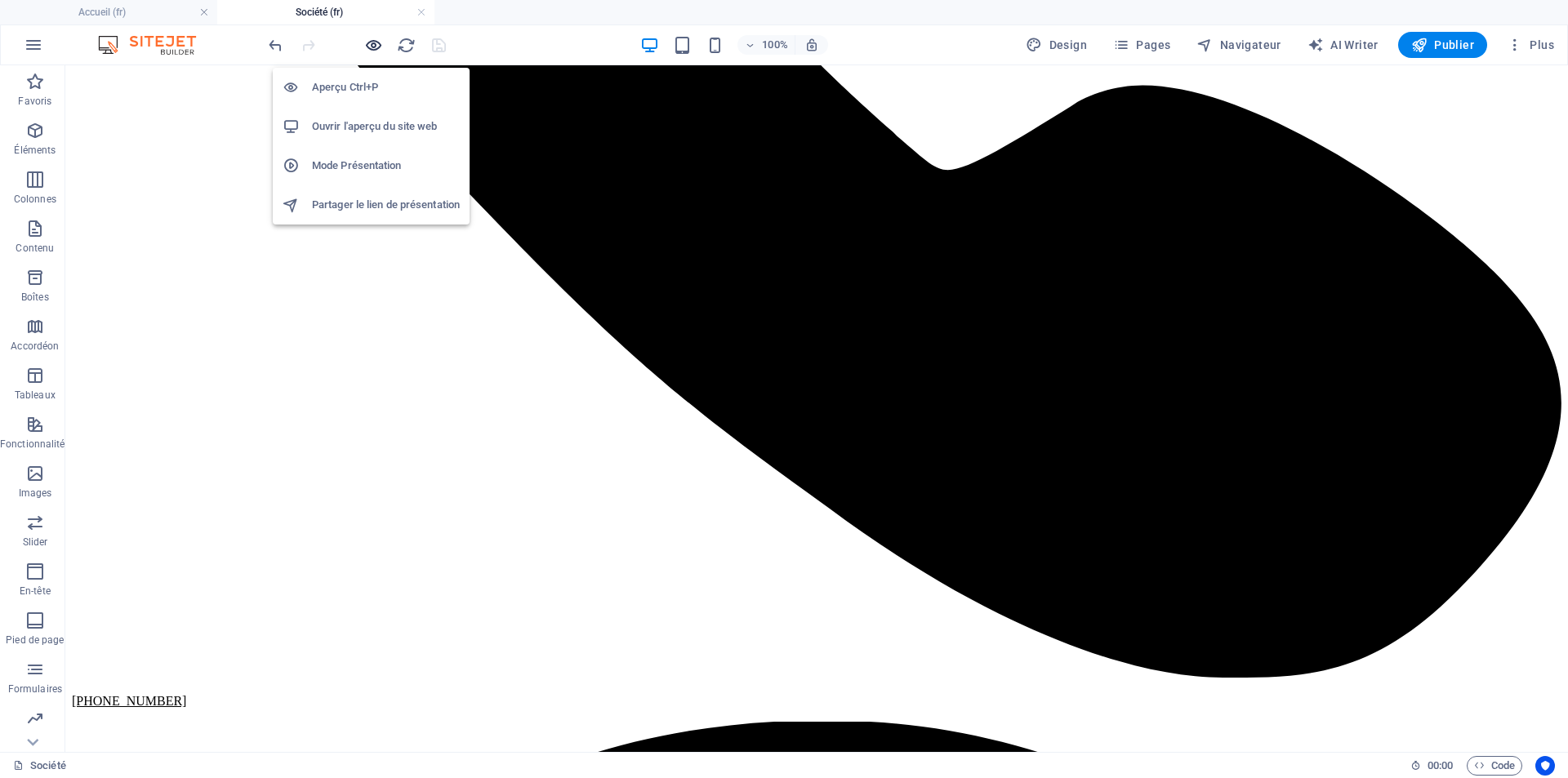
click at [375, 49] on icon "button" at bounding box center [373, 45] width 18 height 18
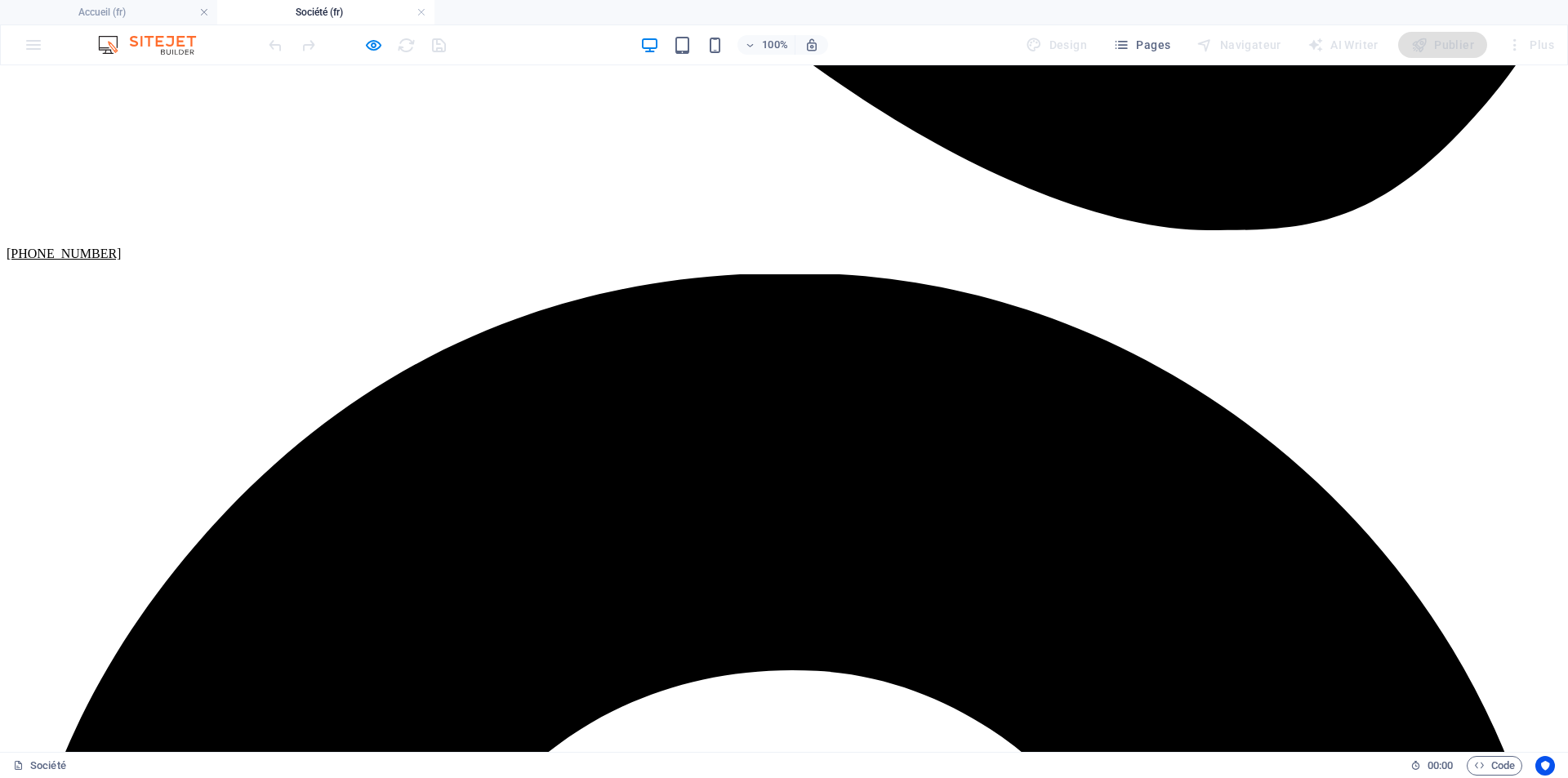
scroll to position [1470, 0]
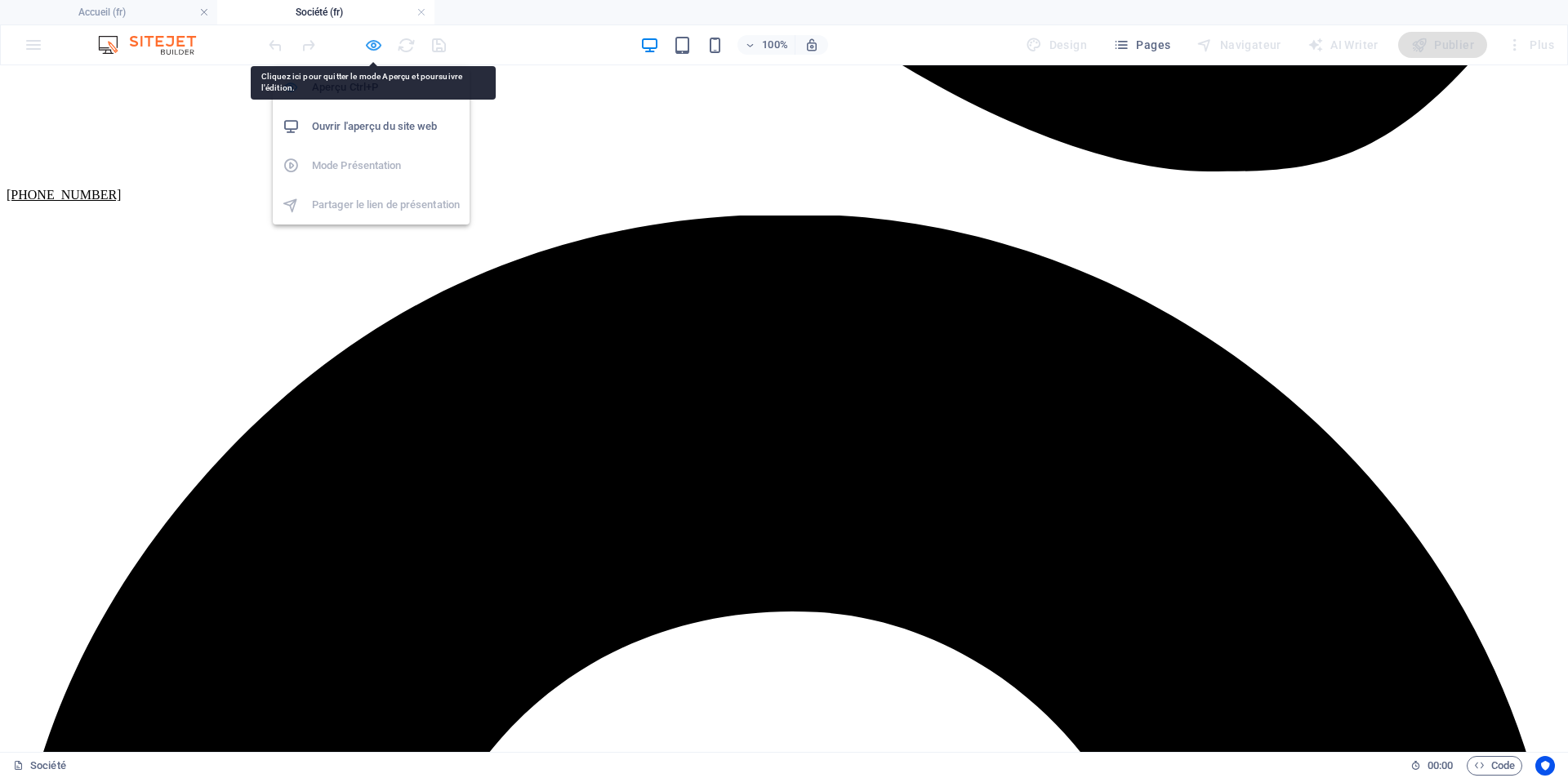
click at [369, 48] on icon "button" at bounding box center [373, 45] width 18 height 18
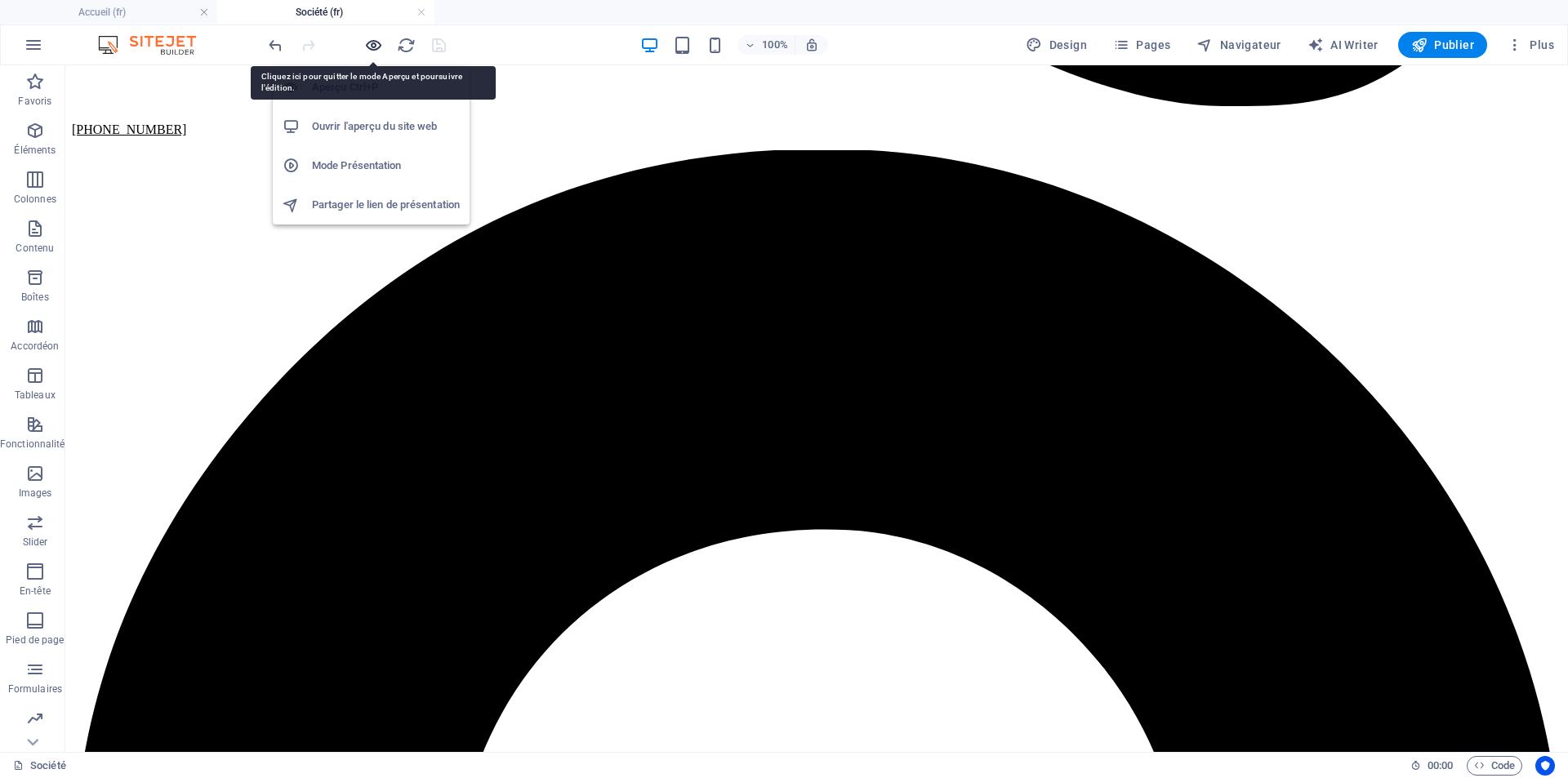
scroll to position [624, 0]
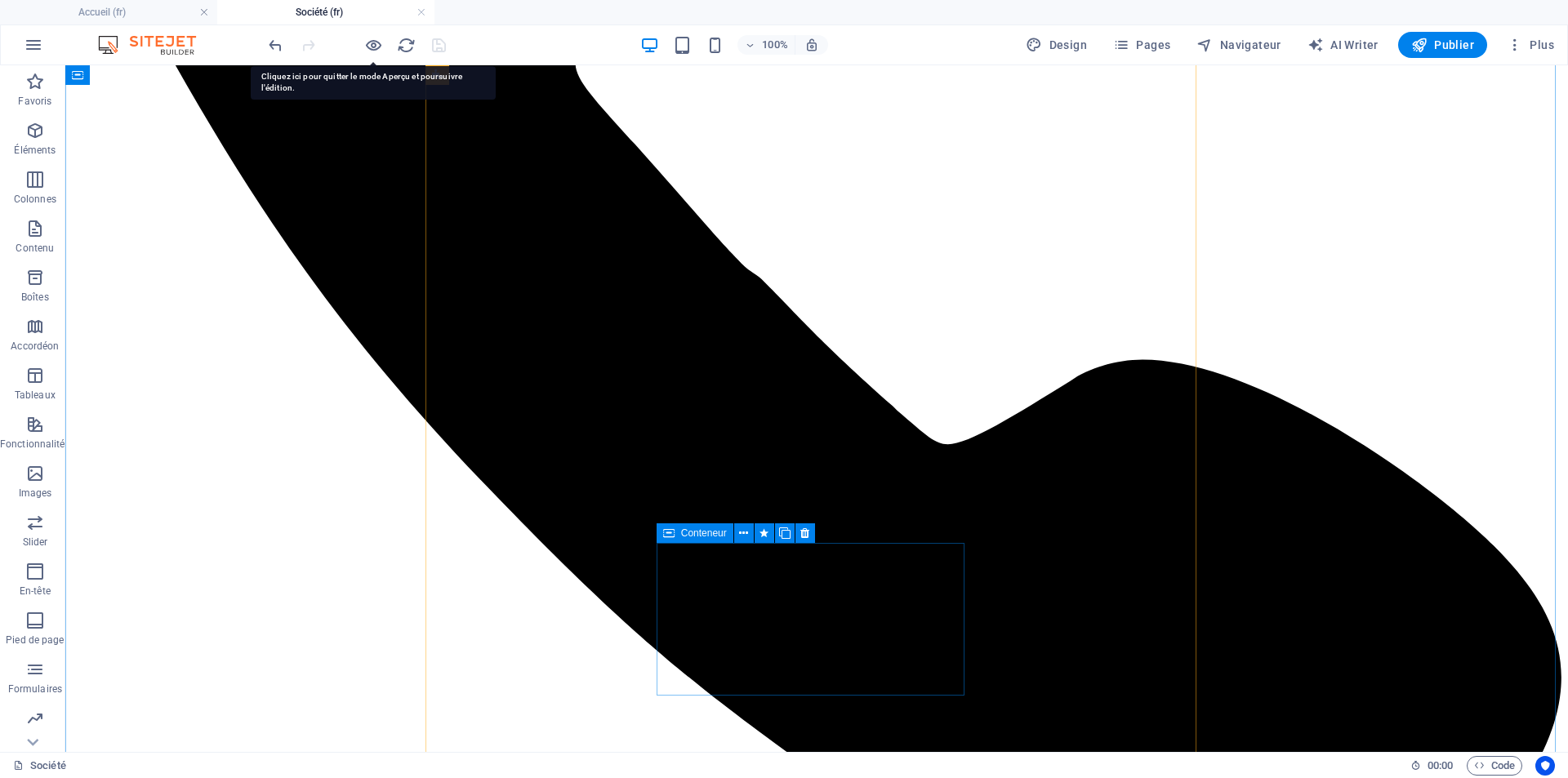
click at [686, 536] on span "Conteneur" at bounding box center [703, 533] width 46 height 10
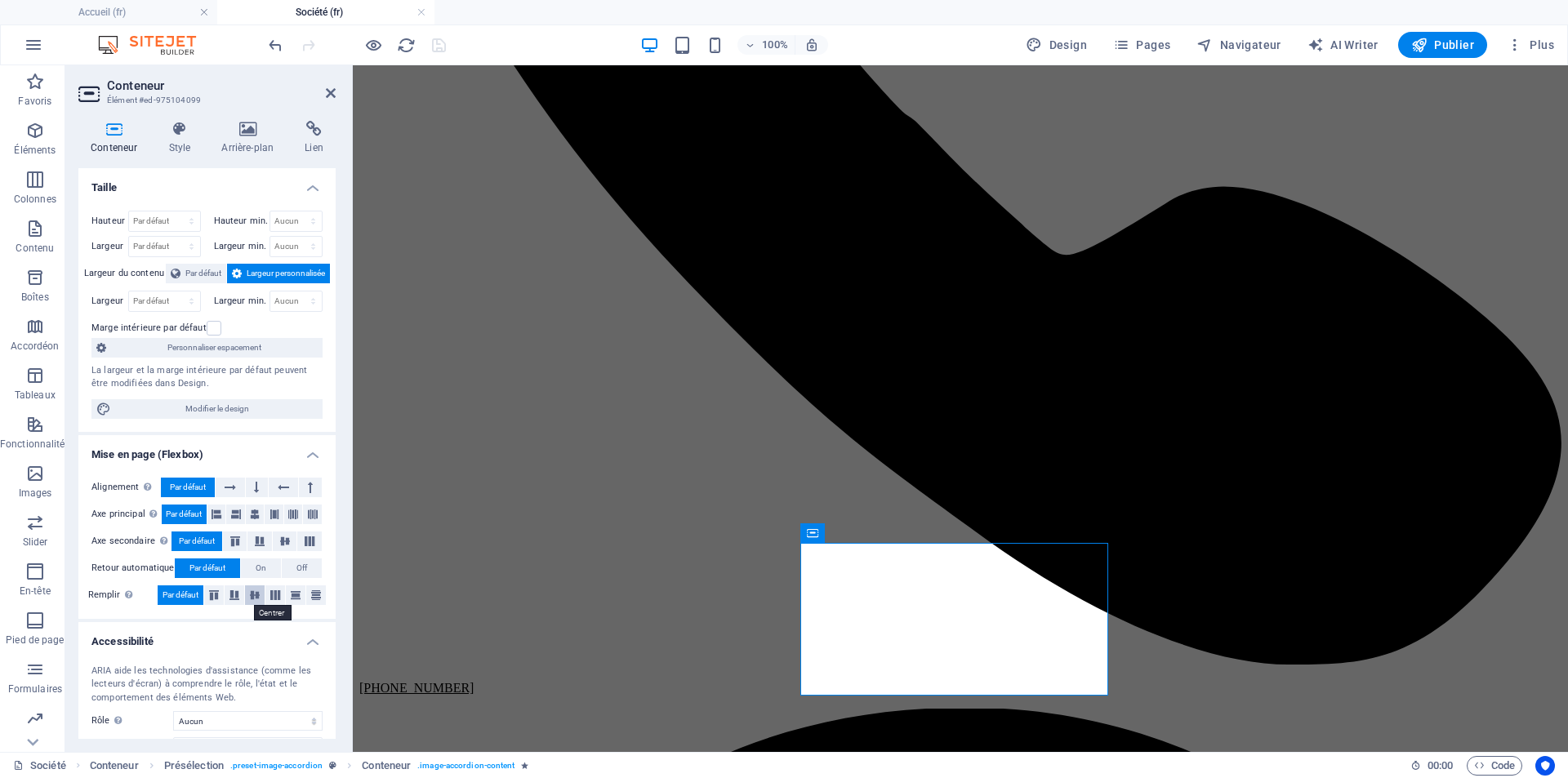
click at [255, 597] on icon at bounding box center [254, 595] width 19 height 10
click at [278, 542] on icon at bounding box center [285, 541] width 19 height 10
click at [255, 516] on icon at bounding box center [255, 514] width 10 height 19
click at [236, 484] on icon at bounding box center [230, 487] width 12 height 19
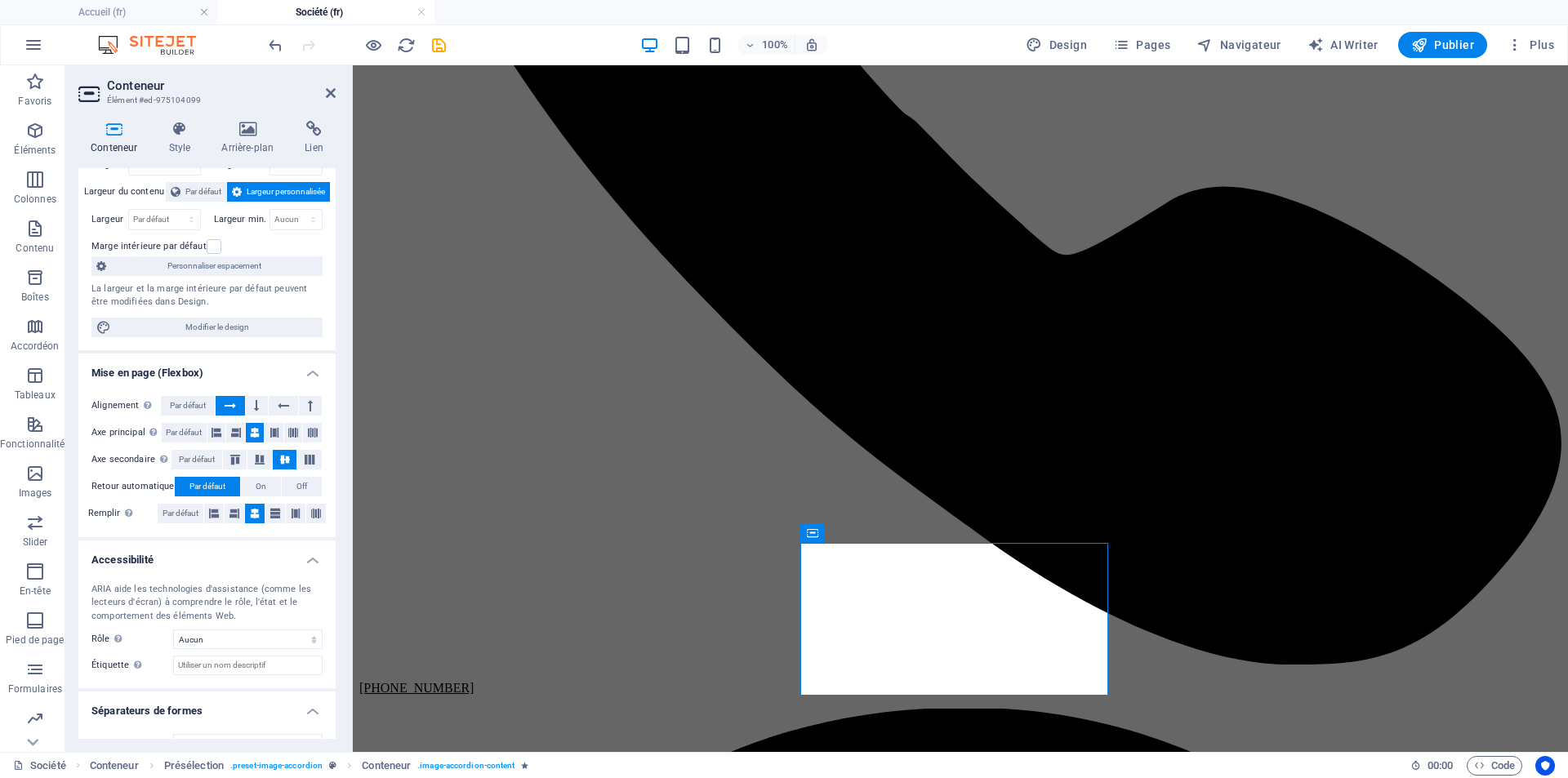
scroll to position [0, 0]
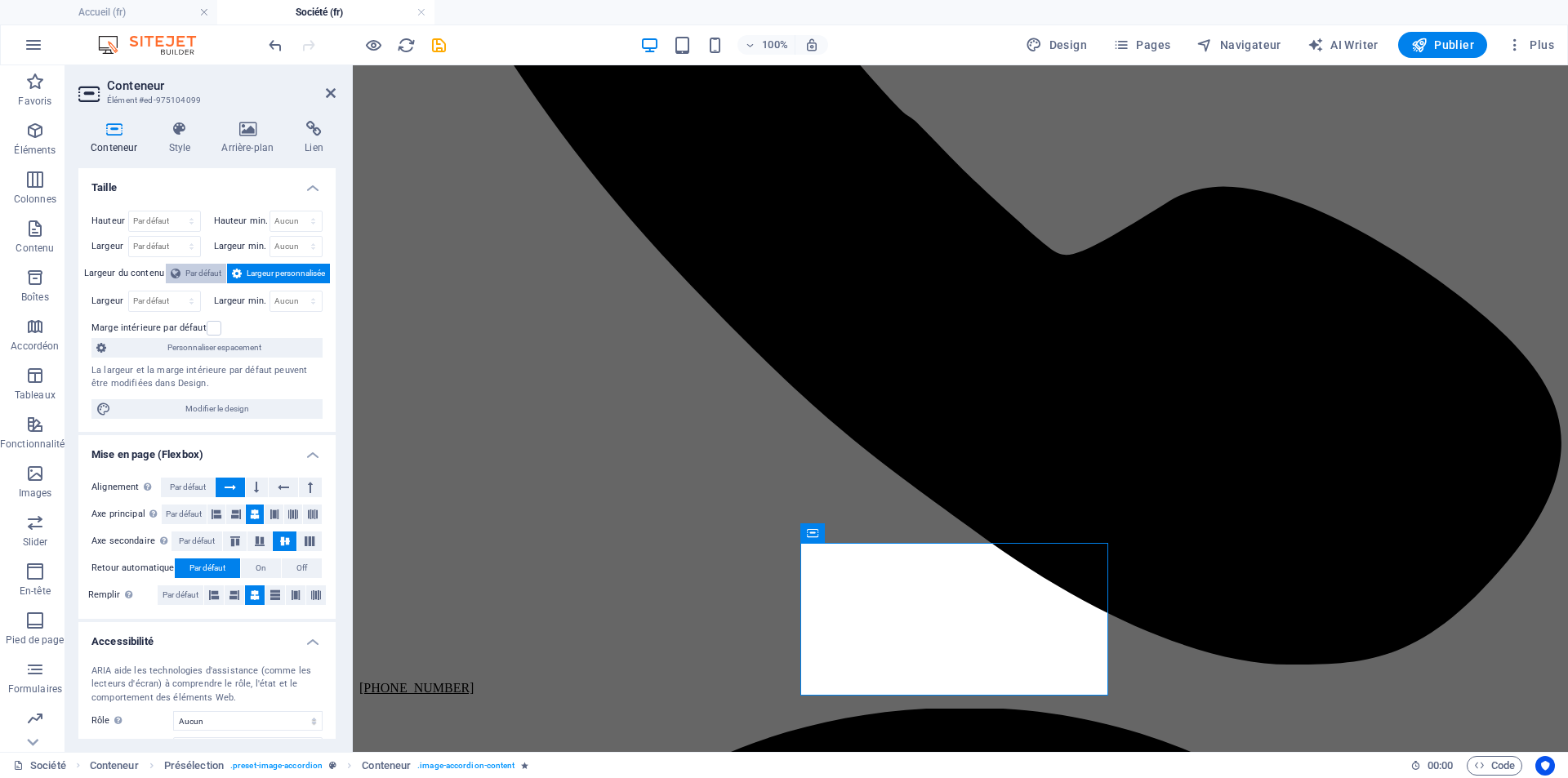
click at [204, 276] on span "Par défaut" at bounding box center [203, 274] width 36 height 19
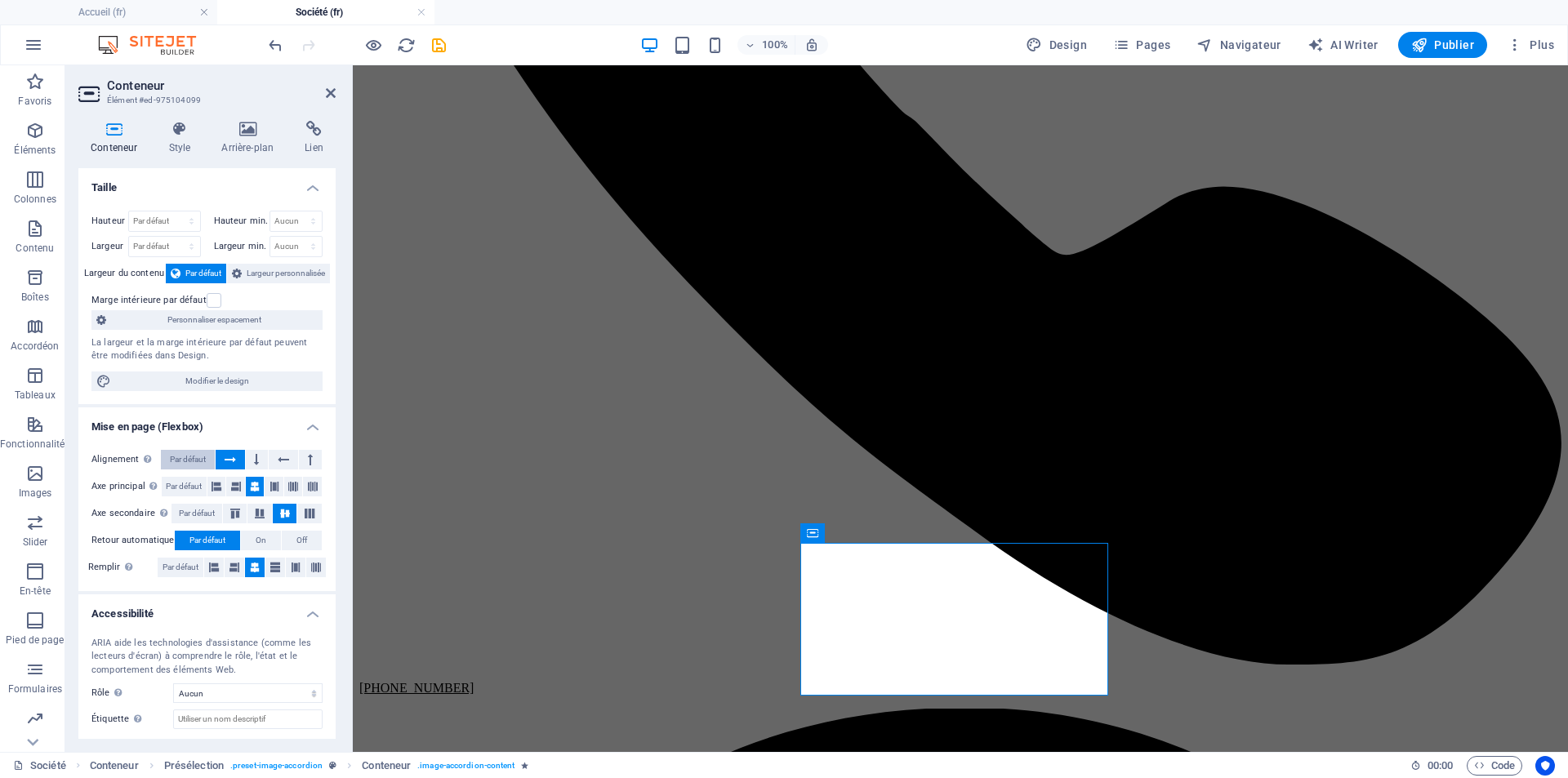
click at [197, 455] on span "Par défaut" at bounding box center [187, 460] width 36 height 19
click at [185, 492] on span "Par défaut" at bounding box center [183, 486] width 36 height 19
click at [189, 510] on span "Par défaut" at bounding box center [196, 513] width 36 height 19
click at [180, 566] on span "Par défaut" at bounding box center [180, 567] width 36 height 19
click at [183, 595] on h4 "Accessibilité" at bounding box center [207, 609] width 257 height 29
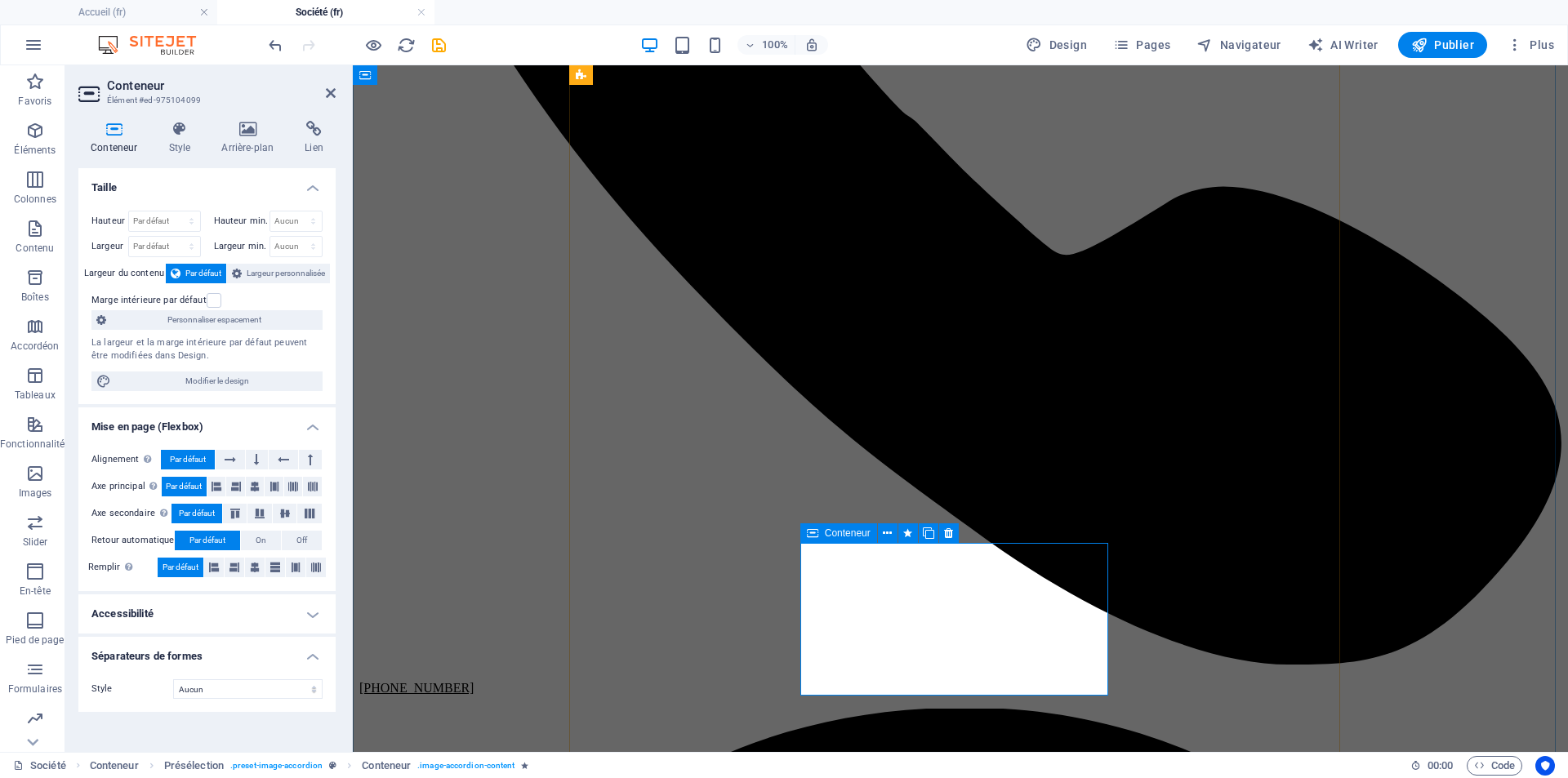
click at [835, 537] on span "Conteneur" at bounding box center [847, 533] width 46 height 10
click at [886, 534] on icon at bounding box center [887, 534] width 9 height 17
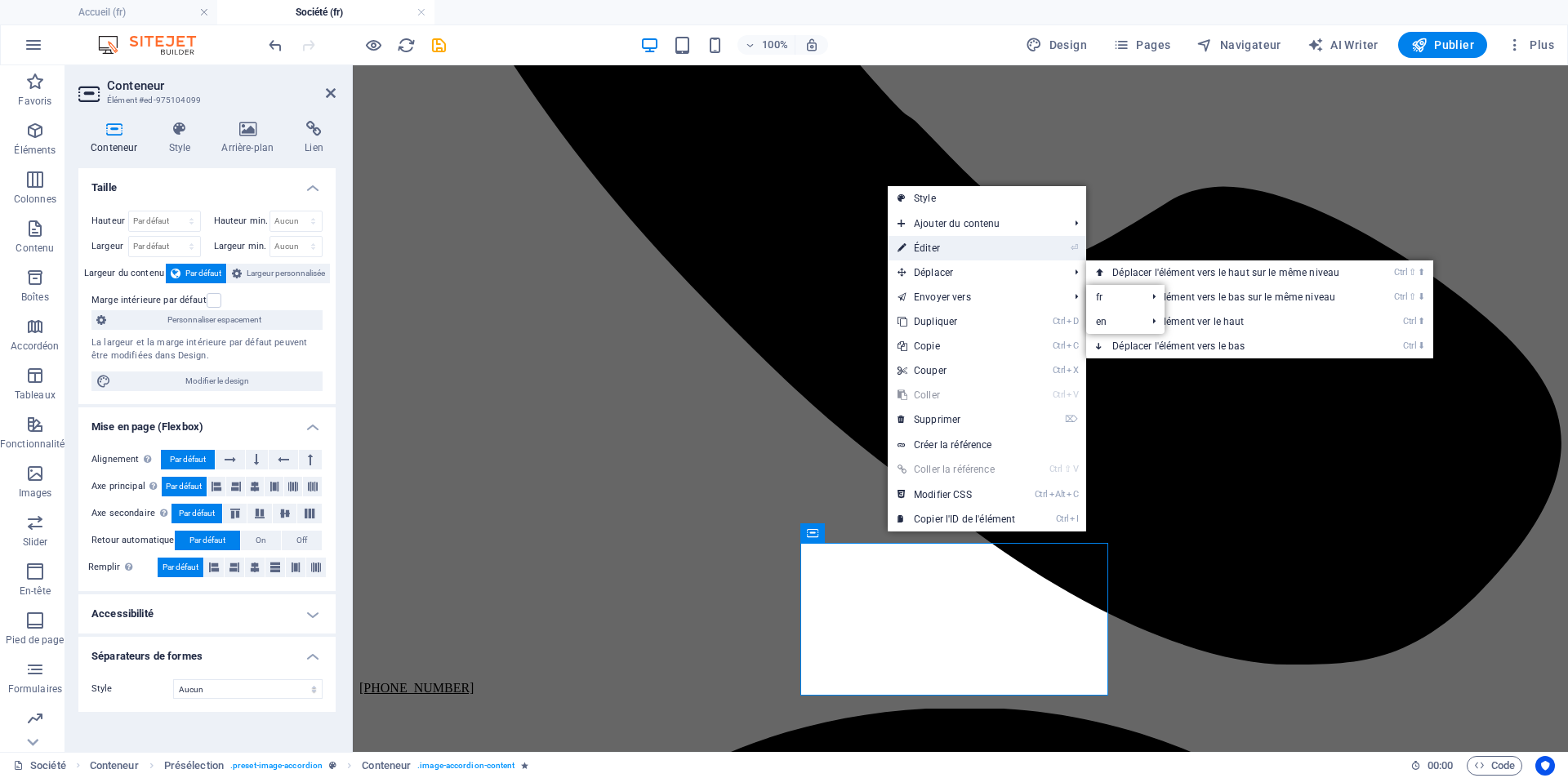
click at [946, 242] on link "⏎ Éditer" at bounding box center [956, 247] width 137 height 24
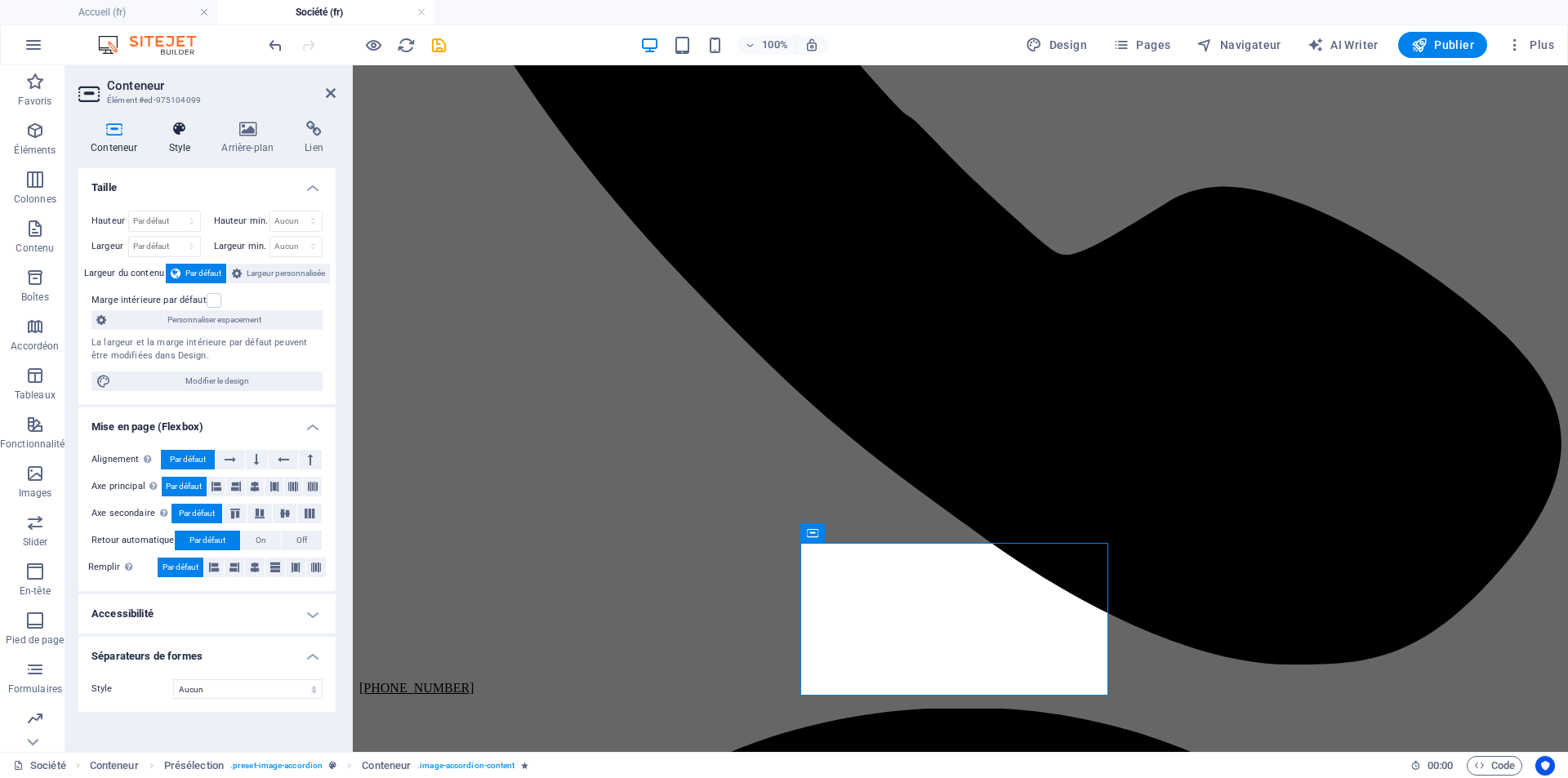
click at [179, 142] on h4 "Style" at bounding box center [182, 138] width 53 height 34
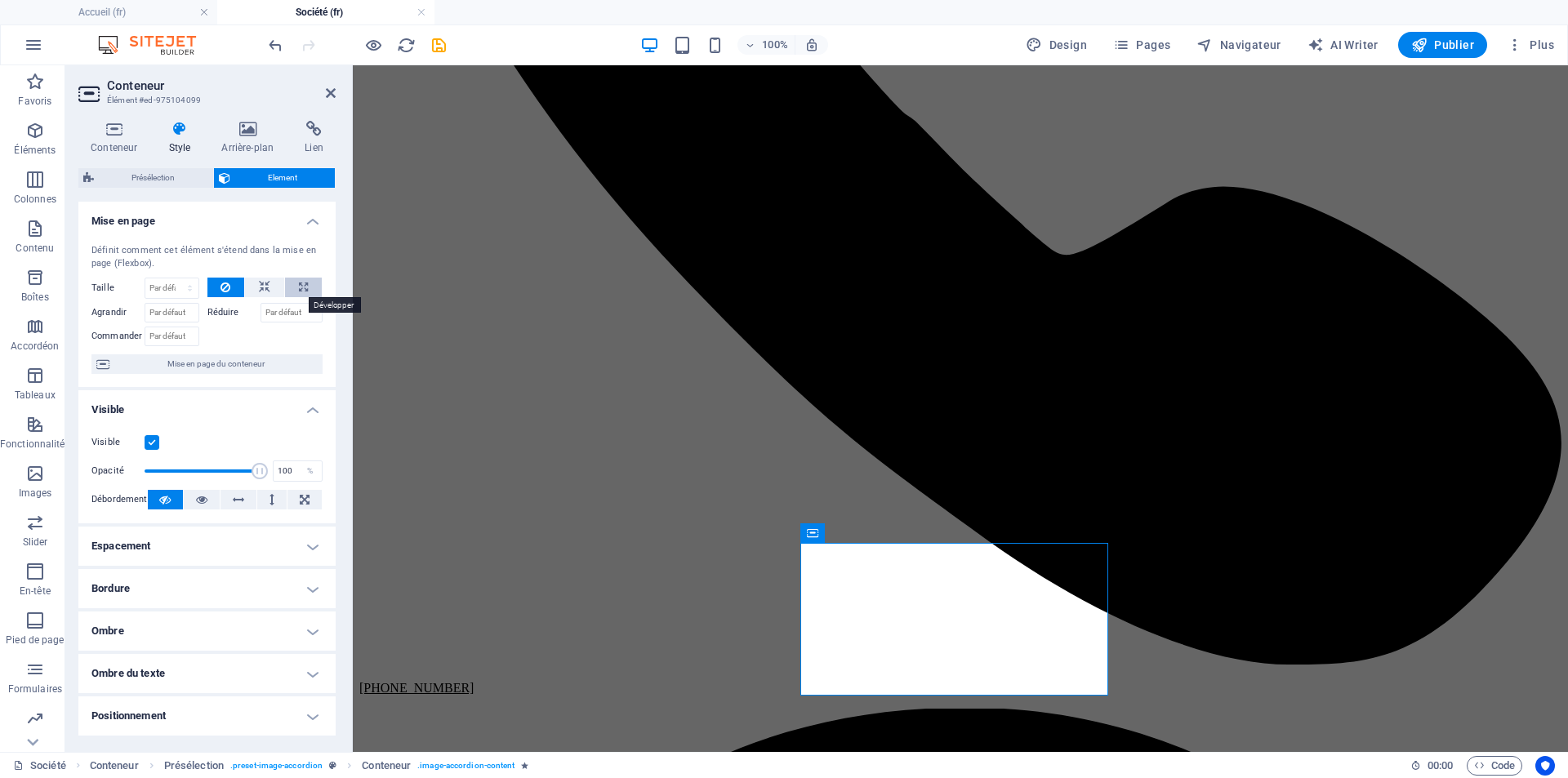
click at [310, 291] on button at bounding box center [304, 287] width 37 height 19
type input "100"
select select "%"
click at [268, 290] on button at bounding box center [264, 287] width 39 height 19
select select "DISABLED_OPTION_VALUE"
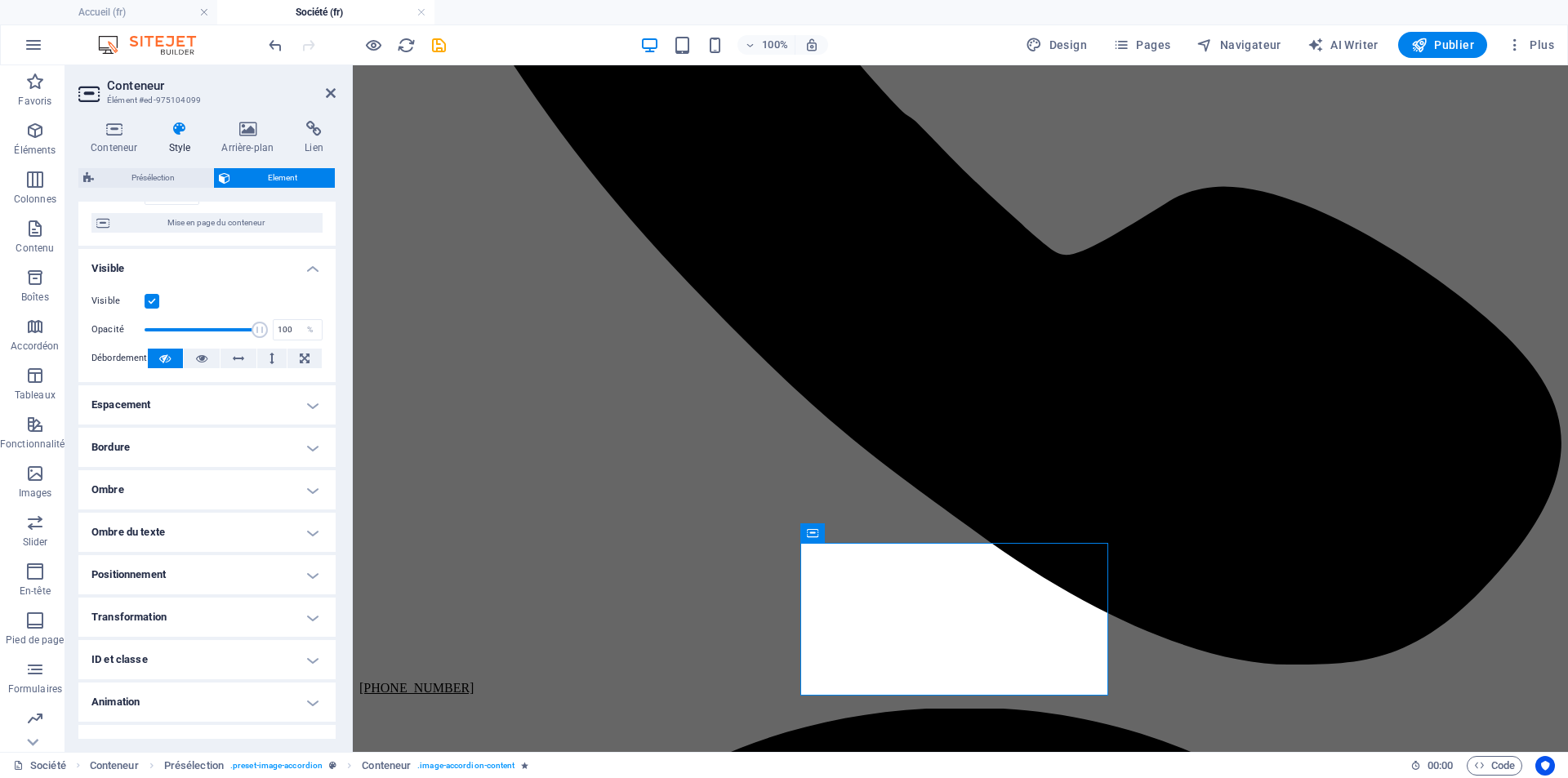
scroll to position [163, 0]
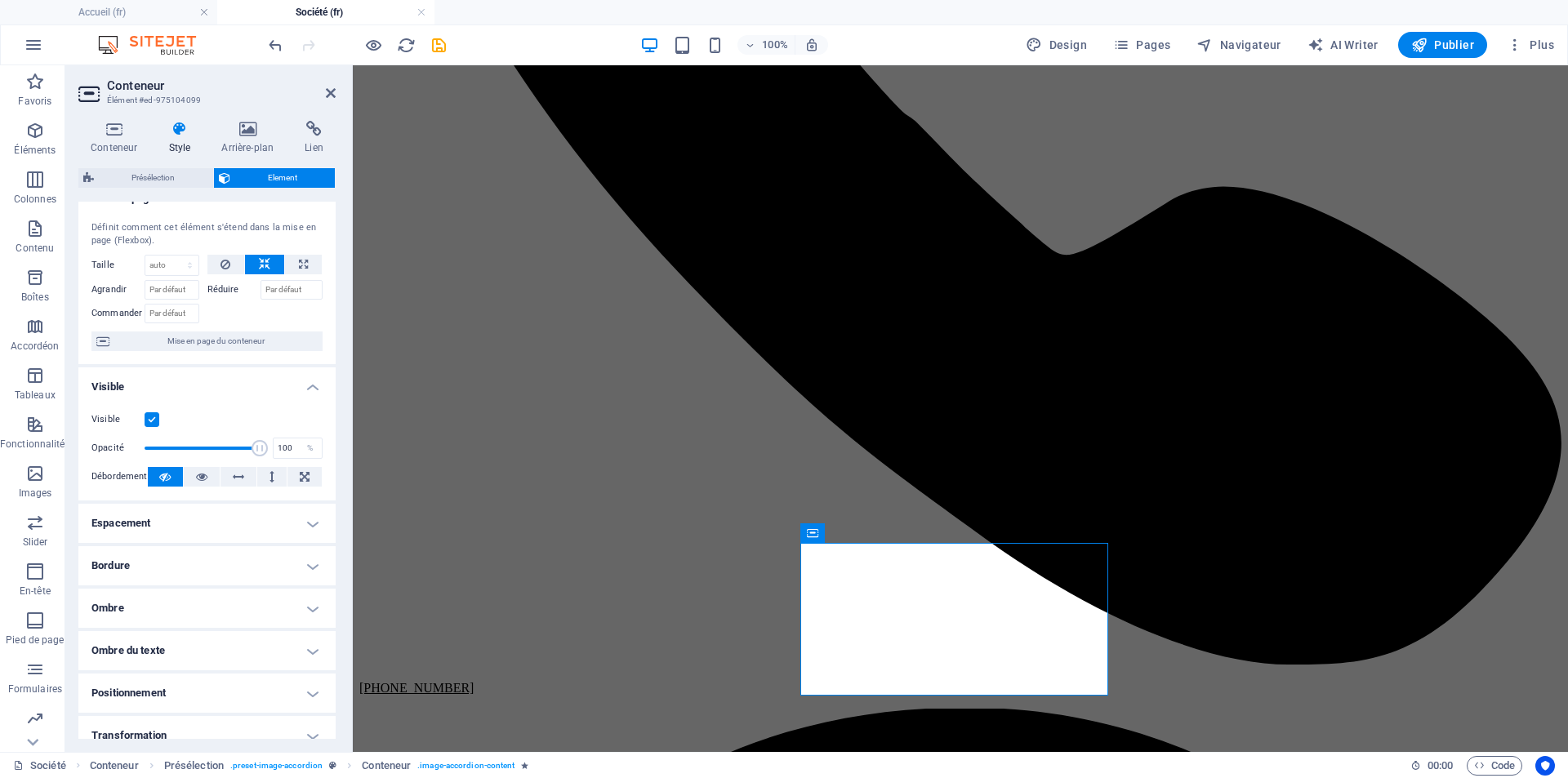
scroll to position [0, 0]
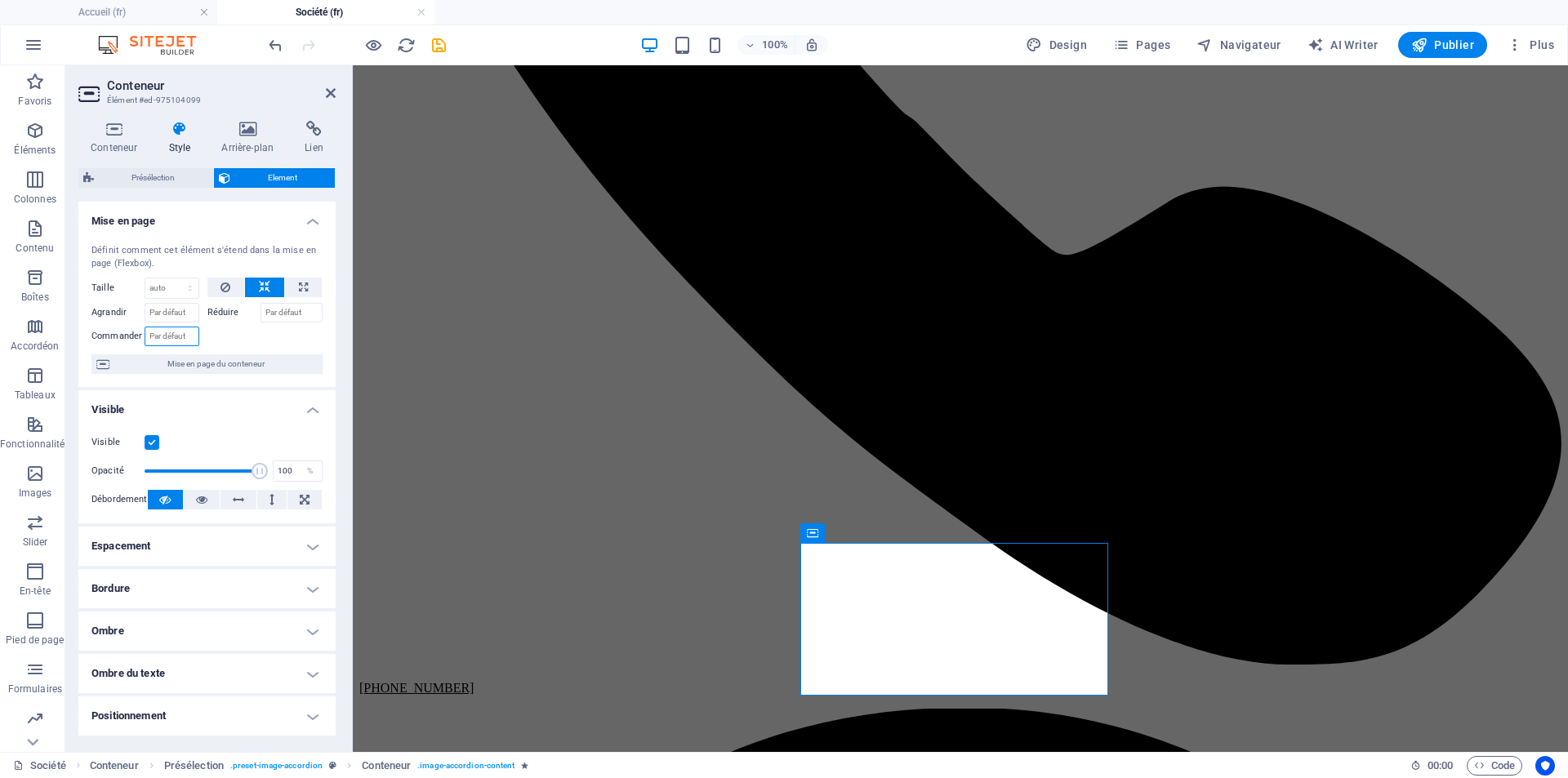
click at [179, 340] on input "Commander" at bounding box center [172, 337] width 54 height 19
click at [302, 223] on h4 "Mise en page" at bounding box center [207, 216] width 257 height 29
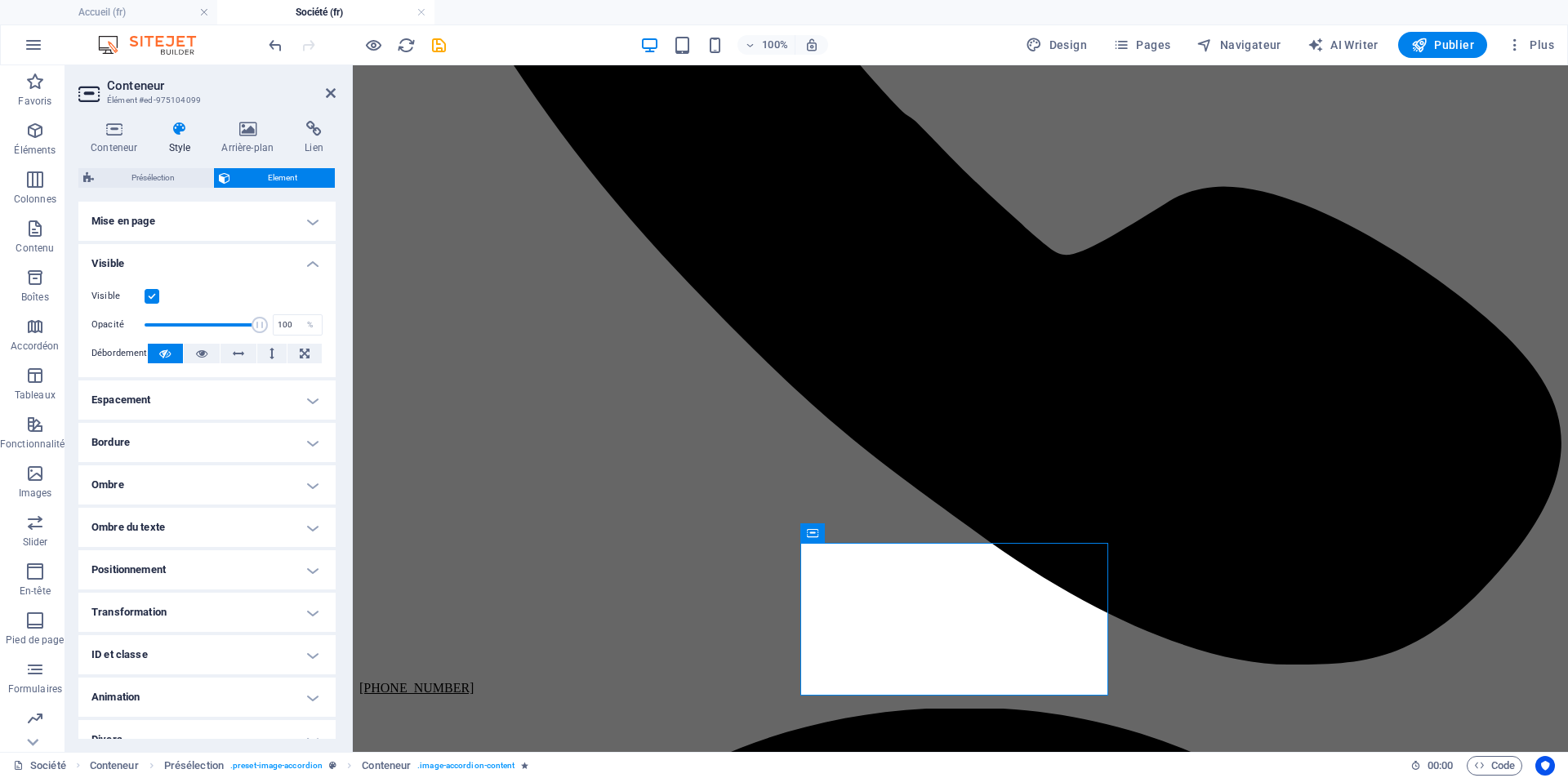
click at [316, 264] on h4 "Visible" at bounding box center [207, 259] width 257 height 29
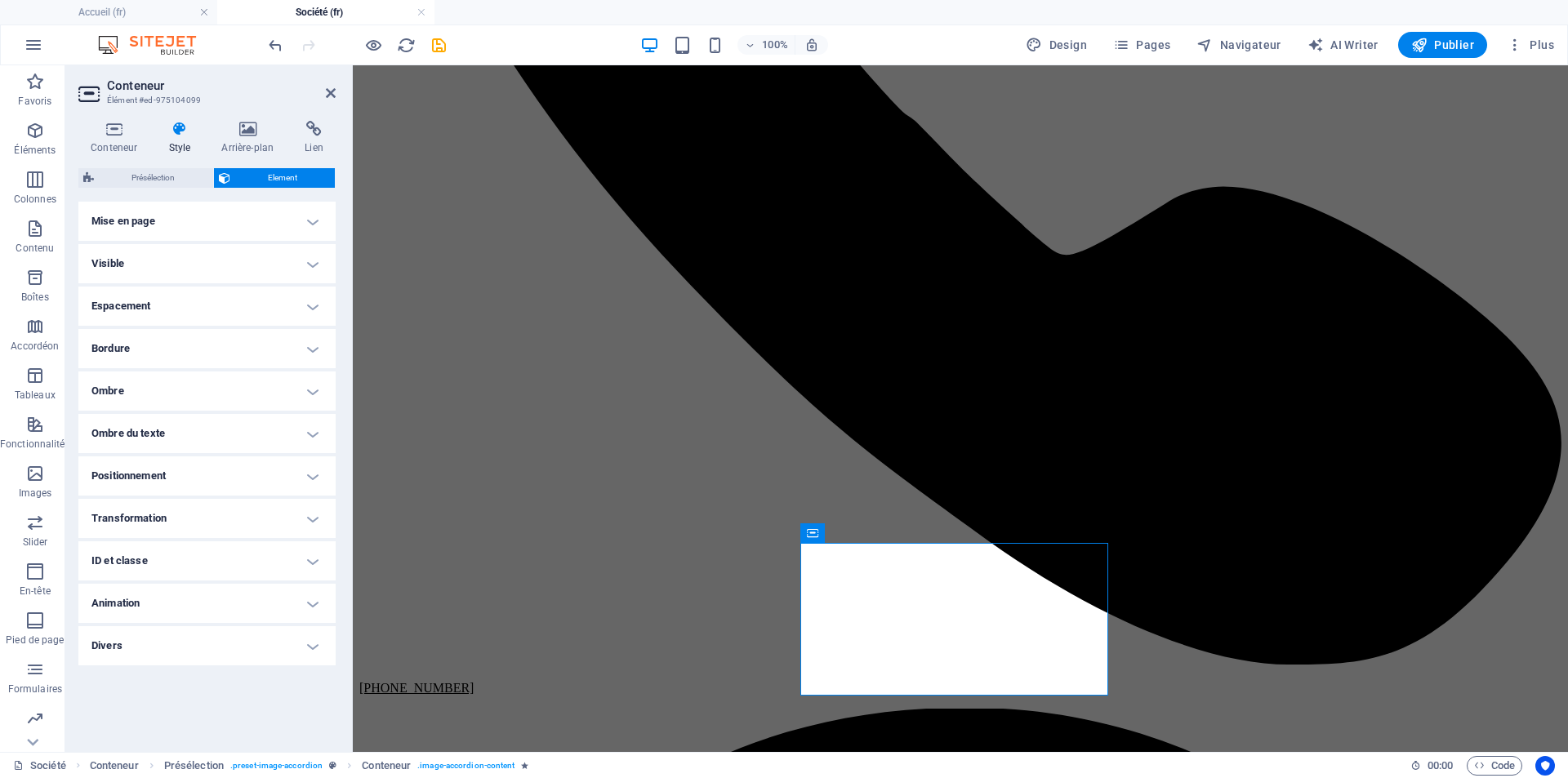
click at [162, 220] on h4 "Mise en page" at bounding box center [207, 221] width 257 height 39
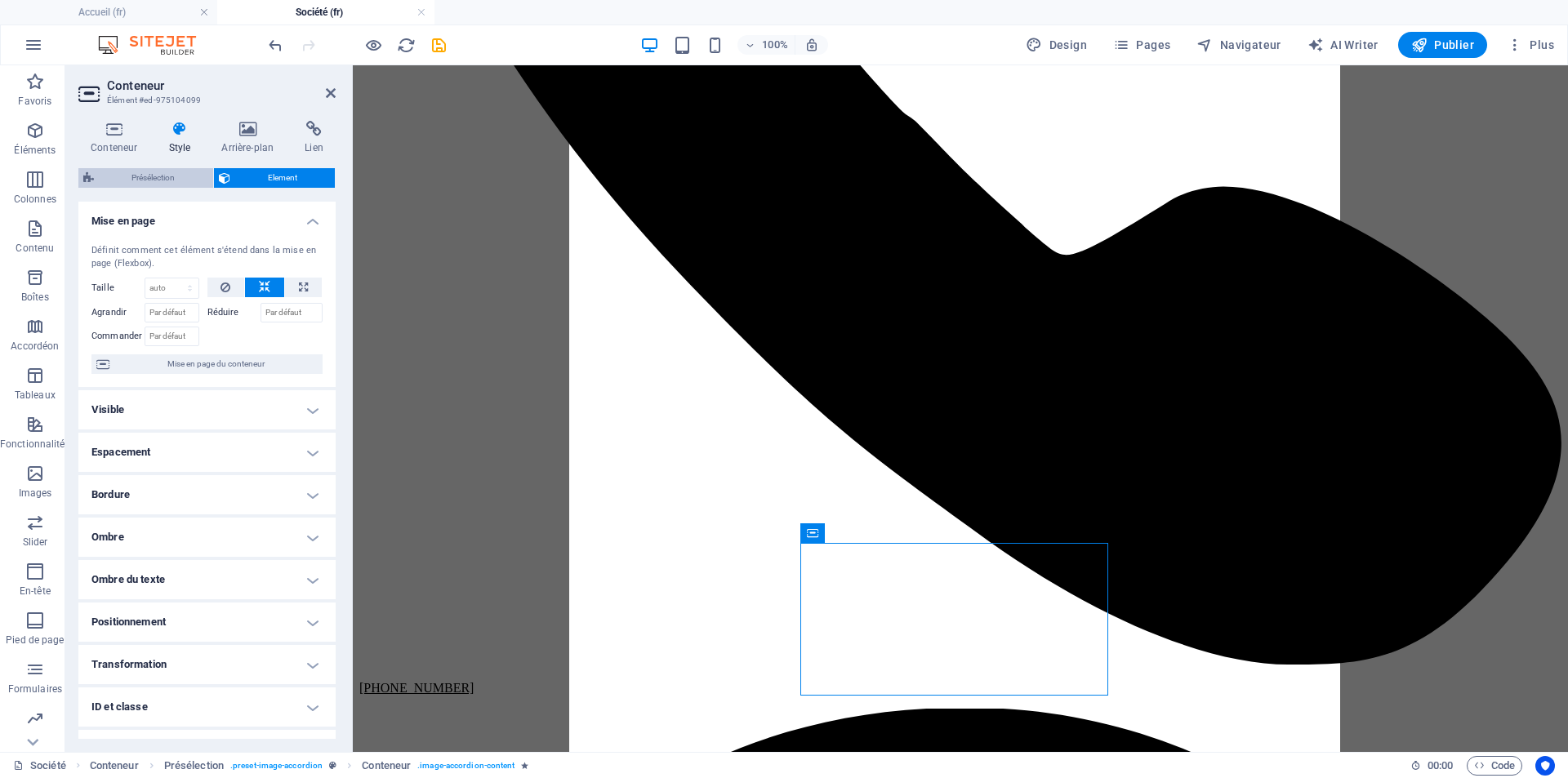
click at [168, 178] on span "Présélection" at bounding box center [153, 178] width 110 height 19
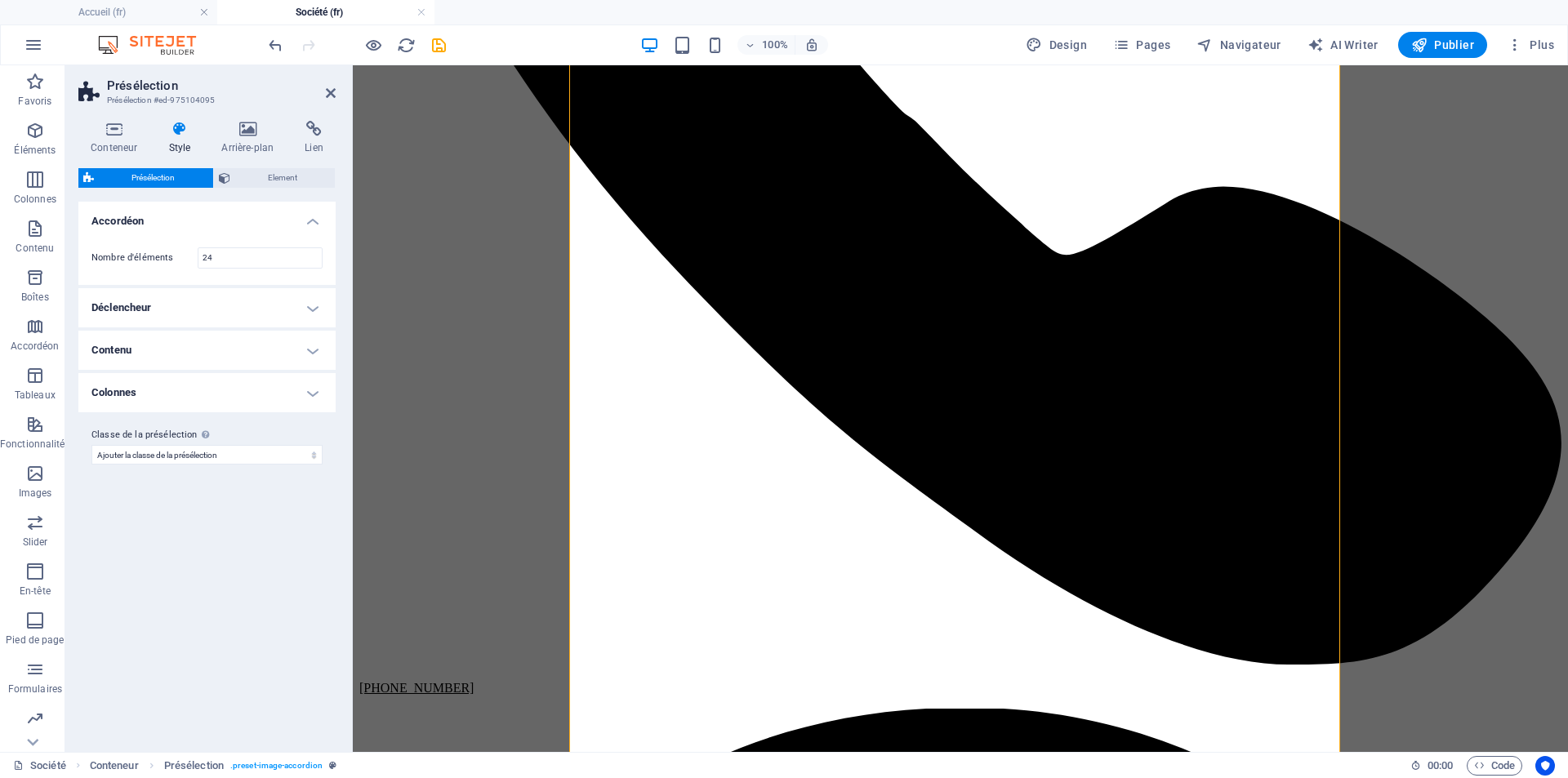
click at [315, 346] on h4 "Contenu" at bounding box center [207, 350] width 257 height 39
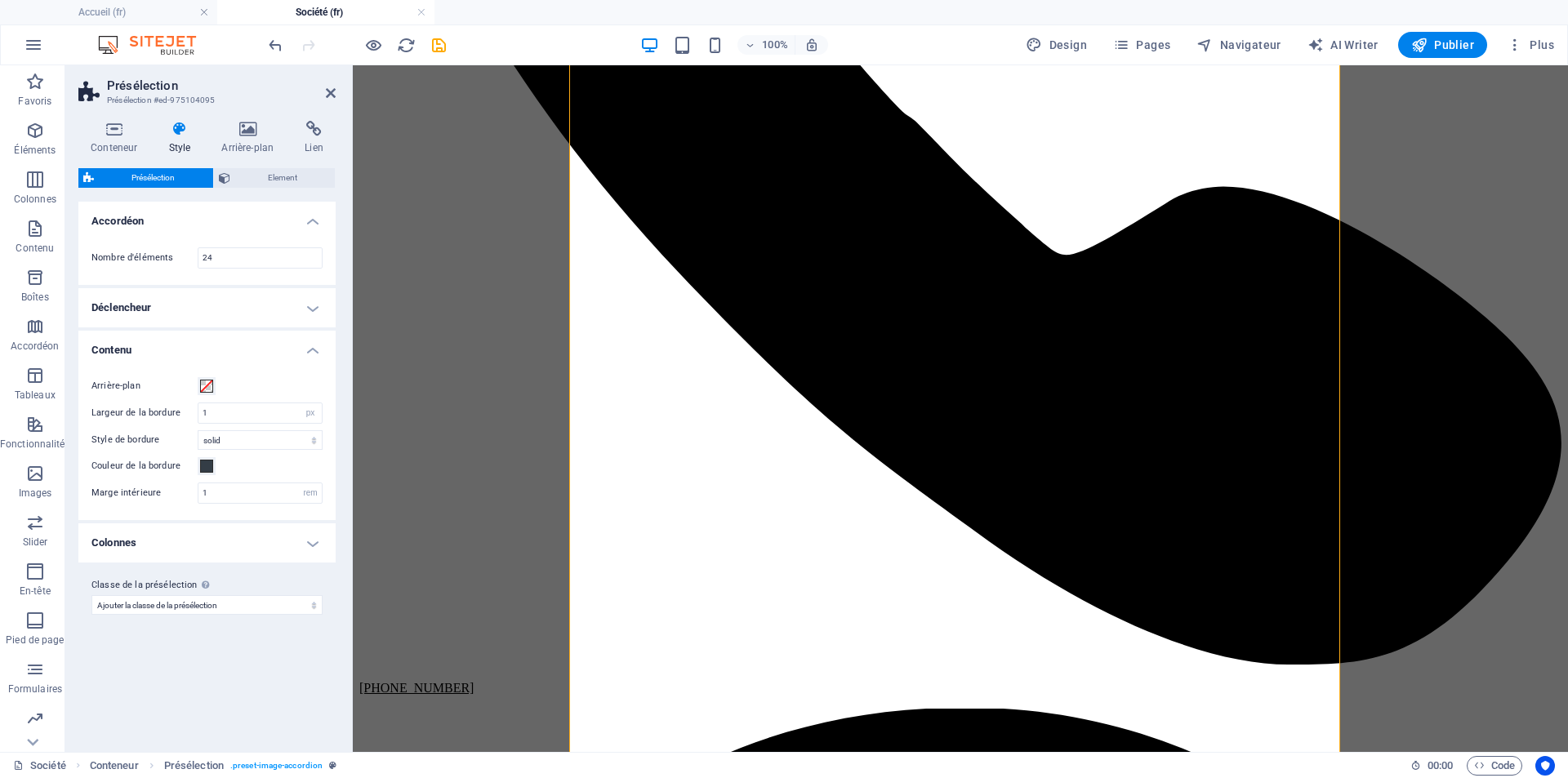
click at [316, 546] on h4 "Colonnes" at bounding box center [207, 542] width 257 height 39
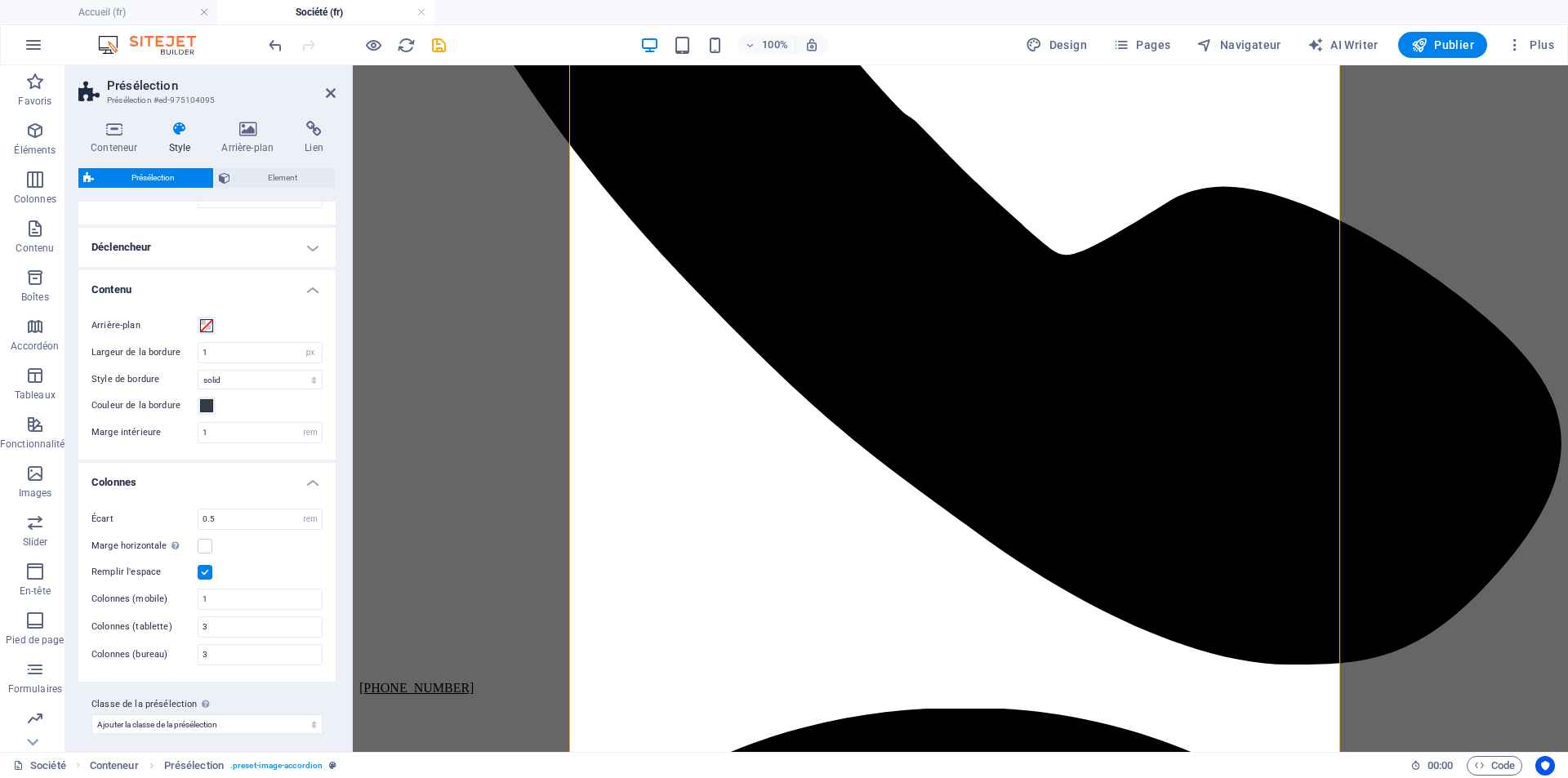
scroll to position [69, 0]
click at [227, 621] on input "3" at bounding box center [259, 619] width 123 height 19
drag, startPoint x: 231, startPoint y: 621, endPoint x: 191, endPoint y: 621, distance: 40.0
click at [191, 621] on div "Colonnes (tablette) 3" at bounding box center [207, 619] width 231 height 21
type input "1"
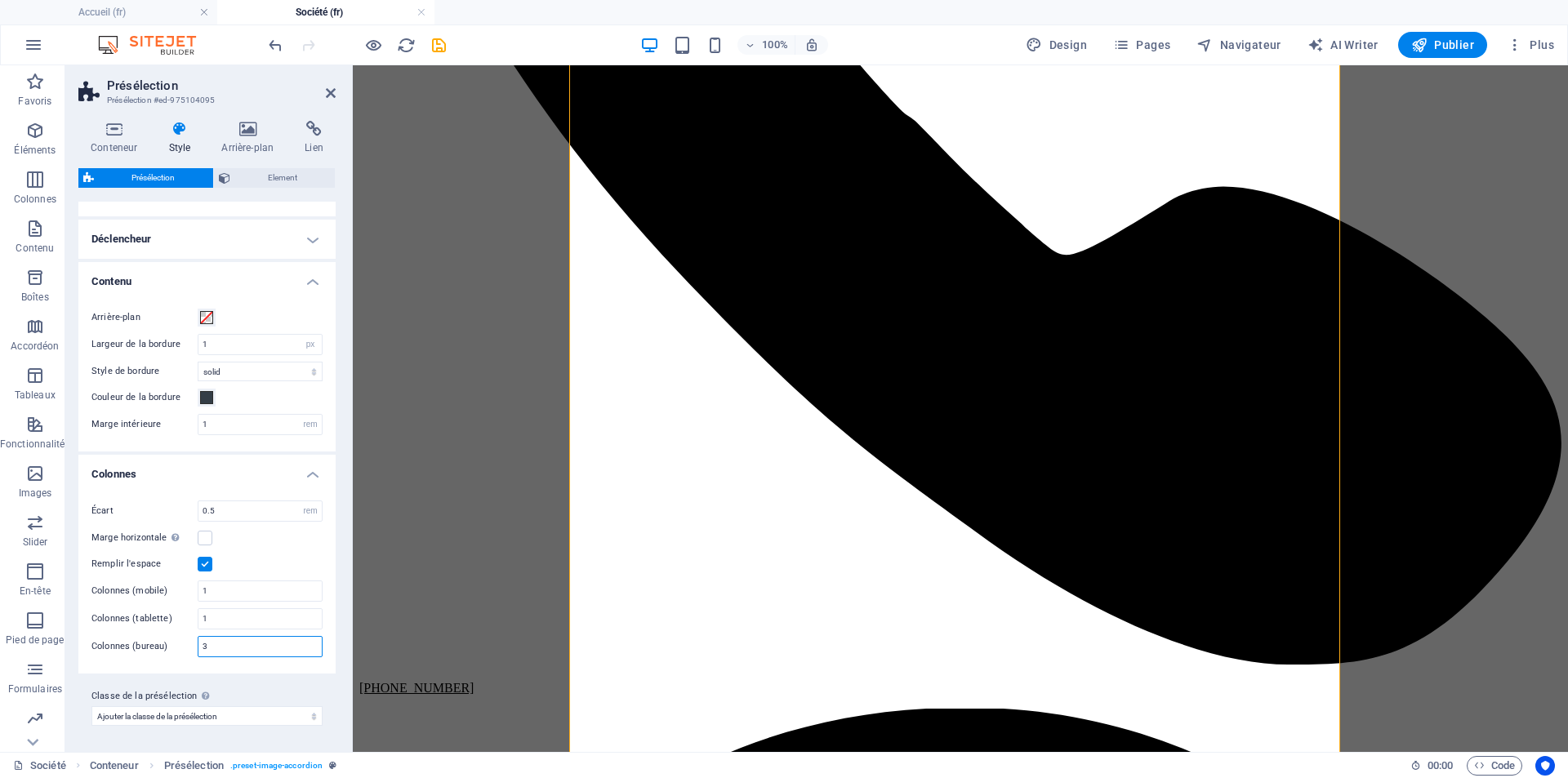
click at [205, 644] on input "3" at bounding box center [259, 646] width 123 height 19
drag, startPoint x: 188, startPoint y: 646, endPoint x: 177, endPoint y: 646, distance: 11.0
click at [177, 646] on div "Colonnes (bureau) 31" at bounding box center [207, 647] width 231 height 21
type input "1"
click at [274, 563] on div "Remplir l'espace" at bounding box center [207, 564] width 231 height 19
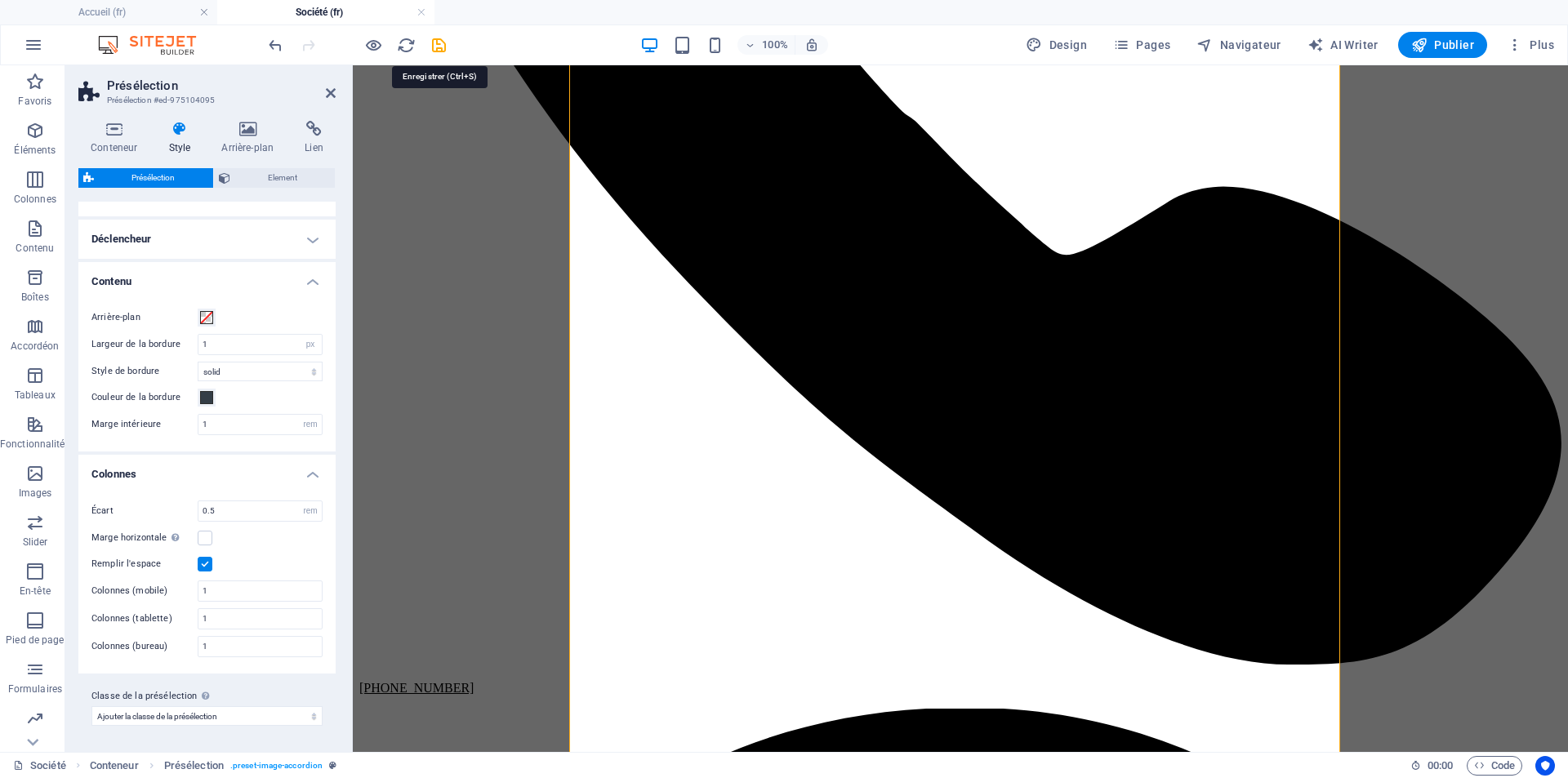
click at [454, 44] on div "100% Design Pages Navigateur AI Writer Publier Plus" at bounding box center [912, 45] width 1295 height 26
click at [437, 46] on icon "save" at bounding box center [439, 45] width 18 height 18
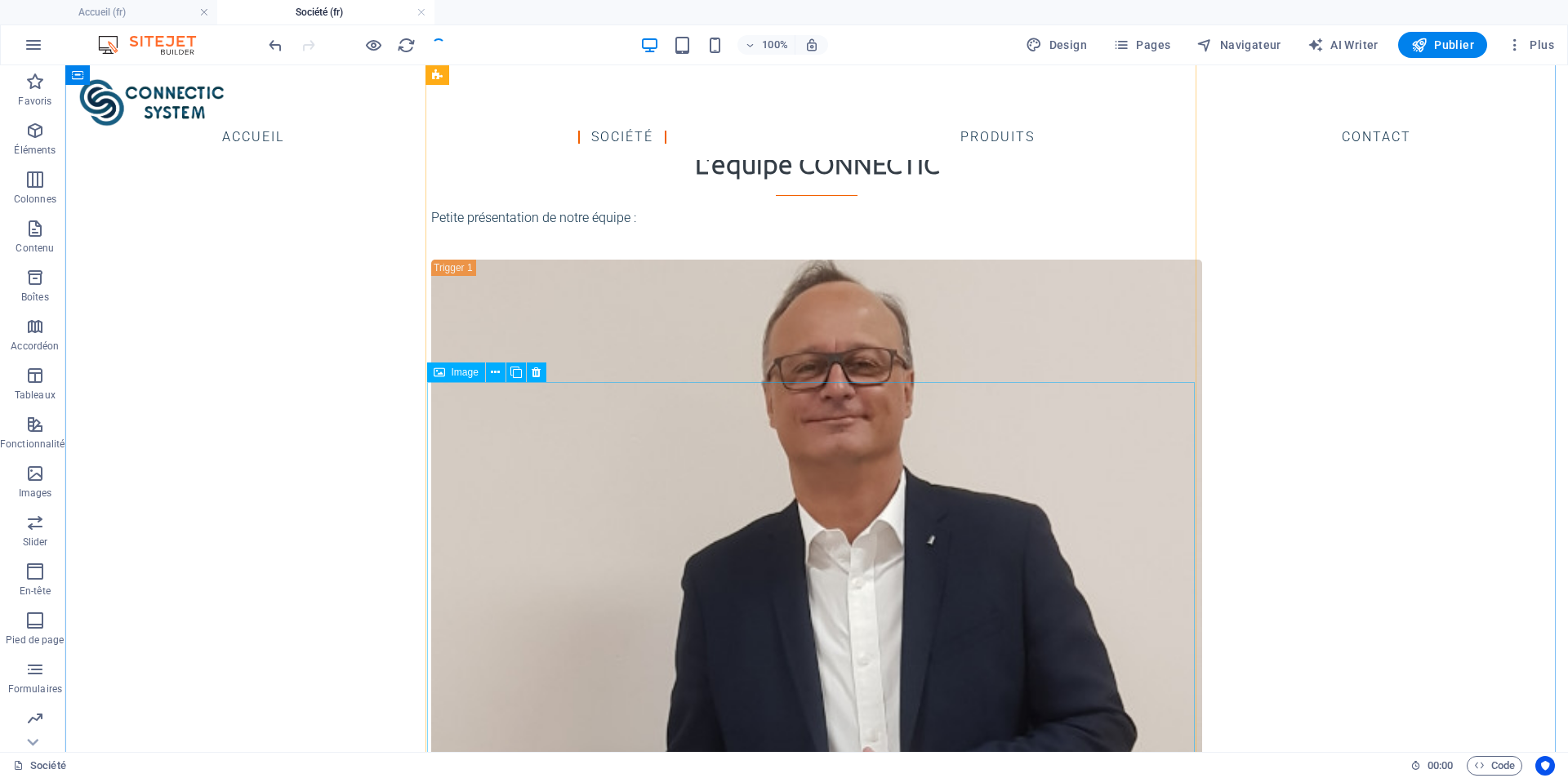
scroll to position [705, 0]
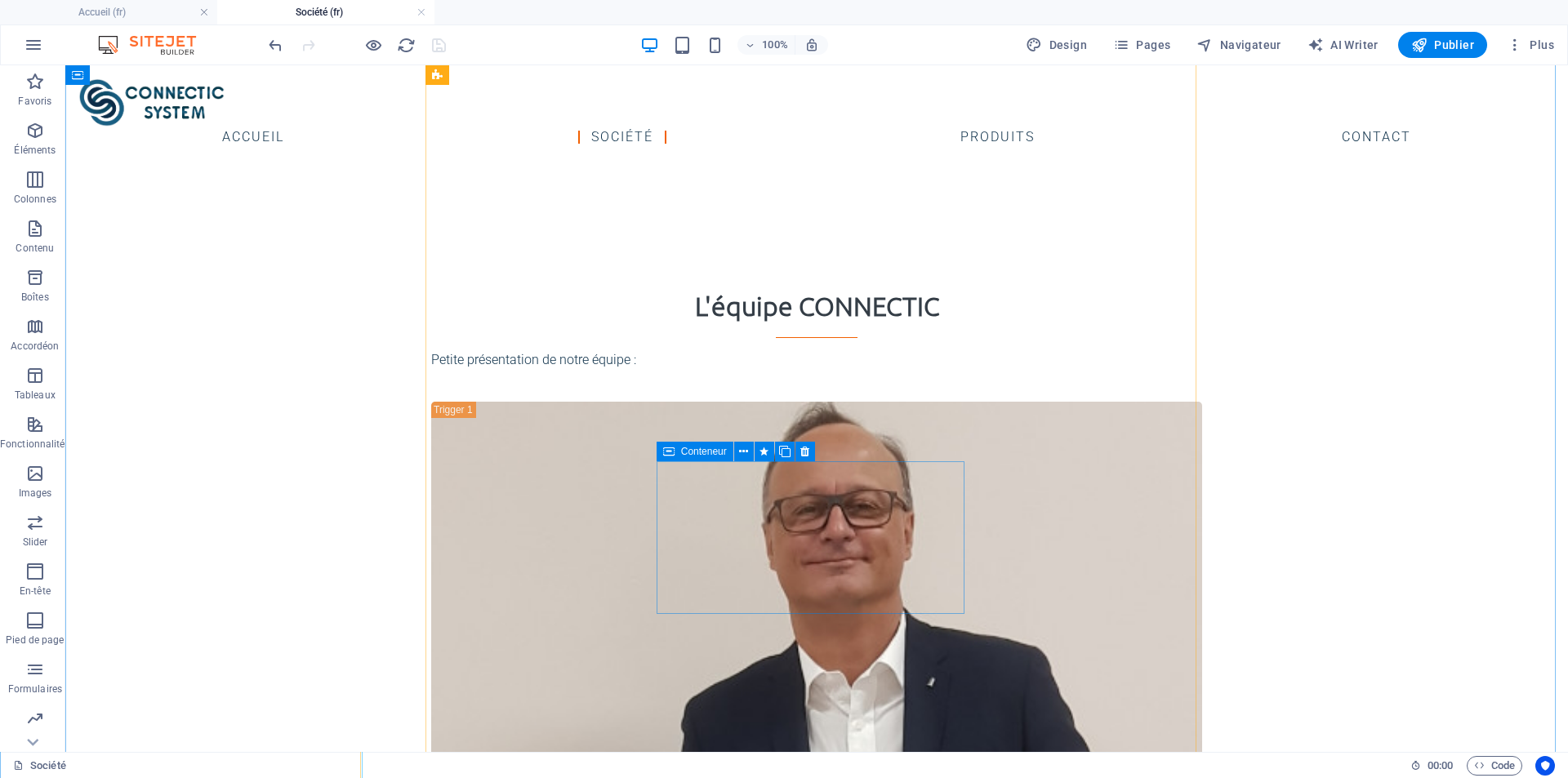
click at [681, 450] on span "Conteneur" at bounding box center [703, 451] width 46 height 10
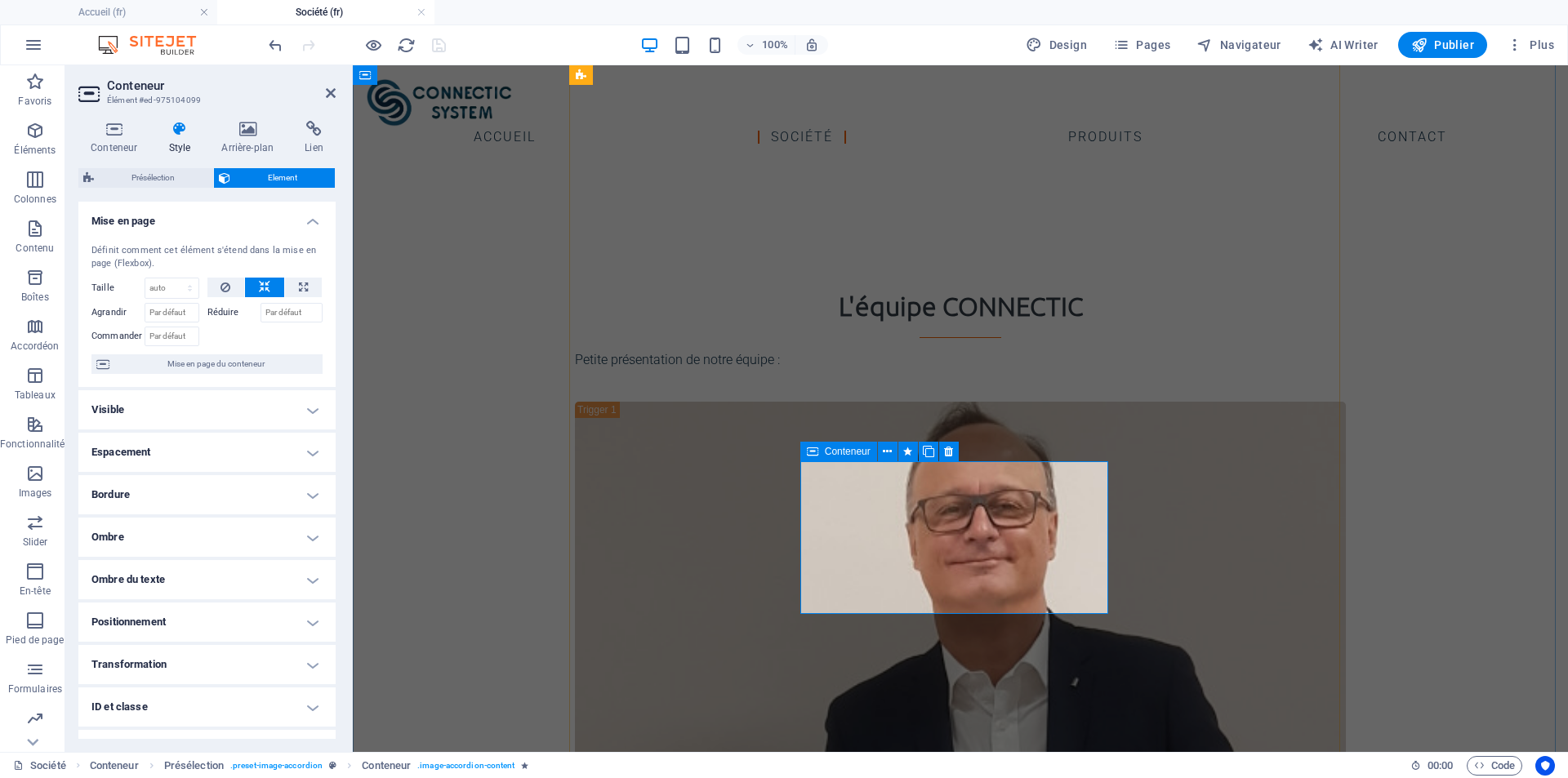
click at [113, 126] on icon at bounding box center [114, 129] width 71 height 16
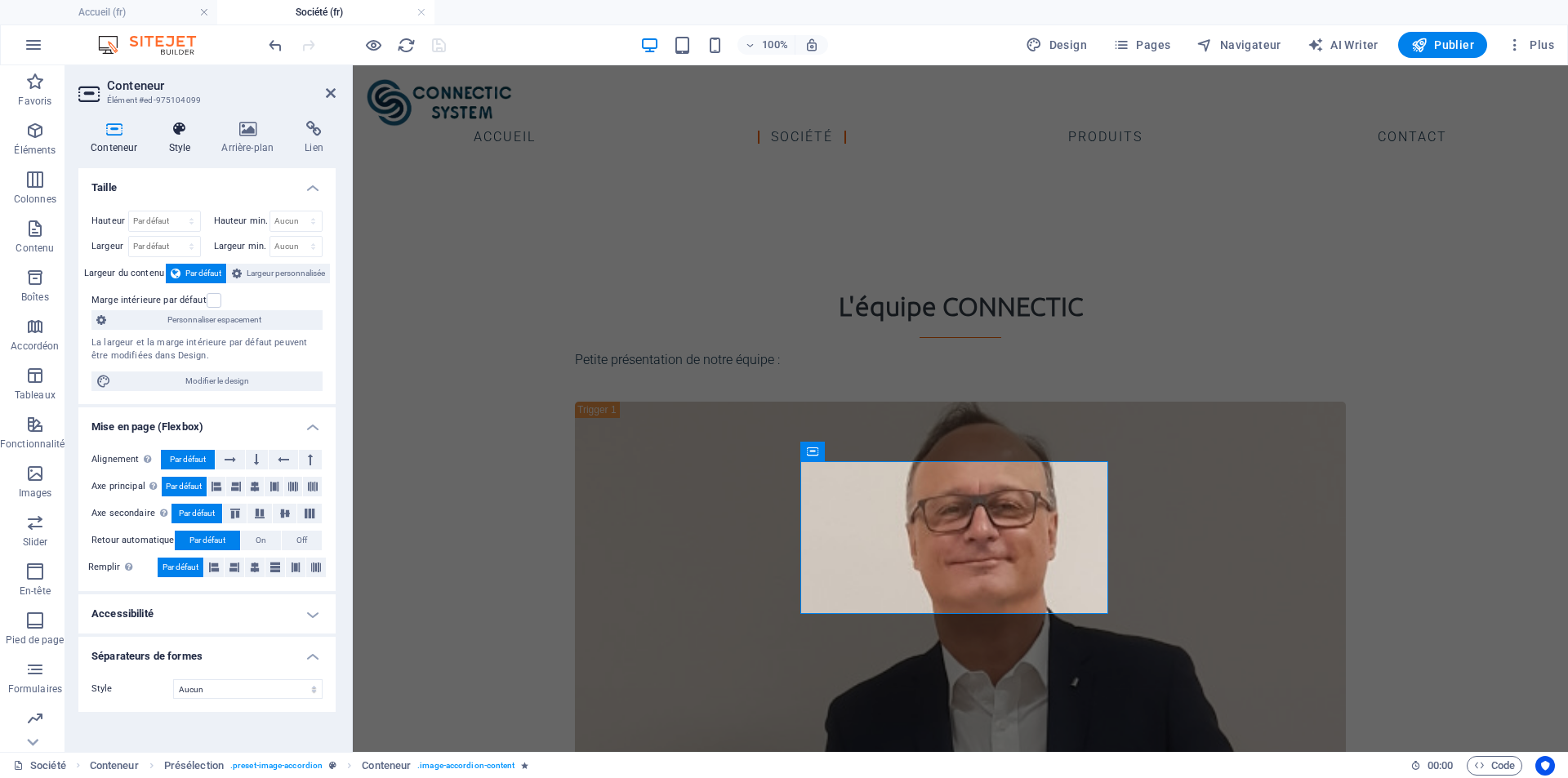
click at [181, 136] on icon at bounding box center [180, 129] width 47 height 16
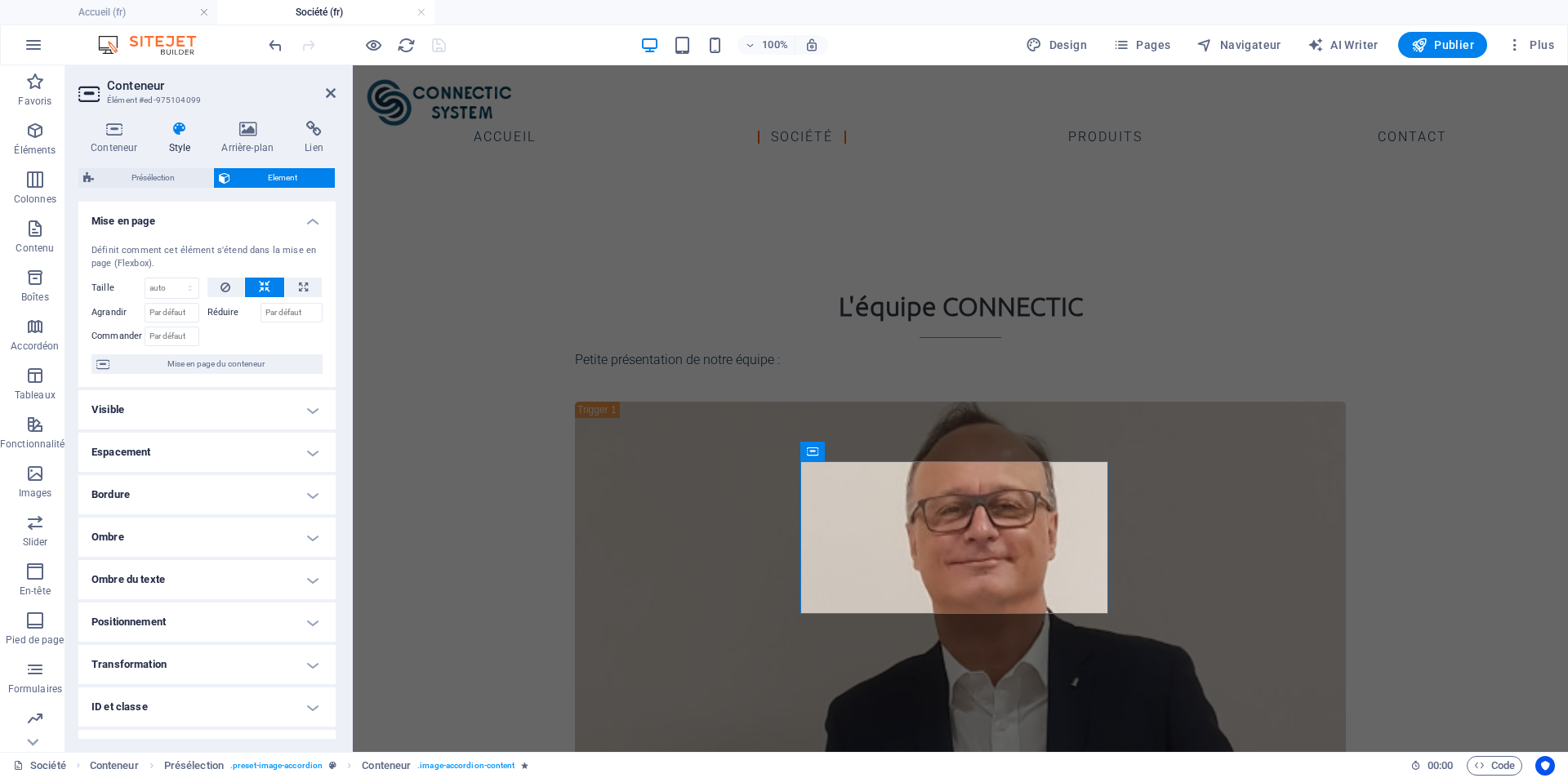
click at [180, 399] on h4 "Visible" at bounding box center [207, 409] width 257 height 39
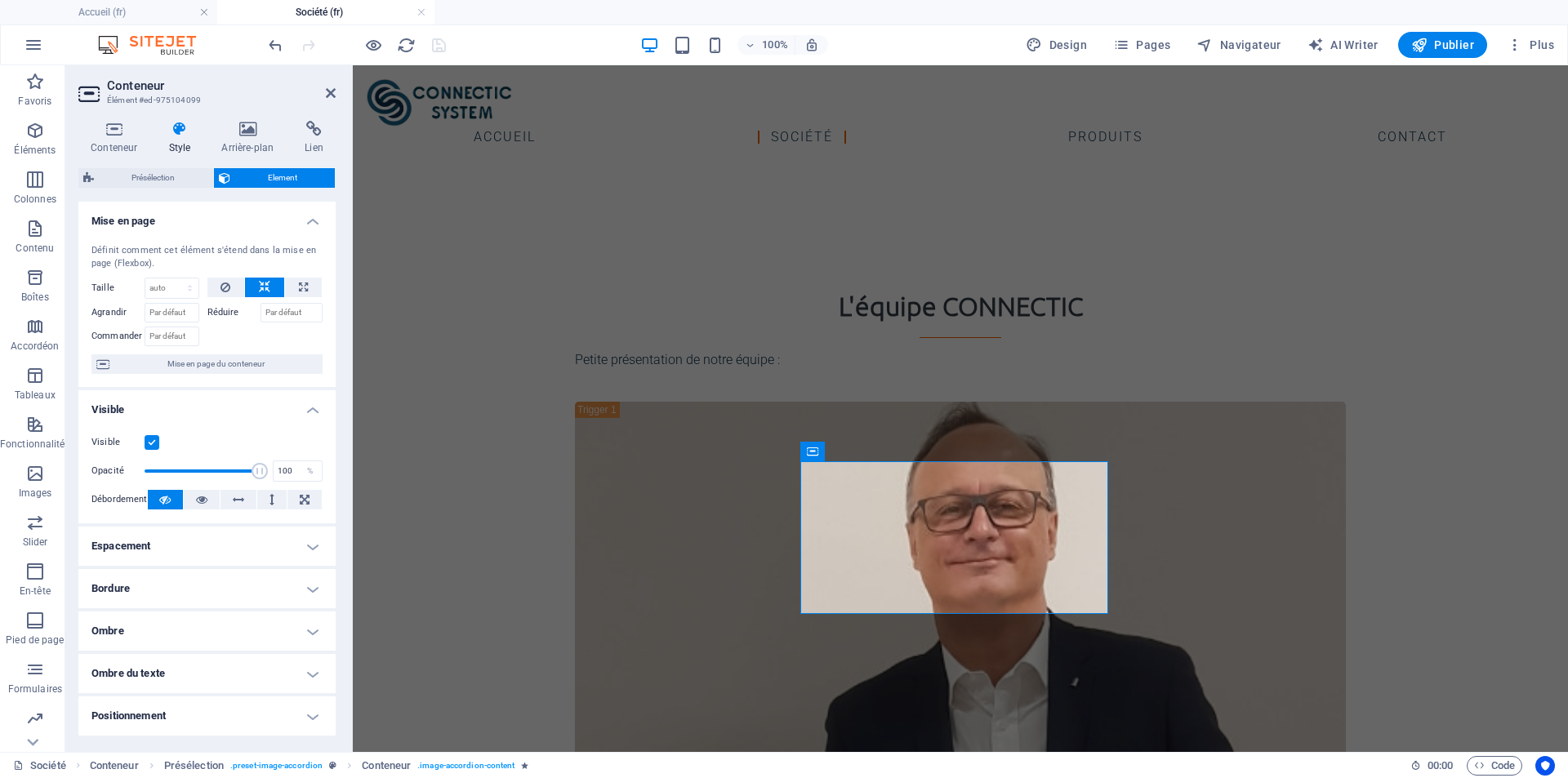
scroll to position [81, 0]
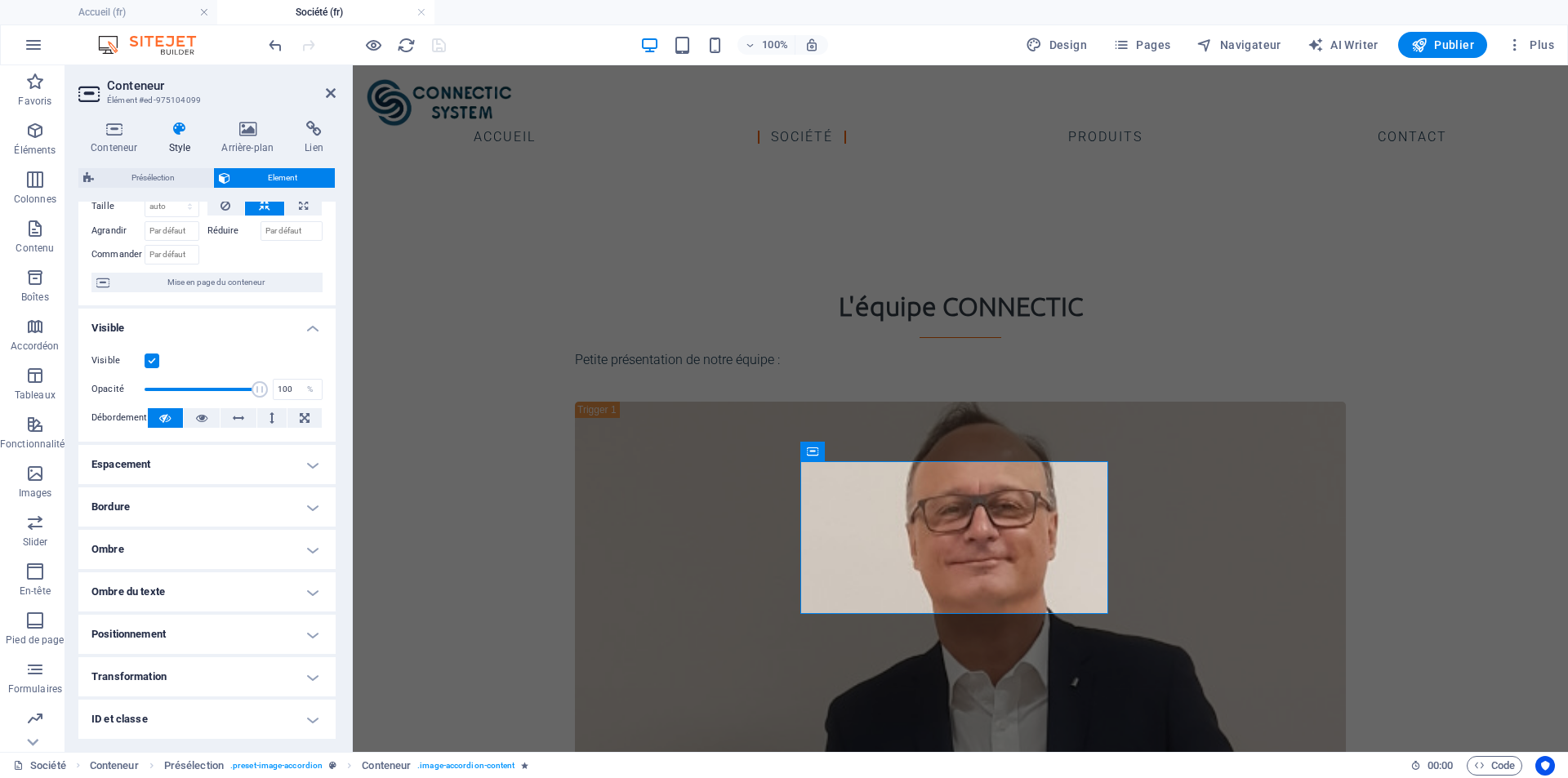
click at [221, 470] on h4 "Espacement" at bounding box center [207, 465] width 257 height 39
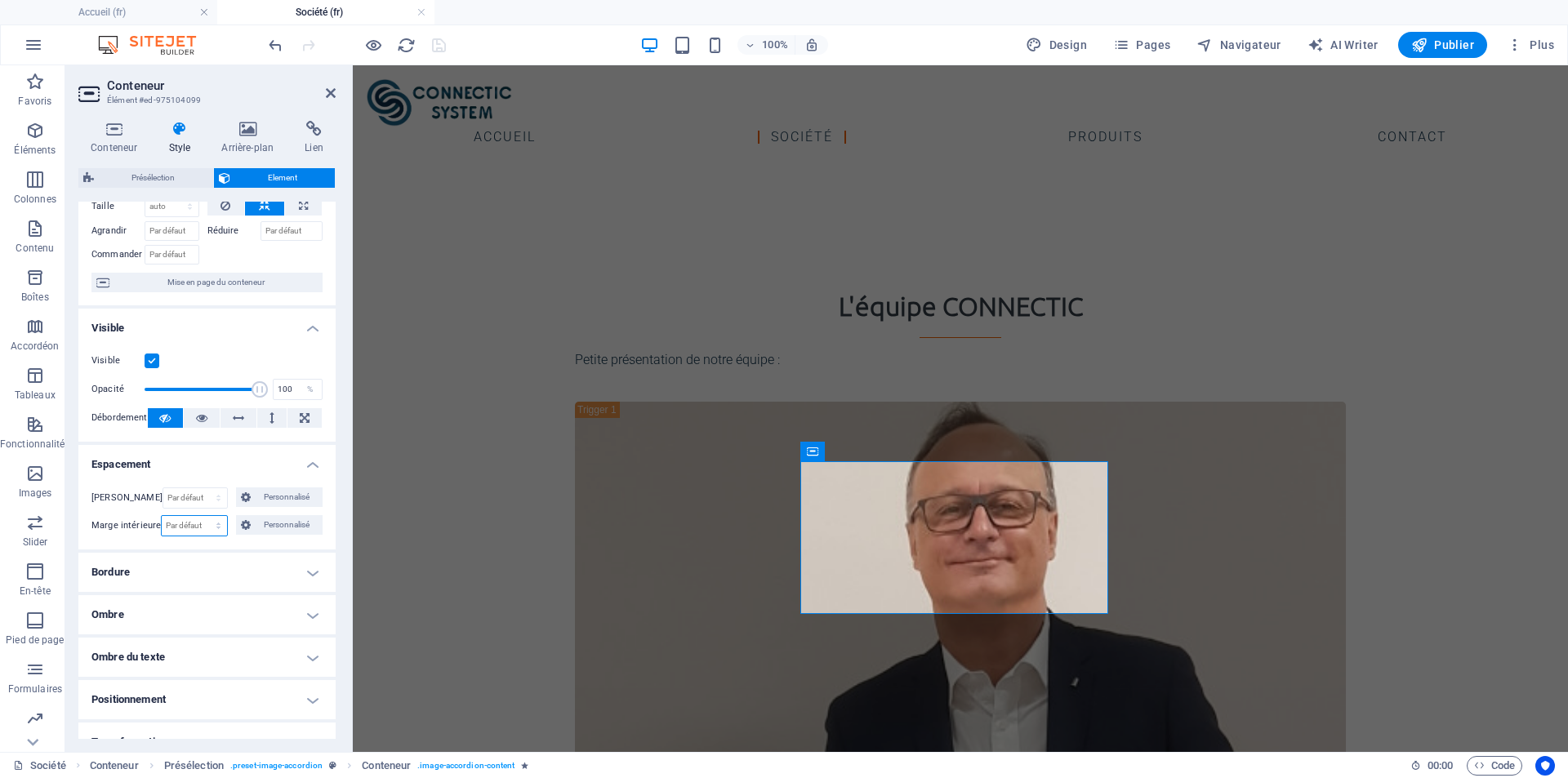
click at [218, 526] on select "Par défaut px rem % vh vw Personnalisé" at bounding box center [194, 526] width 64 height 19
click at [217, 525] on select "Par défaut px rem % vh vw Personnalisé" at bounding box center [194, 526] width 64 height 19
click at [218, 457] on h4 "Espacement" at bounding box center [207, 460] width 257 height 29
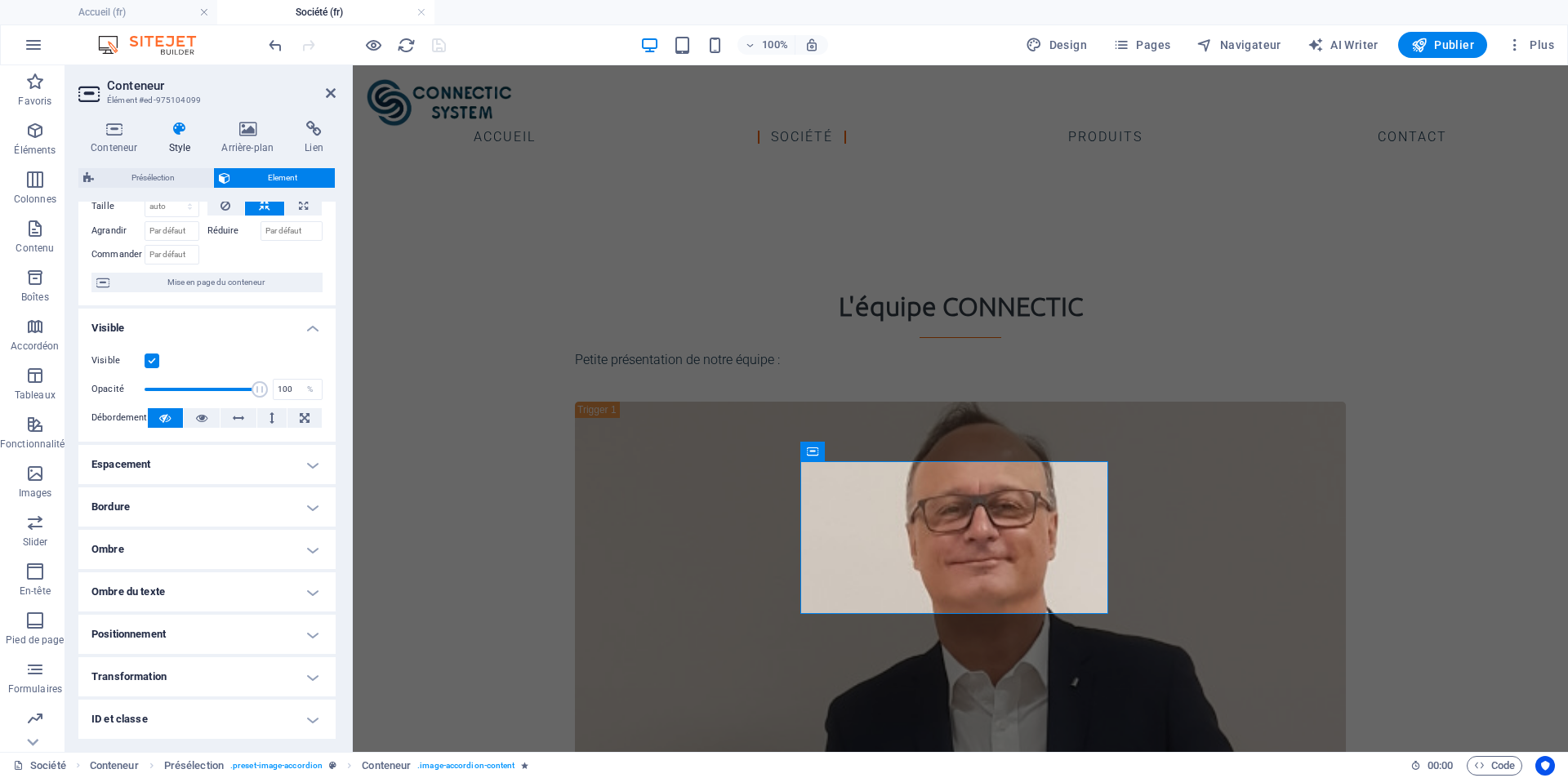
scroll to position [0, 0]
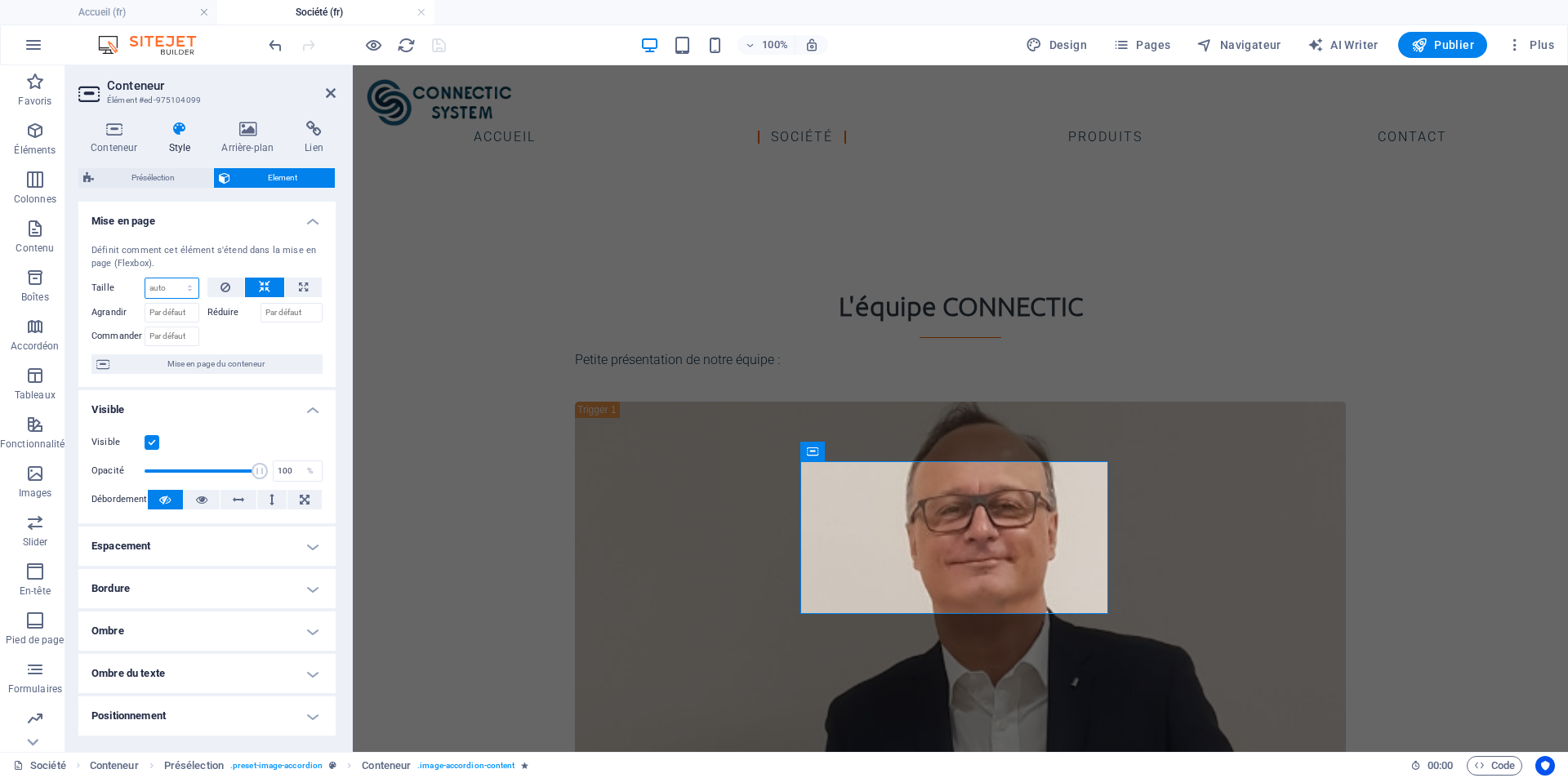
click at [167, 291] on select "Par défaut auto px % 1/1 1/2 1/3 1/4 1/5 1/6 1/7 1/8 1/9 1/10" at bounding box center [172, 288] width 53 height 19
select select "%"
click at [173, 278] on select "Par défaut auto px % 1/1 1/2 1/3 1/4 1/5 1/6 1/7 1/8 1/9 1/10" at bounding box center [172, 288] width 53 height 19
type input "100"
click at [230, 332] on div at bounding box center [265, 334] width 115 height 23
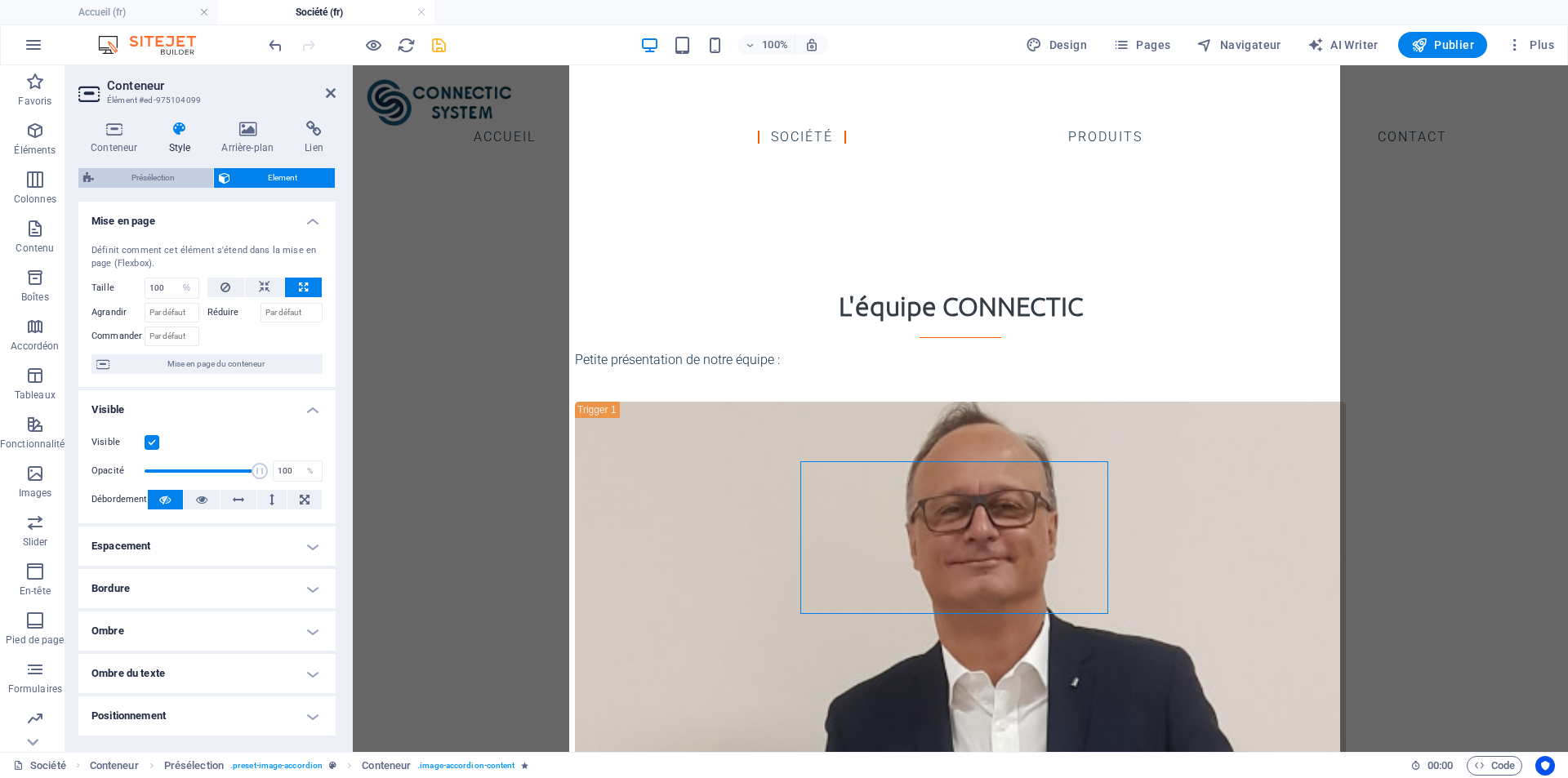
click at [155, 176] on span "Présélection" at bounding box center [153, 178] width 110 height 19
select select "px"
select select "rem"
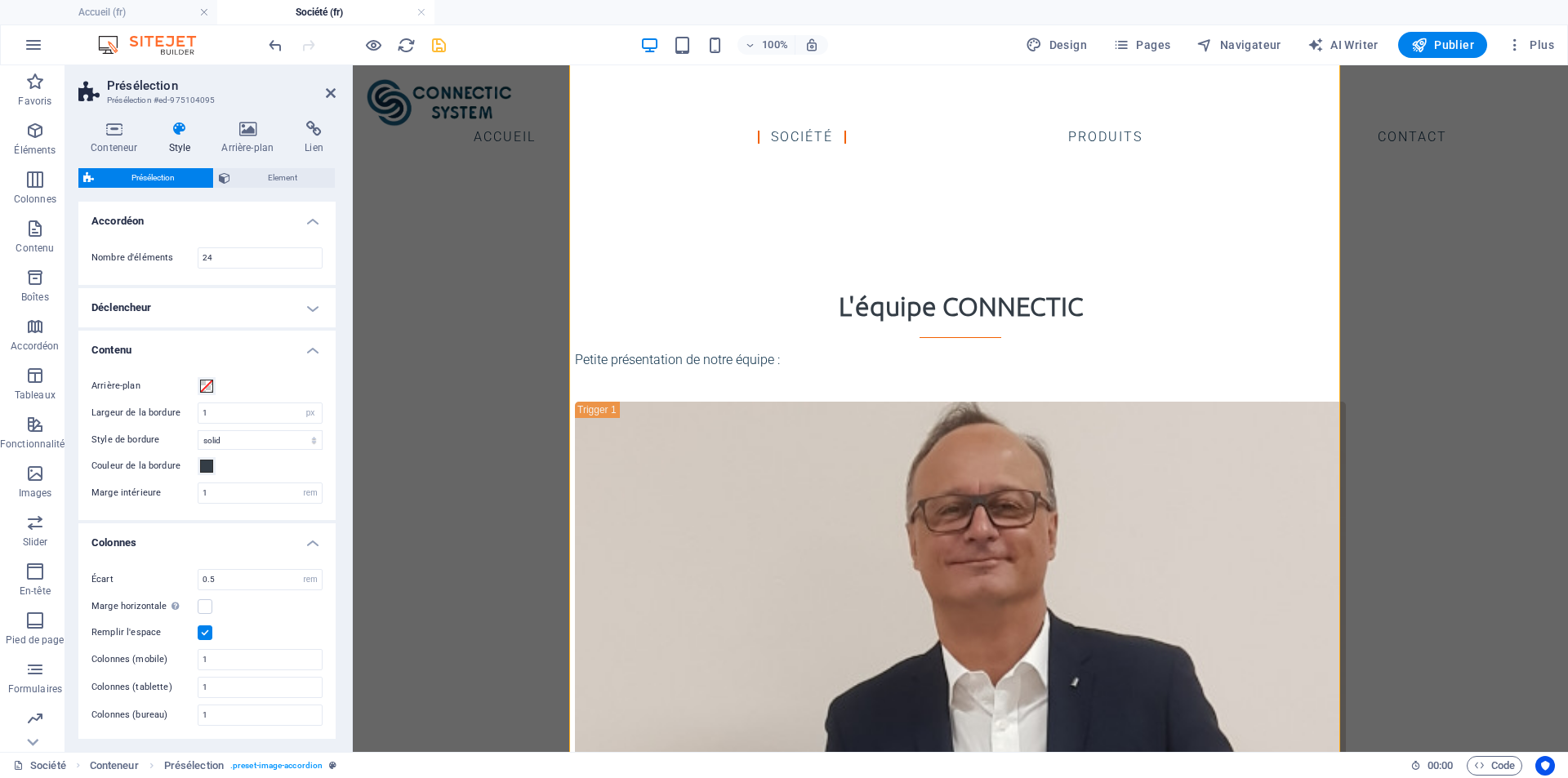
click at [307, 348] on h4 "Contenu" at bounding box center [207, 345] width 257 height 29
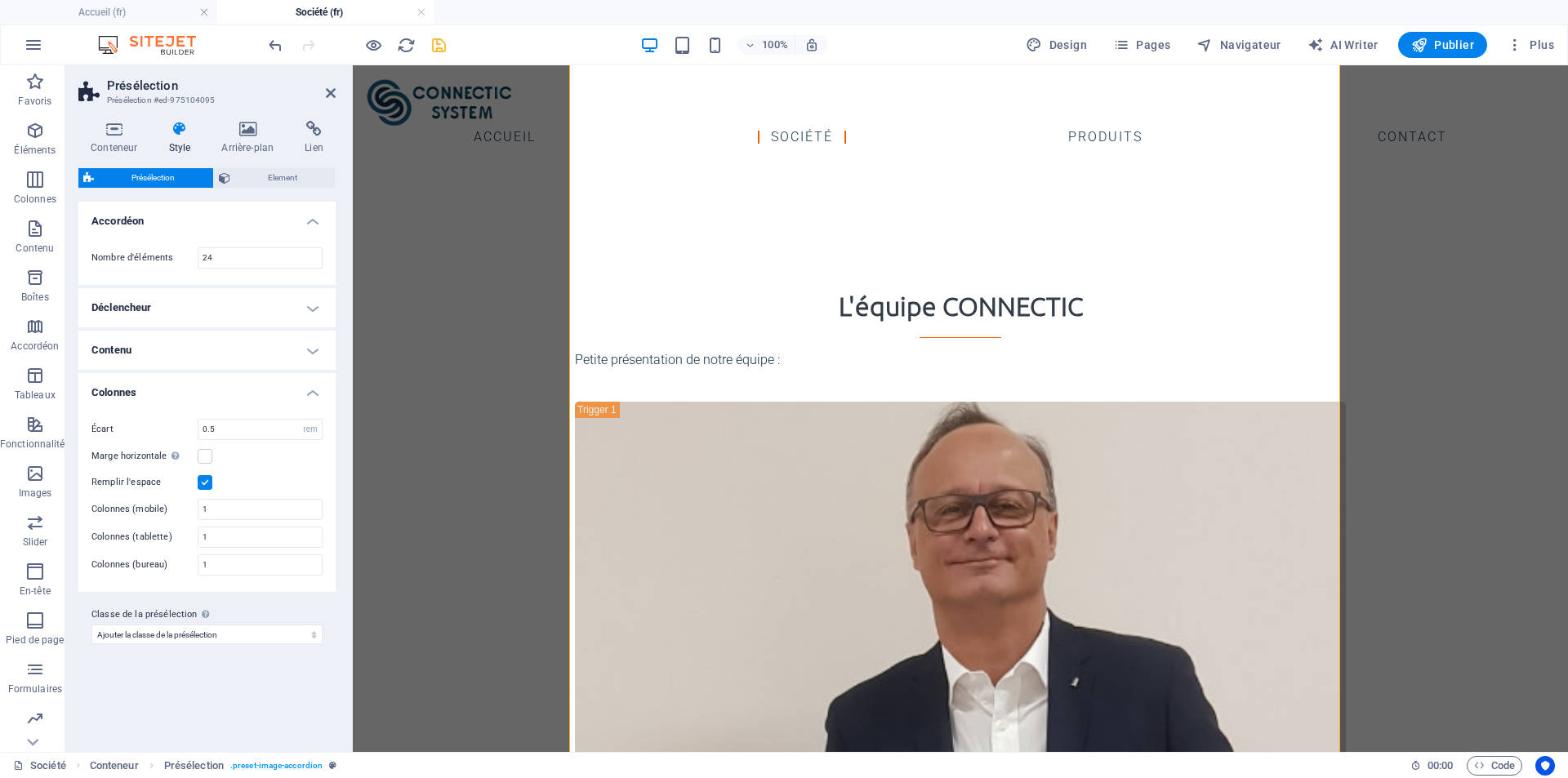
click at [325, 345] on h4 "Contenu" at bounding box center [207, 350] width 257 height 39
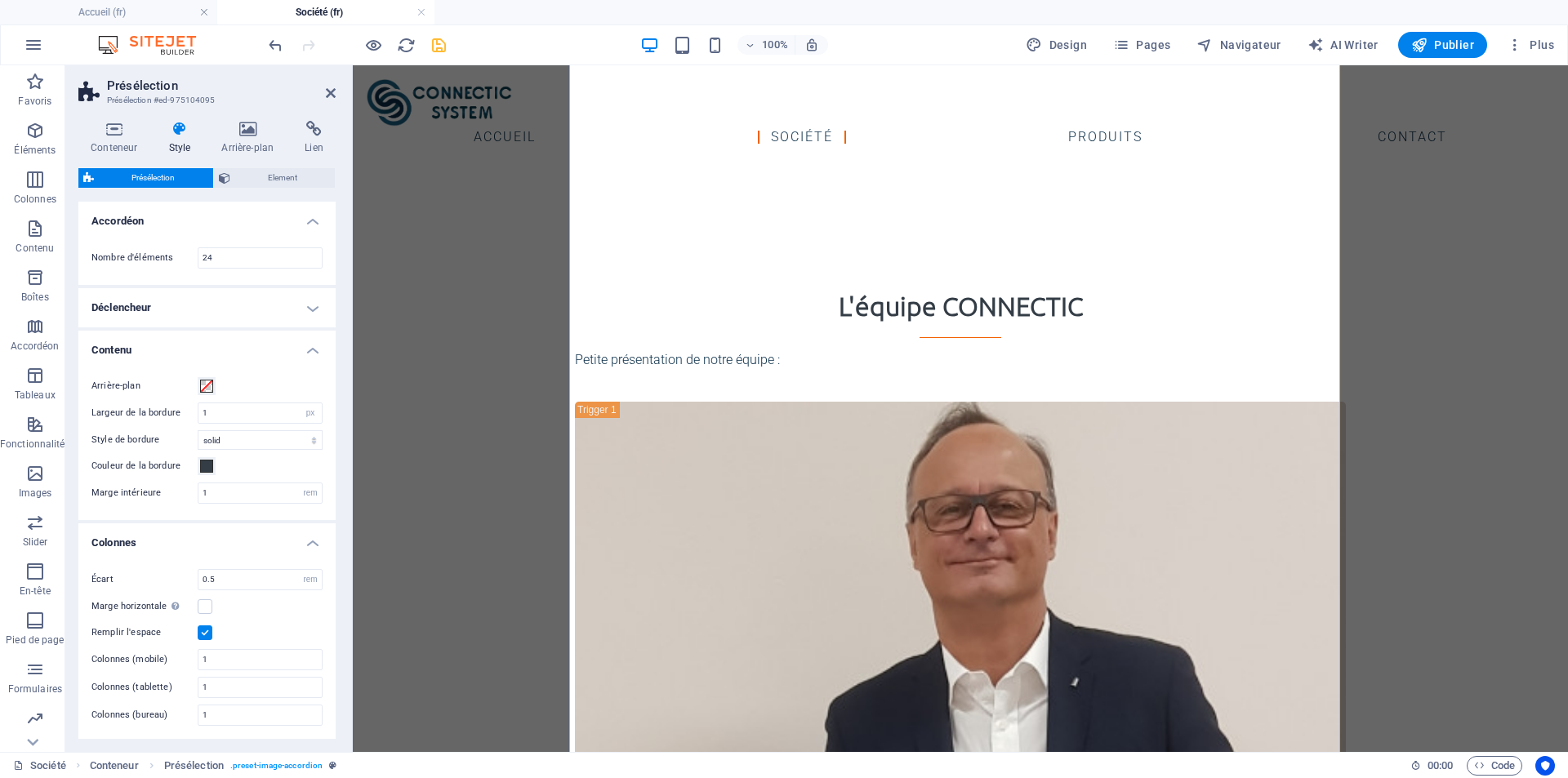
click at [179, 130] on icon at bounding box center [180, 129] width 47 height 16
click at [181, 129] on icon at bounding box center [180, 129] width 47 height 16
click at [237, 128] on icon at bounding box center [246, 129] width 77 height 16
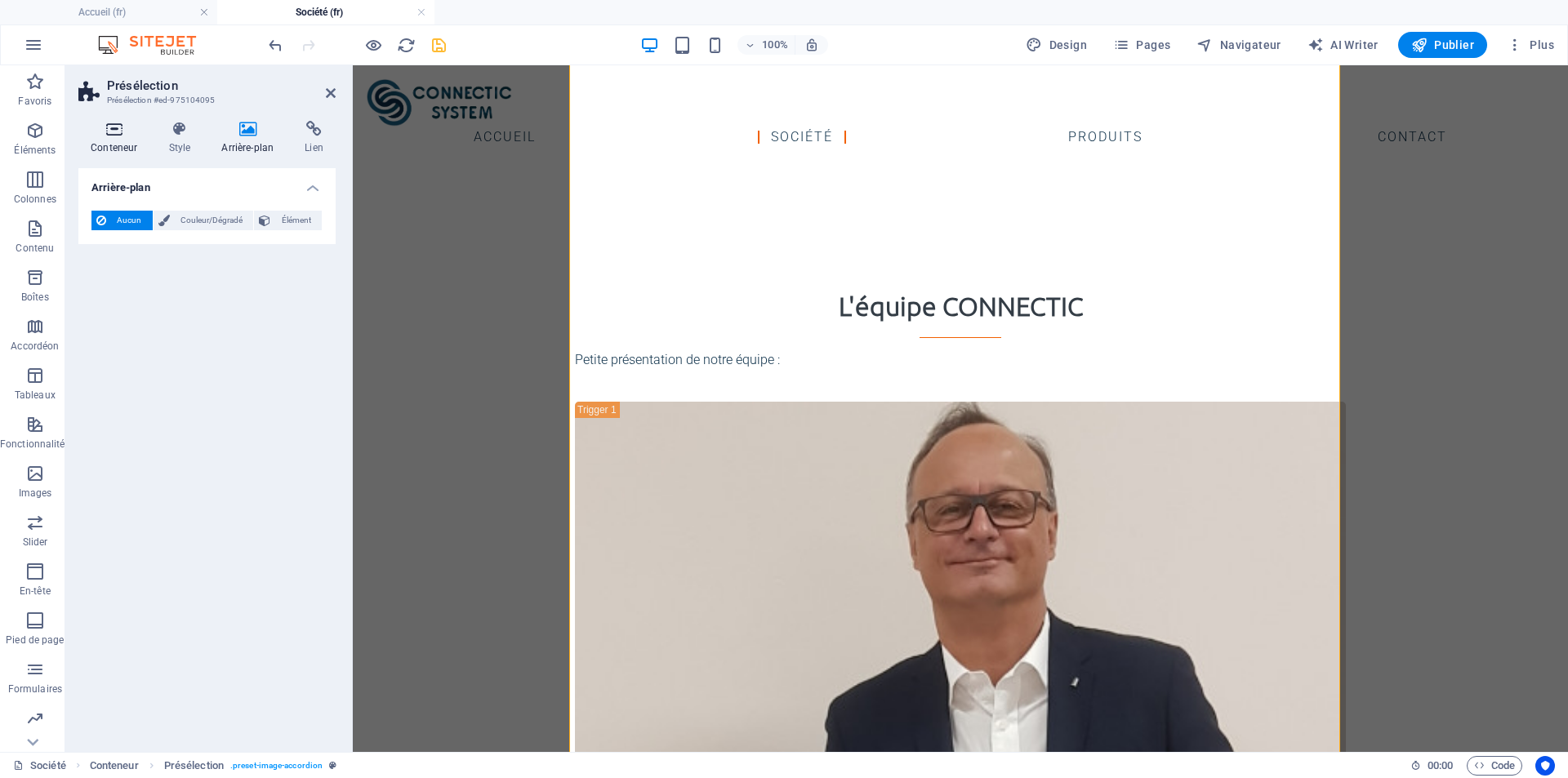
click at [114, 149] on h4 "Conteneur" at bounding box center [117, 138] width 78 height 34
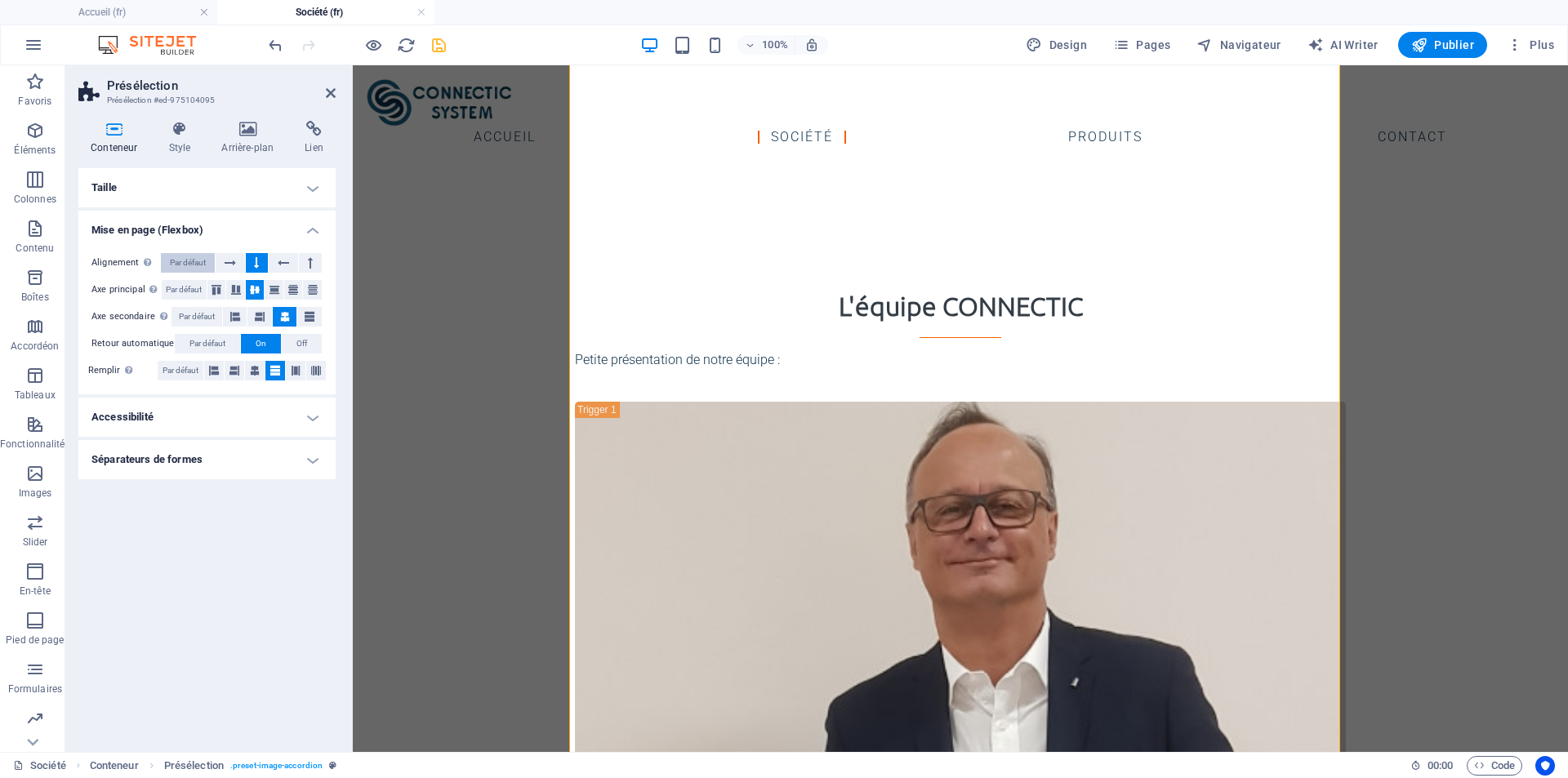
click at [188, 260] on span "Par défaut" at bounding box center [187, 263] width 36 height 19
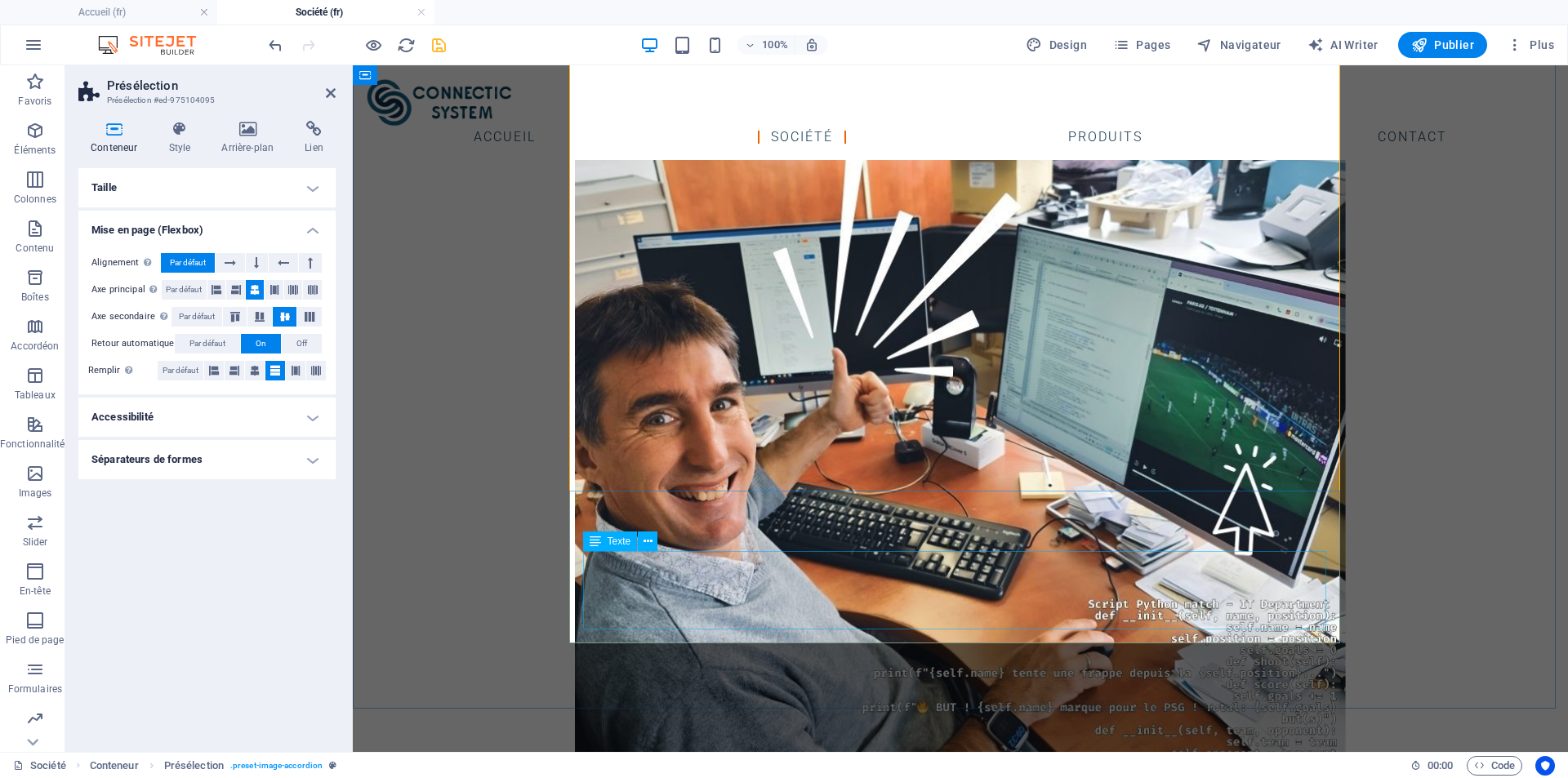
scroll to position [2338, 0]
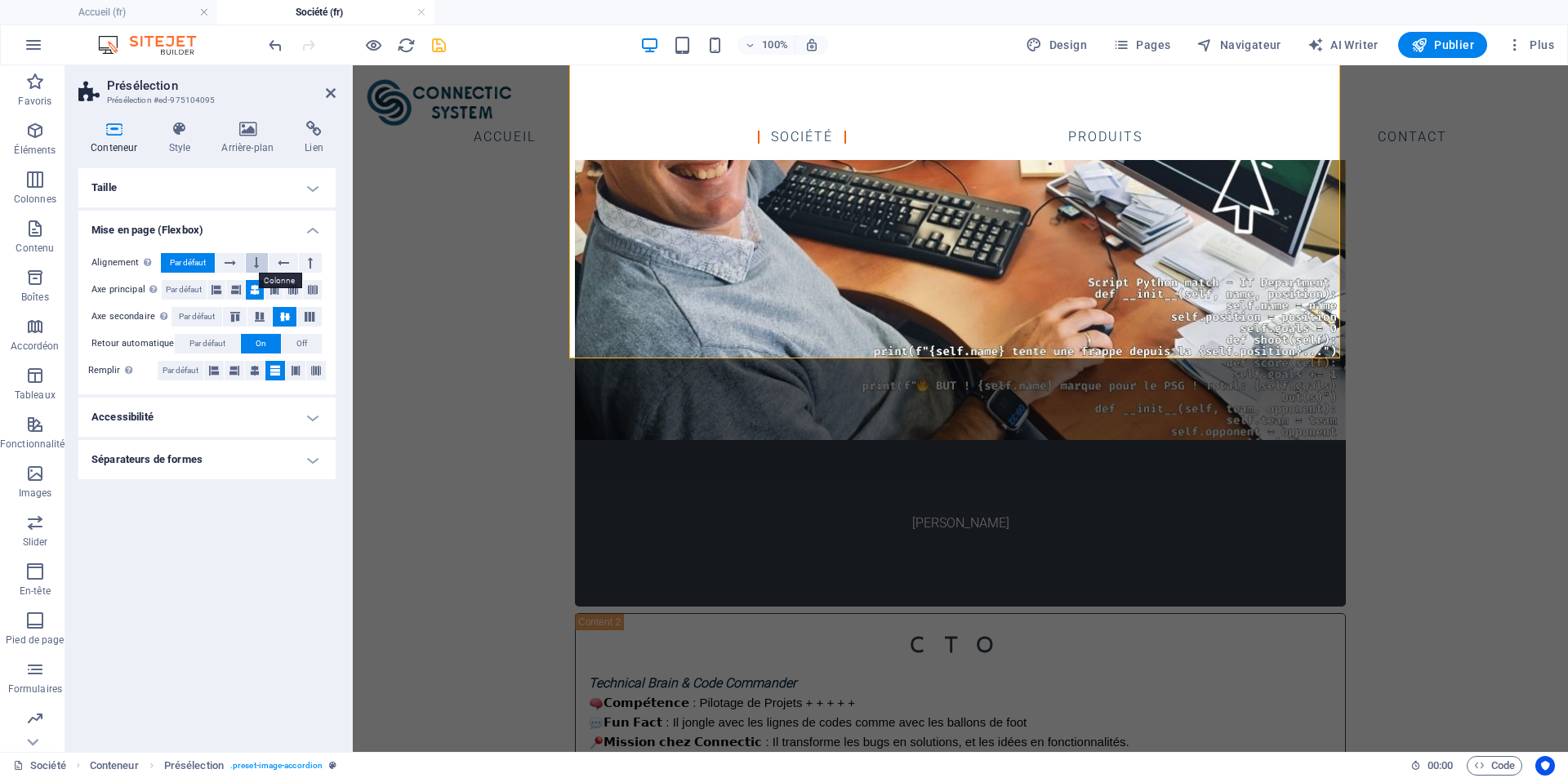
click at [264, 264] on button at bounding box center [257, 263] width 23 height 19
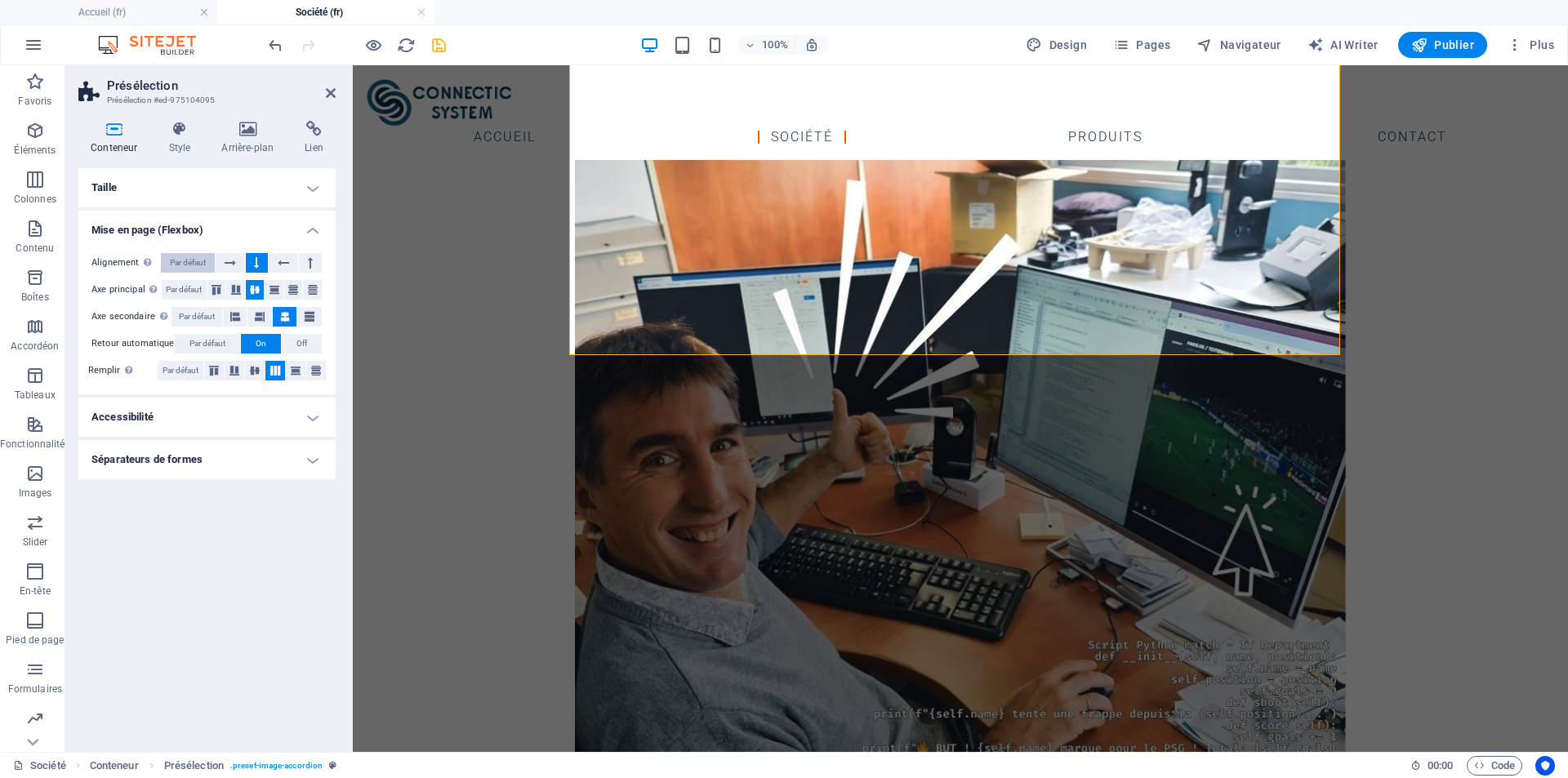
click at [203, 265] on span "Par défaut" at bounding box center [187, 263] width 36 height 19
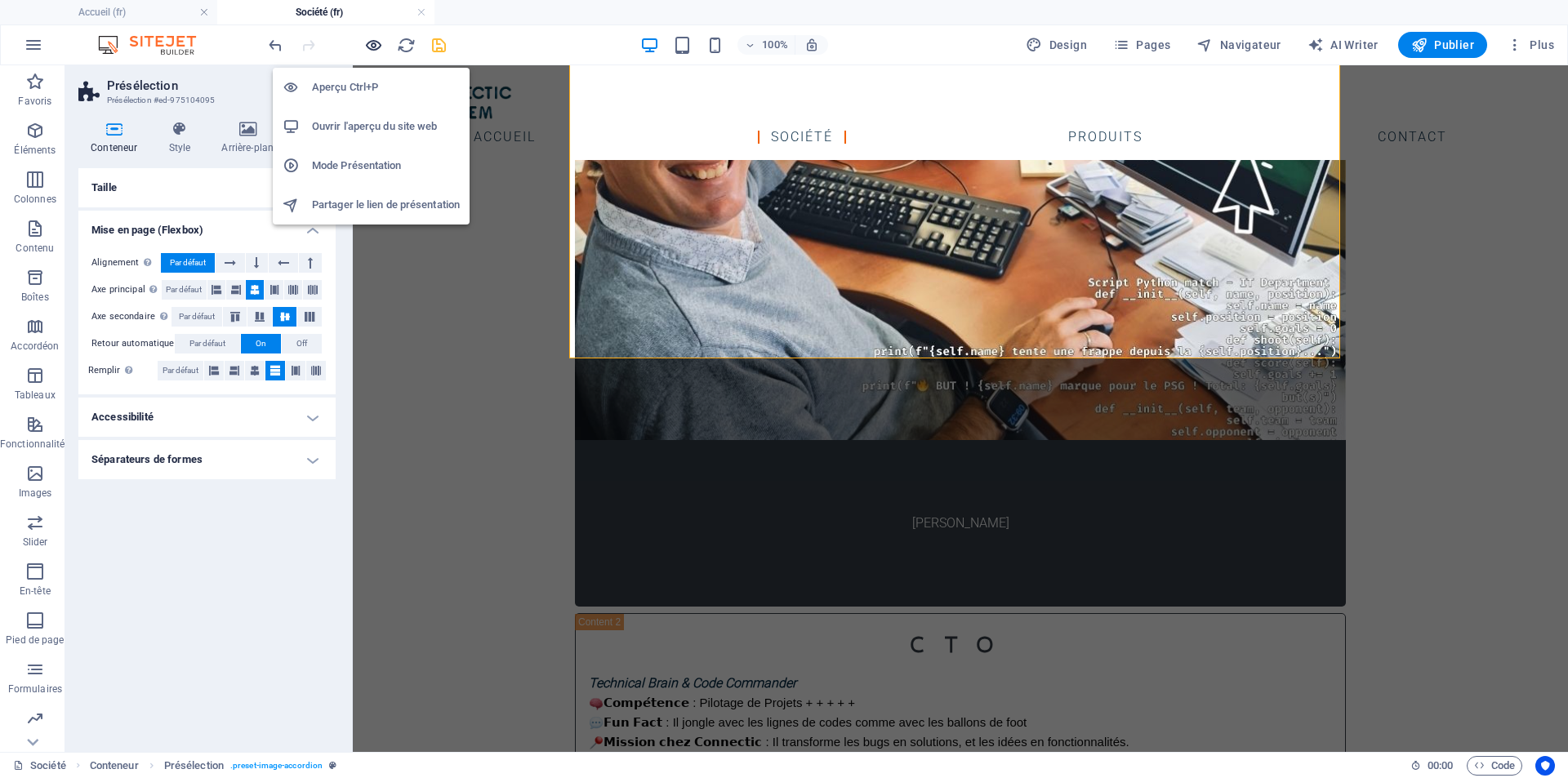
click at [371, 46] on icon "button" at bounding box center [373, 45] width 18 height 18
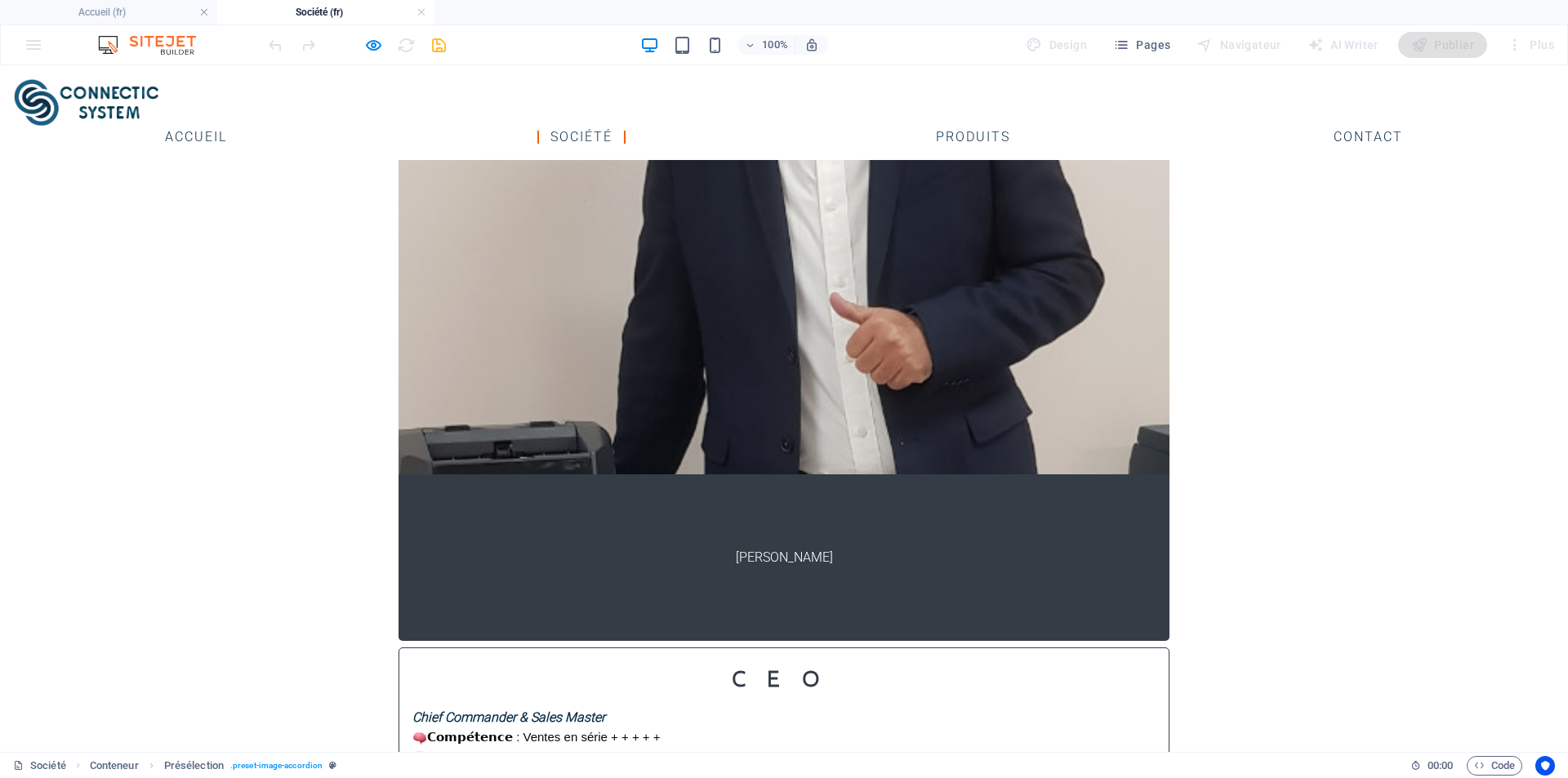
scroll to position [1440, 0]
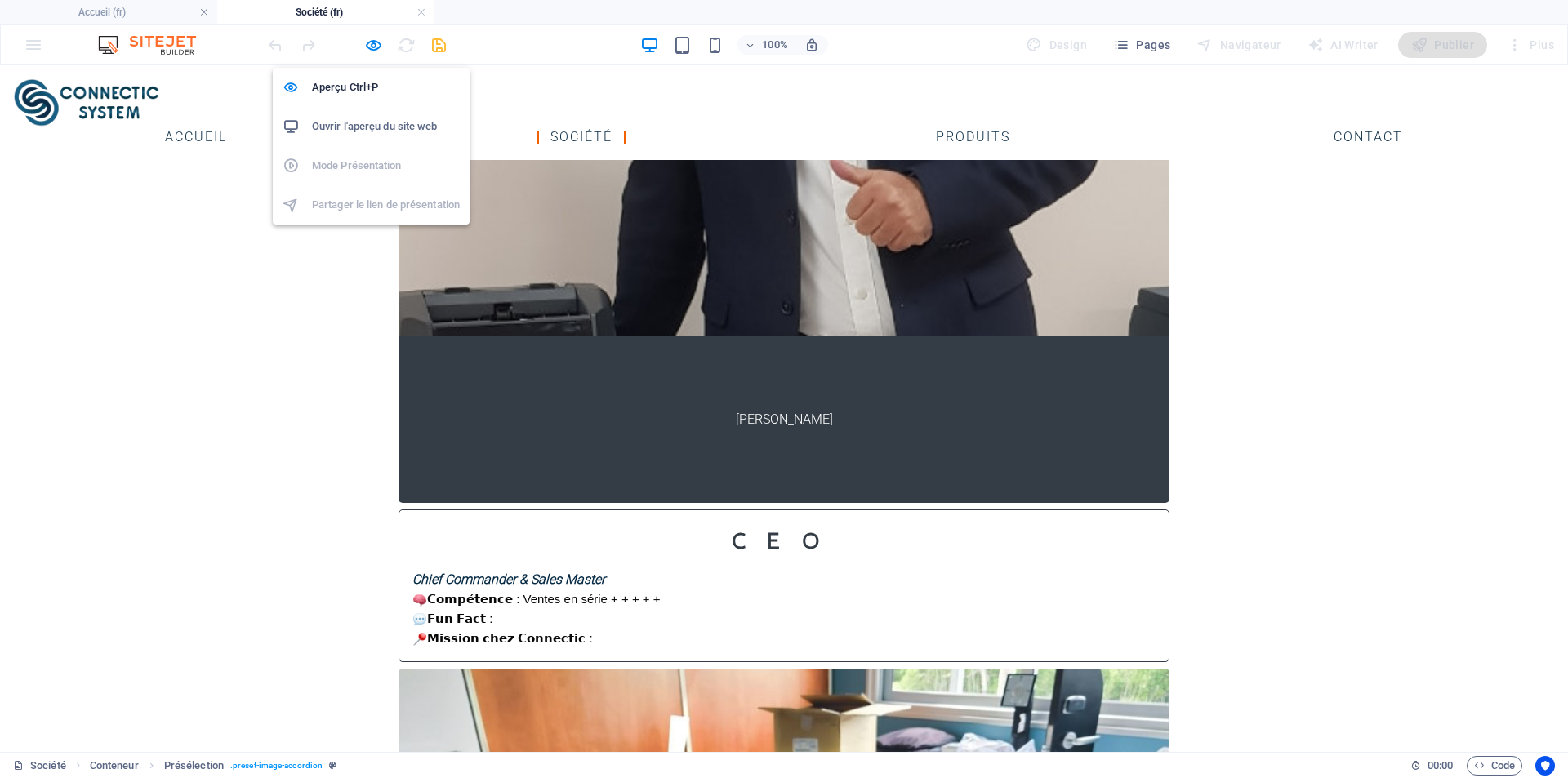
click at [375, 42] on icon "button" at bounding box center [373, 45] width 18 height 18
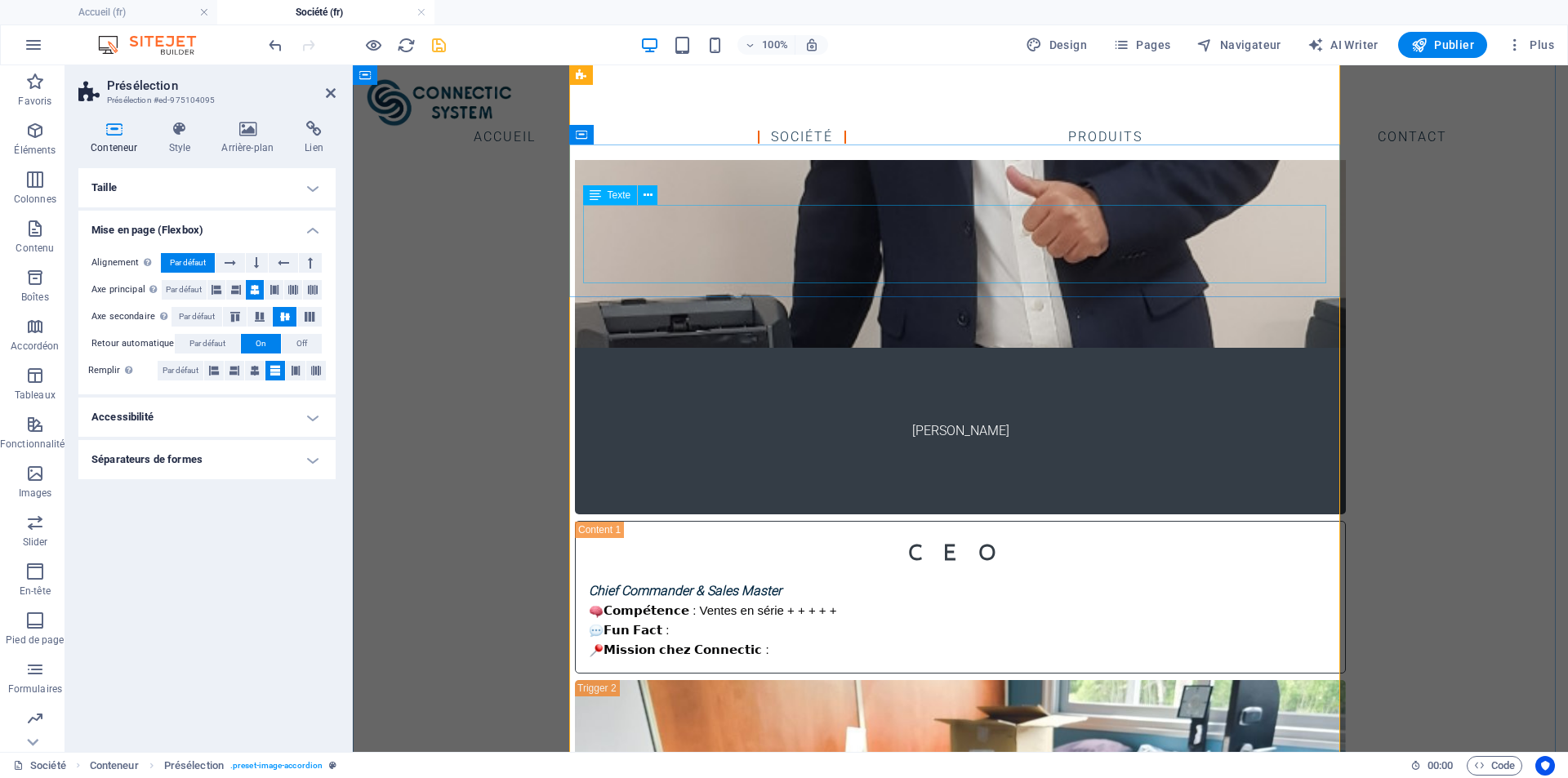
scroll to position [1277, 0]
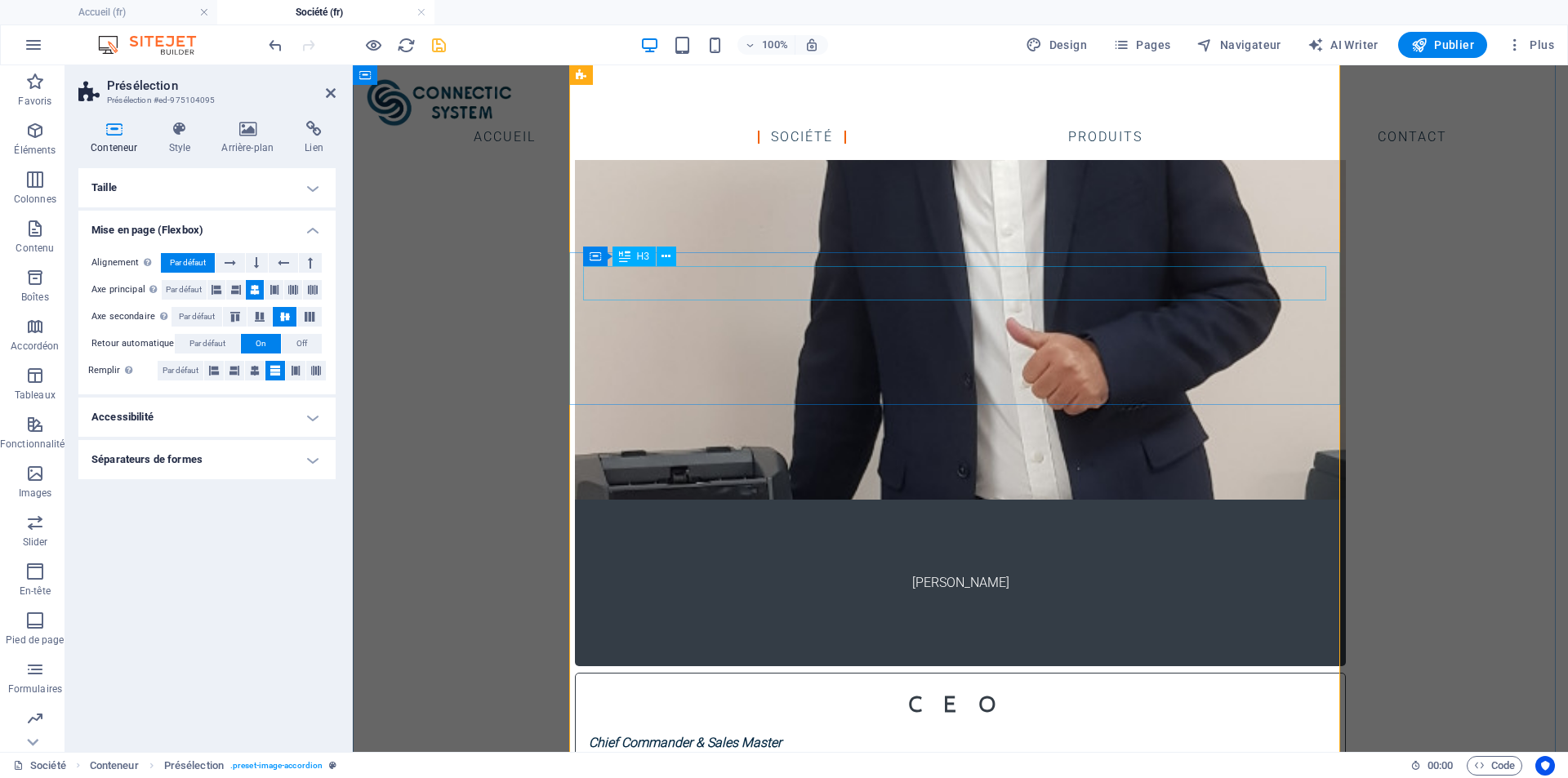
click at [751, 687] on div "CEO" at bounding box center [961, 703] width 743 height 34
click at [756, 672] on div "CEO Chief Commander & Sales Master 𝗖𝗼𝗺𝗽𝗲́𝘁𝗲𝗻𝗰𝗲 : Ventes en série + + + + + 𝗙𝘂𝗻 …" at bounding box center [960, 748] width 770 height 152
select select "%"
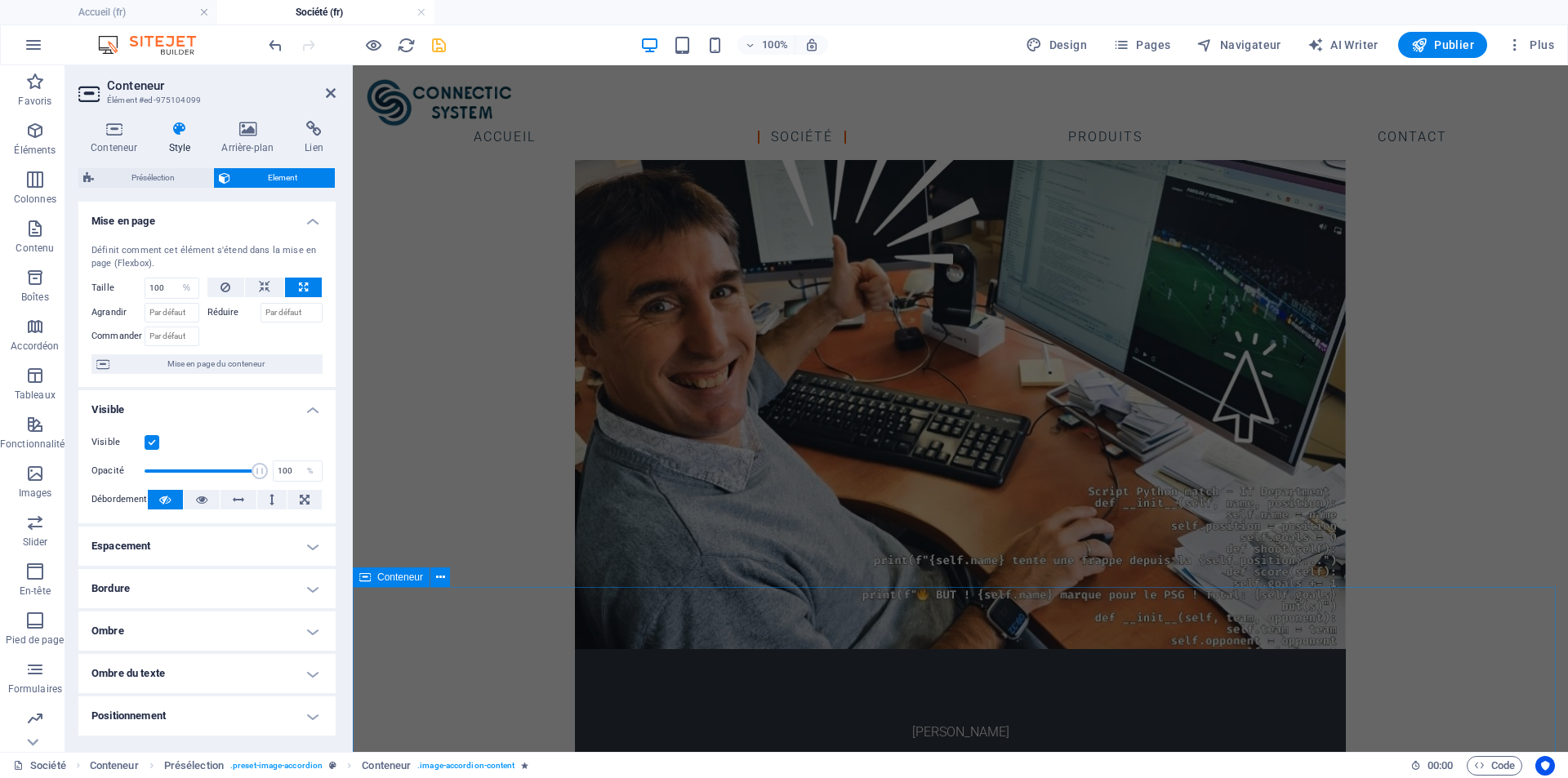
scroll to position [2175, 0]
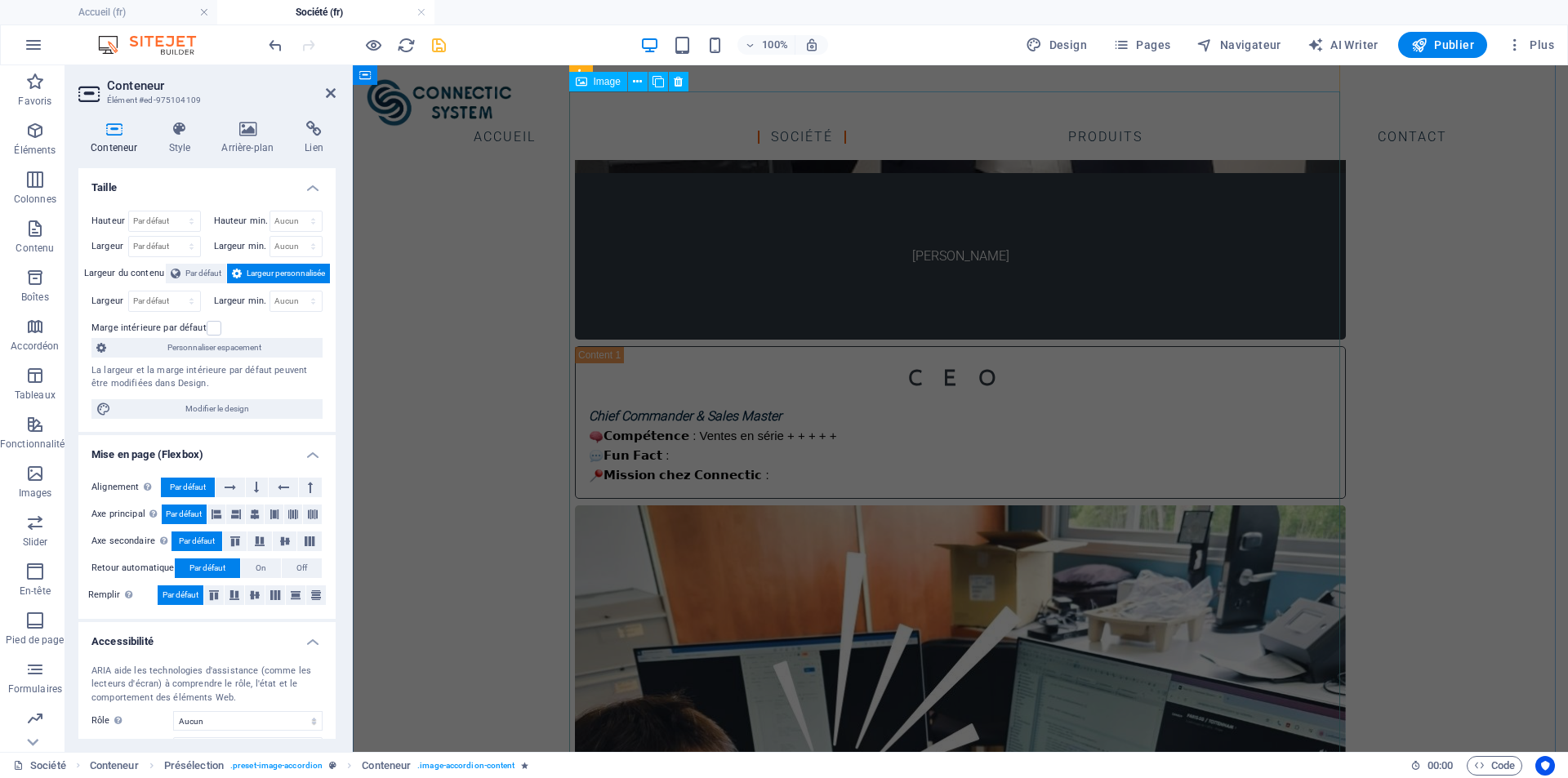
scroll to position [1358, 0]
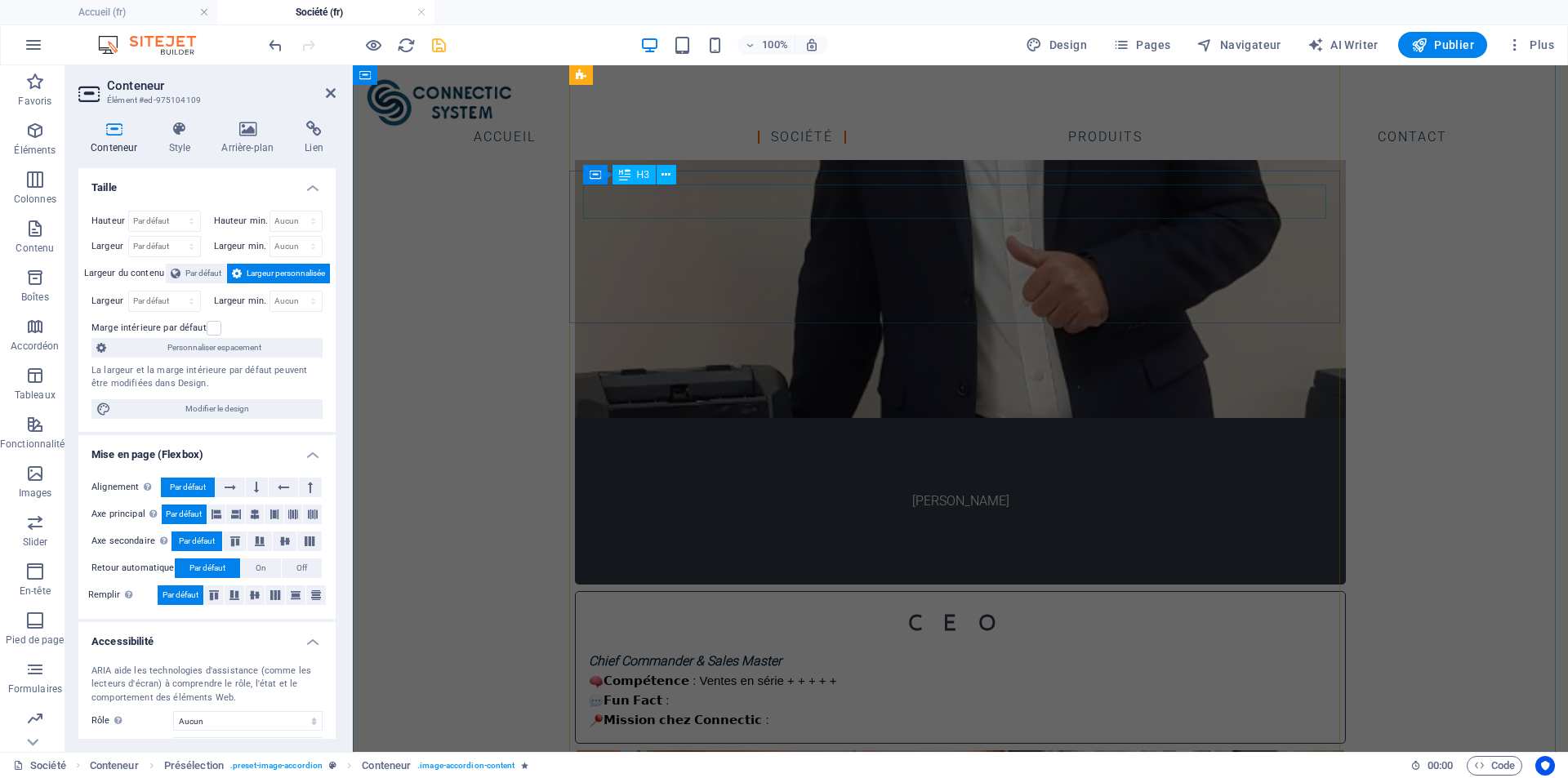
click at [767, 605] on div "CEO" at bounding box center [961, 622] width 743 height 34
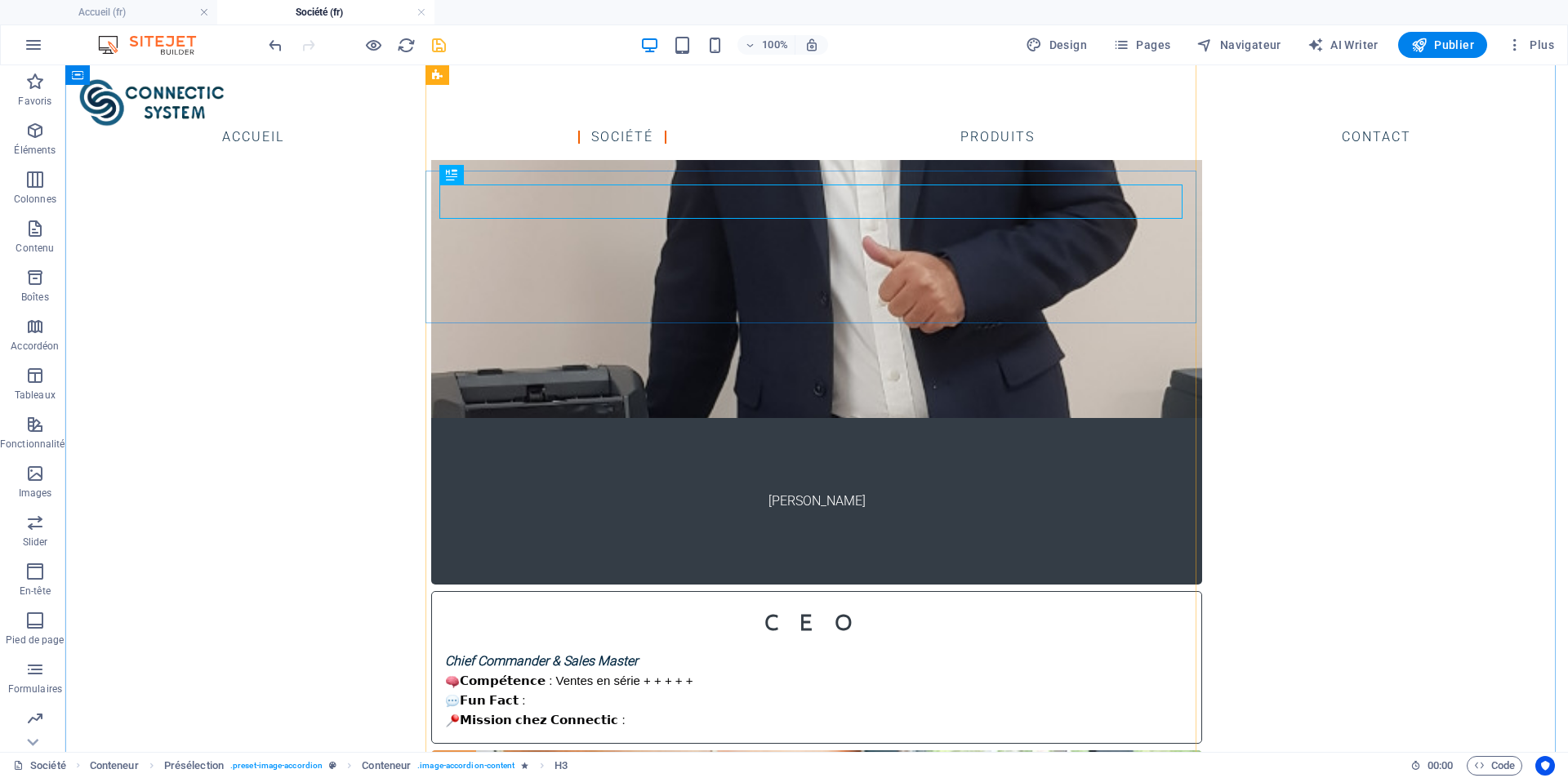
click at [760, 591] on div "CEO Chief Commander & Sales Master 𝗖𝗼𝗺𝗽𝗲́𝘁𝗲𝗻𝗰𝗲 : Ventes en série + + + + + 𝗙𝘂𝗻 …" at bounding box center [816, 666] width 770 height 152
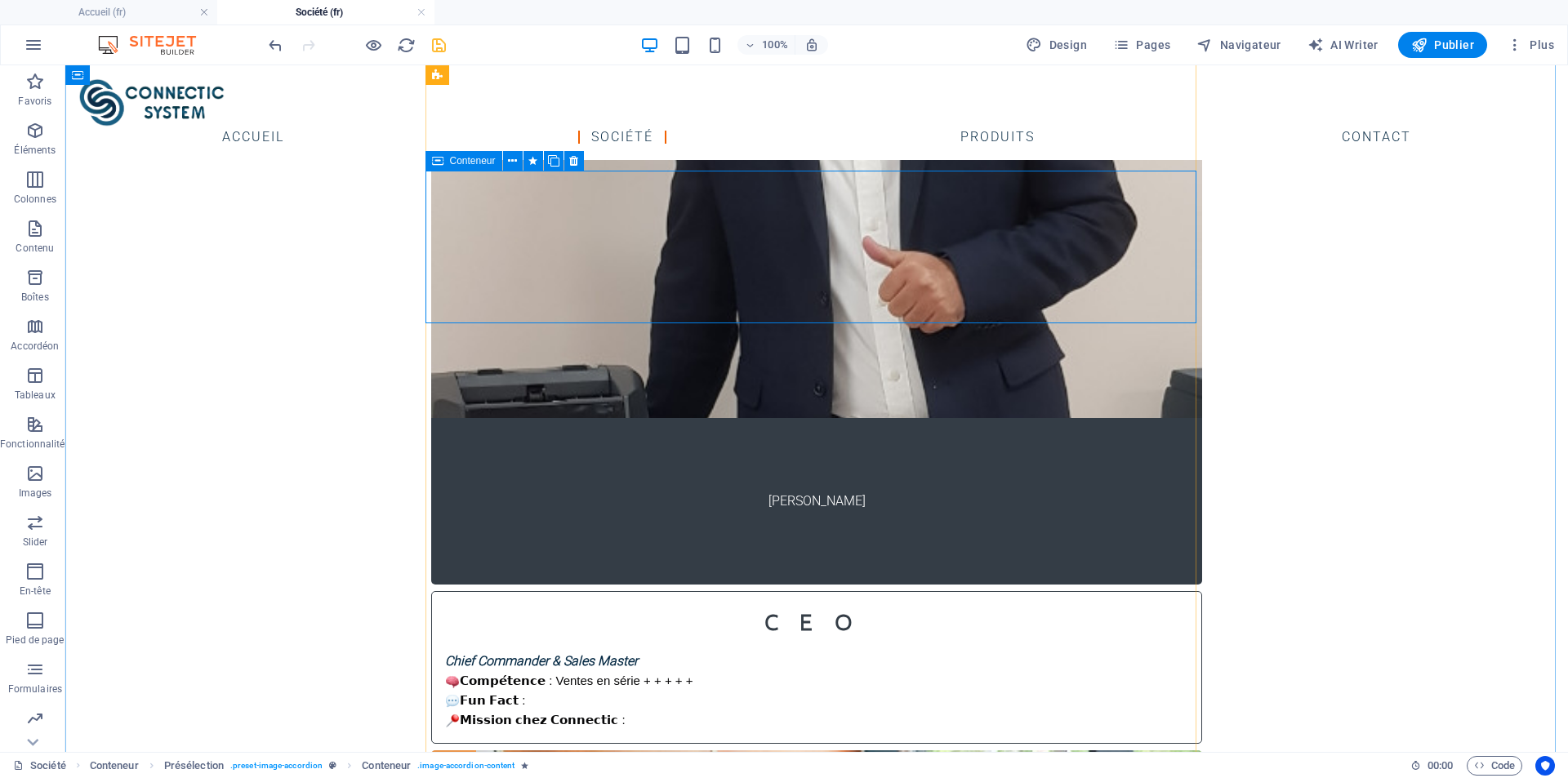
click at [680, 591] on div "CEO Chief Commander & Sales Master 𝗖𝗼𝗺𝗽𝗲́𝘁𝗲𝗻𝗰𝗲 : Ventes en série + + + + + 𝗙𝘂𝗻 …" at bounding box center [816, 666] width 770 height 152
select select "%"
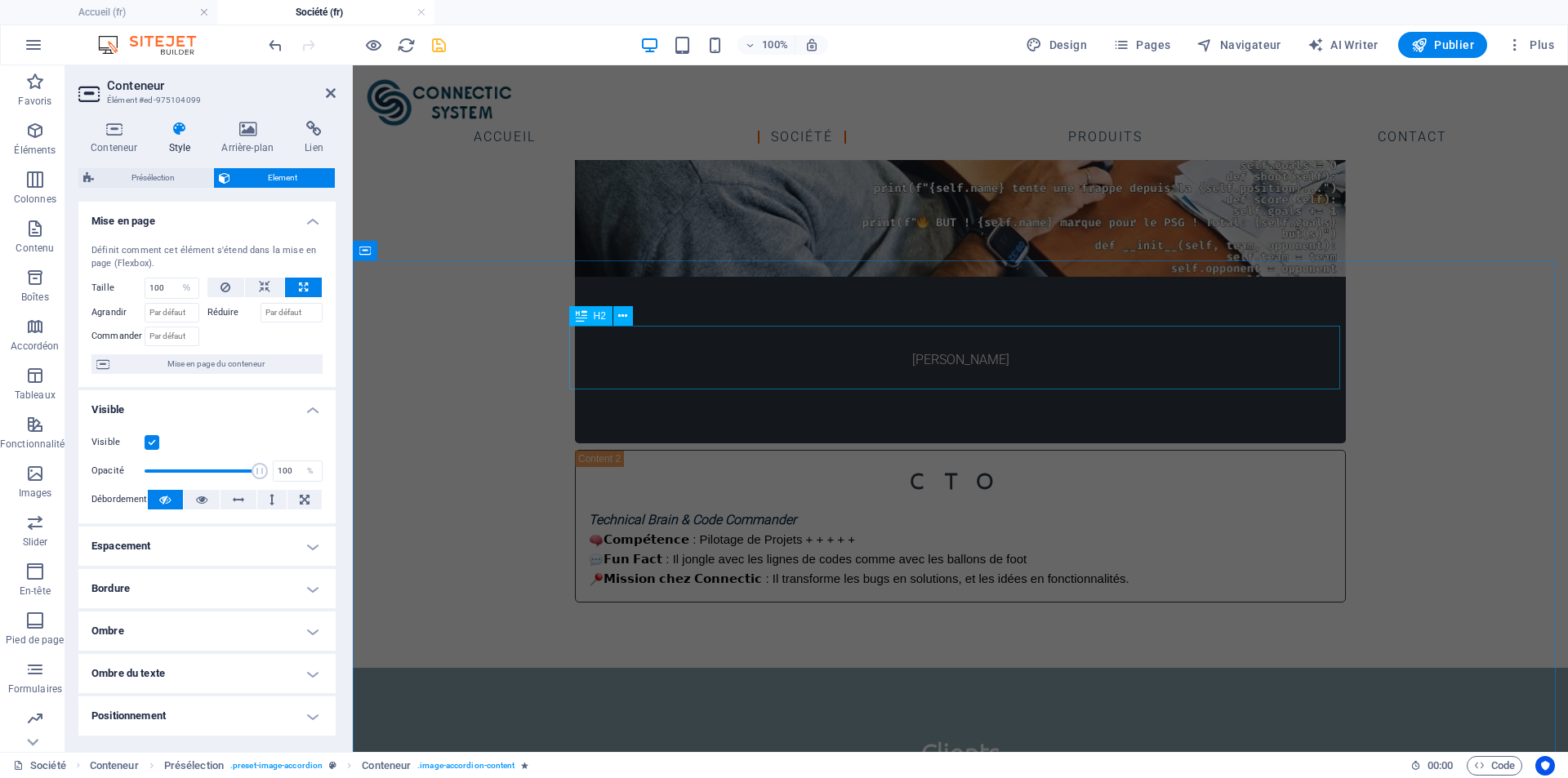
scroll to position [2175, 0]
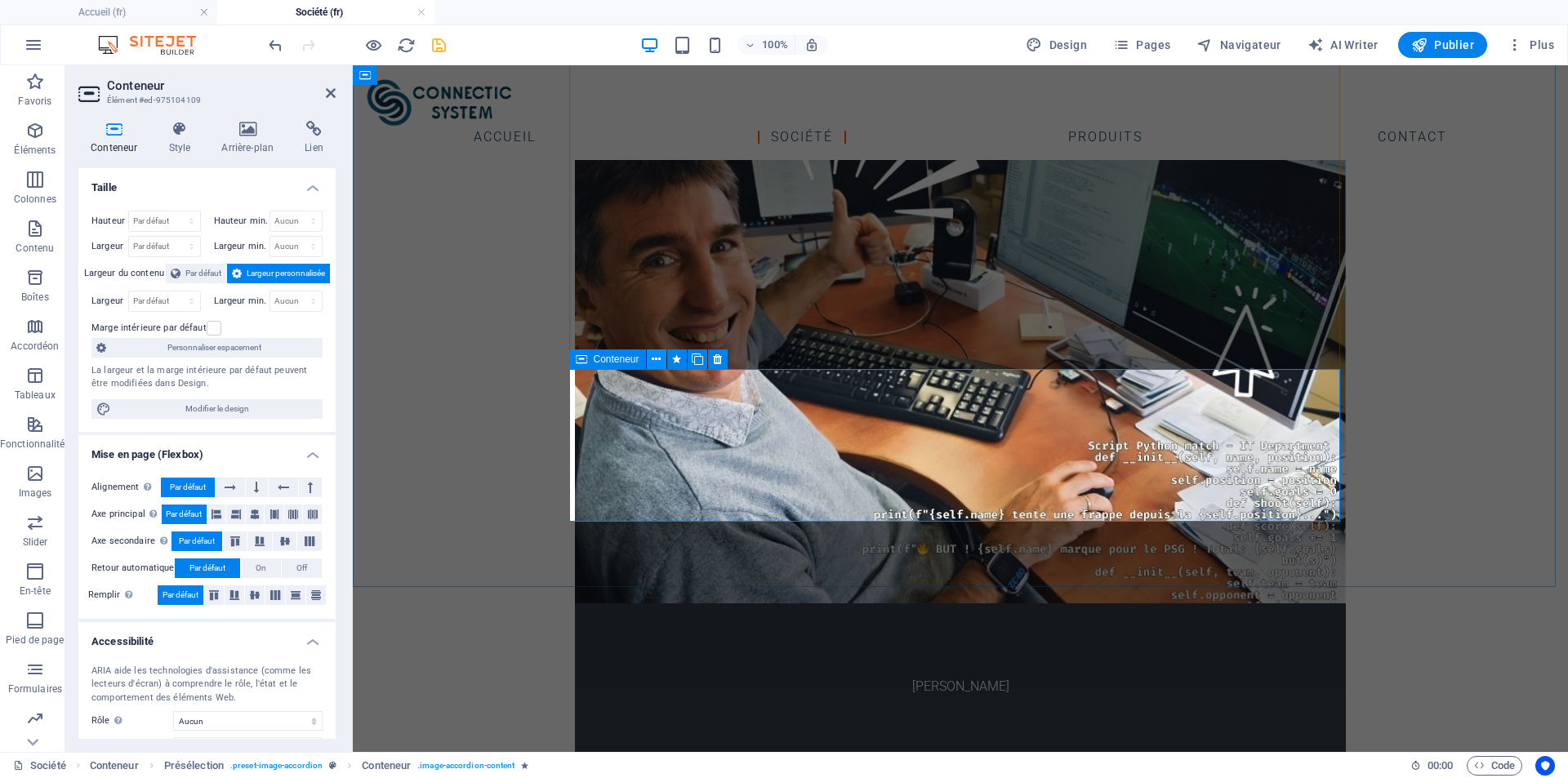
click at [659, 360] on icon at bounding box center [656, 360] width 9 height 17
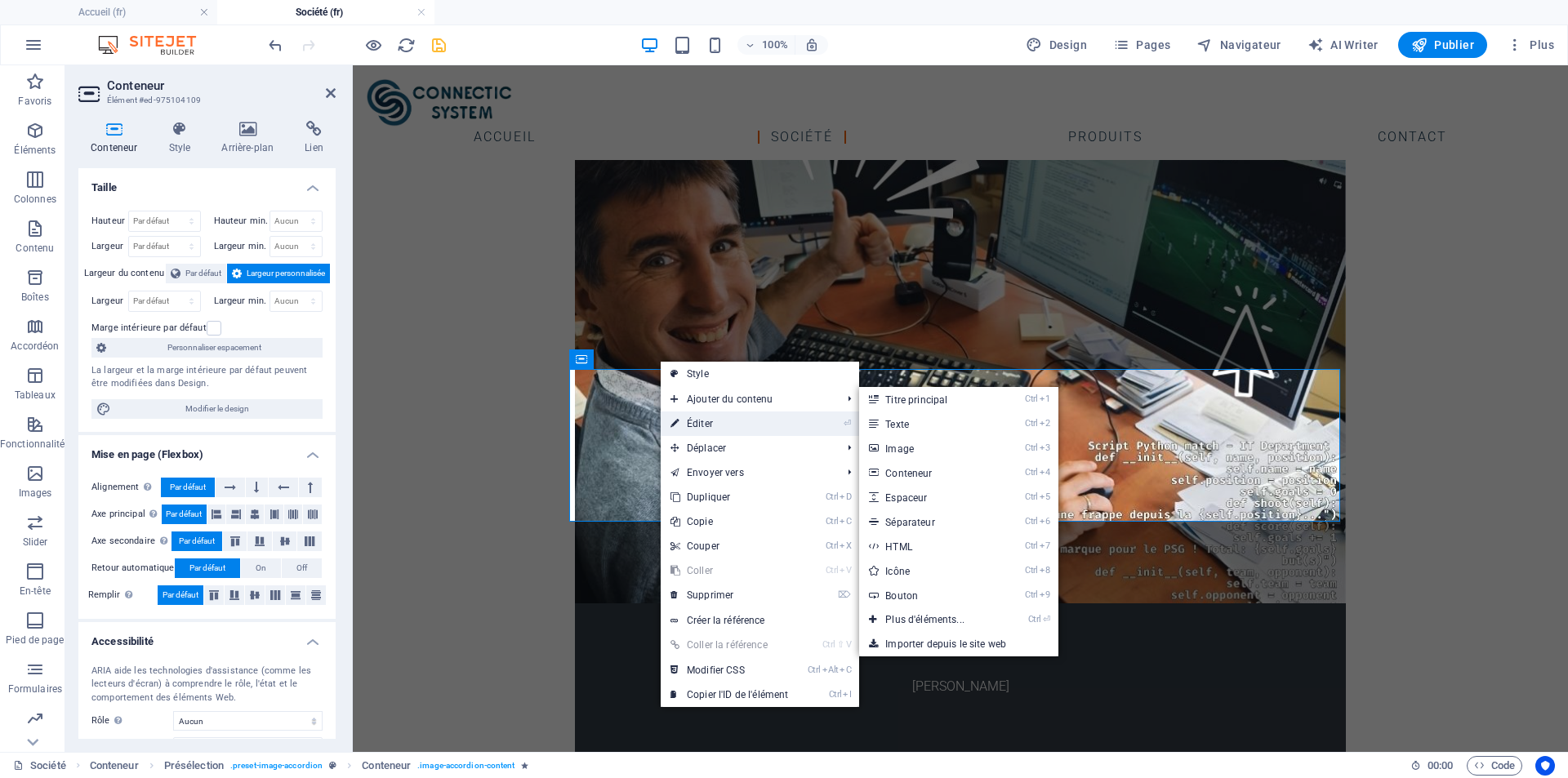
click at [703, 420] on link "⏎ Éditer" at bounding box center [729, 423] width 137 height 24
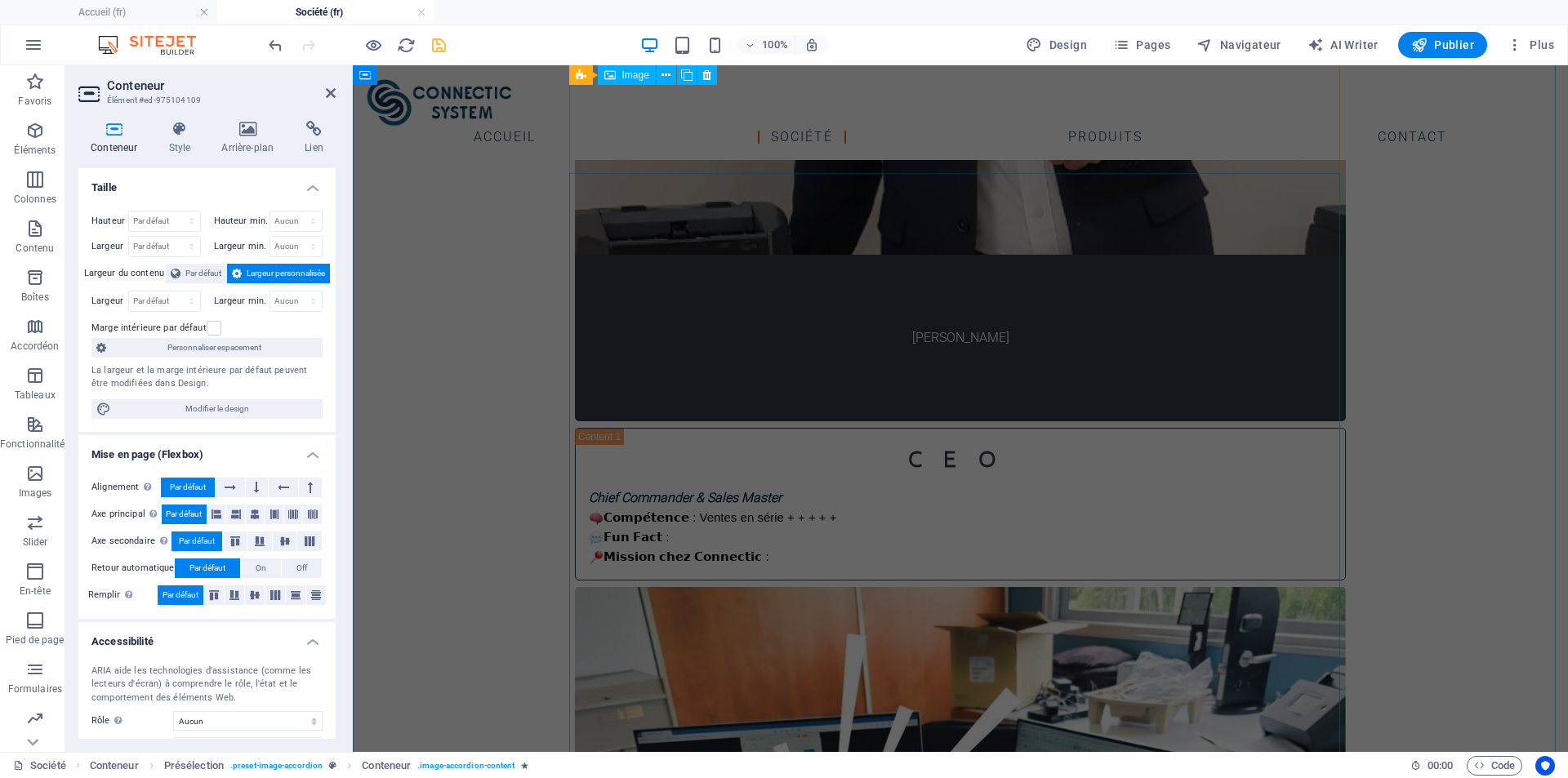
scroll to position [1277, 0]
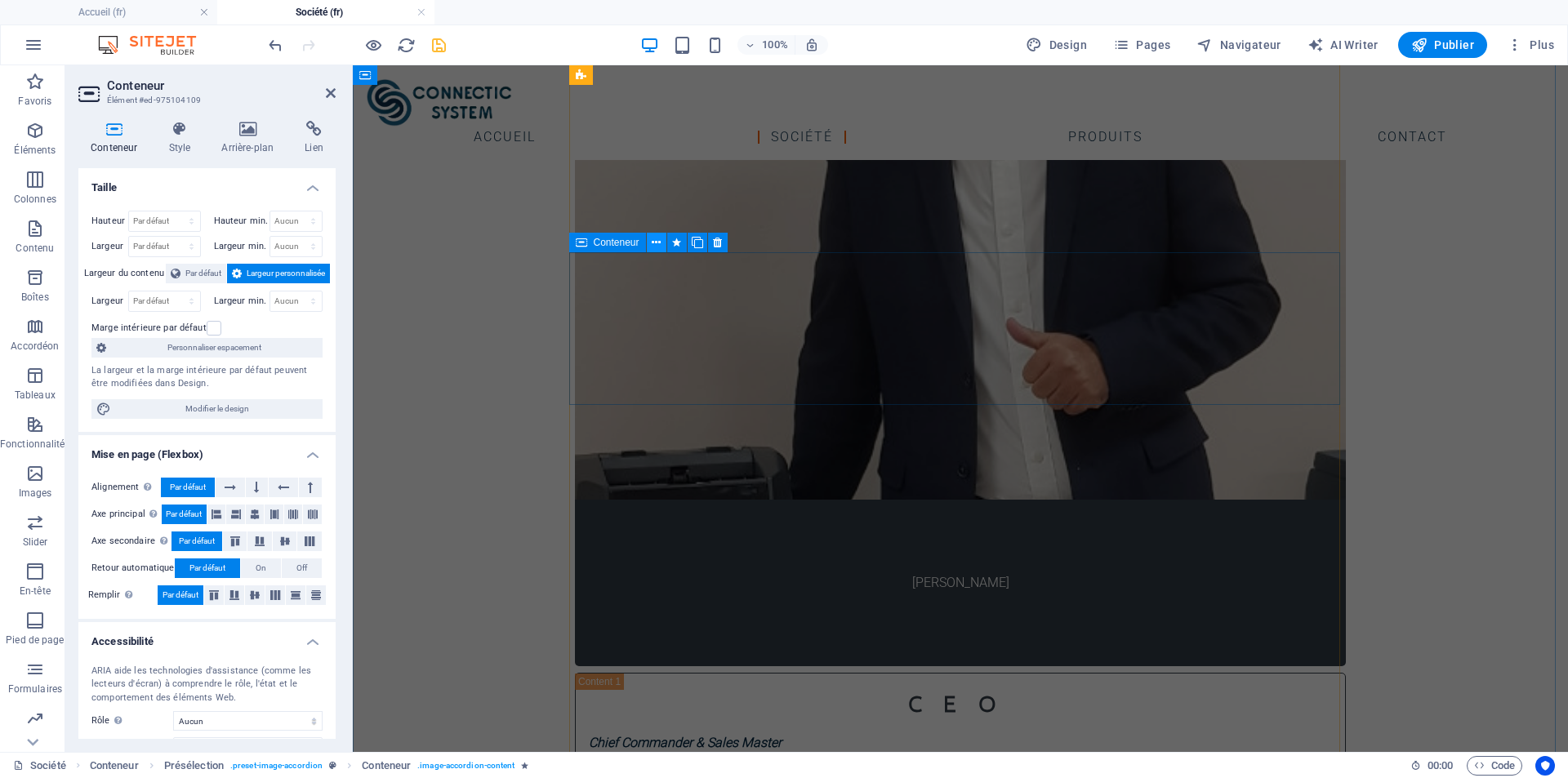
click at [655, 243] on icon at bounding box center [656, 243] width 9 height 17
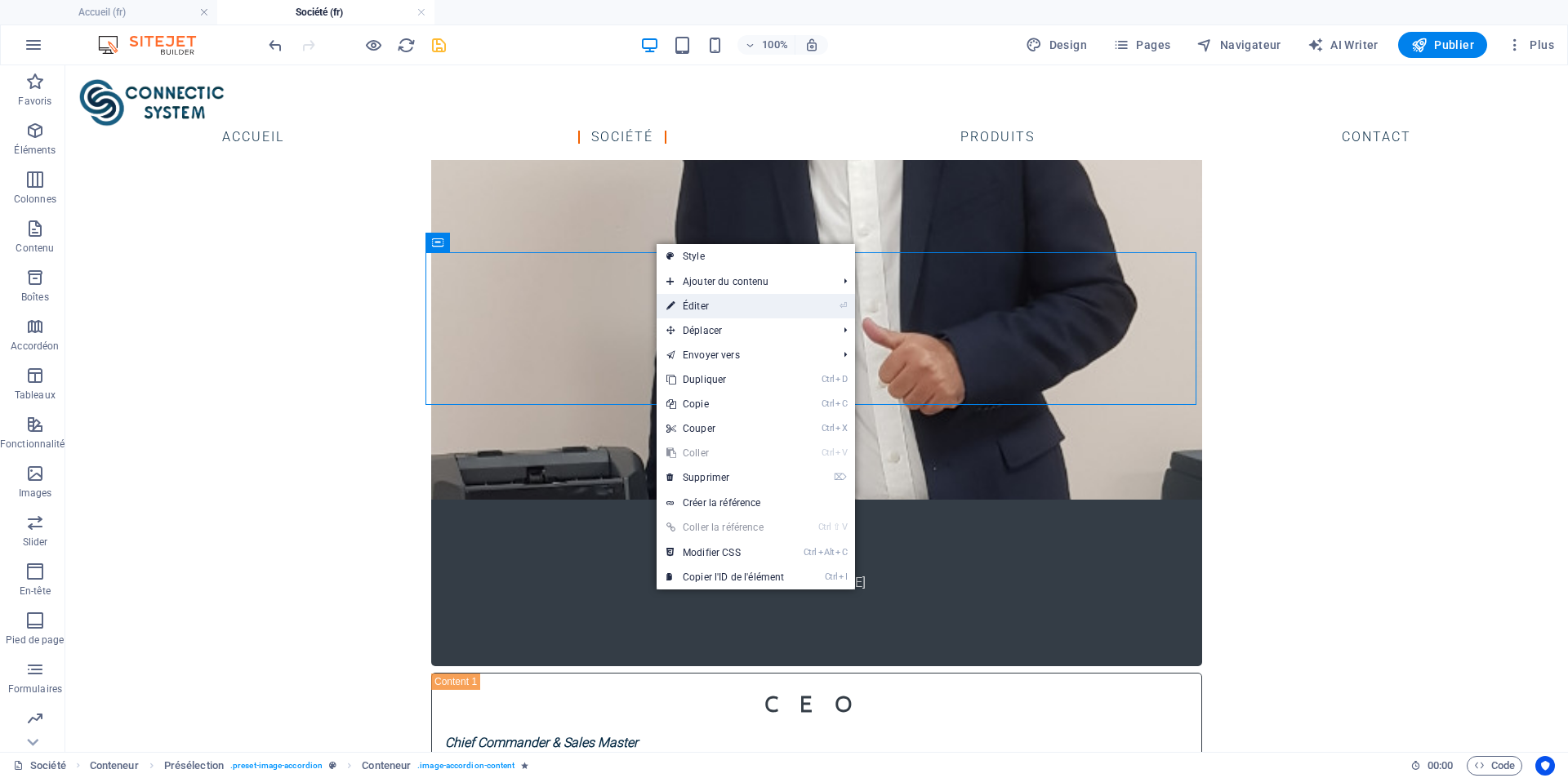
drag, startPoint x: 694, startPoint y: 301, endPoint x: 340, endPoint y: 235, distance: 360.1
click at [694, 301] on link "⏎ Éditer" at bounding box center [725, 306] width 137 height 24
select select "%"
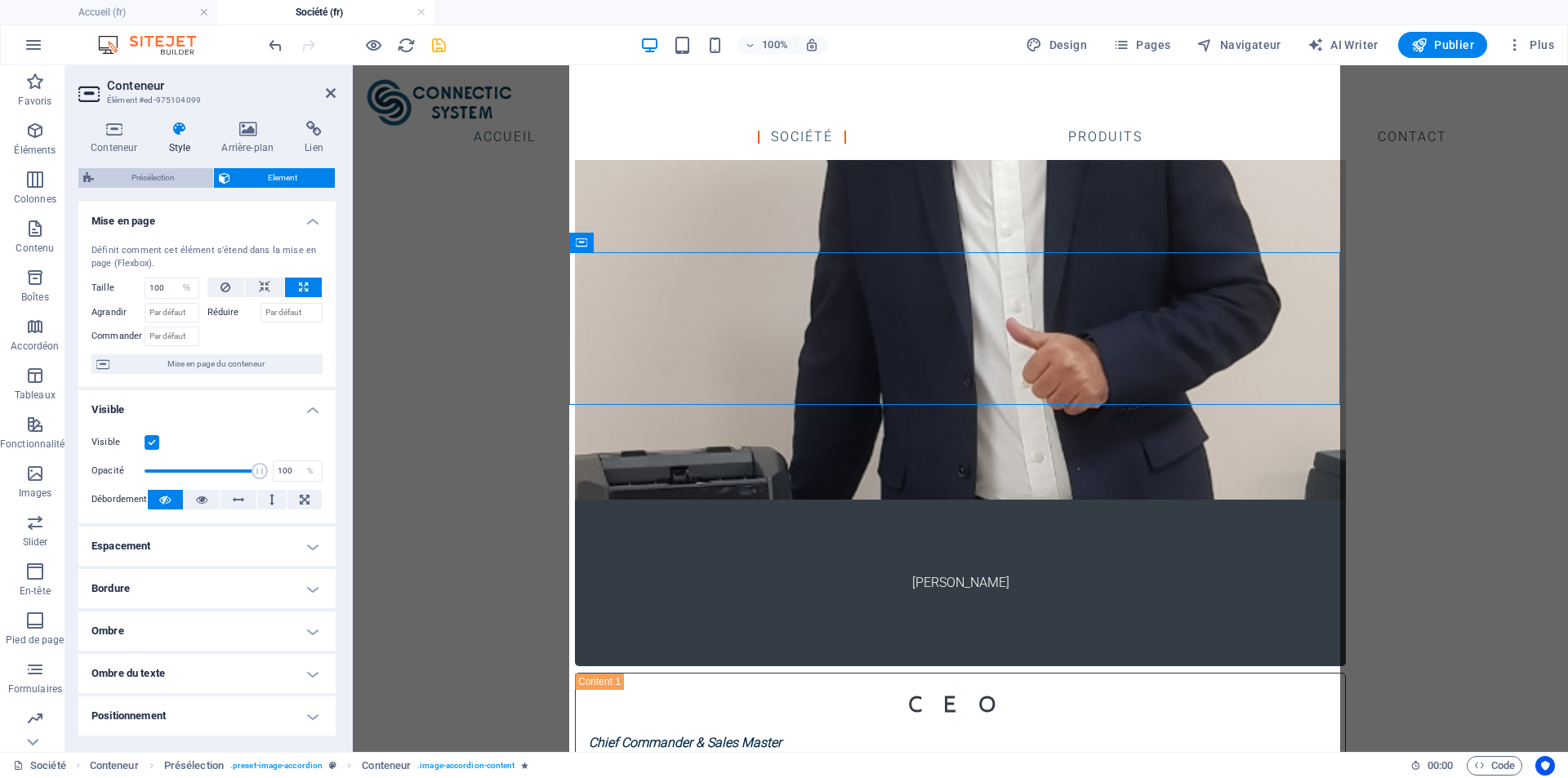
click at [136, 173] on span "Présélection" at bounding box center [153, 178] width 110 height 19
select select "px"
select select "rem"
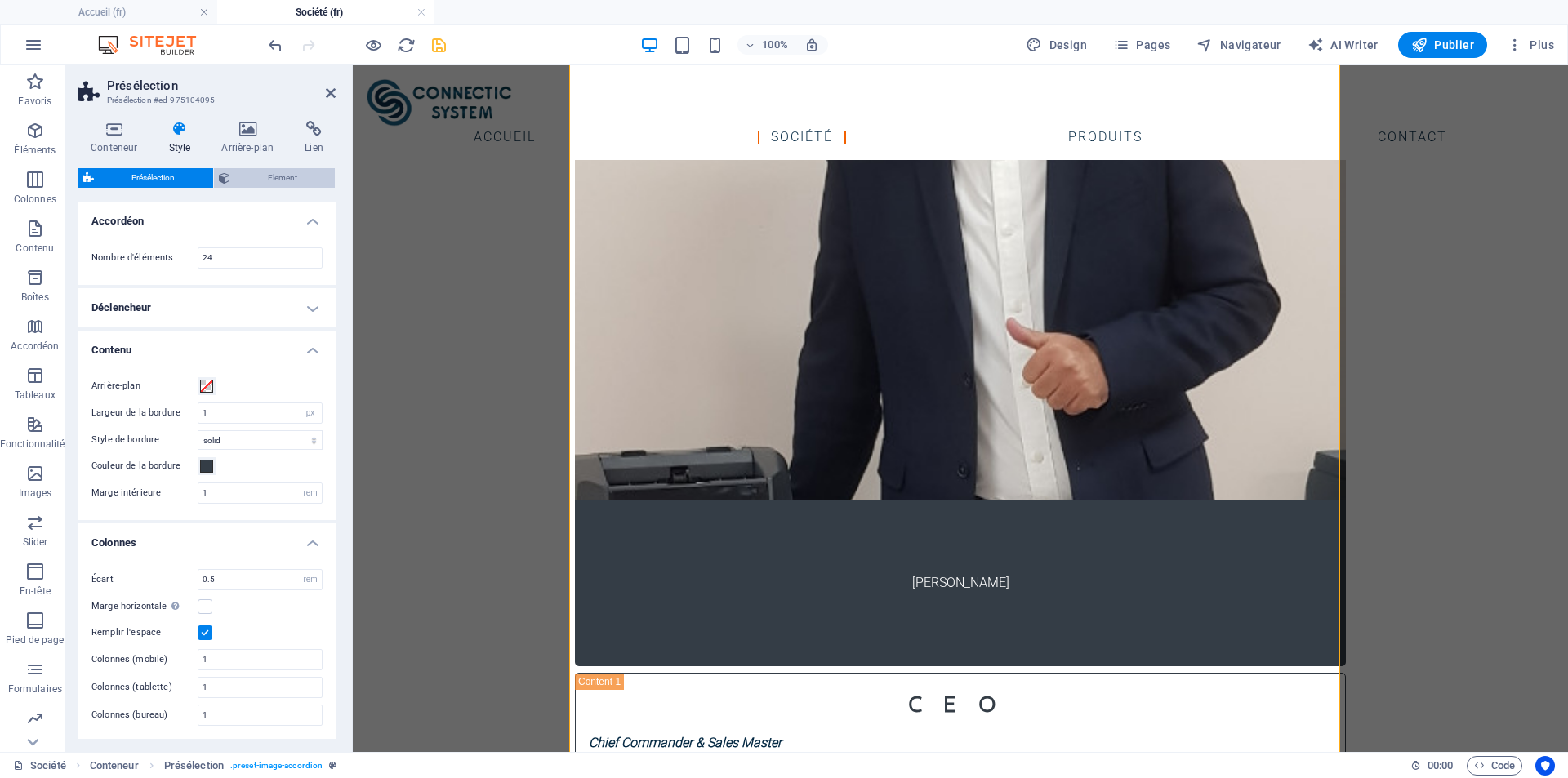
click at [269, 173] on span "Element" at bounding box center [282, 178] width 95 height 19
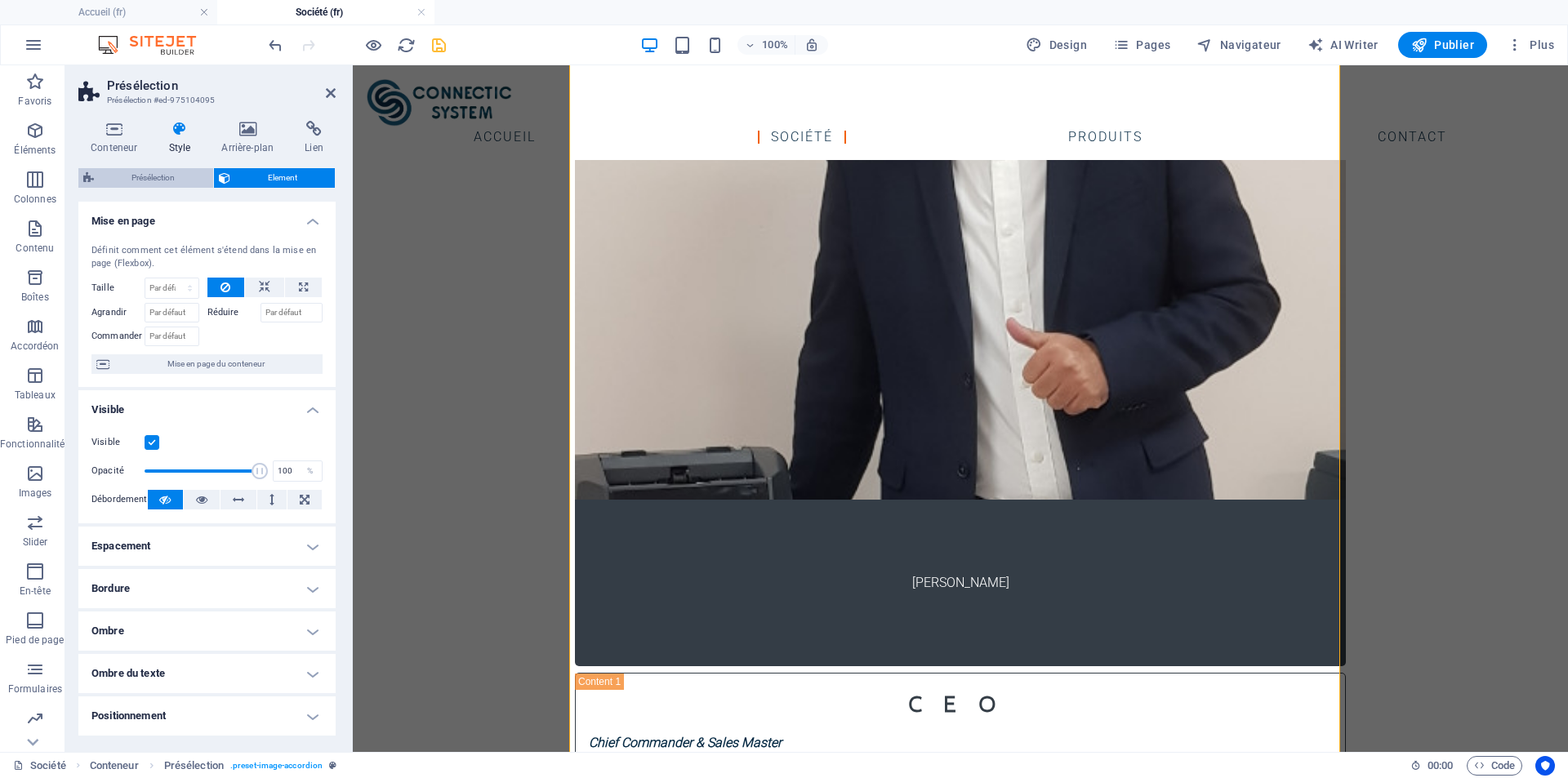
click at [143, 171] on span "Présélection" at bounding box center [153, 178] width 110 height 19
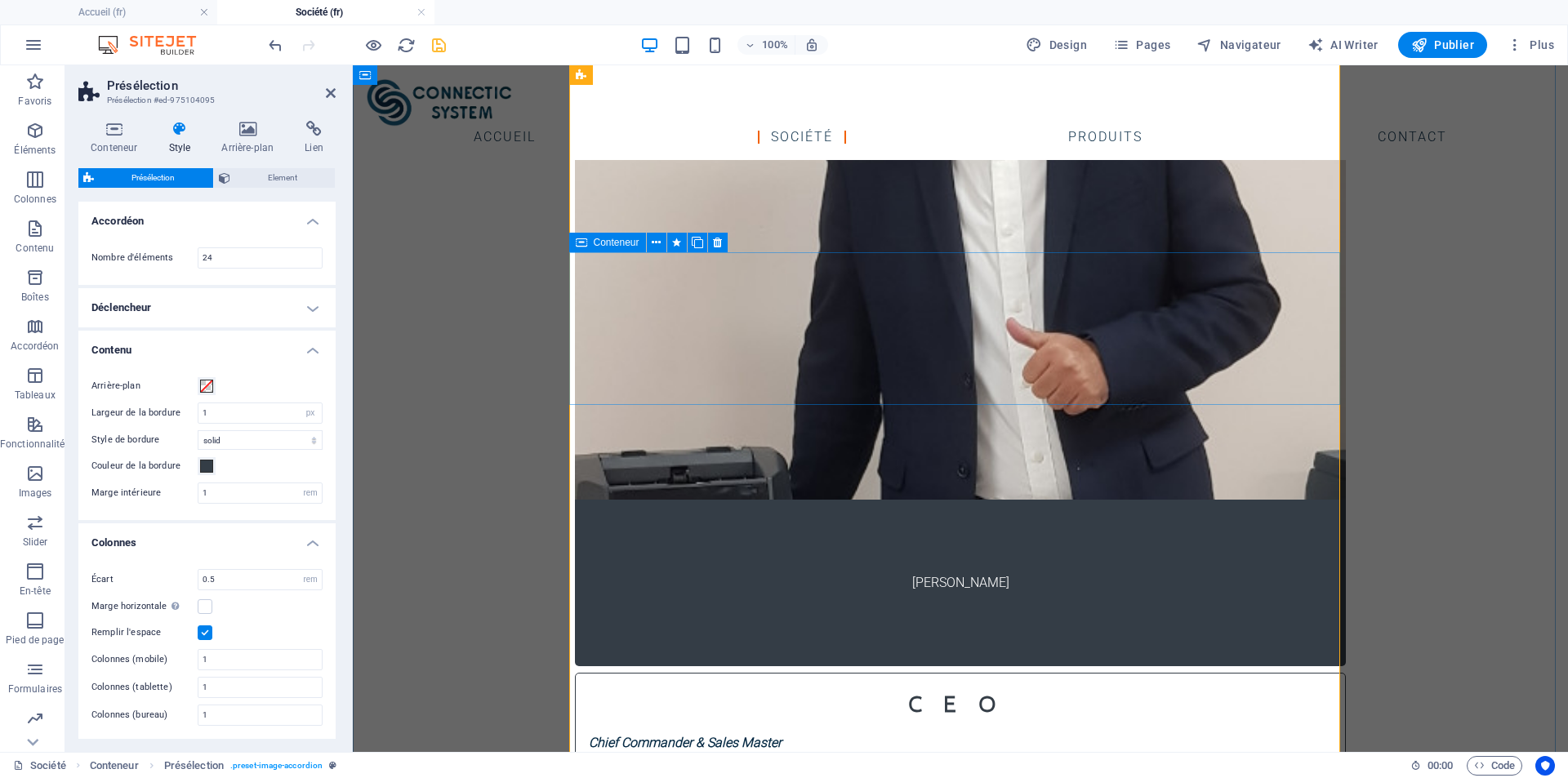
click at [730, 672] on div "CEO Chief Commander & Sales Master 𝗖𝗼𝗺𝗽𝗲́𝘁𝗲𝗻𝗰𝗲 : Ventes en série + + + + + 𝗙𝘂𝗻 …" at bounding box center [960, 748] width 770 height 152
click at [1237, 45] on span "Navigateur" at bounding box center [1238, 45] width 84 height 16
select select "17799967-fr"
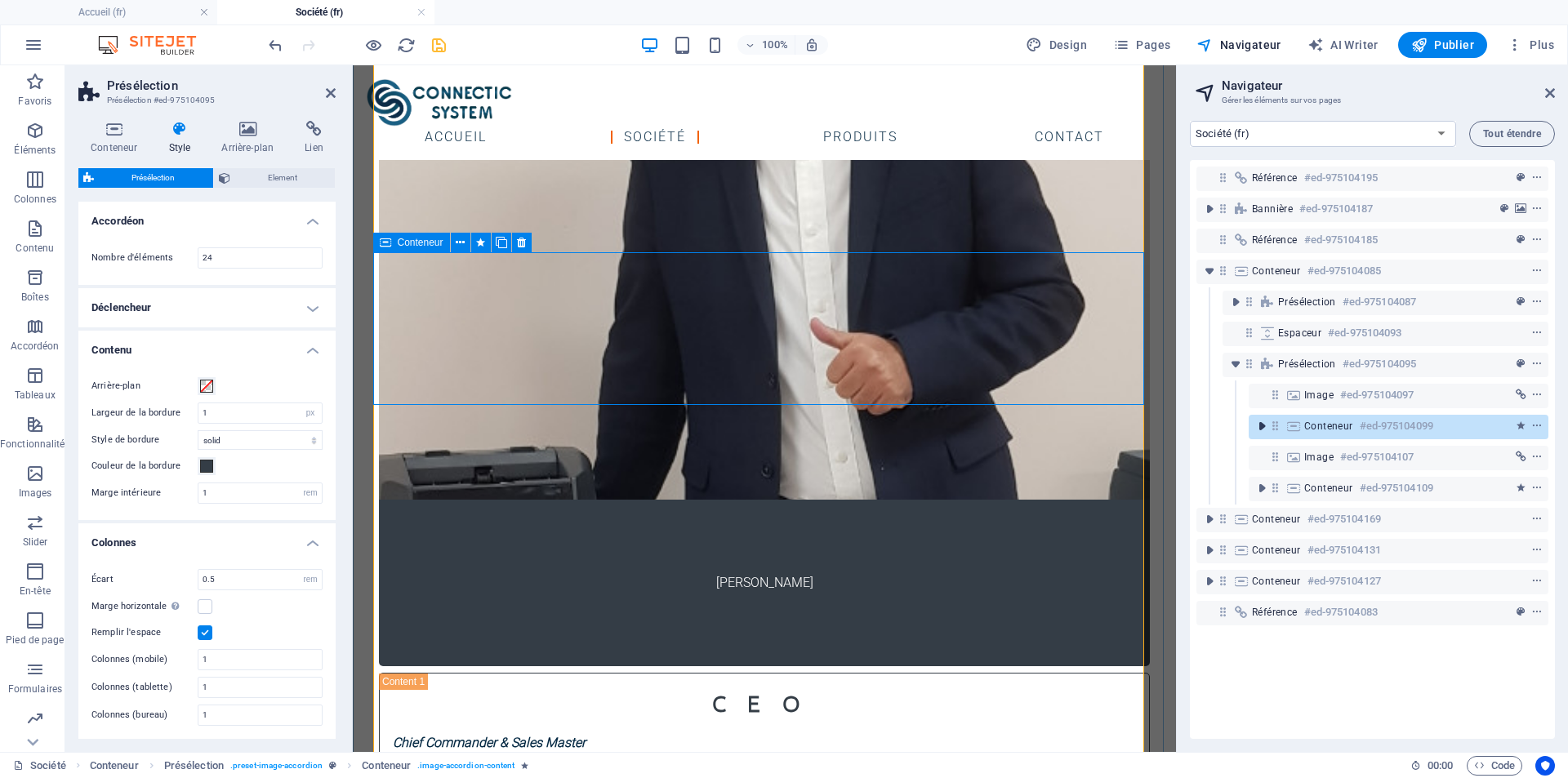
click at [1258, 426] on icon "toggle-expand" at bounding box center [1261, 426] width 16 height 16
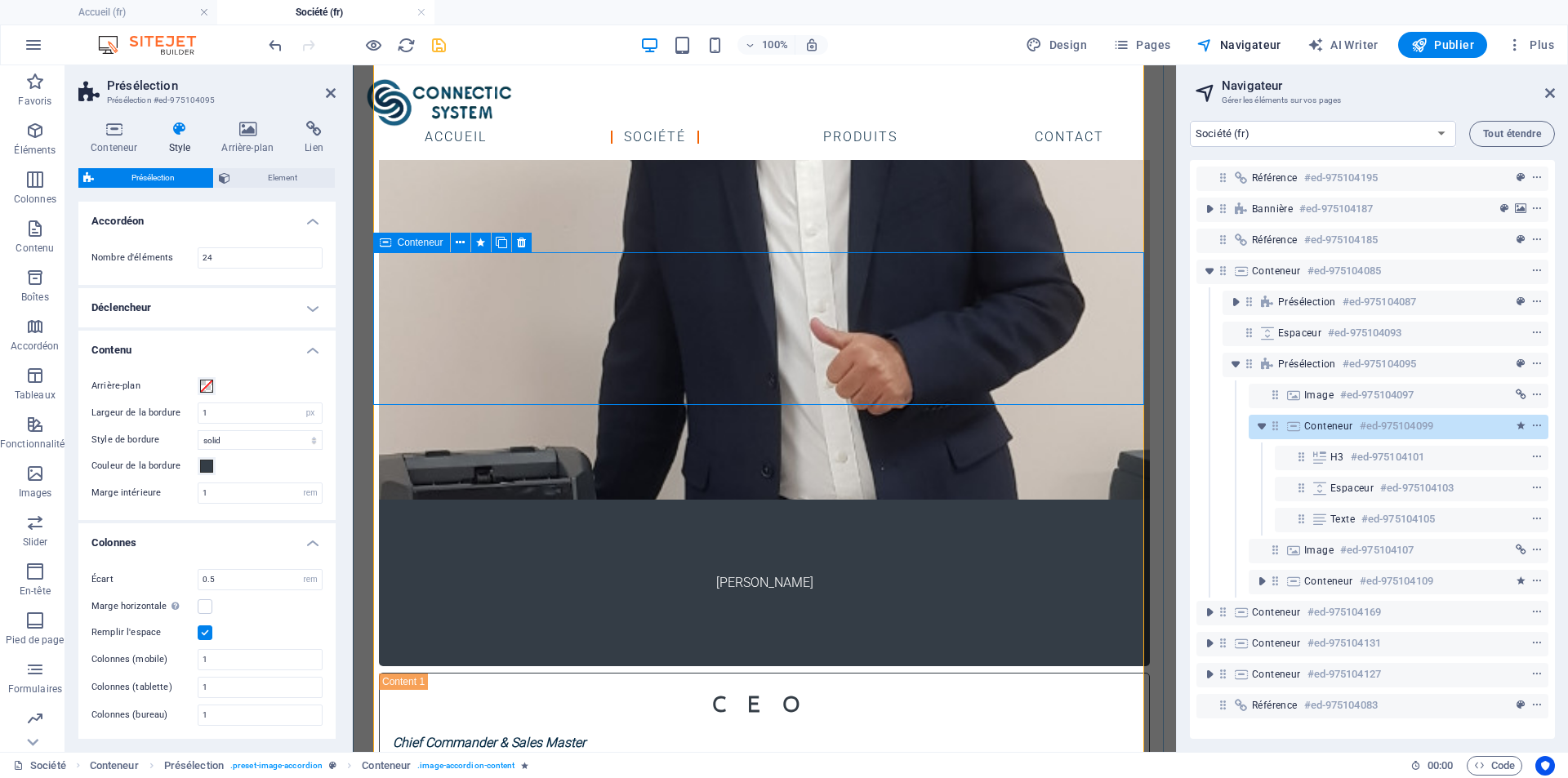
click at [1322, 426] on span "Conteneur" at bounding box center [1328, 426] width 49 height 13
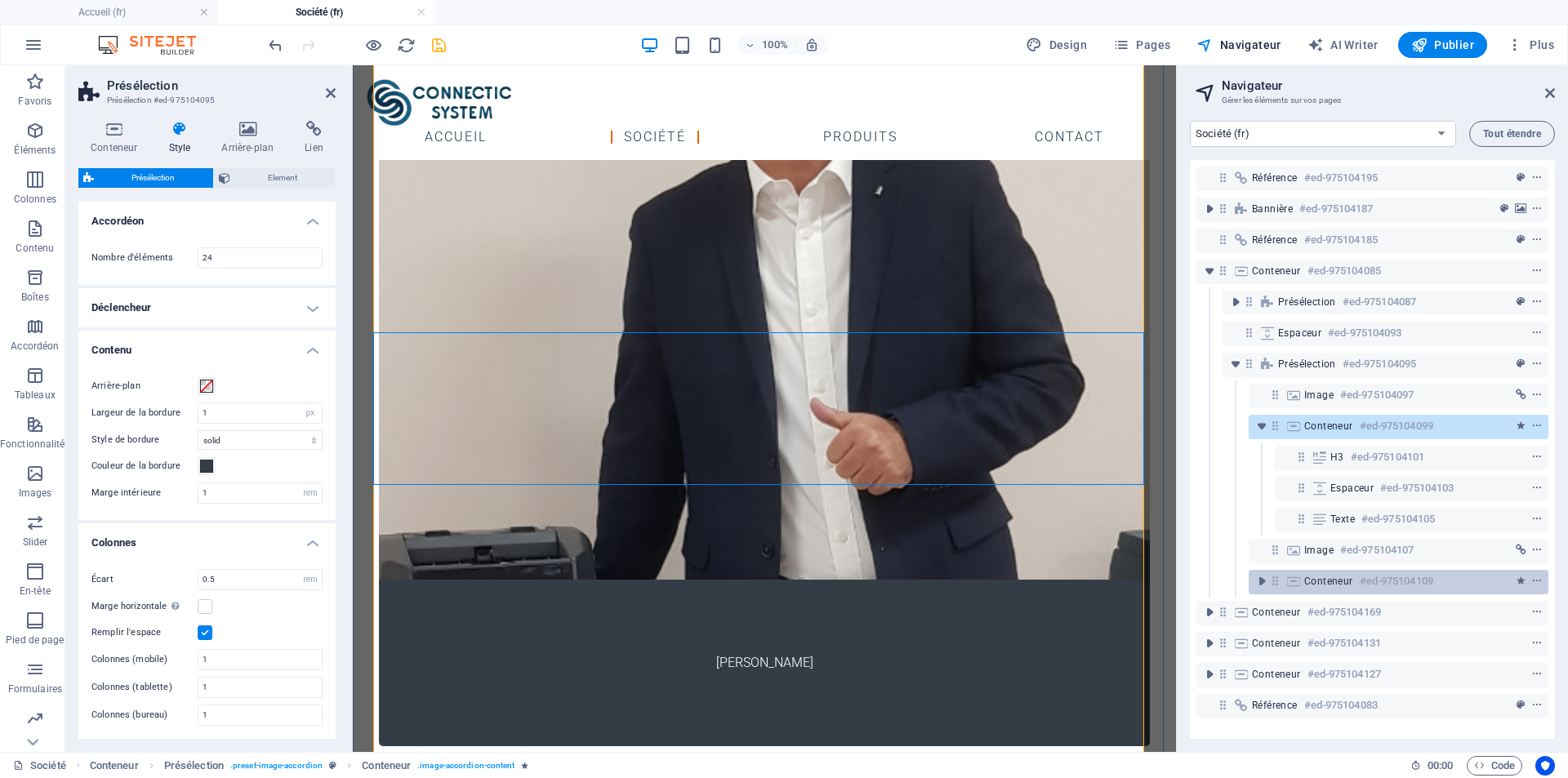
click at [1251, 584] on div "Conteneur #ed-975104109" at bounding box center [1398, 581] width 300 height 24
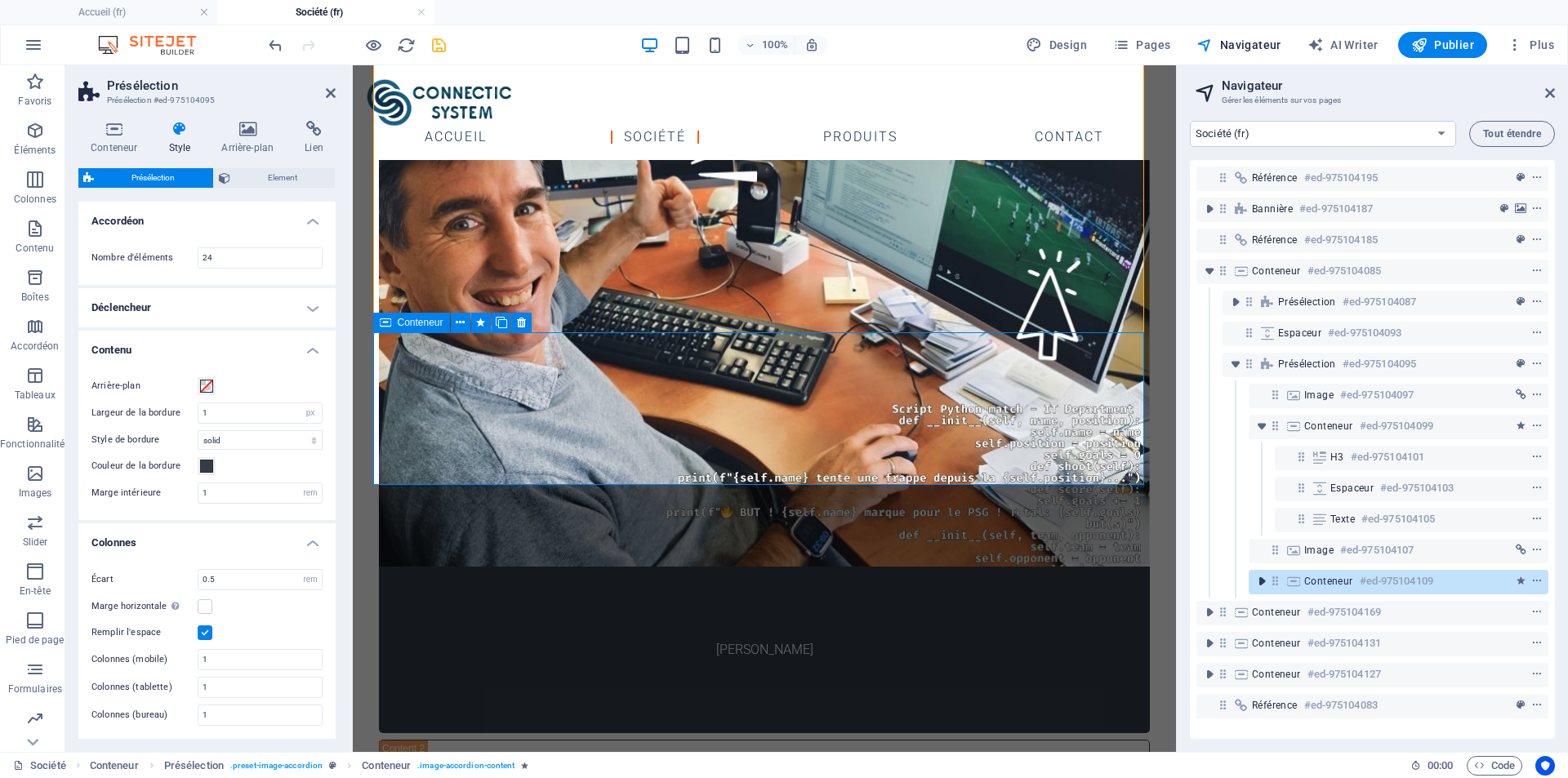
click at [1260, 581] on icon "toggle-expand" at bounding box center [1261, 581] width 16 height 16
click at [1531, 581] on icon "context-menu" at bounding box center [1537, 581] width 12 height 12
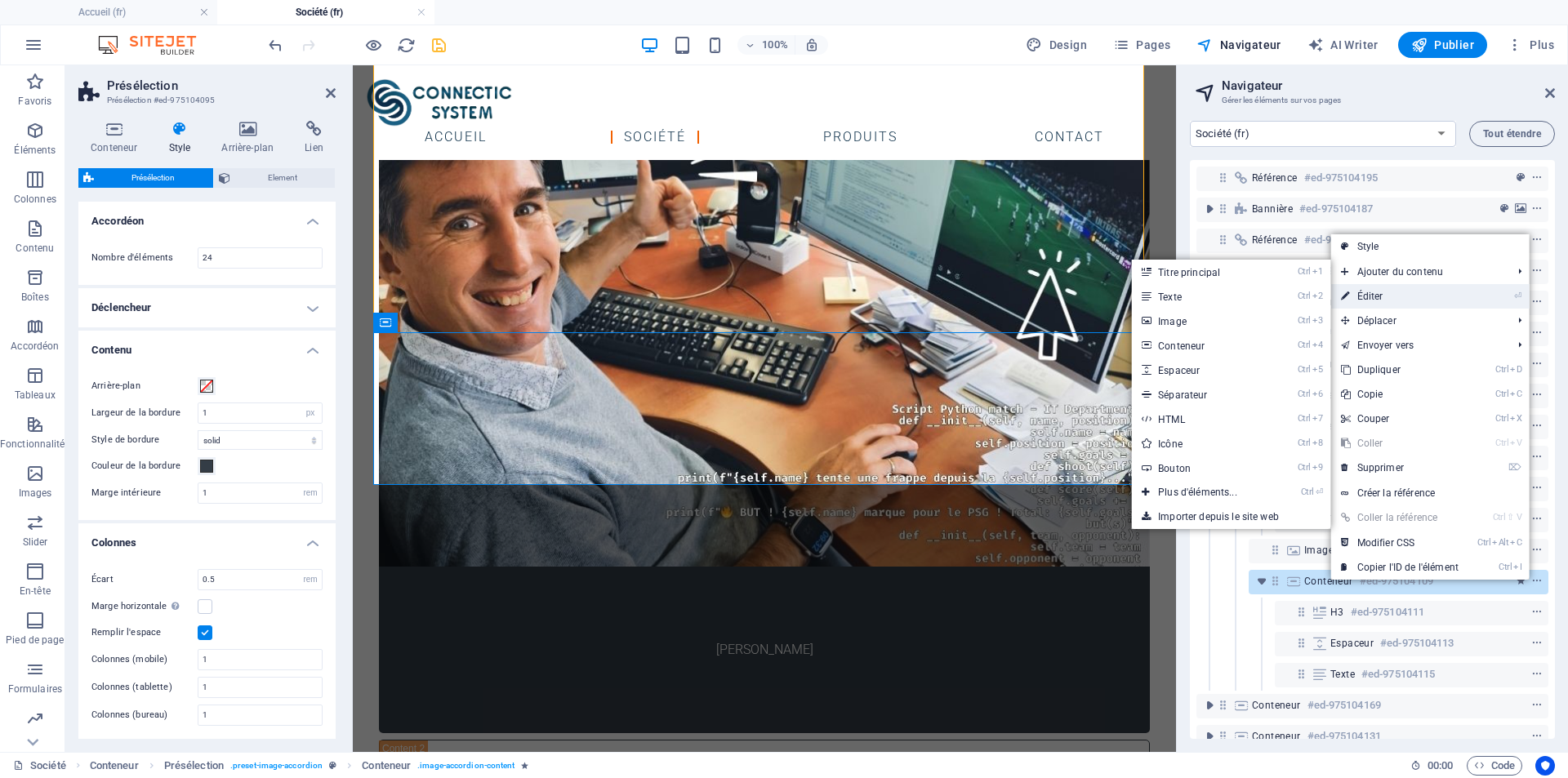
click at [1380, 291] on link "⏎ Éditer" at bounding box center [1399, 296] width 137 height 24
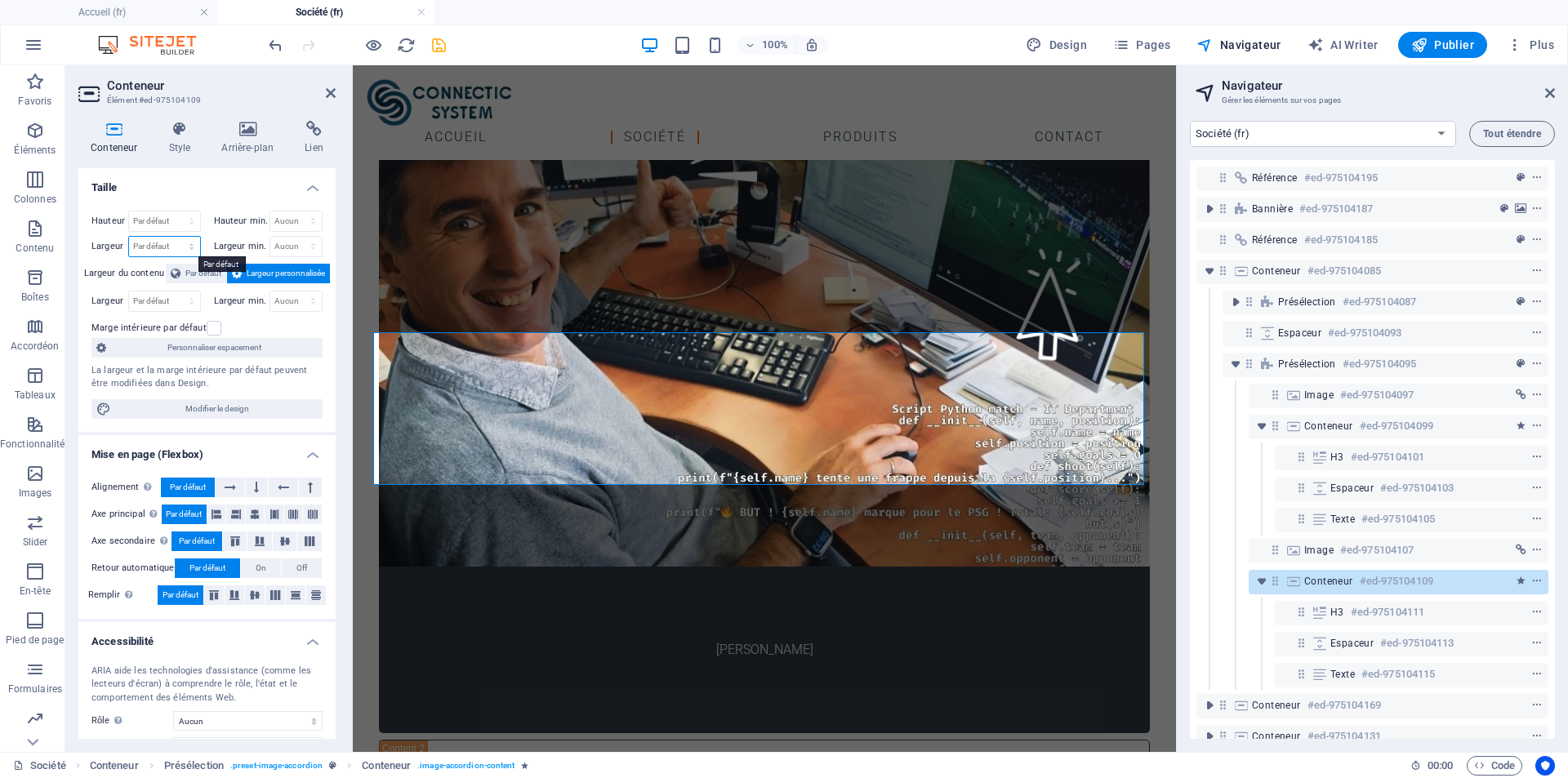
click at [150, 248] on select "Par défaut px rem % em vh vw" at bounding box center [164, 246] width 71 height 19
select select "%"
click at [175, 237] on select "Par défaut px rem % em vh vw" at bounding box center [164, 246] width 71 height 19
type input "100"
click at [318, 184] on h4 "Taille" at bounding box center [207, 182] width 257 height 29
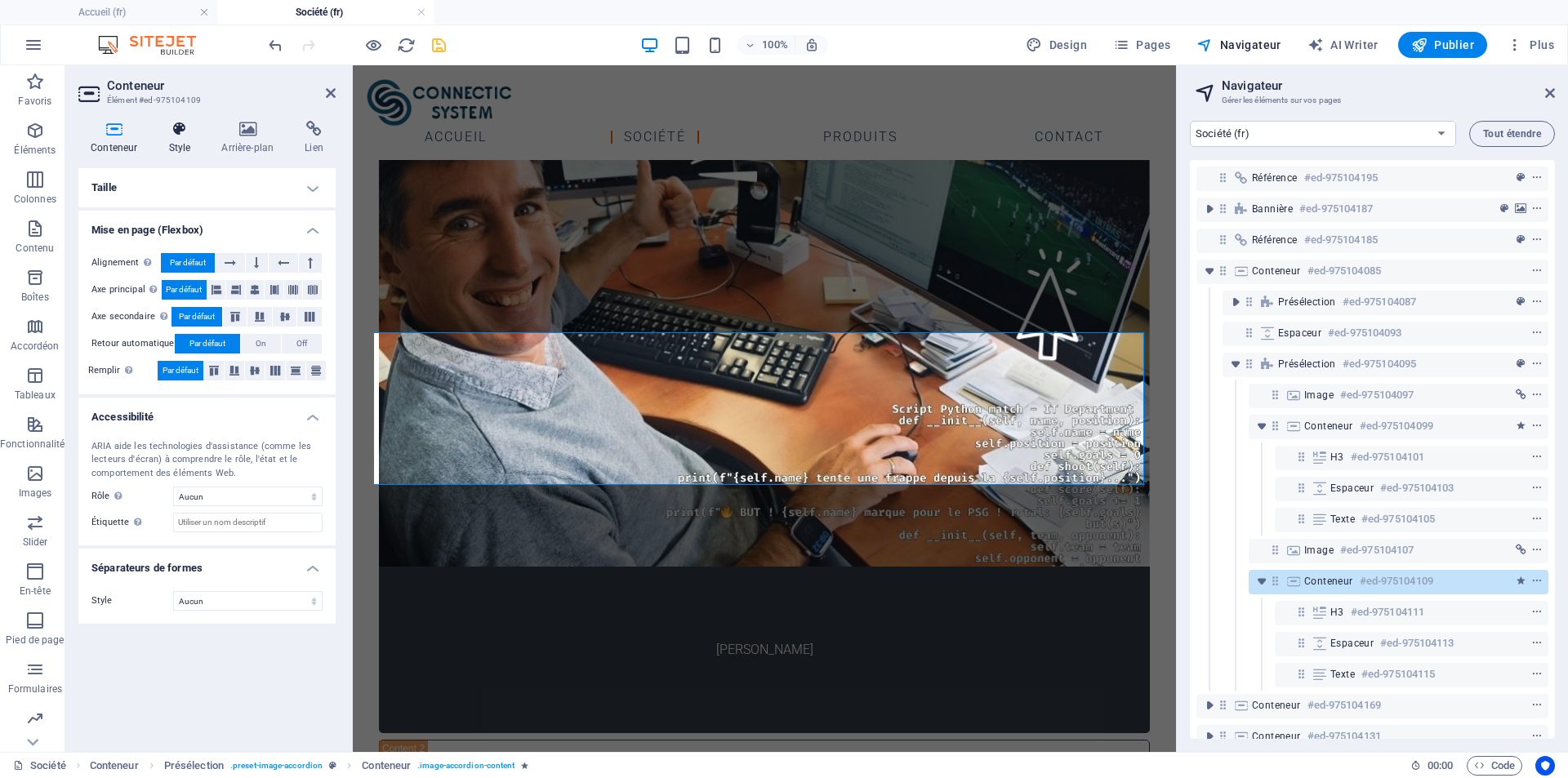
click at [169, 141] on h4 "Style" at bounding box center [182, 138] width 53 height 34
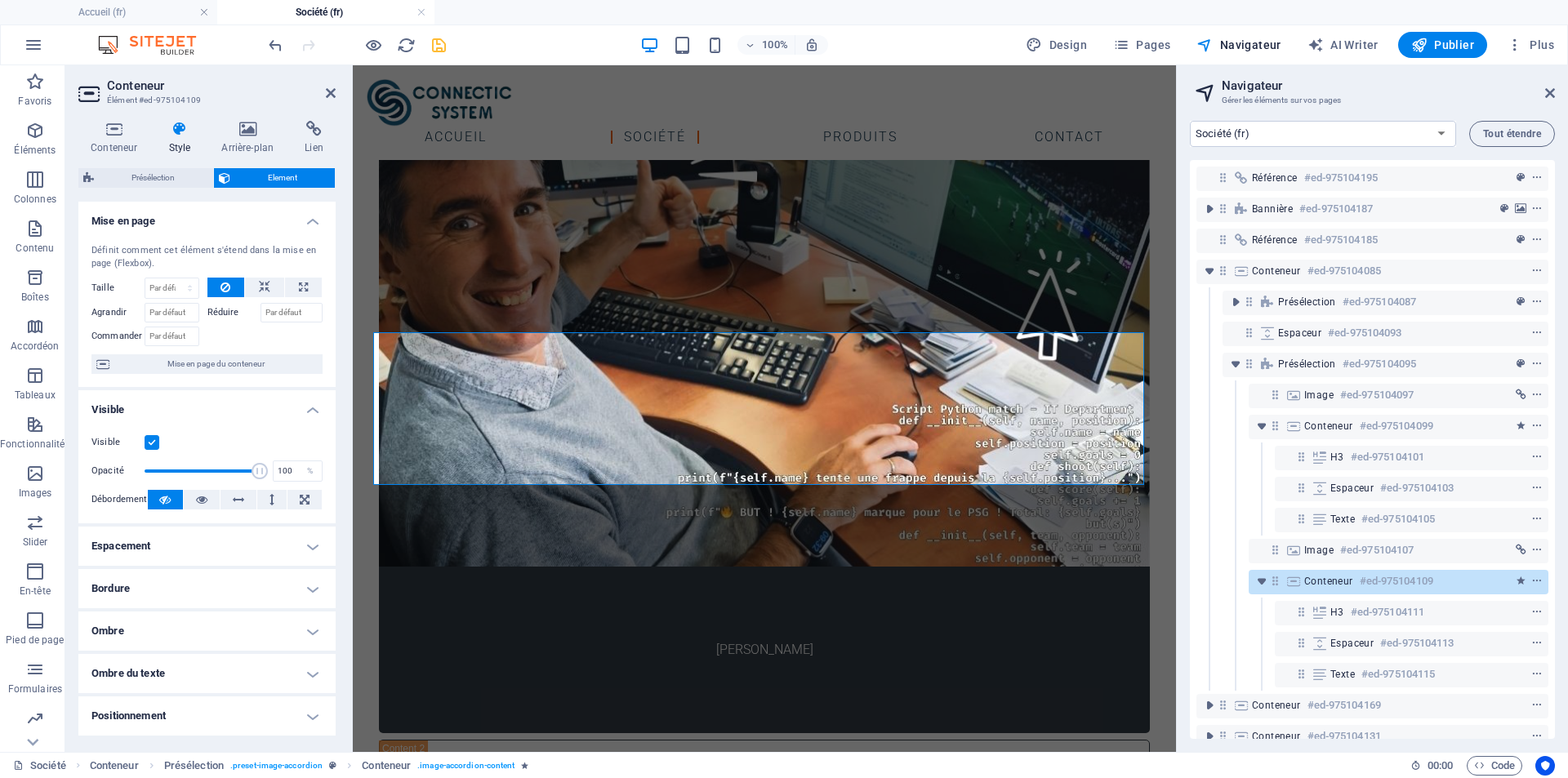
click at [271, 177] on span "Element" at bounding box center [282, 178] width 95 height 19
click at [161, 283] on select "Par défaut auto px % 1/1 1/2 1/3 1/4 1/5 1/6 1/7 1/8 1/9 1/10" at bounding box center [172, 288] width 53 height 19
select select "%"
click at [173, 278] on select "Par défaut auto px % 1/1 1/2 1/3 1/4 1/5 1/6 1/7 1/8 1/9 1/10" at bounding box center [172, 288] width 53 height 19
type input "100"
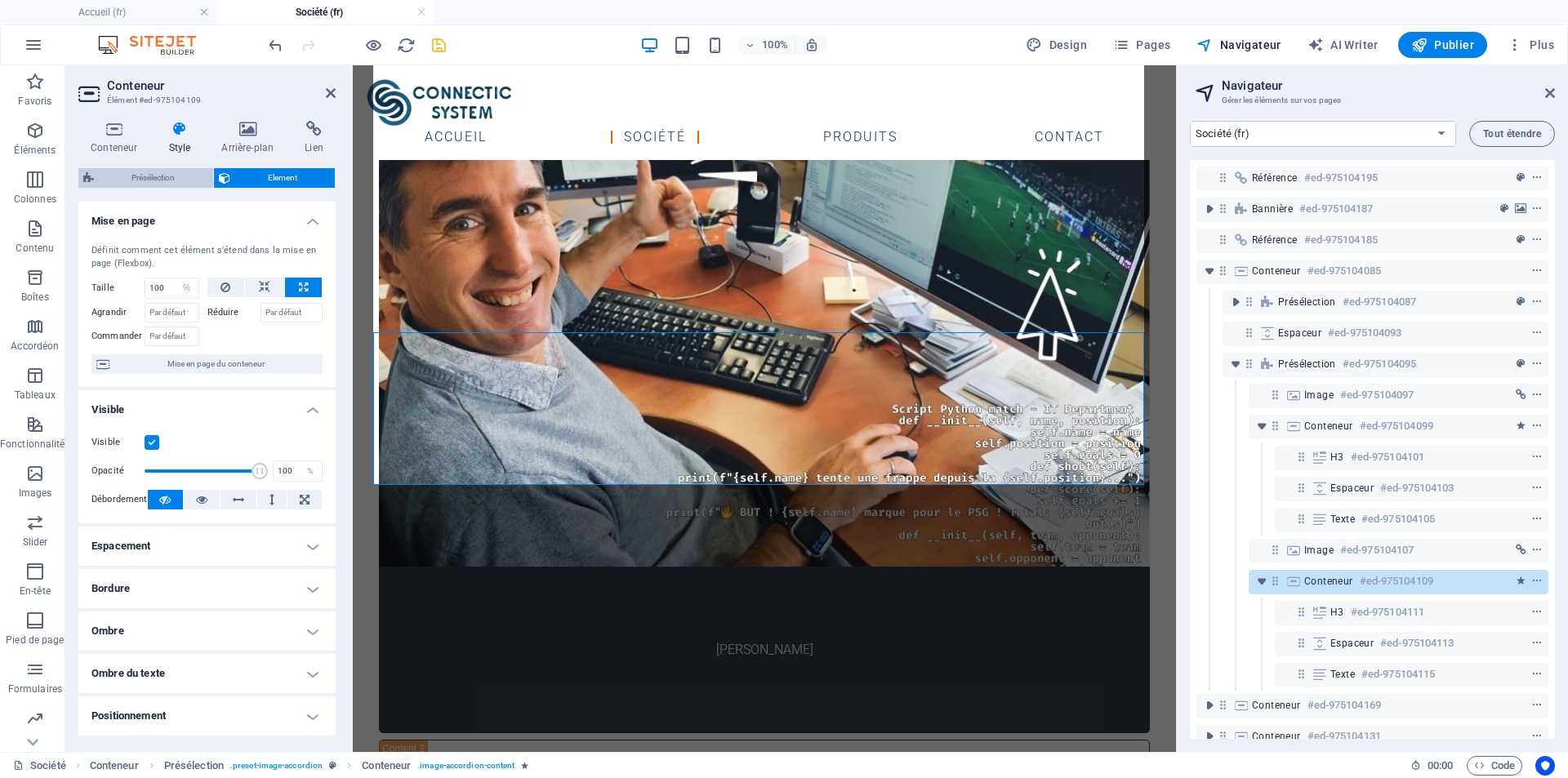
click at [157, 179] on span "Présélection" at bounding box center [153, 178] width 110 height 19
select select "px"
select select "rem"
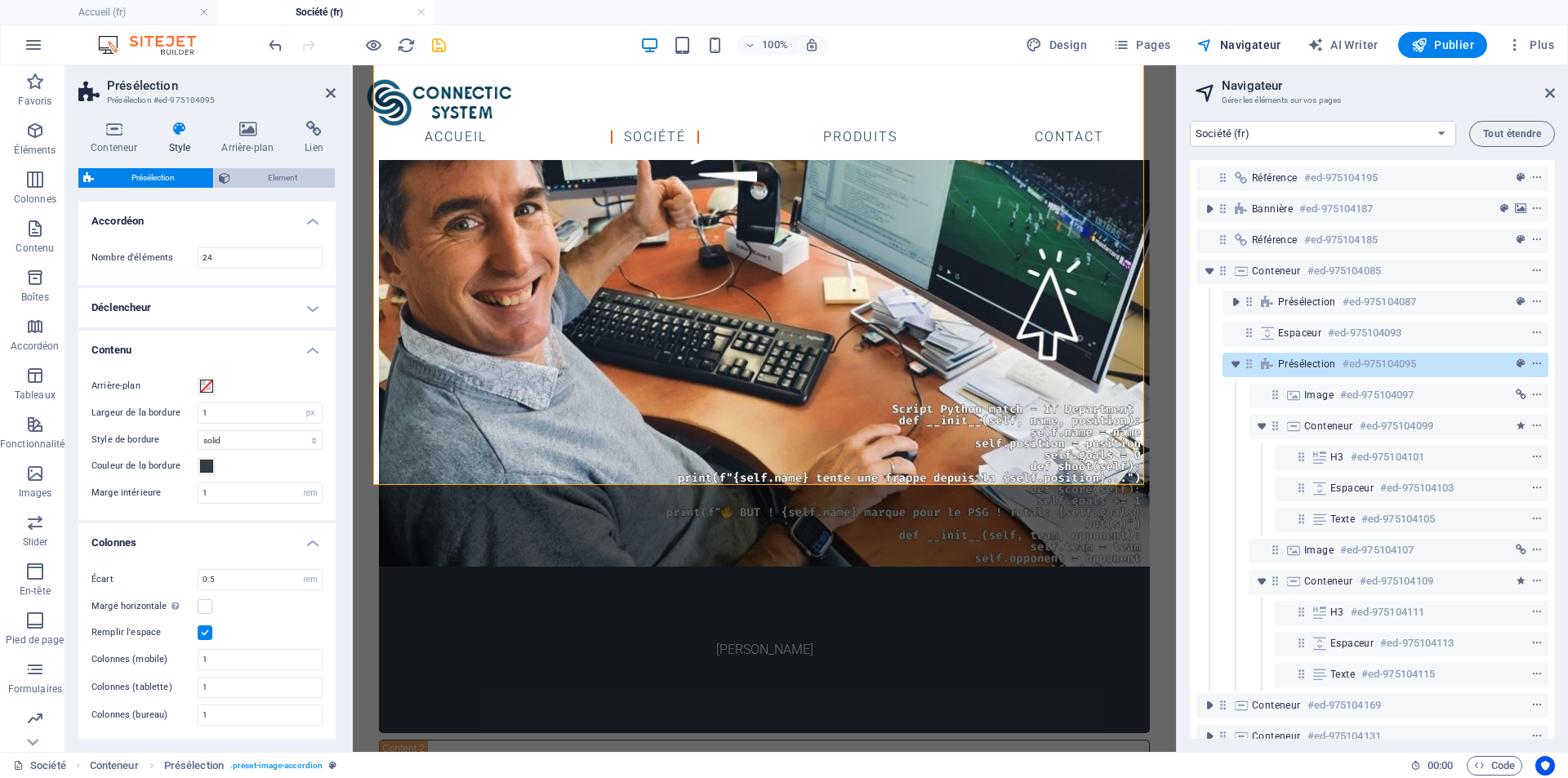
click at [244, 179] on span "Element" at bounding box center [282, 178] width 95 height 19
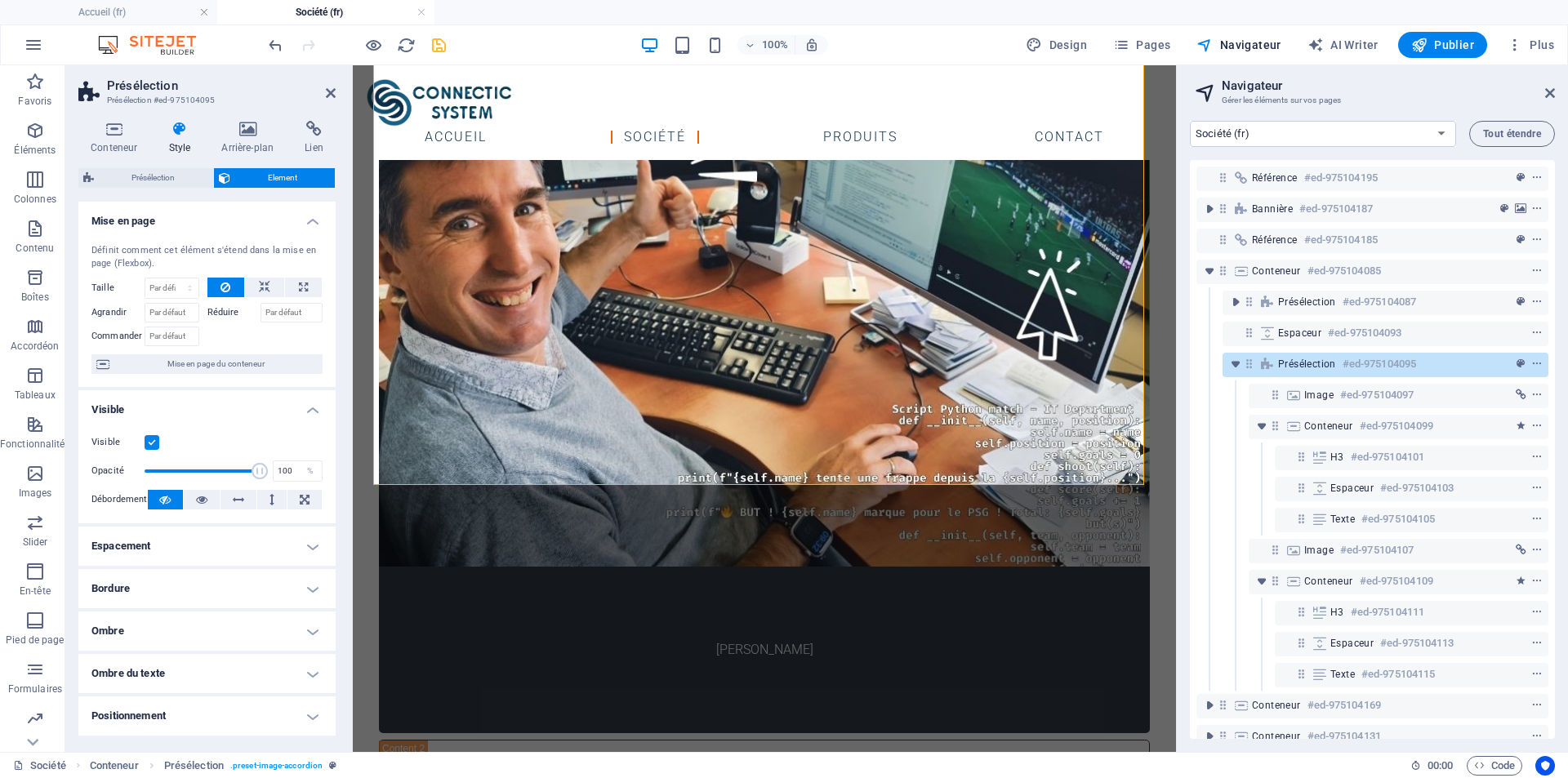
click at [179, 137] on h4 "Style" at bounding box center [182, 138] width 53 height 34
click at [111, 128] on icon at bounding box center [114, 129] width 71 height 16
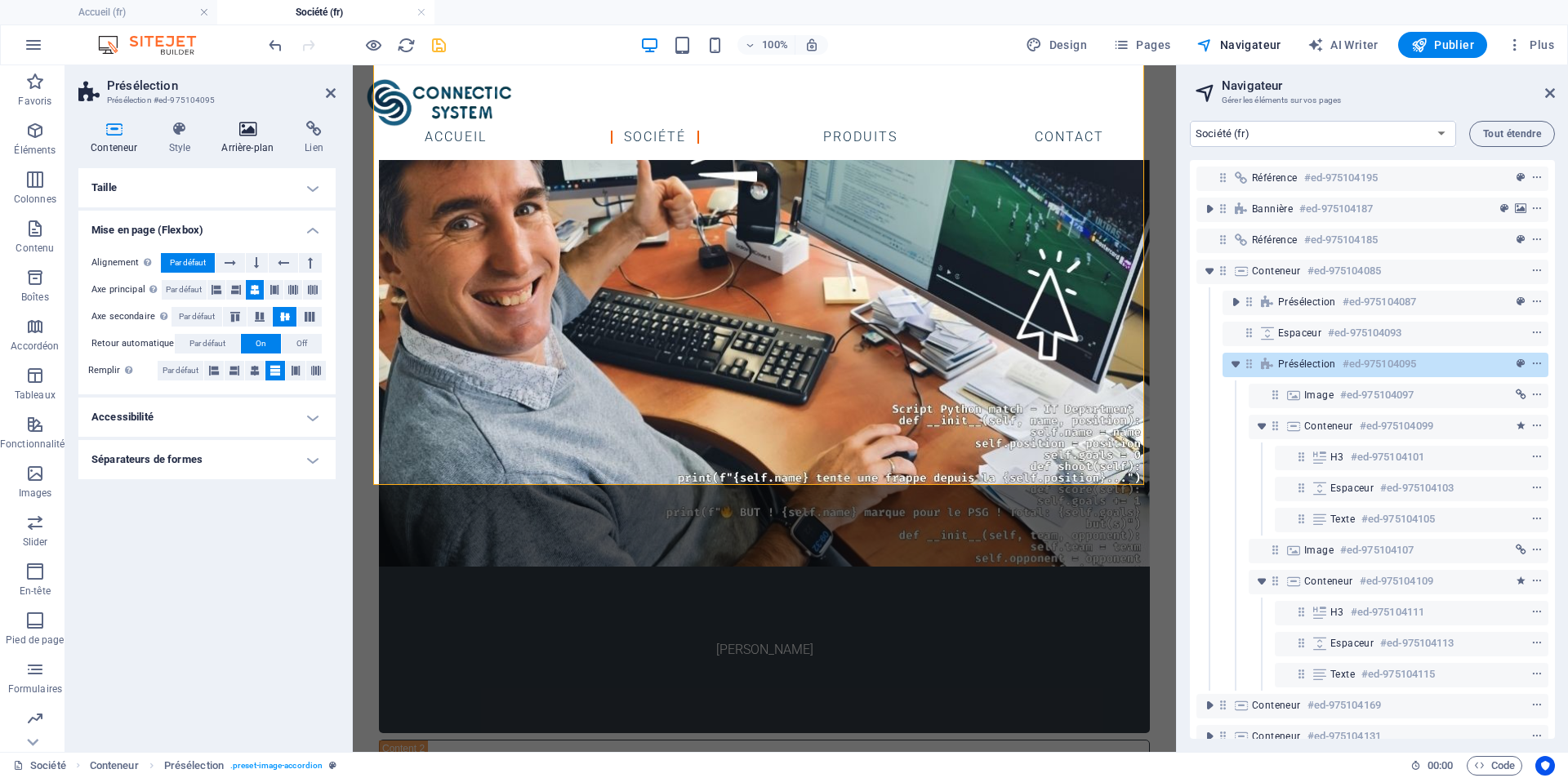
click at [250, 148] on h4 "Arrière-plan" at bounding box center [250, 138] width 83 height 34
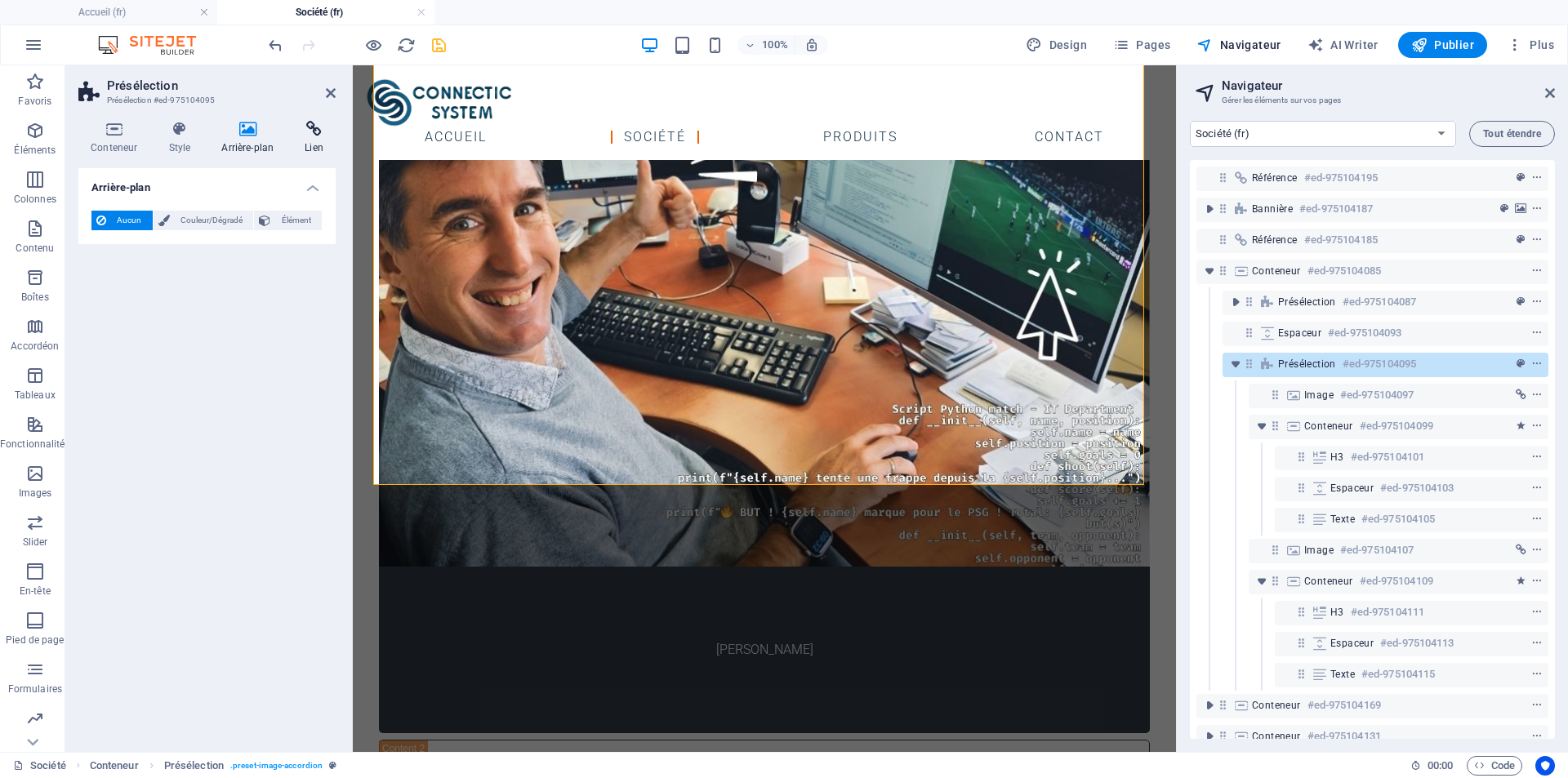
click at [313, 138] on h4 "Lien" at bounding box center [313, 138] width 44 height 34
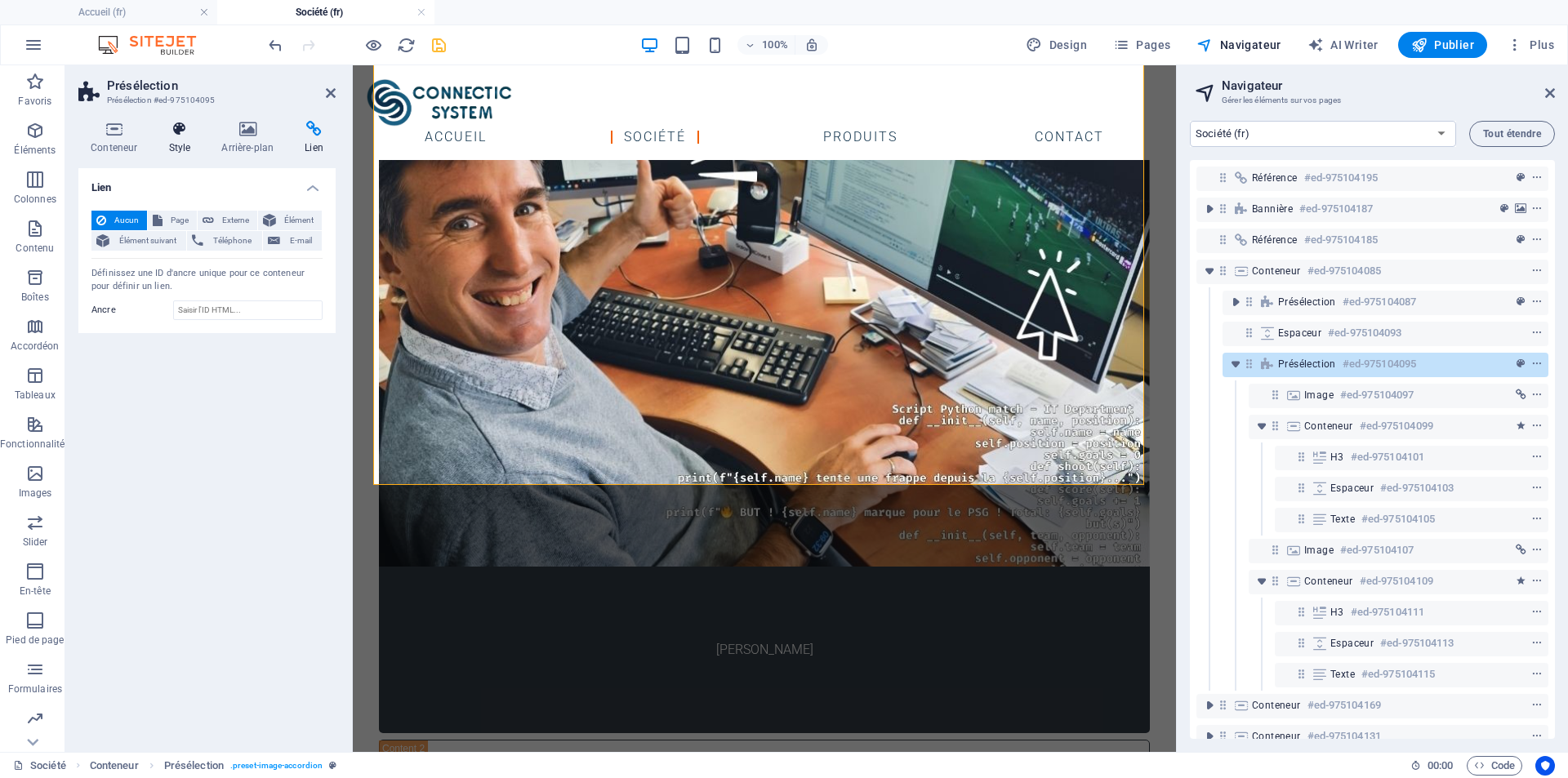
click at [191, 129] on icon at bounding box center [180, 129] width 47 height 16
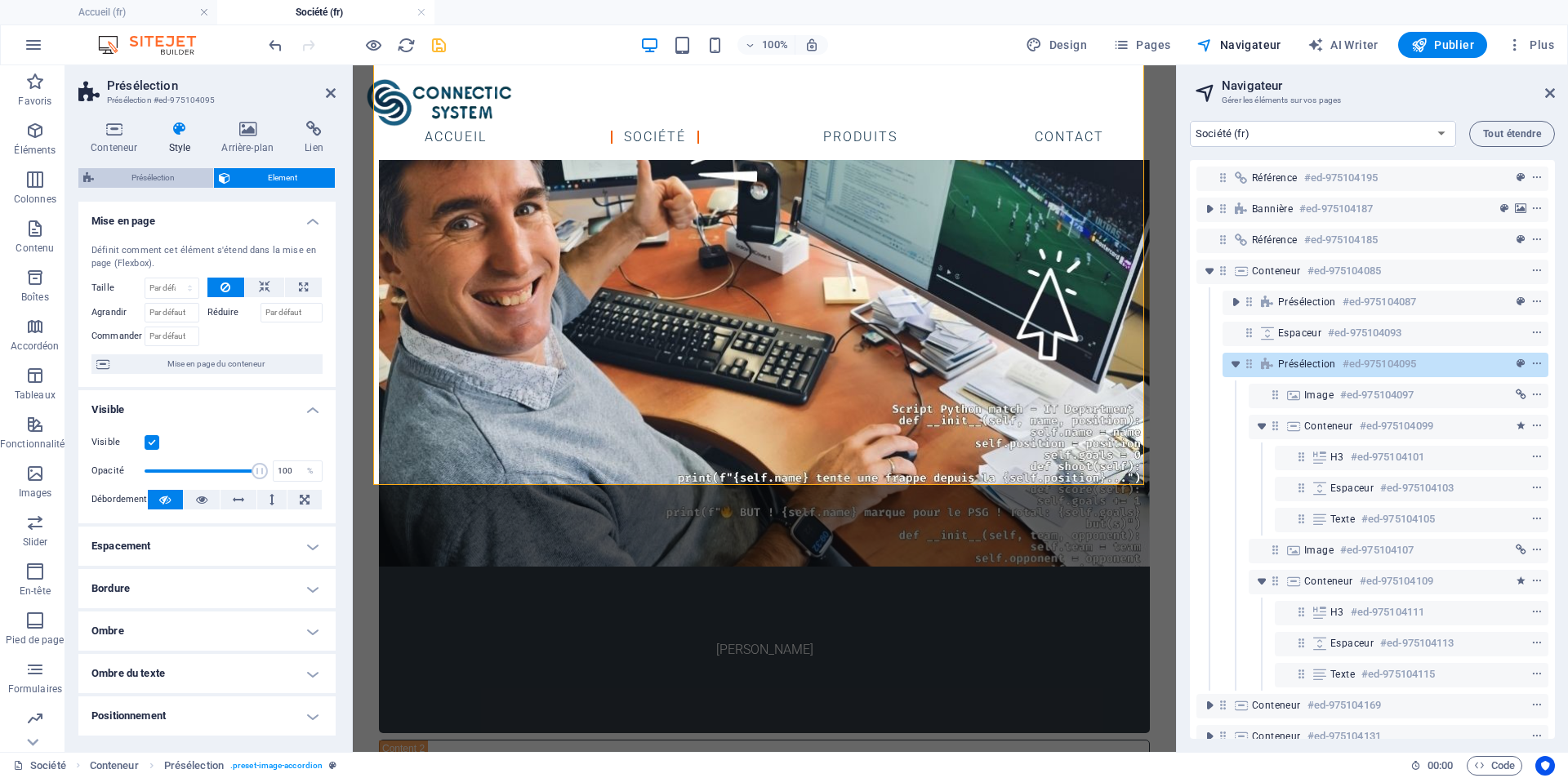
click at [152, 173] on span "Présélection" at bounding box center [153, 178] width 110 height 19
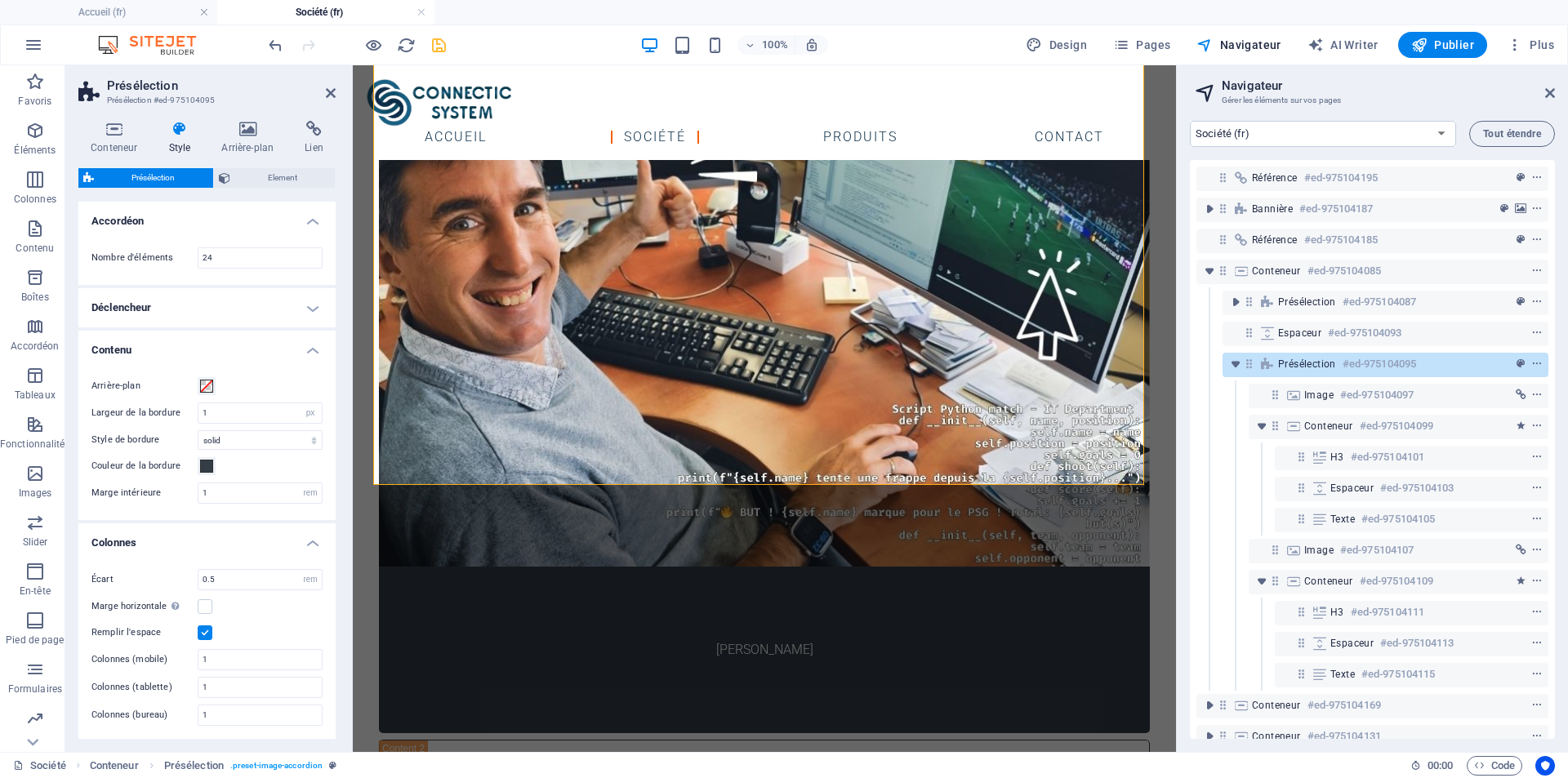
click at [303, 314] on h4 "Déclencheur" at bounding box center [207, 308] width 257 height 39
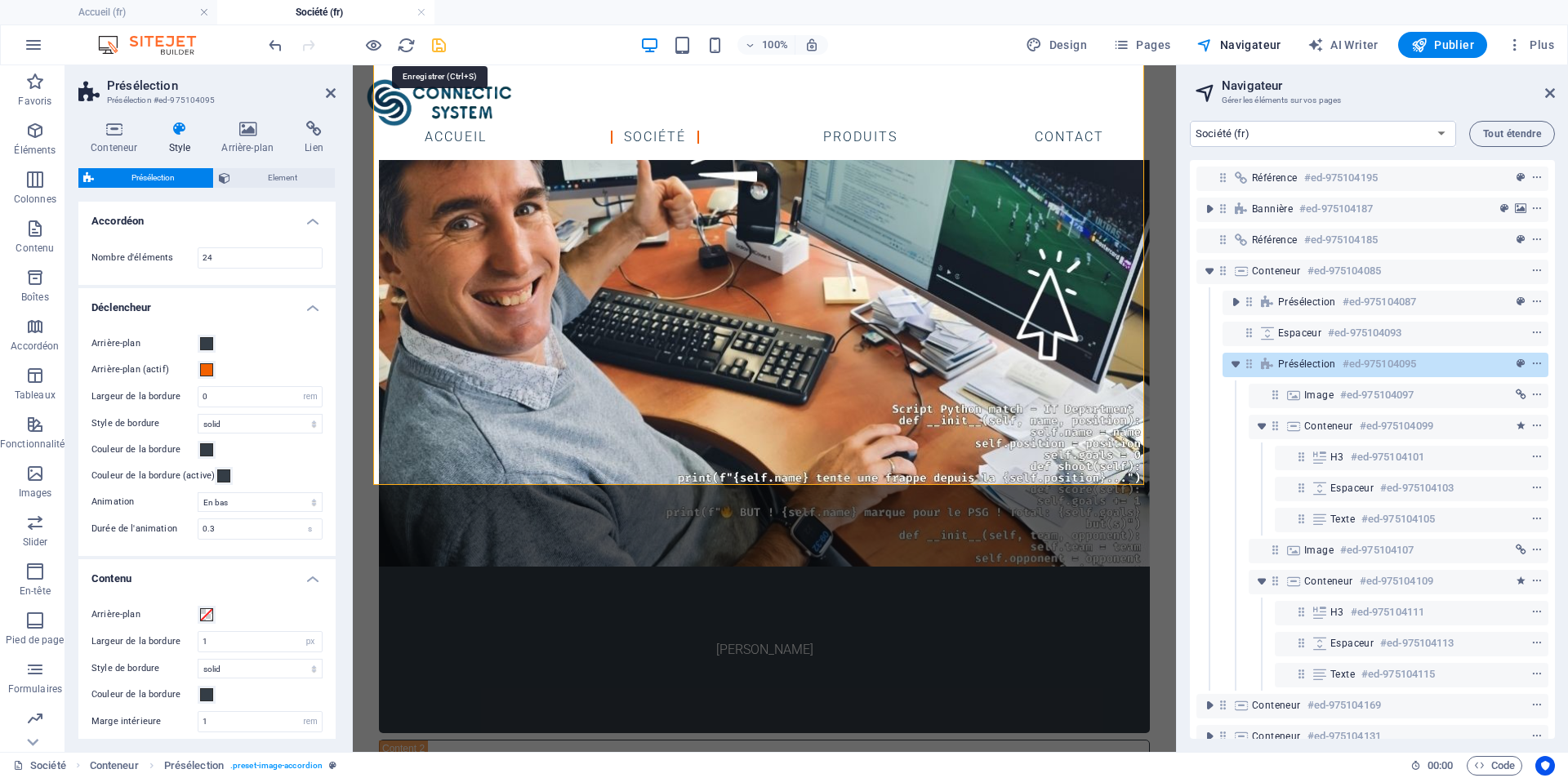
drag, startPoint x: 436, startPoint y: 47, endPoint x: 87, endPoint y: 23, distance: 349.8
click at [436, 47] on icon "save" at bounding box center [439, 45] width 18 height 18
select select "rem"
select select "px"
select select "rem"
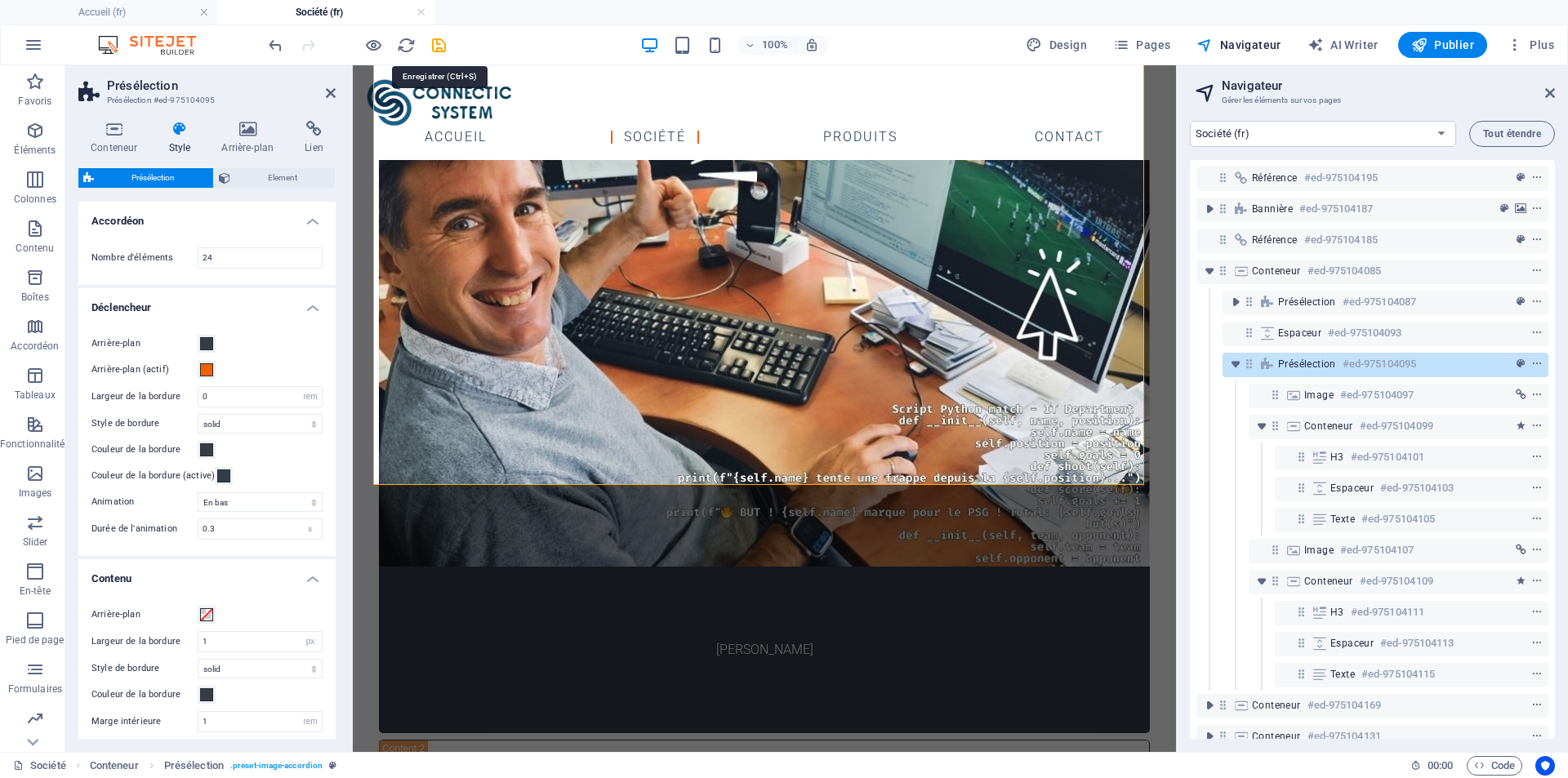
select select "rem"
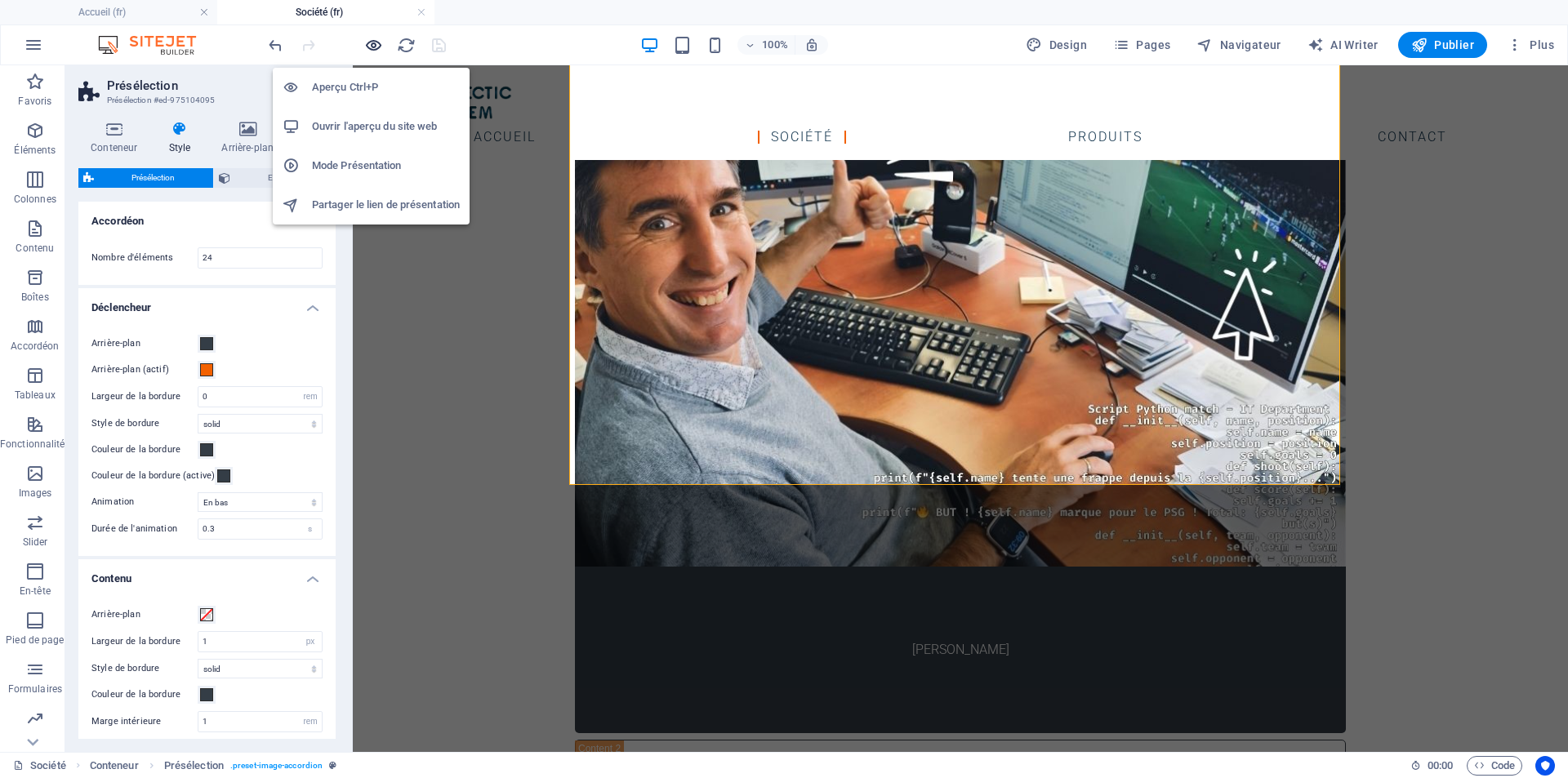
click at [370, 44] on icon "button" at bounding box center [373, 45] width 18 height 18
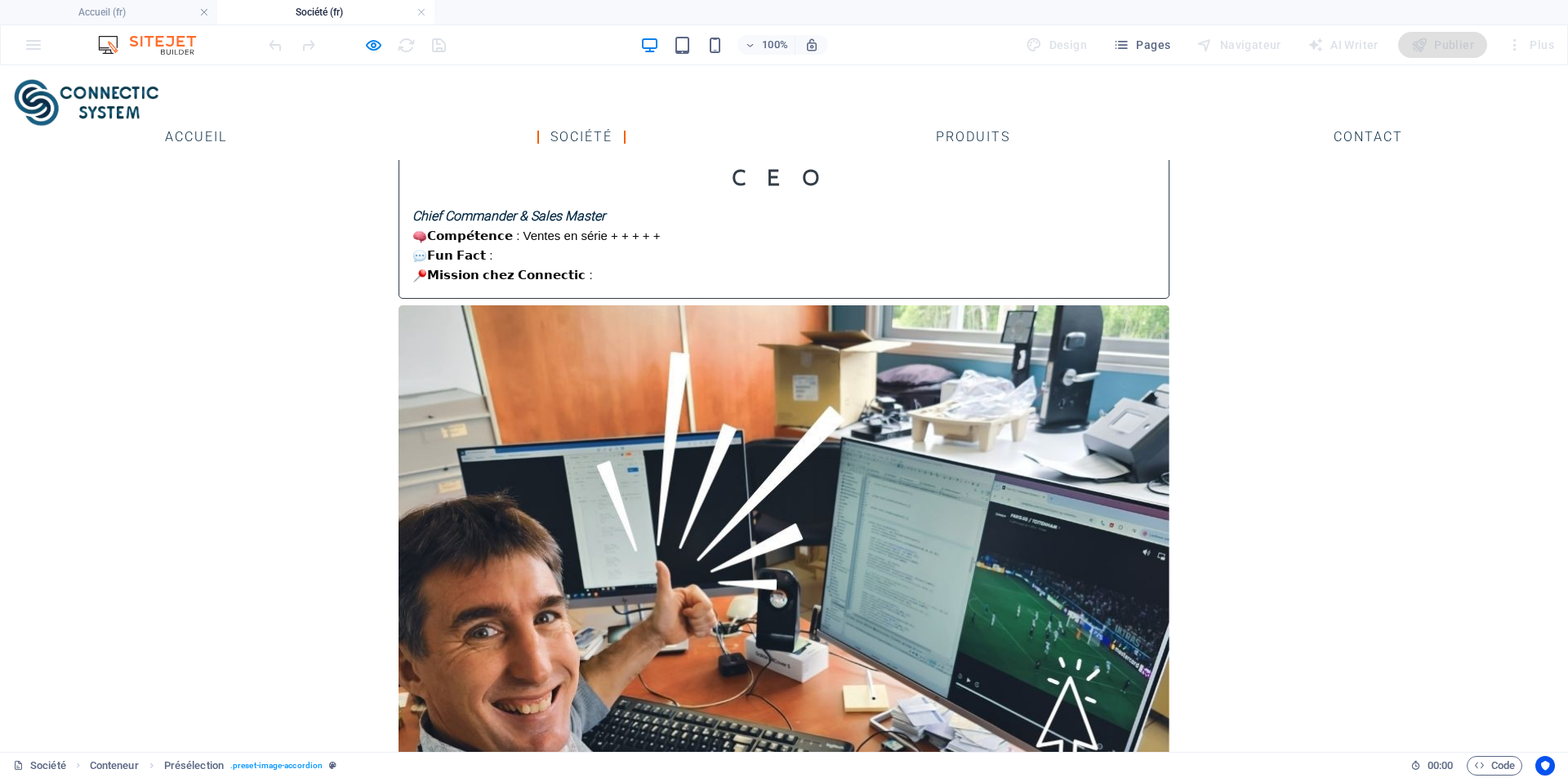
scroll to position [2129, 0]
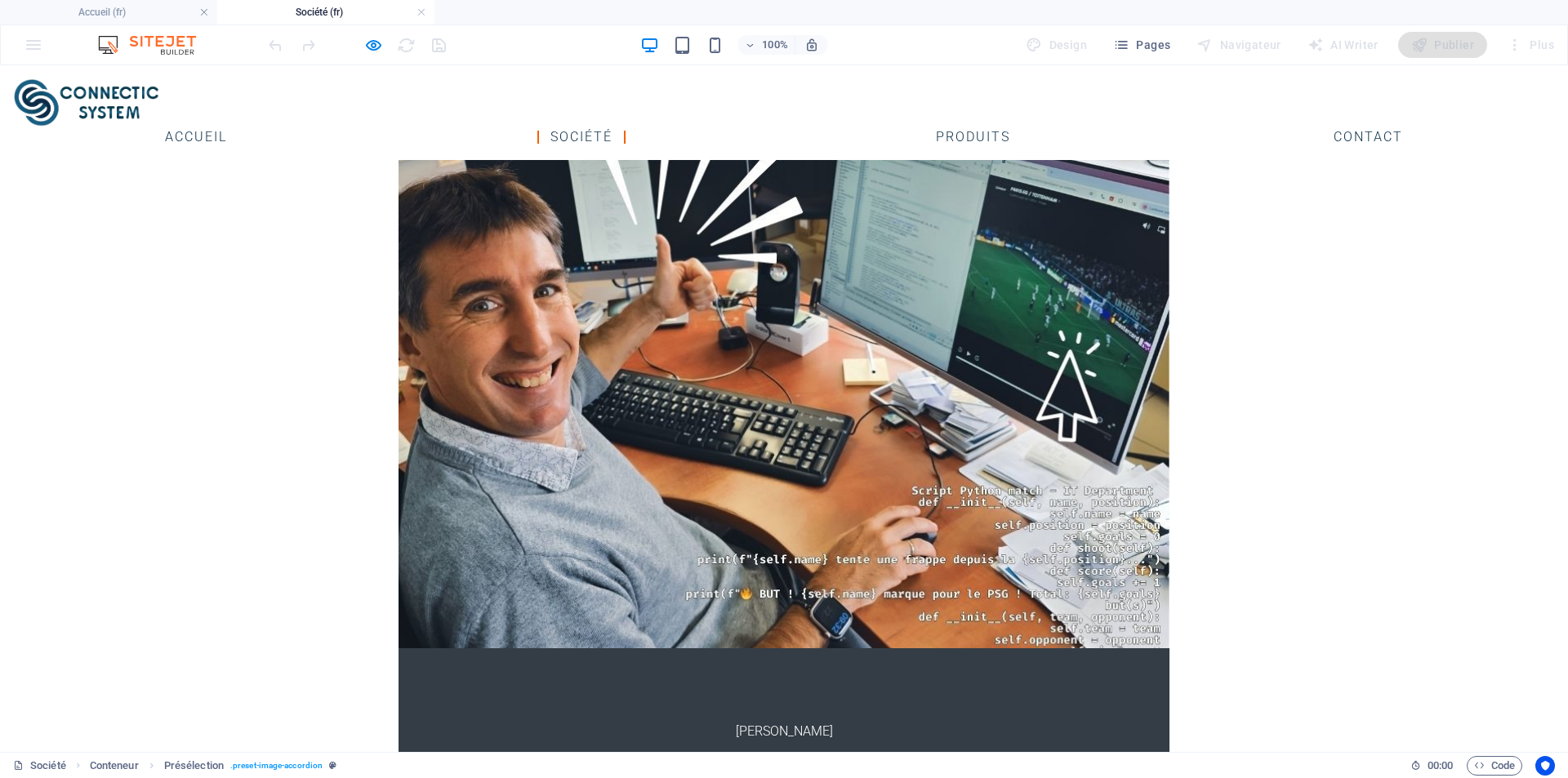
drag, startPoint x: 828, startPoint y: 432, endPoint x: 907, endPoint y: 432, distance: 79.0
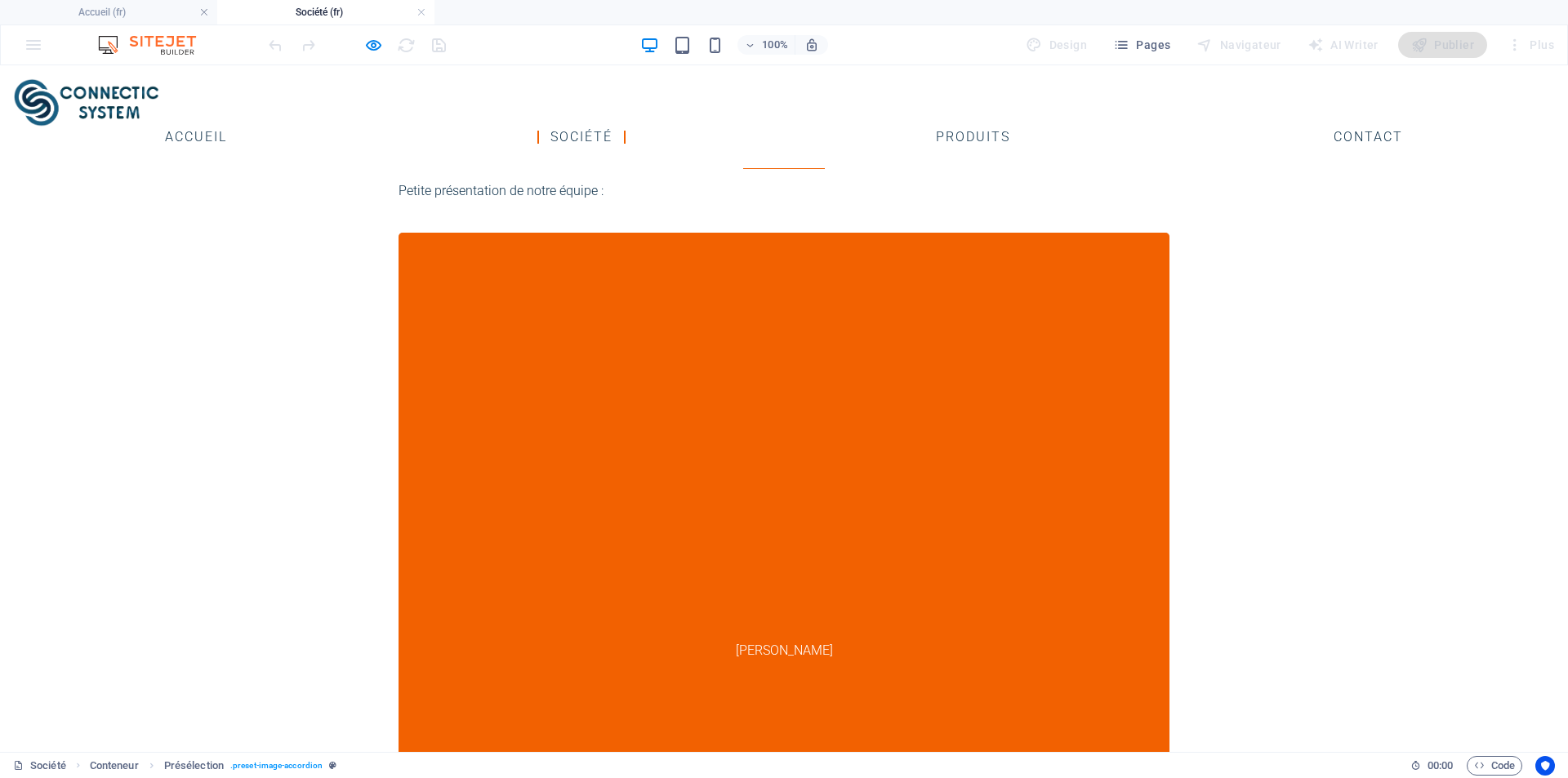
scroll to position [1069, 0]
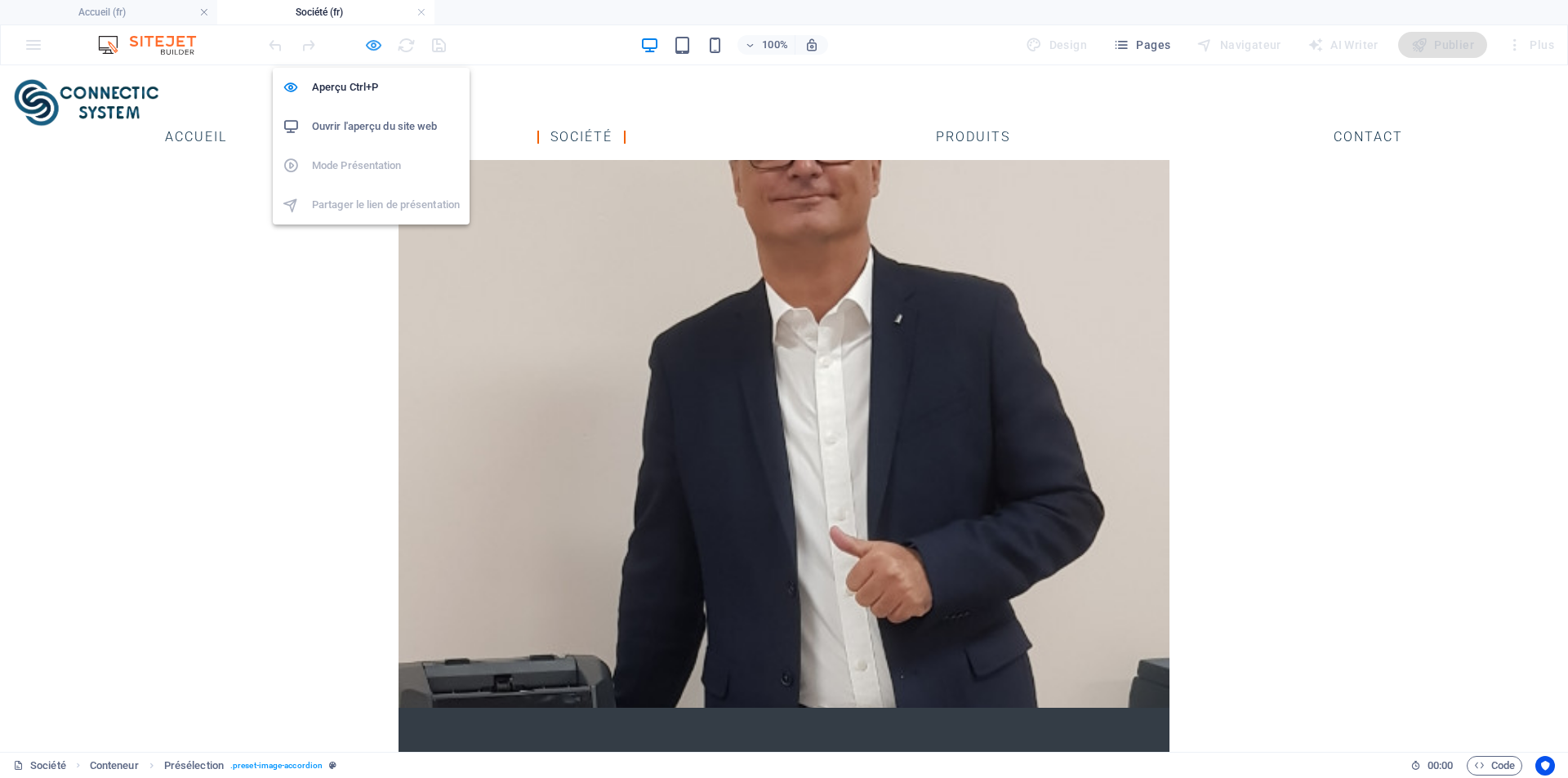
click at [370, 49] on icon "button" at bounding box center [373, 45] width 18 height 18
select select "rem"
select select "px"
select select "rem"
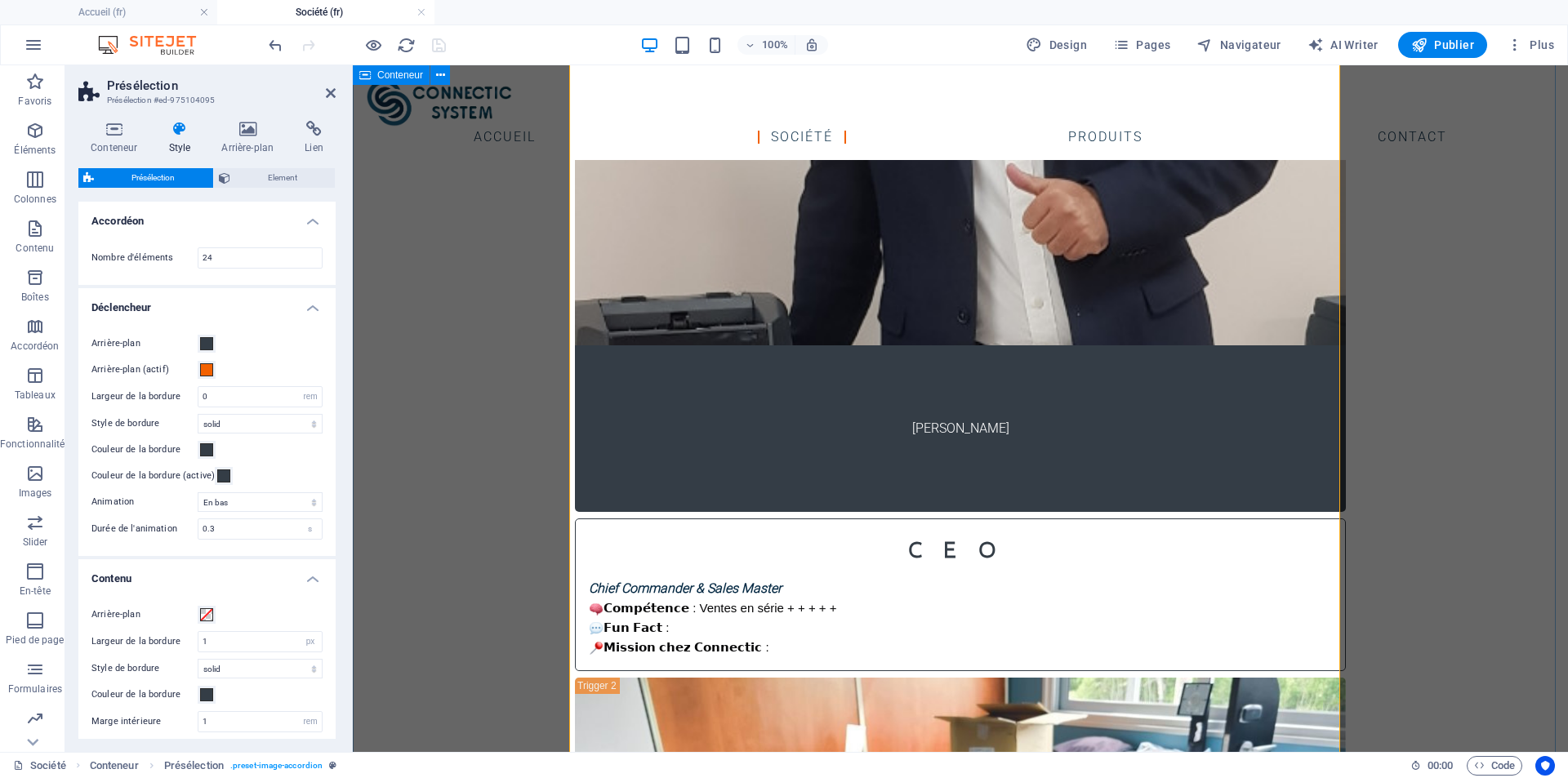
scroll to position [1395, 0]
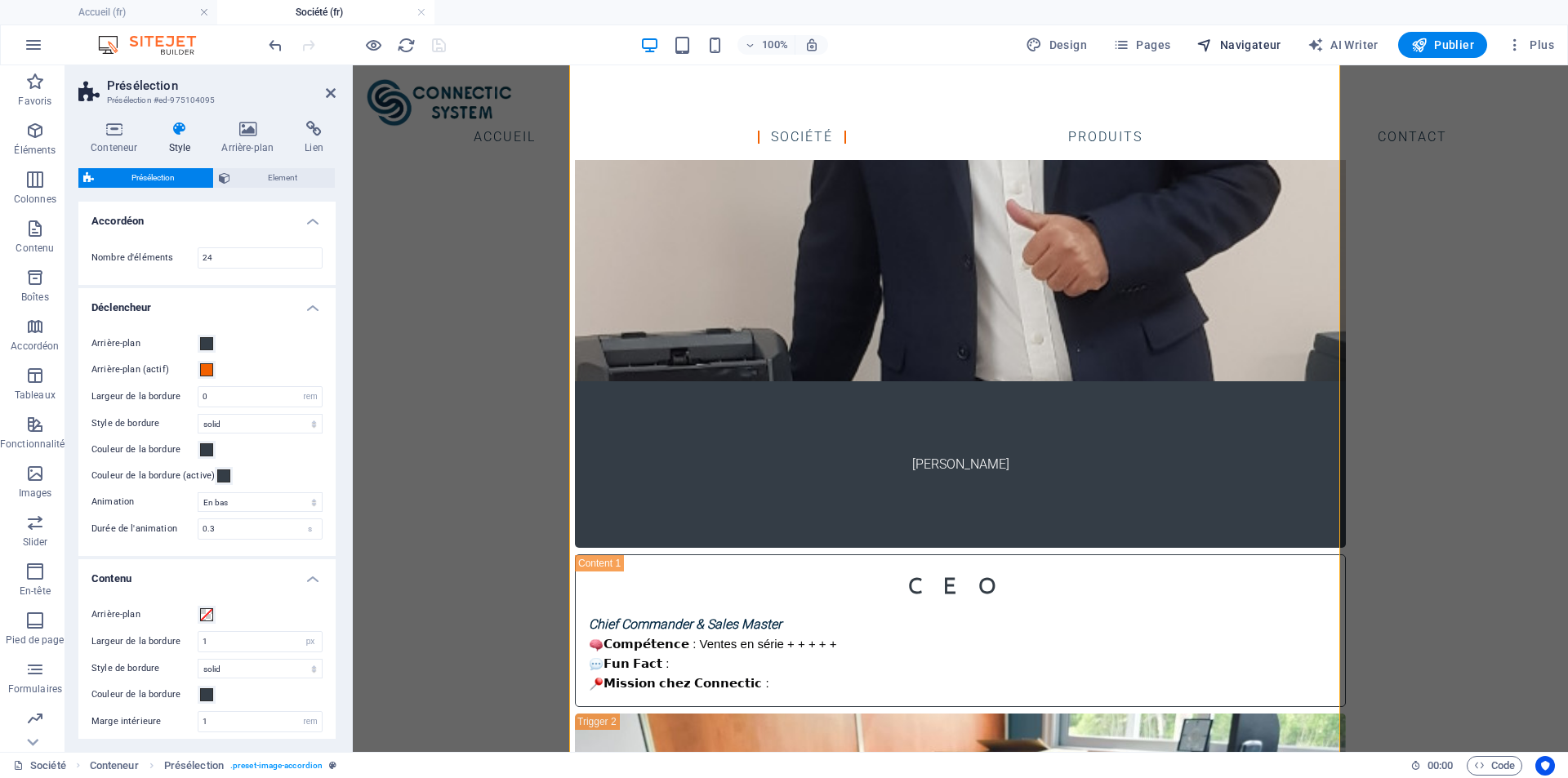
click at [1233, 46] on span "Navigateur" at bounding box center [1238, 45] width 84 height 16
select select "17799967-fr"
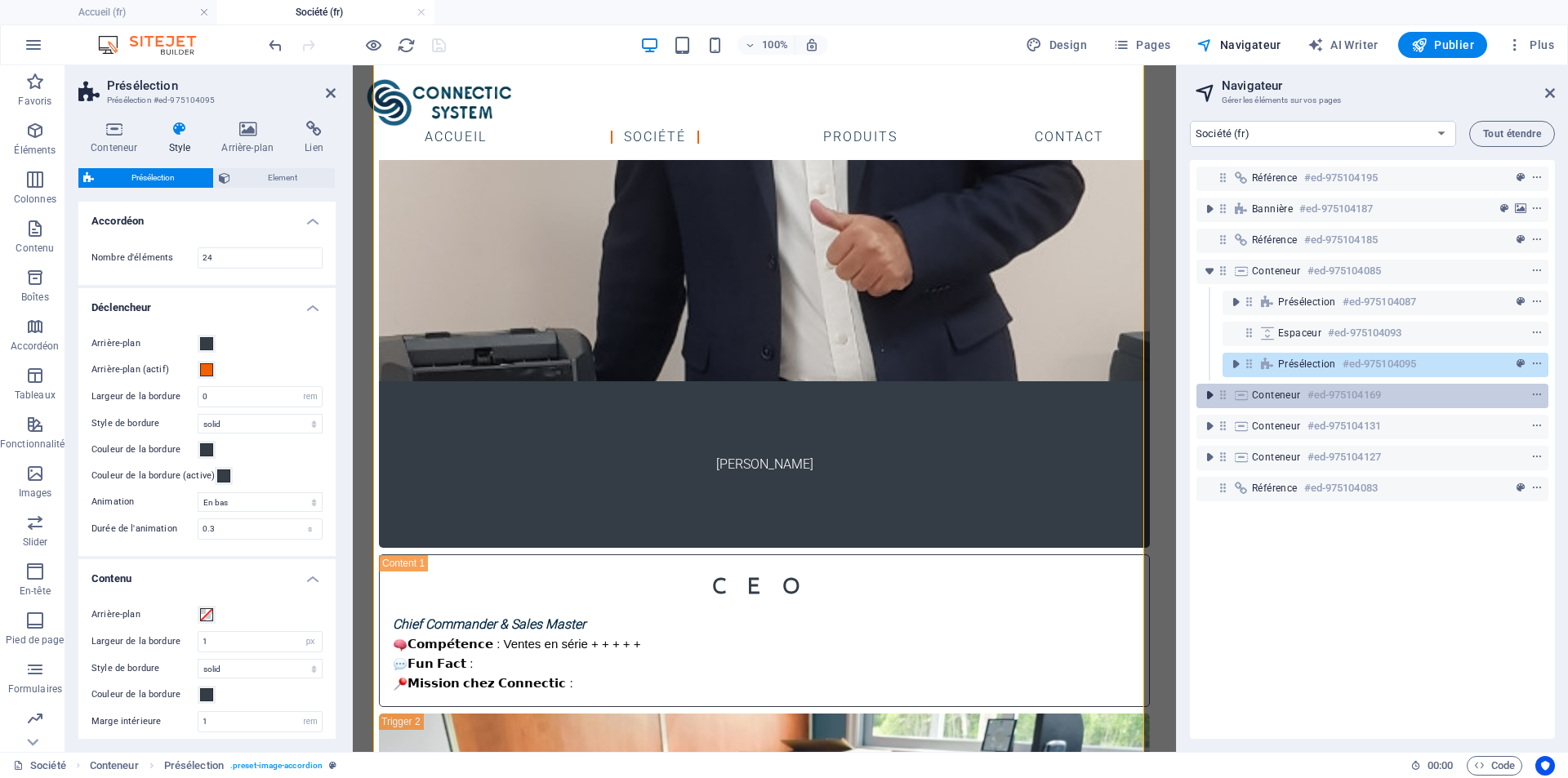
click at [1212, 396] on icon "toggle-expand" at bounding box center [1209, 395] width 16 height 16
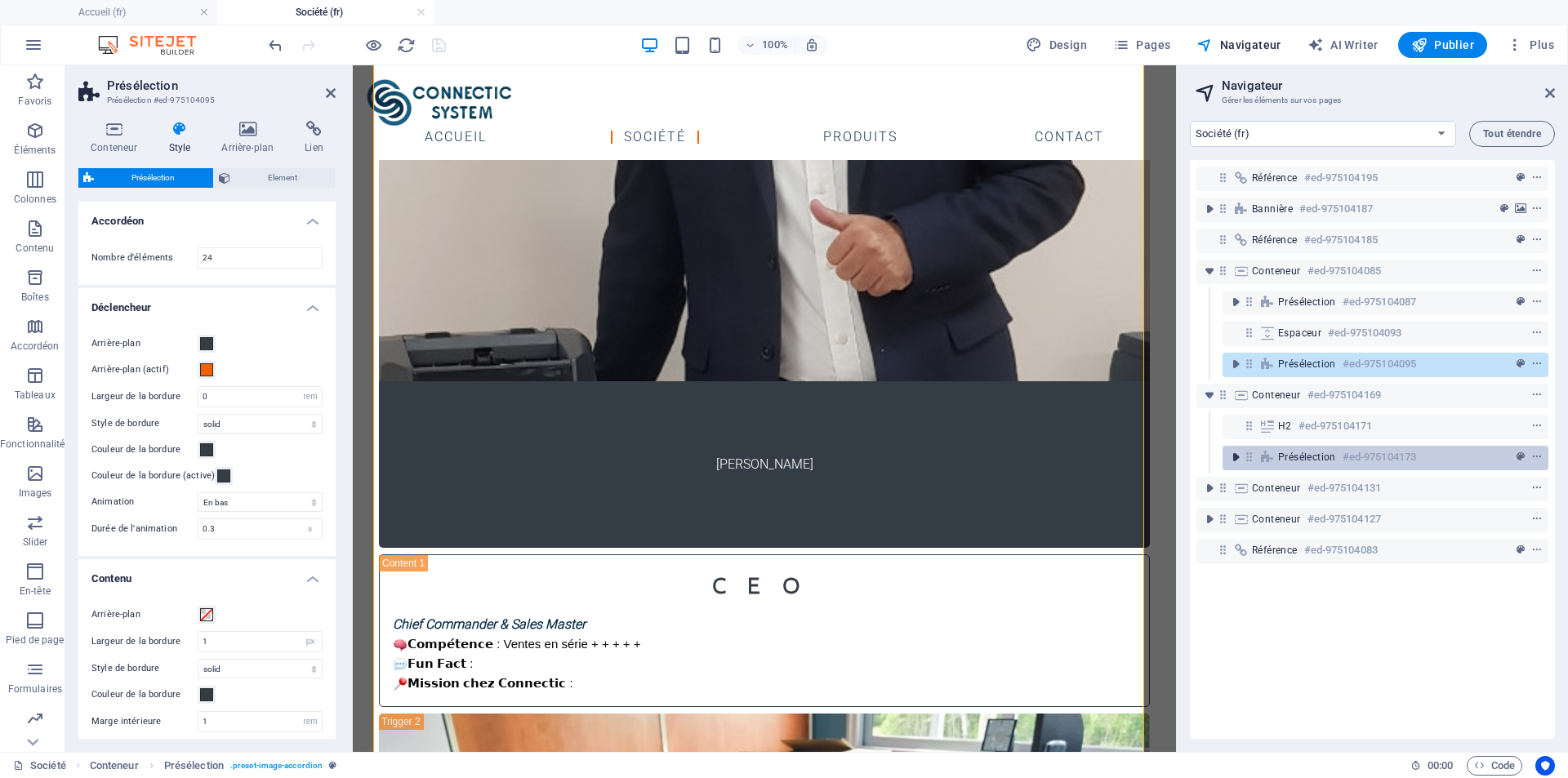
click at [1227, 454] on icon "toggle-expand" at bounding box center [1235, 457] width 16 height 16
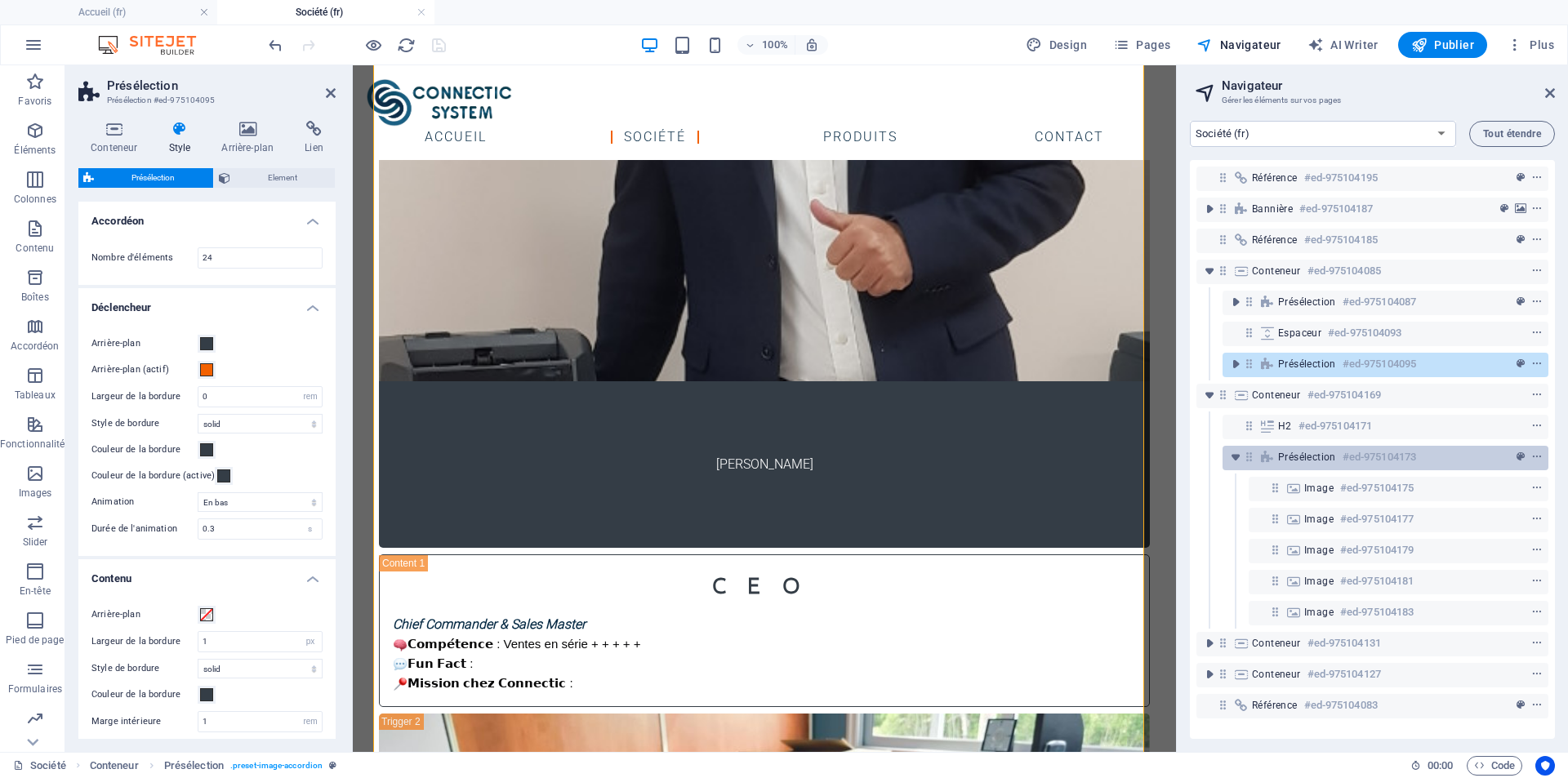
click at [1280, 460] on span "Présélection" at bounding box center [1307, 457] width 58 height 13
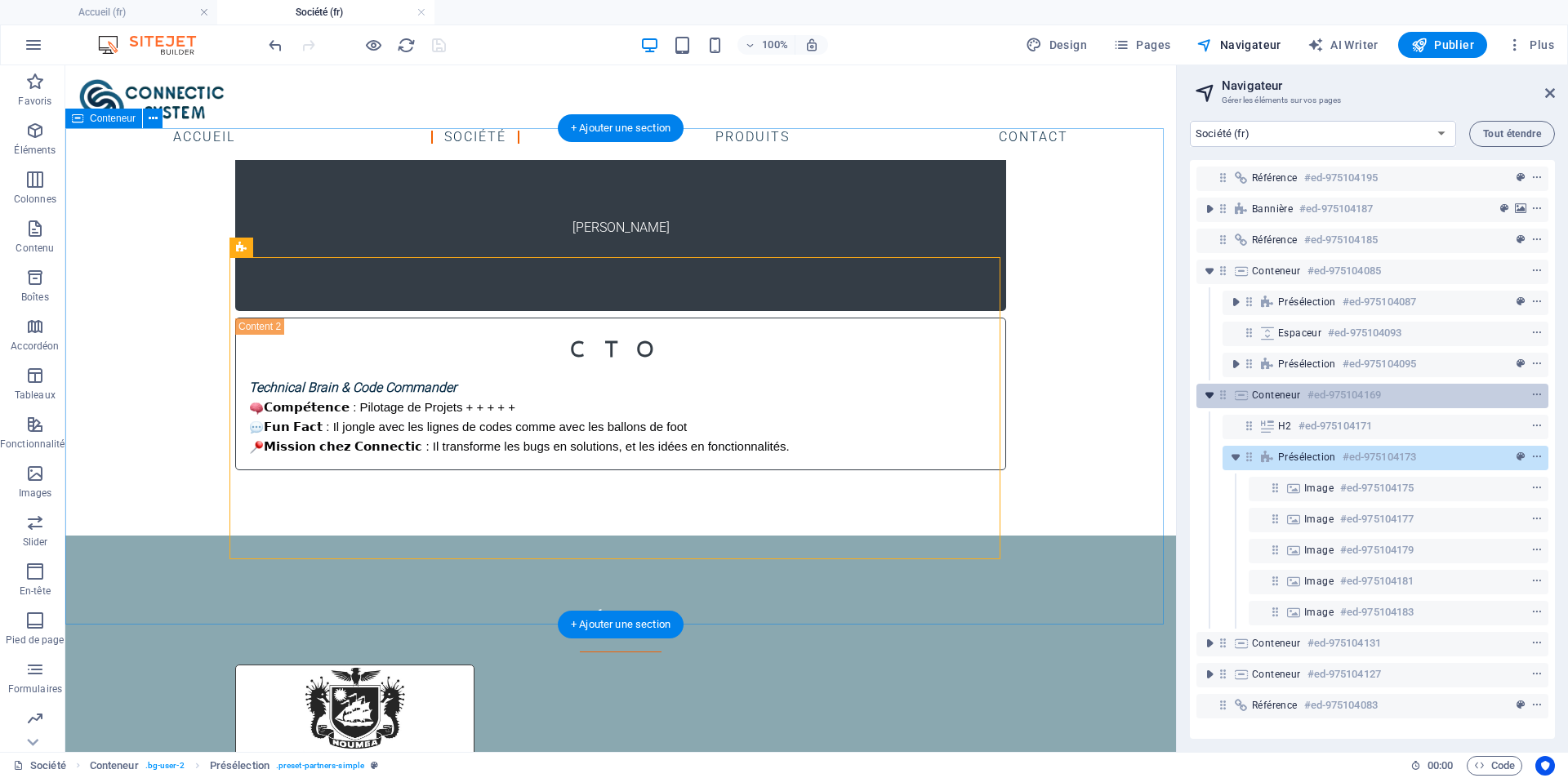
click at [1208, 397] on icon "toggle-expand" at bounding box center [1209, 395] width 16 height 16
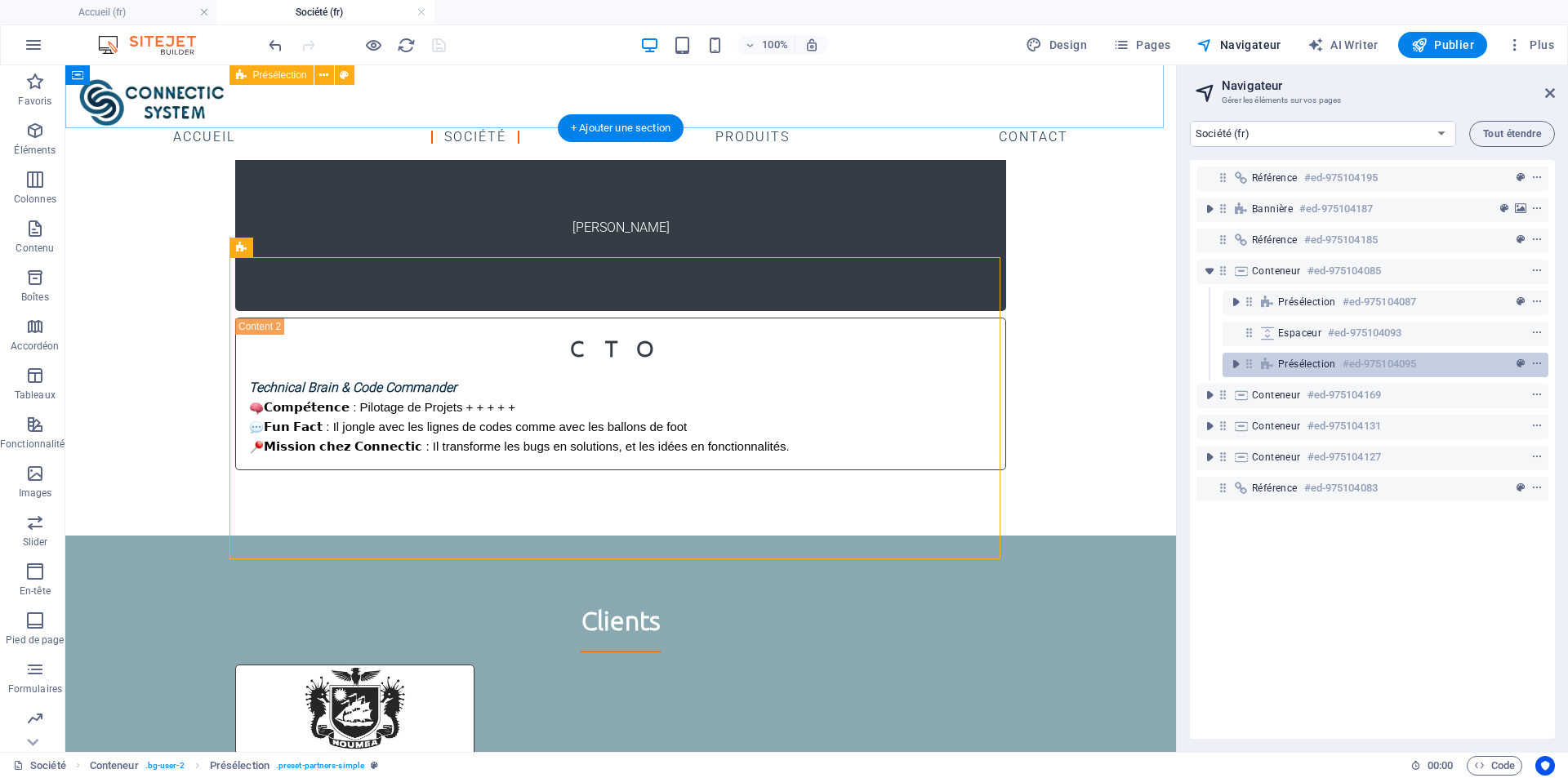
click at [1268, 372] on div "Présélection #ed-975104095" at bounding box center [1386, 365] width 326 height 24
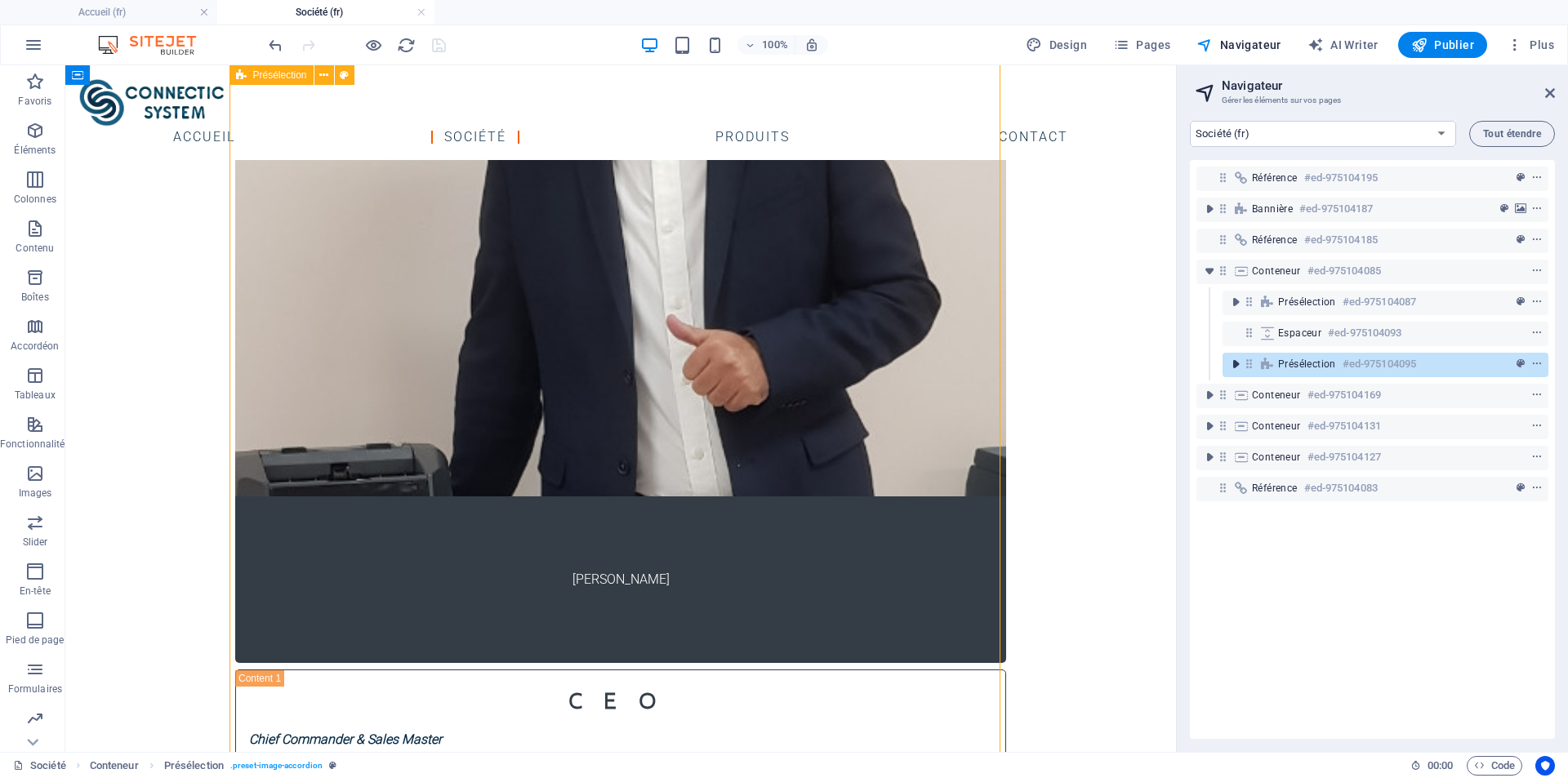
click at [1237, 368] on icon "toggle-expand" at bounding box center [1235, 364] width 16 height 16
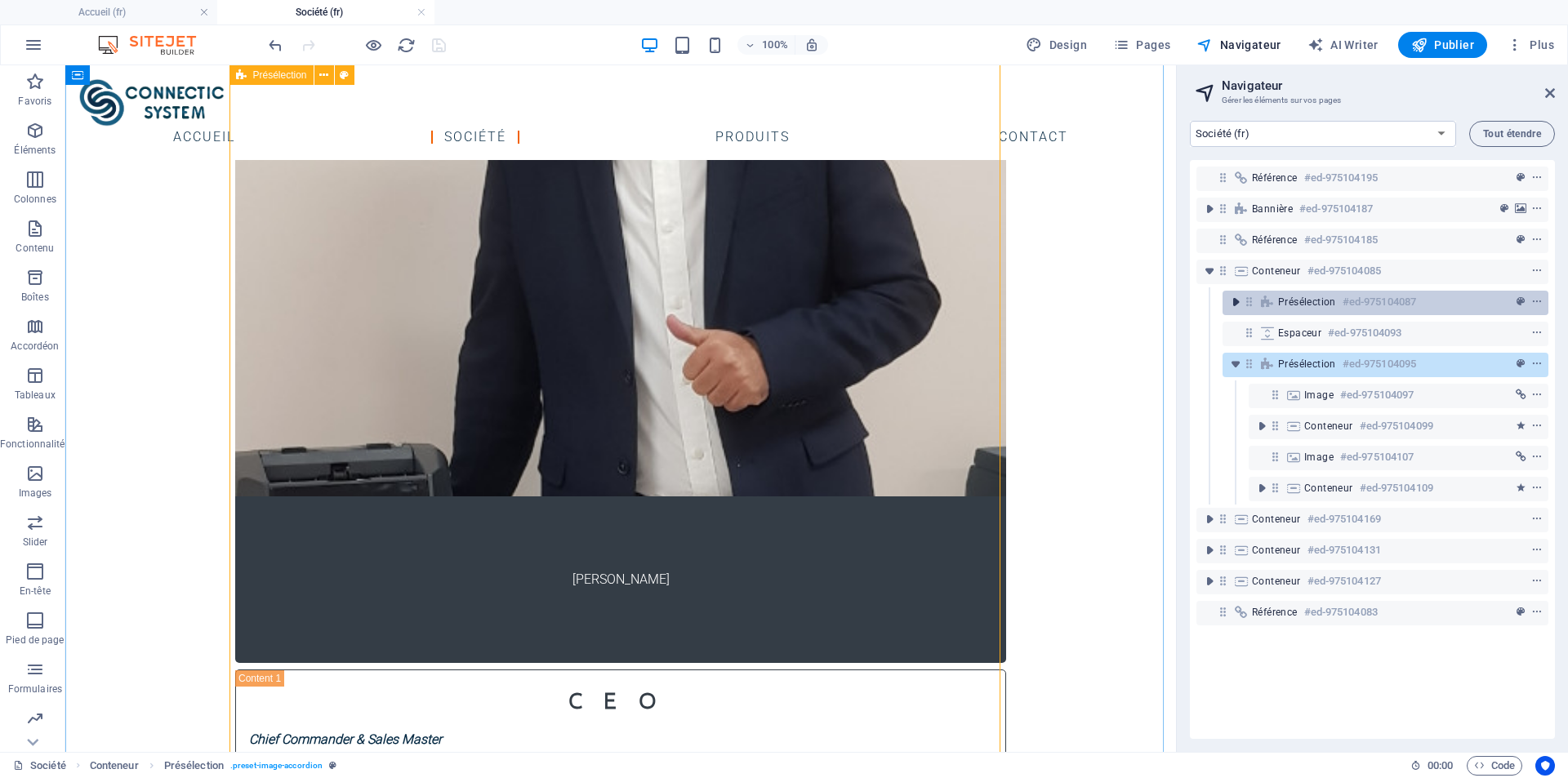
click at [1238, 306] on icon "toggle-expand" at bounding box center [1235, 302] width 16 height 16
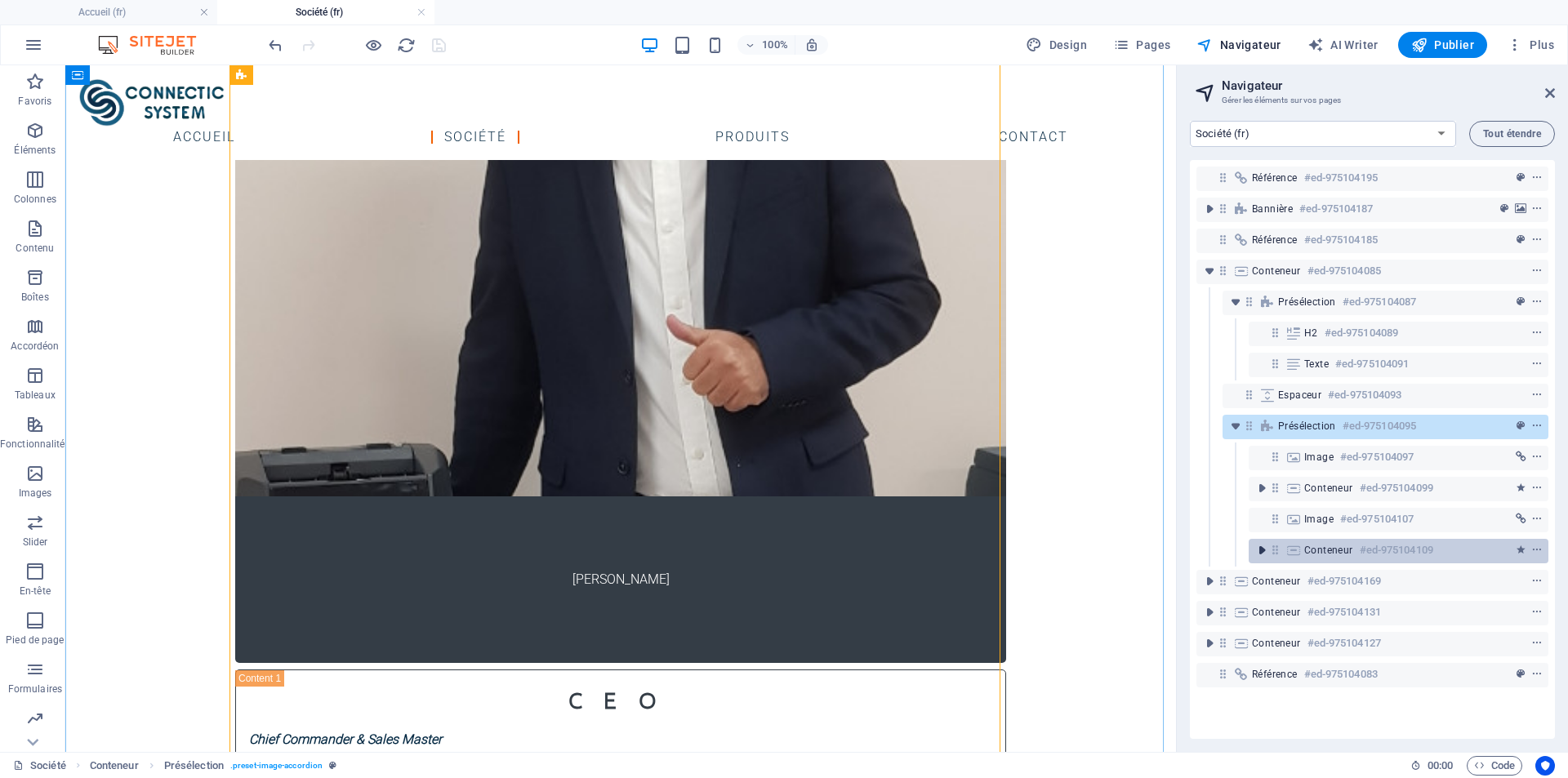
click at [1261, 554] on icon "toggle-expand" at bounding box center [1261, 550] width 16 height 16
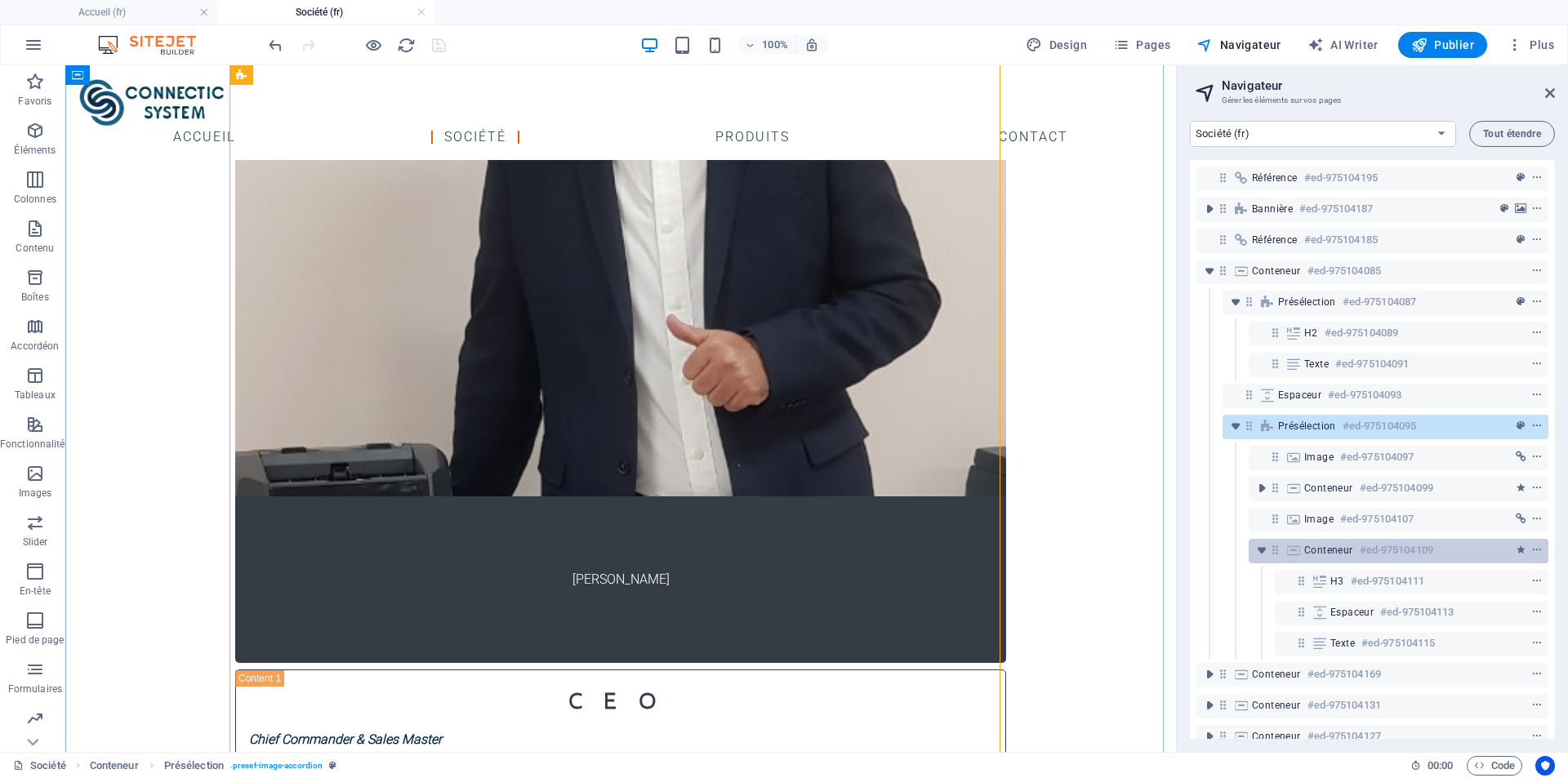
scroll to position [60, 0]
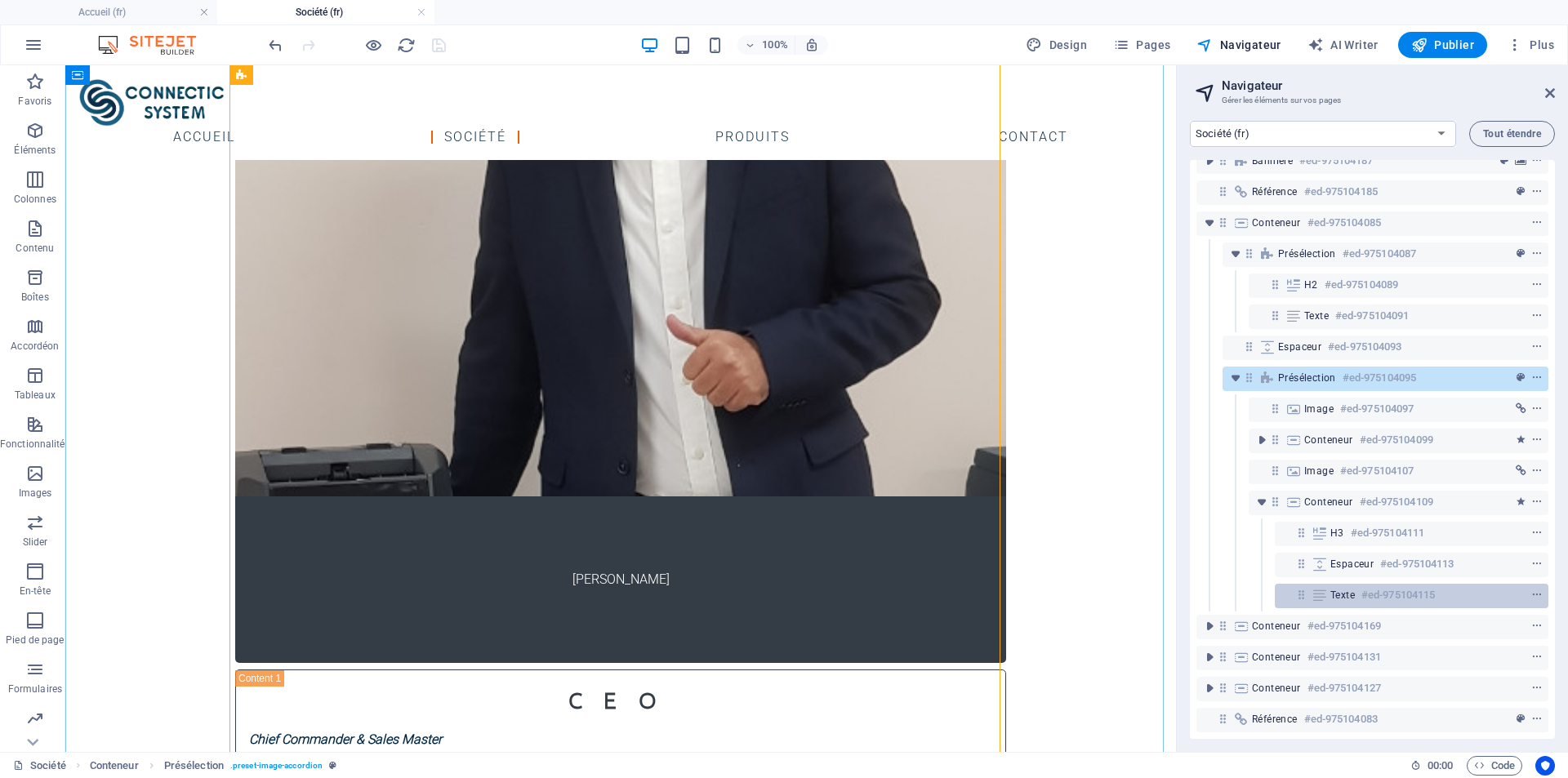
click at [1393, 585] on h6 "#ed-975104115" at bounding box center [1398, 595] width 74 height 19
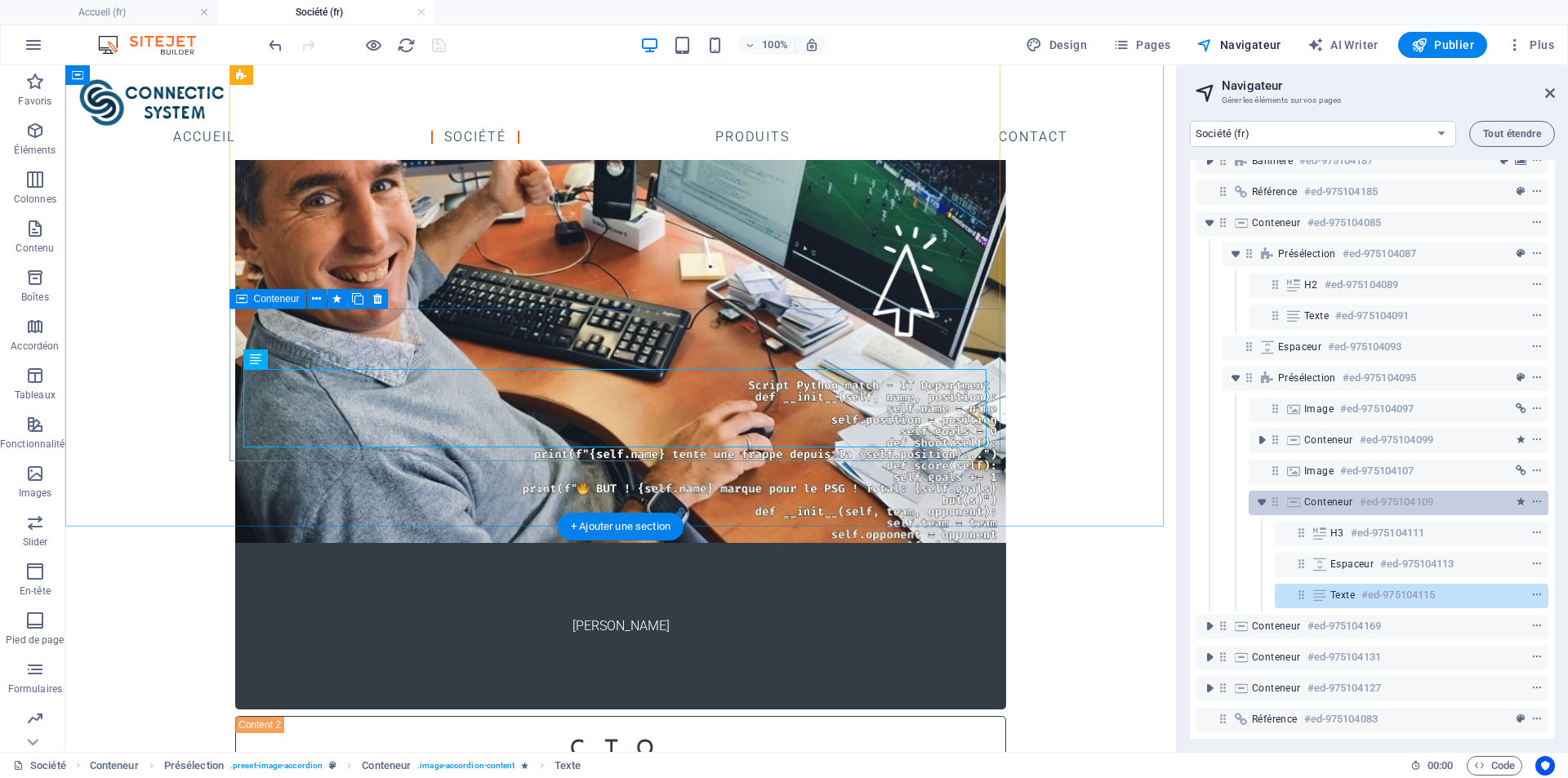
click at [1399, 492] on h6 "#ed-975104109" at bounding box center [1396, 502] width 74 height 19
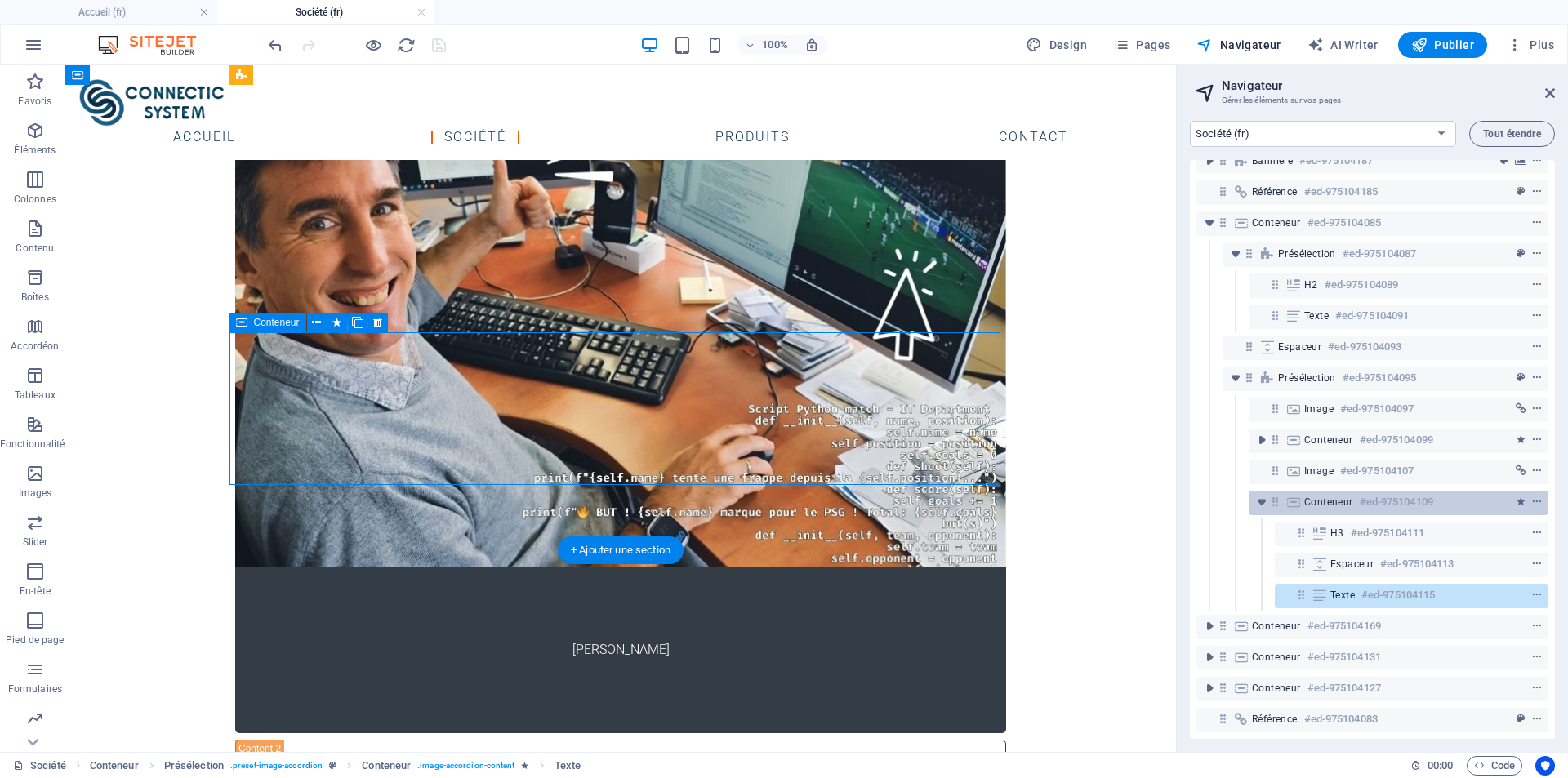
click at [1399, 492] on h6 "#ed-975104109" at bounding box center [1396, 502] width 74 height 19
select select "%"
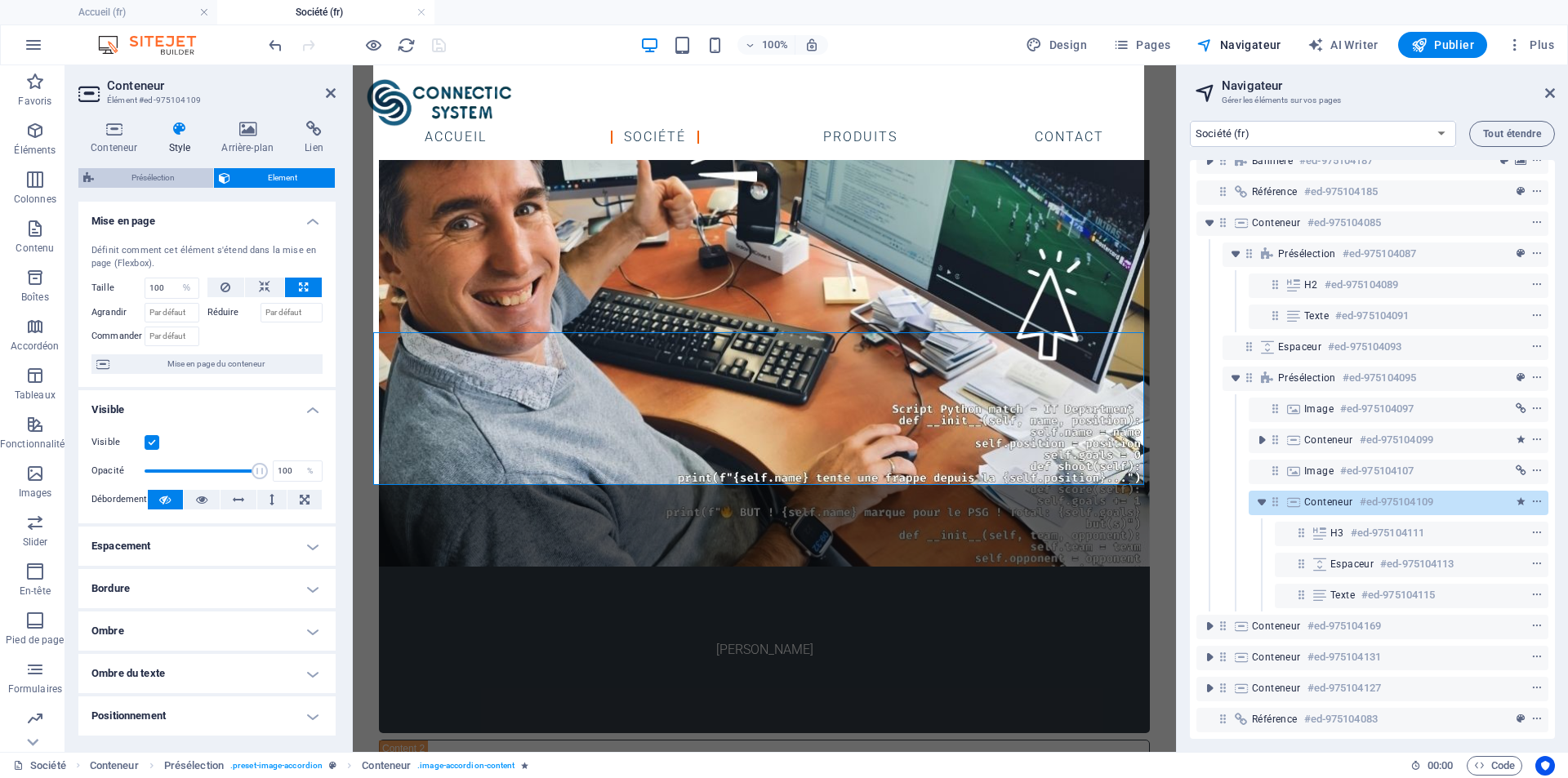
click at [150, 172] on span "Présélection" at bounding box center [153, 178] width 110 height 19
select select "rem"
select select "px"
select select "rem"
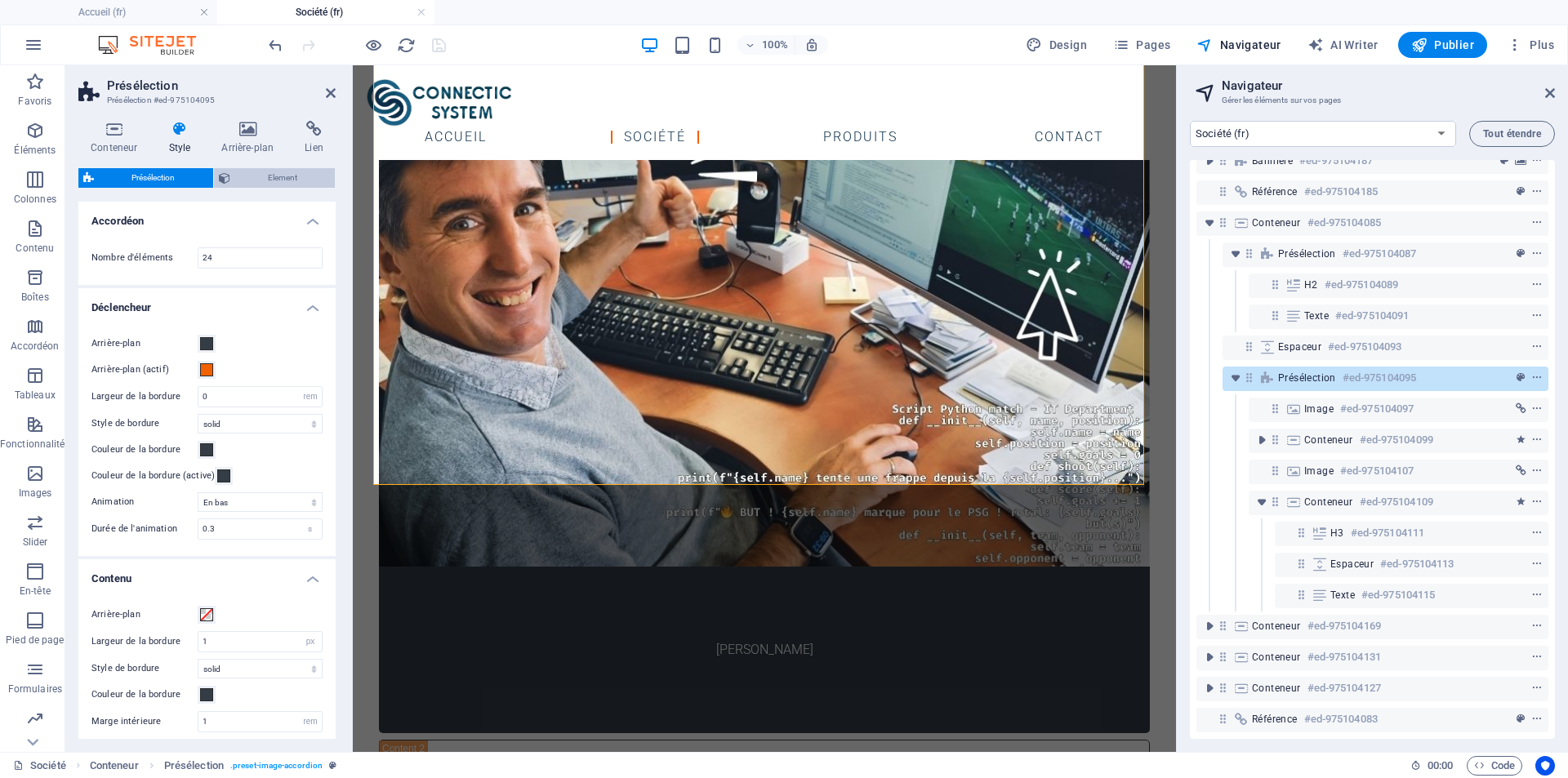
click at [260, 171] on span "Element" at bounding box center [282, 178] width 95 height 19
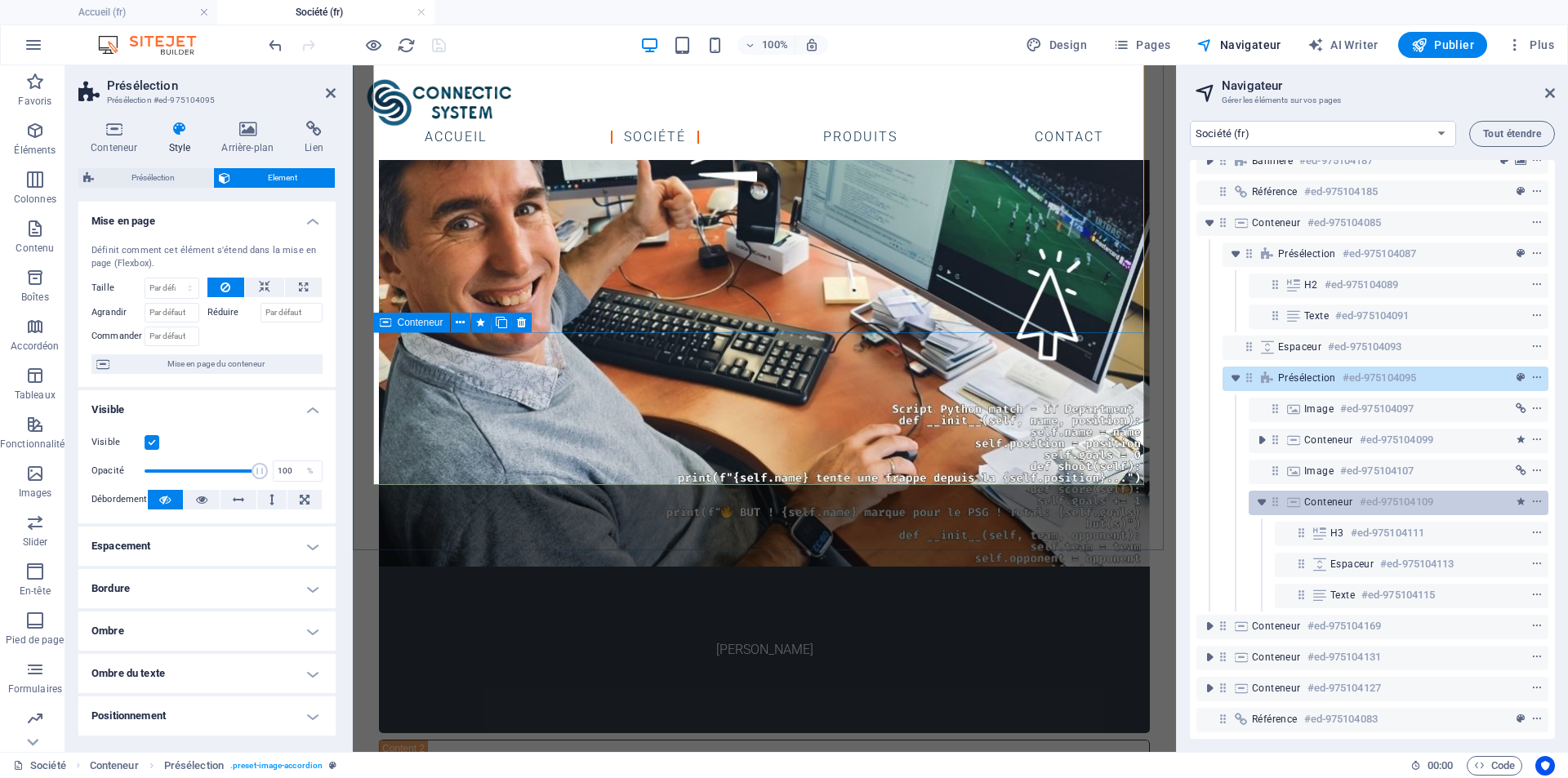
click at [1351, 496] on span "Conteneur" at bounding box center [1328, 502] width 49 height 13
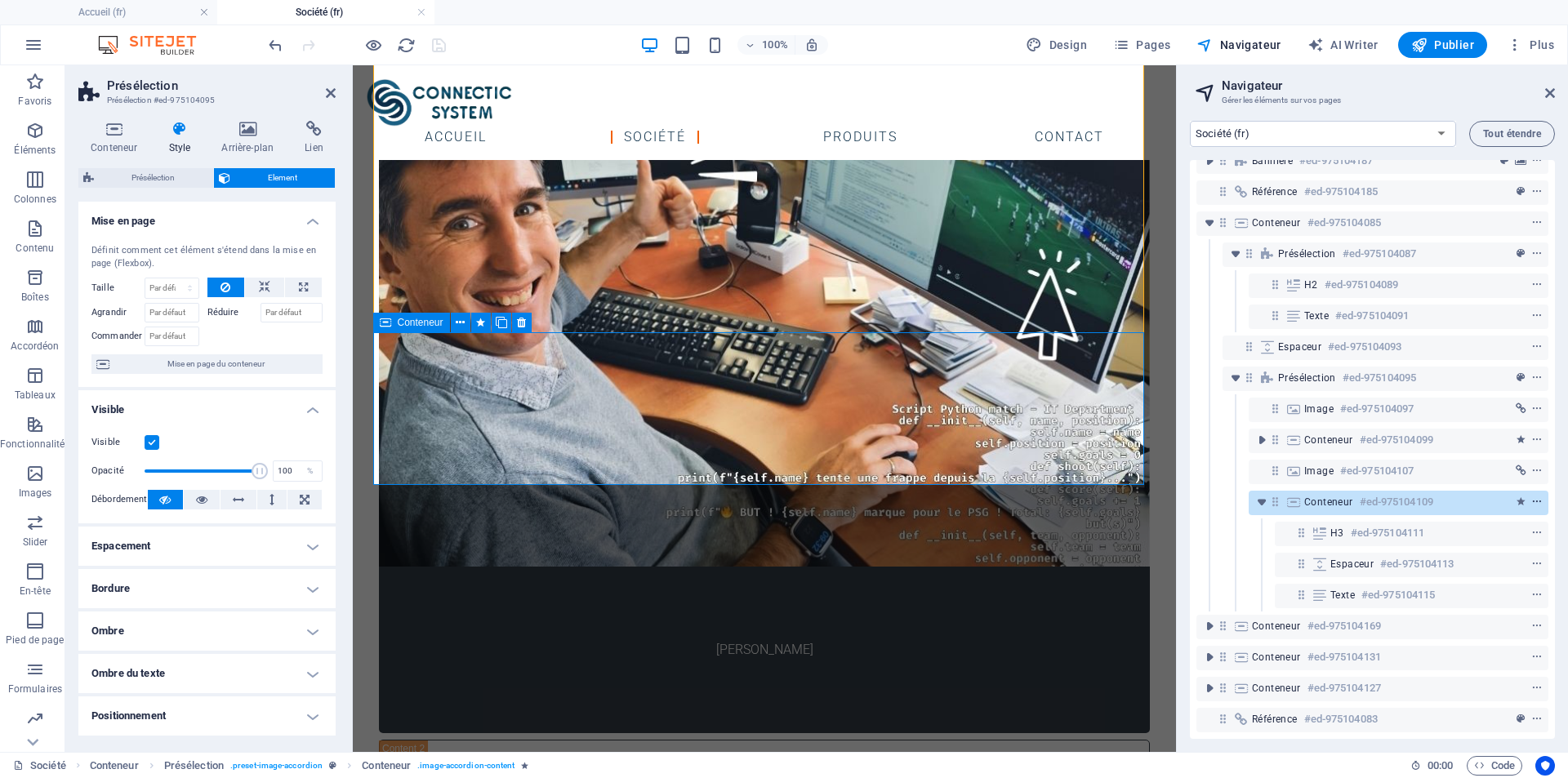
click at [1532, 497] on icon "context-menu" at bounding box center [1537, 502] width 12 height 12
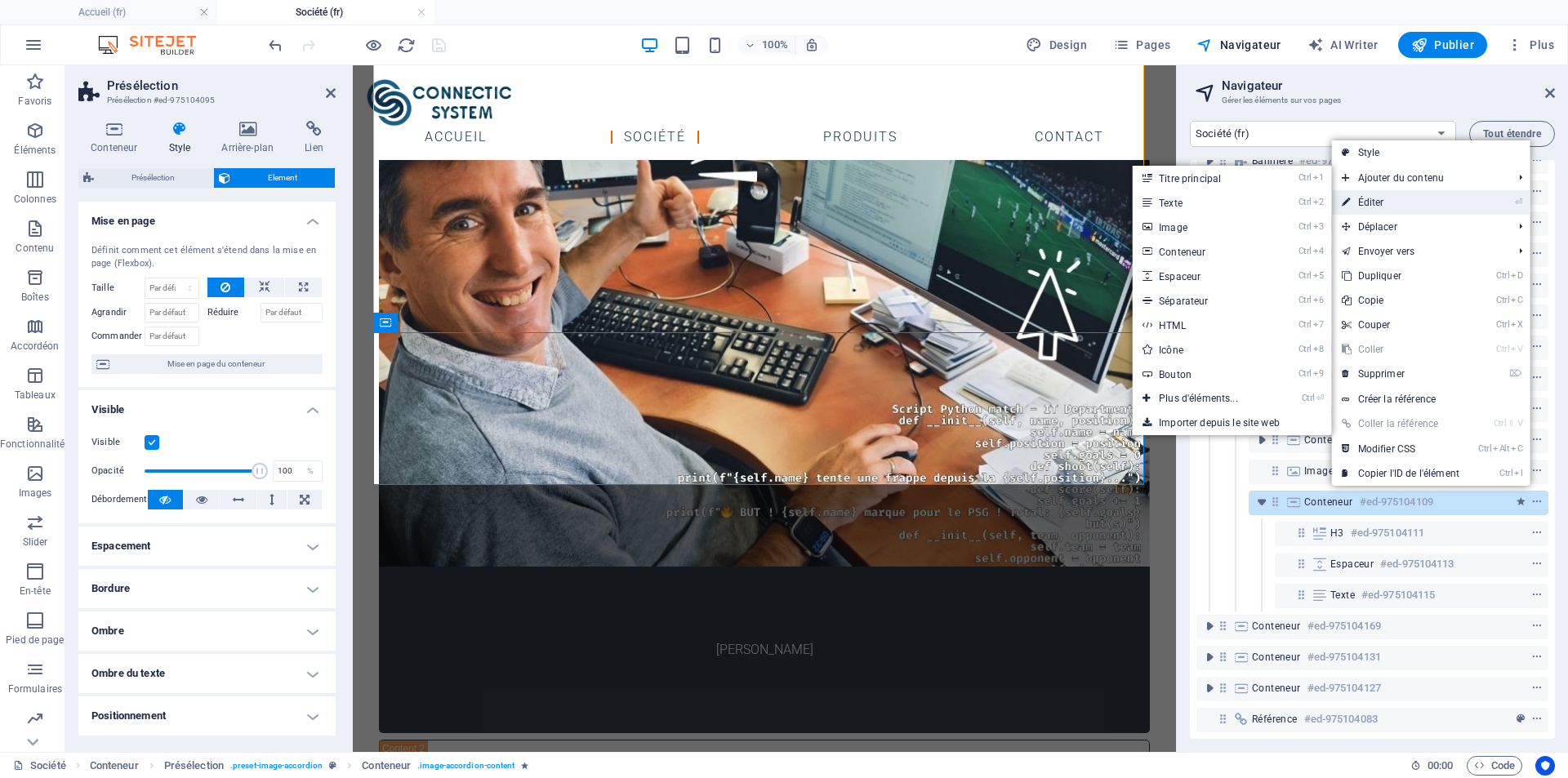
click at [1397, 198] on link "⏎ Éditer" at bounding box center [1399, 202] width 137 height 24
select select "%"
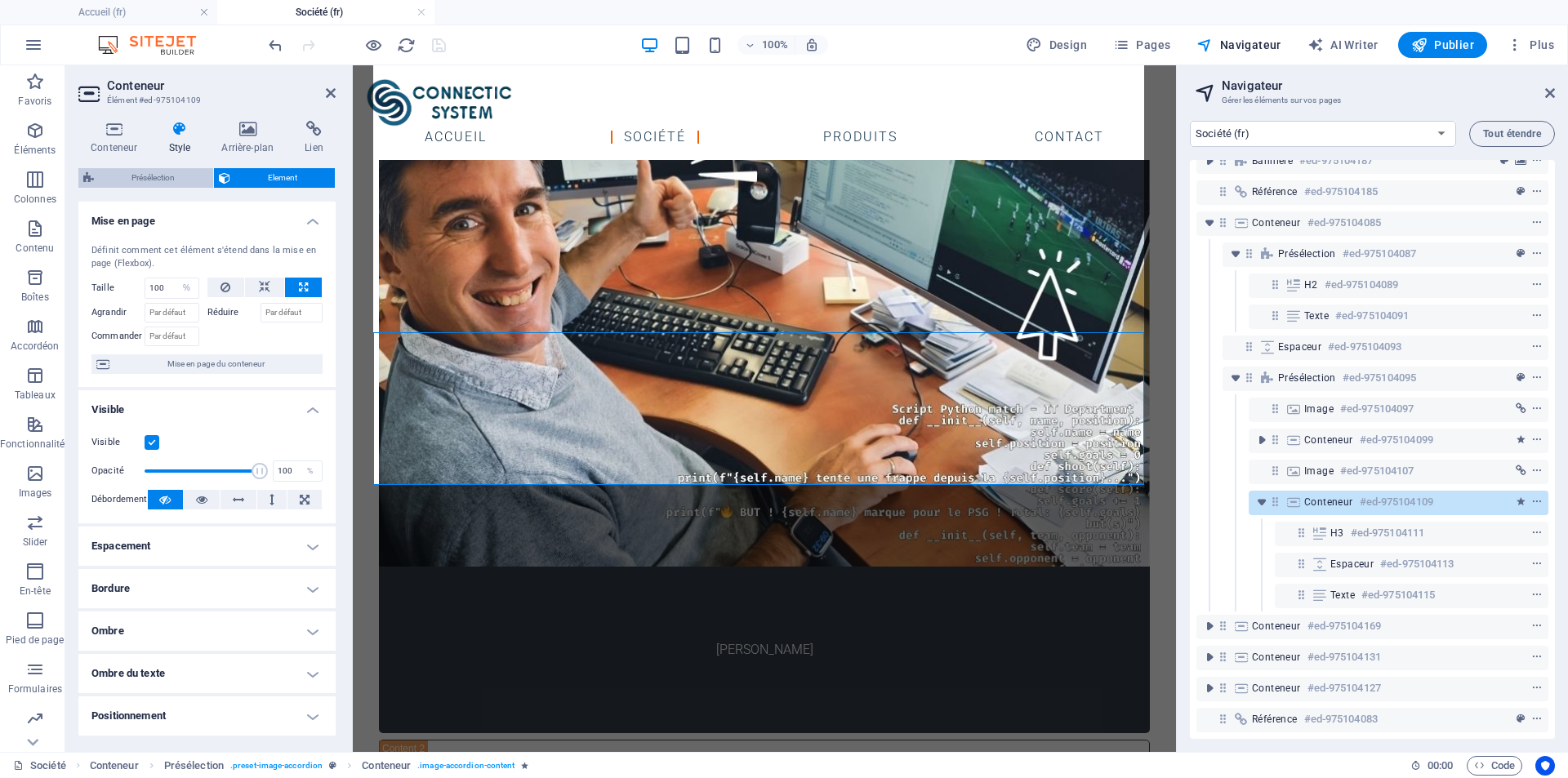
click at [161, 179] on span "Présélection" at bounding box center [153, 178] width 110 height 19
select select "rem"
select select "px"
select select "rem"
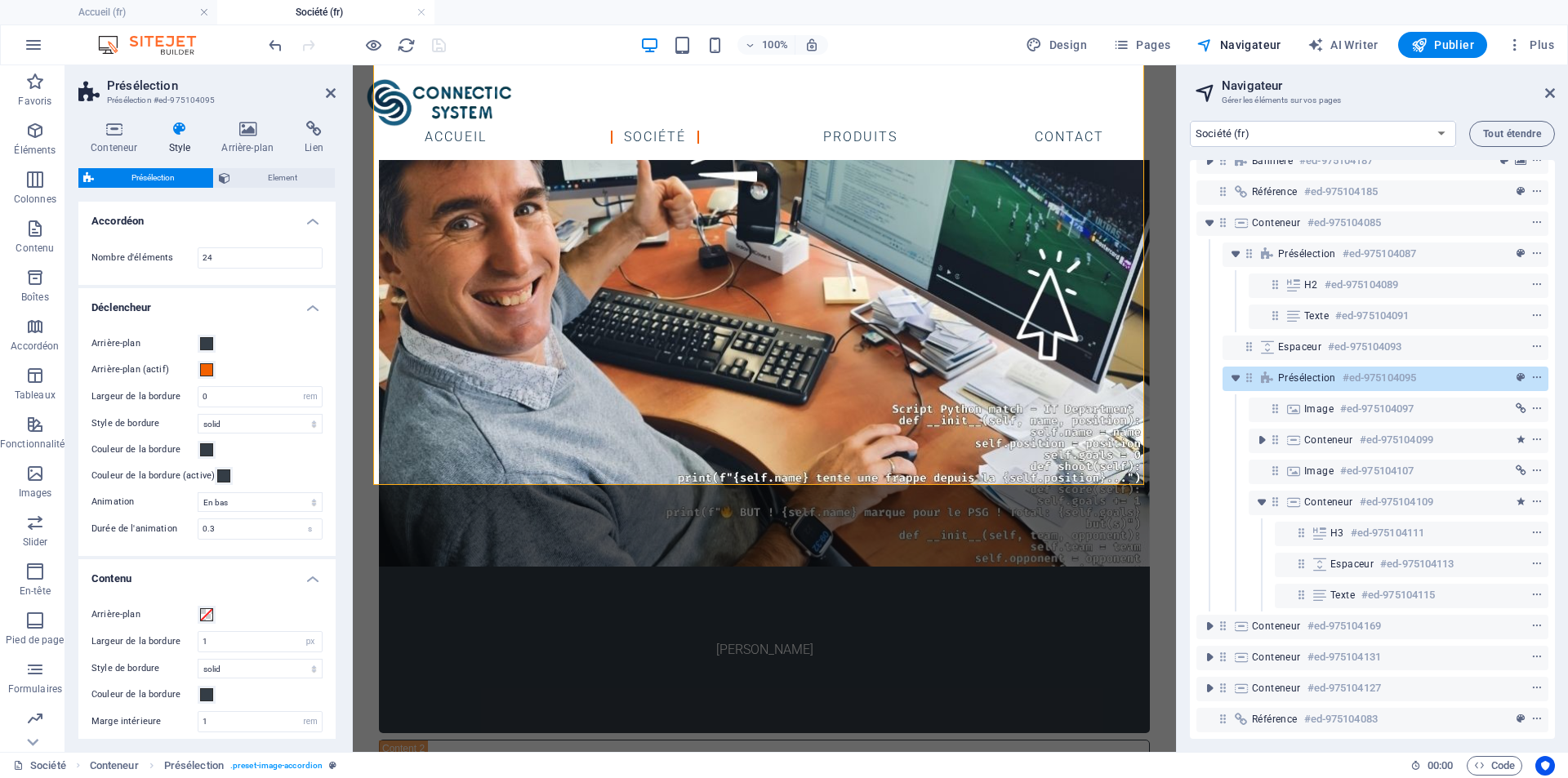
click at [309, 219] on h4 "Accordéon" at bounding box center [207, 216] width 257 height 29
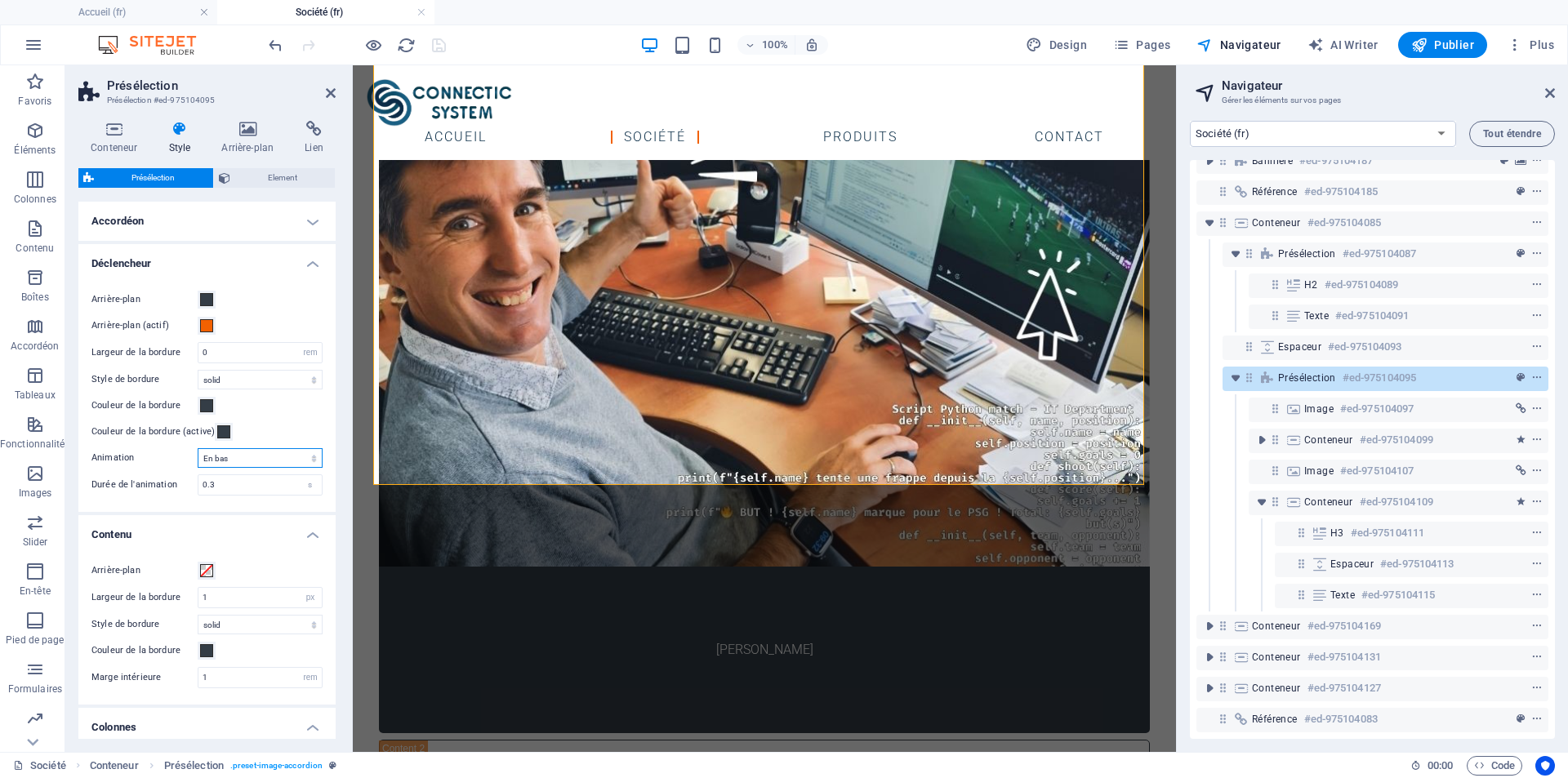
click at [220, 460] on select "En bas En haut À droite Gauche Zoomer Dézoomer Arrière-plan Noir et blanc Flout…" at bounding box center [260, 458] width 125 height 19
click at [171, 233] on h4 "Accordéon" at bounding box center [207, 221] width 257 height 39
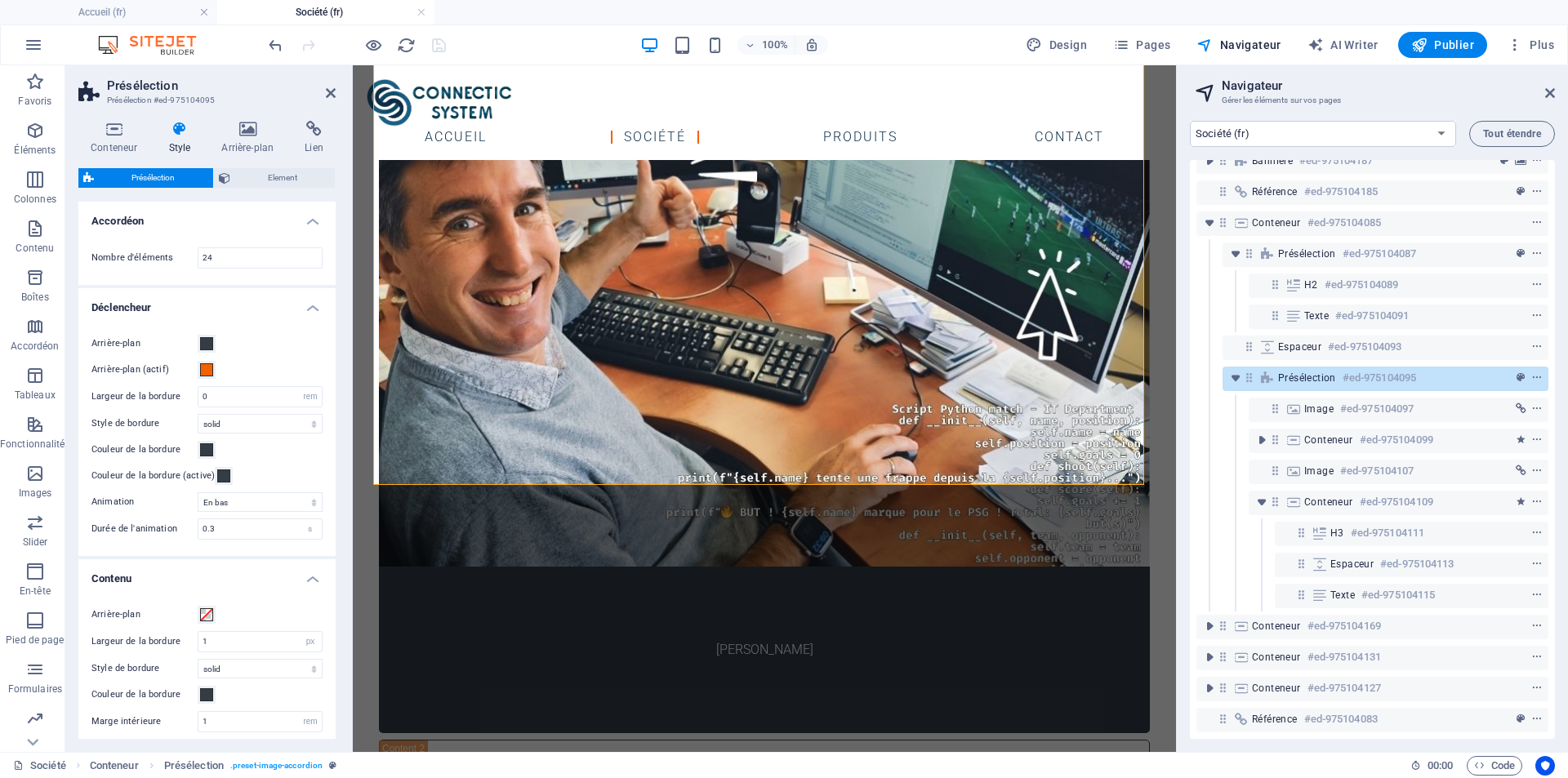
click at [306, 303] on h4 "Déclencheur" at bounding box center [207, 303] width 257 height 29
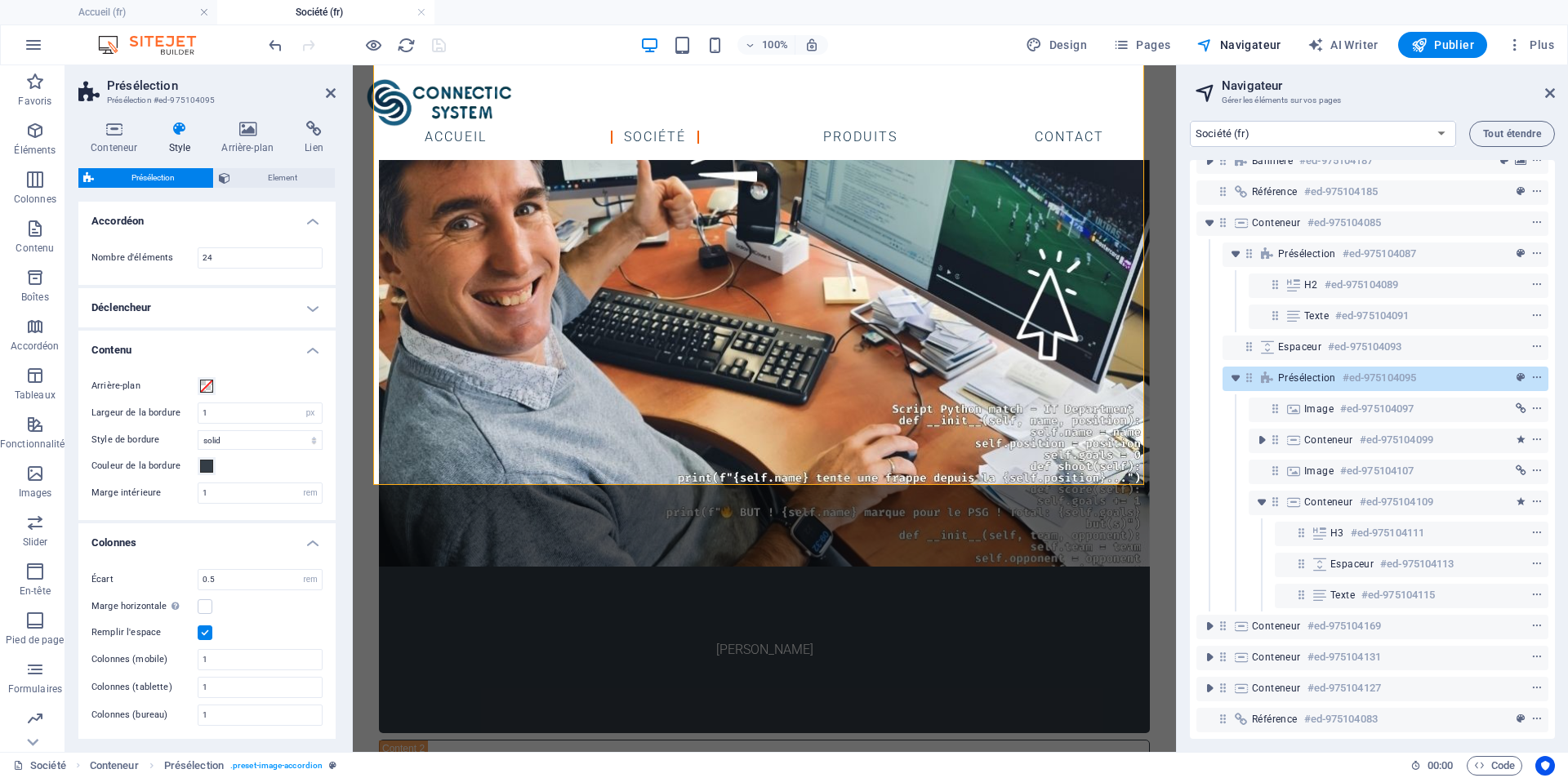
click at [306, 303] on h4 "Déclencheur" at bounding box center [207, 308] width 257 height 39
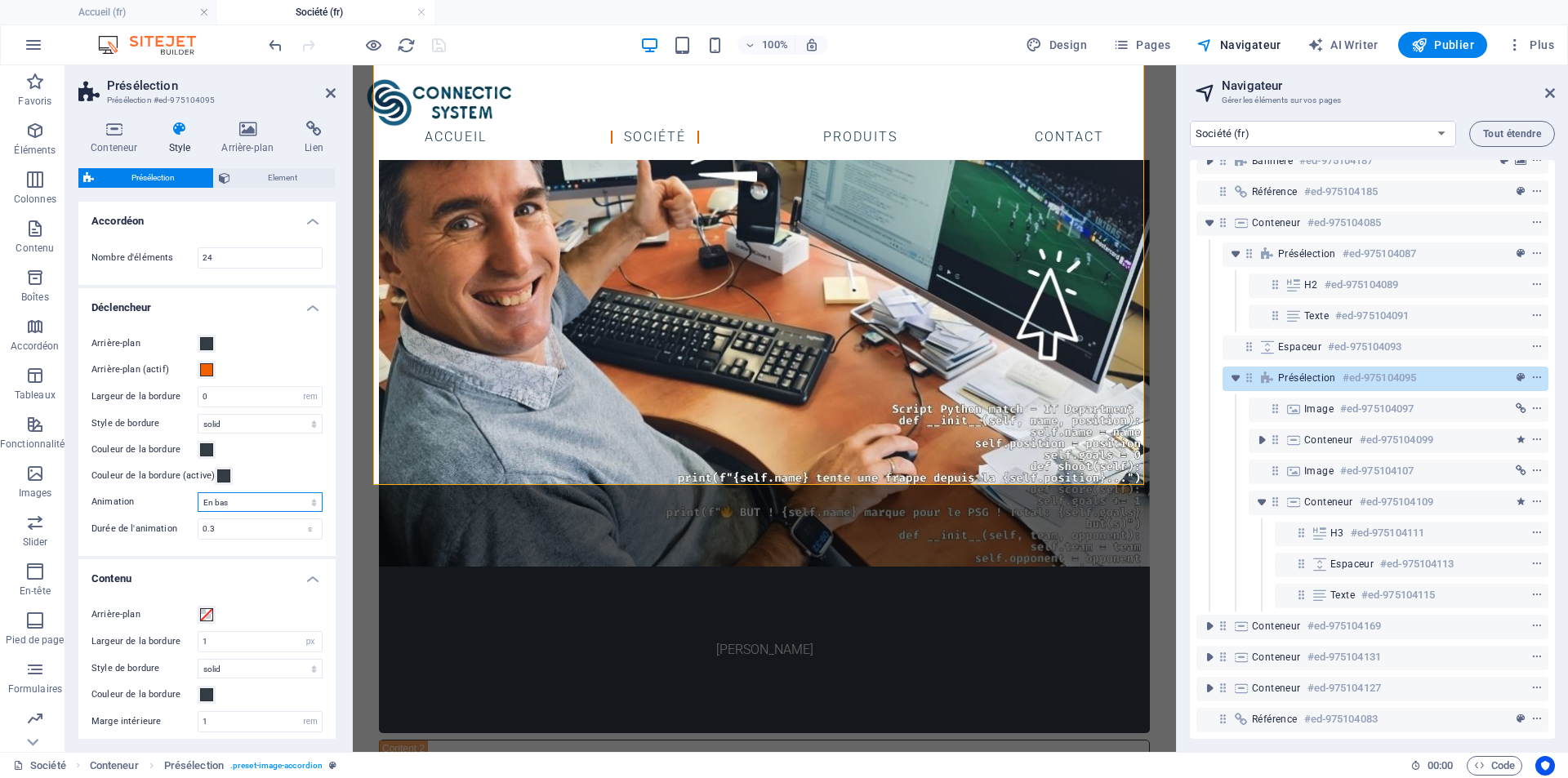
click at [244, 504] on select "En bas En haut À droite Gauche Zoomer Dézoomer Arrière-plan Noir et blanc Flout…" at bounding box center [260, 502] width 125 height 19
click at [306, 309] on h4 "Déclencheur" at bounding box center [207, 303] width 257 height 29
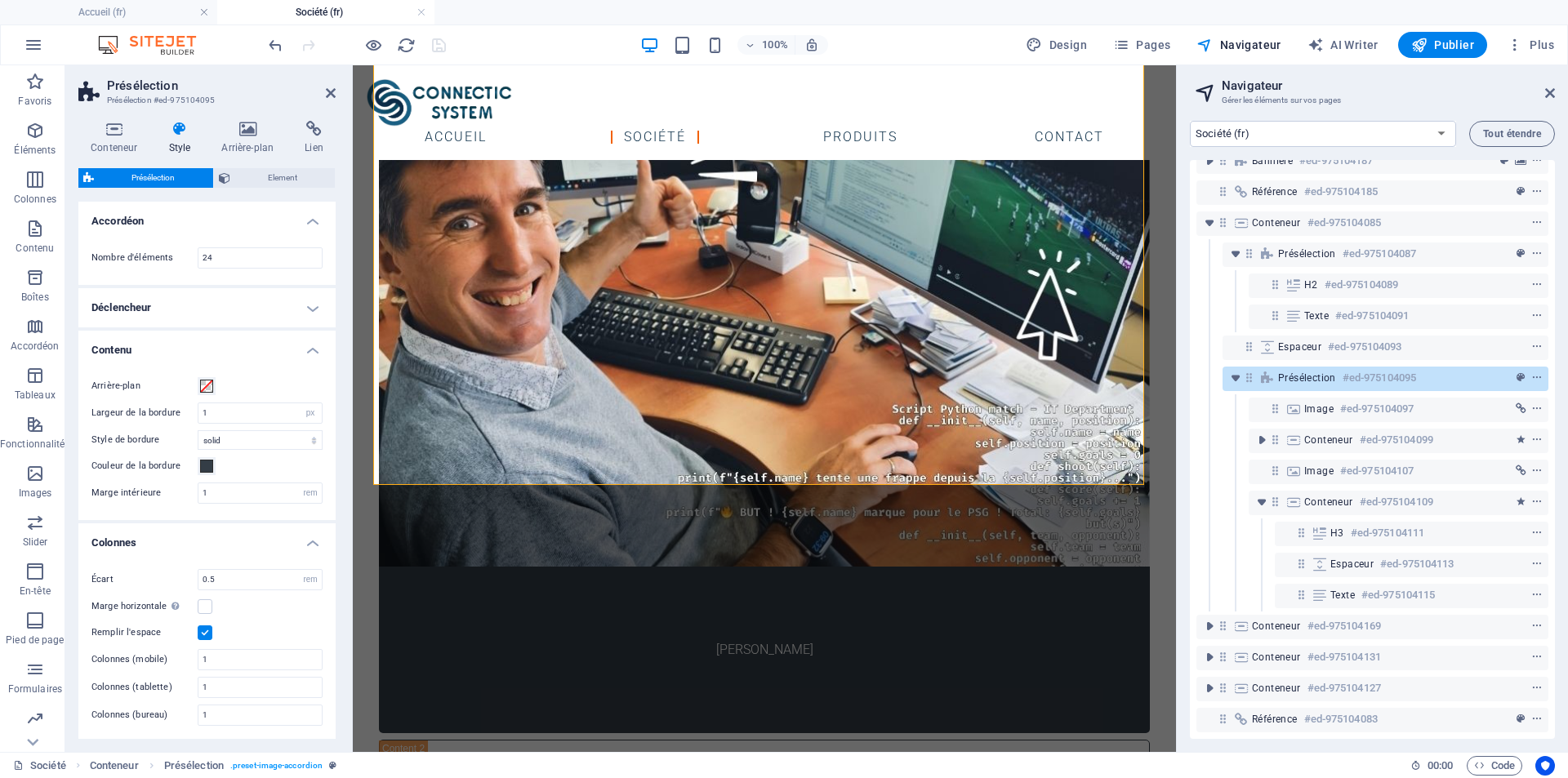
click at [310, 348] on h4 "Contenu" at bounding box center [207, 345] width 257 height 29
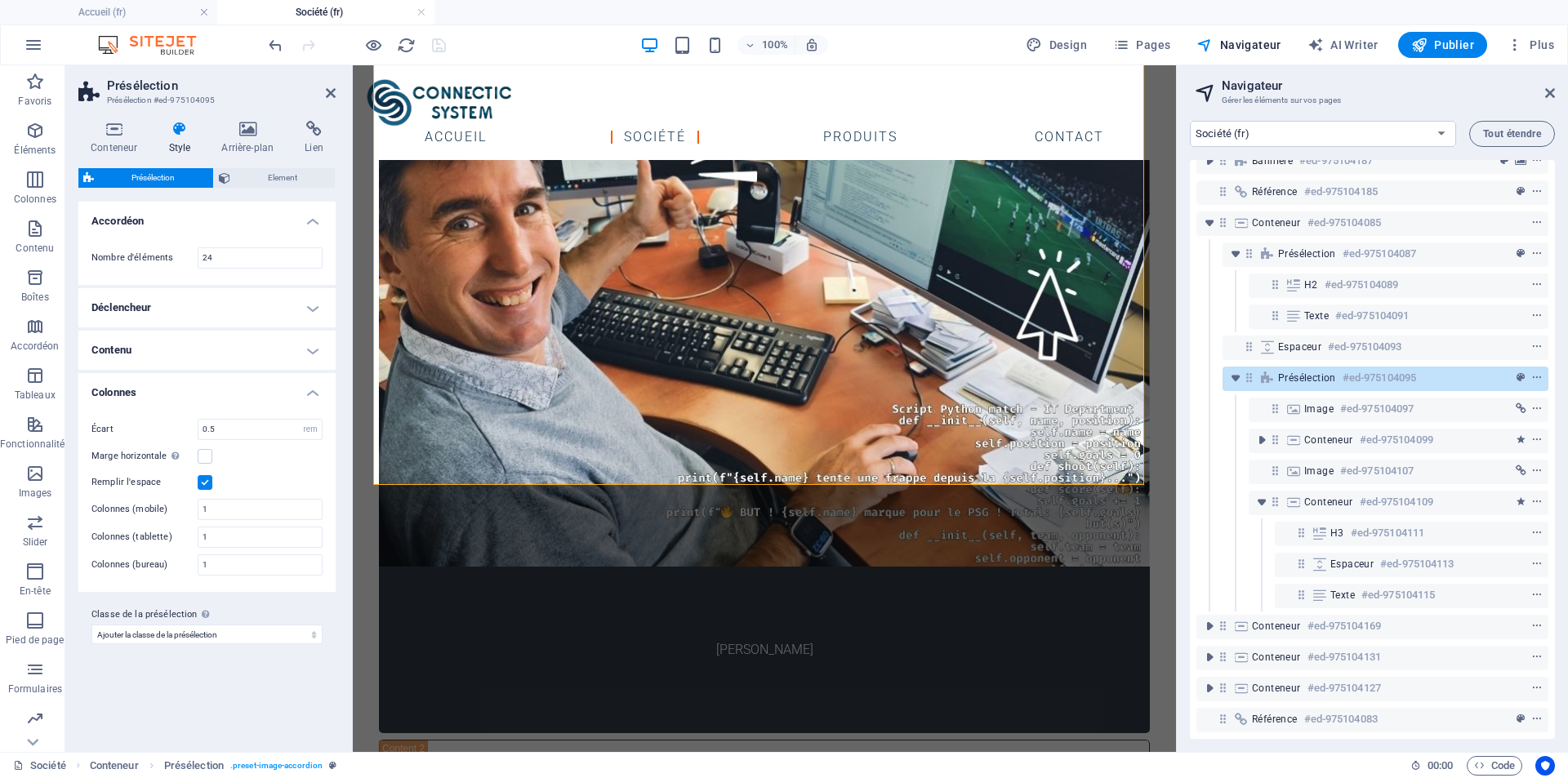
click at [314, 390] on h4 "Colonnes" at bounding box center [207, 388] width 257 height 29
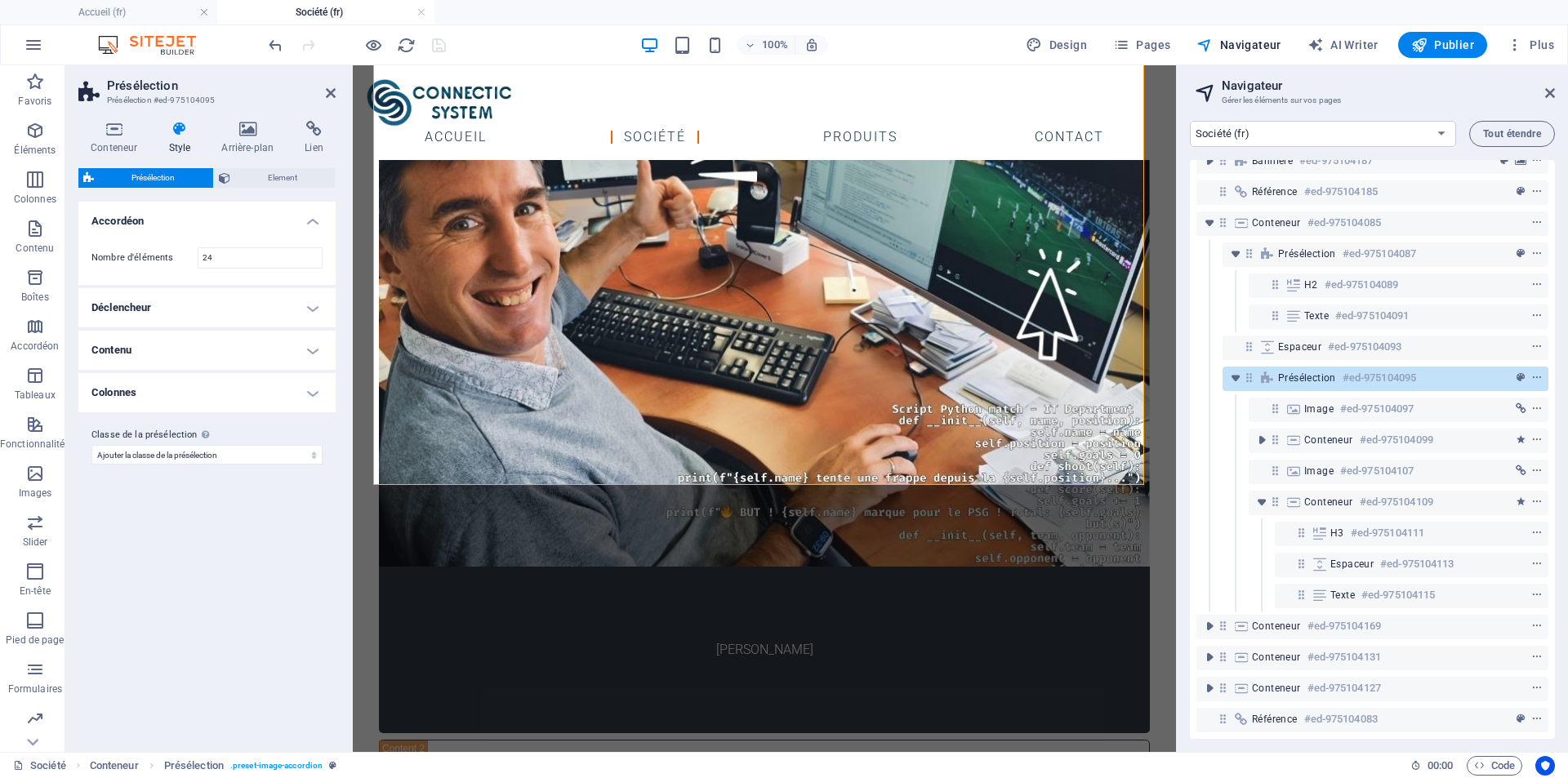
click at [315, 220] on h4 "Accordéon" at bounding box center [207, 216] width 257 height 29
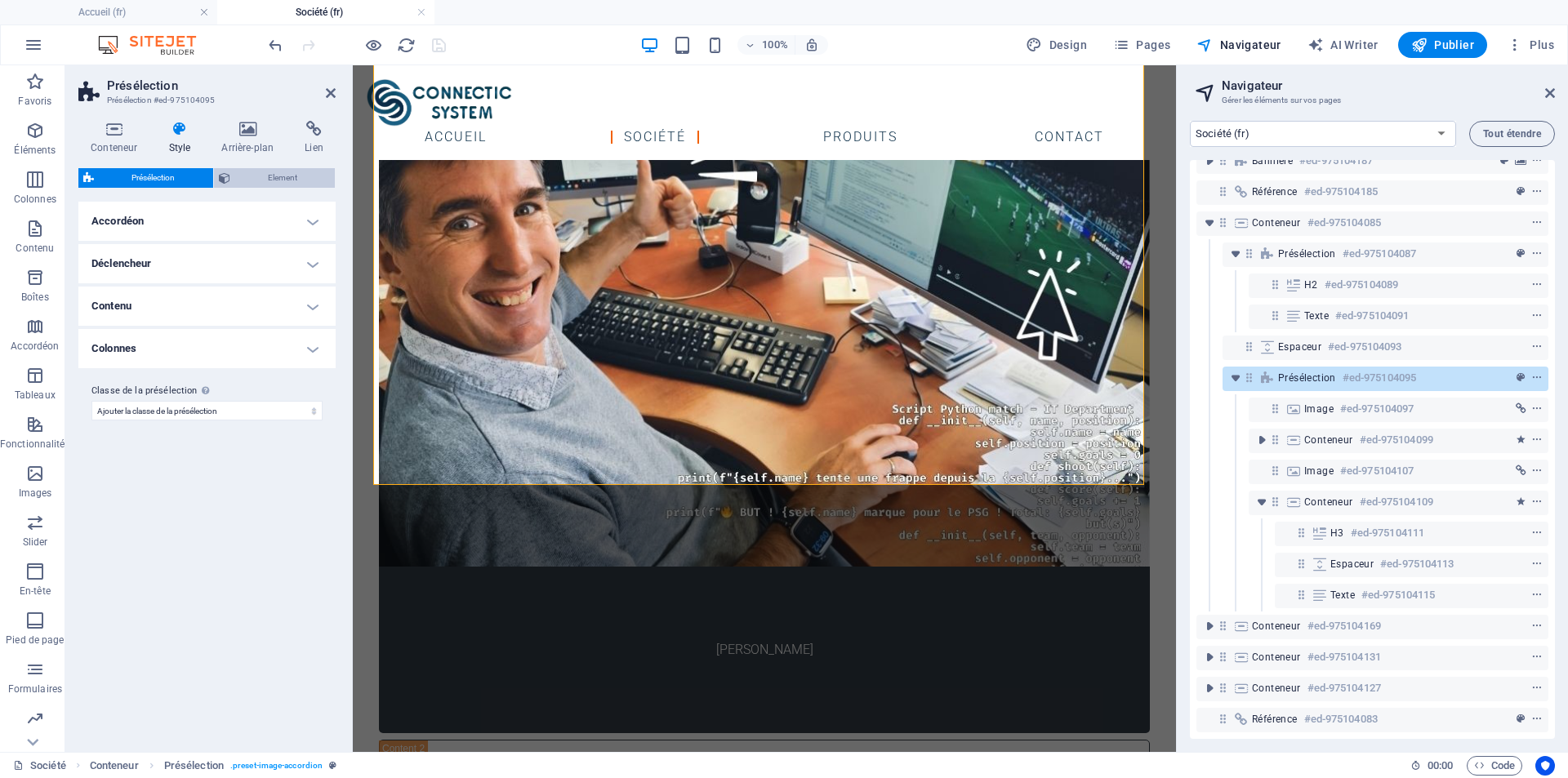
click at [268, 179] on span "Element" at bounding box center [282, 178] width 95 height 19
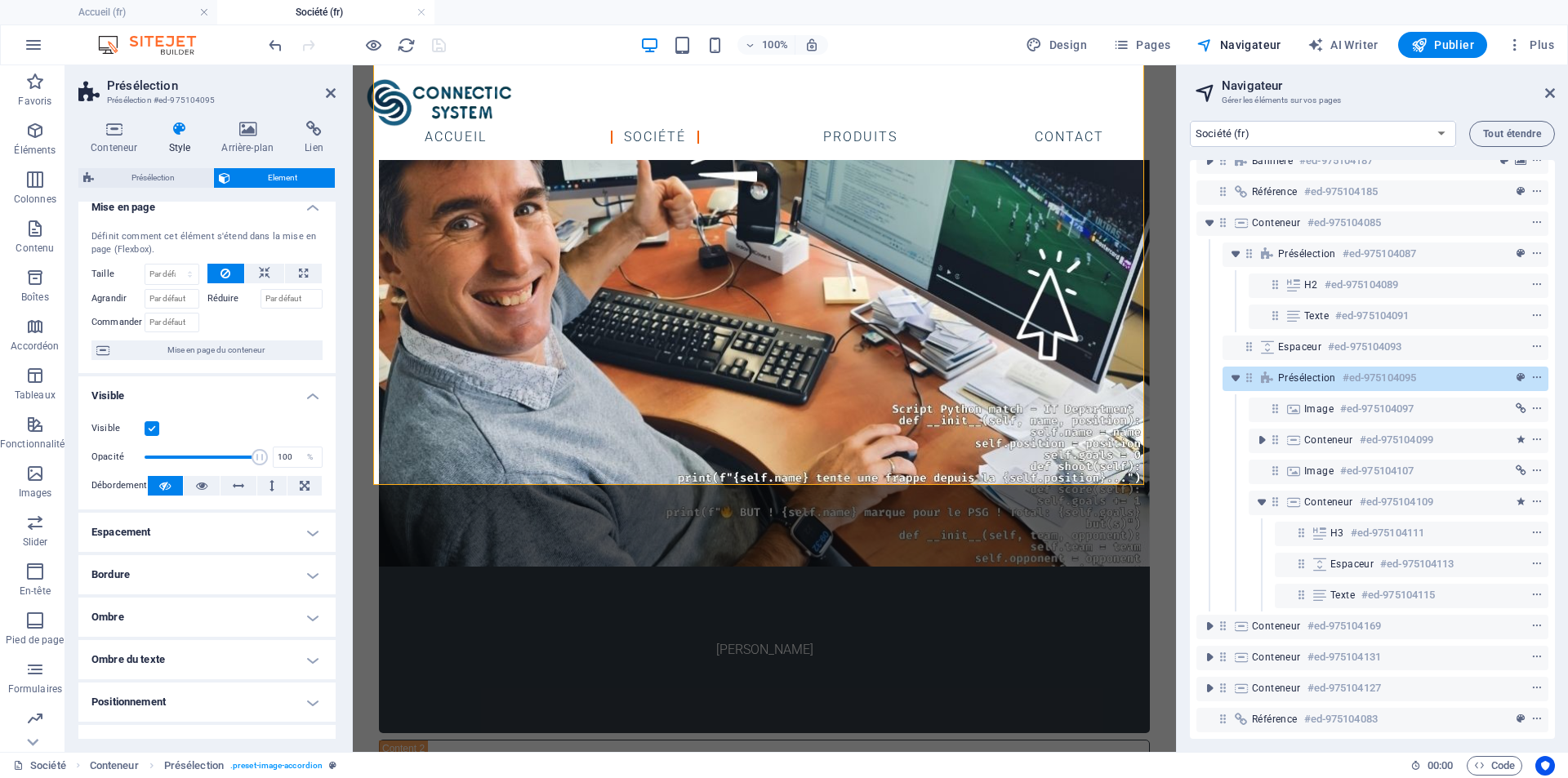
scroll to position [0, 0]
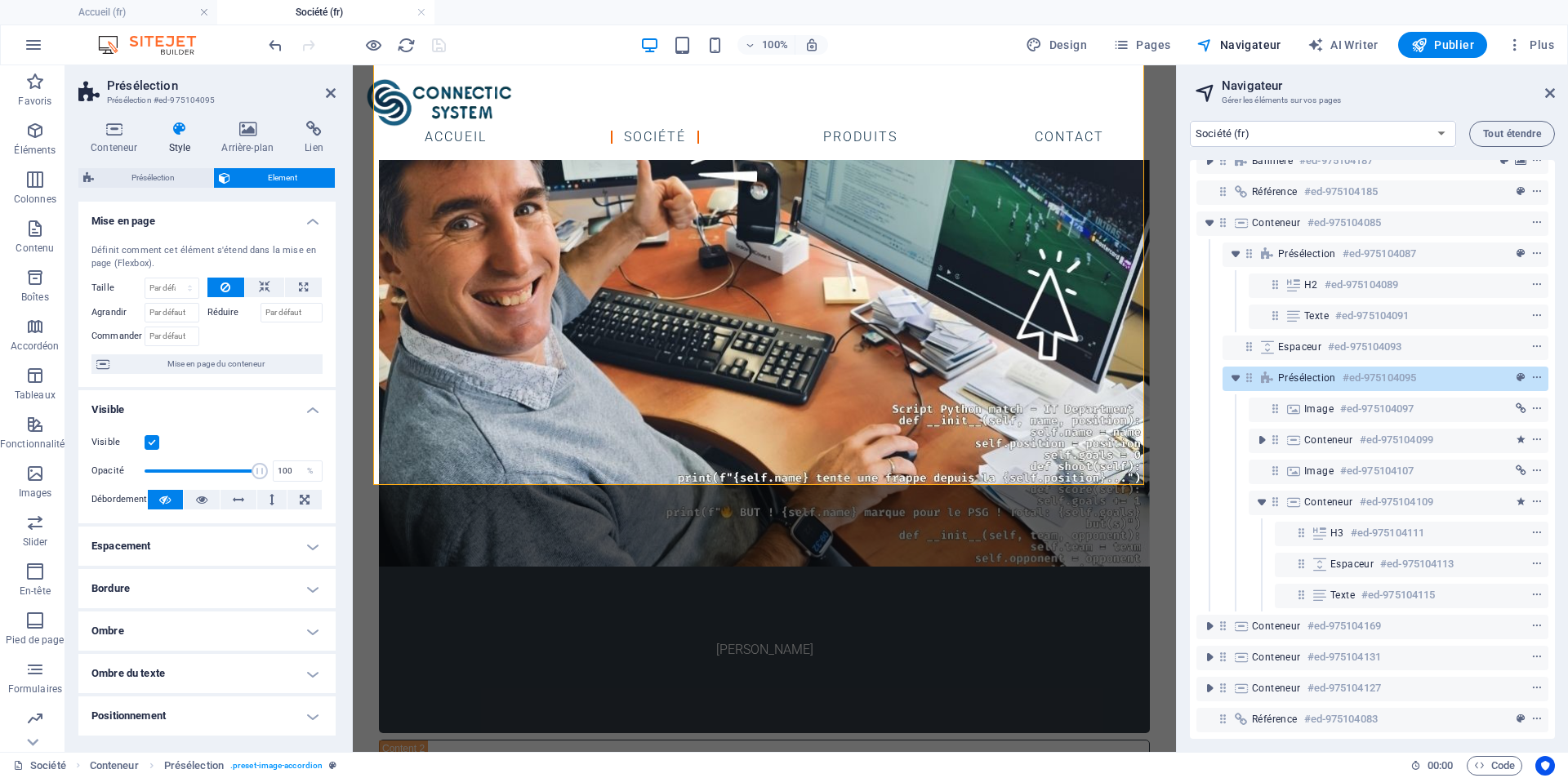
click at [307, 225] on h4 "Mise en page" at bounding box center [207, 216] width 257 height 29
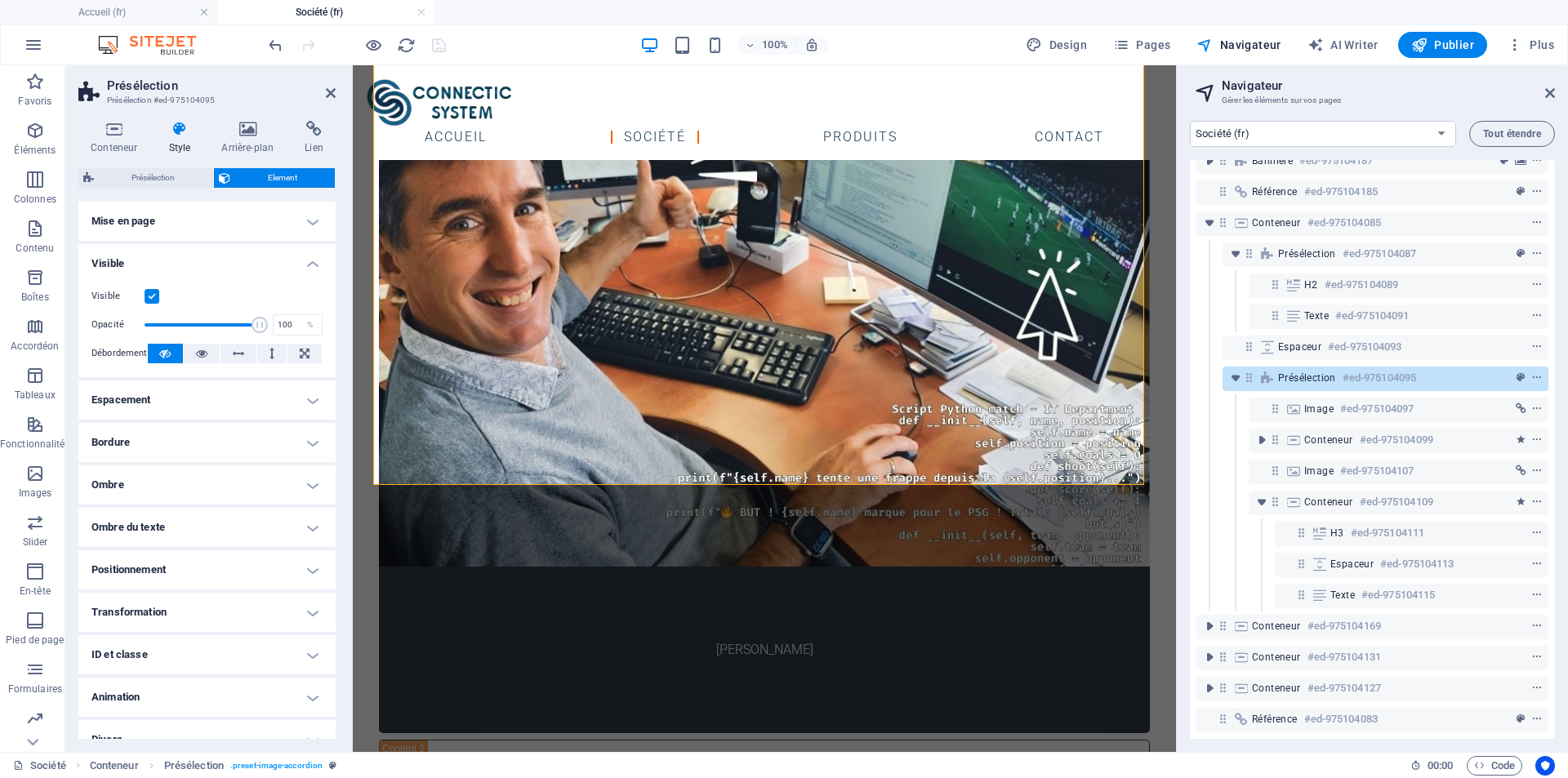
click at [310, 261] on h4 "Visible" at bounding box center [207, 259] width 257 height 29
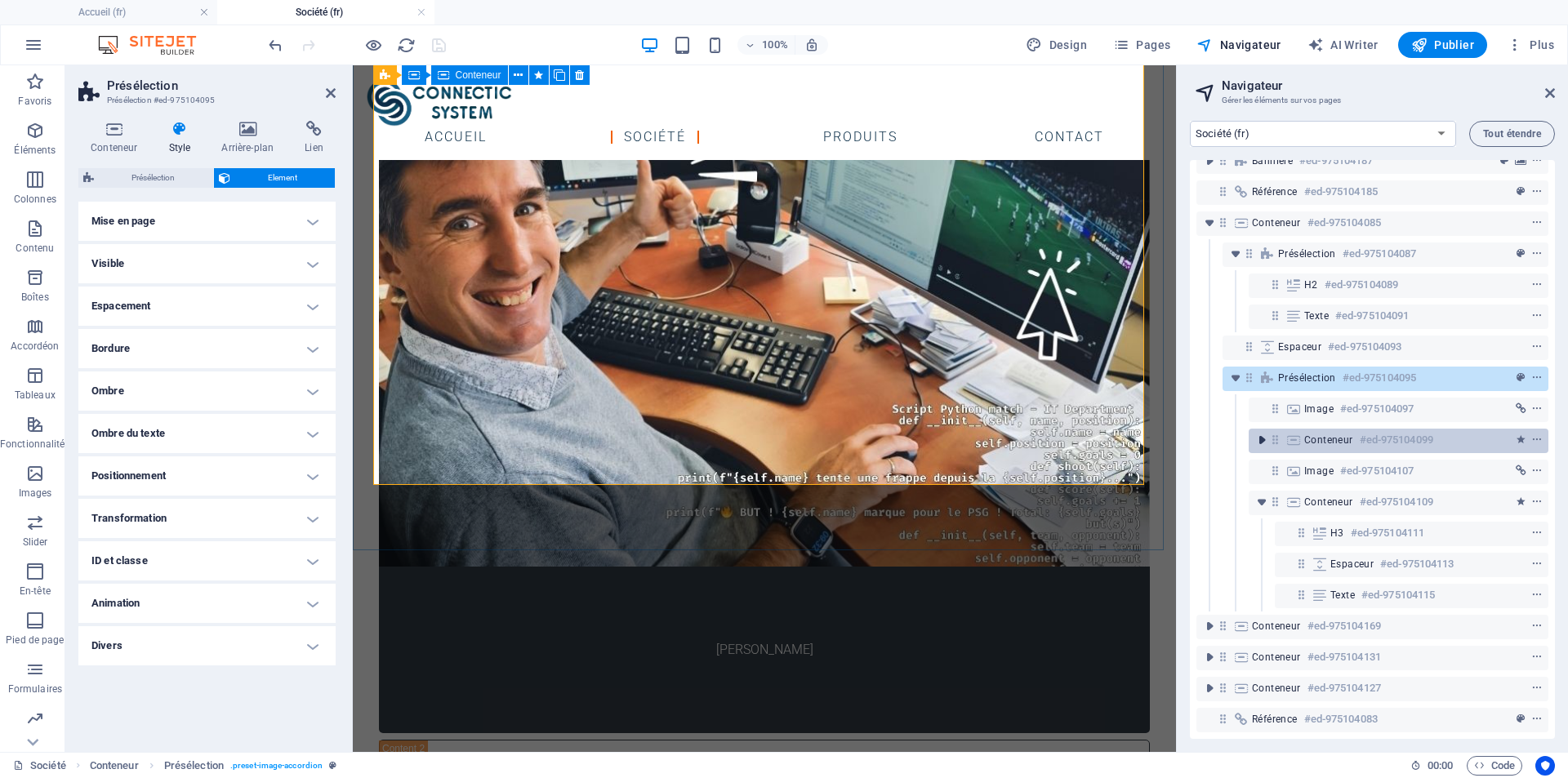
click at [1258, 432] on icon "toggle-expand" at bounding box center [1261, 439] width 16 height 16
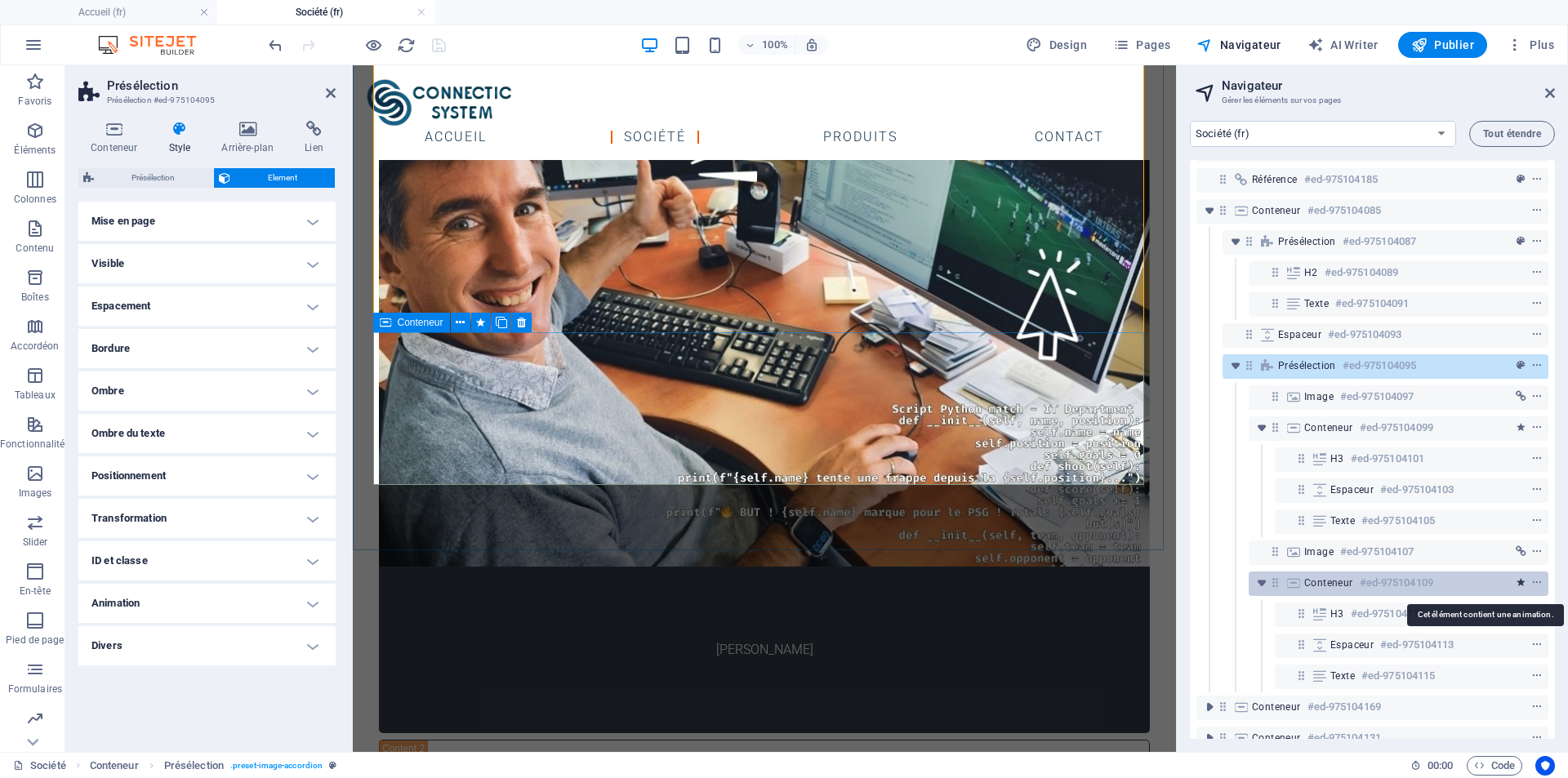
click at [1517, 584] on icon "animation" at bounding box center [1520, 583] width 9 height 12
select select "slide"
select select "s"
select select "hide"
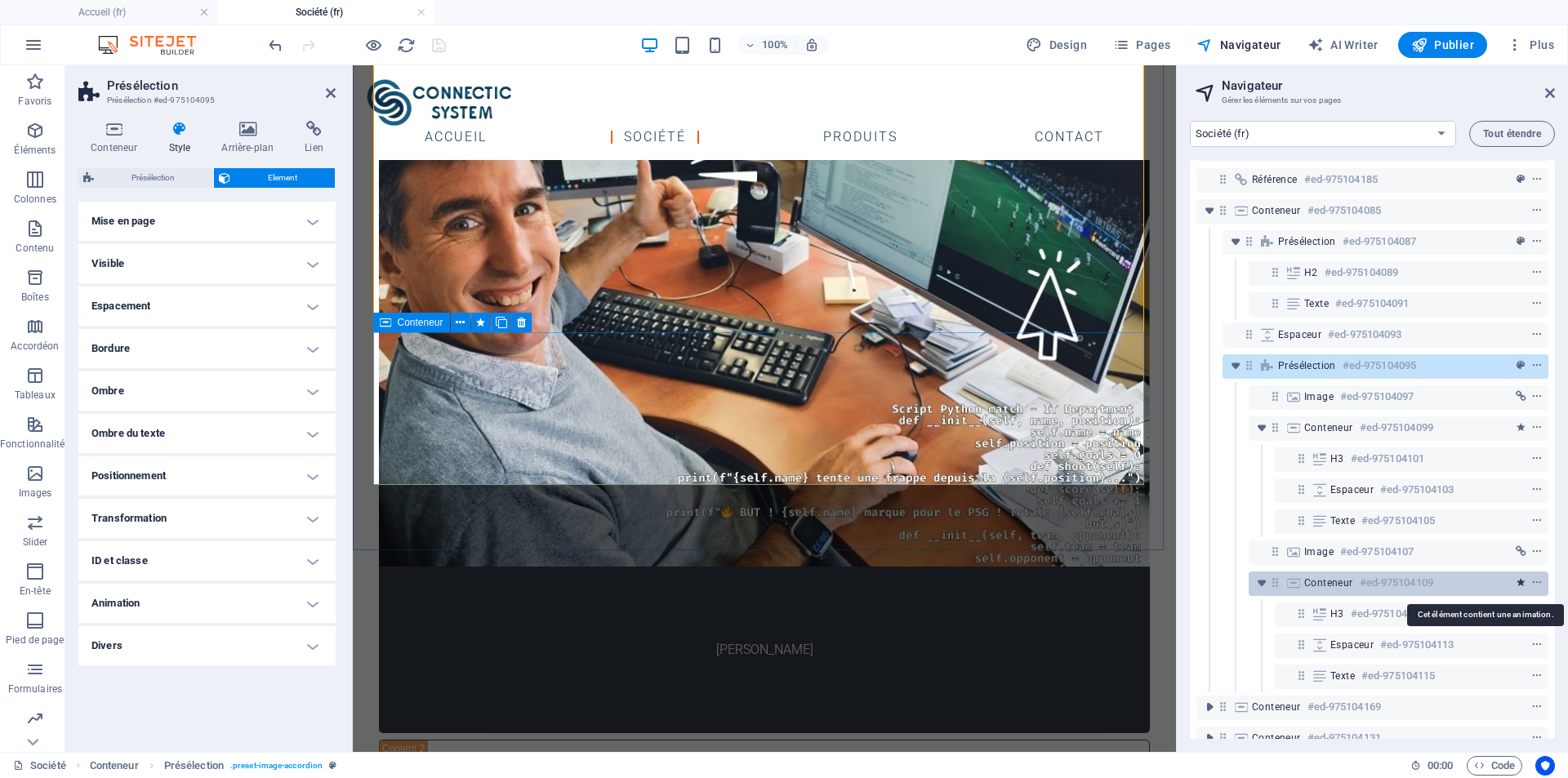
select select "hide"
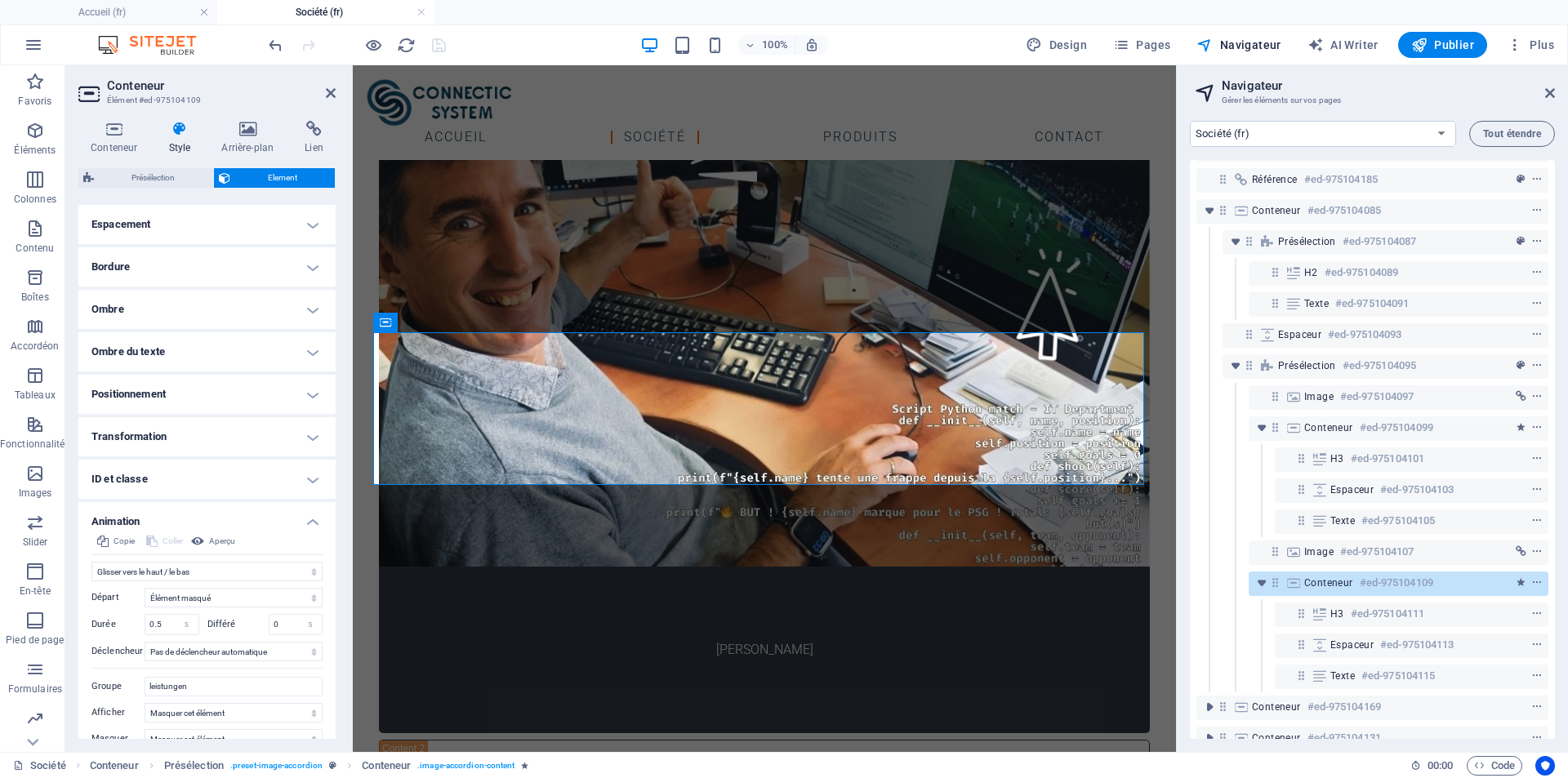
scroll to position [146, 0]
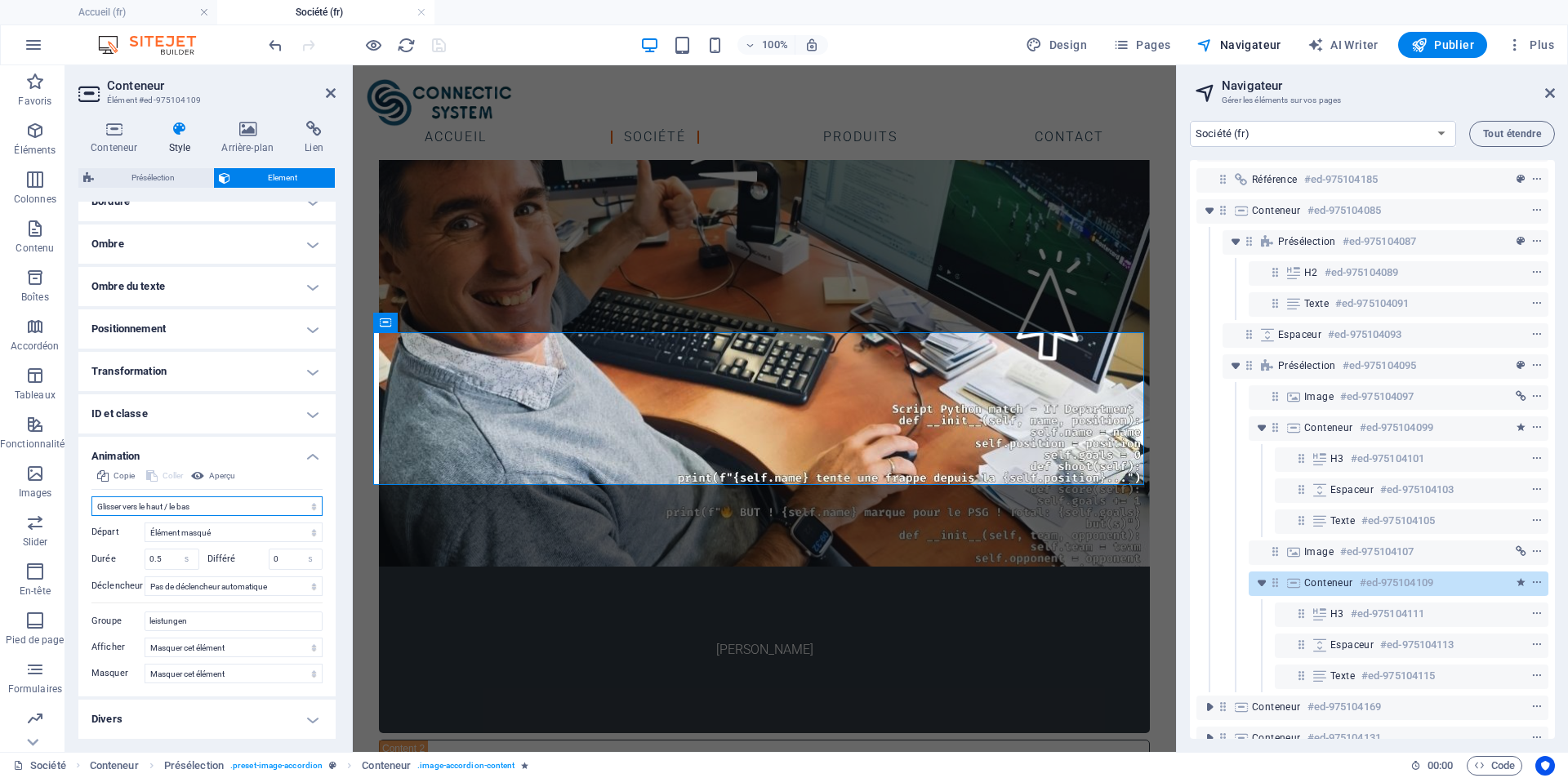
click at [297, 507] on select "Ne pas animer Afficher / Masquer Glisser vers le haut / le bas Zoomer/Dézoomer …" at bounding box center [207, 506] width 231 height 19
select select "none"
click at [91, 516] on select "Ne pas animer Afficher / Masquer Glisser vers le haut / le bas Zoomer/Dézoomer …" at bounding box center [207, 506] width 231 height 19
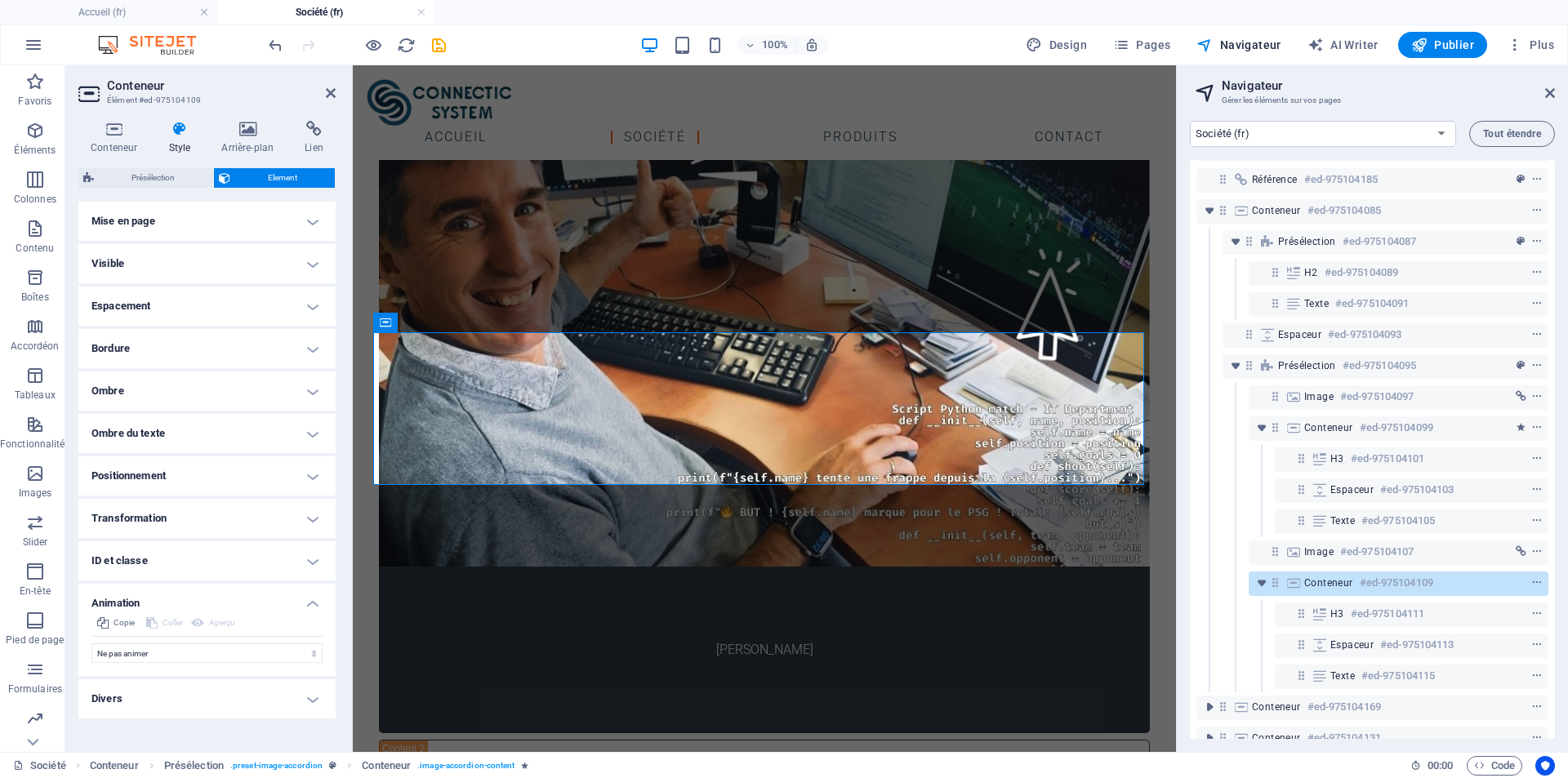
click at [313, 601] on h4 "Animation" at bounding box center [207, 599] width 257 height 29
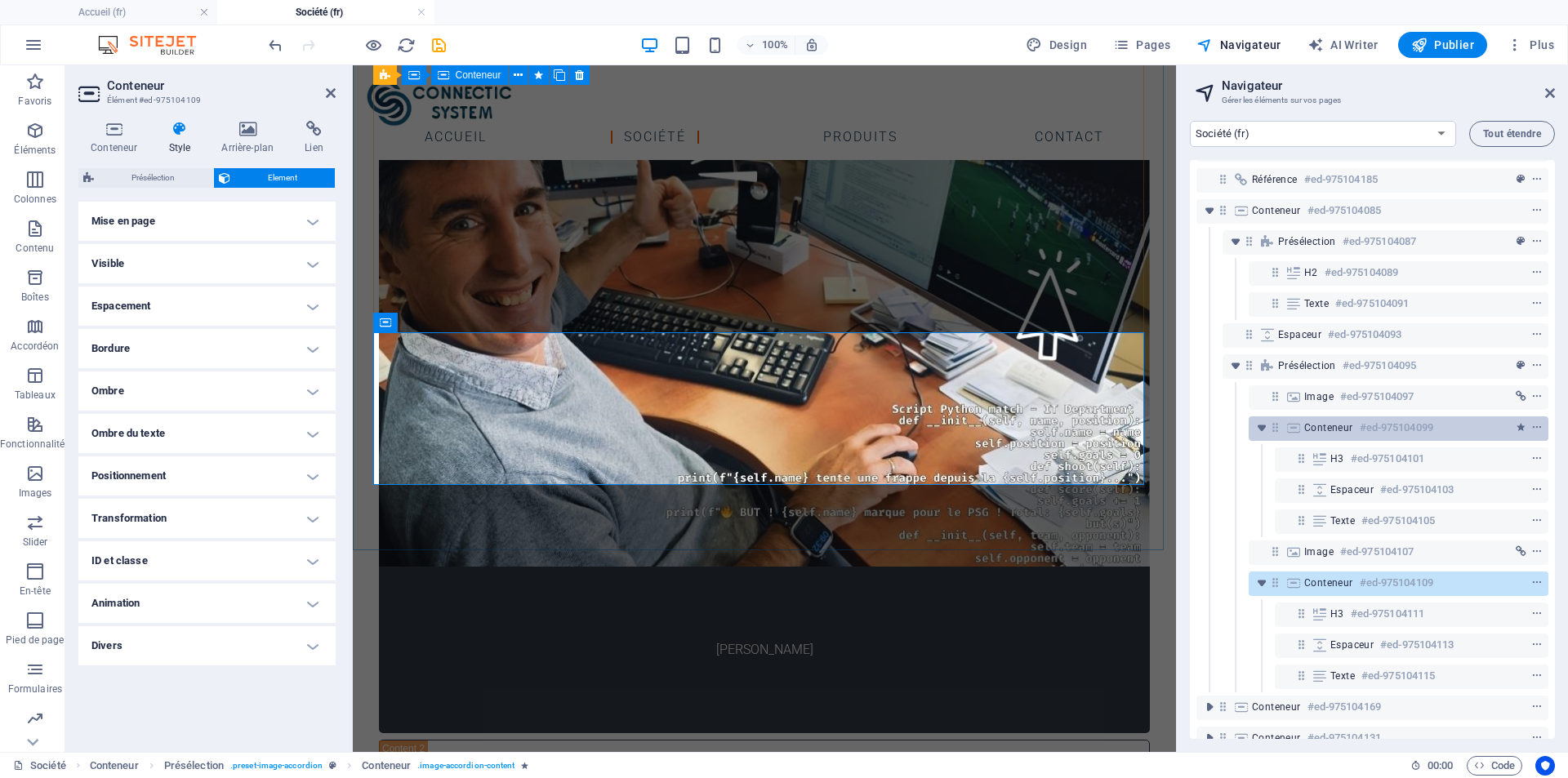
click at [1333, 426] on span "Conteneur" at bounding box center [1328, 427] width 49 height 13
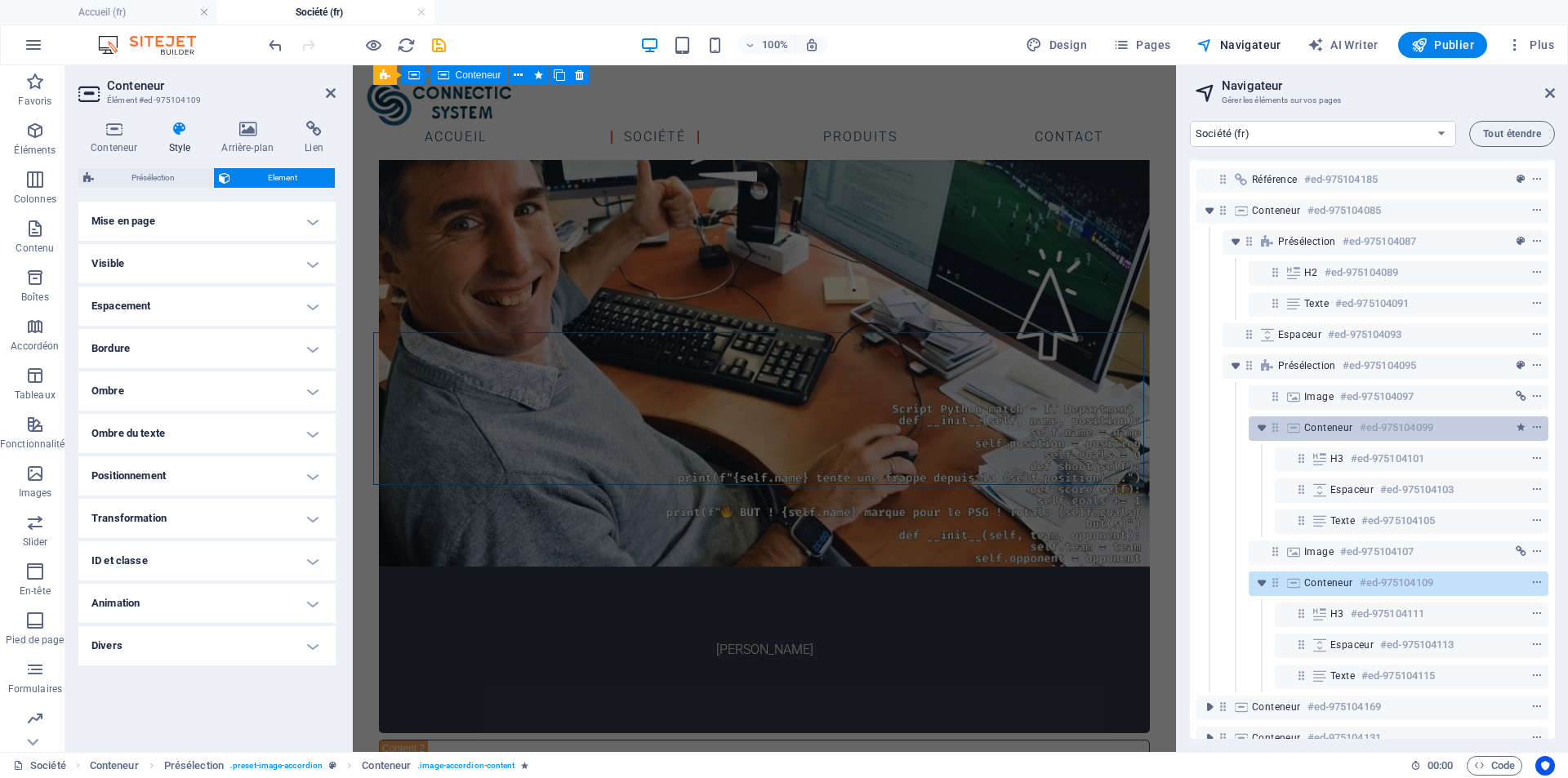
scroll to position [1197, 0]
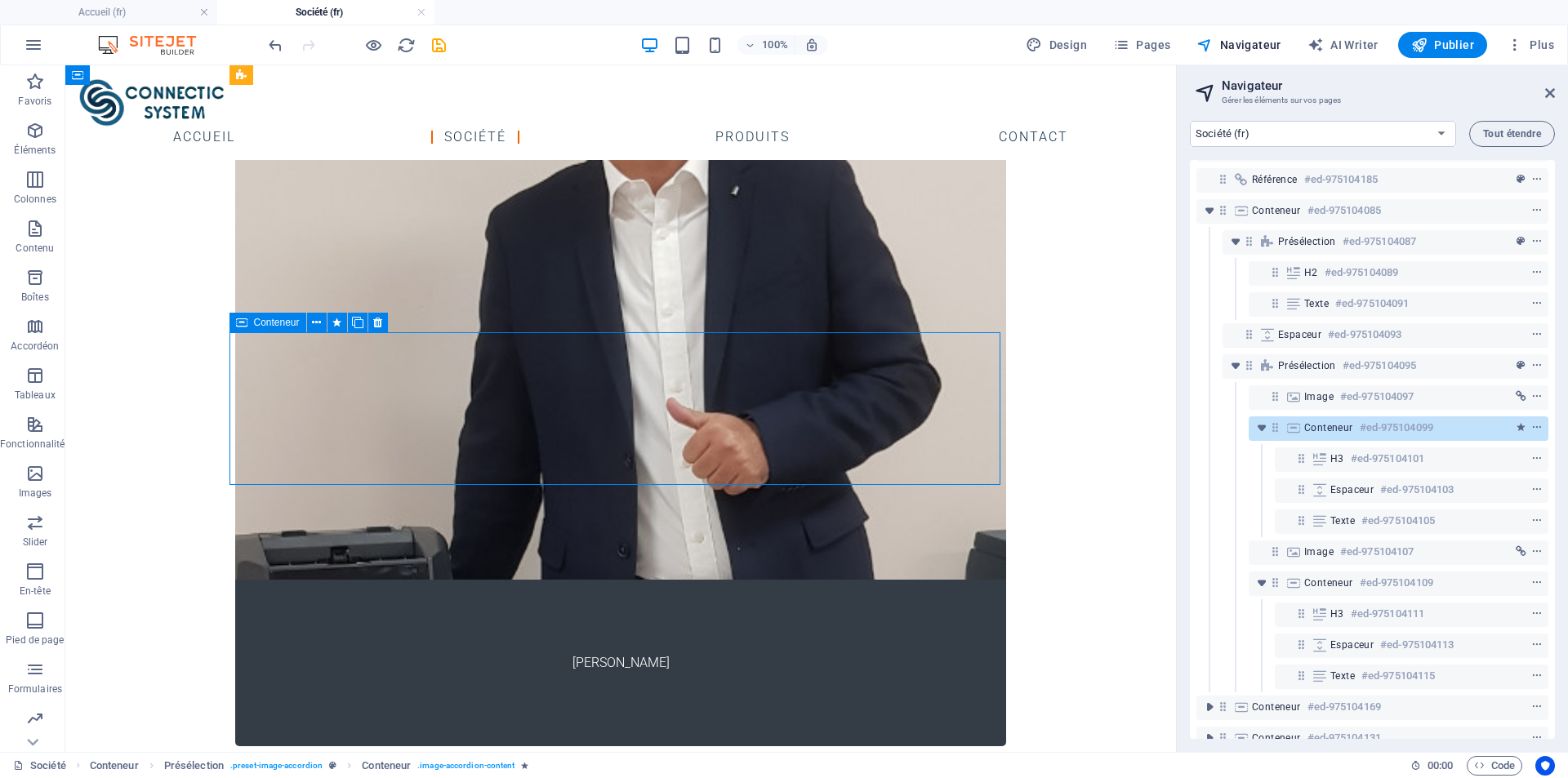
click at [1333, 426] on span "Conteneur" at bounding box center [1328, 427] width 49 height 13
select select "%"
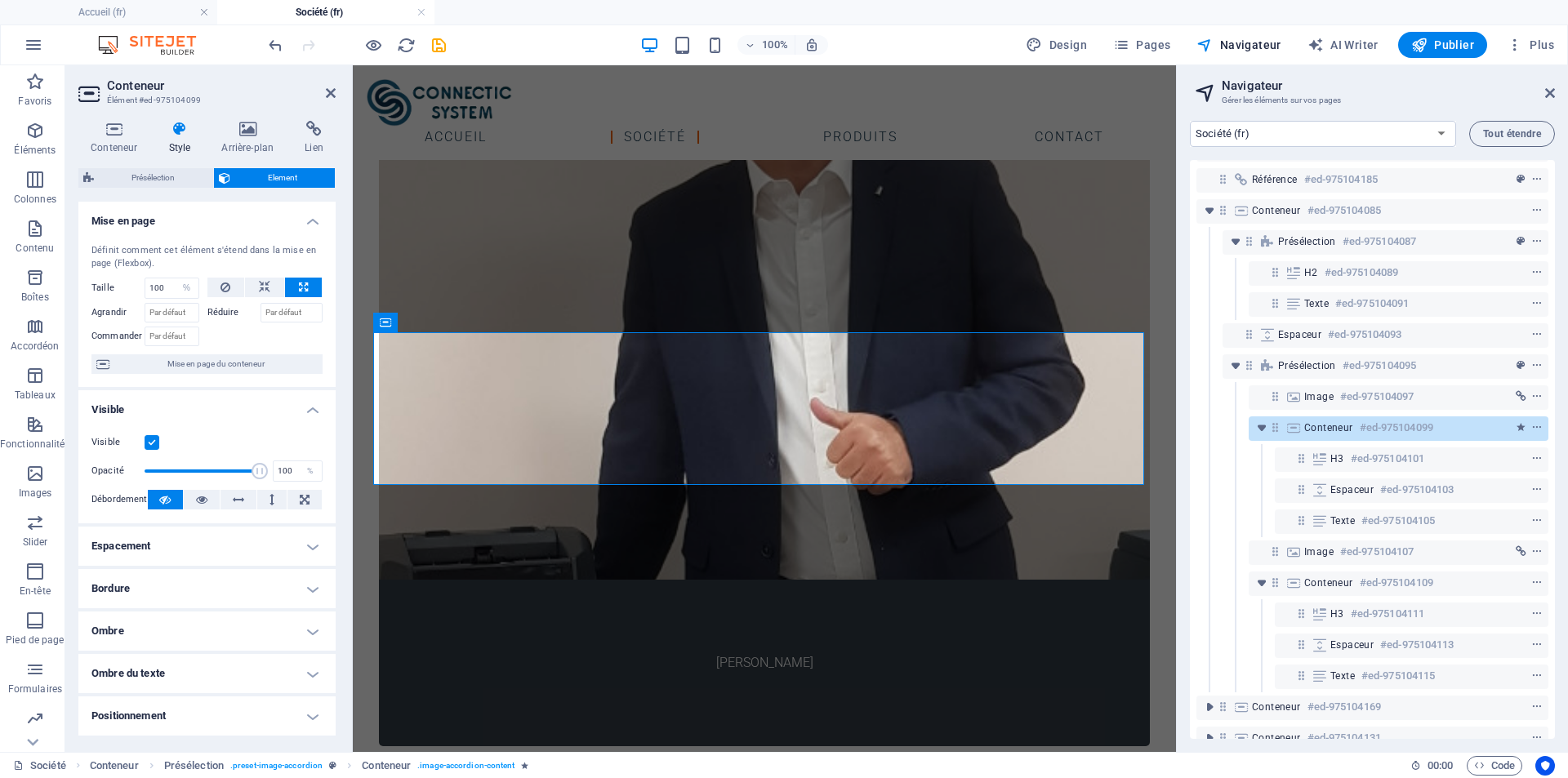
click at [317, 409] on h4 "Visible" at bounding box center [207, 405] width 257 height 29
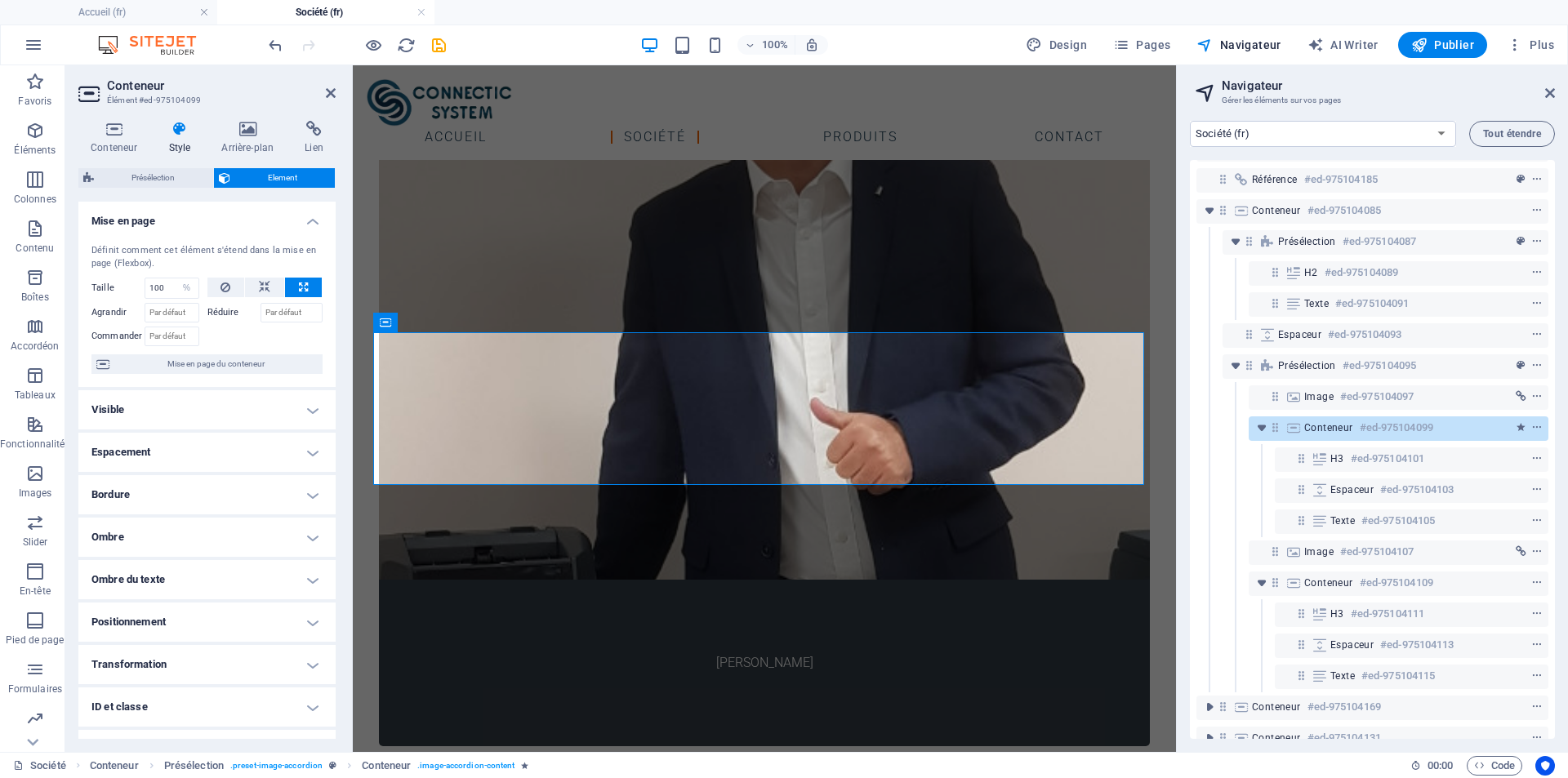
click at [311, 222] on h4 "Mise en page" at bounding box center [207, 216] width 257 height 29
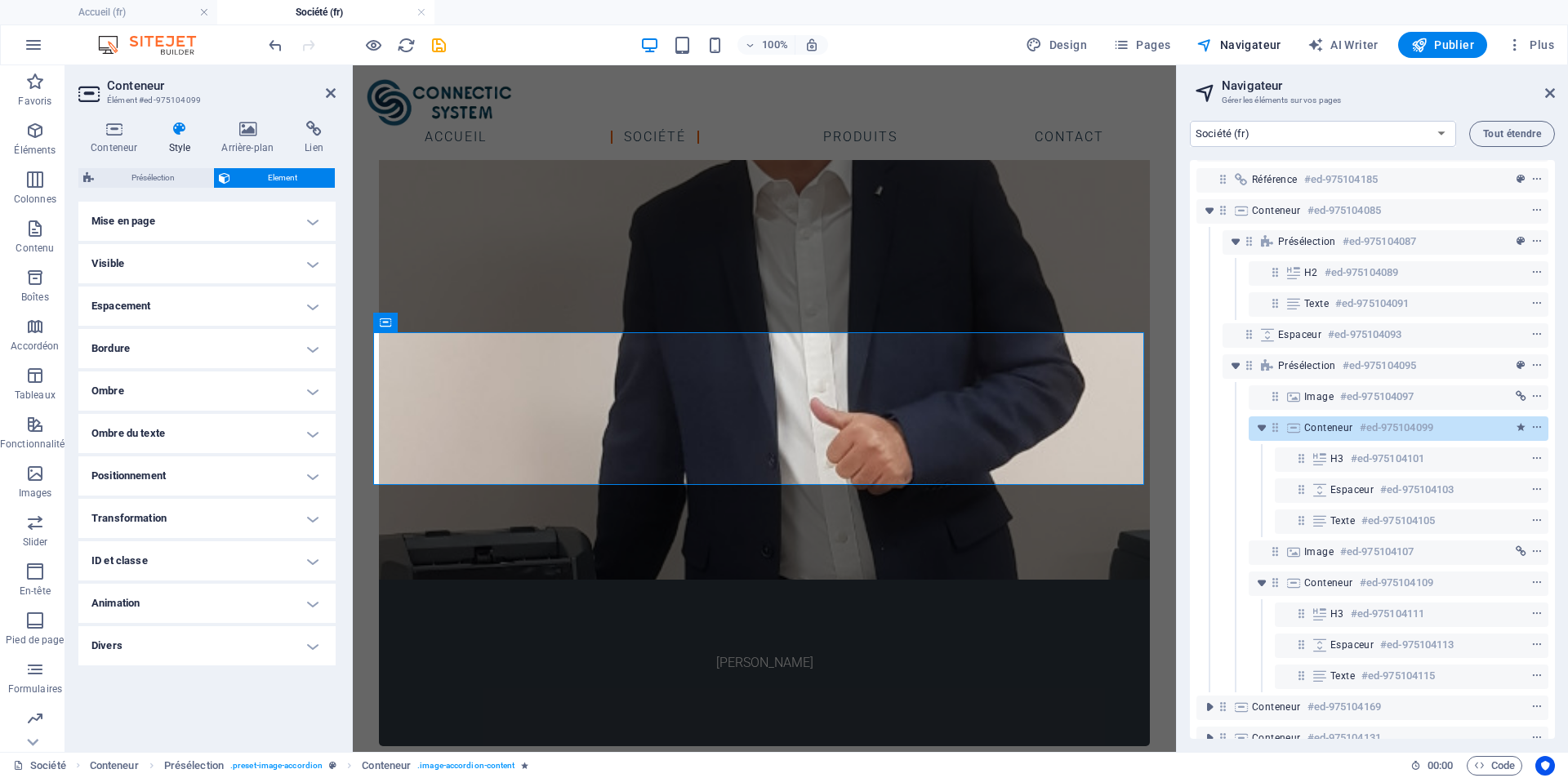
click at [312, 600] on h4 "Animation" at bounding box center [207, 603] width 257 height 39
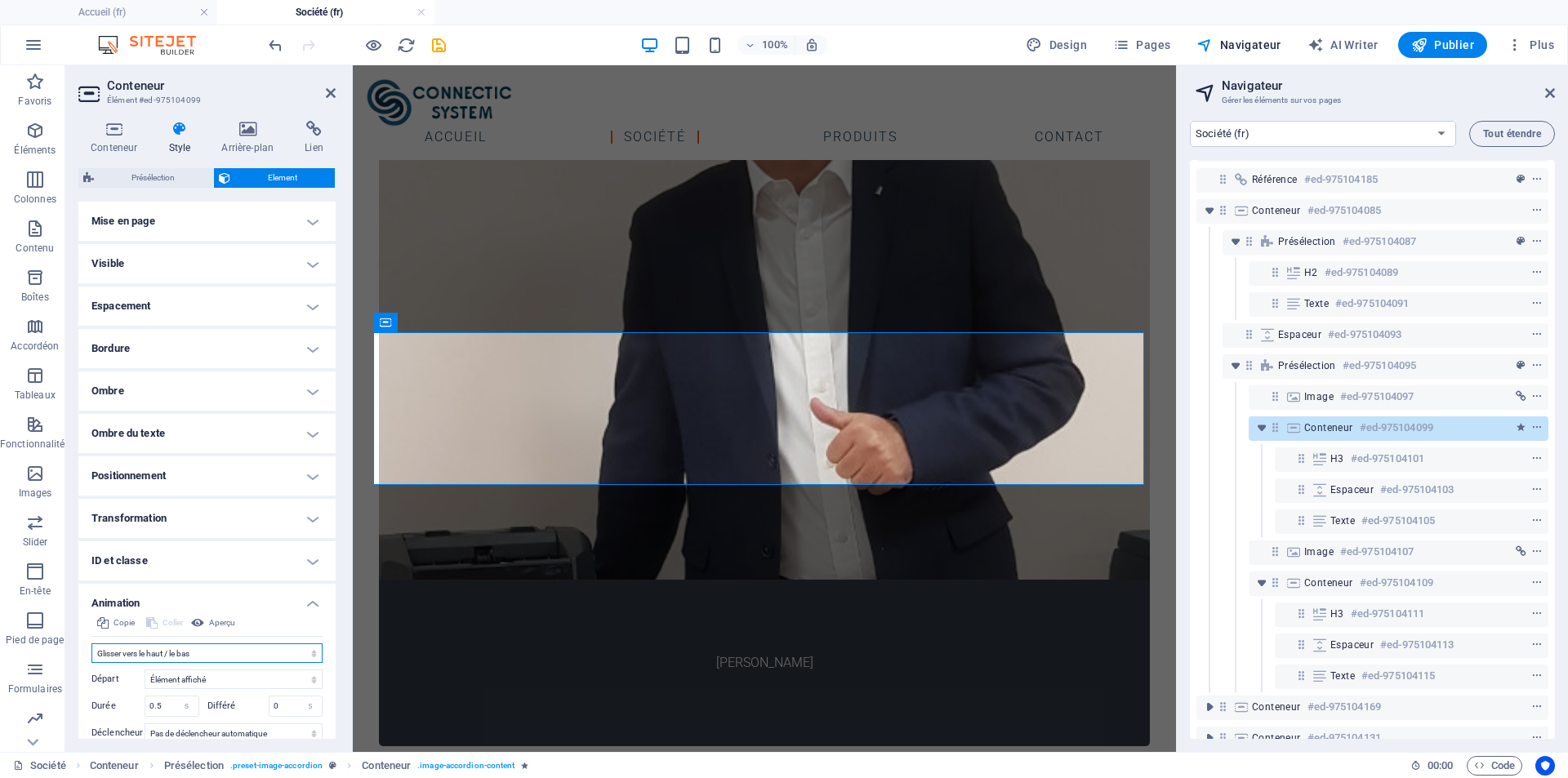
click at [268, 653] on select "Ne pas animer Afficher / Masquer Glisser vers le haut / le bas Zoomer/Dézoomer …" at bounding box center [207, 653] width 231 height 19
select select "none"
click at [91, 643] on select "Ne pas animer Afficher / Masquer Glisser vers le haut / le bas Zoomer/Dézoomer …" at bounding box center [207, 653] width 231 height 19
drag, startPoint x: 436, startPoint y: 49, endPoint x: 24, endPoint y: 33, distance: 412.3
click at [436, 49] on icon "save" at bounding box center [439, 45] width 18 height 18
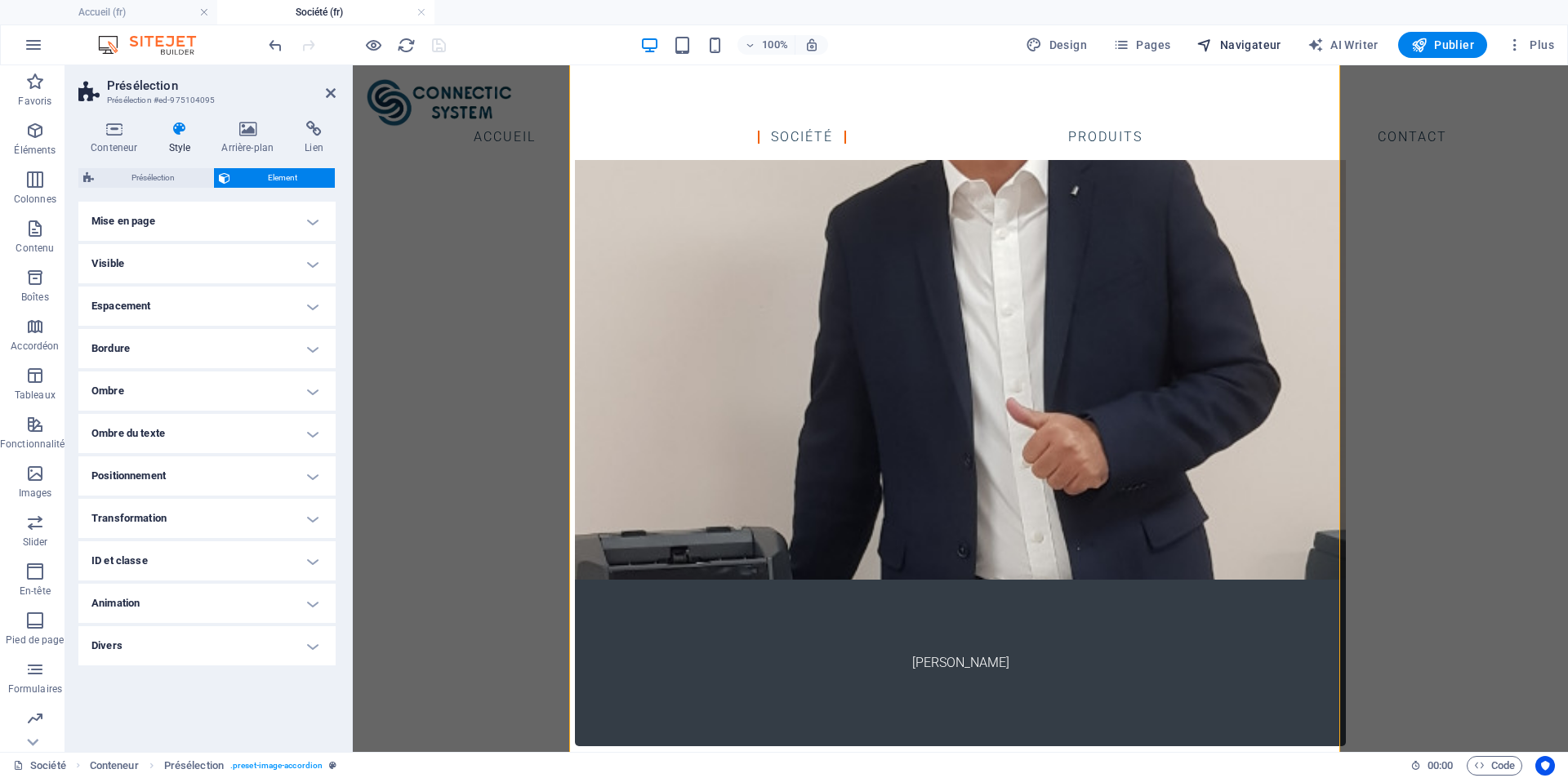
click at [1247, 49] on span "Navigateur" at bounding box center [1238, 45] width 84 height 16
select select "17799967-fr"
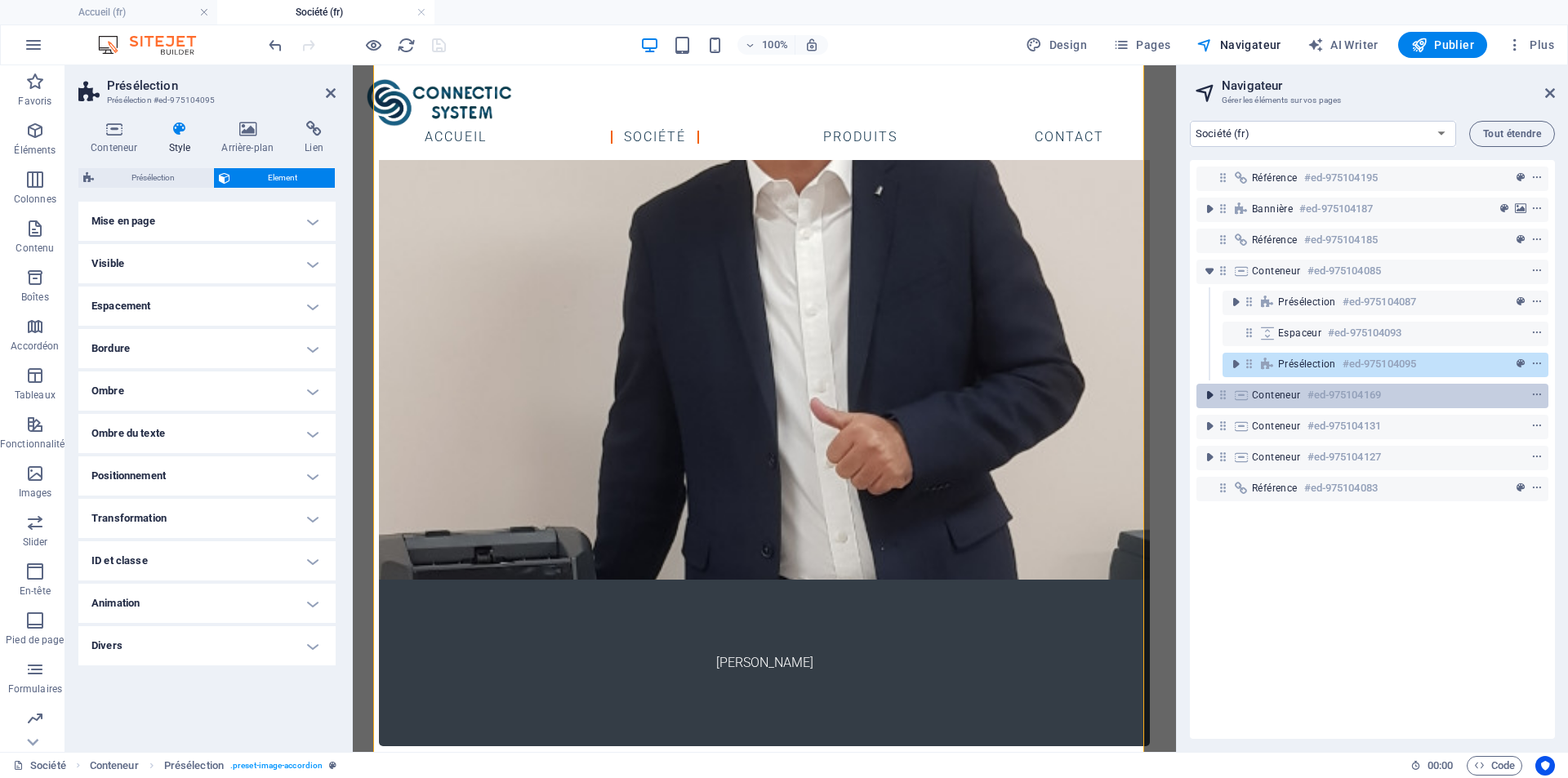
click at [1210, 397] on icon "toggle-expand" at bounding box center [1209, 395] width 16 height 16
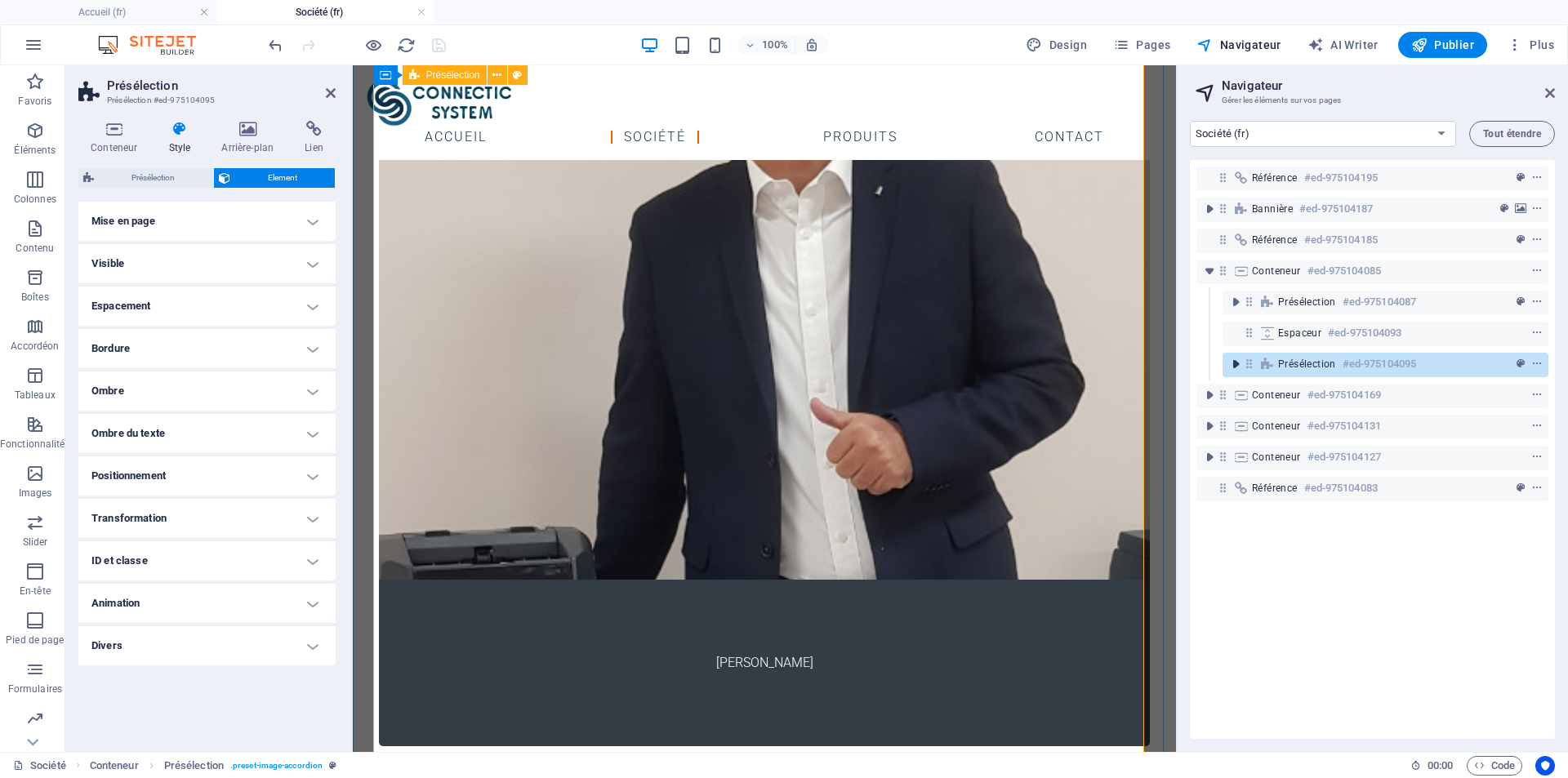
click at [1228, 372] on icon "toggle-expand" at bounding box center [1235, 364] width 16 height 16
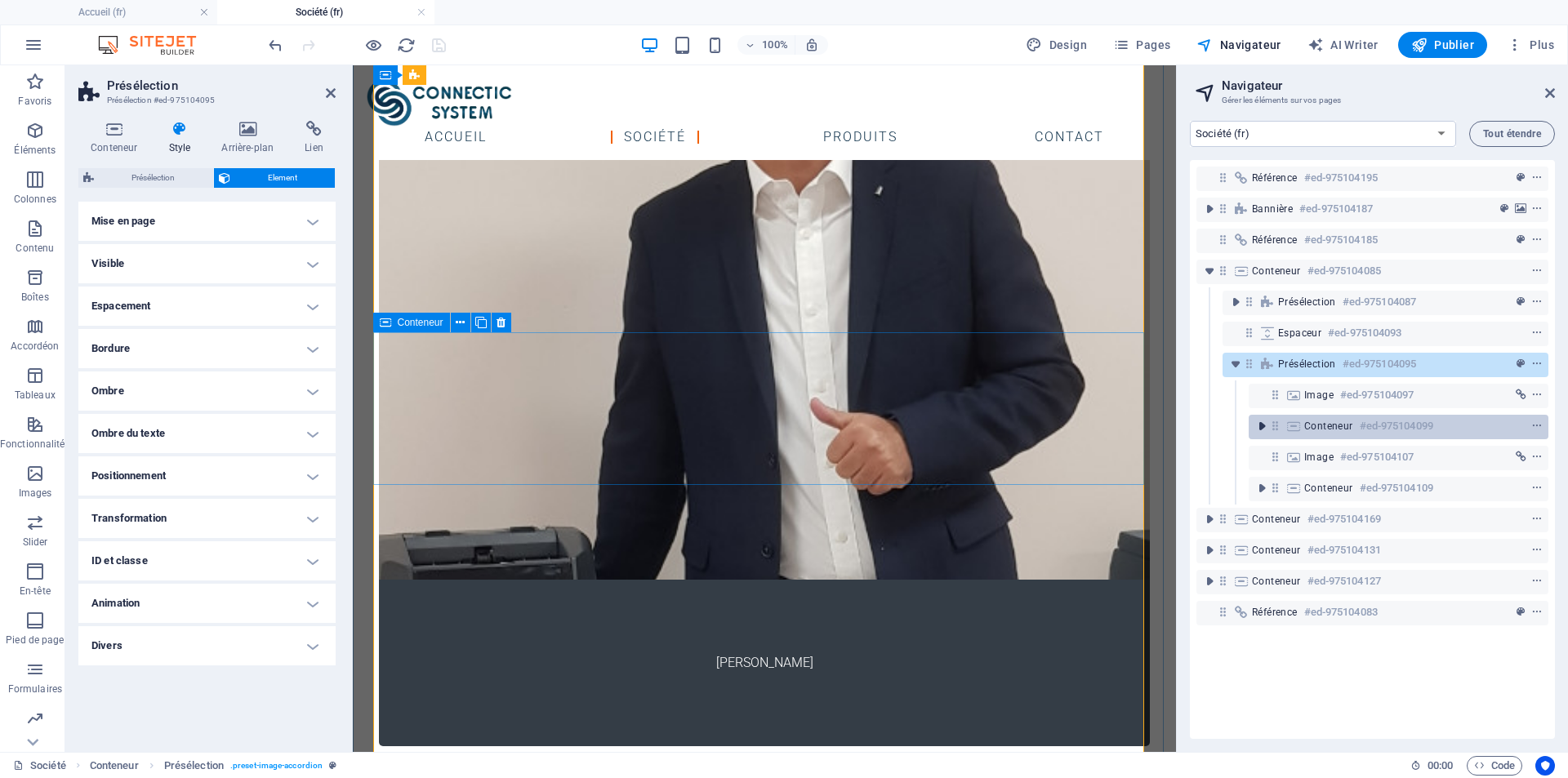
click at [1256, 430] on icon "toggle-expand" at bounding box center [1261, 426] width 16 height 16
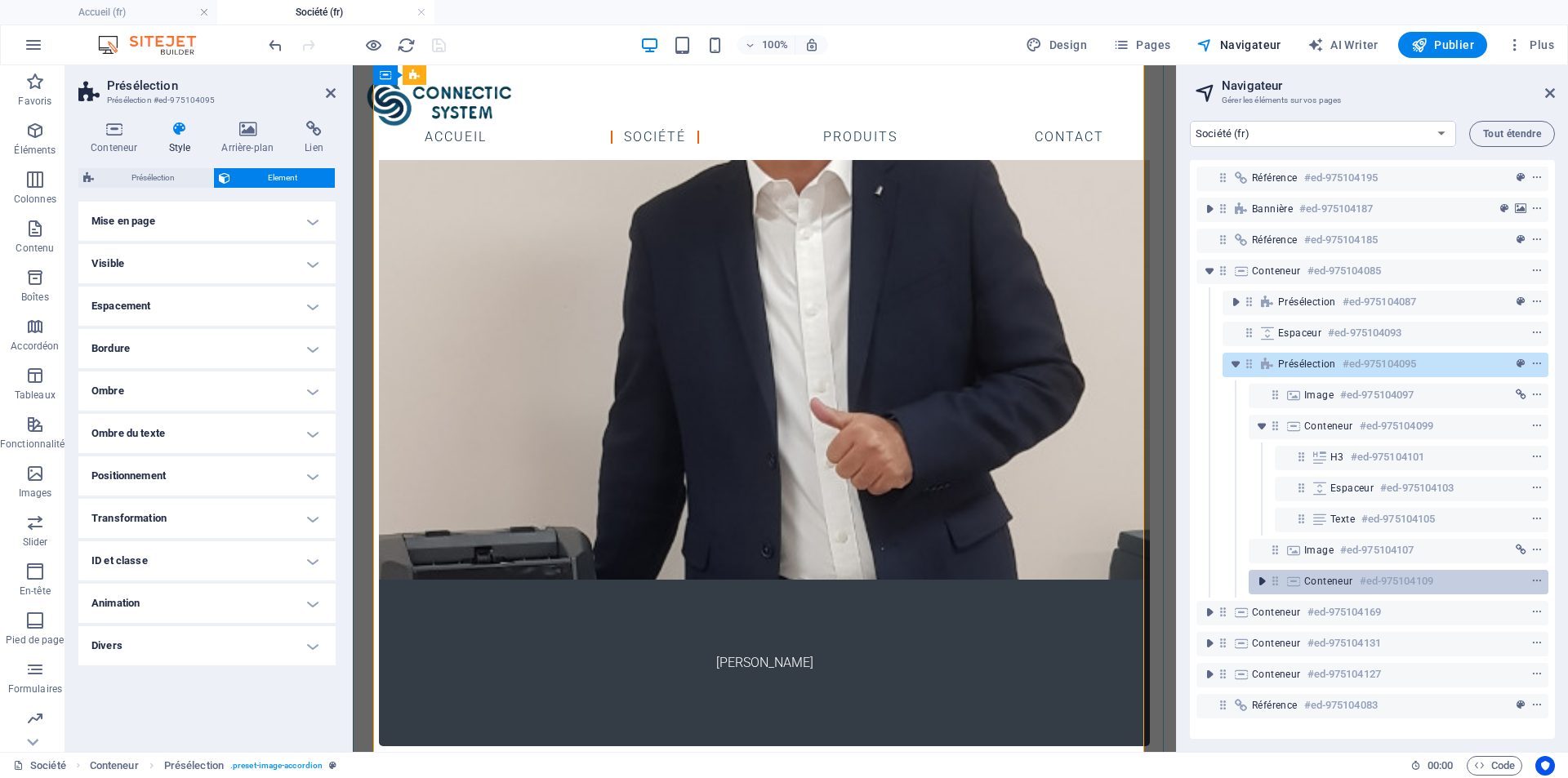
click at [1259, 583] on icon "toggle-expand" at bounding box center [1261, 581] width 16 height 16
click at [1533, 577] on icon "context-menu" at bounding box center [1537, 581] width 12 height 12
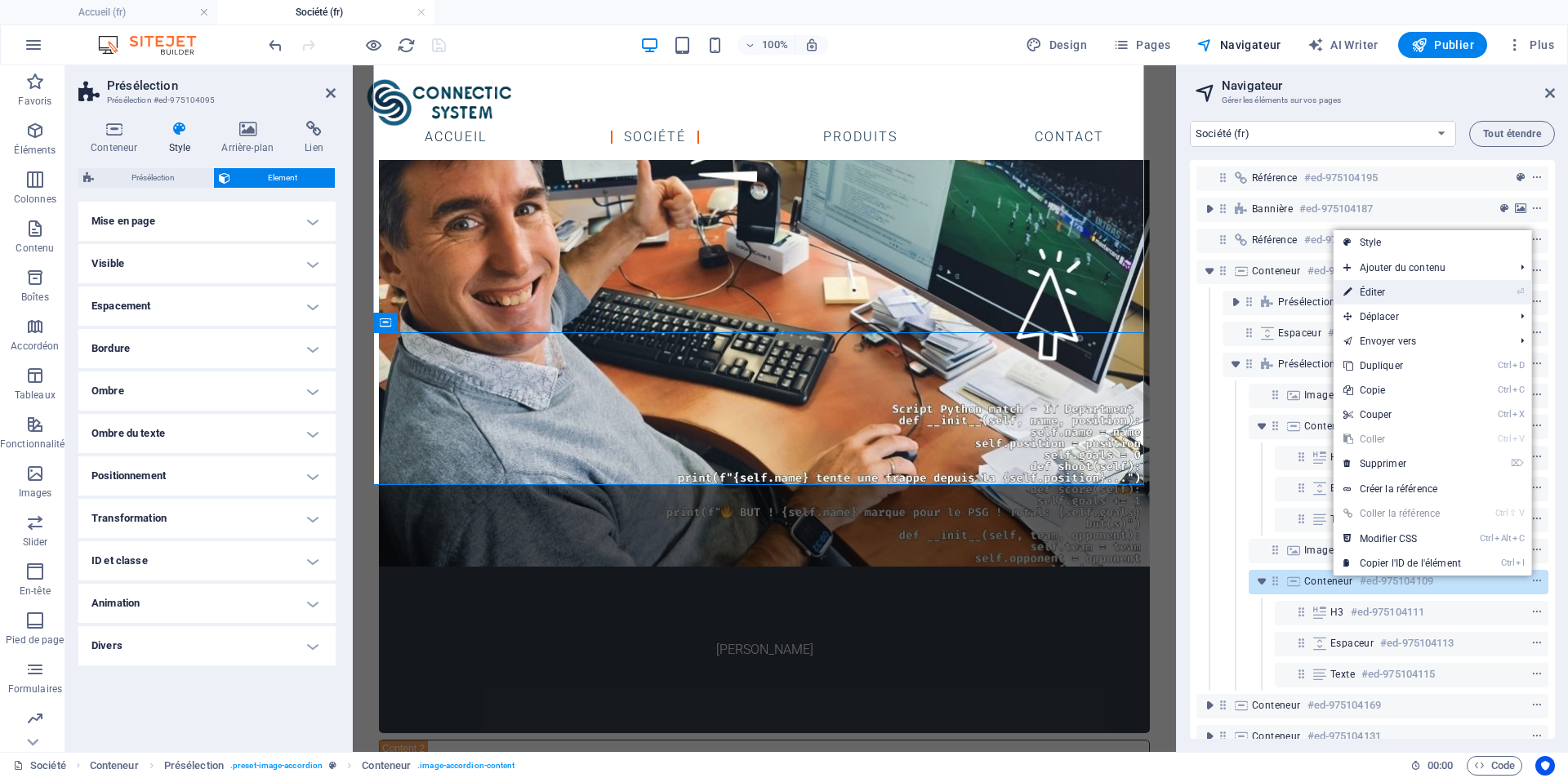
click at [1424, 283] on link "⏎ Éditer" at bounding box center [1401, 292] width 137 height 24
click at [310, 221] on h4 "Mise en page" at bounding box center [207, 221] width 257 height 39
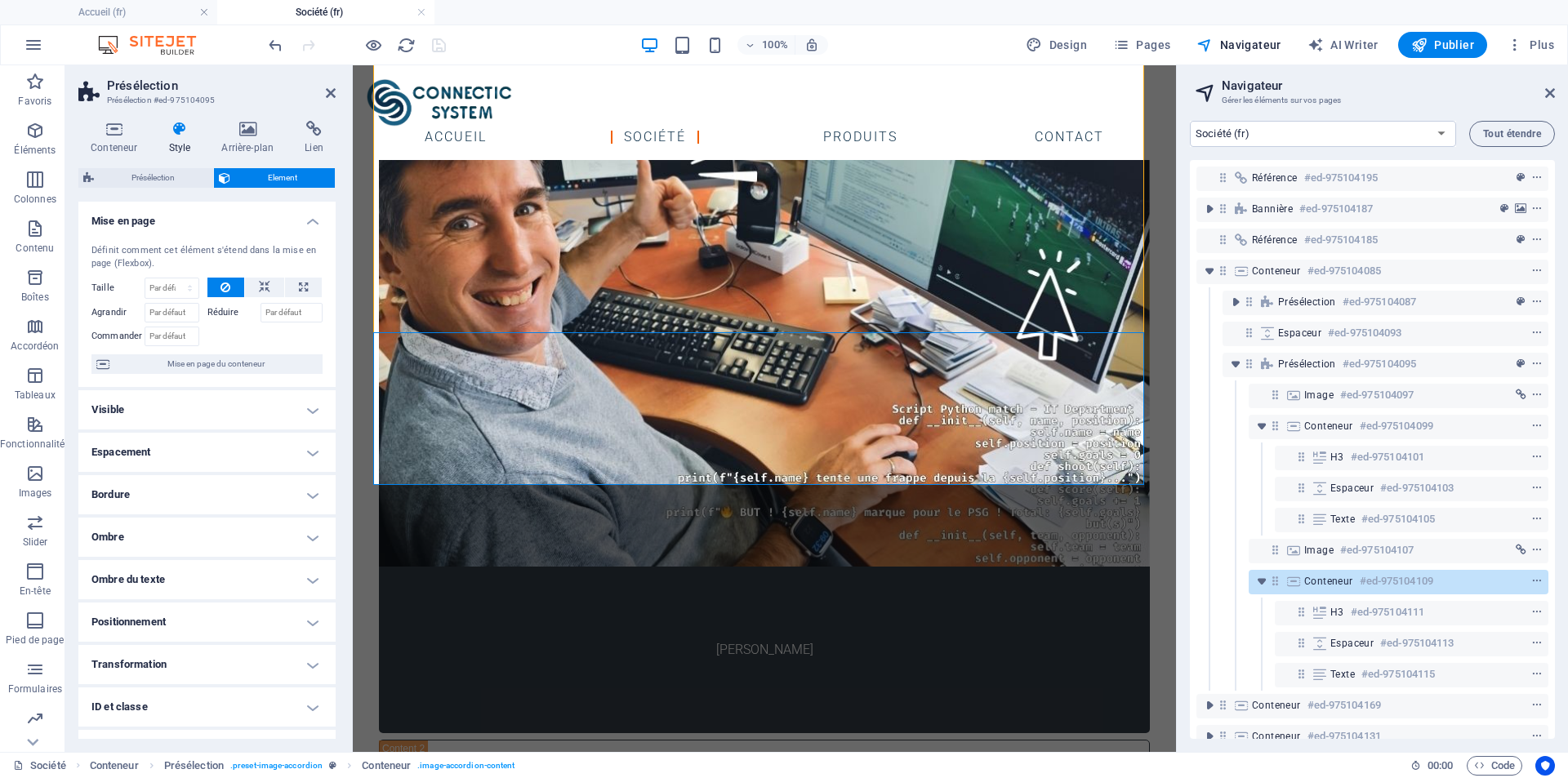
click at [316, 411] on h4 "Visible" at bounding box center [207, 409] width 257 height 39
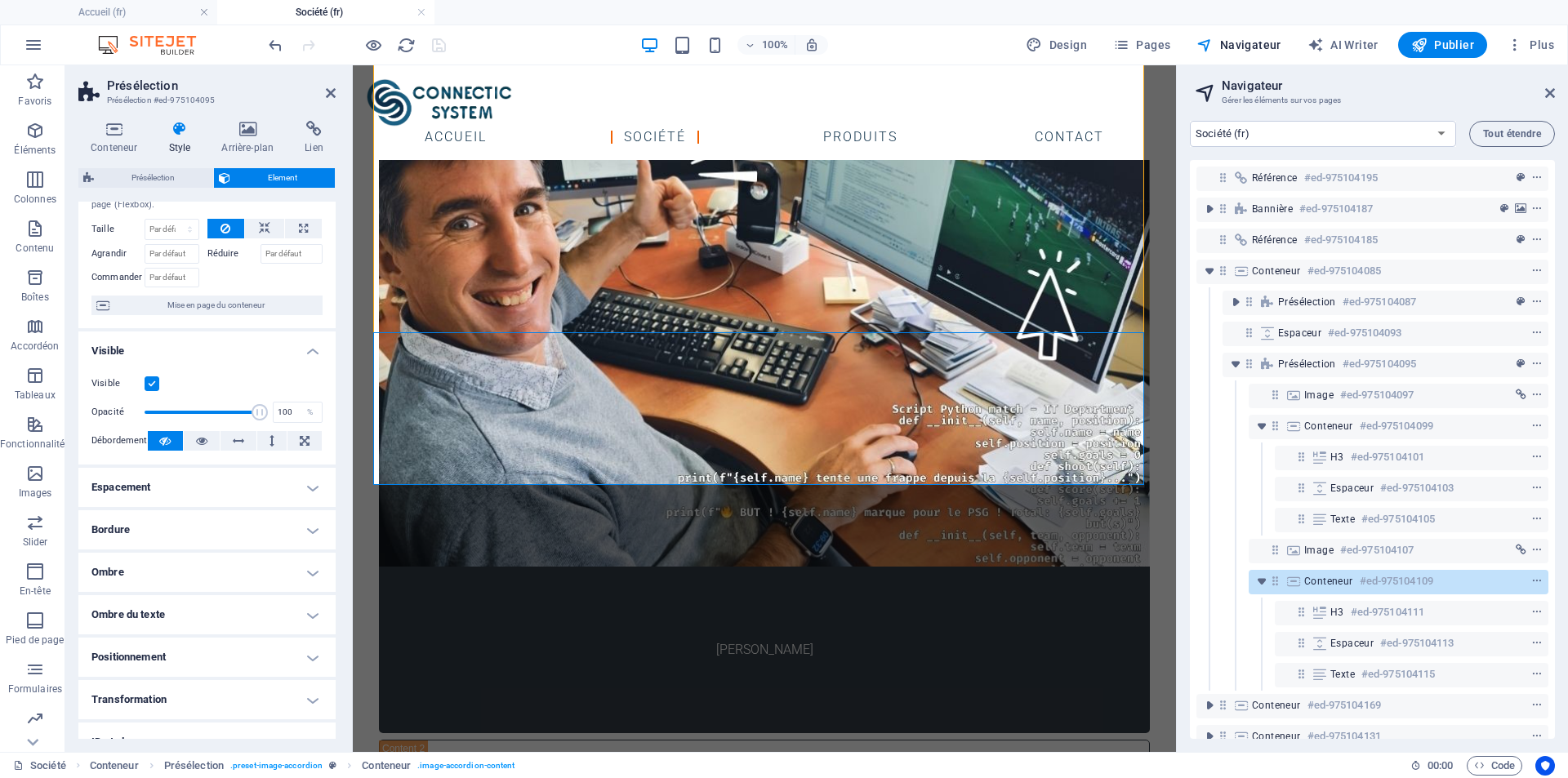
scroll to position [81, 0]
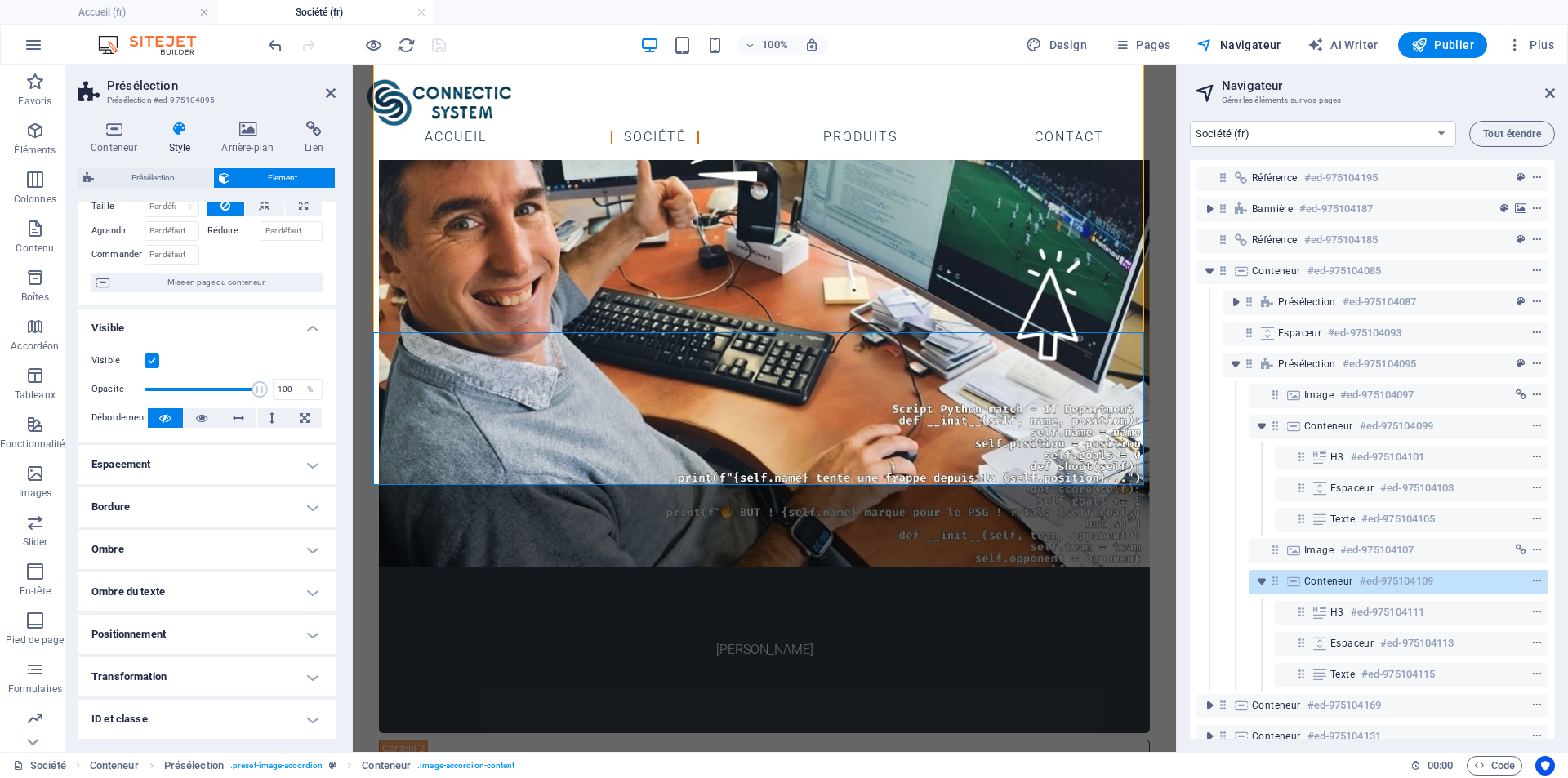
click at [308, 466] on h4 "Espacement" at bounding box center [207, 465] width 257 height 39
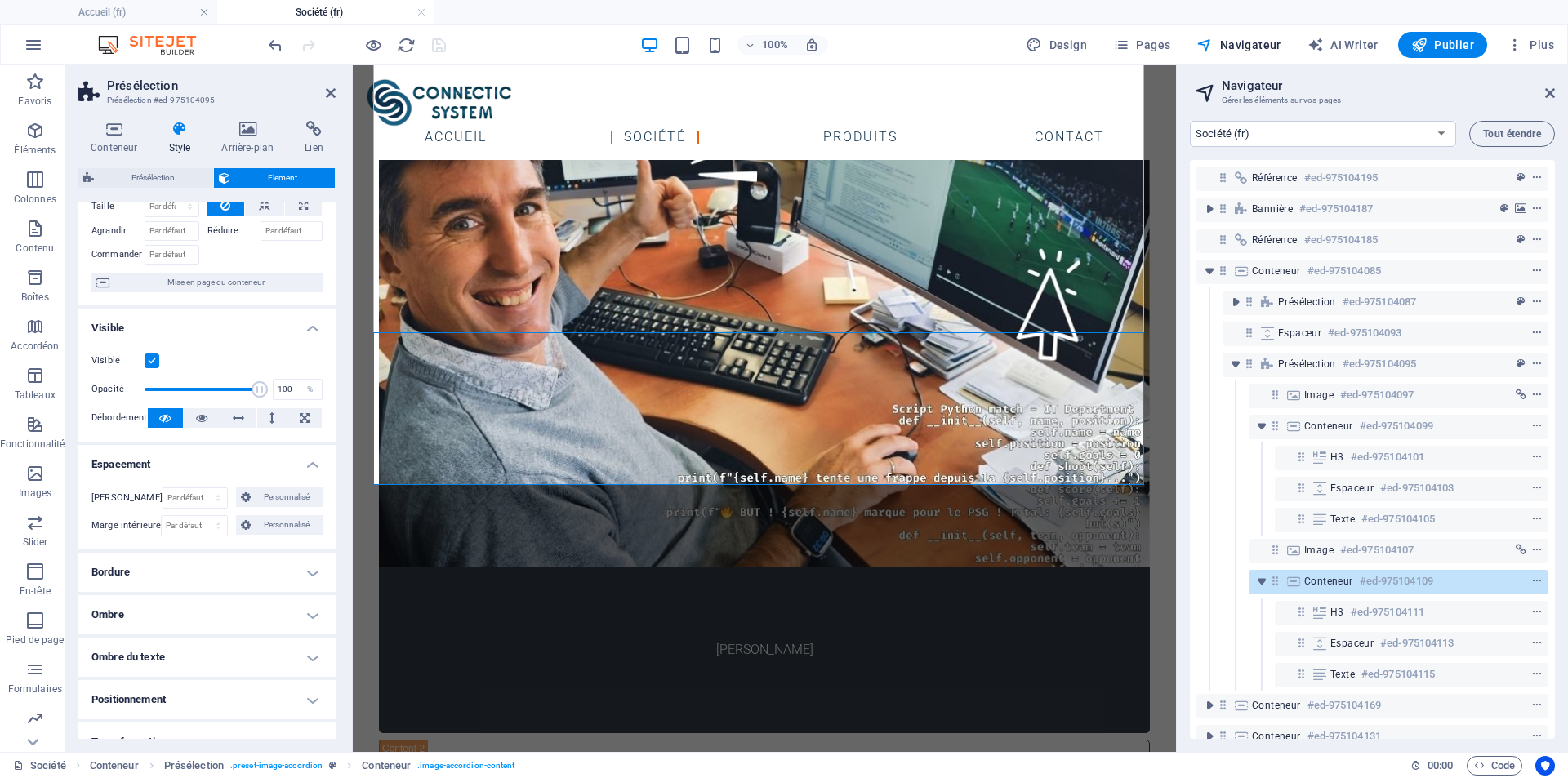
scroll to position [163, 0]
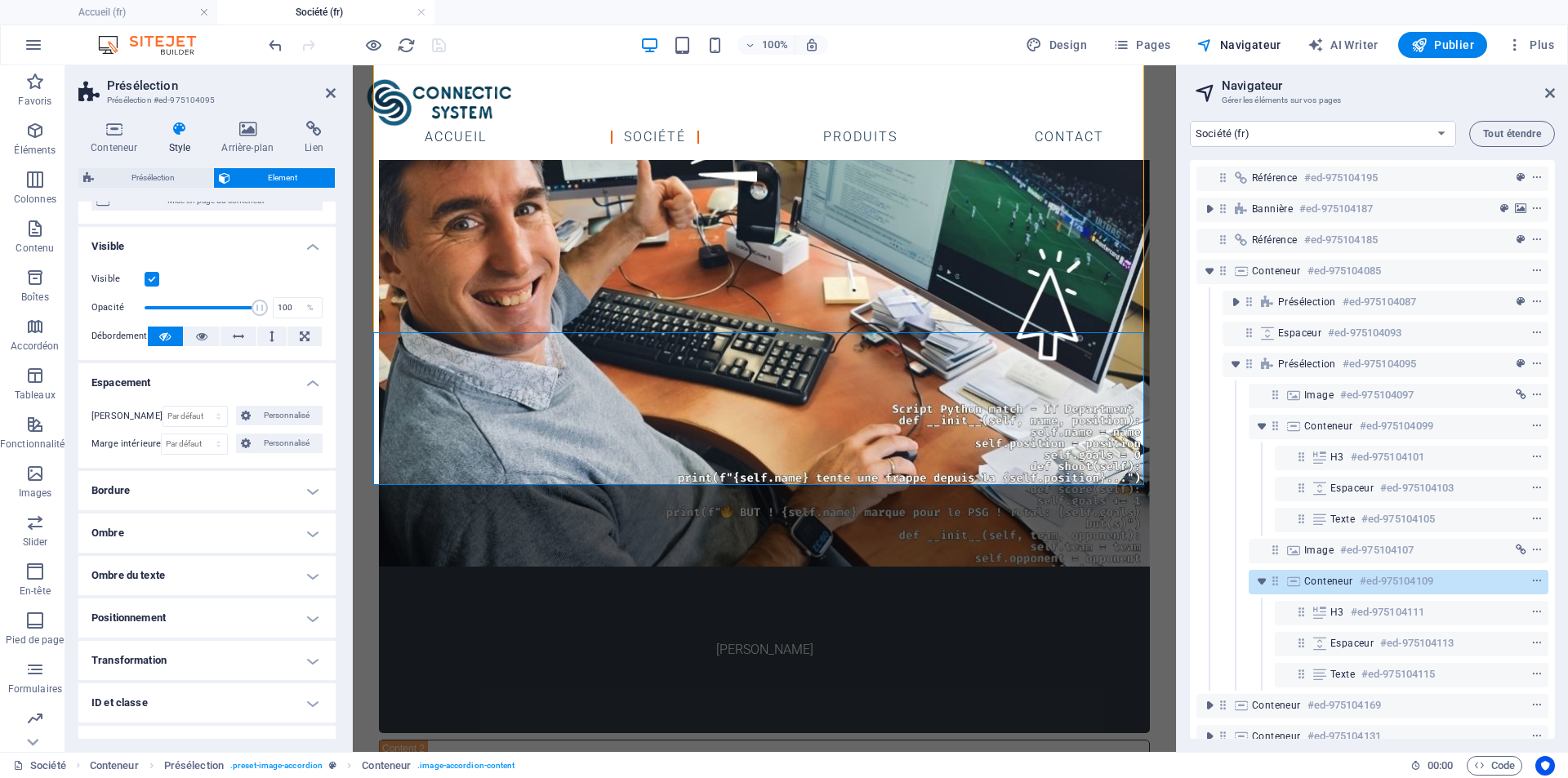
click at [308, 489] on h4 "Bordure" at bounding box center [207, 491] width 257 height 39
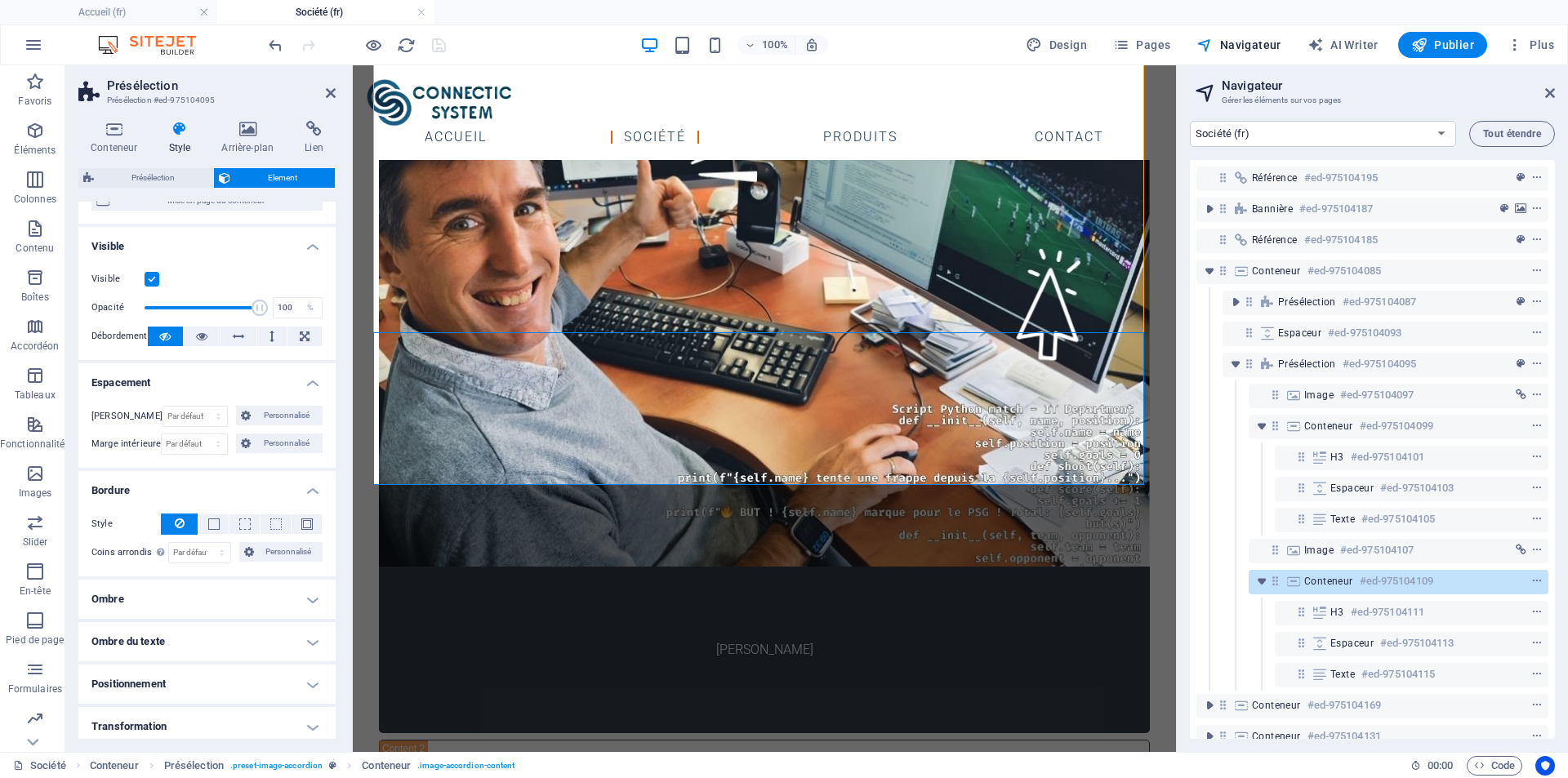
scroll to position [244, 0]
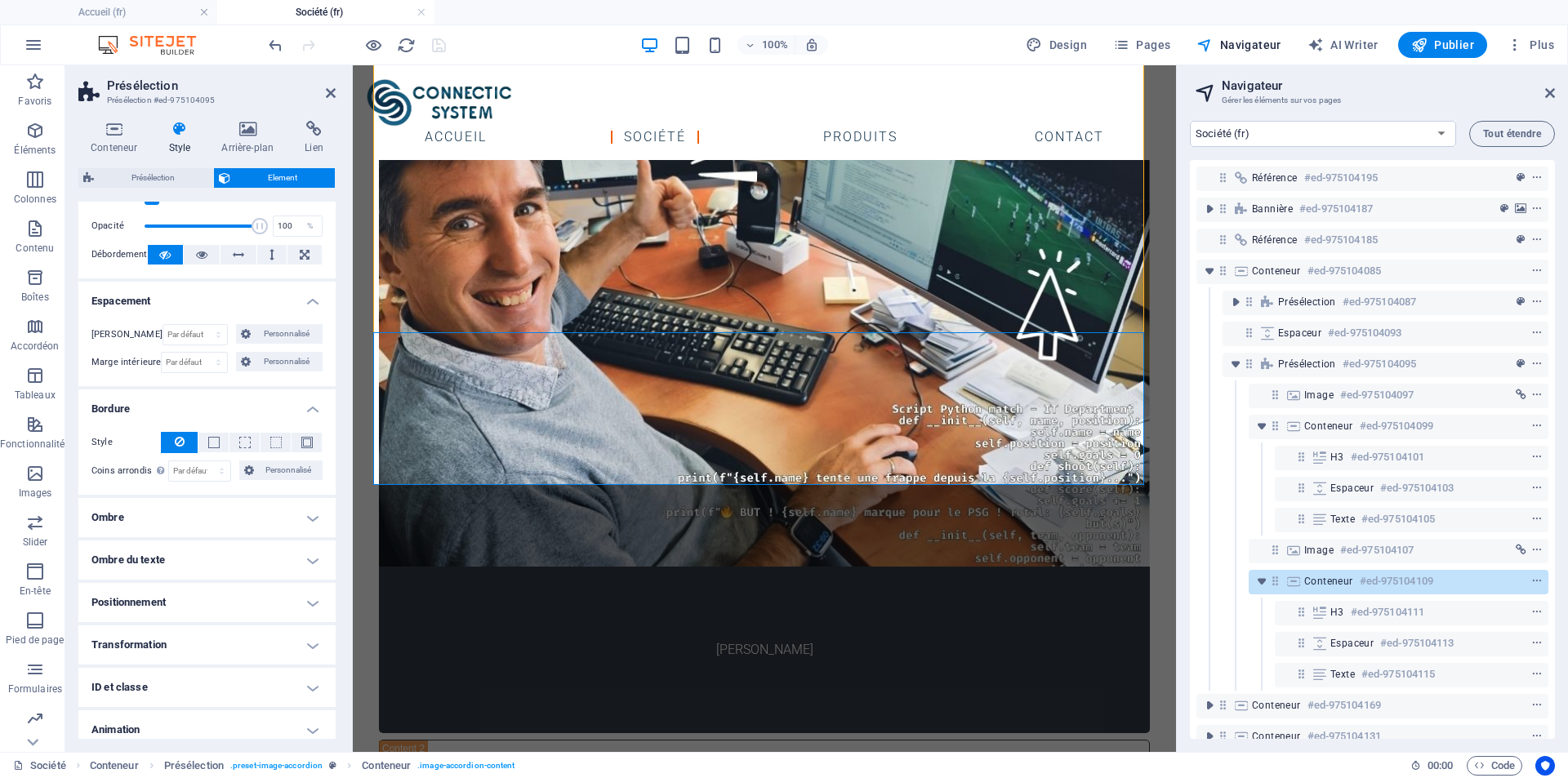
click at [307, 523] on h4 "Ombre" at bounding box center [207, 517] width 257 height 39
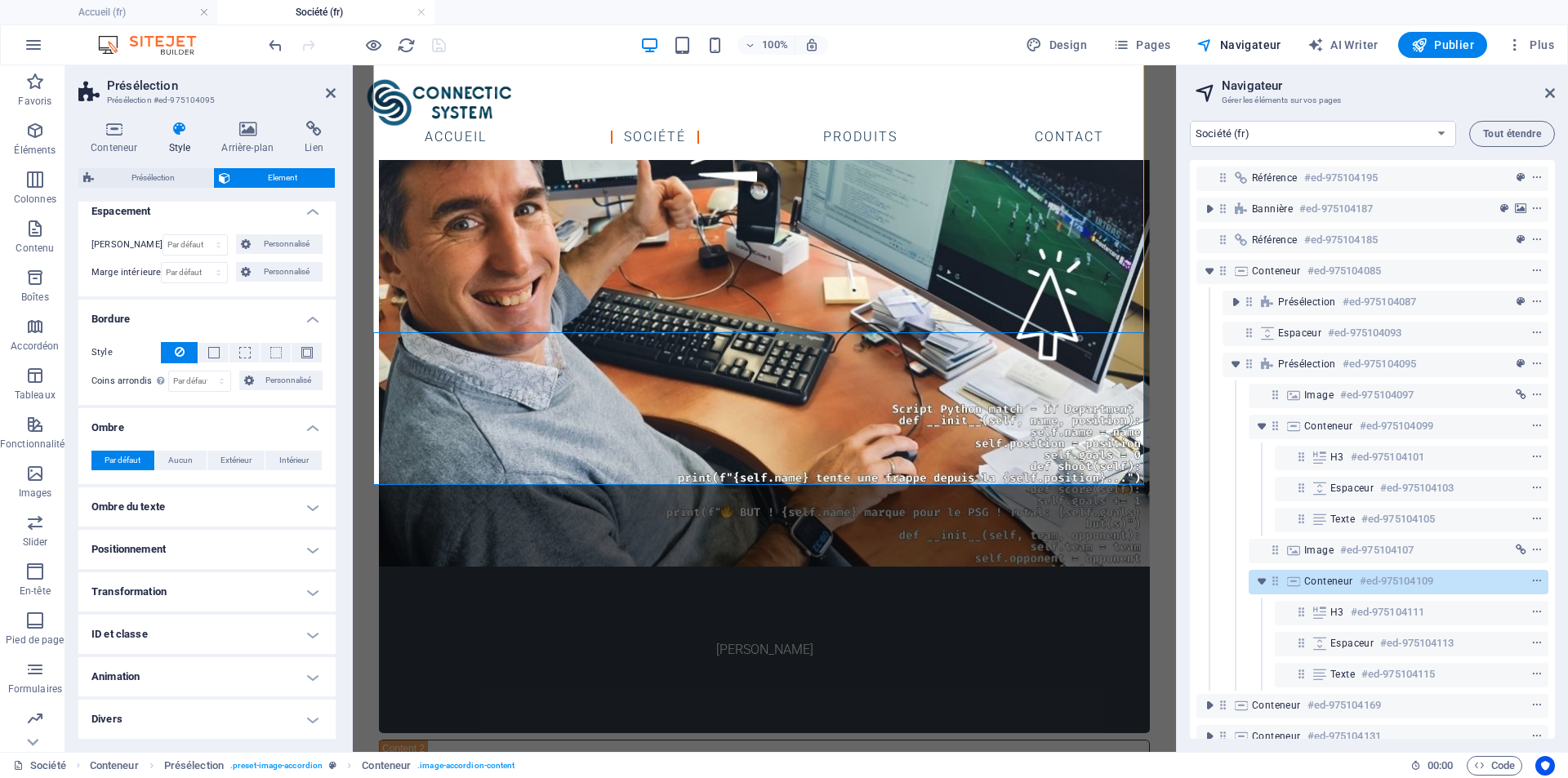
click at [308, 511] on h4 "Ombre du texte" at bounding box center [207, 506] width 257 height 39
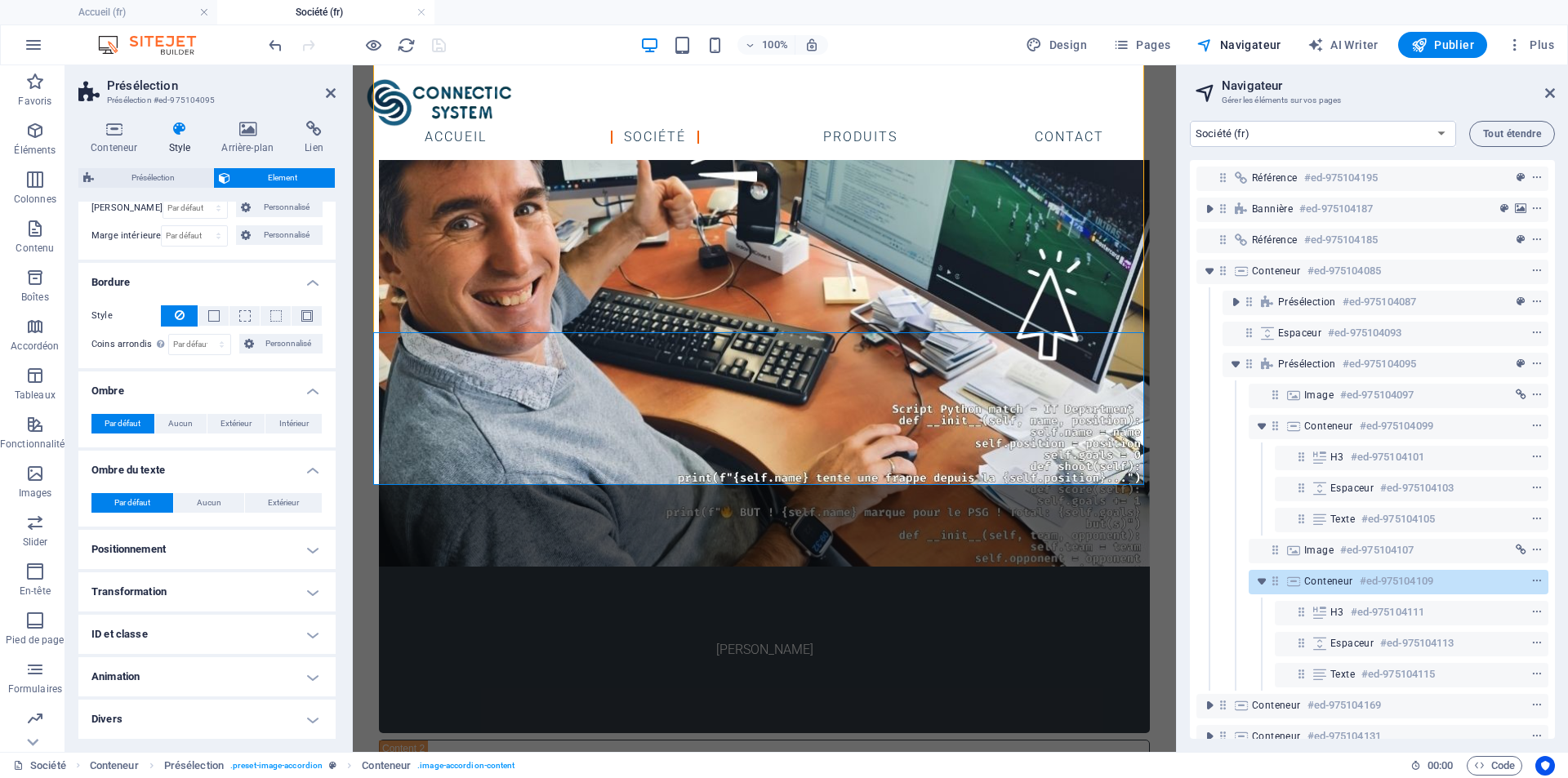
click at [307, 541] on h4 "Positionnement" at bounding box center [207, 549] width 257 height 39
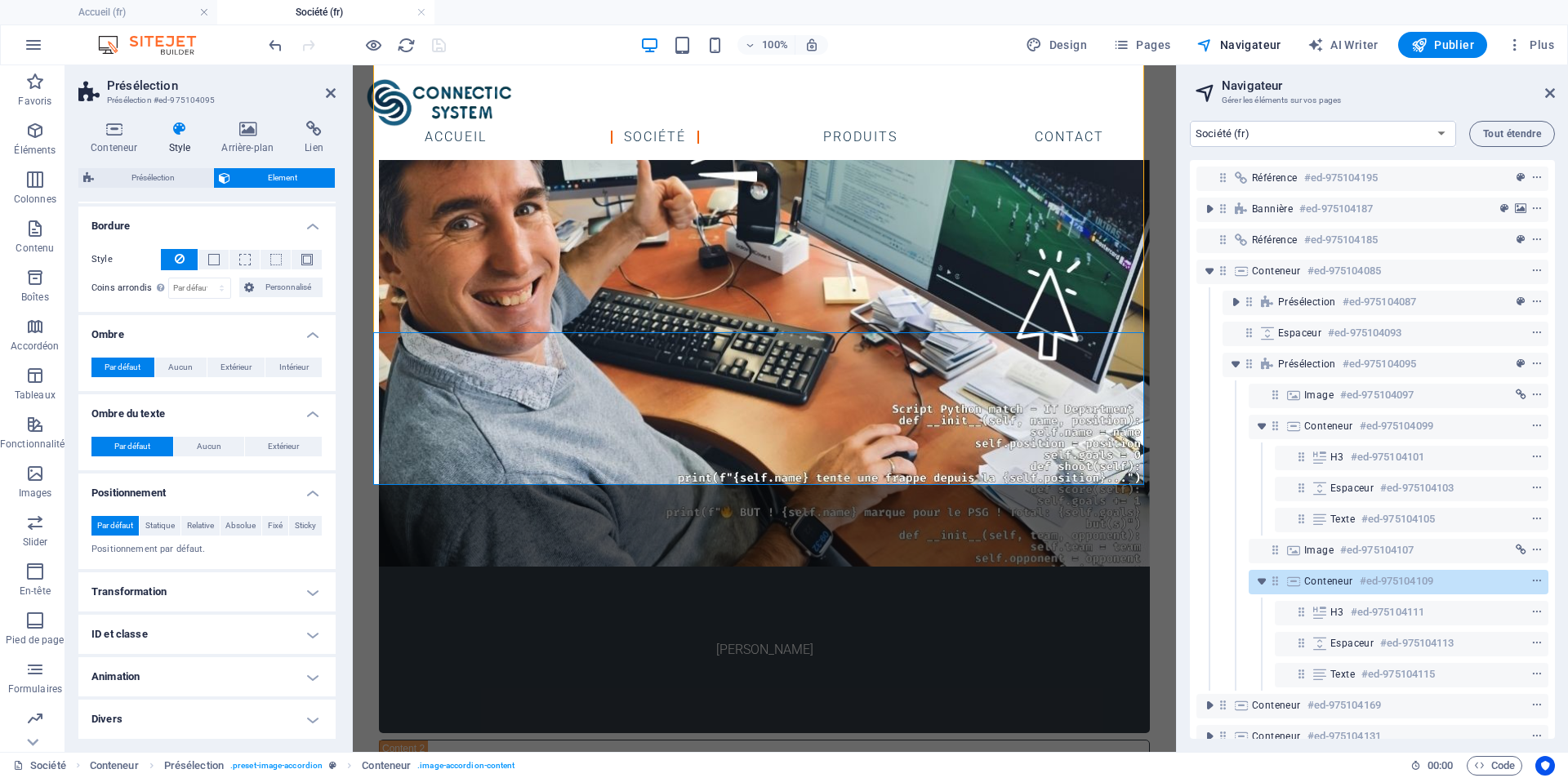
click at [305, 582] on h4 "Transformation" at bounding box center [207, 592] width 257 height 39
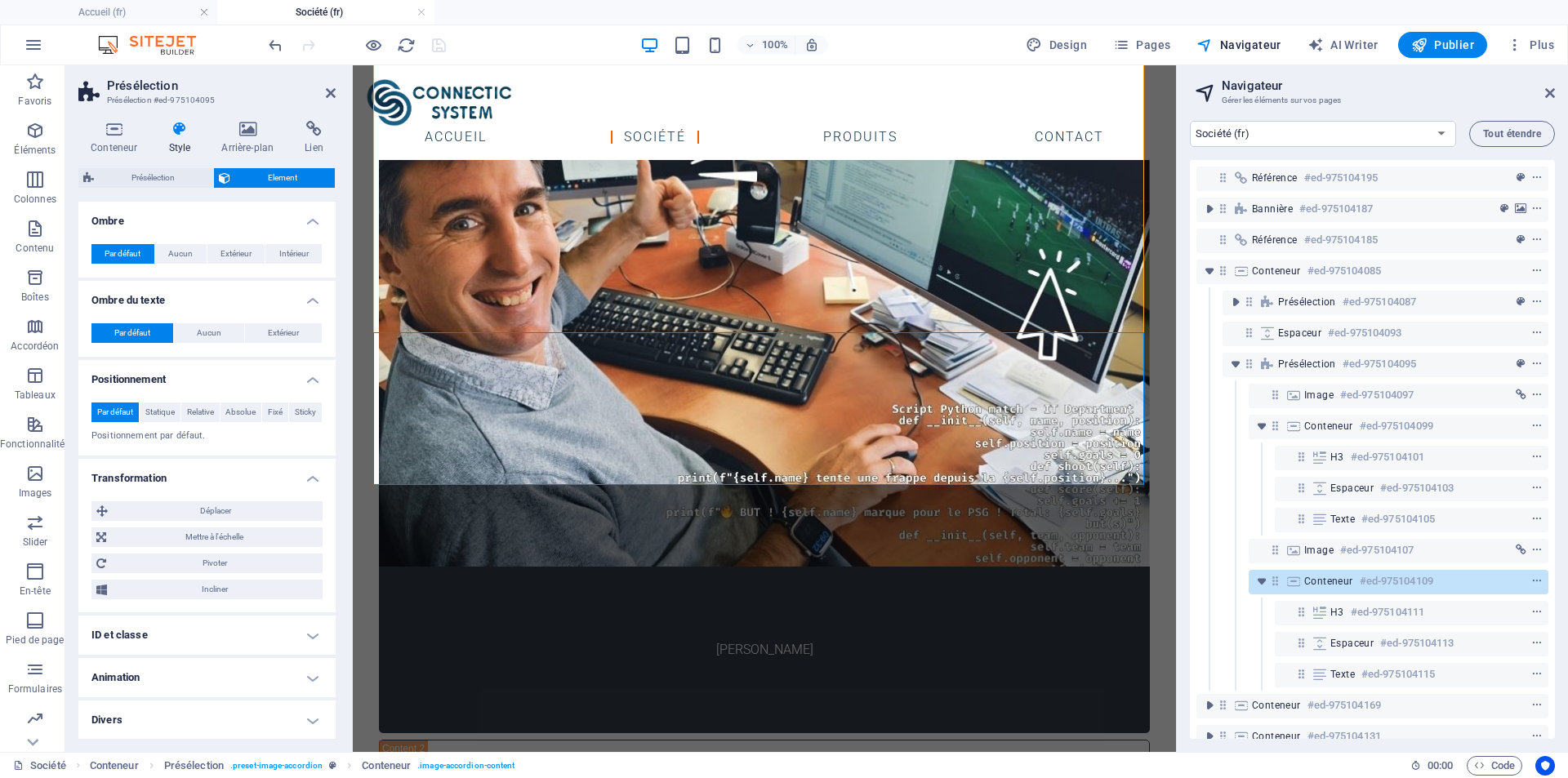
scroll to position [542, 0]
click at [298, 636] on h4 "ID et classe" at bounding box center [207, 634] width 257 height 39
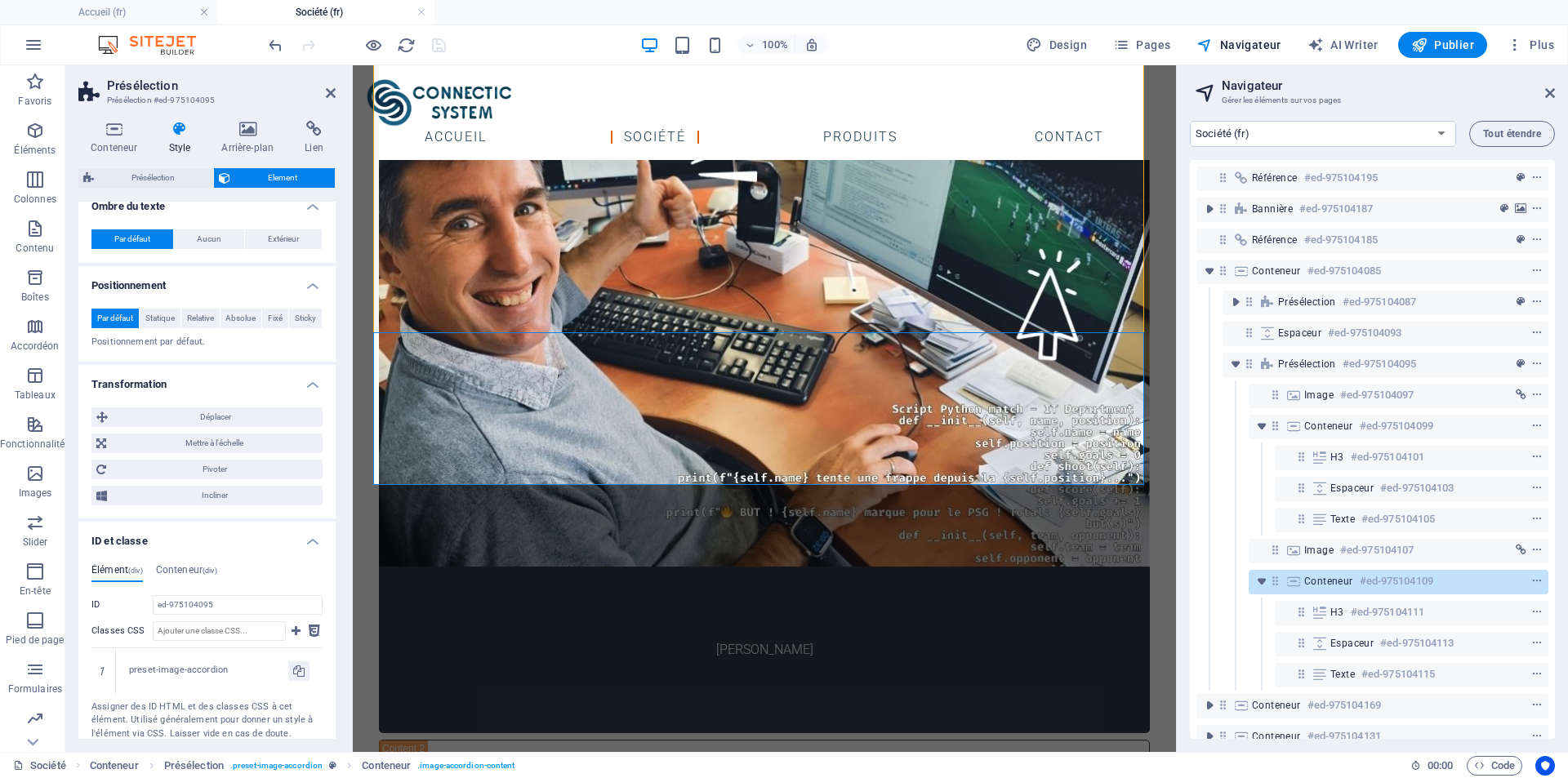
scroll to position [734, 0]
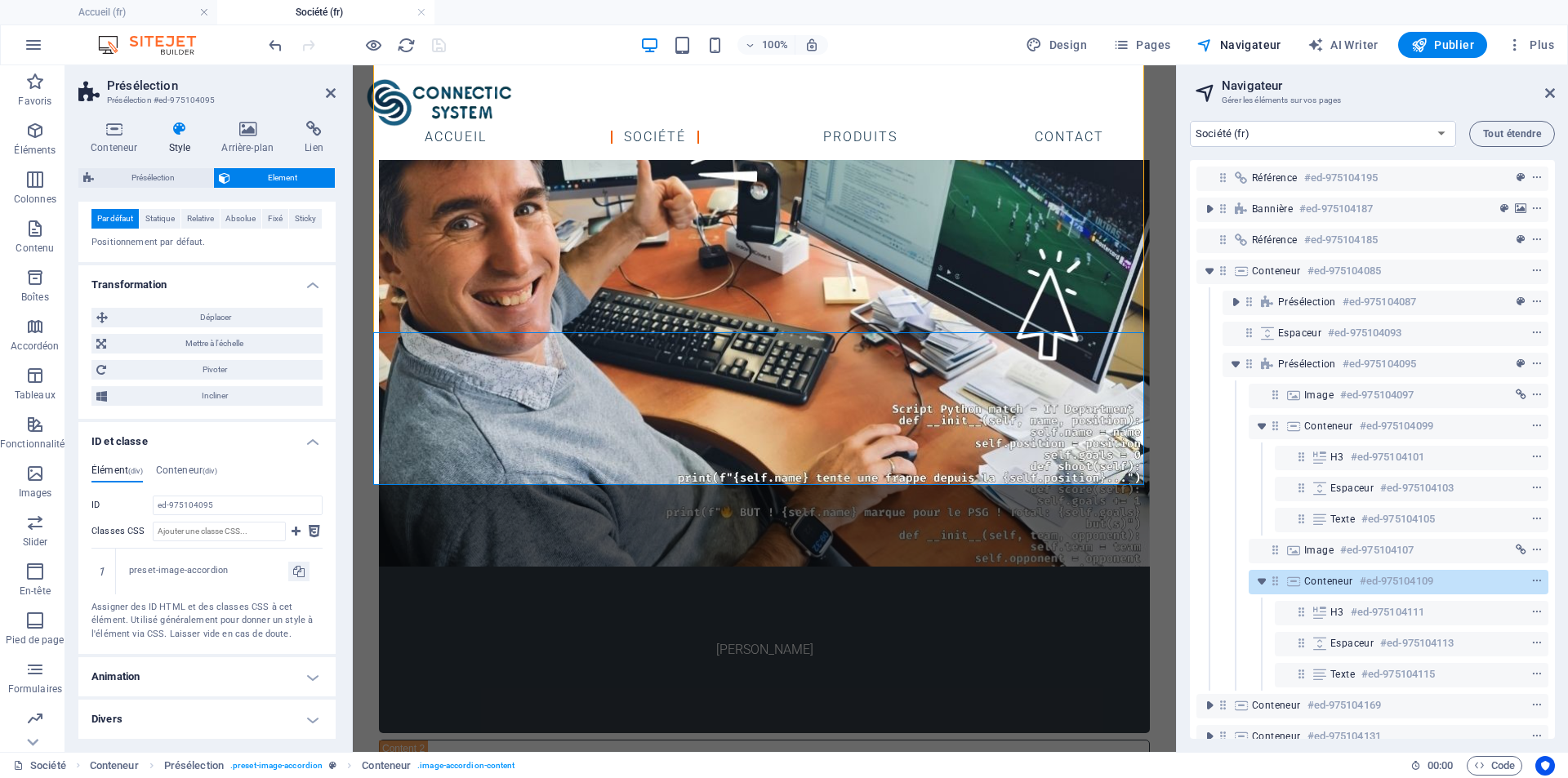
click at [308, 678] on h4 "Animation" at bounding box center [207, 676] width 257 height 39
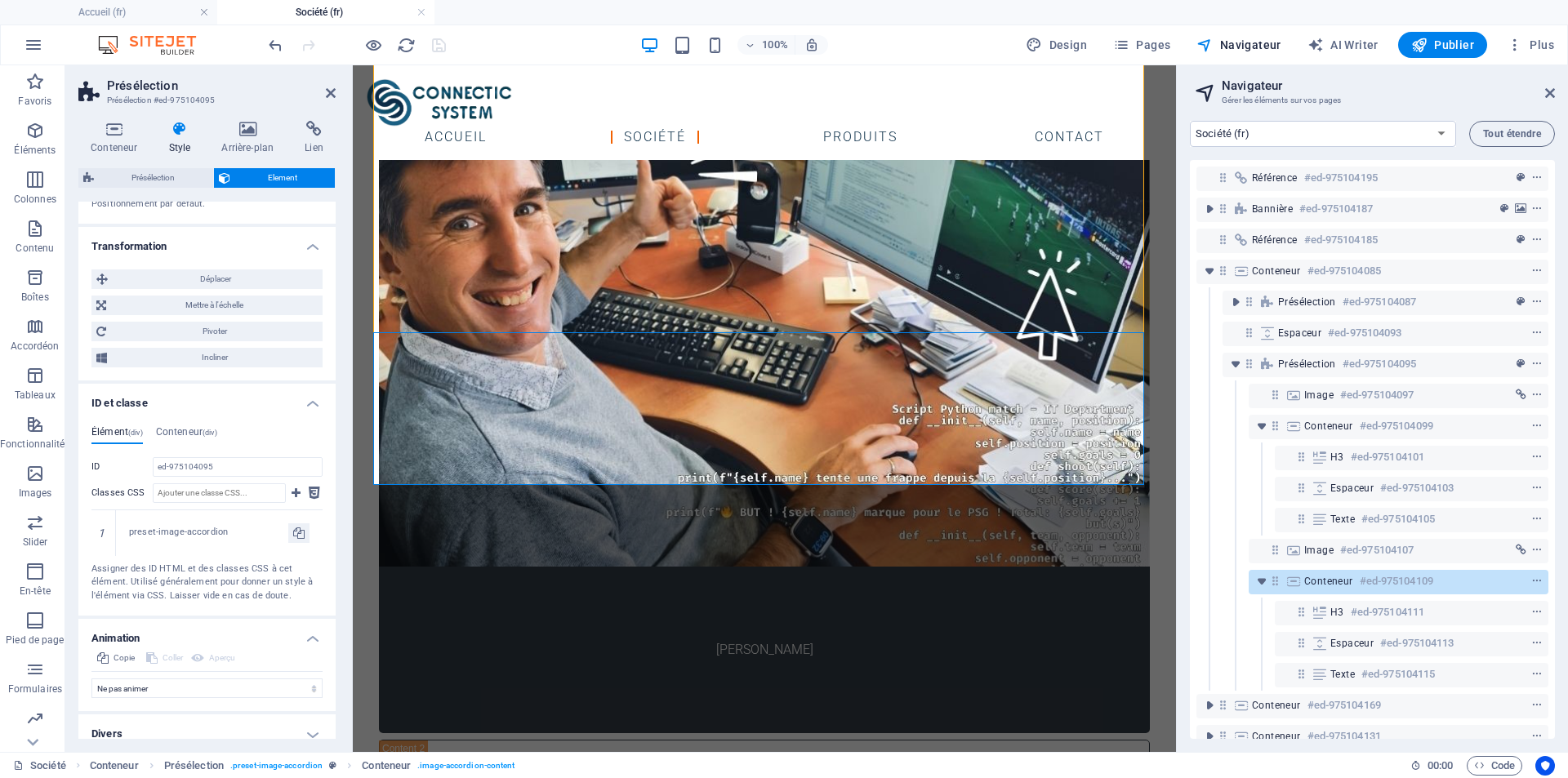
scroll to position [788, 0]
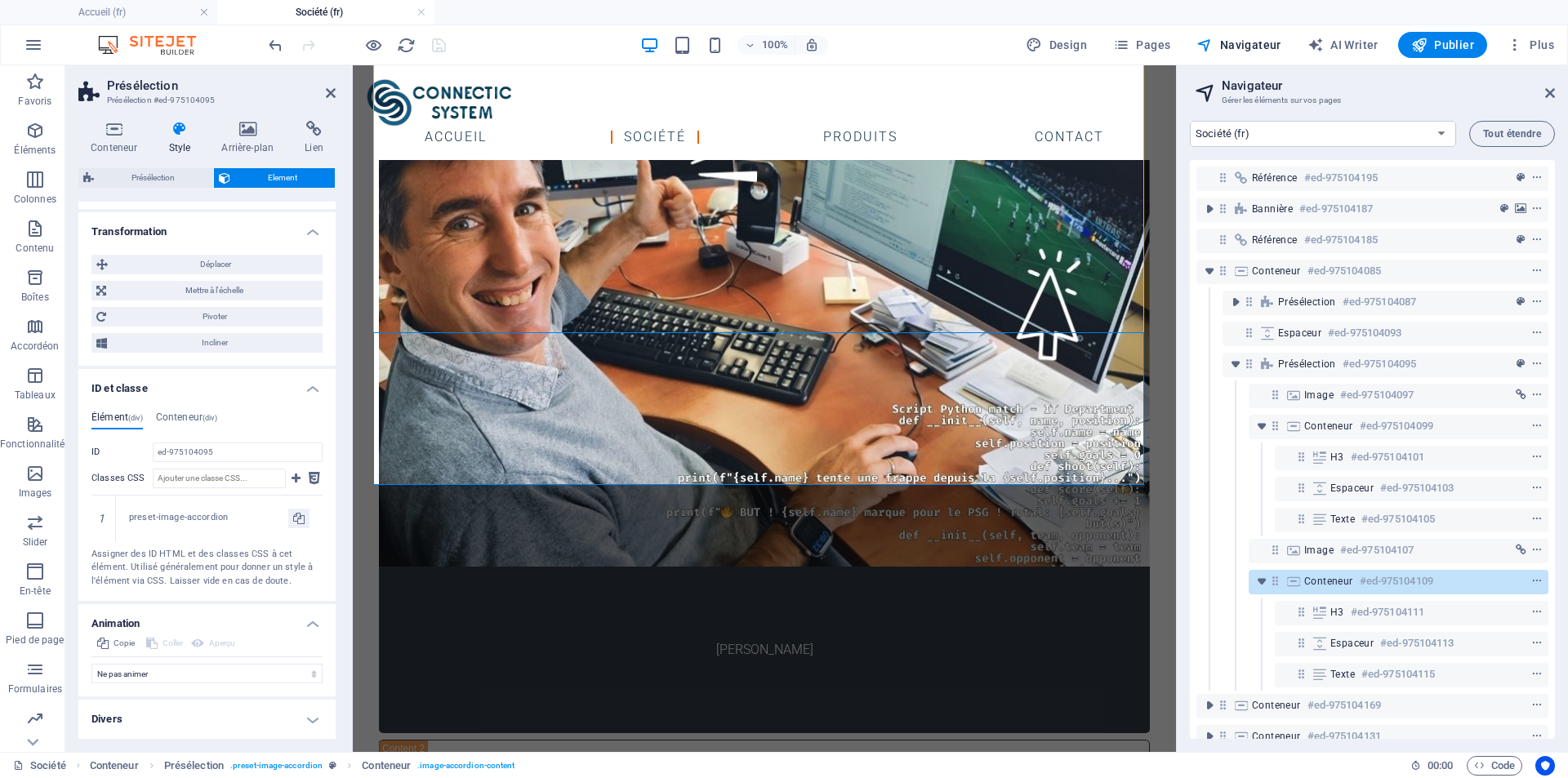
click at [307, 724] on h4 "Divers" at bounding box center [207, 719] width 257 height 39
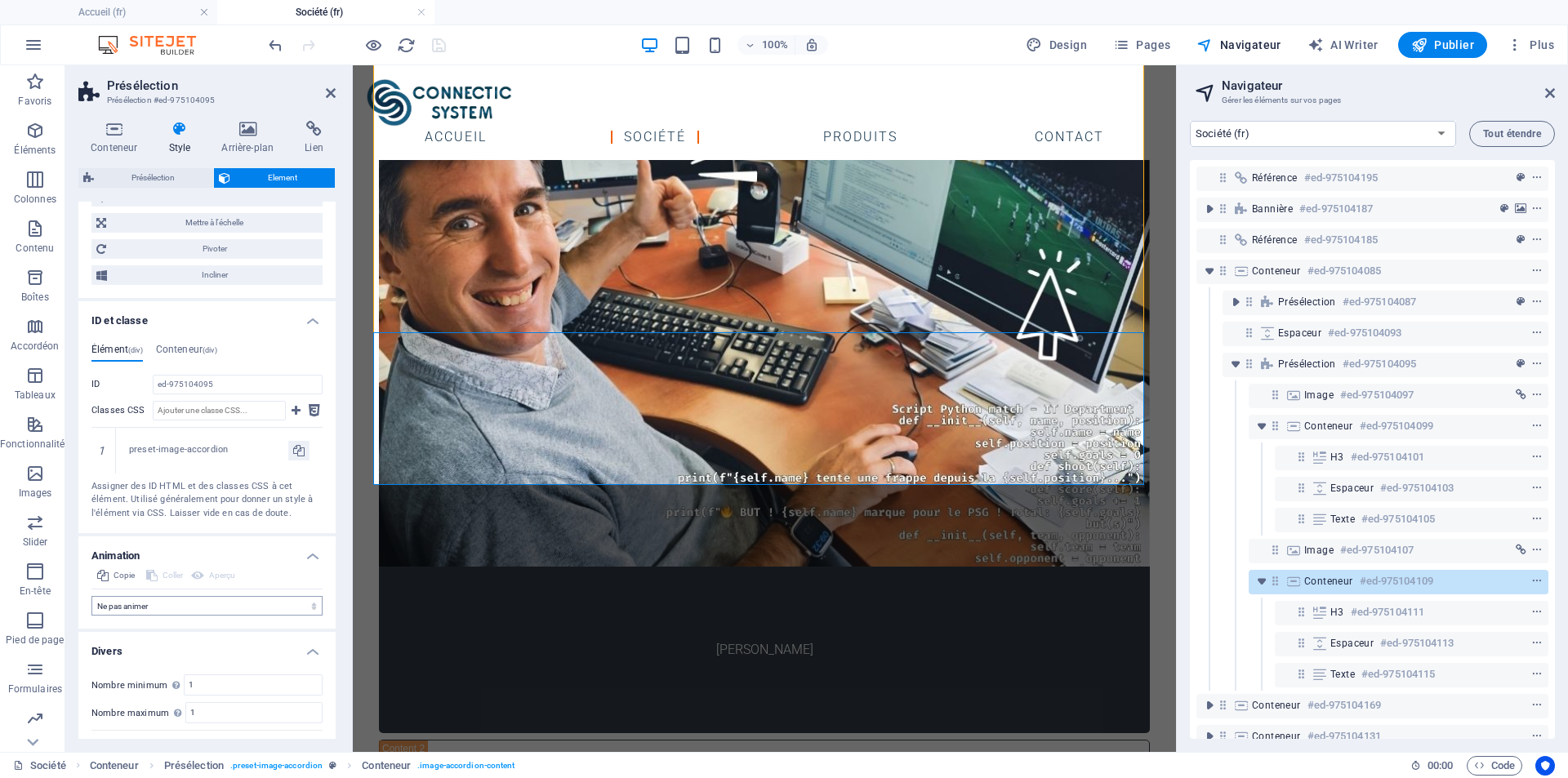
scroll to position [889, 0]
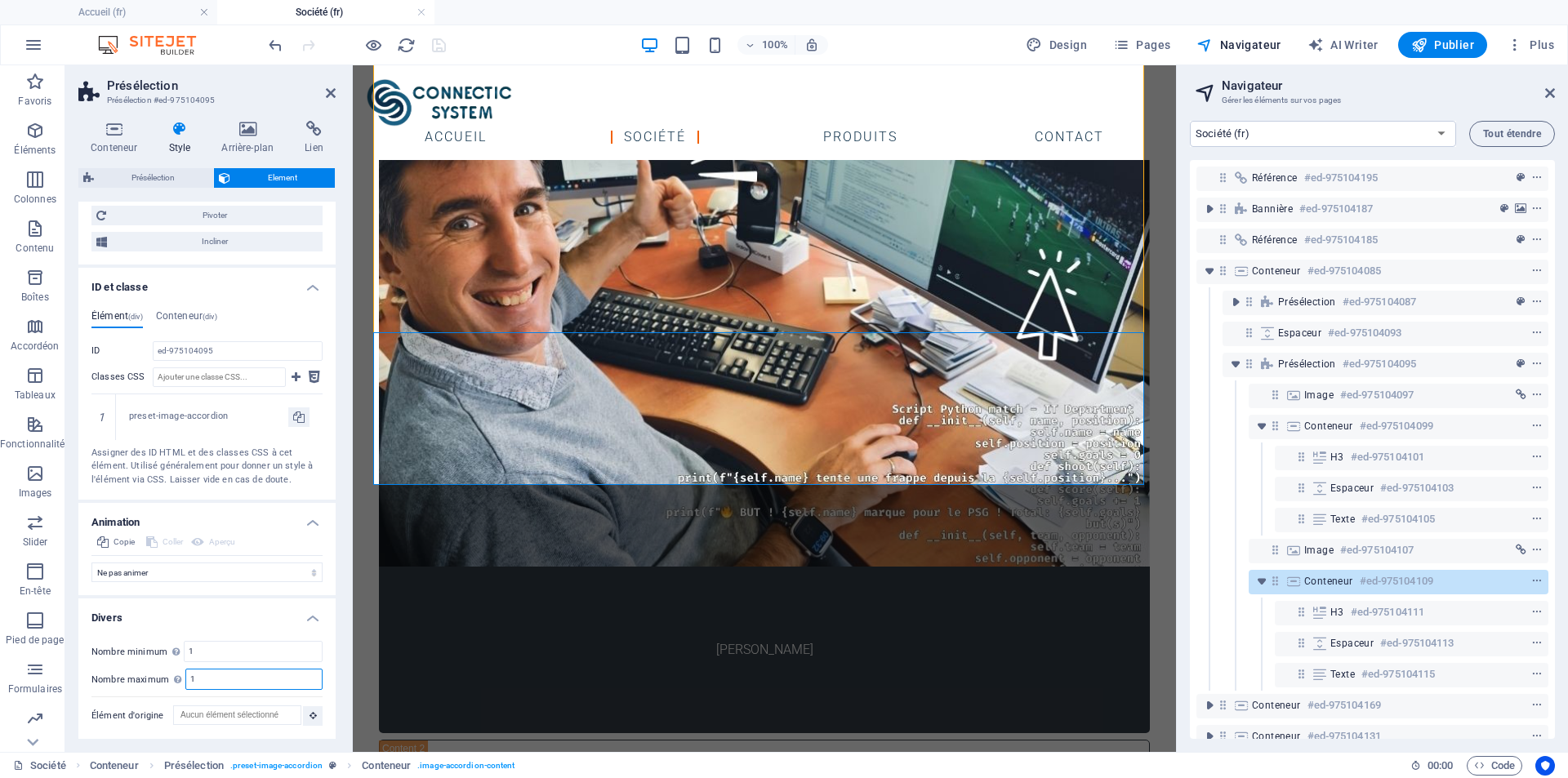
drag, startPoint x: 229, startPoint y: 682, endPoint x: 289, endPoint y: 693, distance: 61.0
click at [176, 676] on div "Nombre maximum Définissez si cet élément peut être dupliqué. 1" at bounding box center [207, 679] width 231 height 21
type input "127"
click at [441, 47] on icon "save" at bounding box center [439, 45] width 18 height 18
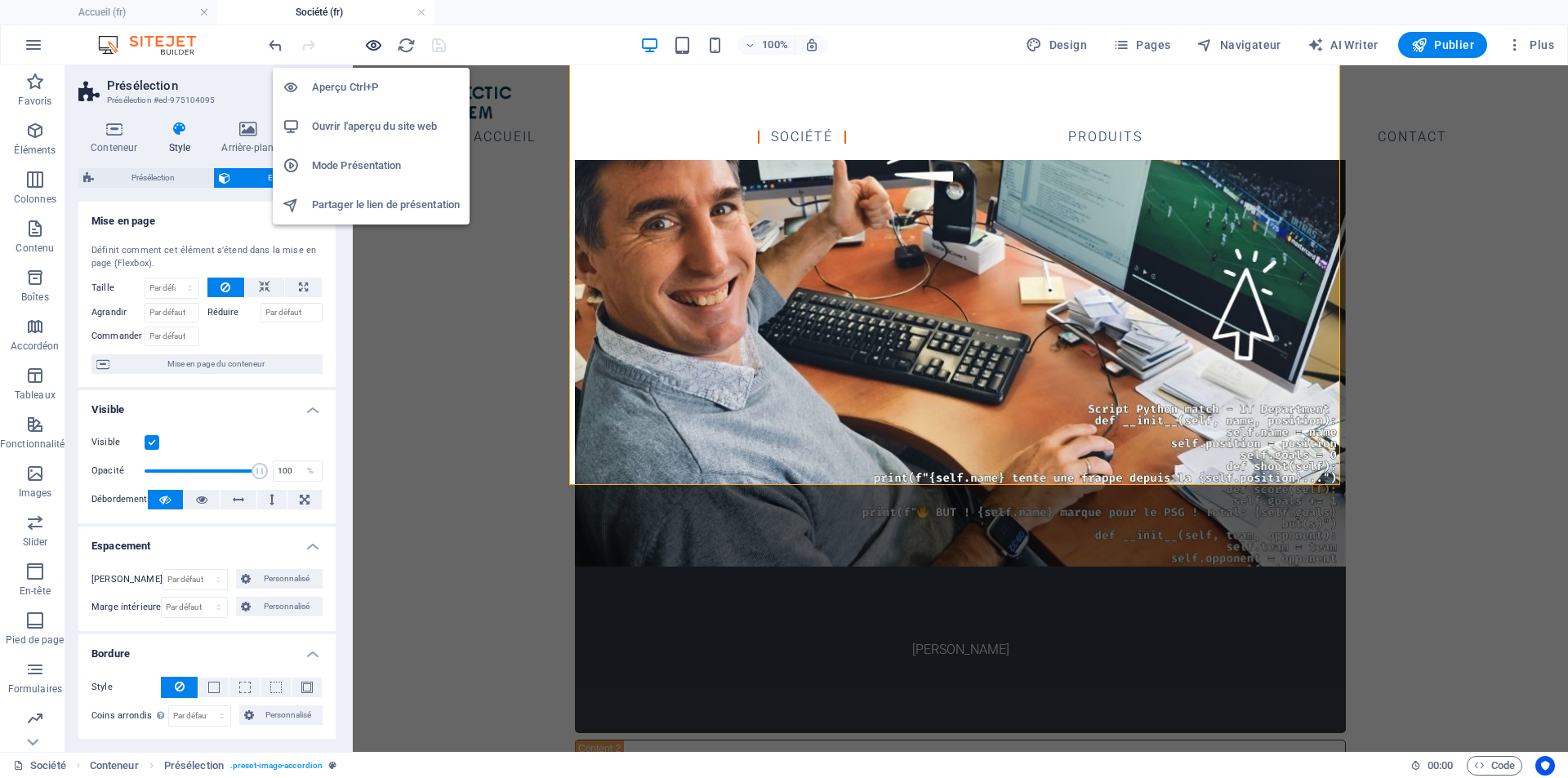
click at [368, 44] on icon "button" at bounding box center [373, 45] width 18 height 18
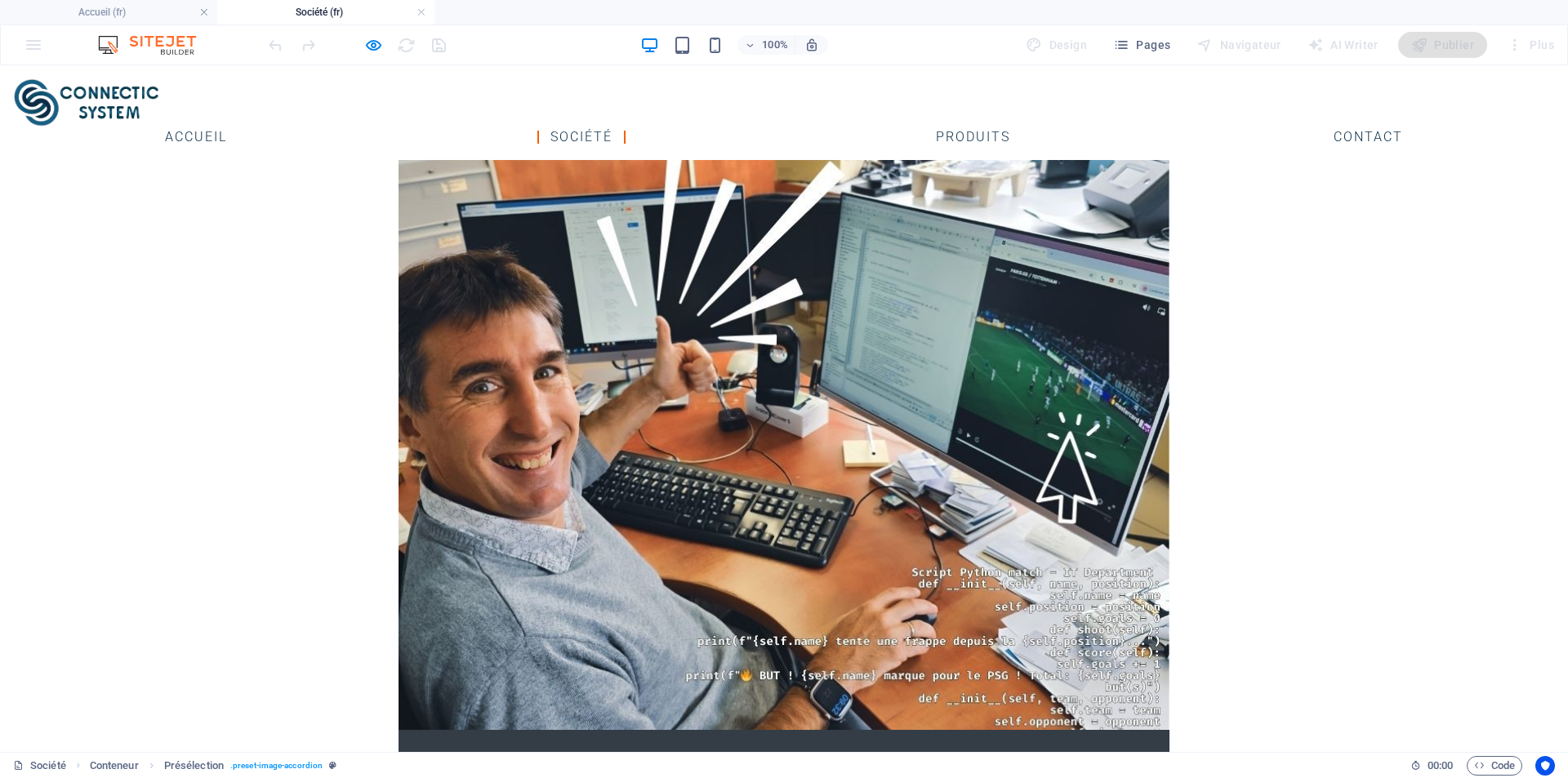
scroll to position [1722, 0]
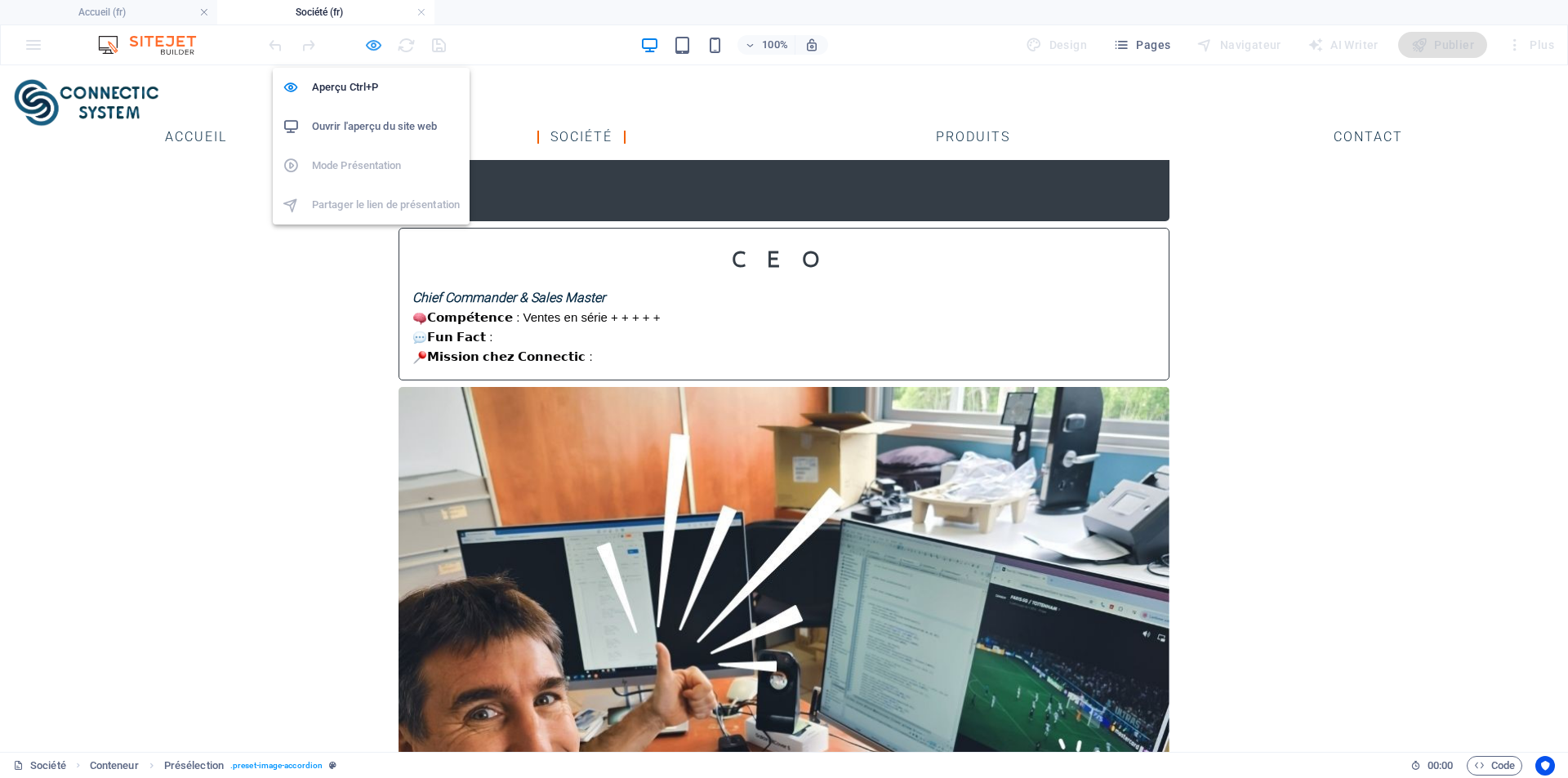
click at [366, 47] on icon "button" at bounding box center [373, 45] width 18 height 18
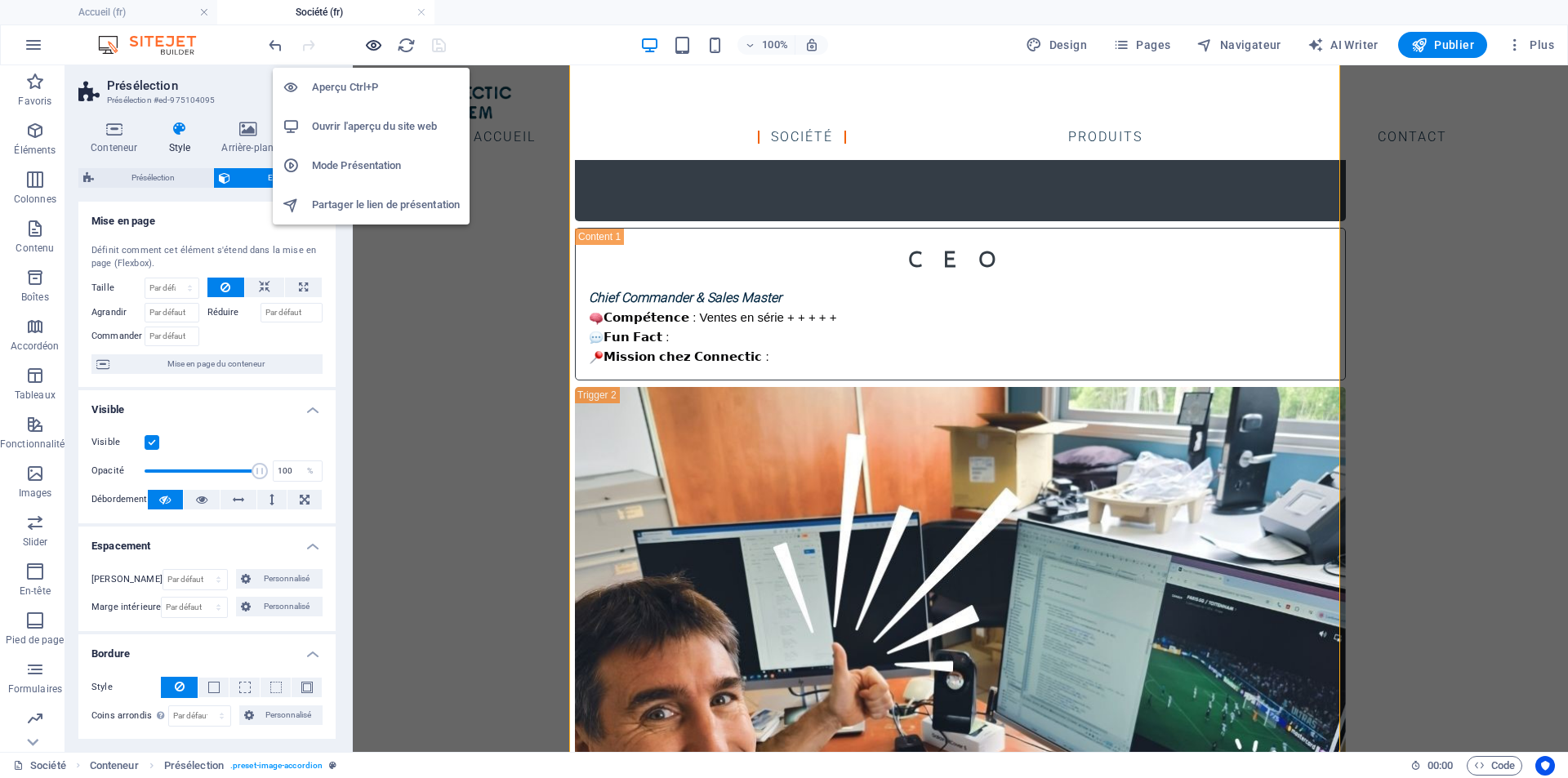
click at [369, 47] on icon "button" at bounding box center [373, 45] width 18 height 18
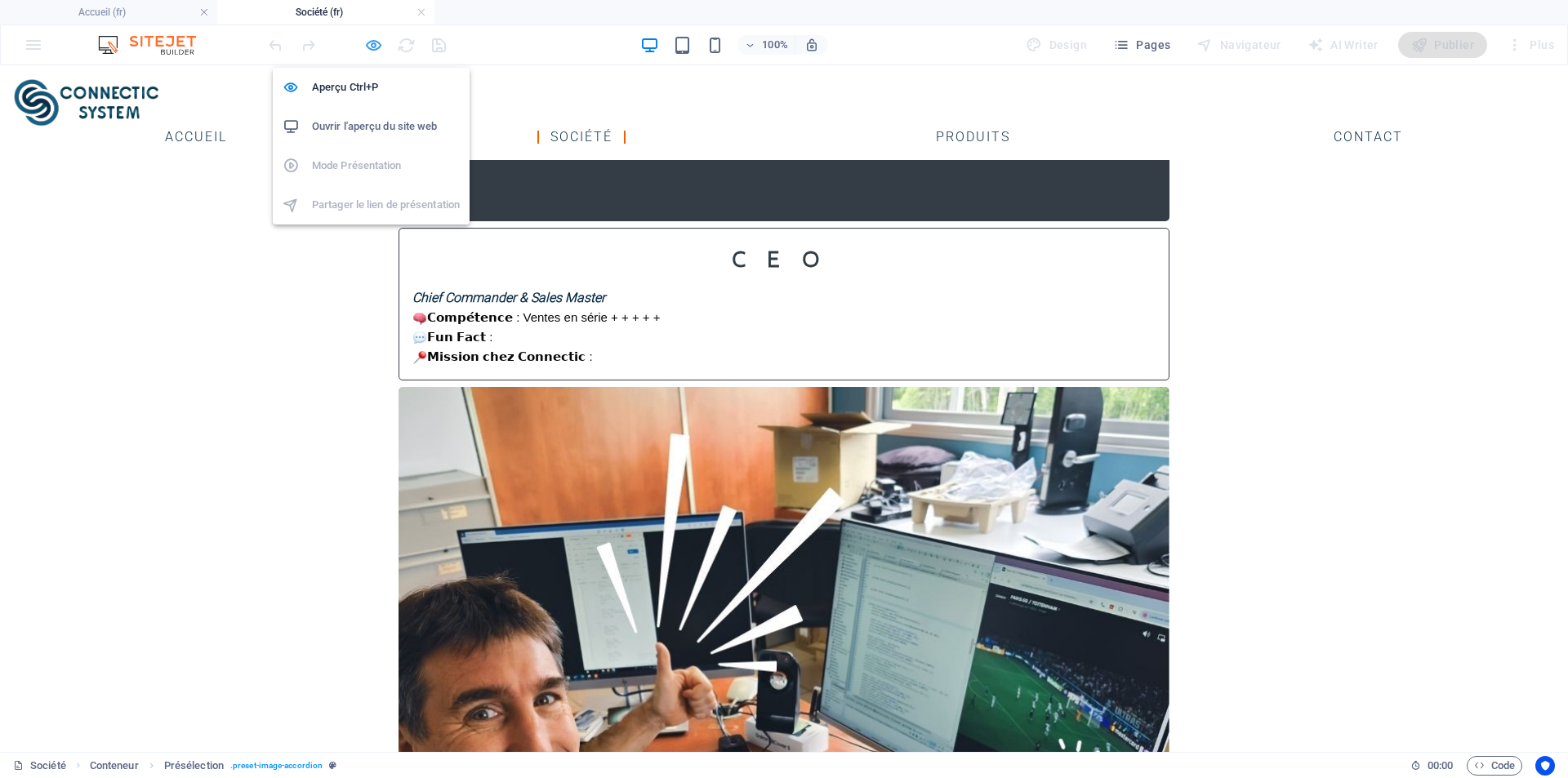
click at [369, 47] on icon "button" at bounding box center [373, 45] width 18 height 18
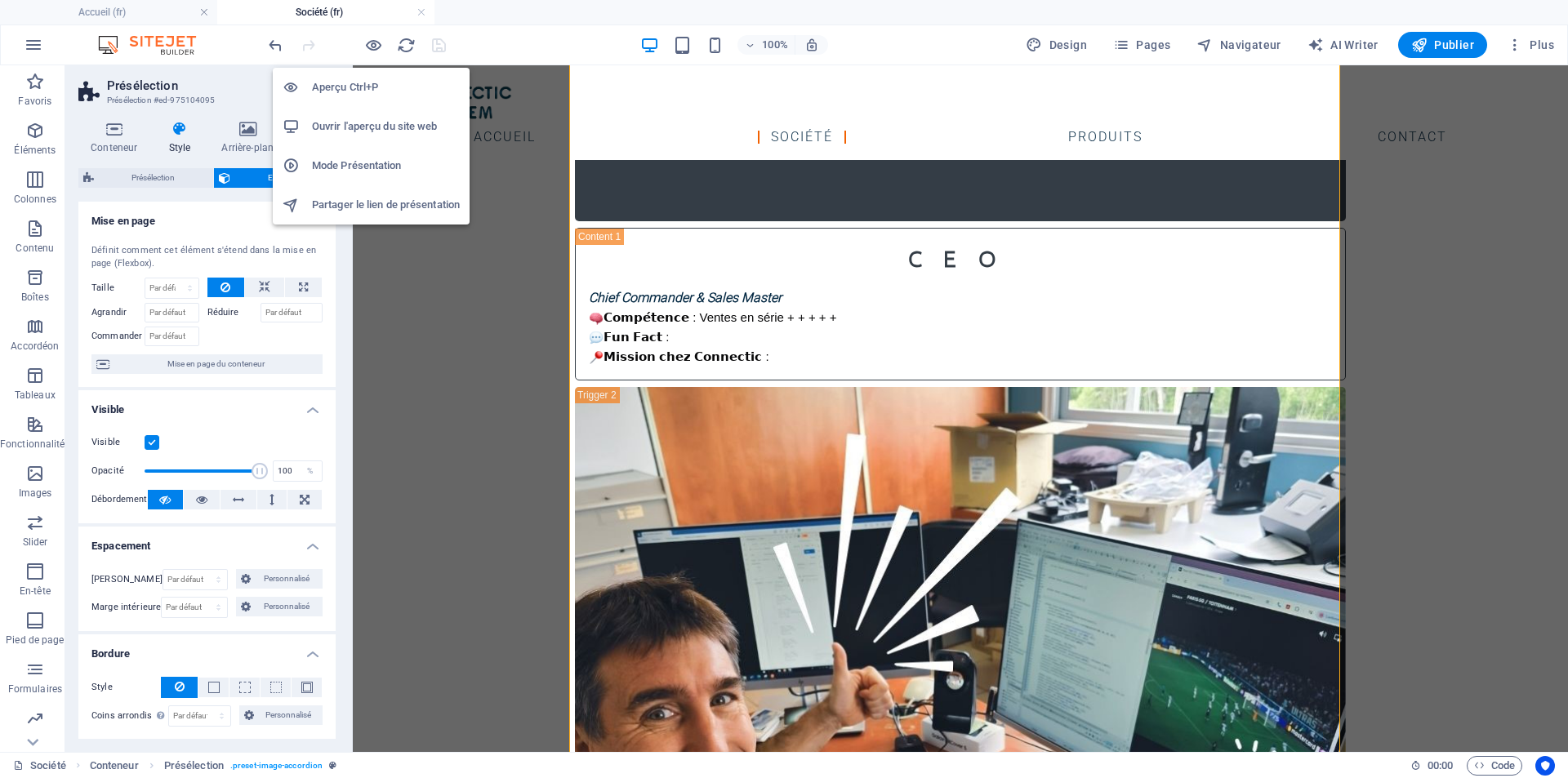
click at [363, 116] on h6 "Ouvrir l'aperçu du site web" at bounding box center [385, 126] width 147 height 19
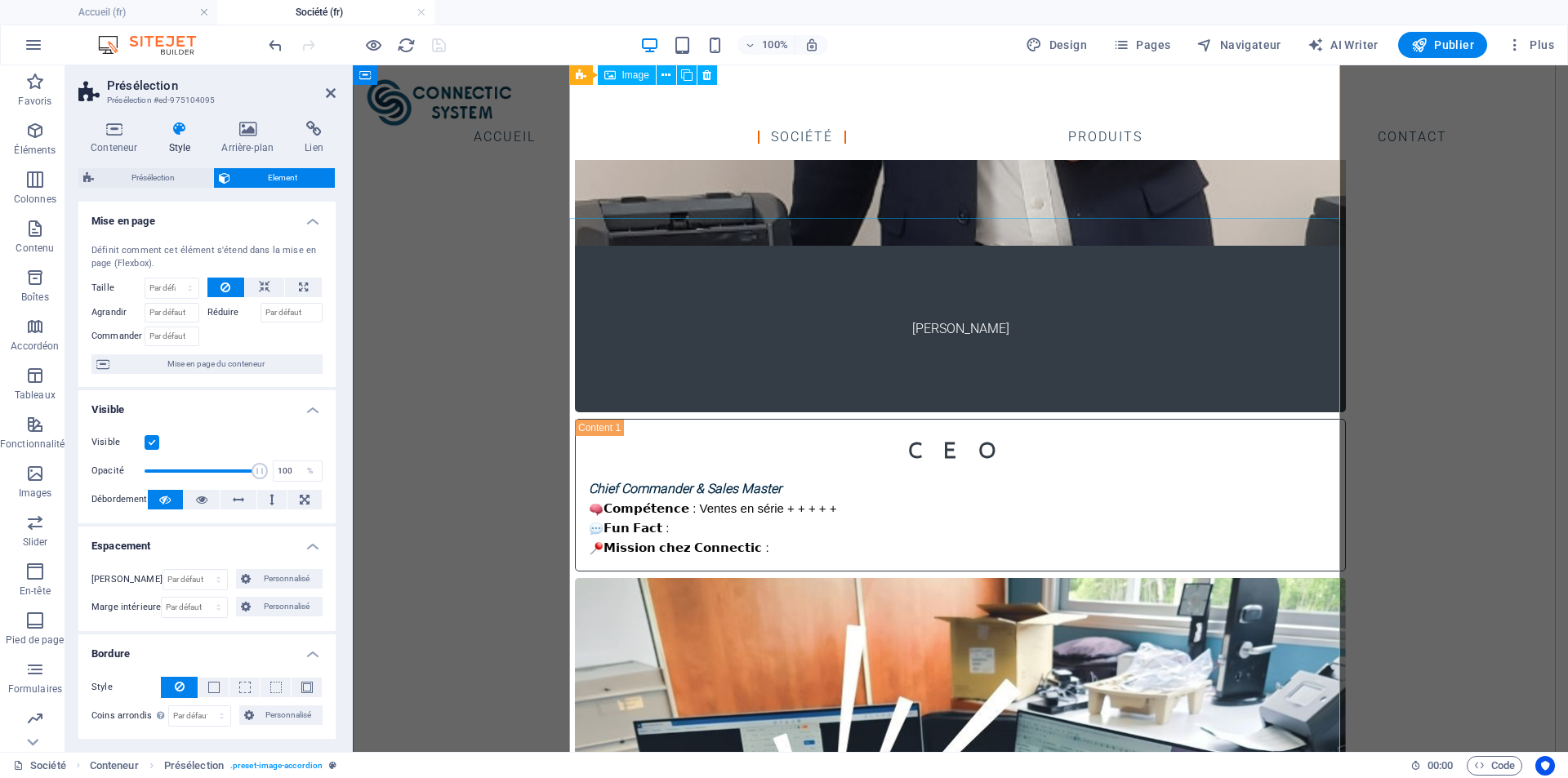
scroll to position [1476, 0]
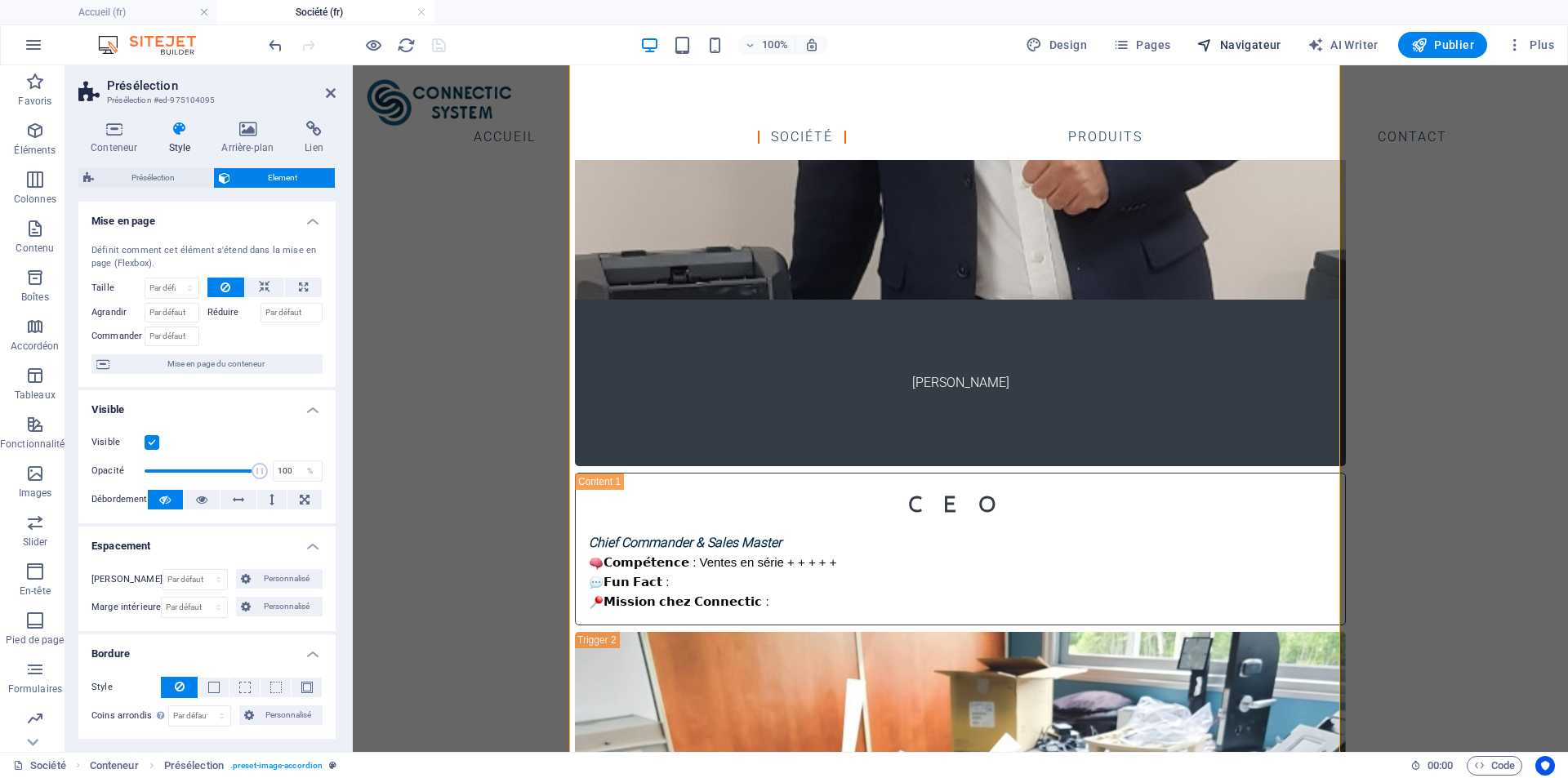
click at [1254, 47] on span "Navigateur" at bounding box center [1238, 45] width 84 height 16
select select "17799967-fr"
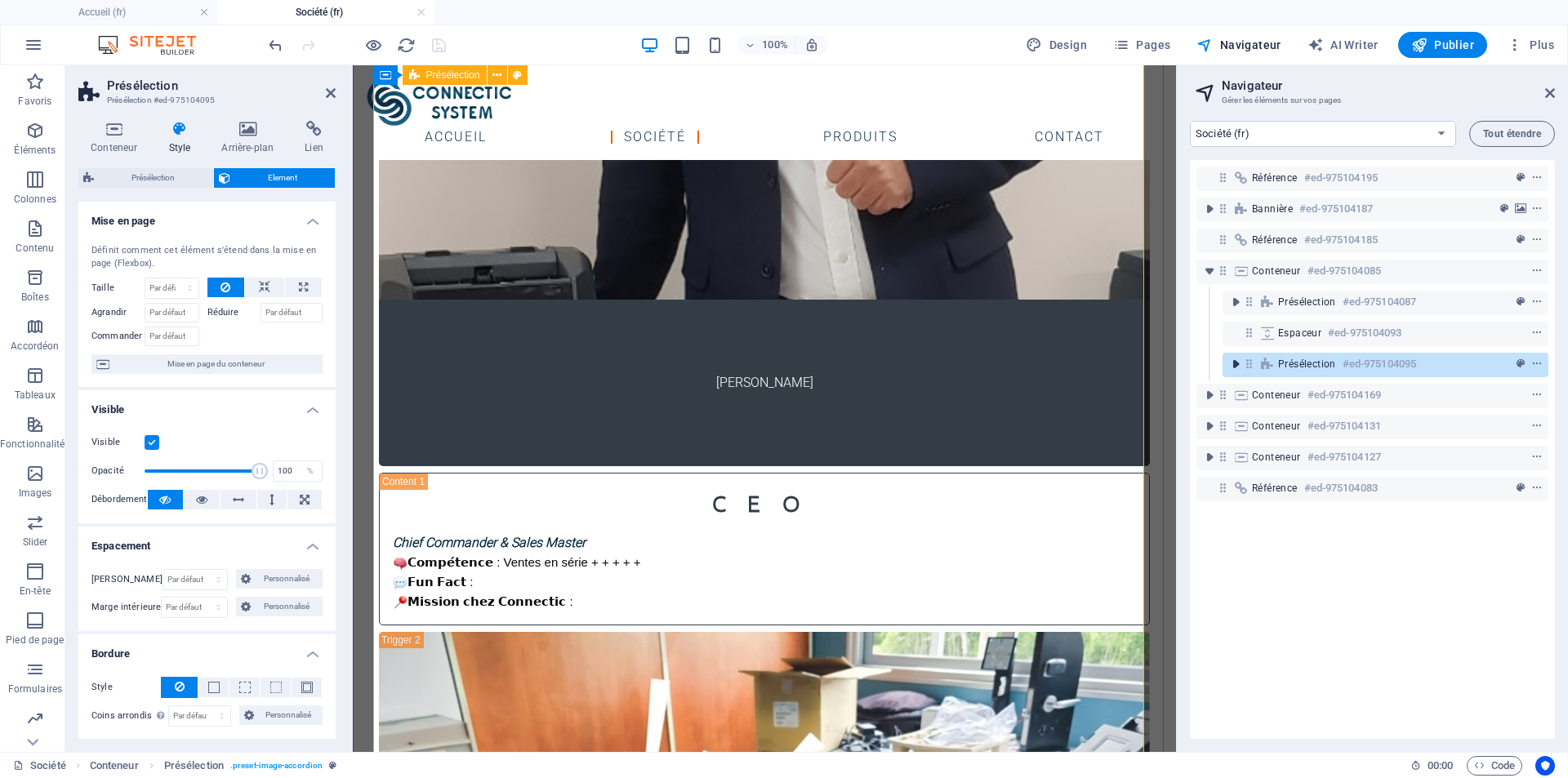
click at [1235, 367] on icon "toggle-expand" at bounding box center [1235, 364] width 16 height 16
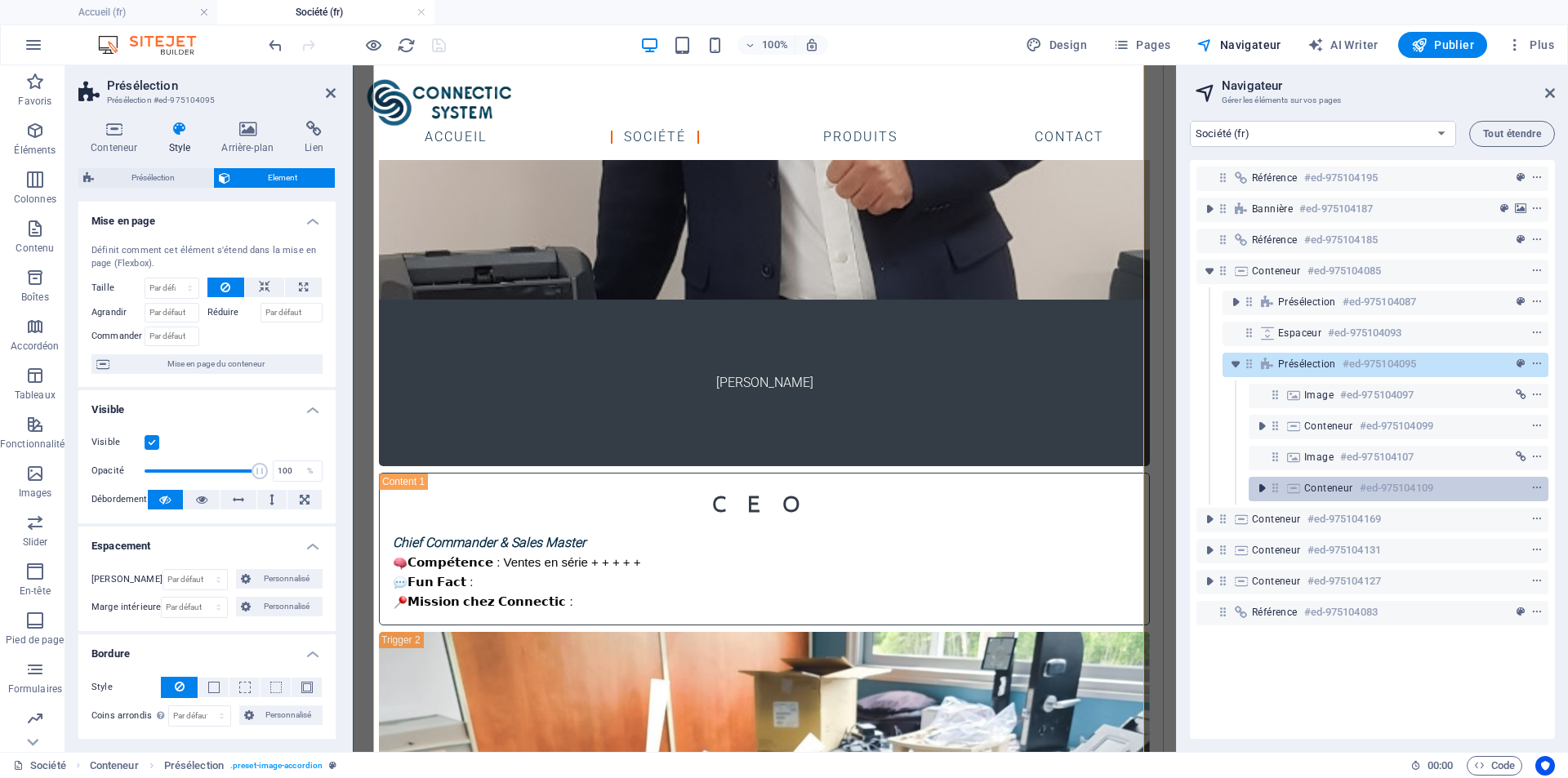
click at [1259, 490] on icon "toggle-expand" at bounding box center [1261, 488] width 16 height 16
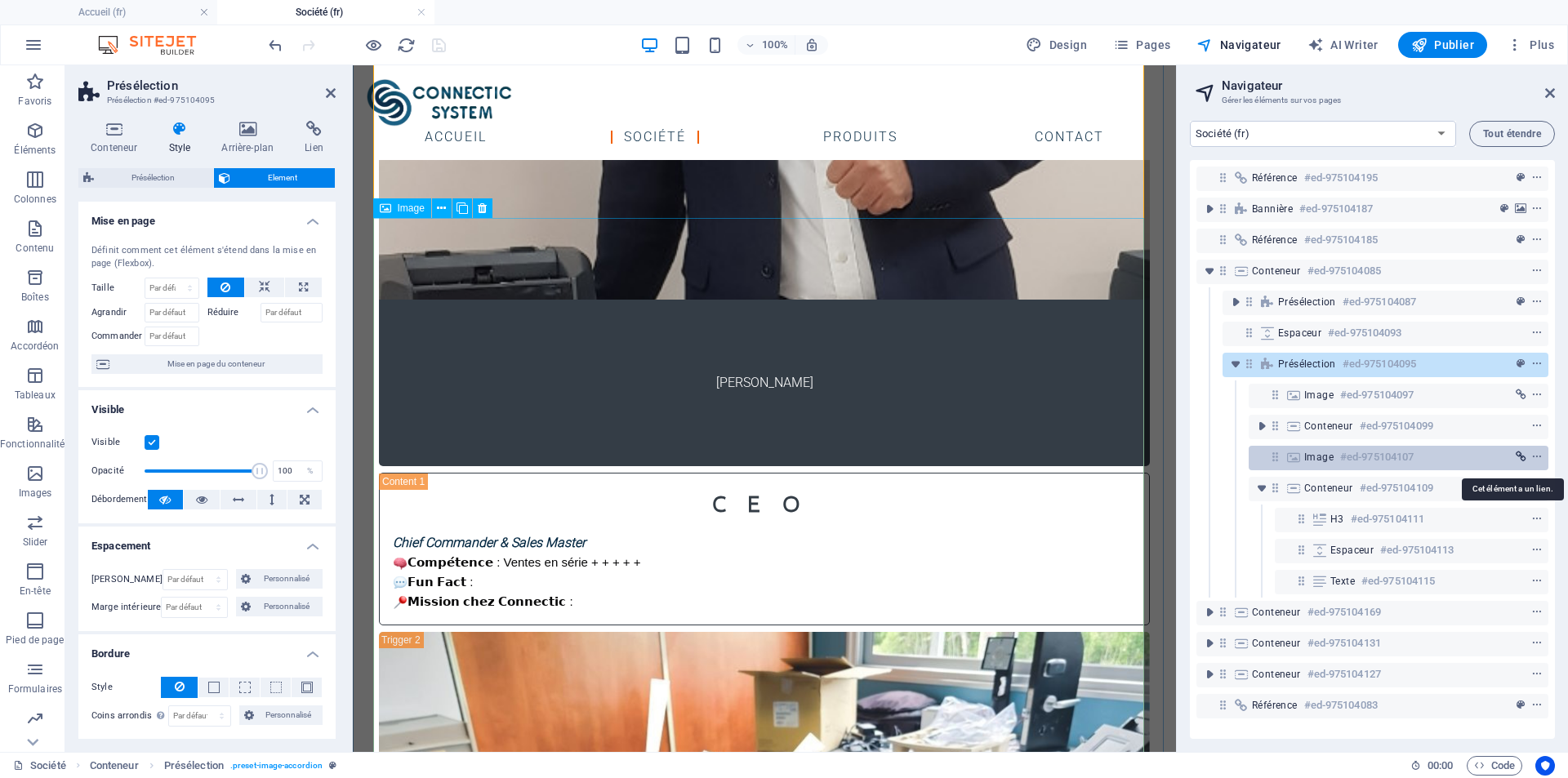
click at [1518, 456] on icon "link" at bounding box center [1520, 457] width 11 height 12
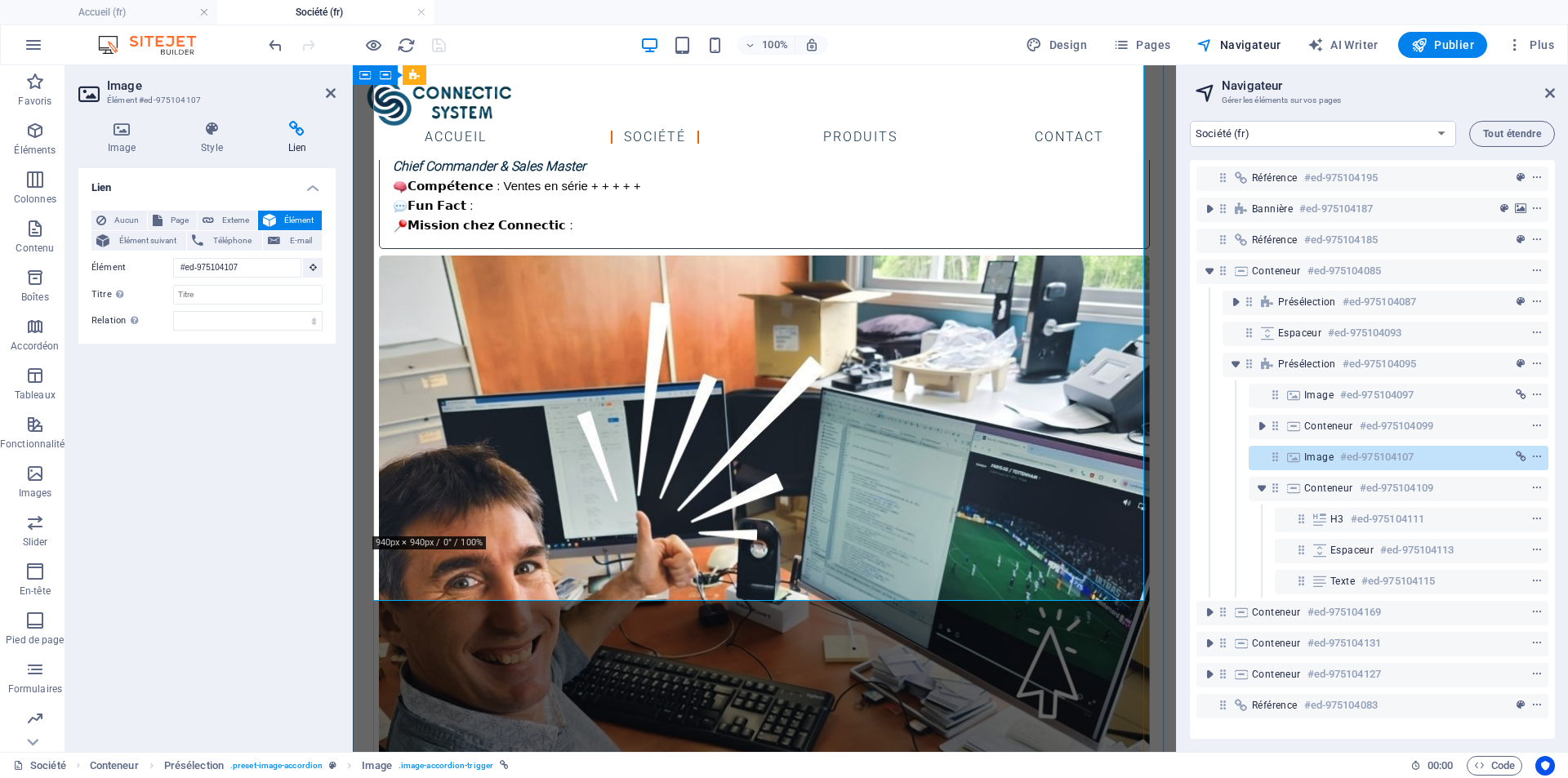
scroll to position [1929, 0]
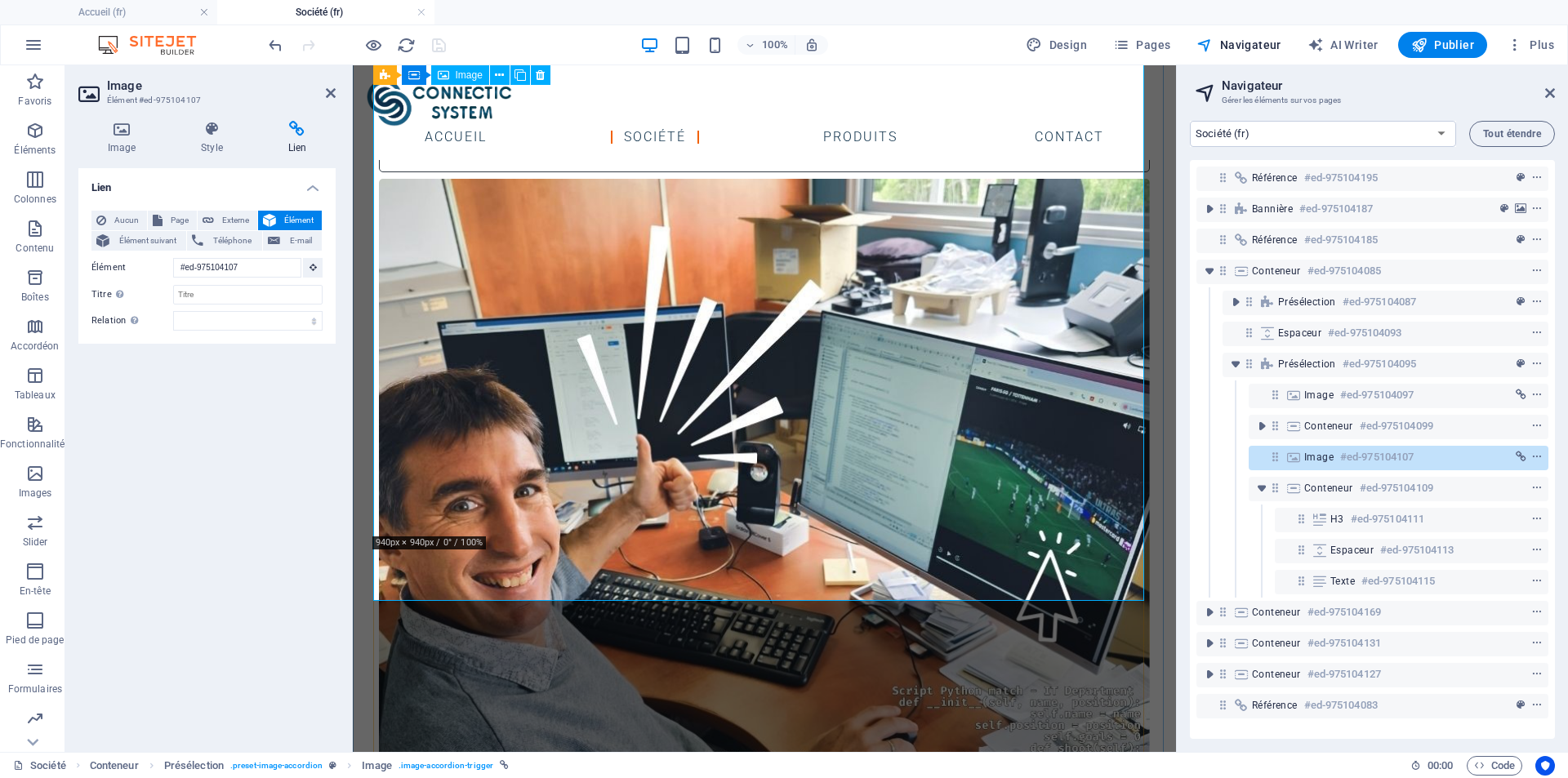
click at [625, 491] on figure "[PERSON_NAME]" at bounding box center [764, 597] width 770 height 836
click at [125, 219] on span "Aucun" at bounding box center [126, 220] width 31 height 19
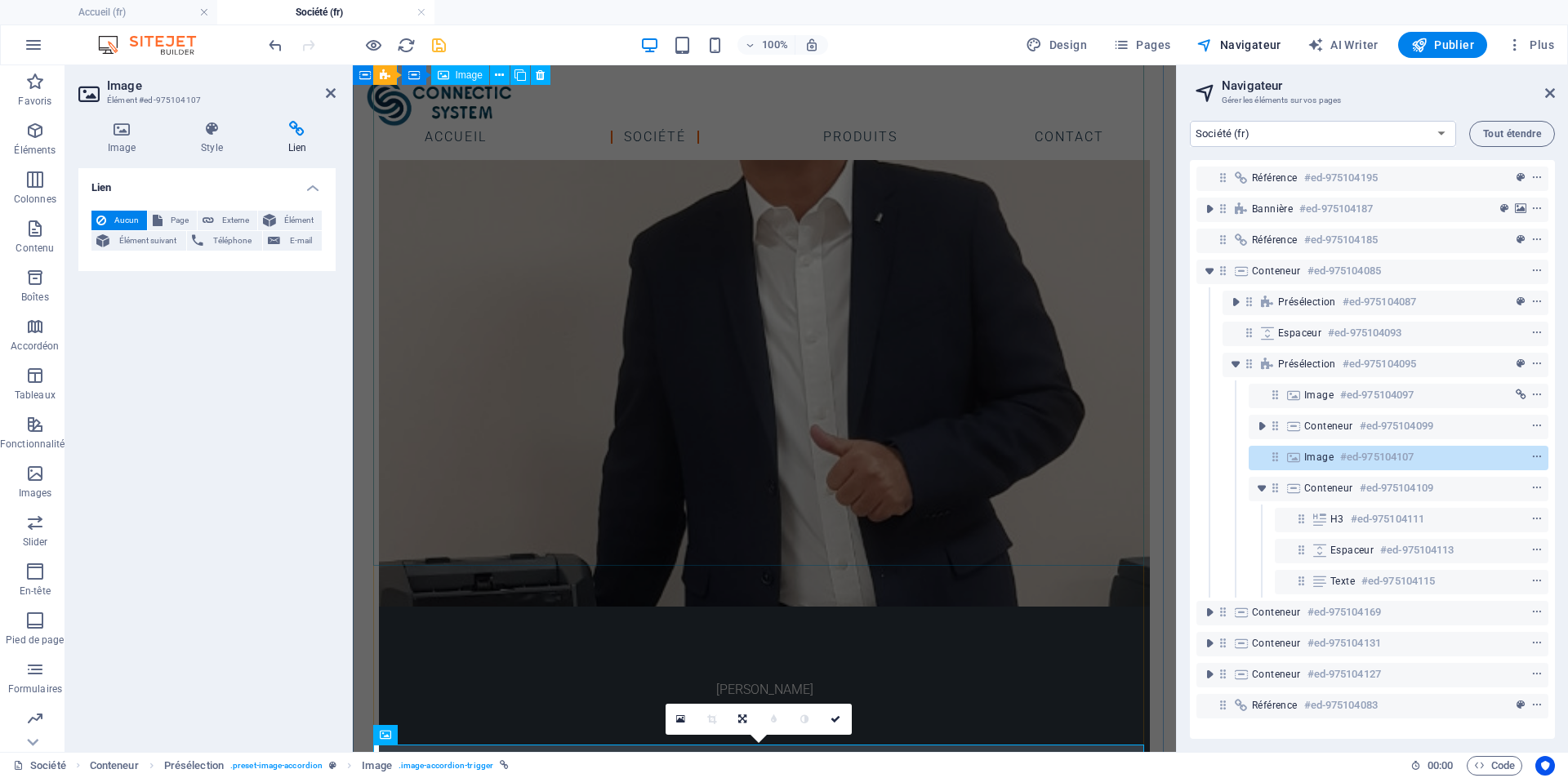
scroll to position [951, 0]
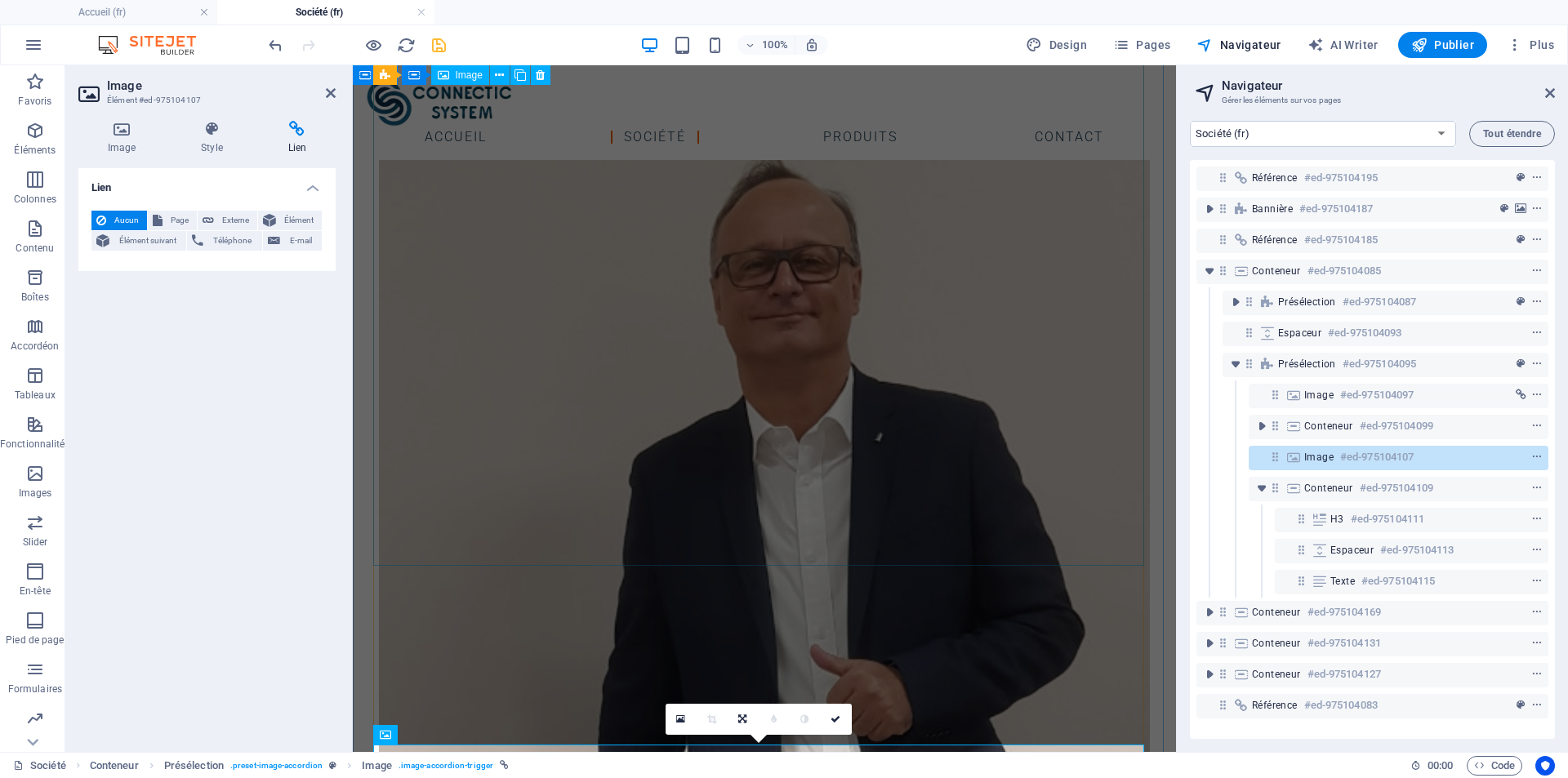
click at [739, 451] on figure "[PERSON_NAME]" at bounding box center [764, 575] width 770 height 836
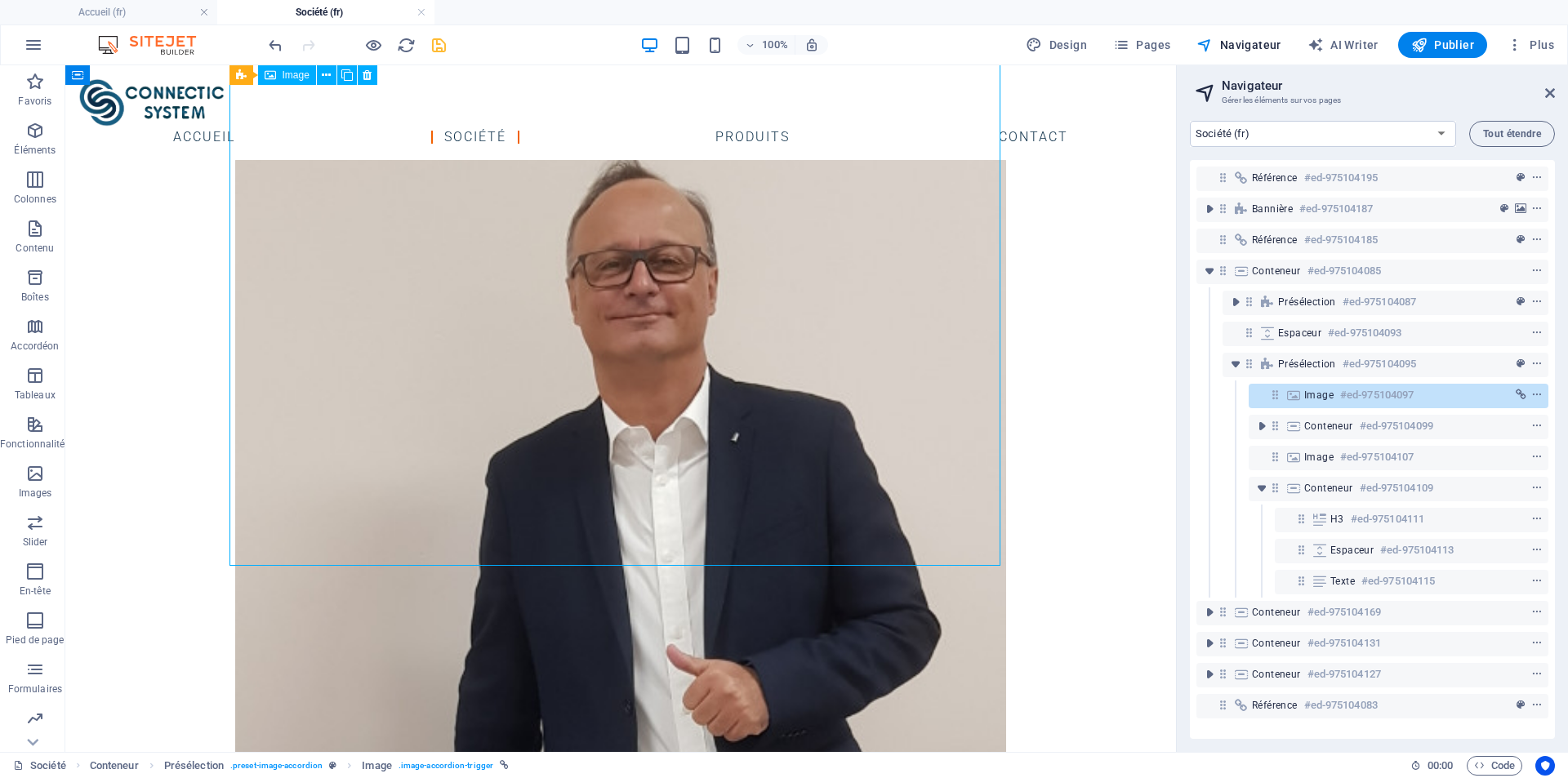
click at [735, 449] on figure "[PERSON_NAME]" at bounding box center [620, 575] width 770 height 836
select select "%"
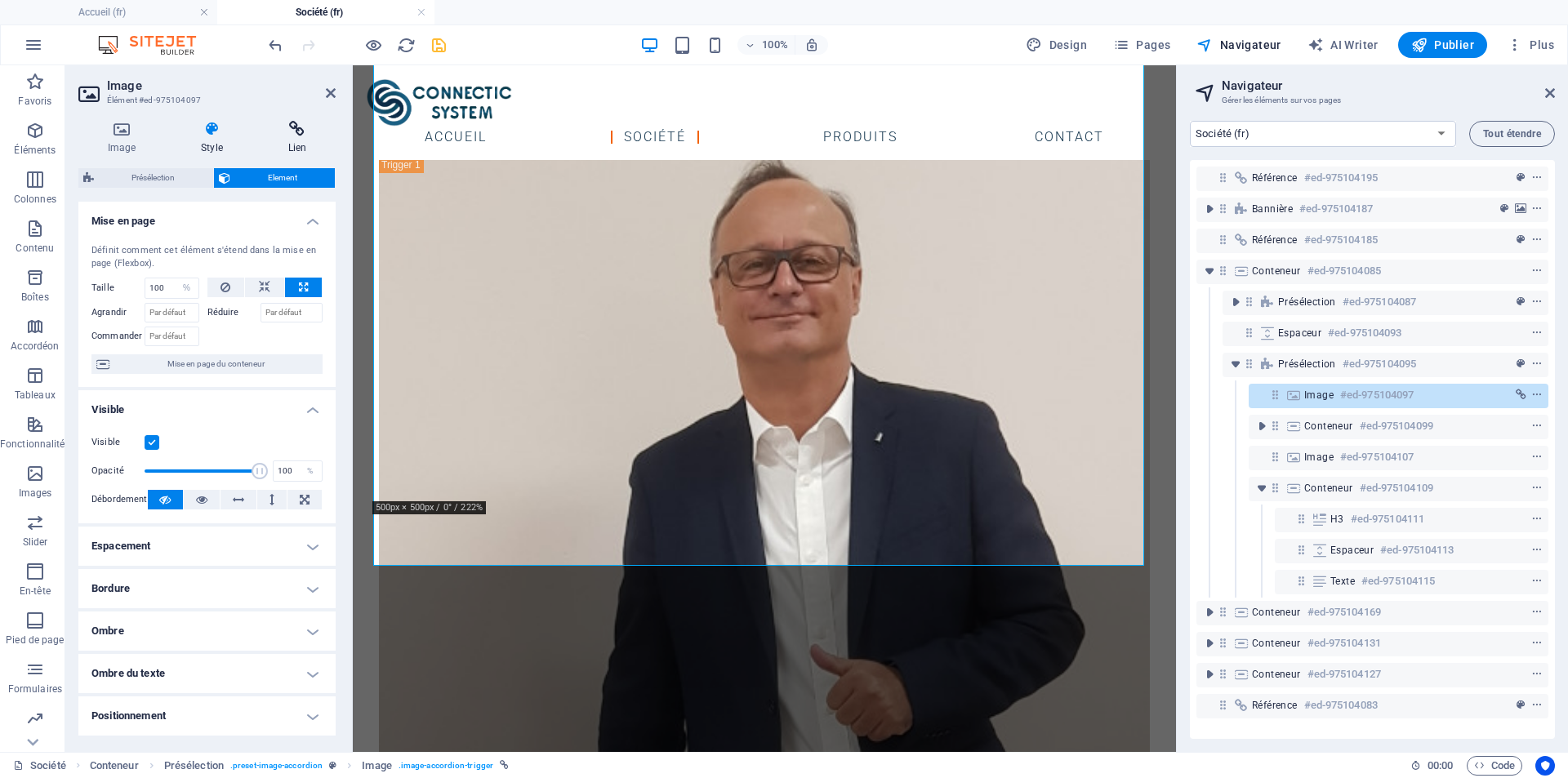
click at [292, 142] on h4 "Lien" at bounding box center [297, 138] width 77 height 34
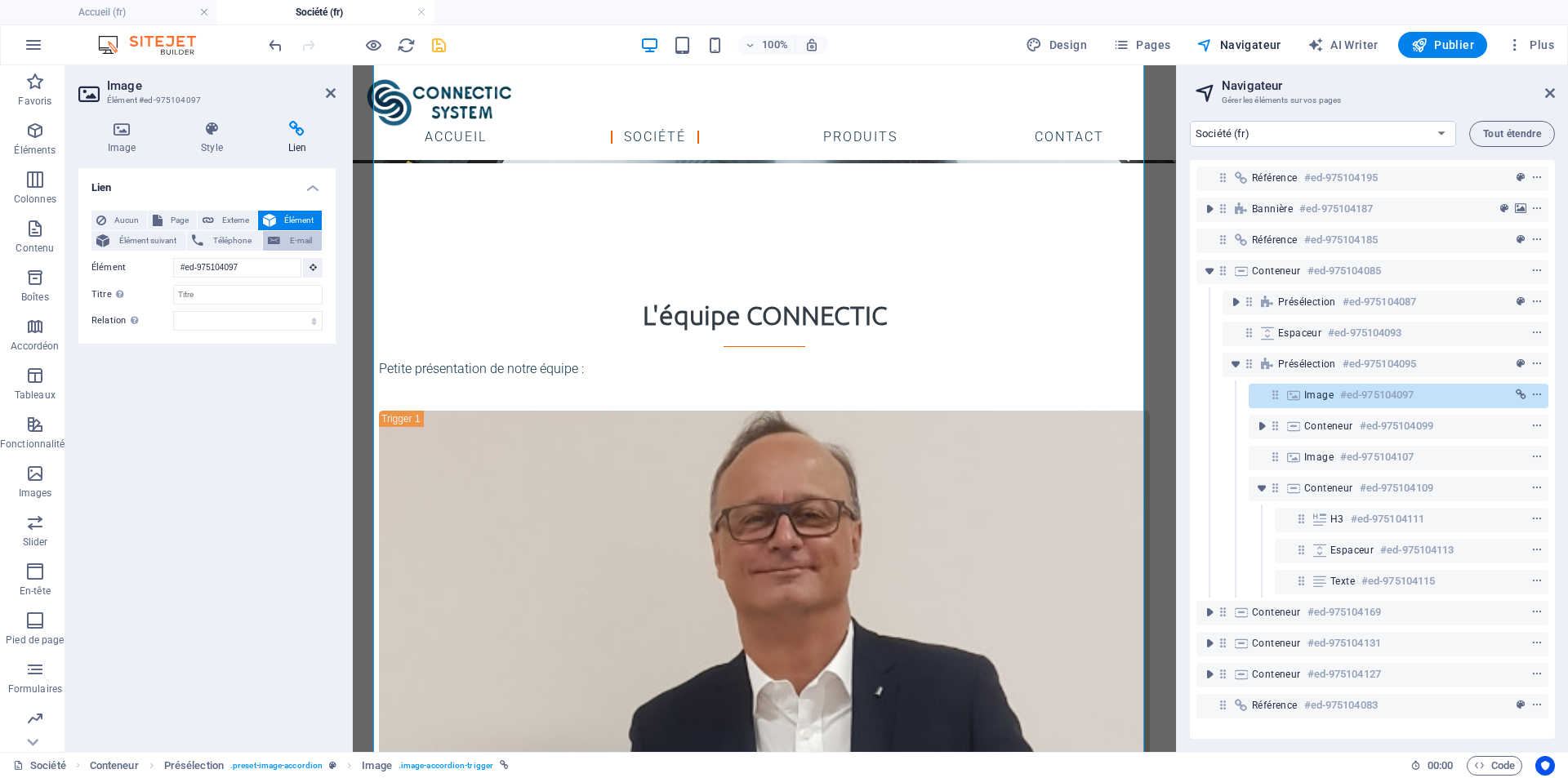
scroll to position [875, 0]
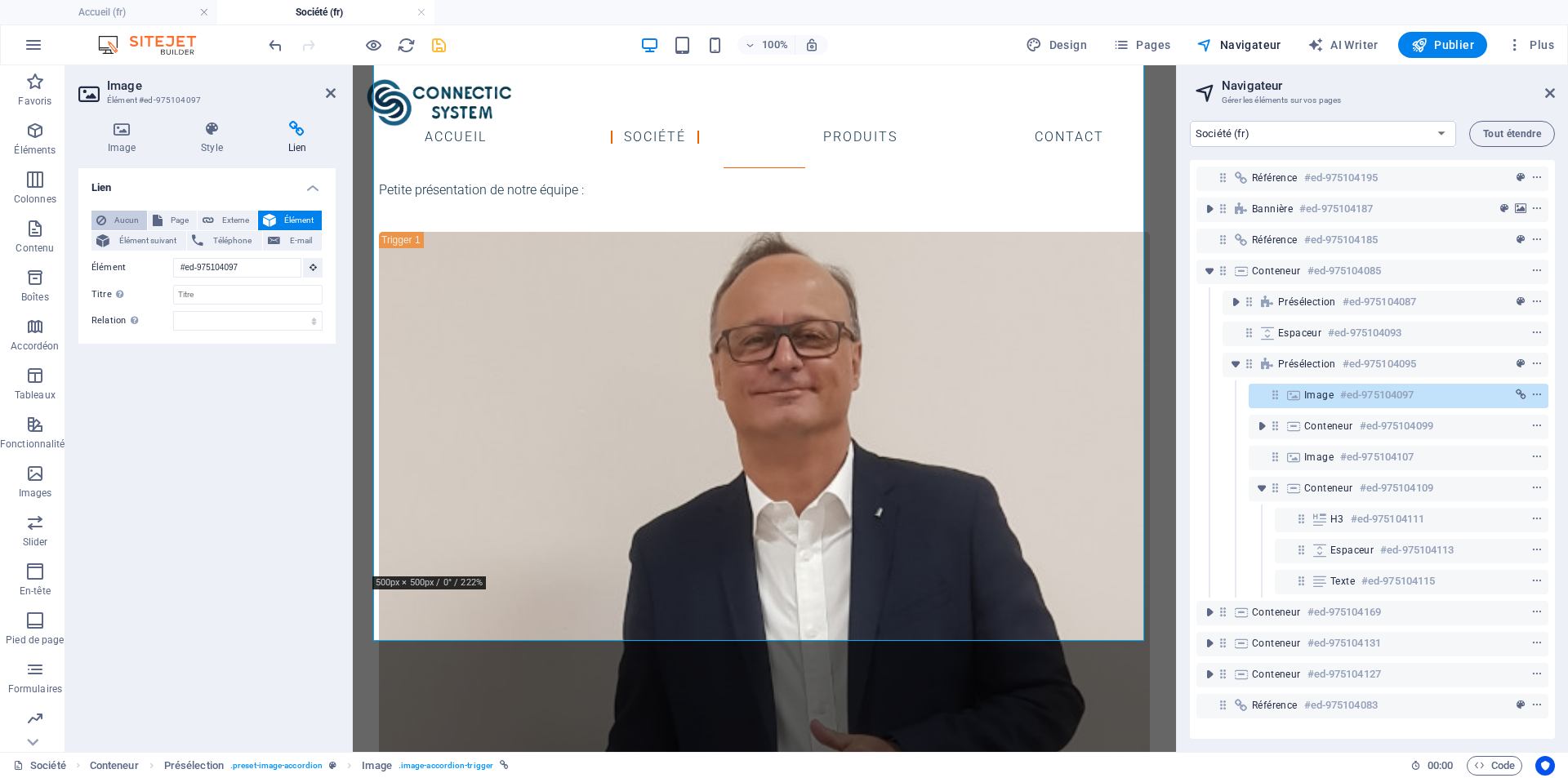
click at [121, 220] on span "Aucun" at bounding box center [126, 220] width 31 height 19
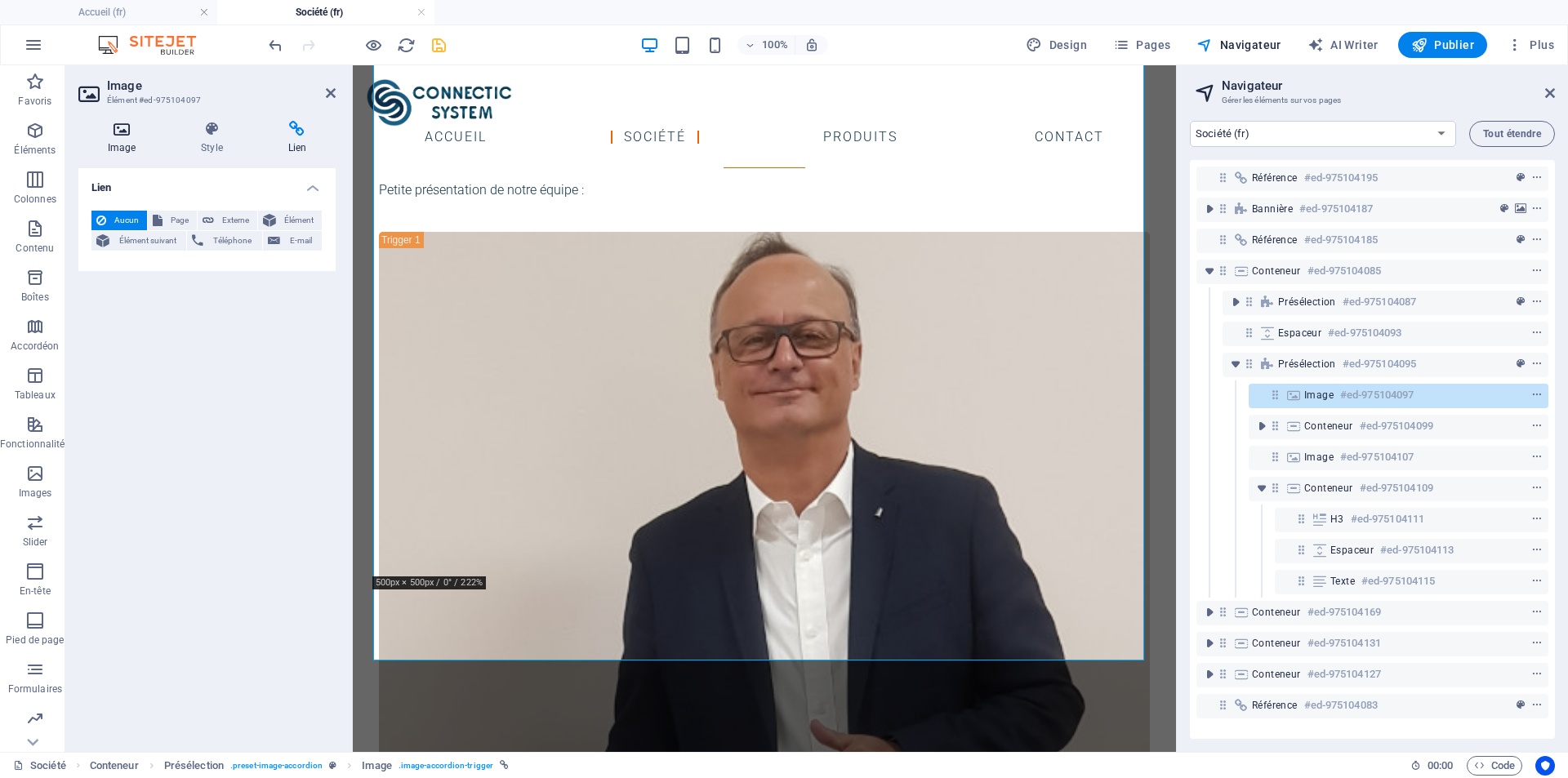
click at [110, 127] on icon at bounding box center [121, 129] width 86 height 16
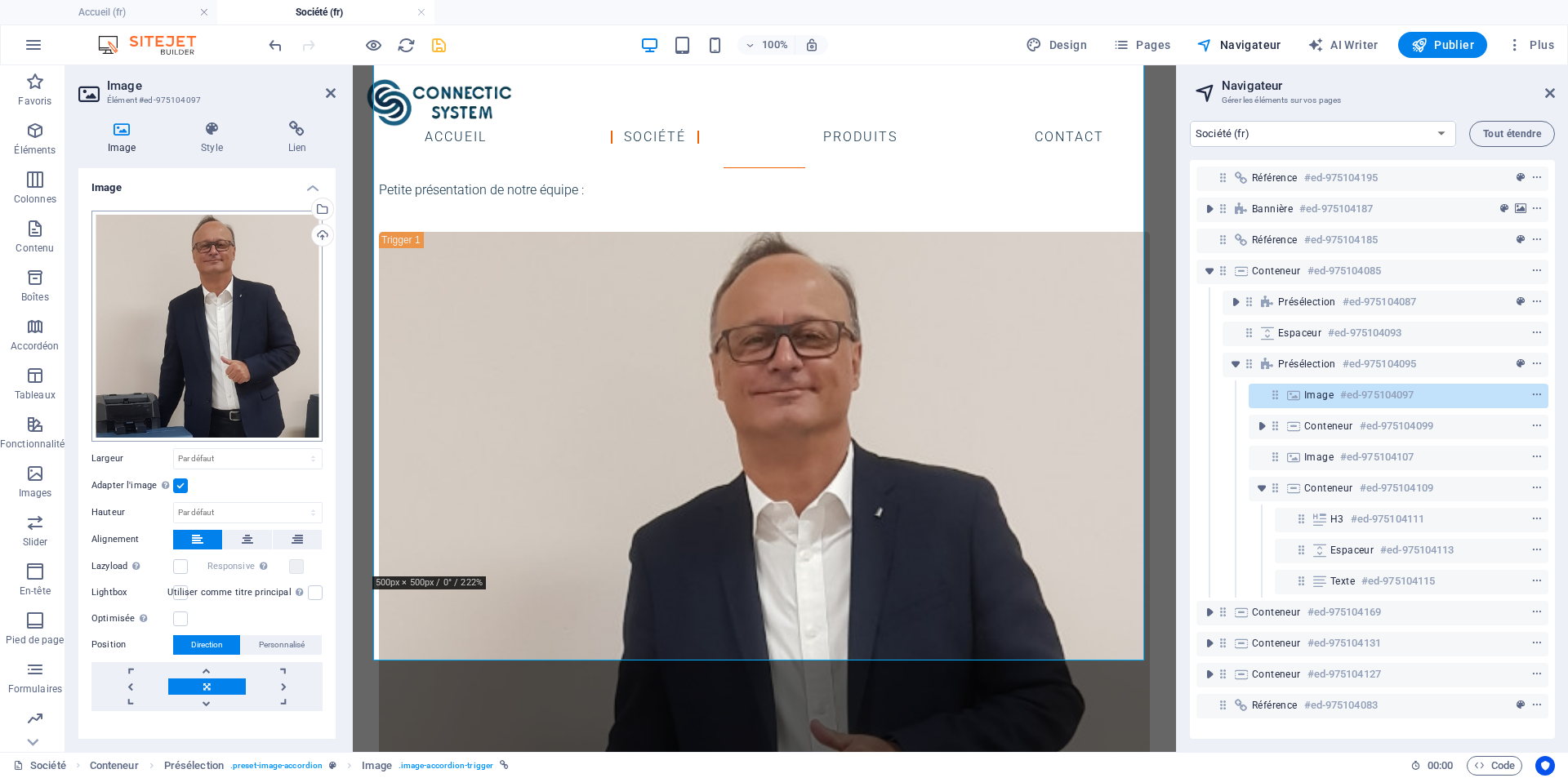
scroll to position [21, 0]
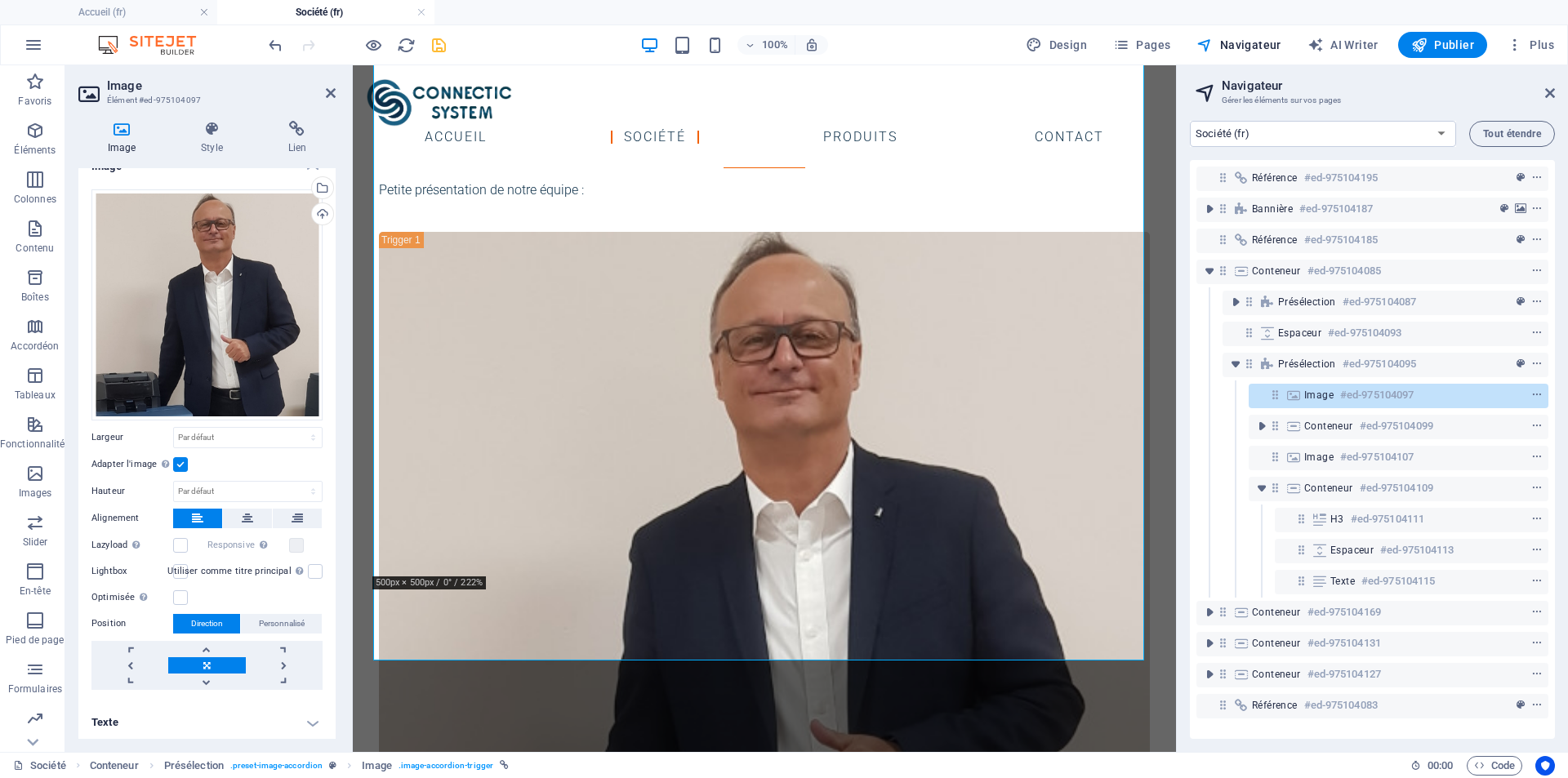
click at [310, 715] on h4 "Texte" at bounding box center [207, 723] width 257 height 39
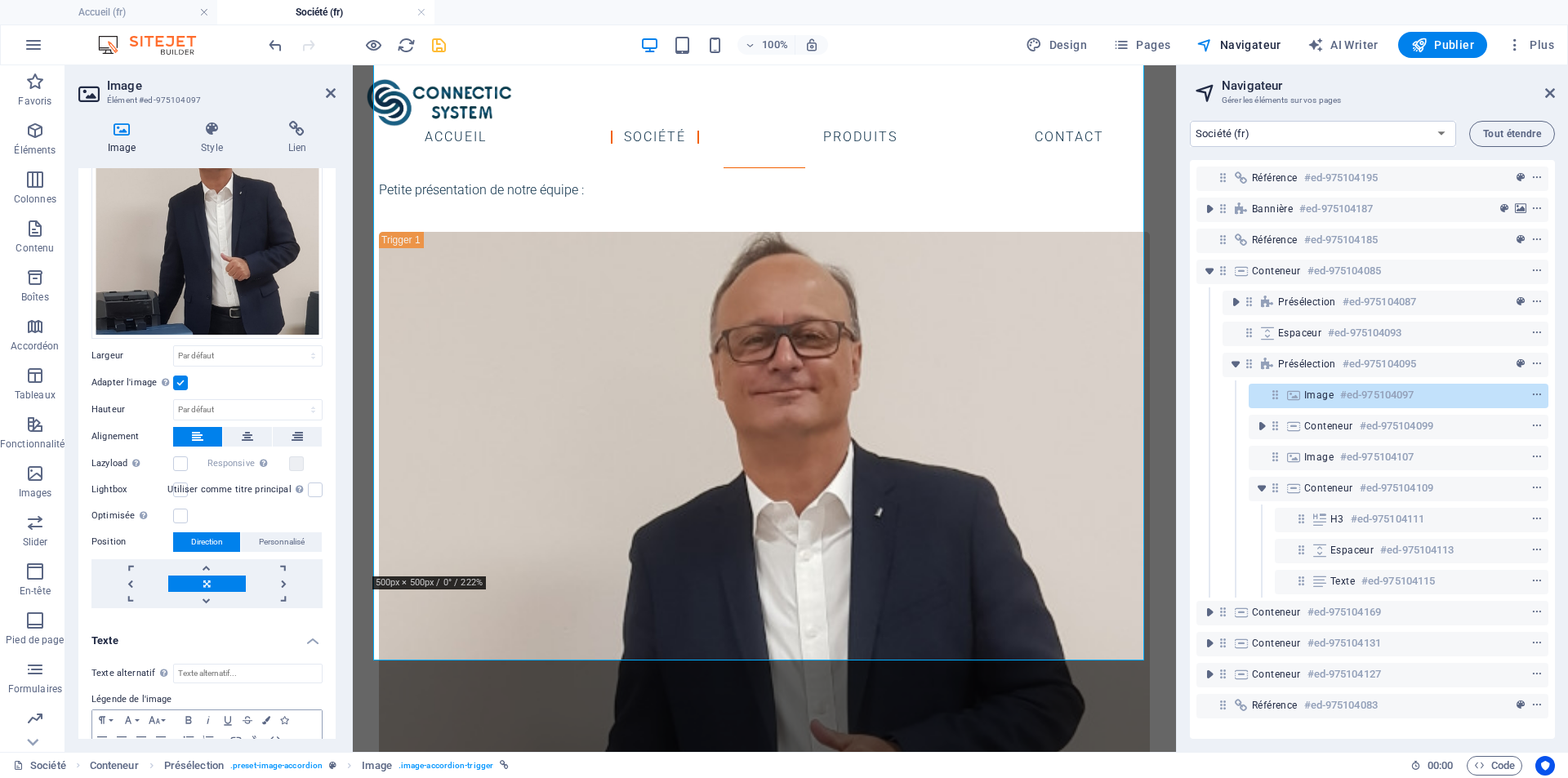
scroll to position [175, 0]
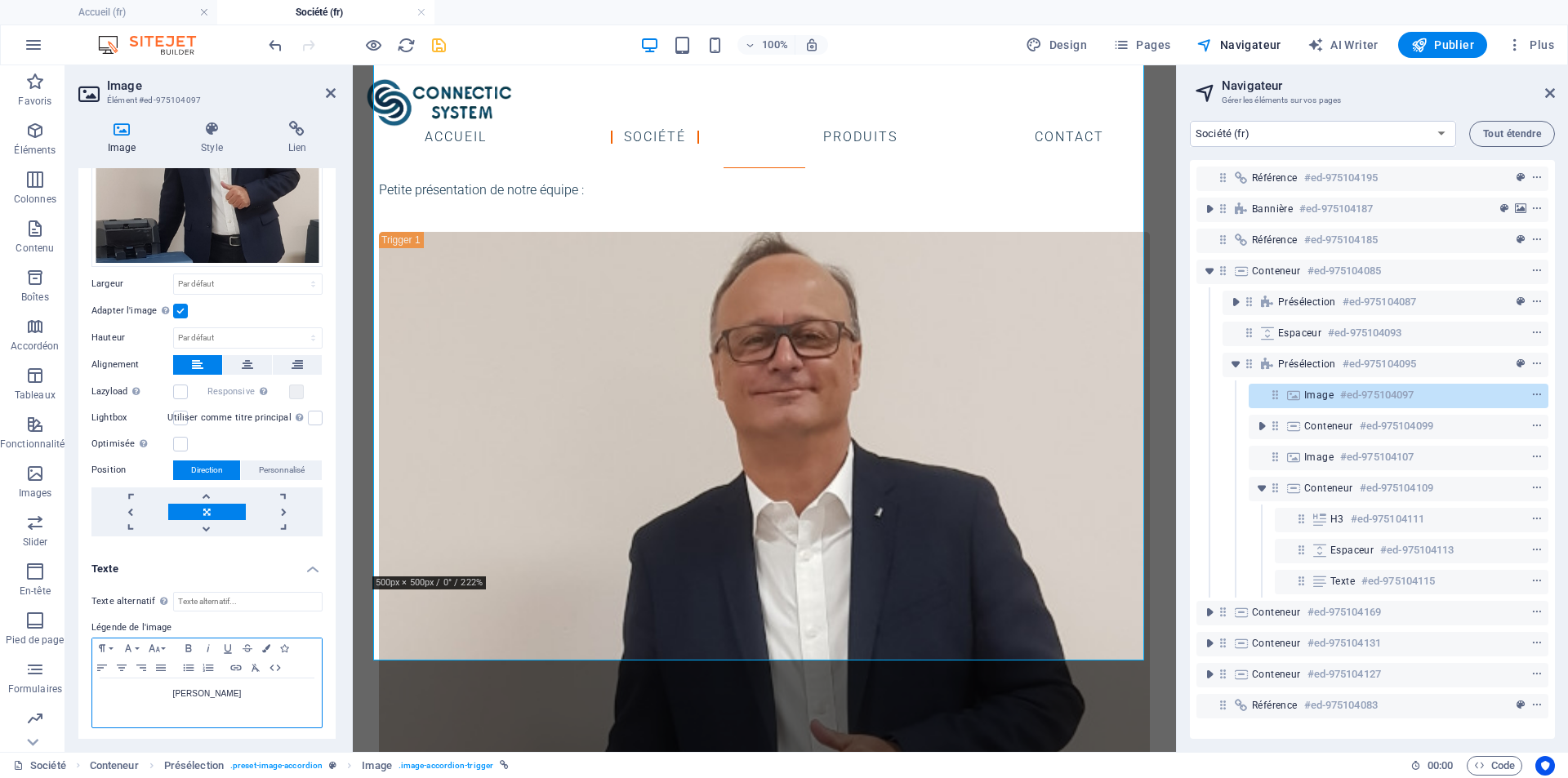
click at [264, 700] on div "[PERSON_NAME]" at bounding box center [207, 702] width 229 height 49
click at [158, 666] on icon "button" at bounding box center [161, 667] width 19 height 13
click at [126, 666] on icon "button" at bounding box center [121, 667] width 19 height 13
click at [225, 694] on p "[PERSON_NAME]" at bounding box center [208, 694] width 213 height 15
click at [162, 692] on p "[PERSON_NAME]" at bounding box center [208, 694] width 213 height 15
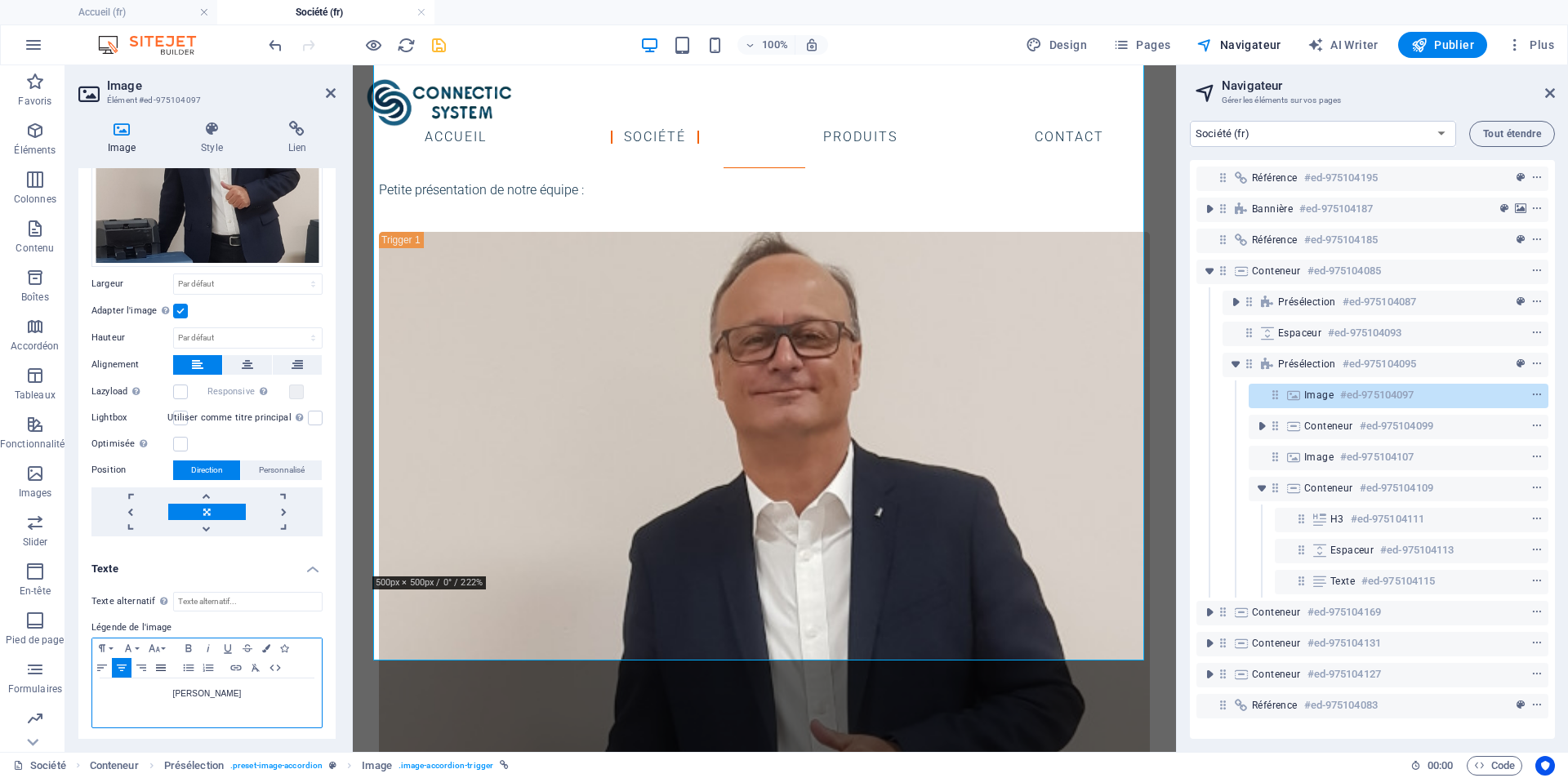
click at [158, 665] on icon "button" at bounding box center [161, 667] width 10 height 7
click at [120, 665] on icon "button" at bounding box center [121, 667] width 10 height 7
click at [215, 719] on div "[PERSON_NAME]" at bounding box center [207, 702] width 229 height 49
click at [213, 689] on p "[PERSON_NAME]" at bounding box center [208, 694] width 213 height 15
click at [263, 645] on icon "button" at bounding box center [266, 648] width 8 height 8
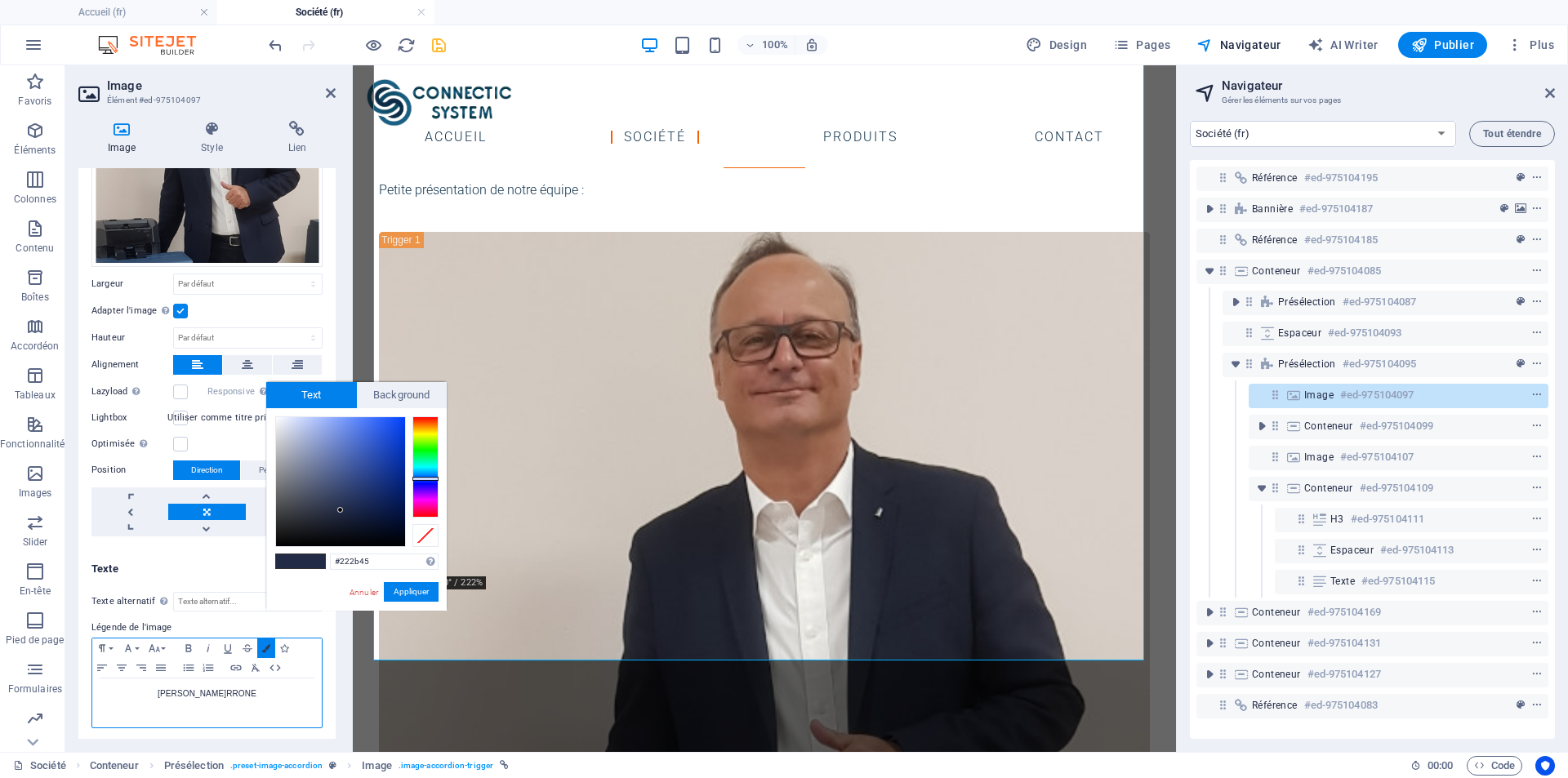
click at [263, 645] on icon "button" at bounding box center [266, 648] width 8 height 8
click at [265, 703] on div "[PERSON_NAME]" at bounding box center [207, 702] width 229 height 49
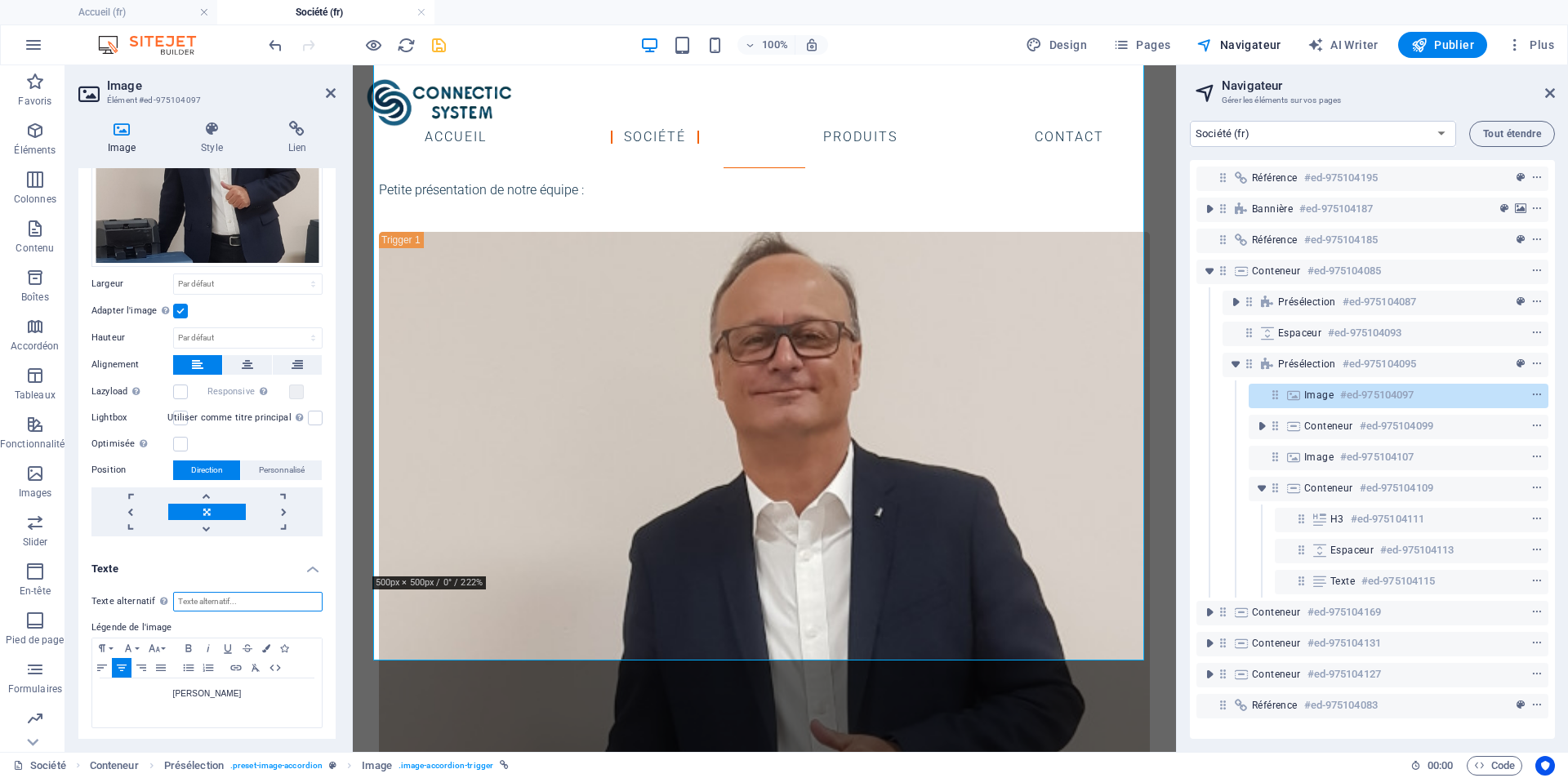
click at [226, 603] on input "Texte alternatif Le texte alternatif est utilisé par les appareils qui ne peuve…" at bounding box center [247, 601] width 149 height 19
click at [204, 688] on p "[PERSON_NAME]" at bounding box center [208, 694] width 213 height 15
click at [575, 614] on figure "[PERSON_NAME]" at bounding box center [764, 660] width 770 height 856
click at [456, 643] on figure "[PERSON_NAME]" at bounding box center [764, 660] width 770 height 856
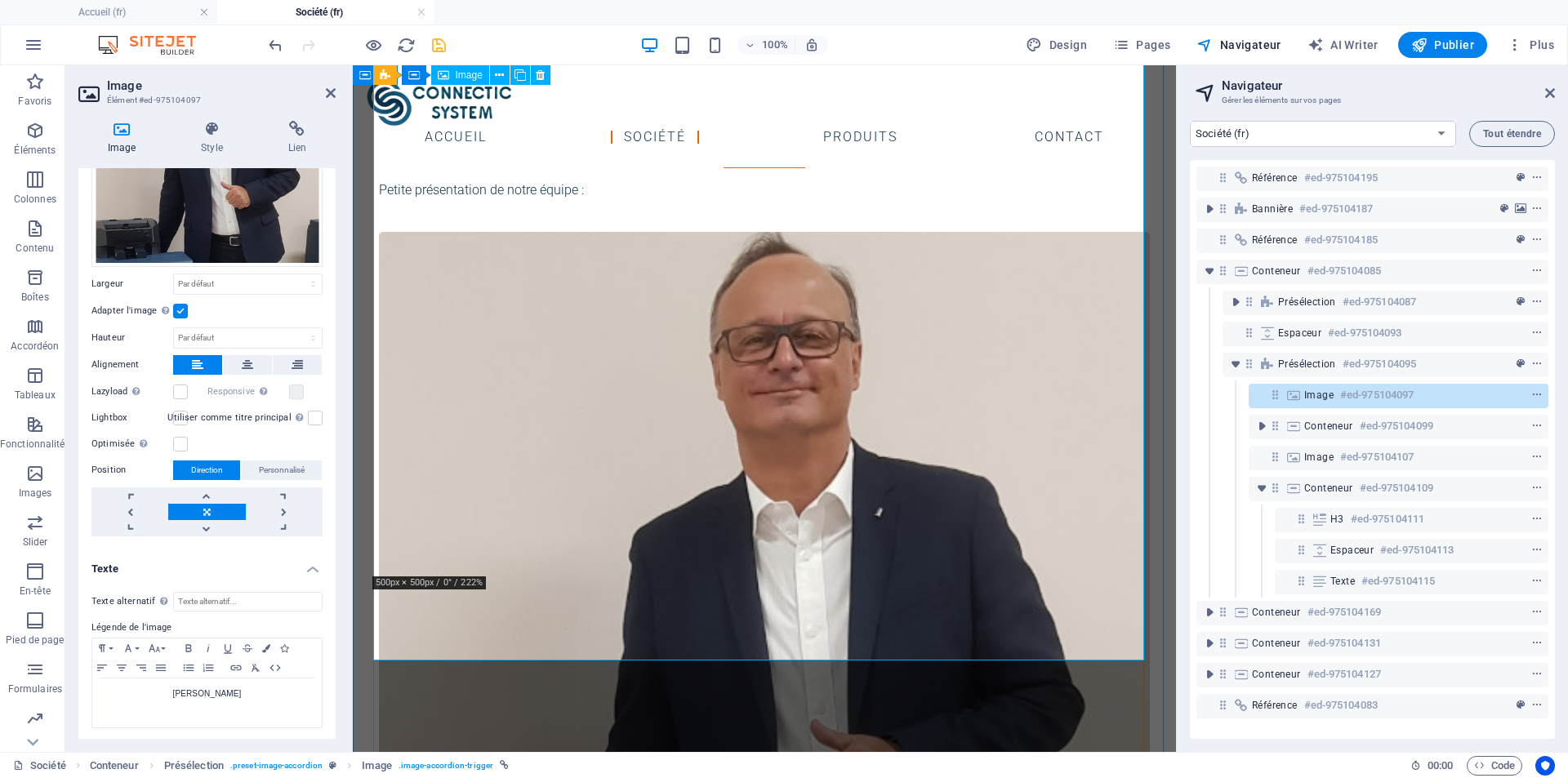
click at [478, 646] on figure "[PERSON_NAME]" at bounding box center [764, 660] width 770 height 856
click at [254, 689] on p "[PERSON_NAME]" at bounding box center [208, 694] width 213 height 15
click at [225, 645] on icon "button" at bounding box center [228, 648] width 8 height 9
drag, startPoint x: 247, startPoint y: 688, endPoint x: 168, endPoint y: 685, distance: 79.1
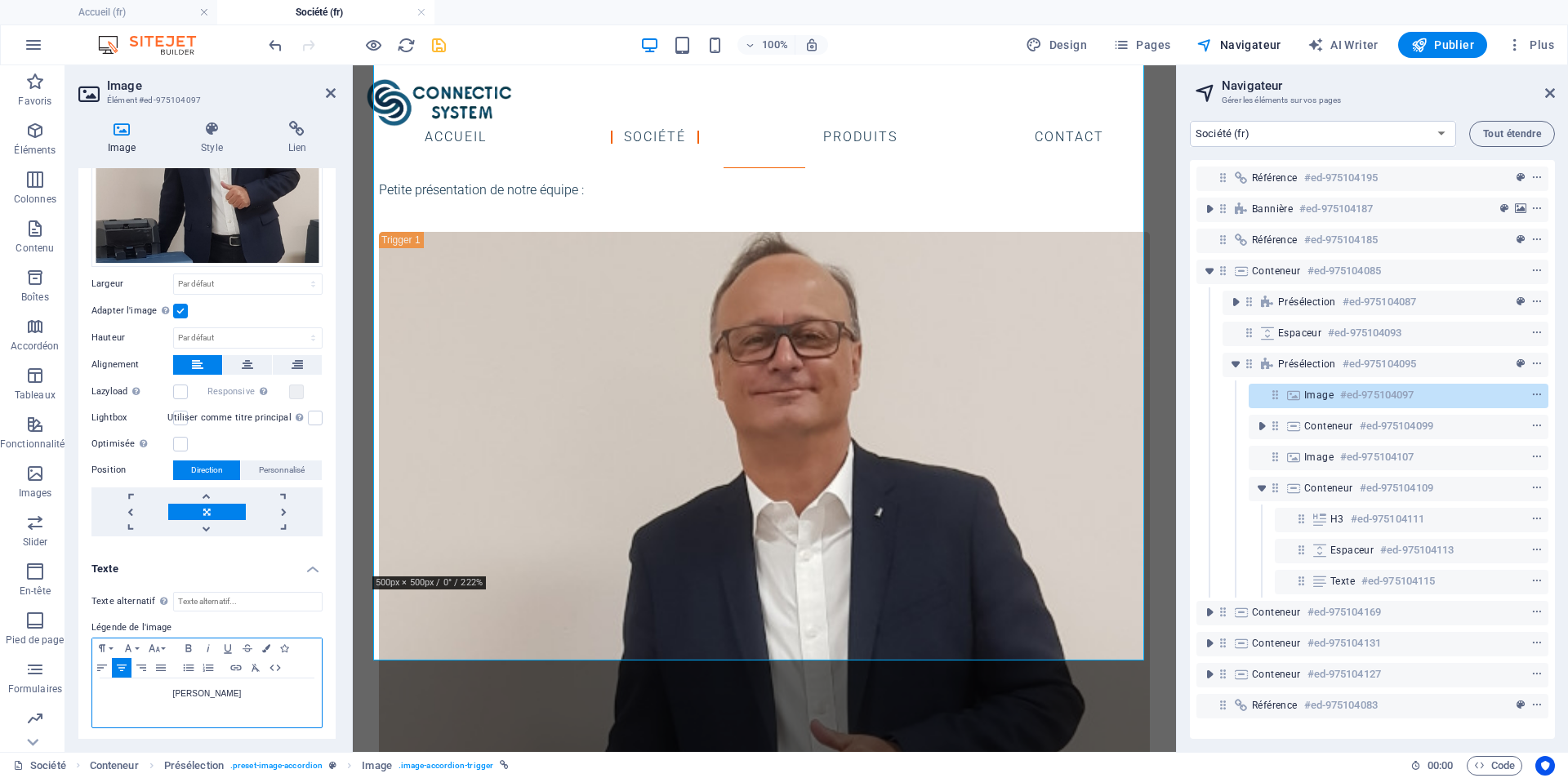
click at [168, 687] on p "[PERSON_NAME]​" at bounding box center [208, 694] width 213 height 15
click at [226, 646] on icon "button" at bounding box center [228, 647] width 19 height 13
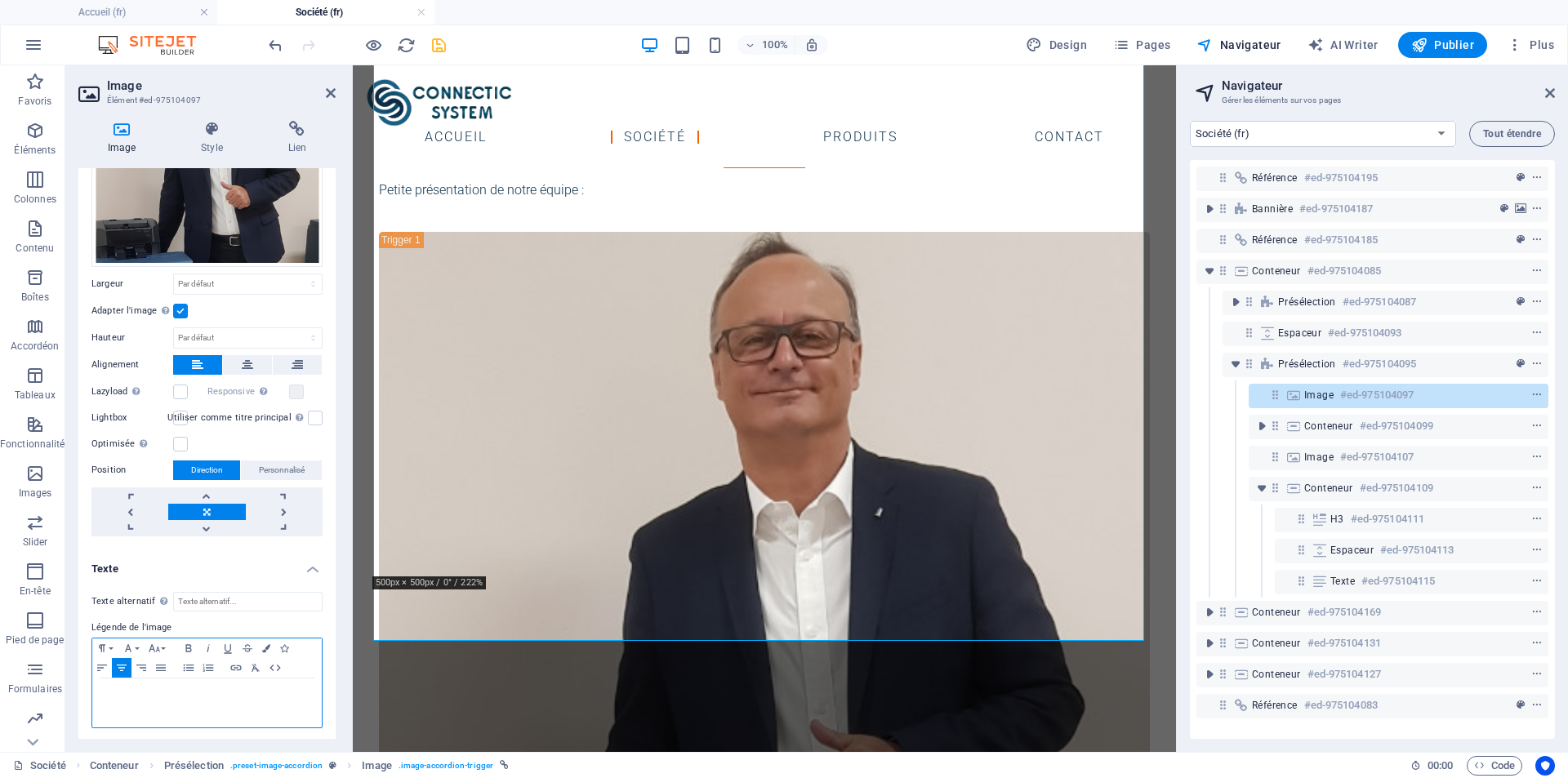
click at [205, 688] on p "​" at bounding box center [208, 694] width 213 height 15
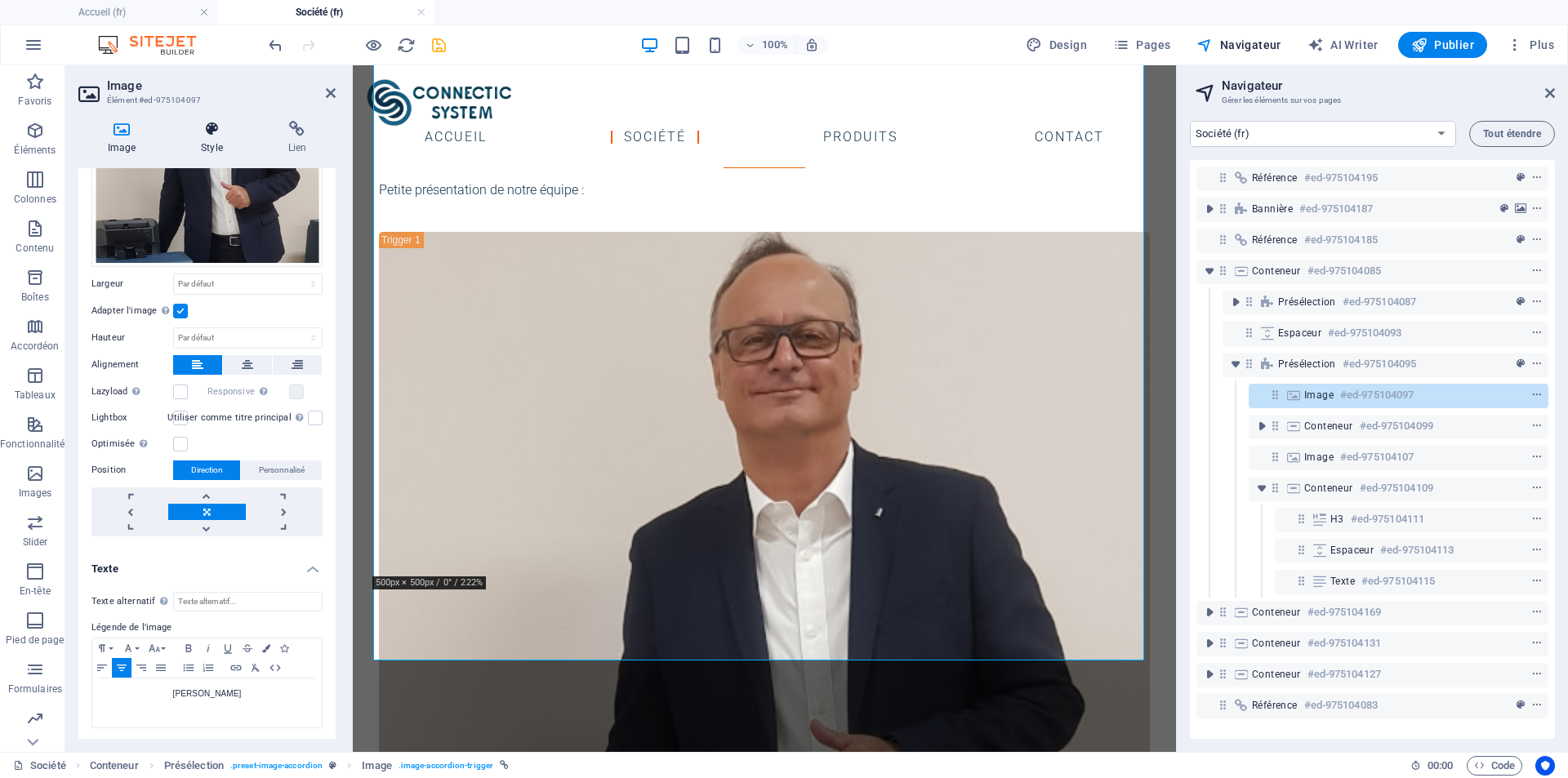
click at [222, 127] on icon at bounding box center [212, 129] width 80 height 16
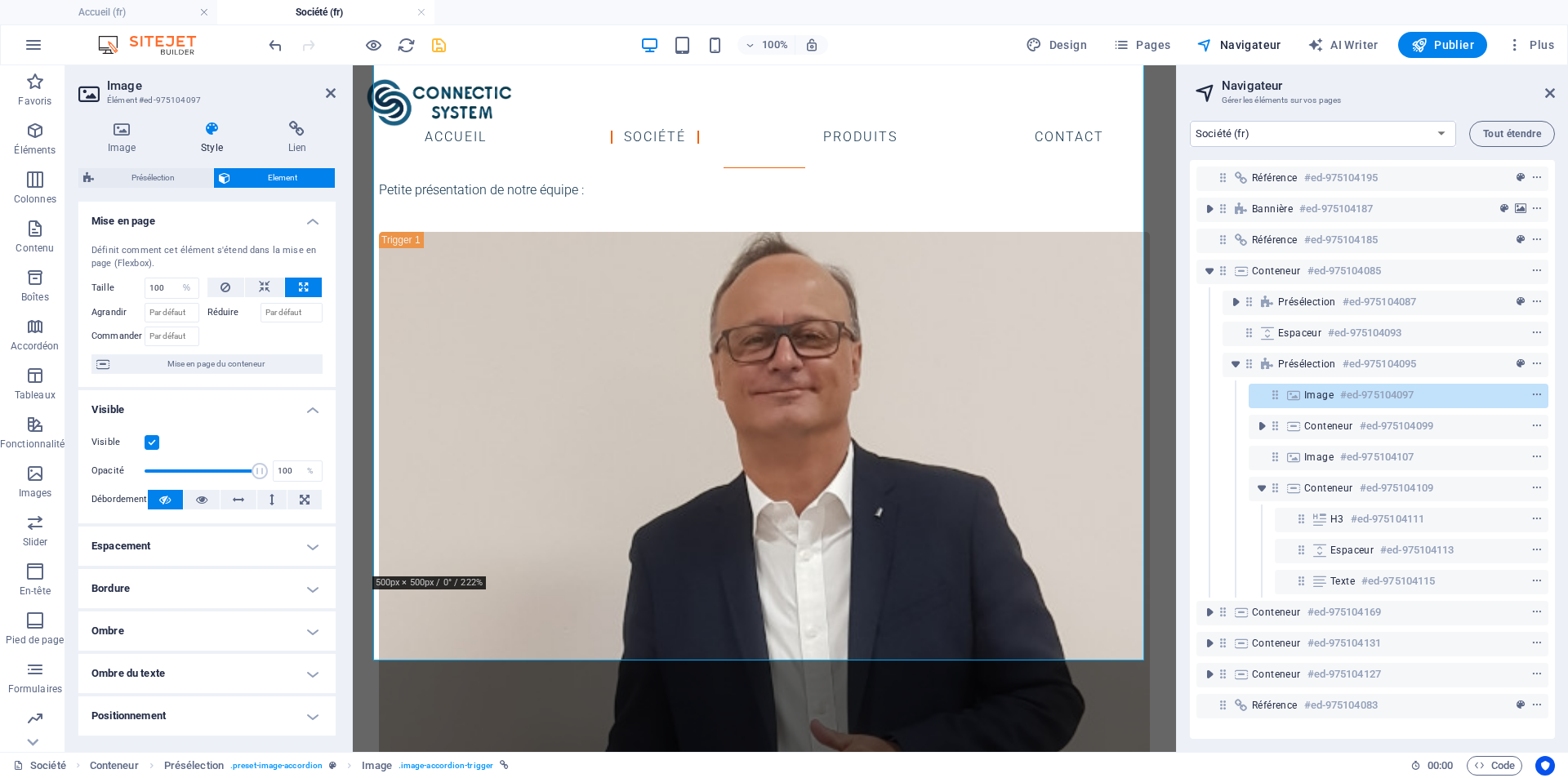
click at [309, 590] on h4 "Bordure" at bounding box center [207, 589] width 257 height 39
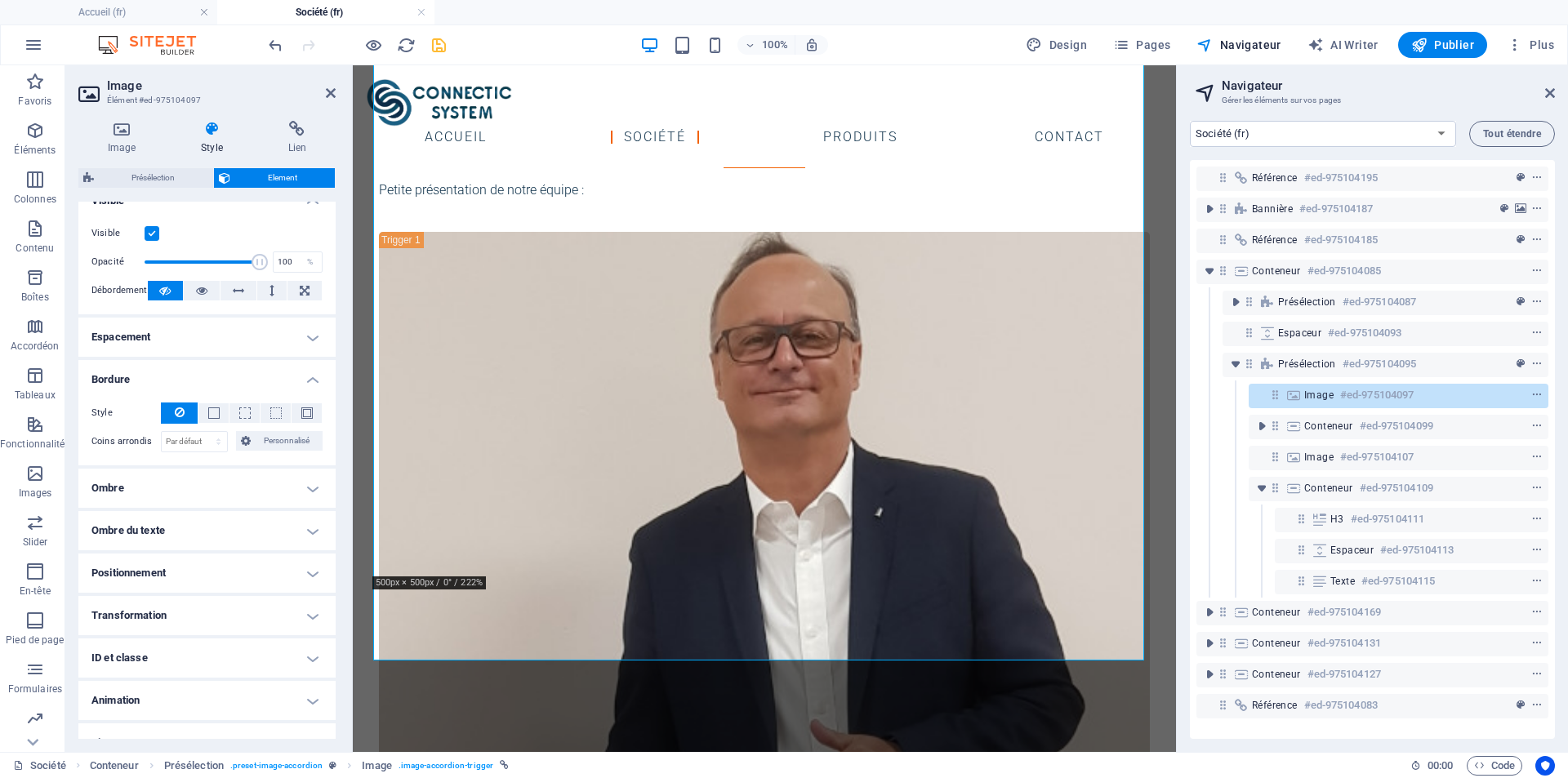
scroll to position [233, 0]
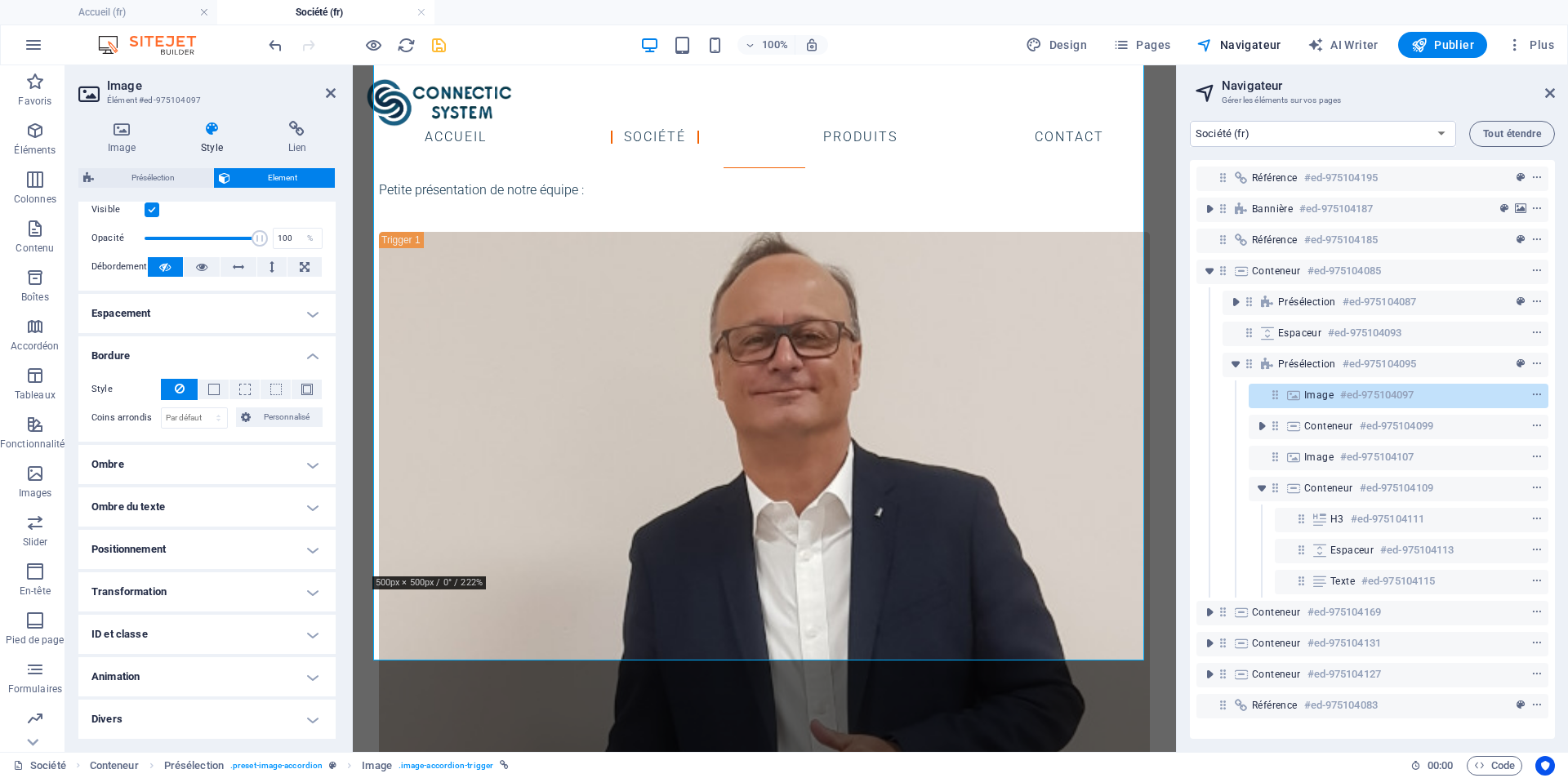
click at [316, 311] on h4 "Espacement" at bounding box center [207, 313] width 257 height 39
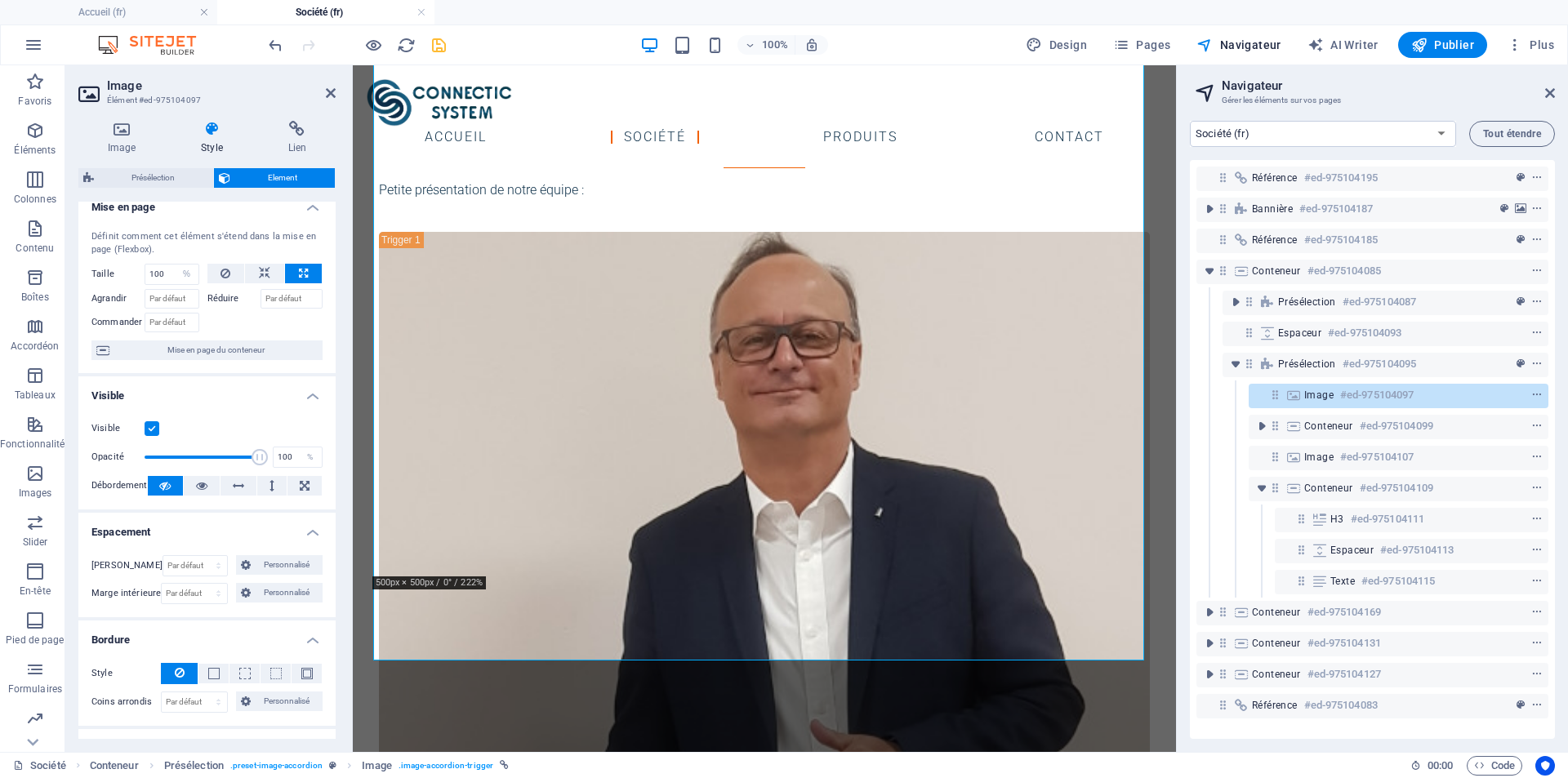
scroll to position [0, 0]
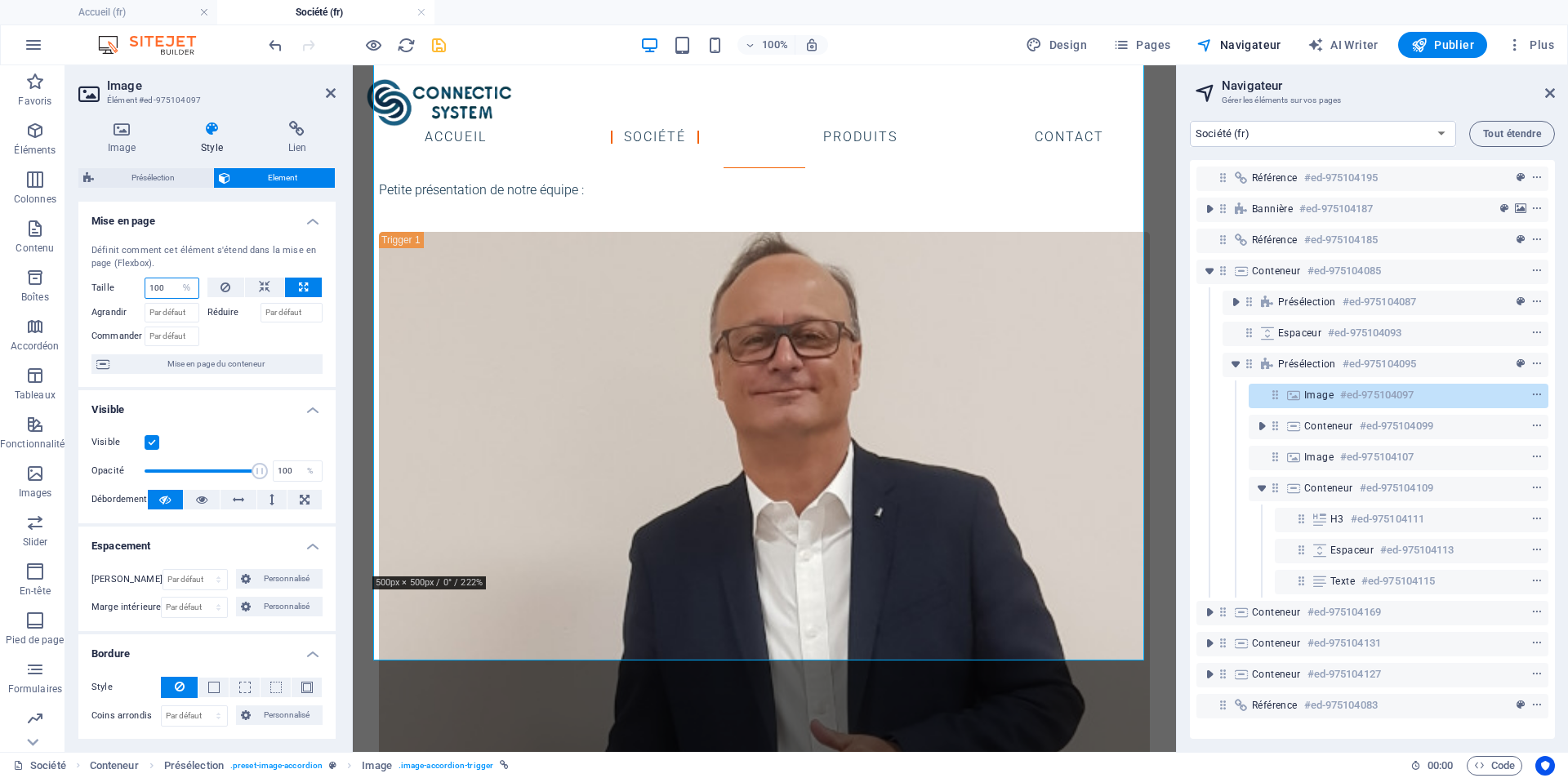
click at [162, 290] on input "100" at bounding box center [172, 288] width 53 height 19
click at [170, 288] on input "100" at bounding box center [172, 288] width 53 height 19
click at [186, 287] on select "Par défaut auto px % 1/1 1/2 1/3 1/4 1/5 1/6 1/7 1/8 1/9 1/10" at bounding box center [187, 288] width 23 height 19
select select "2ac4ie1hsu8"
click at [176, 278] on select "Par défaut auto px % 1/1 1/2 1/3 1/4 1/5 1/6 1/7 1/8 1/9 1/10" at bounding box center [187, 288] width 23 height 19
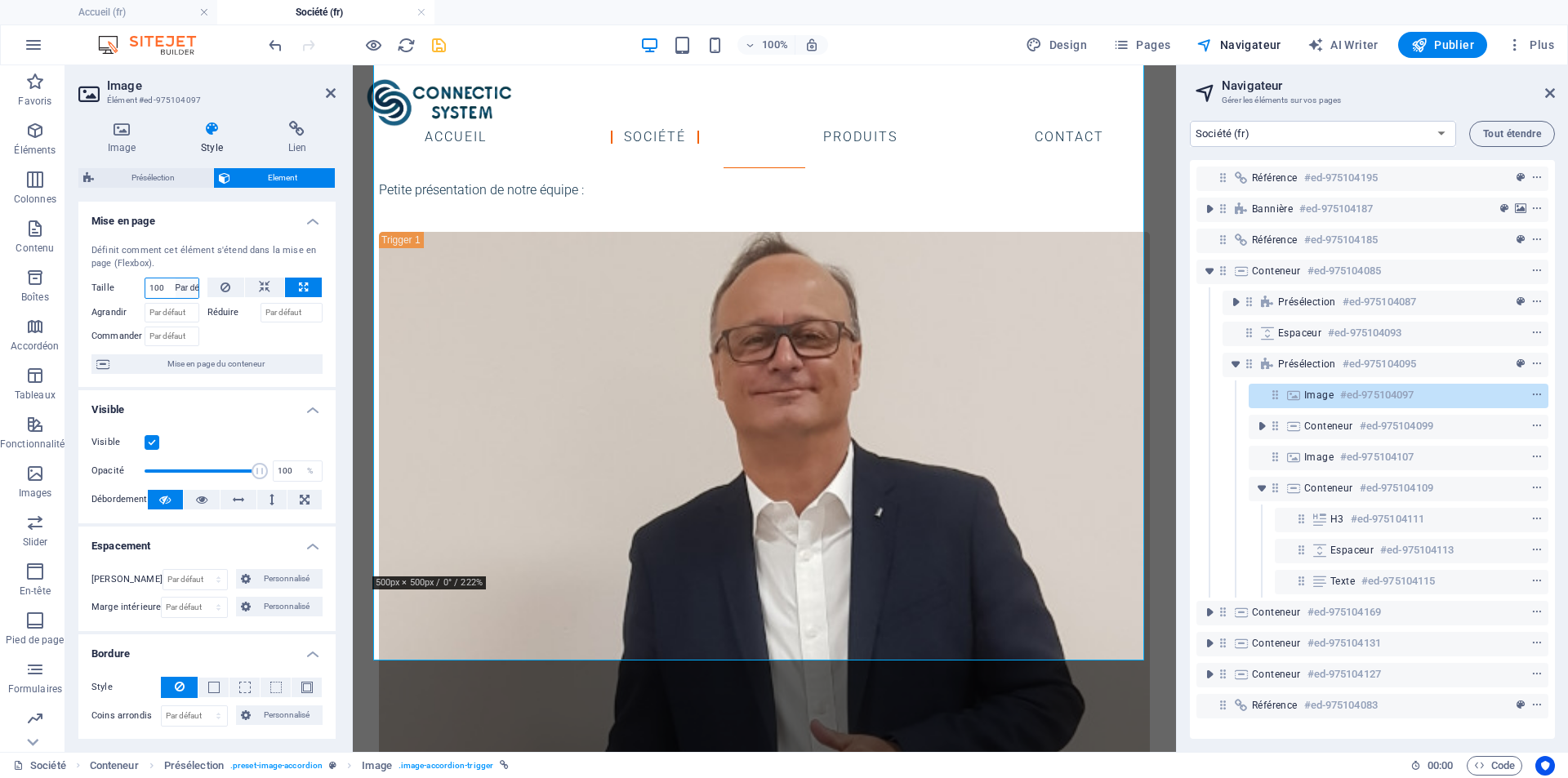
select select "DISABLED_OPTION_VALUE"
click at [235, 332] on div at bounding box center [265, 334] width 115 height 23
click at [437, 47] on icon "save" at bounding box center [439, 45] width 18 height 18
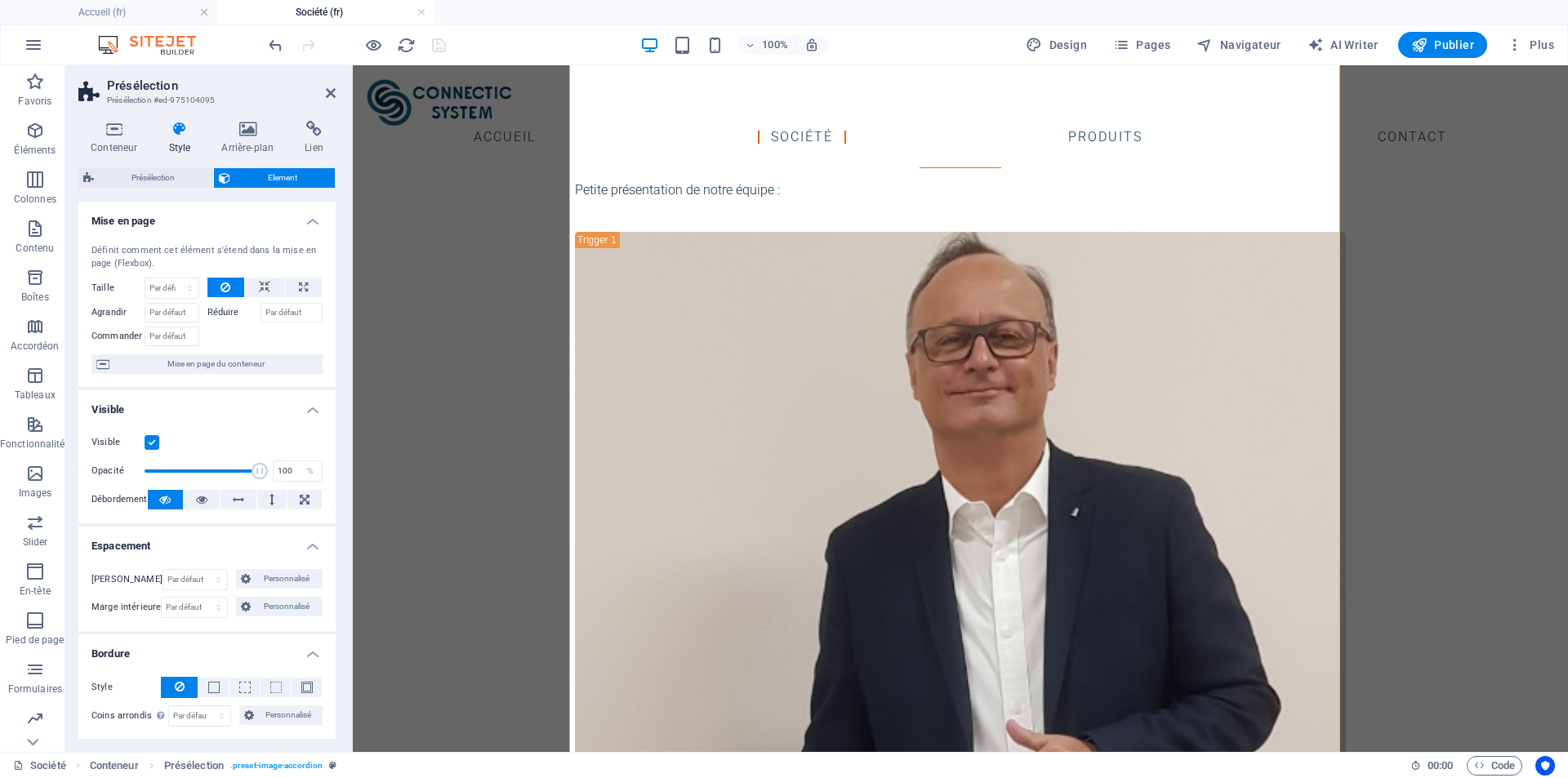
click at [188, 133] on icon at bounding box center [180, 129] width 47 height 16
click at [178, 135] on icon at bounding box center [180, 129] width 47 height 16
click at [870, 633] on figure "[PERSON_NAME]" at bounding box center [960, 660] width 770 height 856
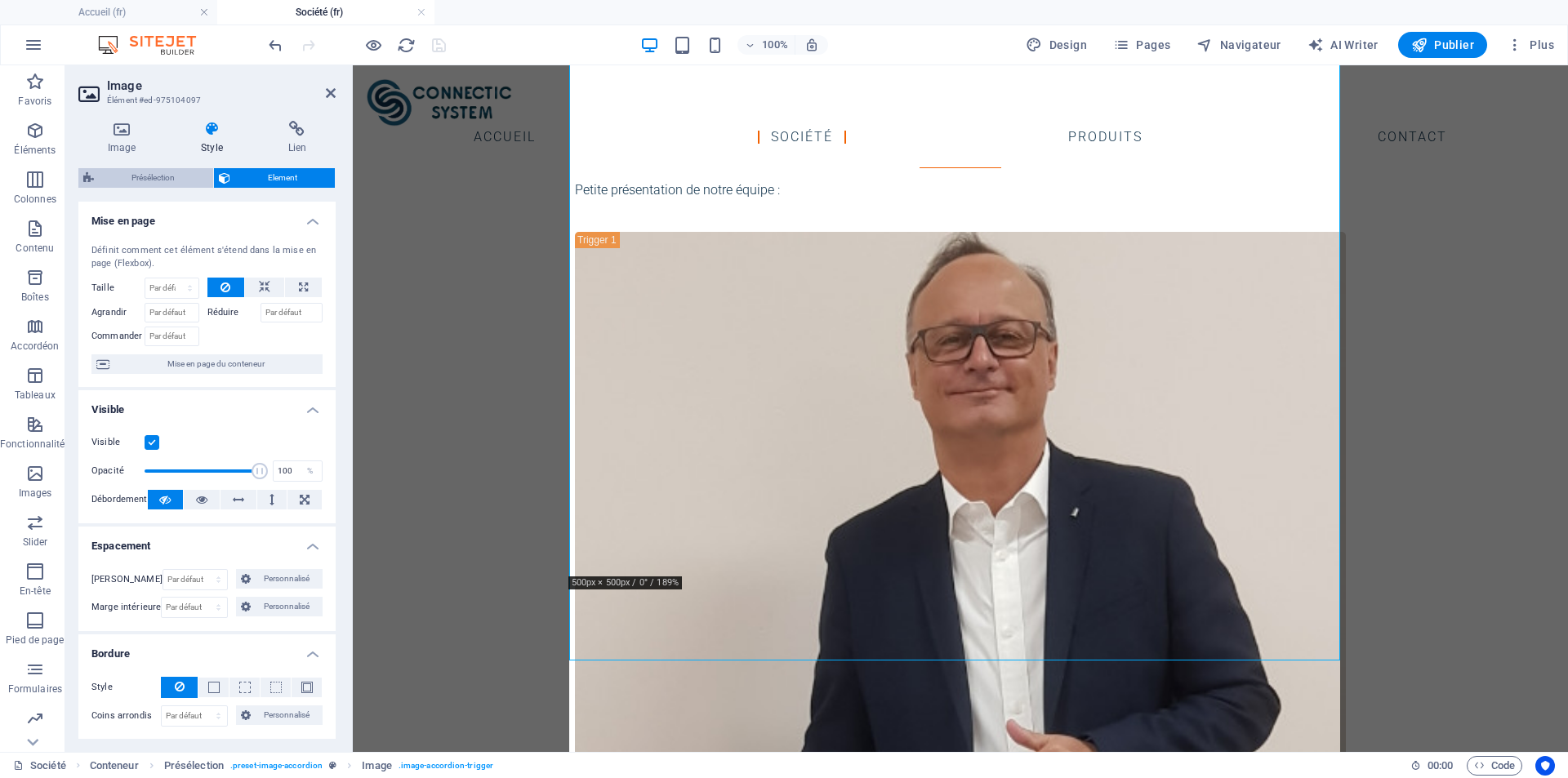
click at [168, 184] on span "Présélection" at bounding box center [153, 178] width 110 height 19
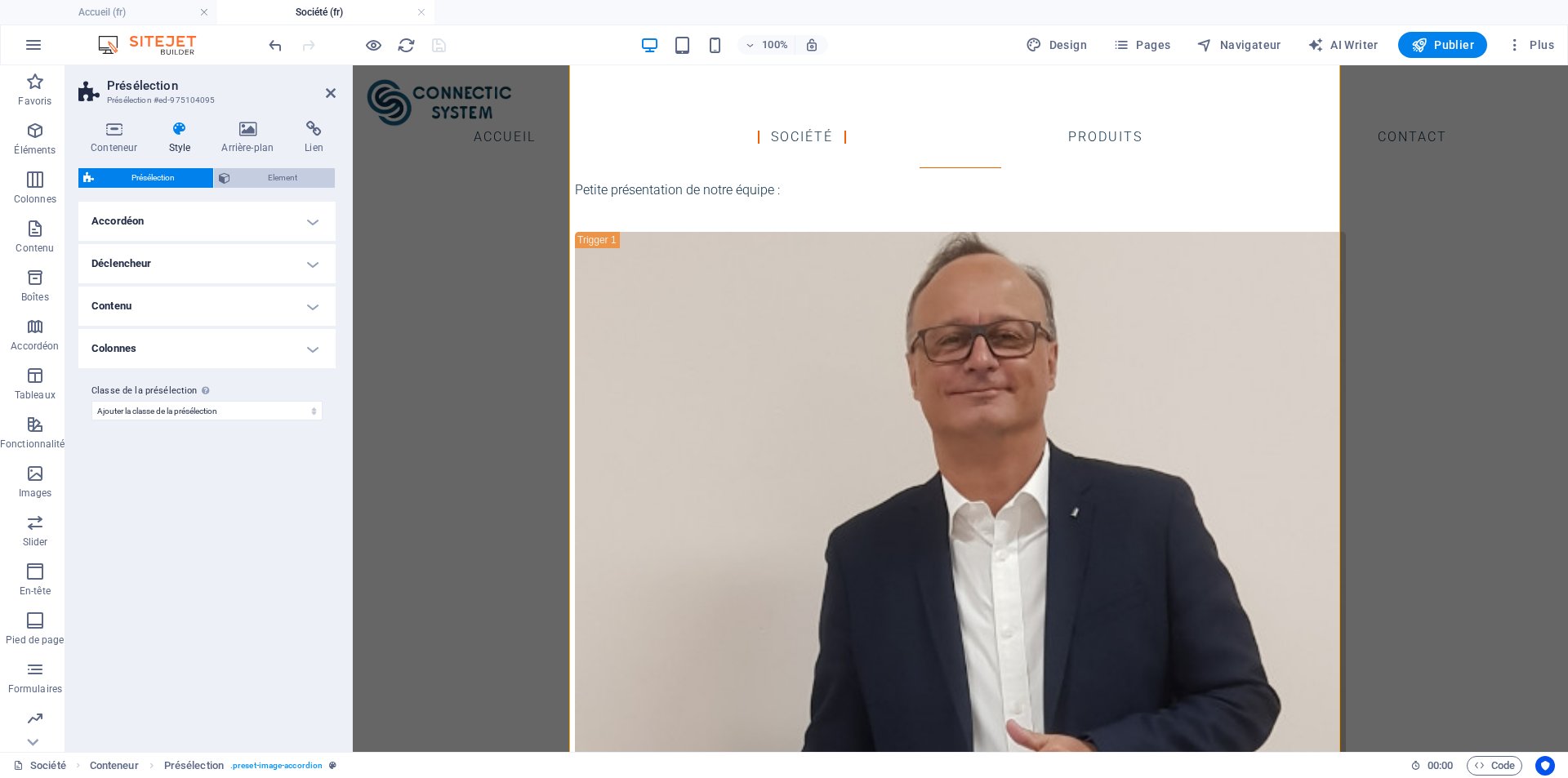
click at [265, 173] on span "Element" at bounding box center [282, 178] width 95 height 19
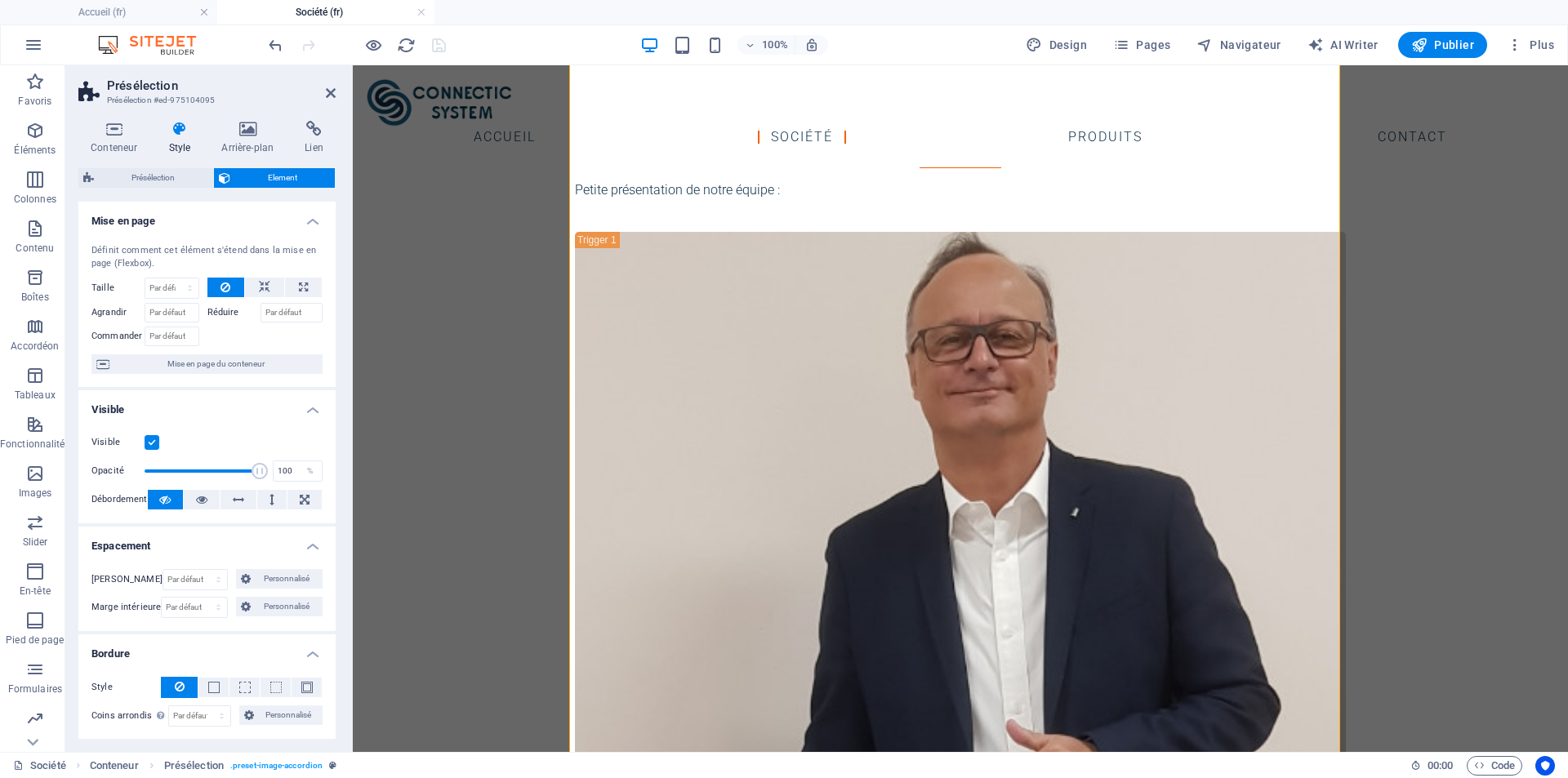
click at [184, 136] on icon at bounding box center [180, 129] width 47 height 16
click at [111, 131] on icon at bounding box center [114, 129] width 71 height 16
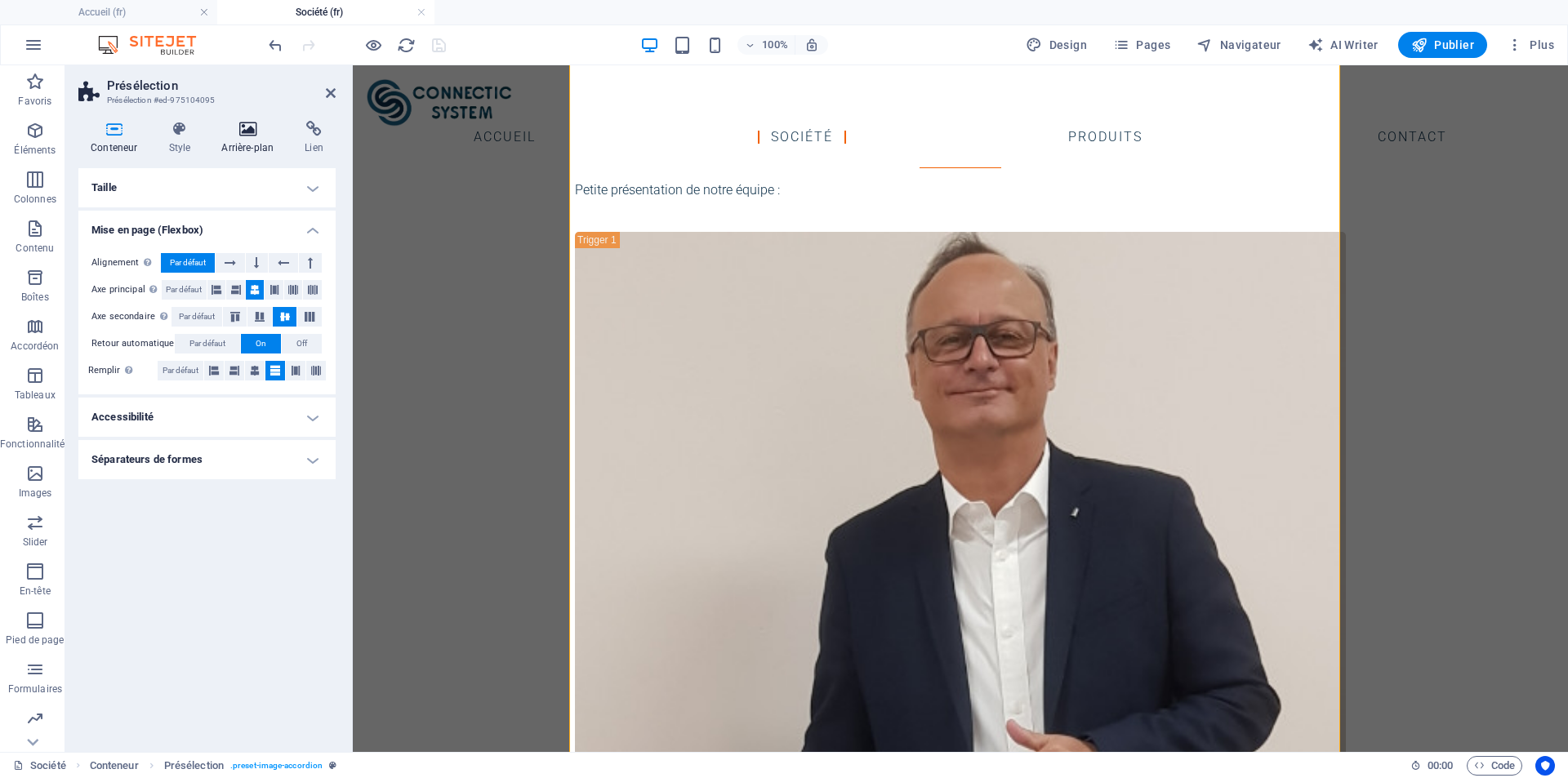
click at [249, 146] on h4 "Arrière-plan" at bounding box center [250, 138] width 83 height 34
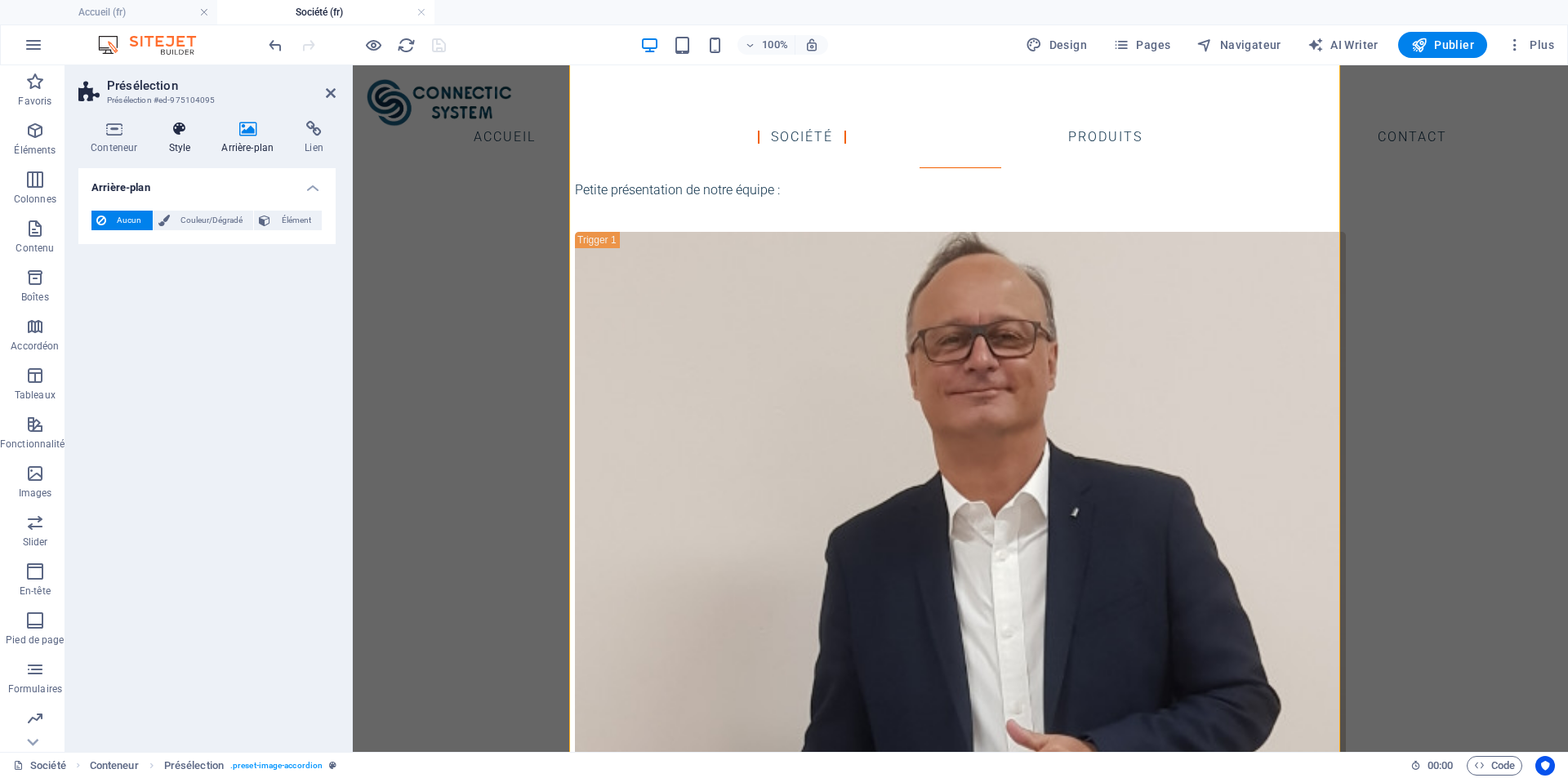
click at [166, 144] on h4 "Style" at bounding box center [182, 138] width 53 height 34
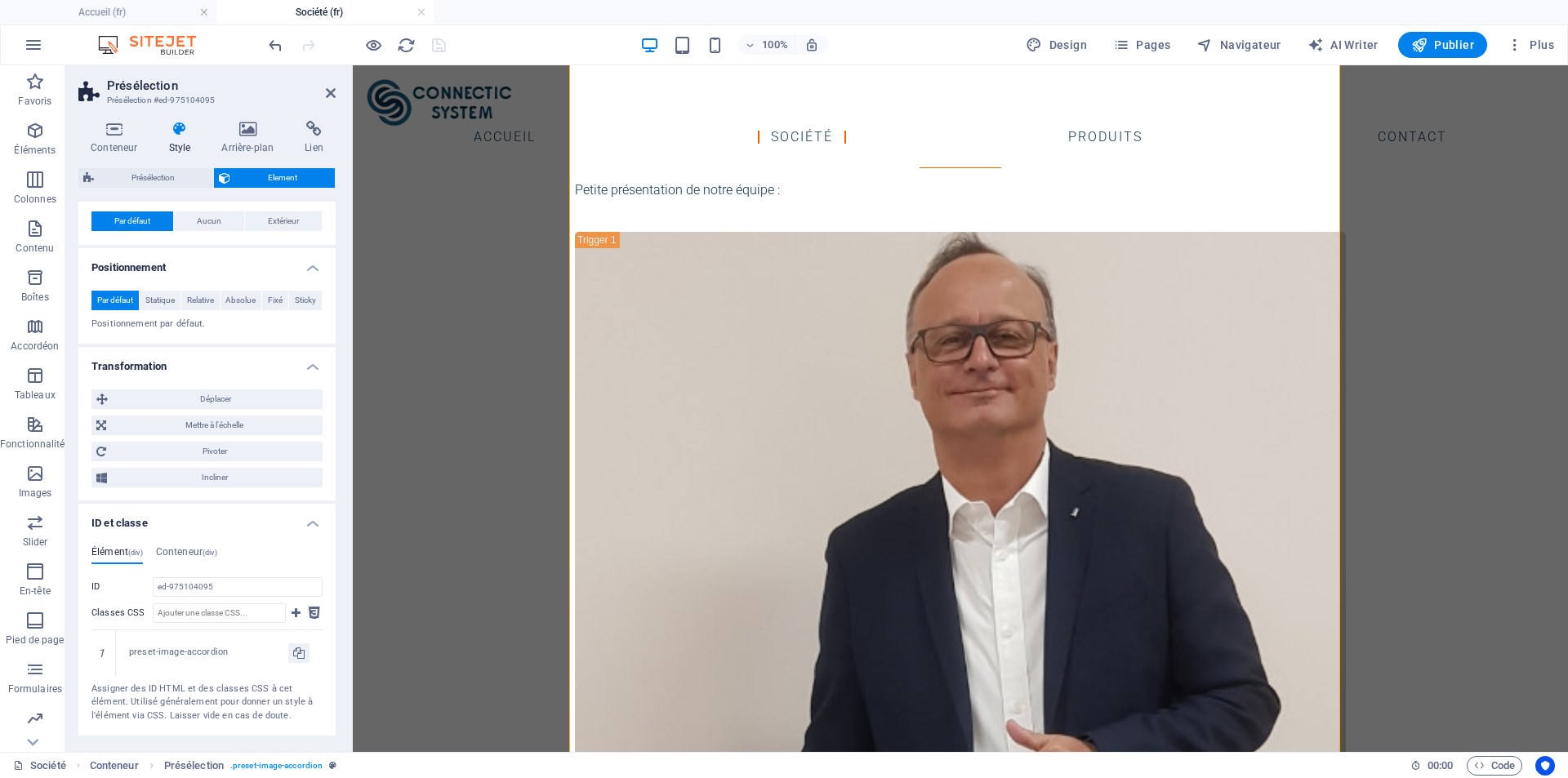
scroll to position [889, 0]
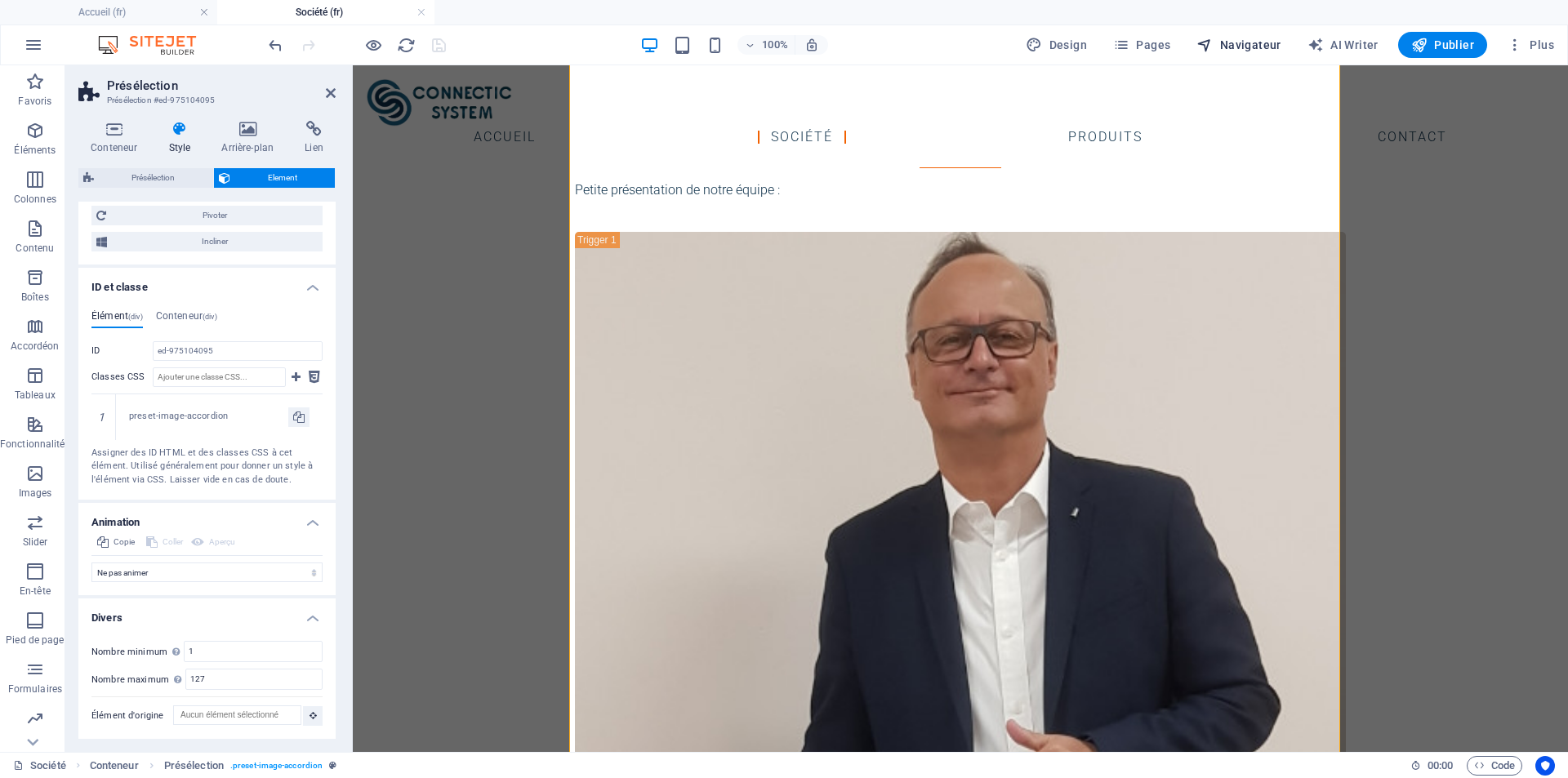
click at [1250, 40] on span "Navigateur" at bounding box center [1238, 45] width 84 height 16
select select "17799967-fr"
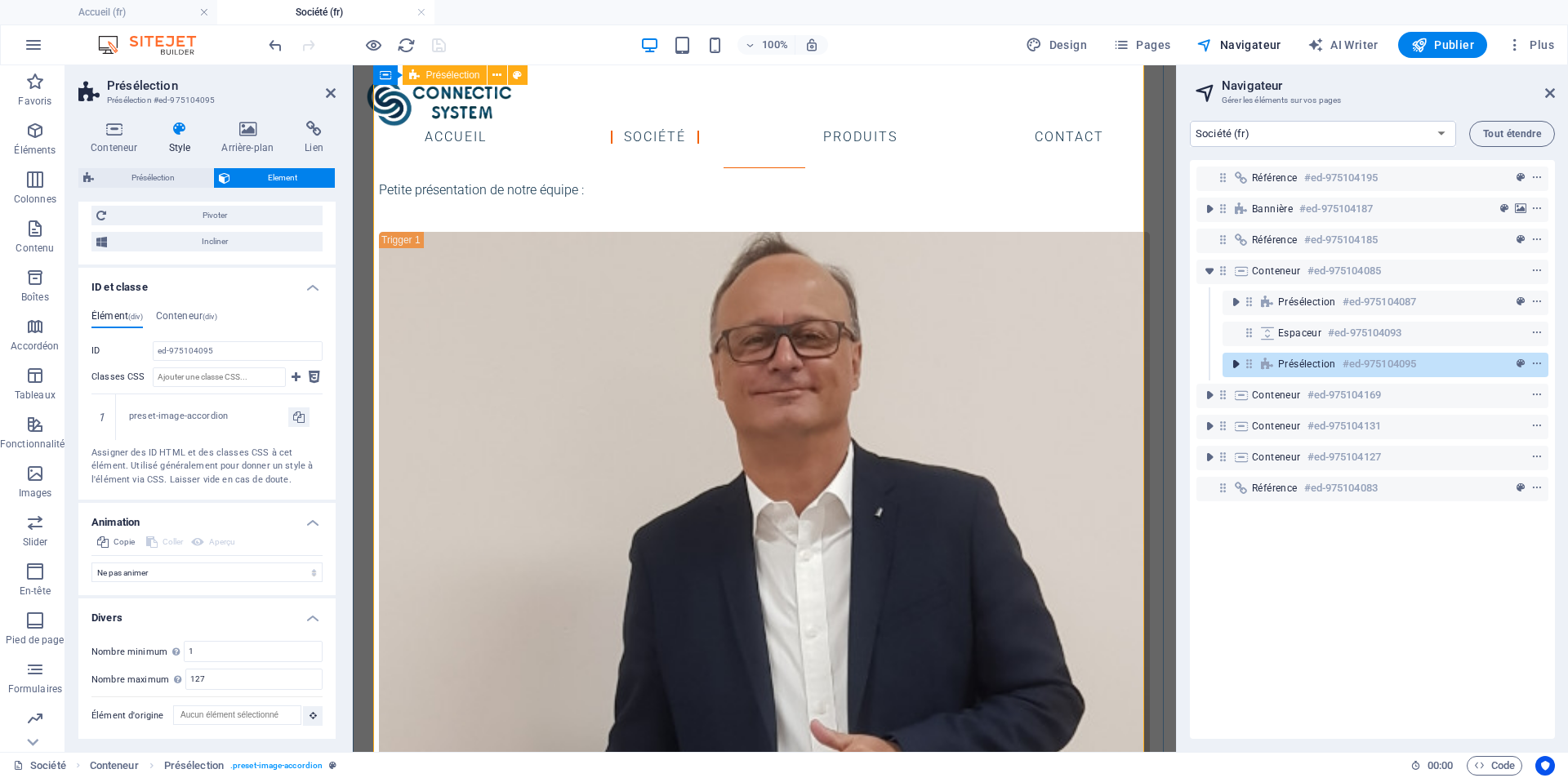
click at [1234, 366] on icon "toggle-expand" at bounding box center [1235, 364] width 16 height 16
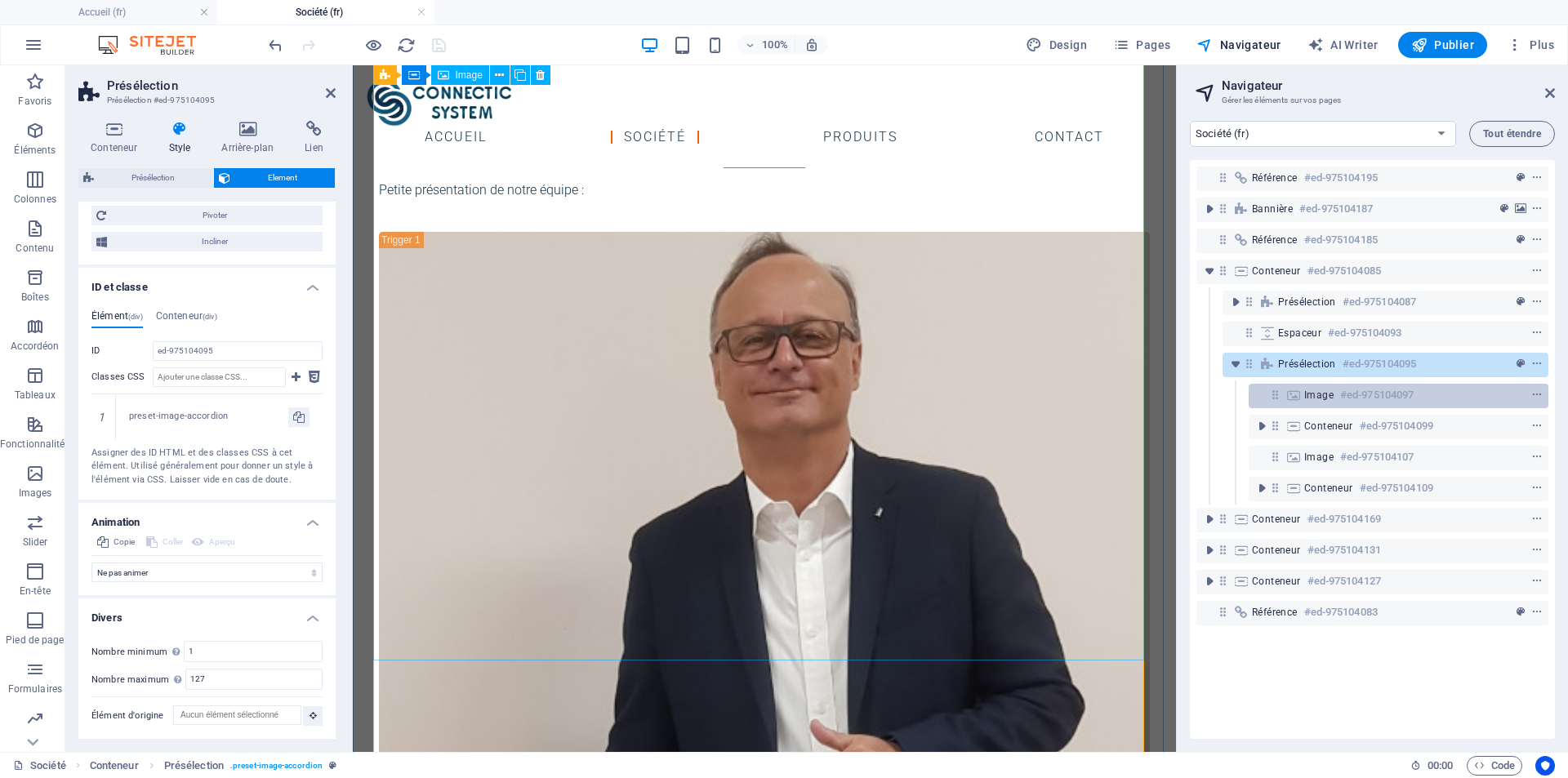
click at [1320, 405] on div "Image #ed-975104097" at bounding box center [1398, 396] width 300 height 24
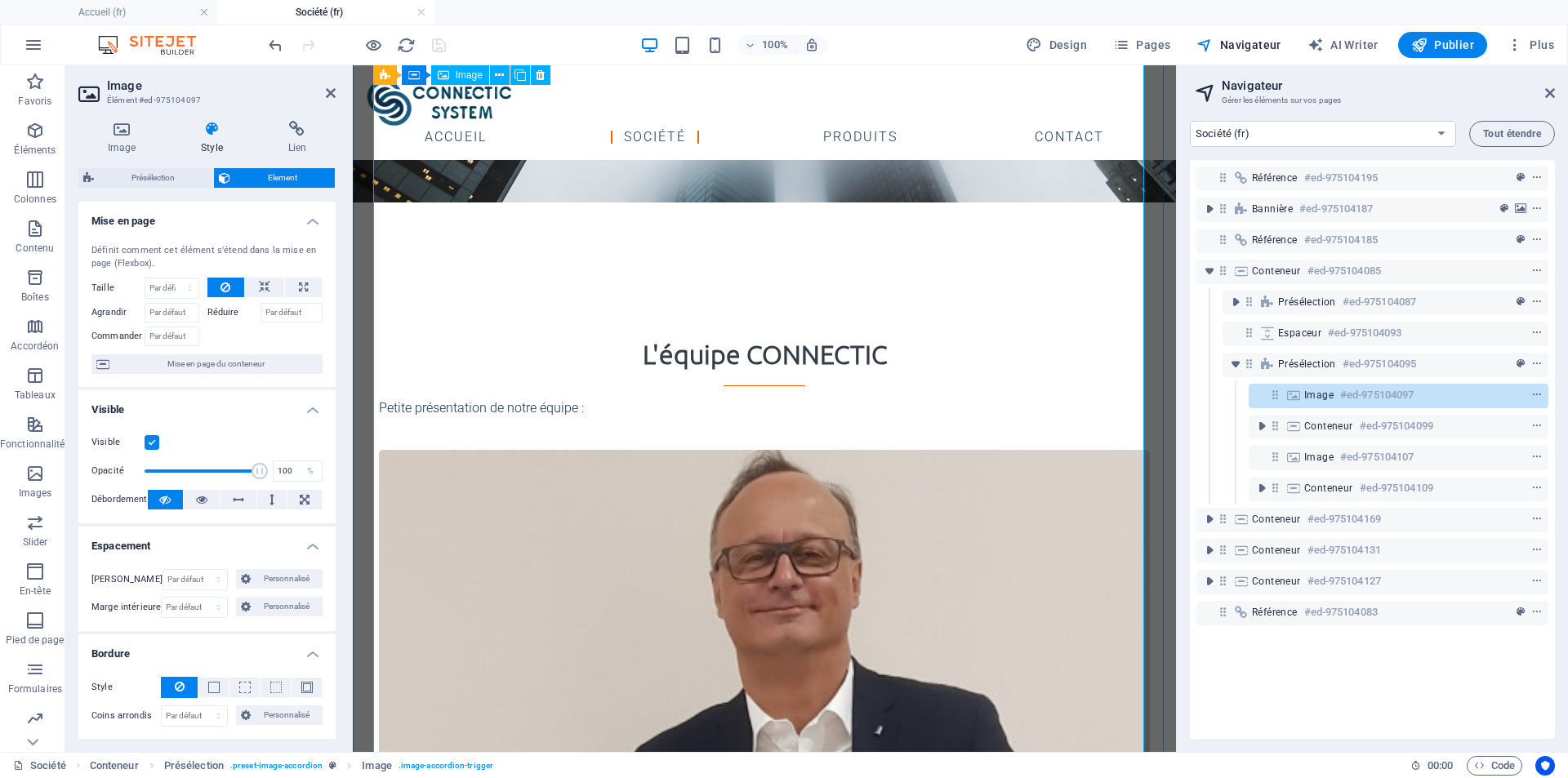
click at [103, 126] on icon at bounding box center [121, 129] width 86 height 16
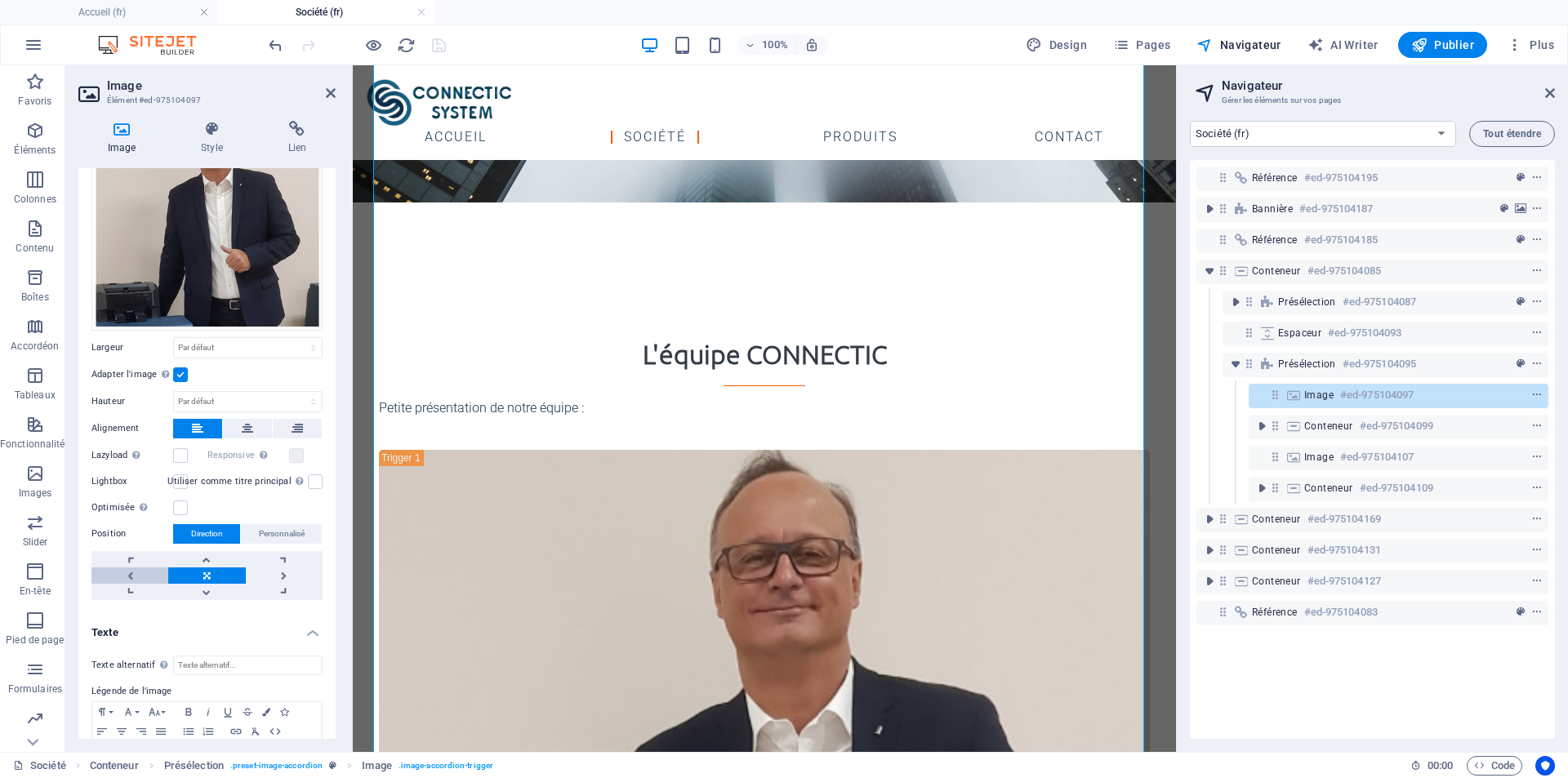
scroll to position [175, 0]
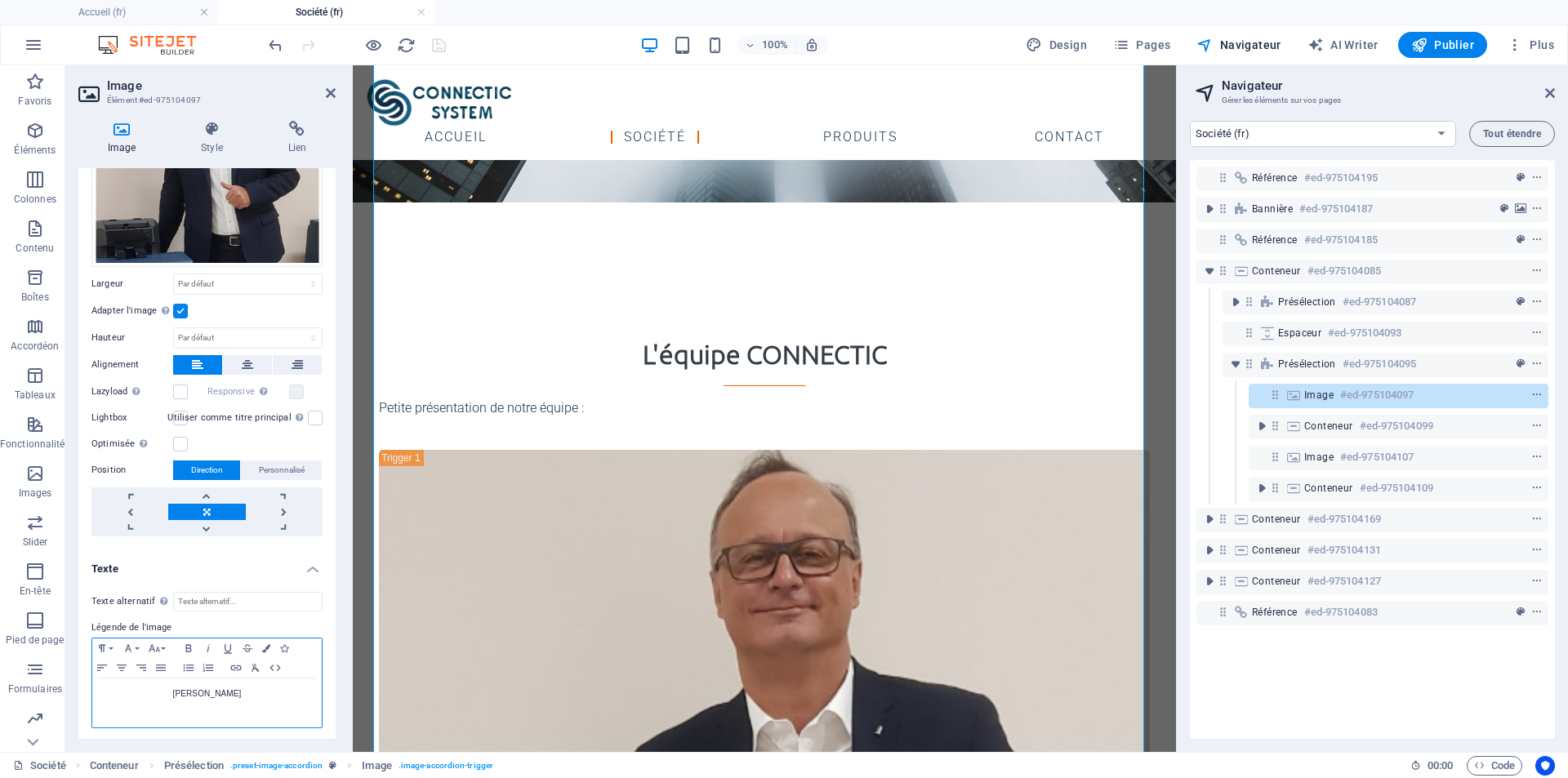
click at [242, 697] on p "[PERSON_NAME]" at bounding box center [208, 694] width 213 height 15
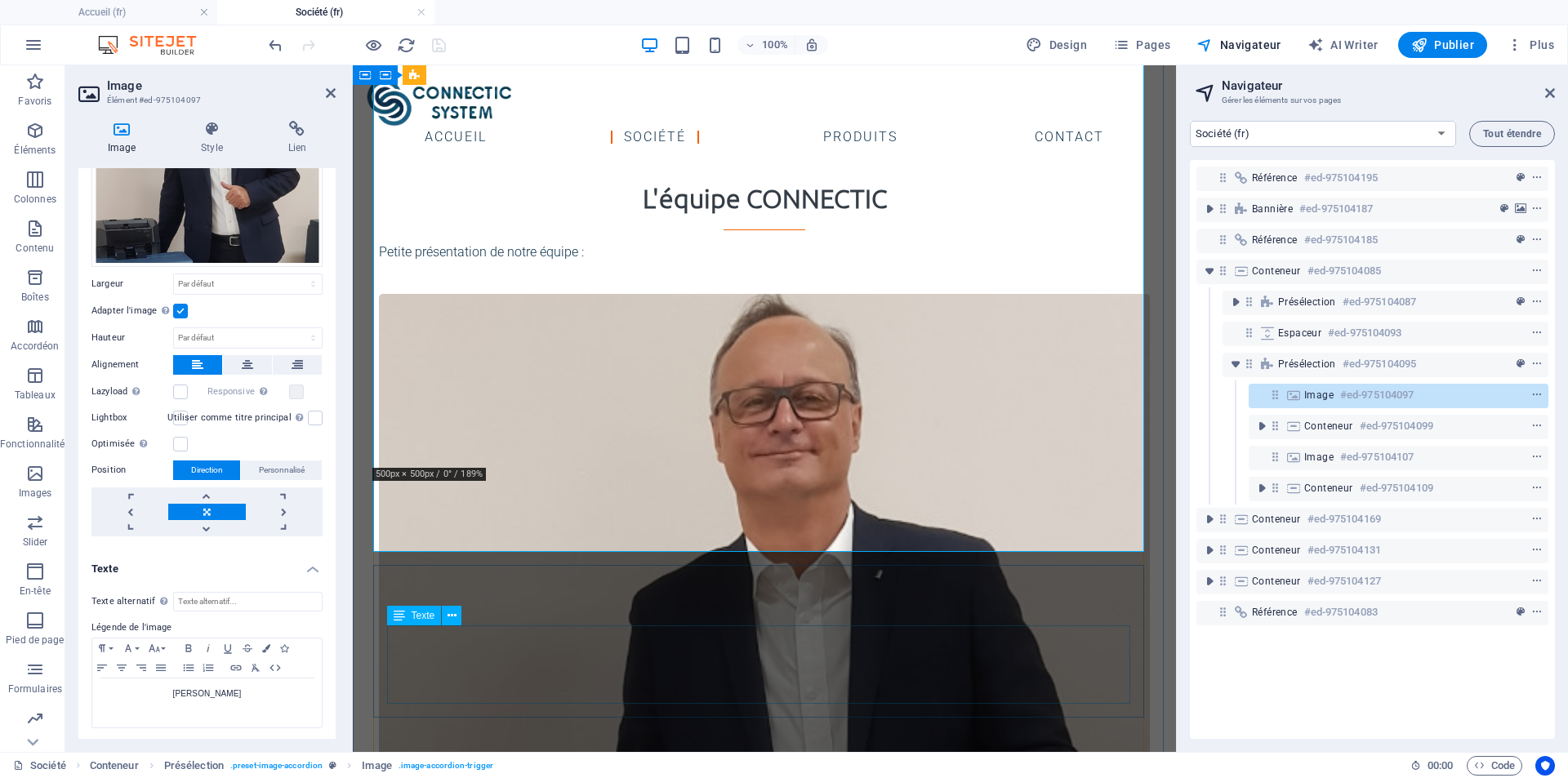
scroll to position [984, 0]
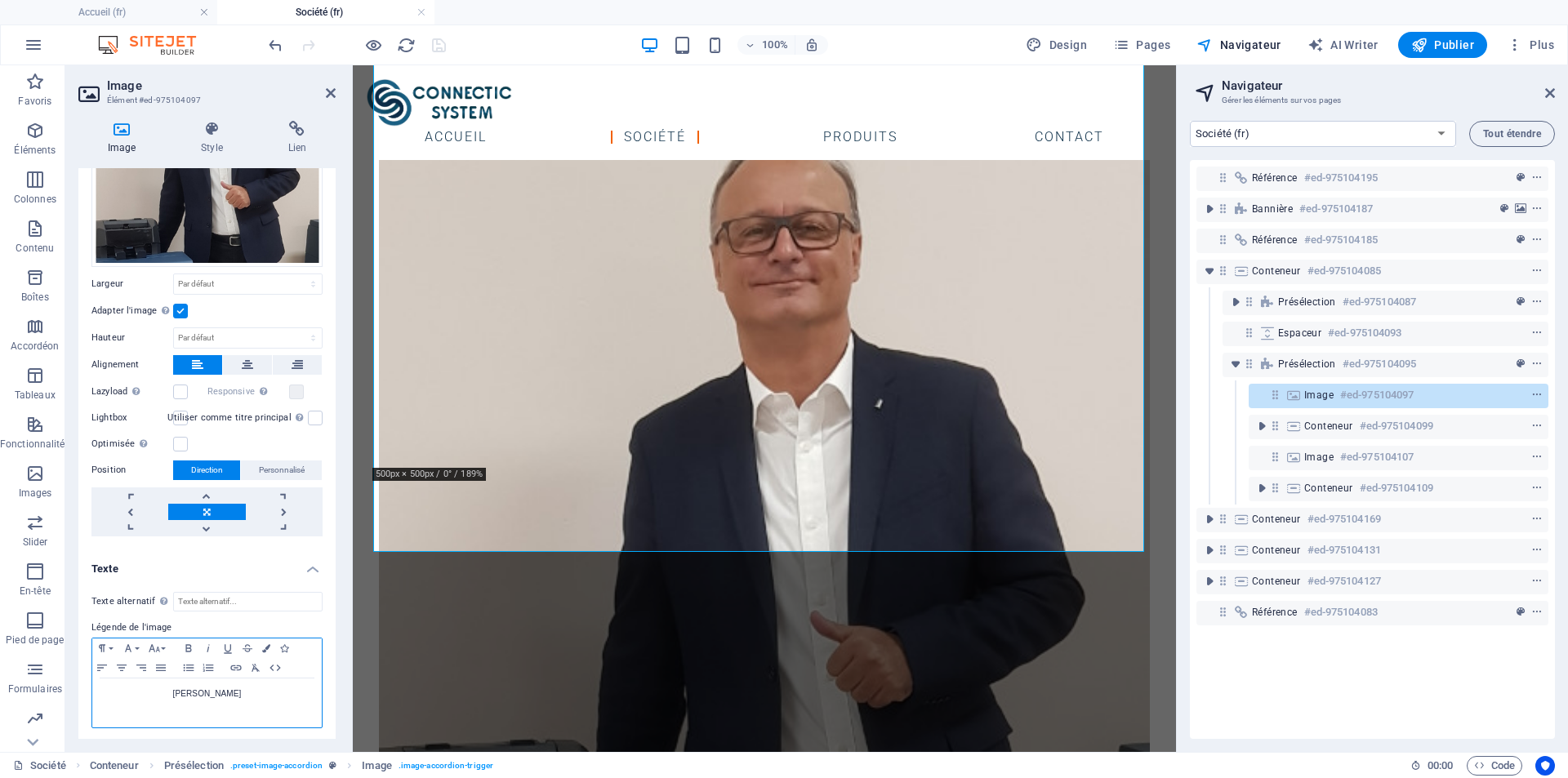
click at [252, 687] on p "[PERSON_NAME]" at bounding box center [208, 694] width 213 height 15
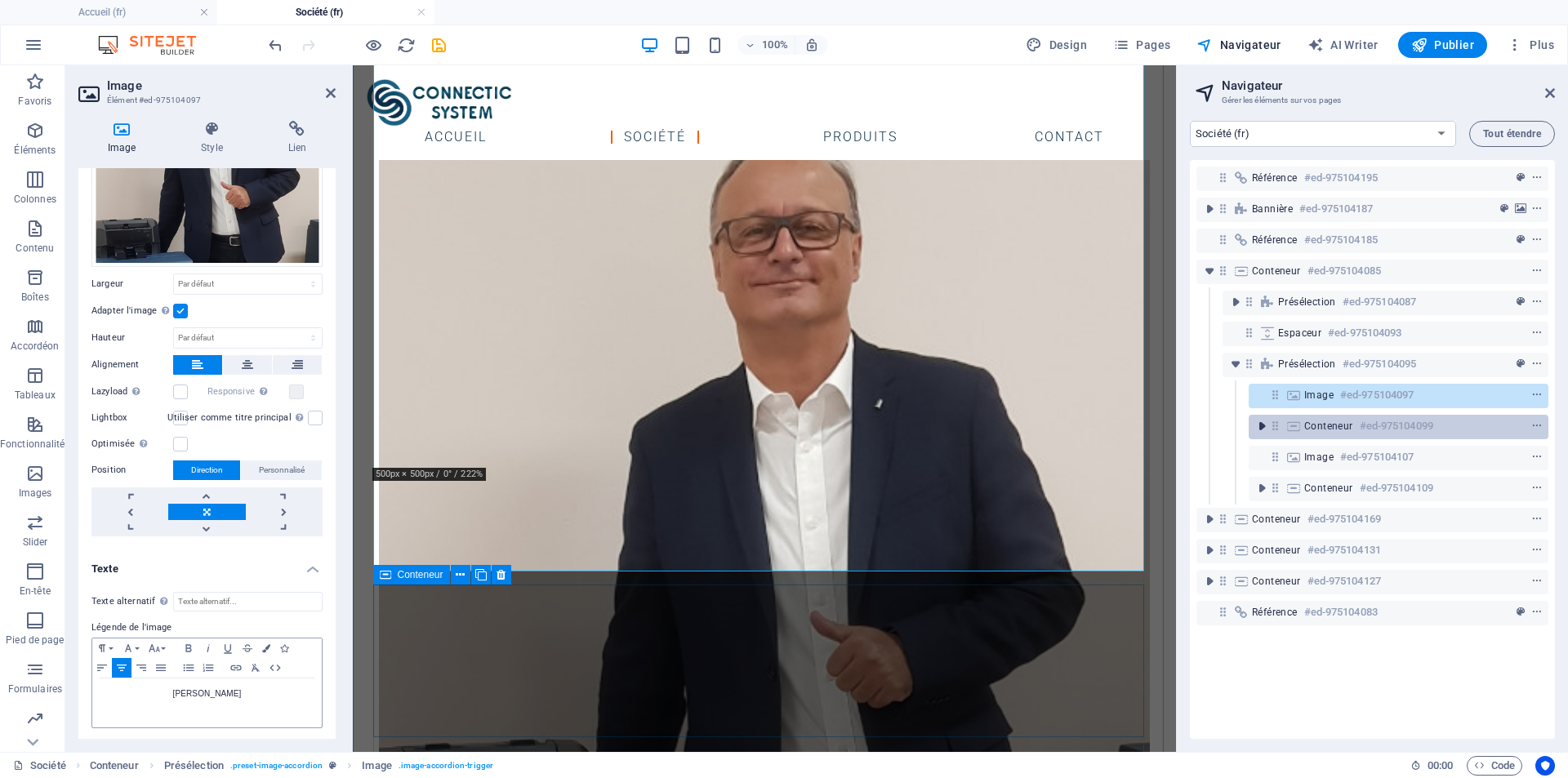
click at [1258, 430] on icon "toggle-expand" at bounding box center [1261, 426] width 16 height 16
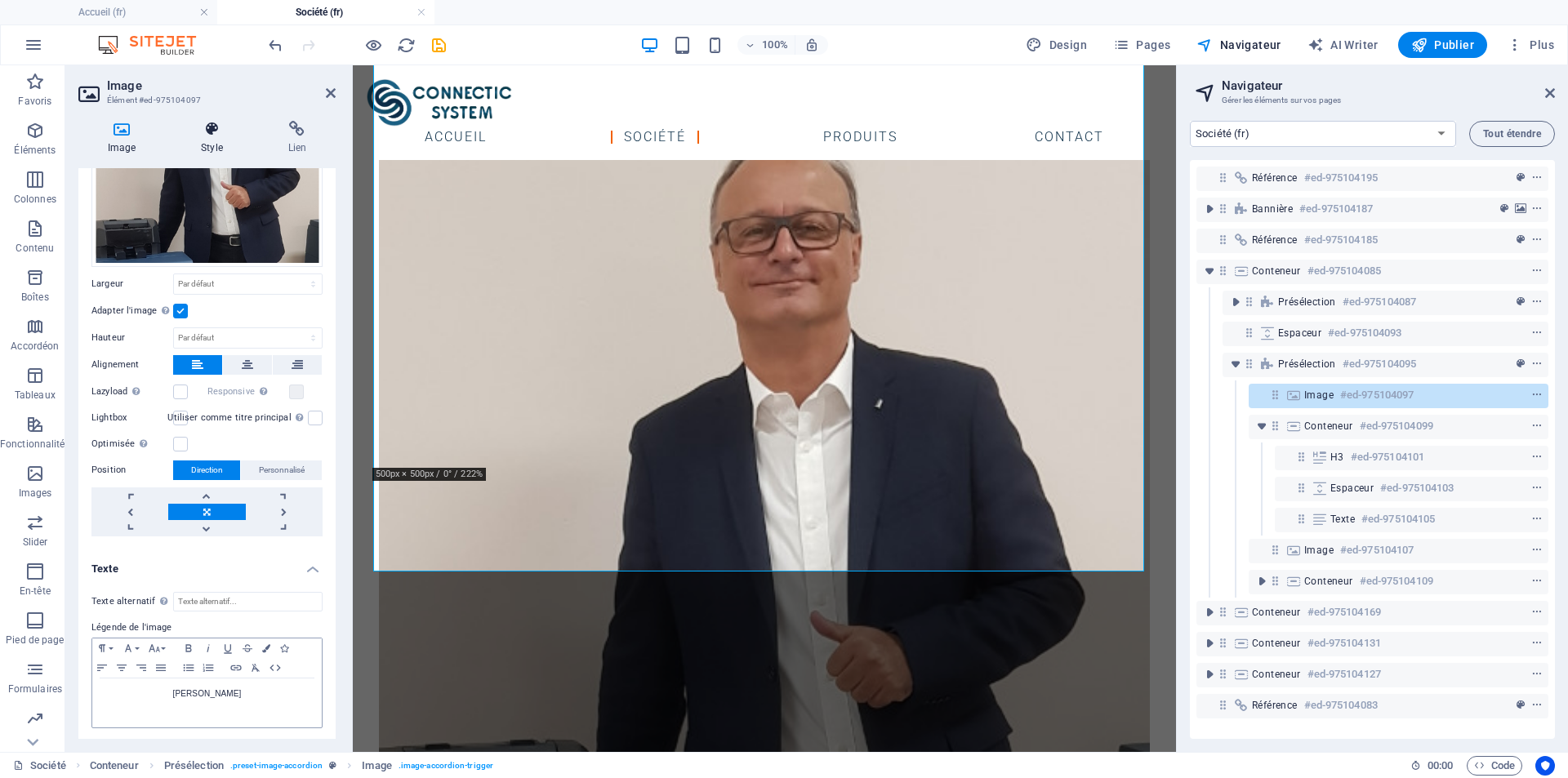
click at [215, 142] on h4 "Style" at bounding box center [214, 138] width 86 height 34
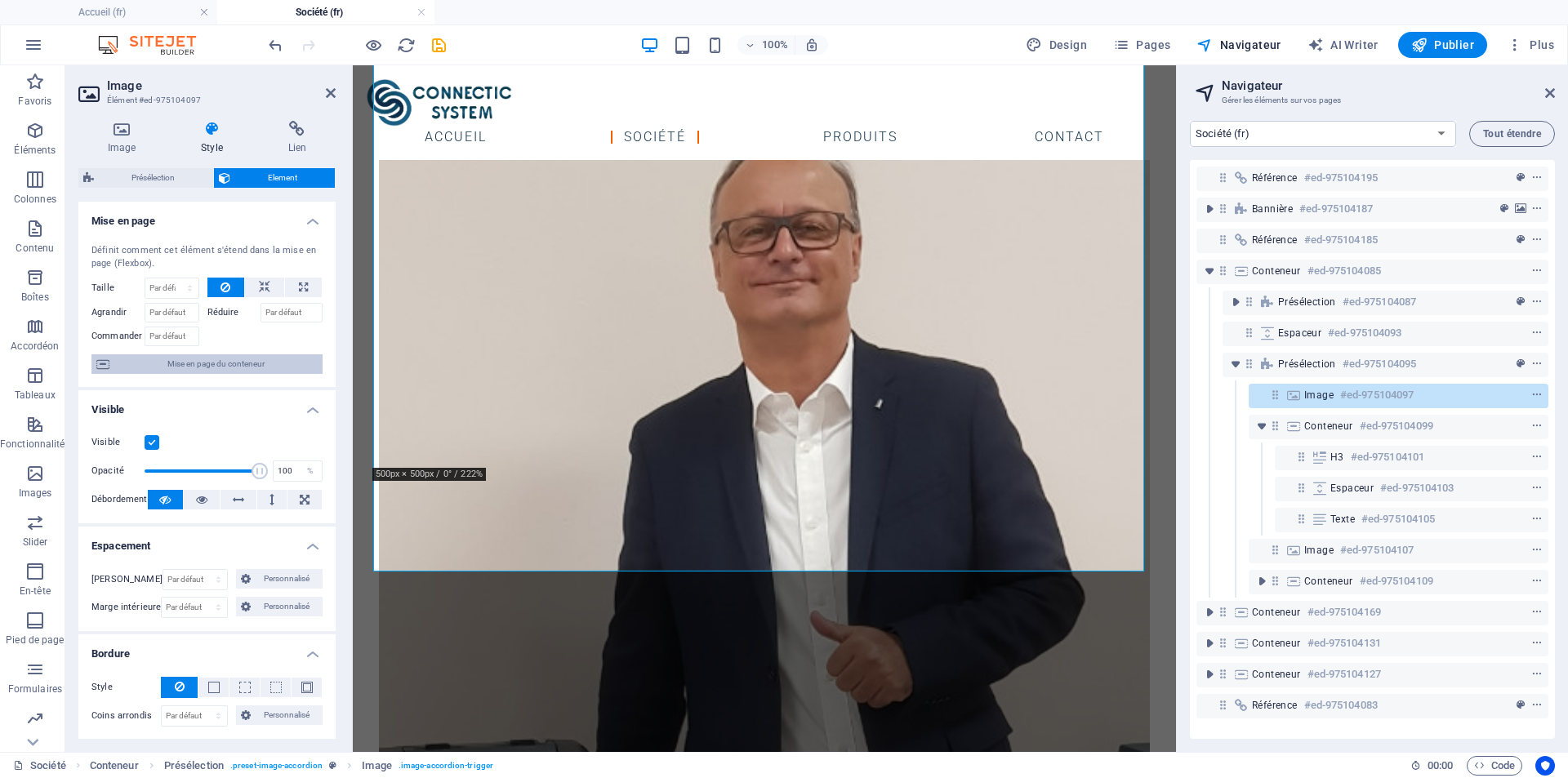
click at [188, 367] on span "Mise en page du conteneur" at bounding box center [216, 364] width 204 height 19
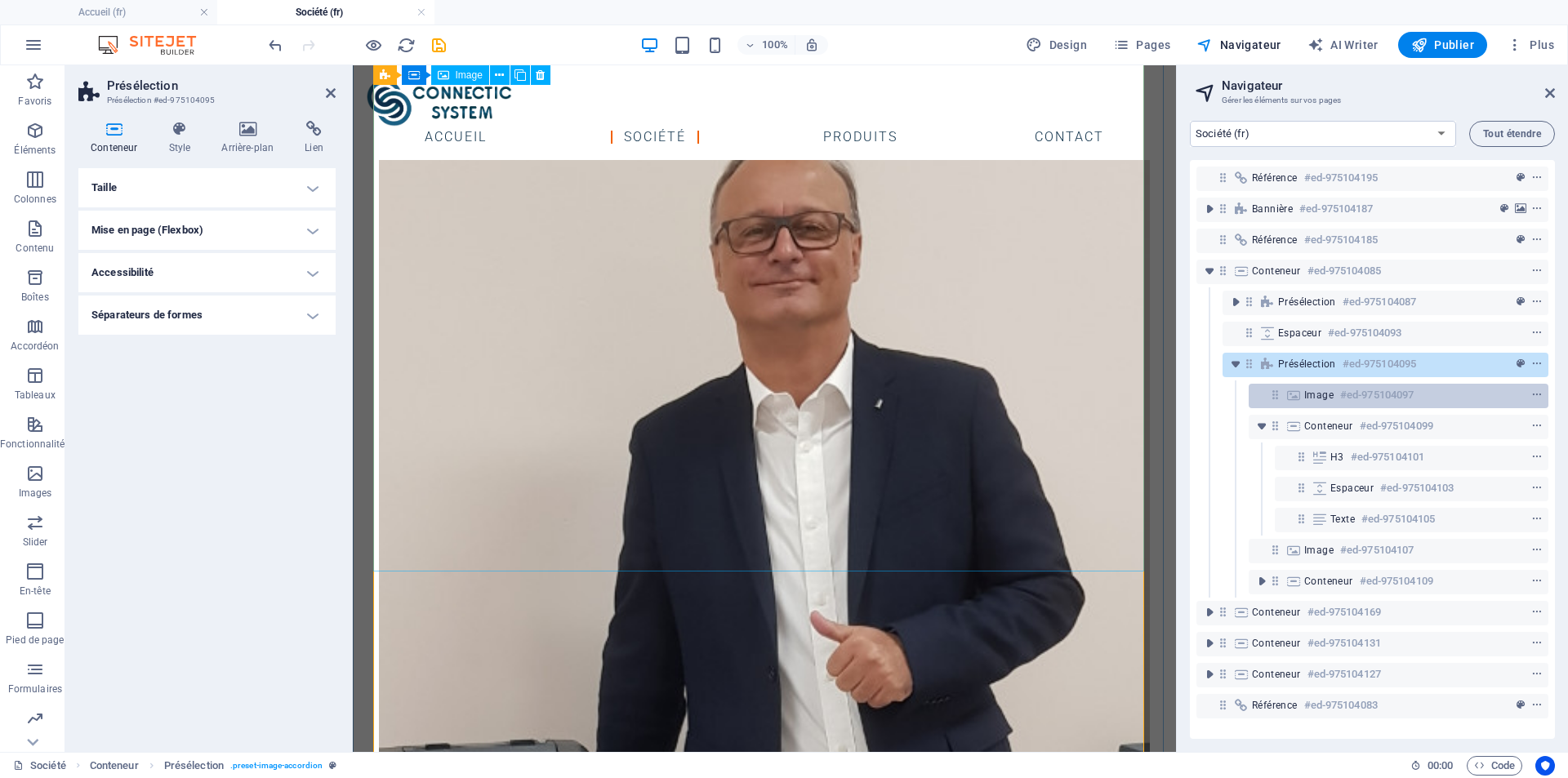
click at [1315, 392] on span "Image" at bounding box center [1319, 395] width 29 height 13
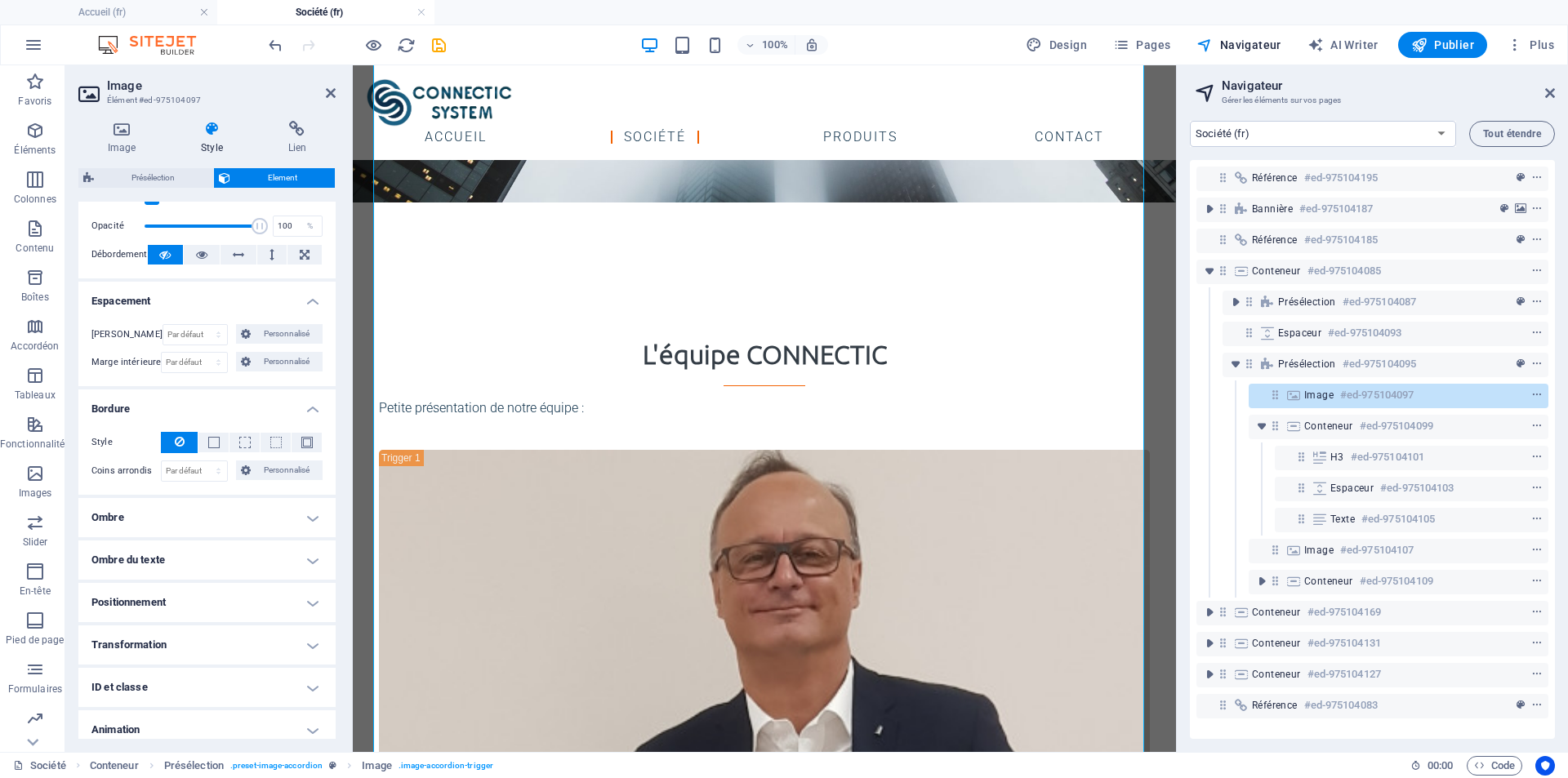
scroll to position [298, 0]
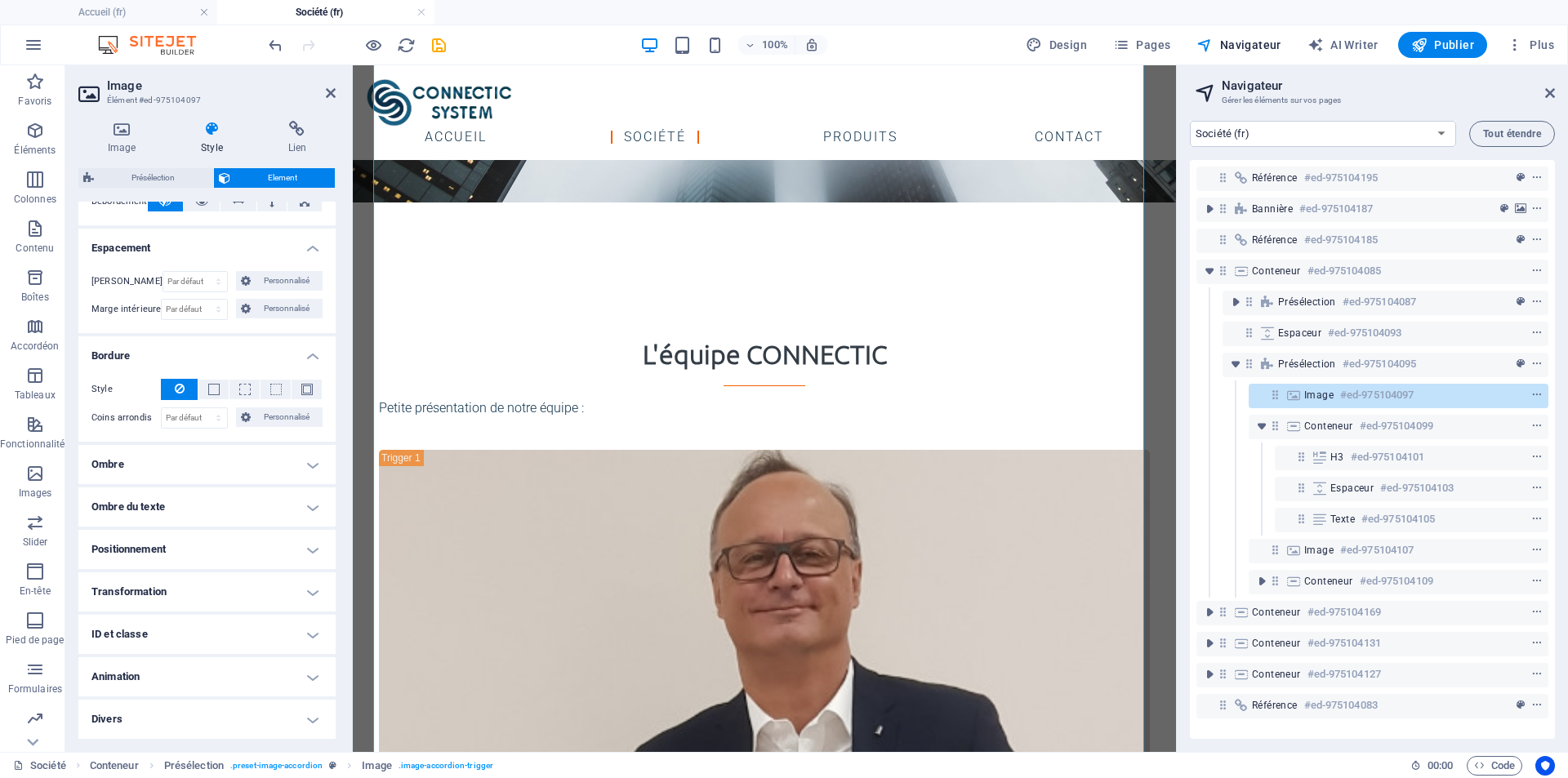
click at [312, 547] on h4 "Positionnement" at bounding box center [207, 549] width 257 height 39
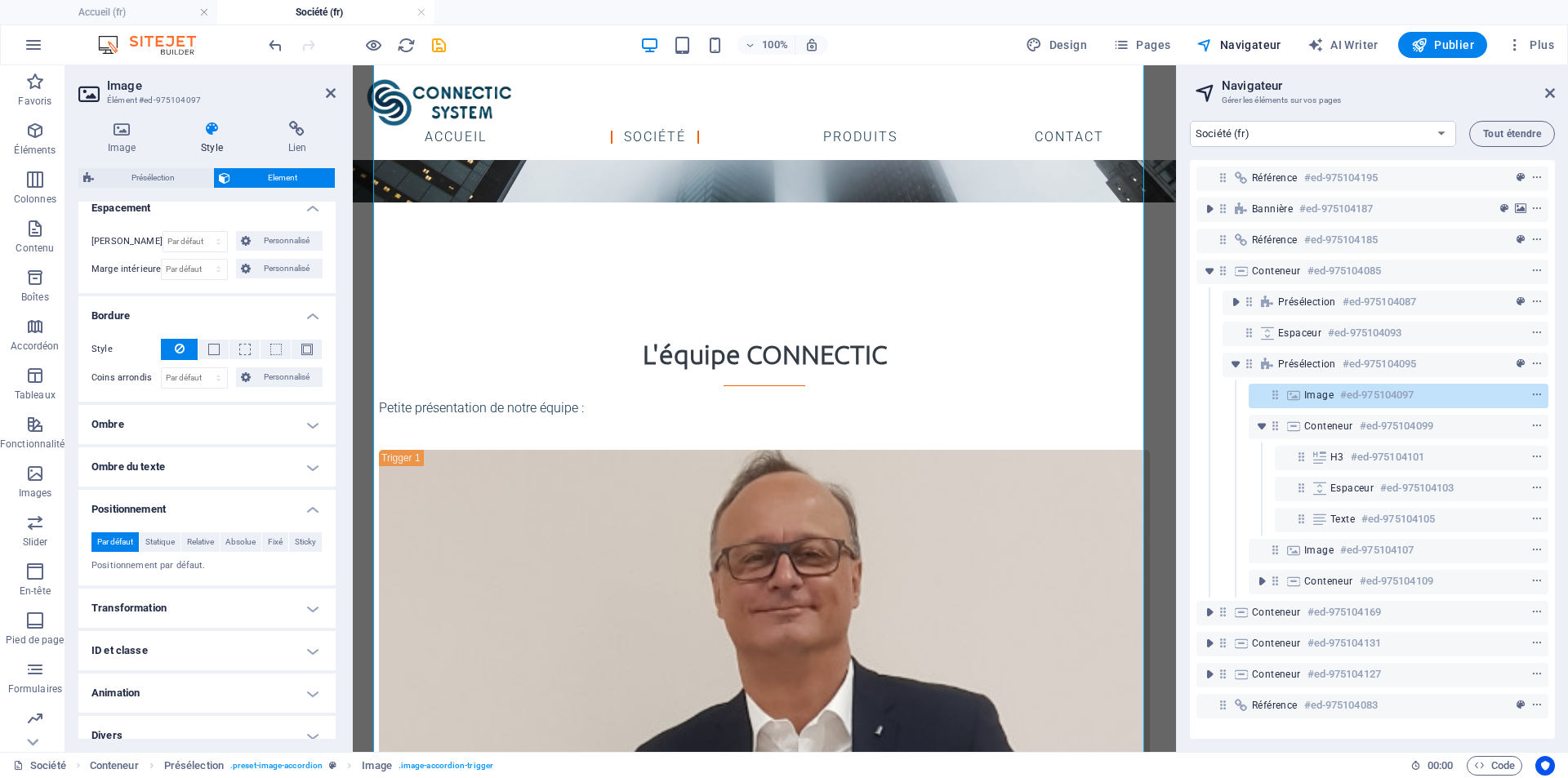
scroll to position [354, 0]
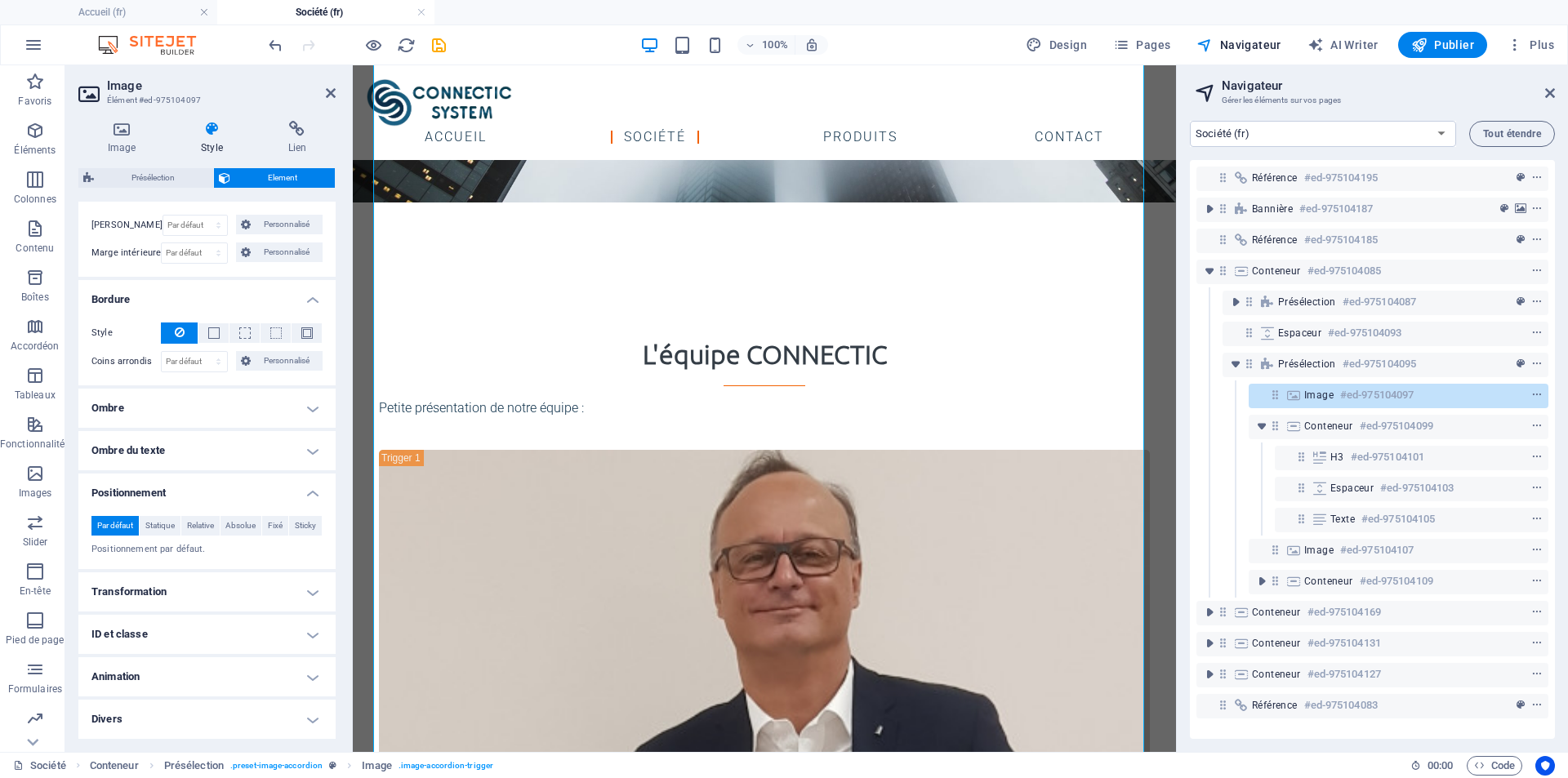
click at [307, 586] on h4 "Transformation" at bounding box center [207, 592] width 257 height 39
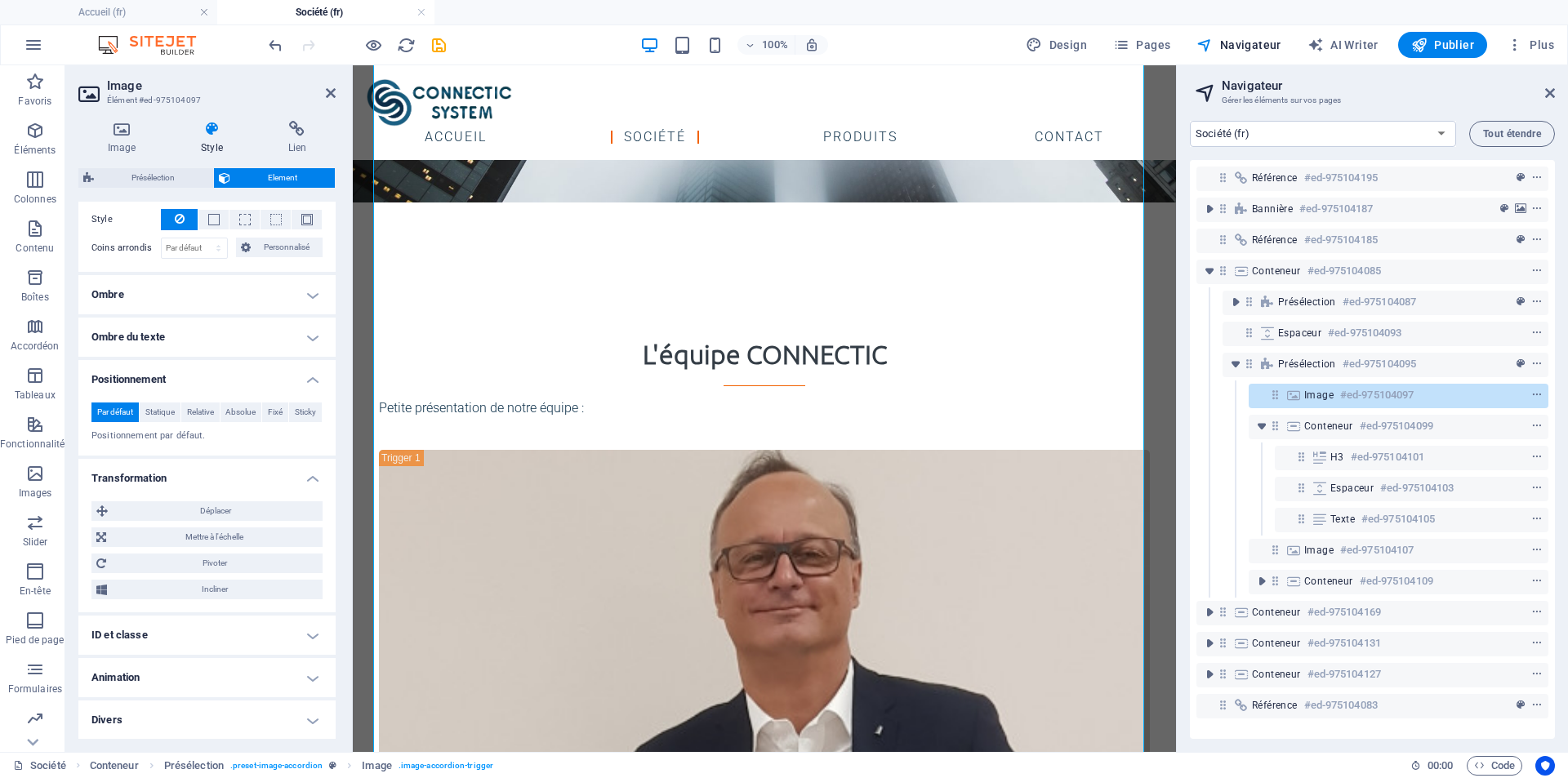
scroll to position [469, 0]
click at [307, 722] on h4 "Divers" at bounding box center [207, 719] width 257 height 39
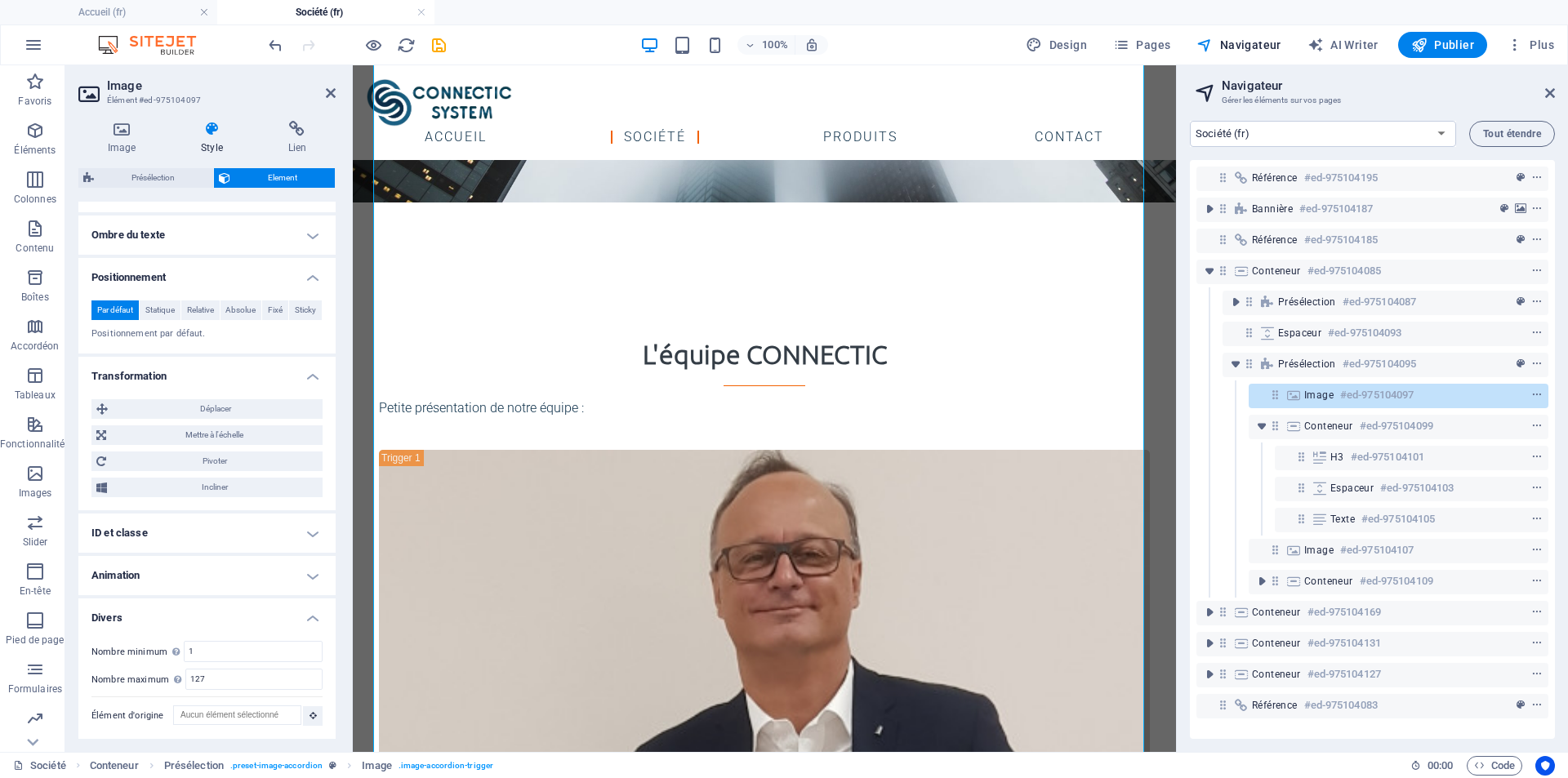
click at [315, 568] on h4 "Animation" at bounding box center [207, 575] width 257 height 39
click at [310, 539] on h4 "ID et classe" at bounding box center [207, 533] width 257 height 39
click at [440, 50] on icon "save" at bounding box center [439, 45] width 18 height 18
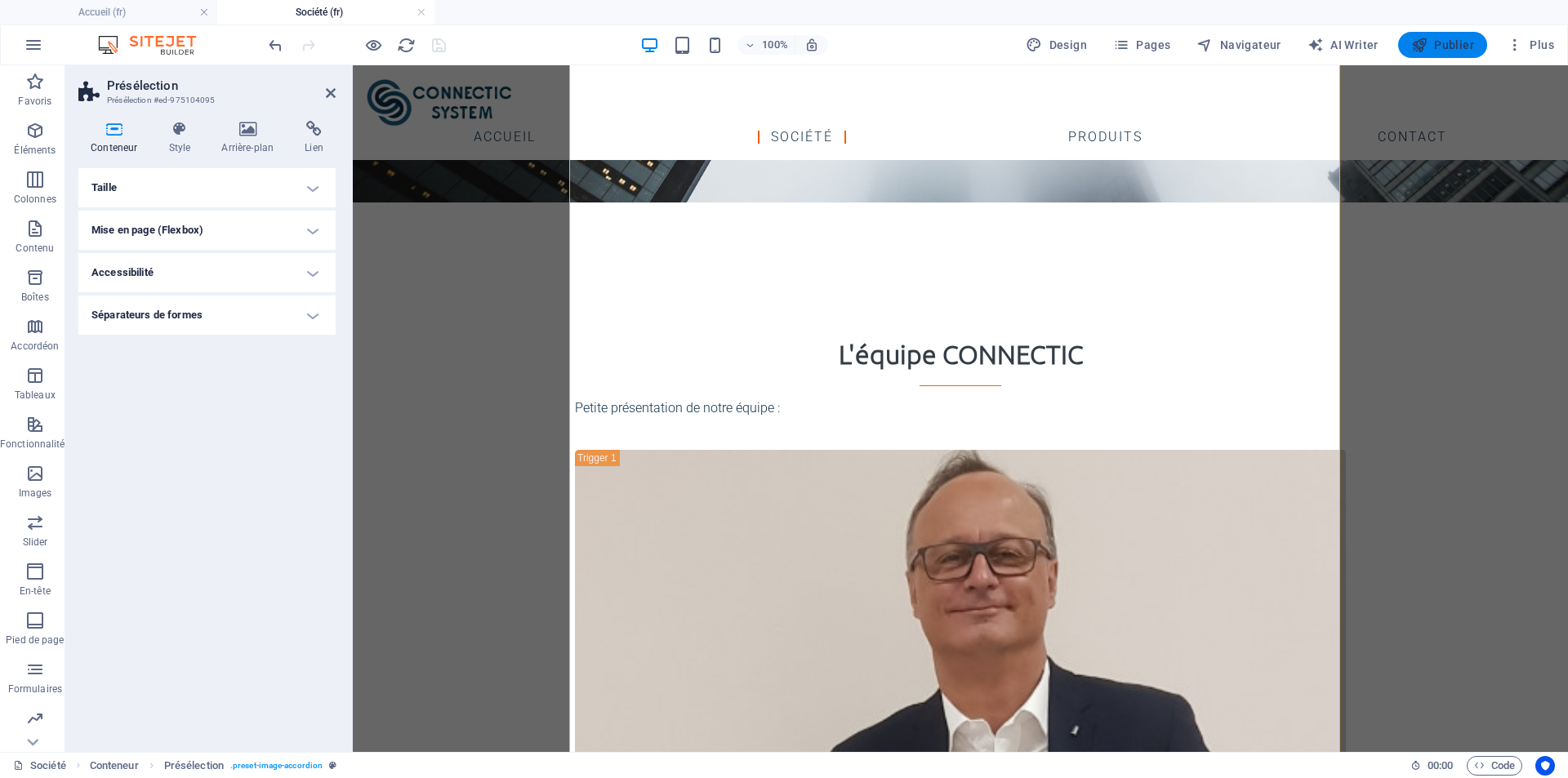
click at [1441, 44] on span "Publier" at bounding box center [1442, 45] width 63 height 16
